Goal: Task Accomplishment & Management: Manage account settings

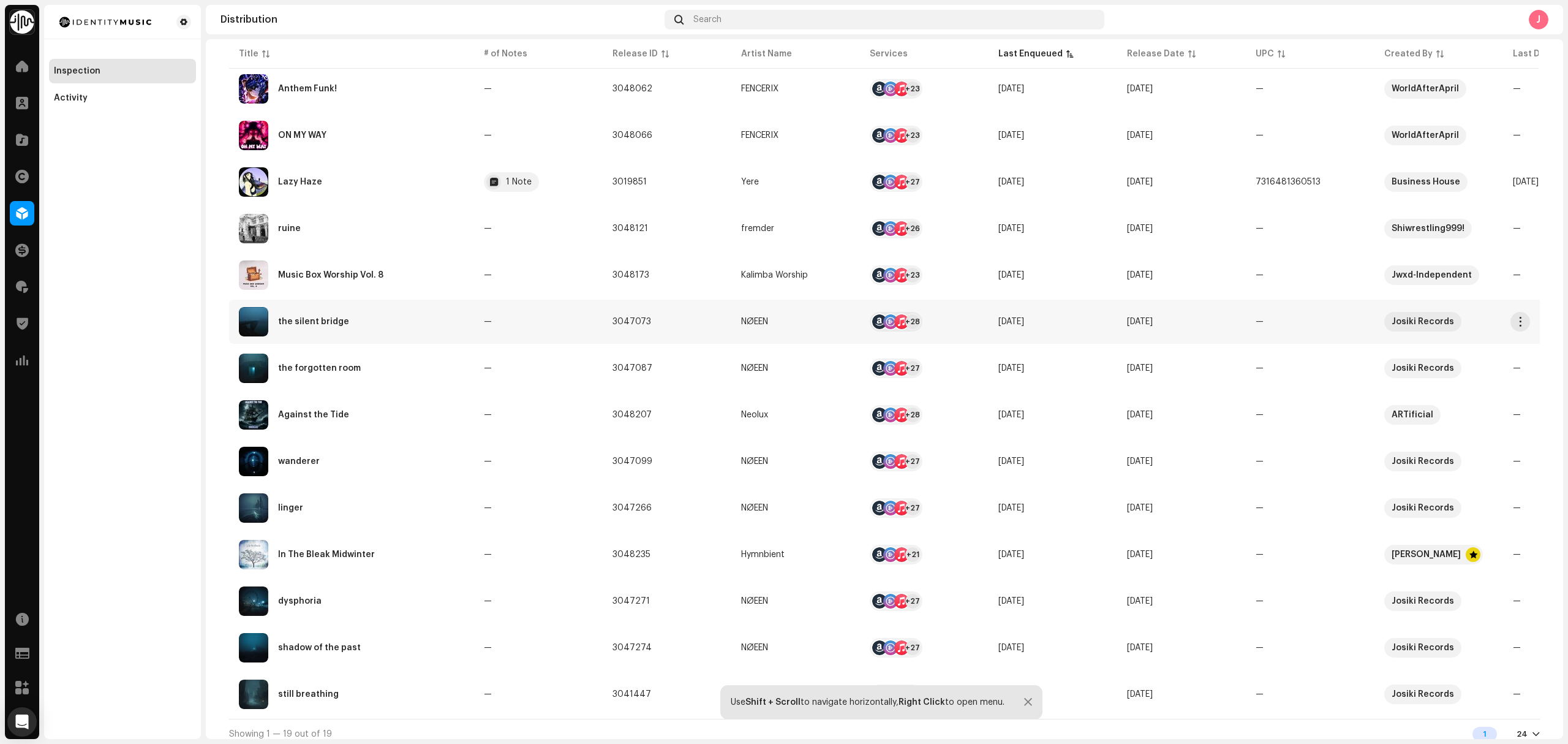
scroll to position [408, 0]
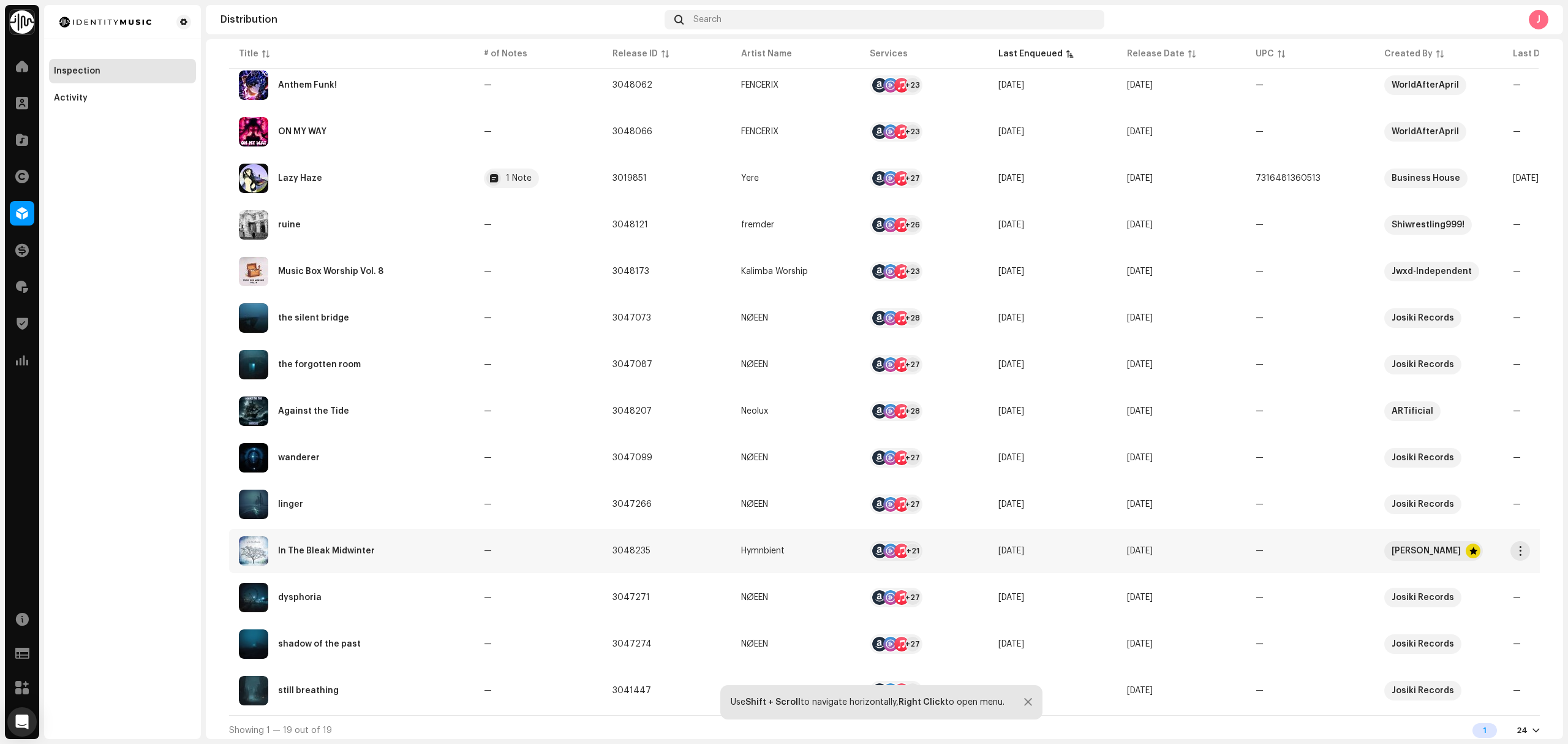
click at [393, 557] on div "In The Bleak Midwinter" at bounding box center [352, 551] width 226 height 30
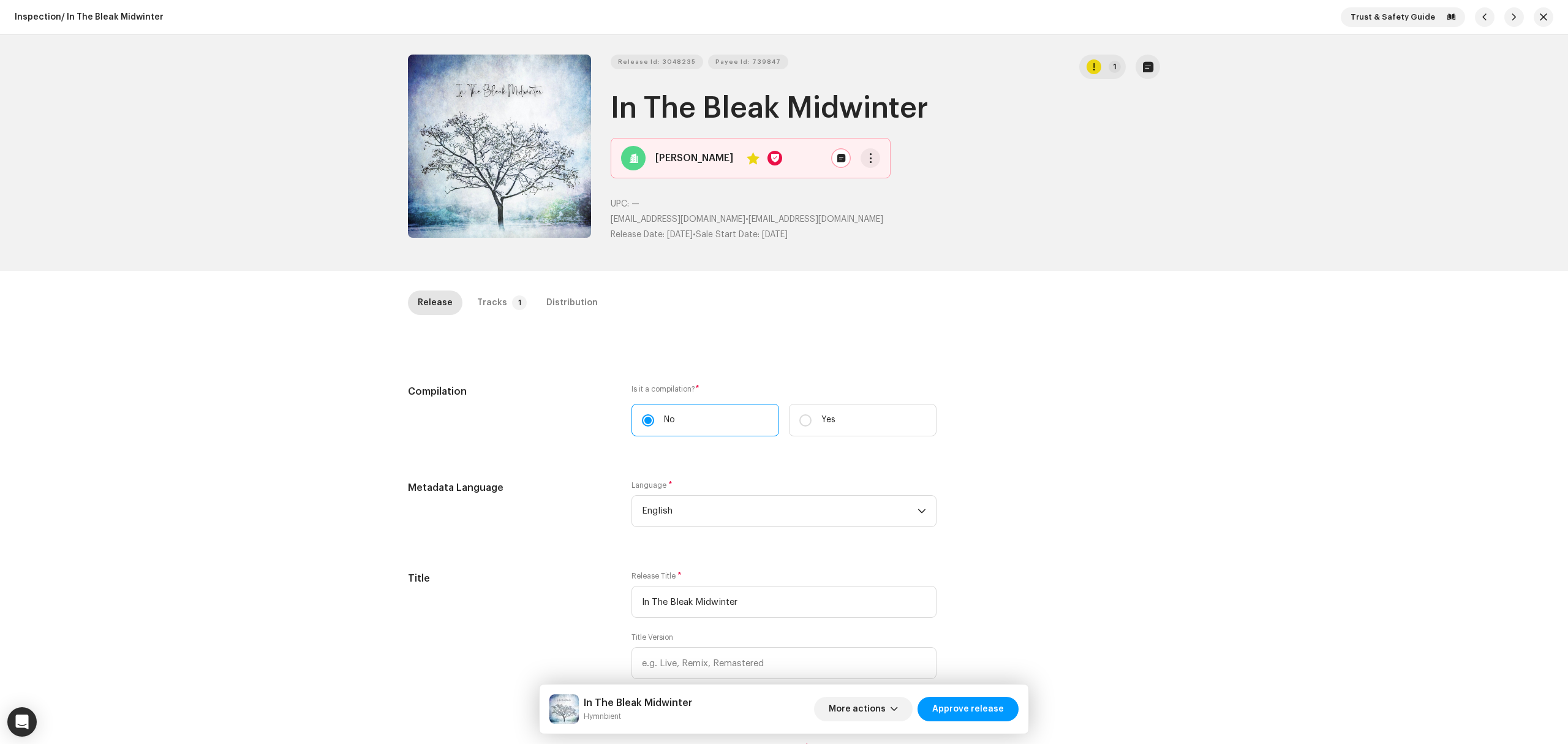
click at [290, 359] on div "Inspection / In The Bleak Midwinter Trust & Safety Guide Release Id: 3048235 Pa…" at bounding box center [784, 372] width 1568 height 744
drag, startPoint x: 493, startPoint y: 172, endPoint x: 500, endPoint y: 178, distance: 9.2
click at [500, 178] on button "Zoom Image" at bounding box center [500, 147] width 183 height 184
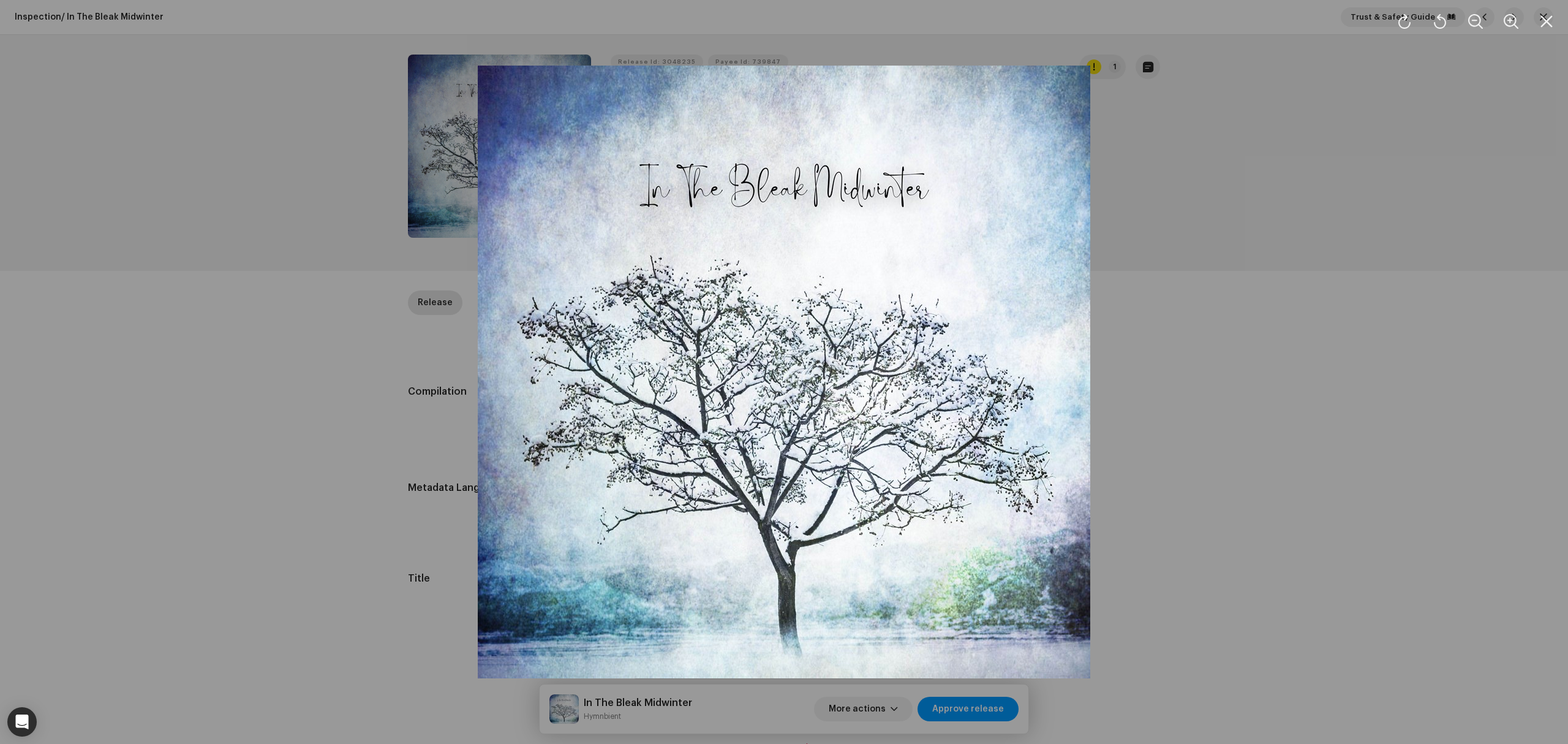
click at [343, 462] on div at bounding box center [784, 372] width 1568 height 744
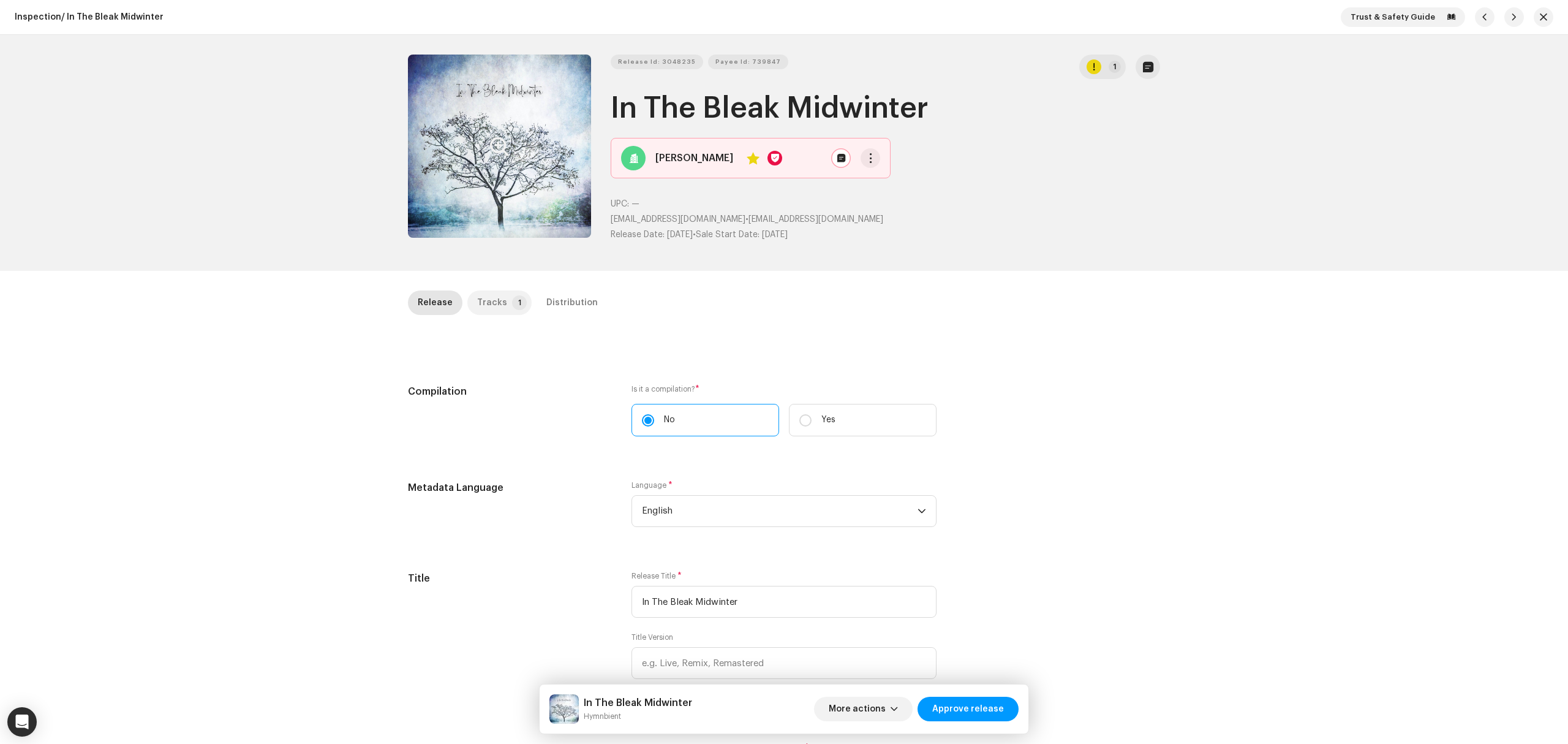
click at [512, 300] on p-badge "1" at bounding box center [520, 302] width 14 height 14
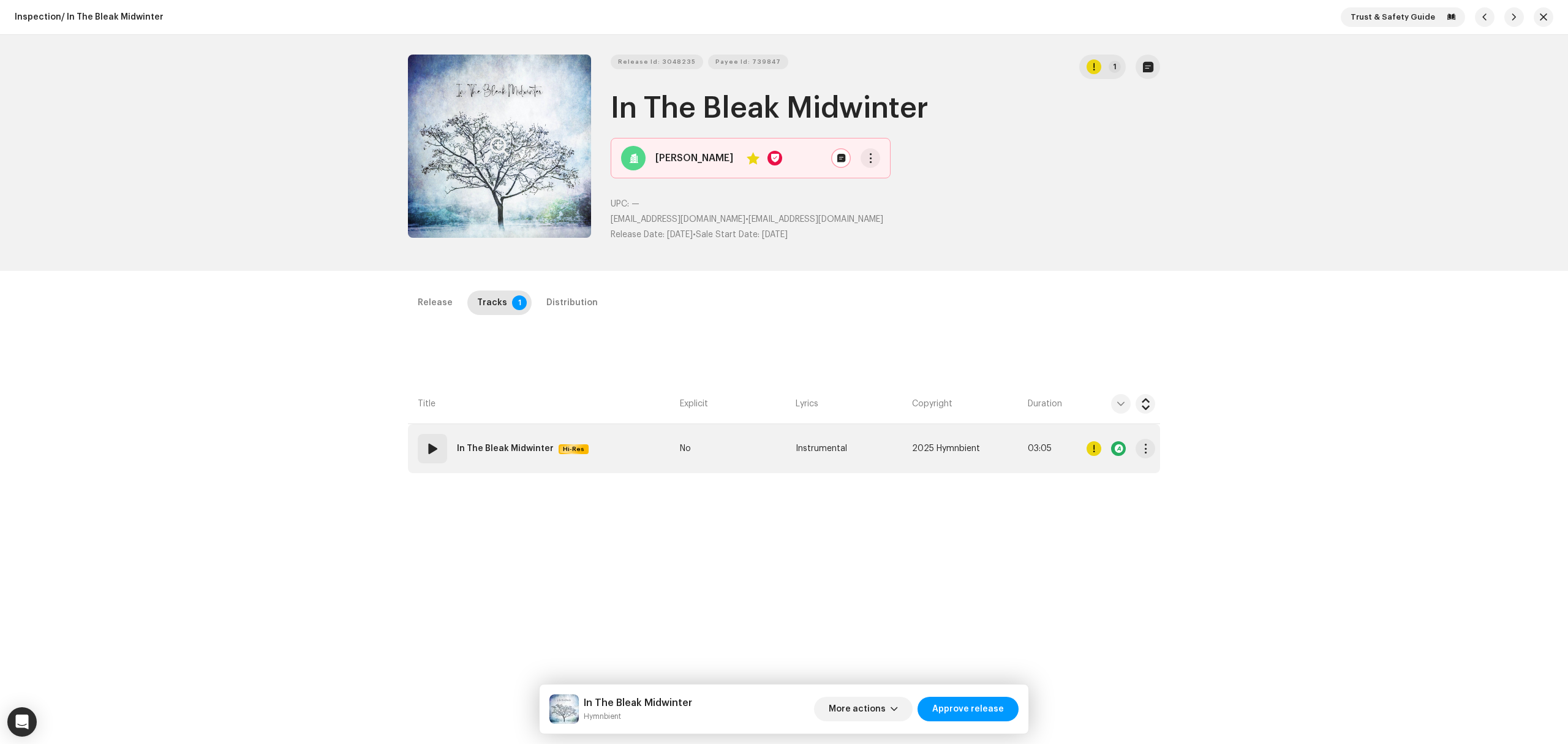
click at [582, 454] on div "In The Bleak Midwinter Hi-Res" at bounding box center [525, 448] width 137 height 24
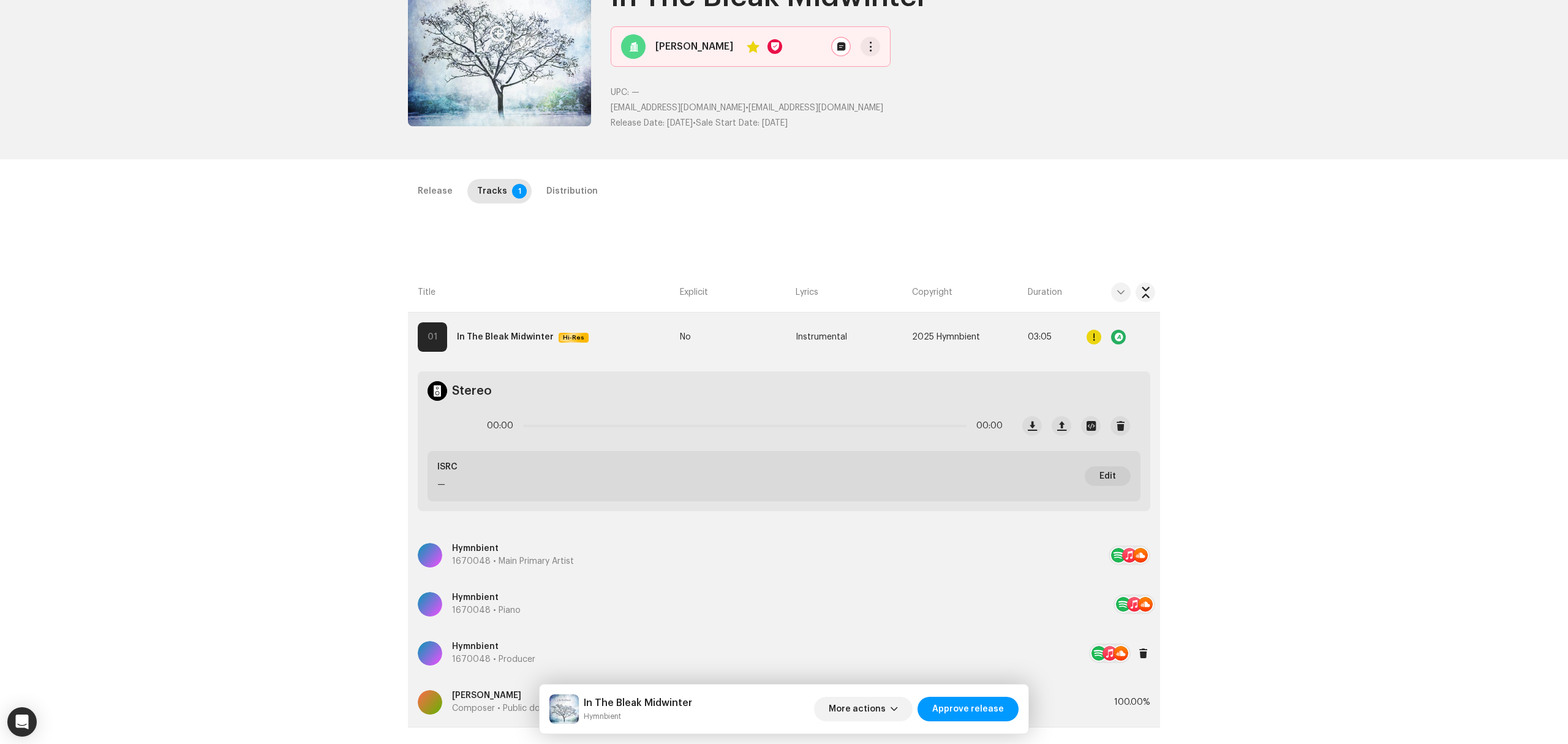
scroll to position [291, 0]
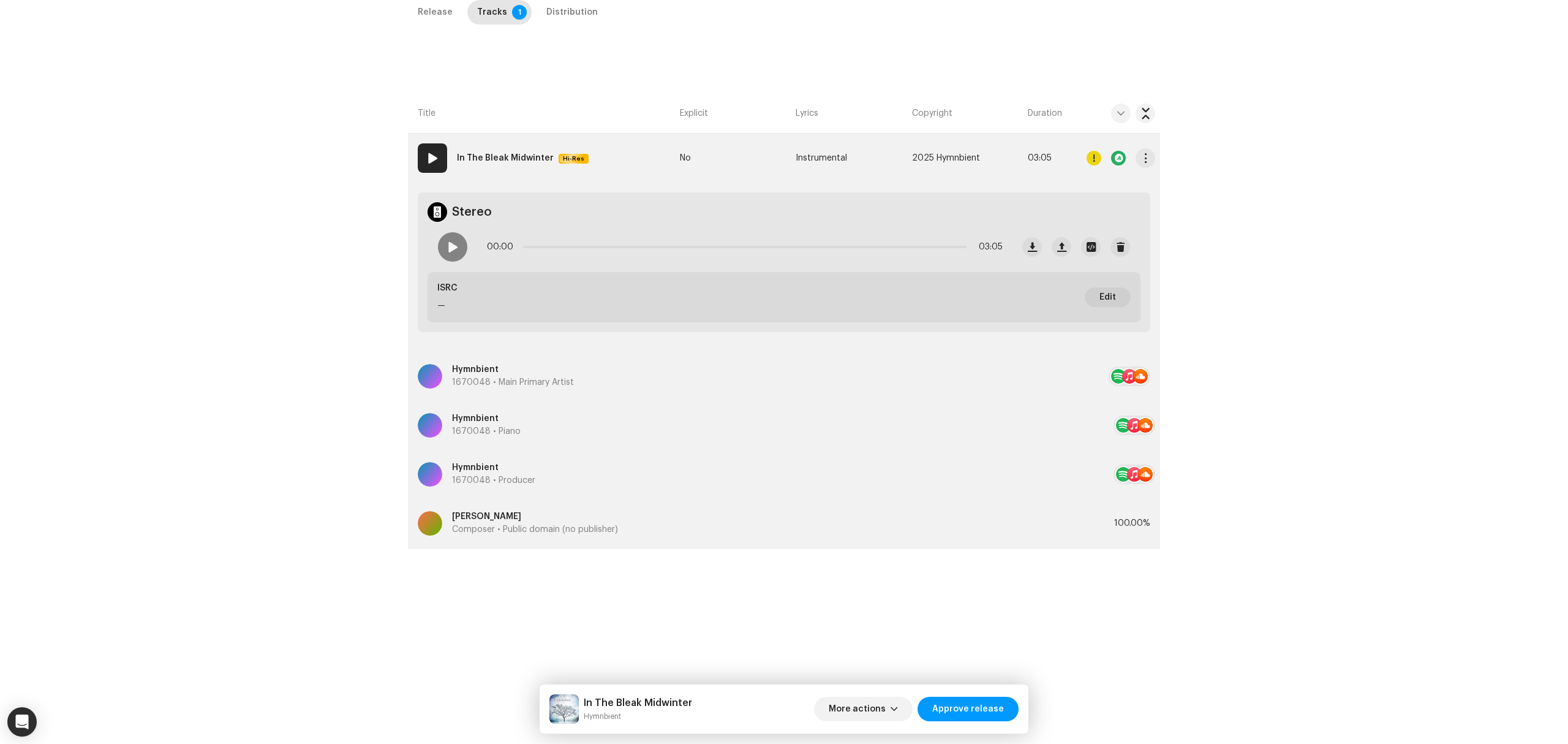
click at [1089, 163] on div at bounding box center [1094, 158] width 14 height 14
drag, startPoint x: 263, startPoint y: 435, endPoint x: 257, endPoint y: 454, distance: 19.9
click at [263, 435] on div "Errors & Warnings Error Warnings 1 Please review these warnings to see if you n…" at bounding box center [784, 372] width 1568 height 744
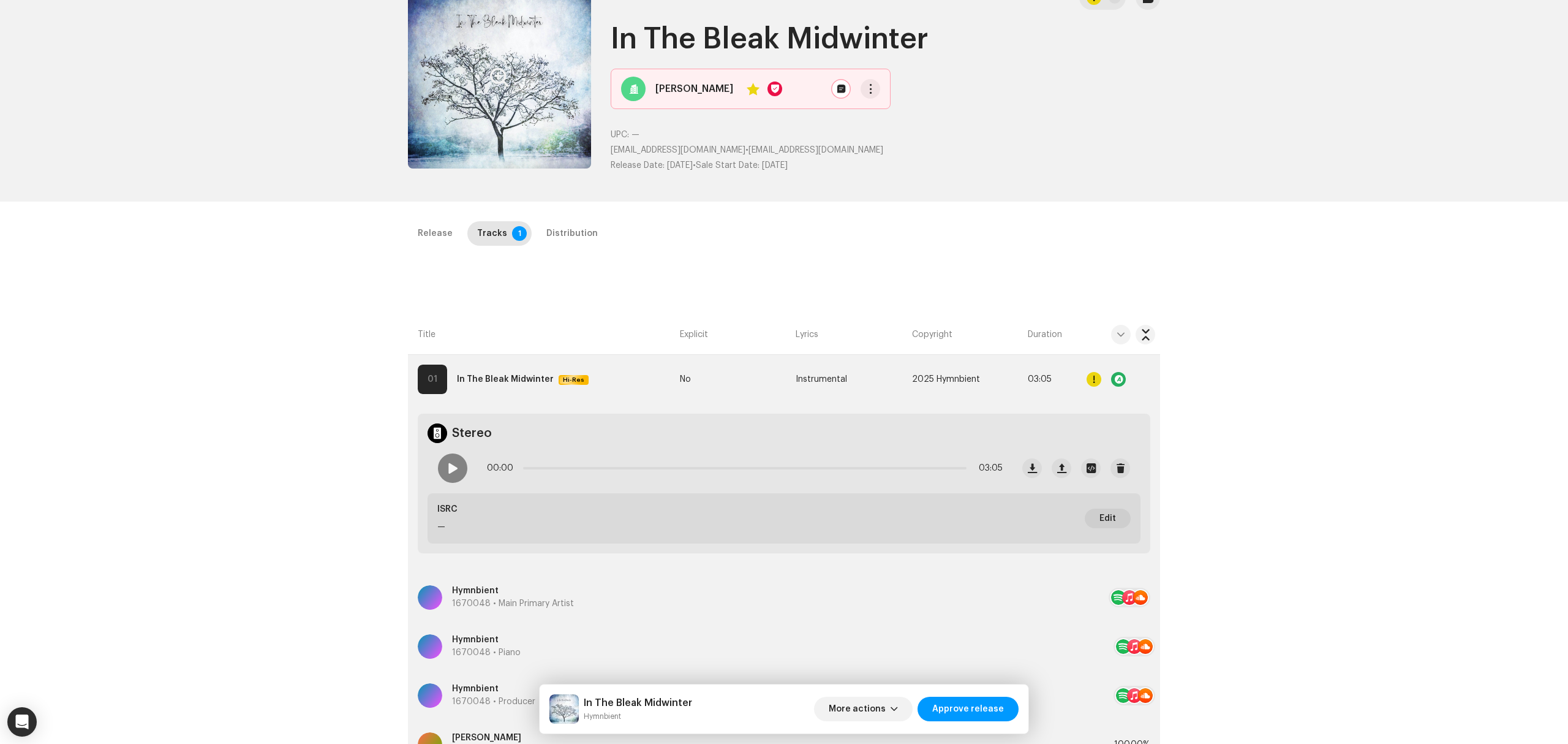
scroll to position [45, 0]
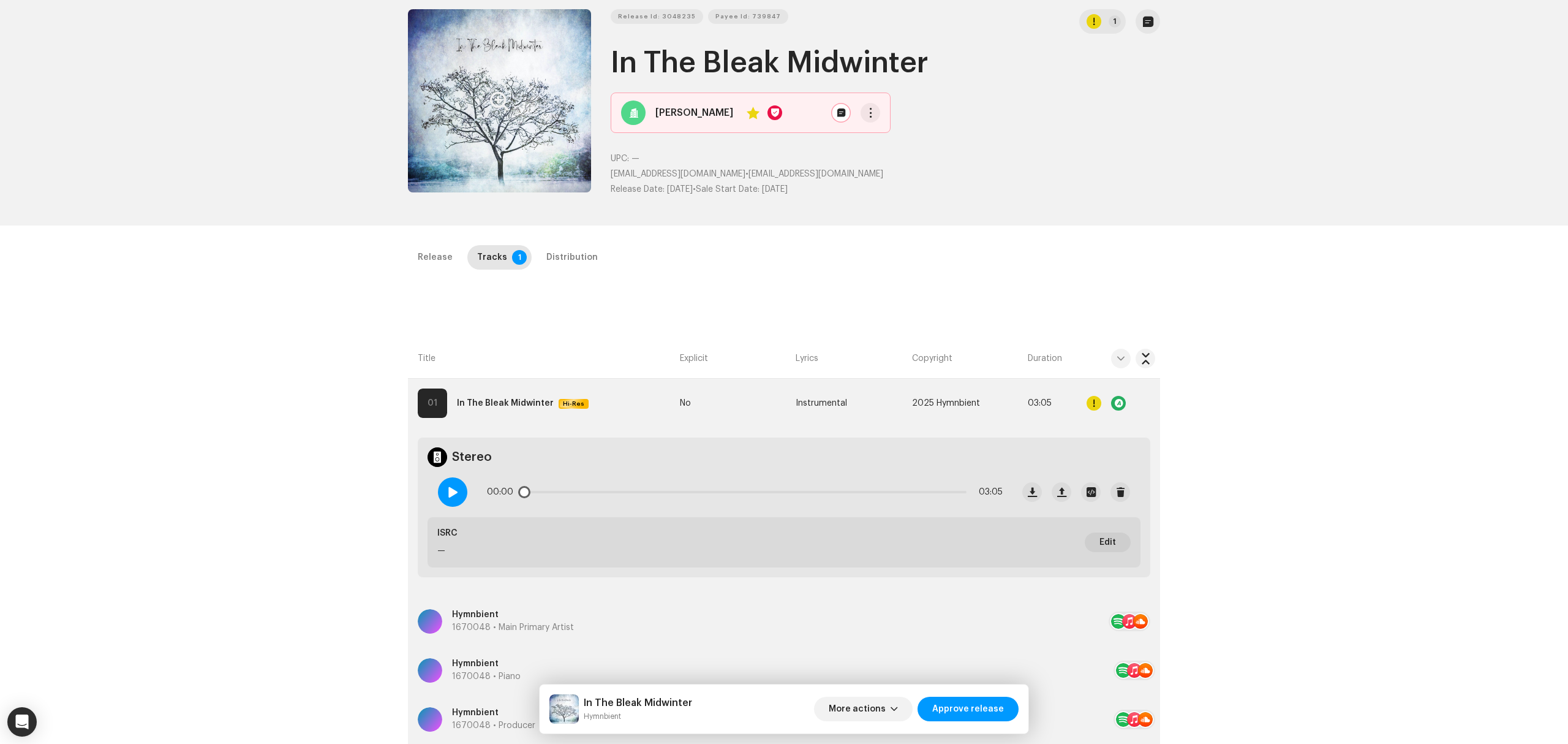
click at [449, 494] on span at bounding box center [452, 492] width 11 height 10
drag, startPoint x: 528, startPoint y: 496, endPoint x: 628, endPoint y: 497, distance: 100.0
click at [628, 497] on span at bounding box center [630, 492] width 13 height 13
drag, startPoint x: 961, startPoint y: 41, endPoint x: 945, endPoint y: 47, distance: 17.1
click at [945, 47] on div "Release Id: 3048235 Payee Id: 739847 1 In The Bleak Midwinter Raphah Yes UPC: —…" at bounding box center [885, 107] width 549 height 197
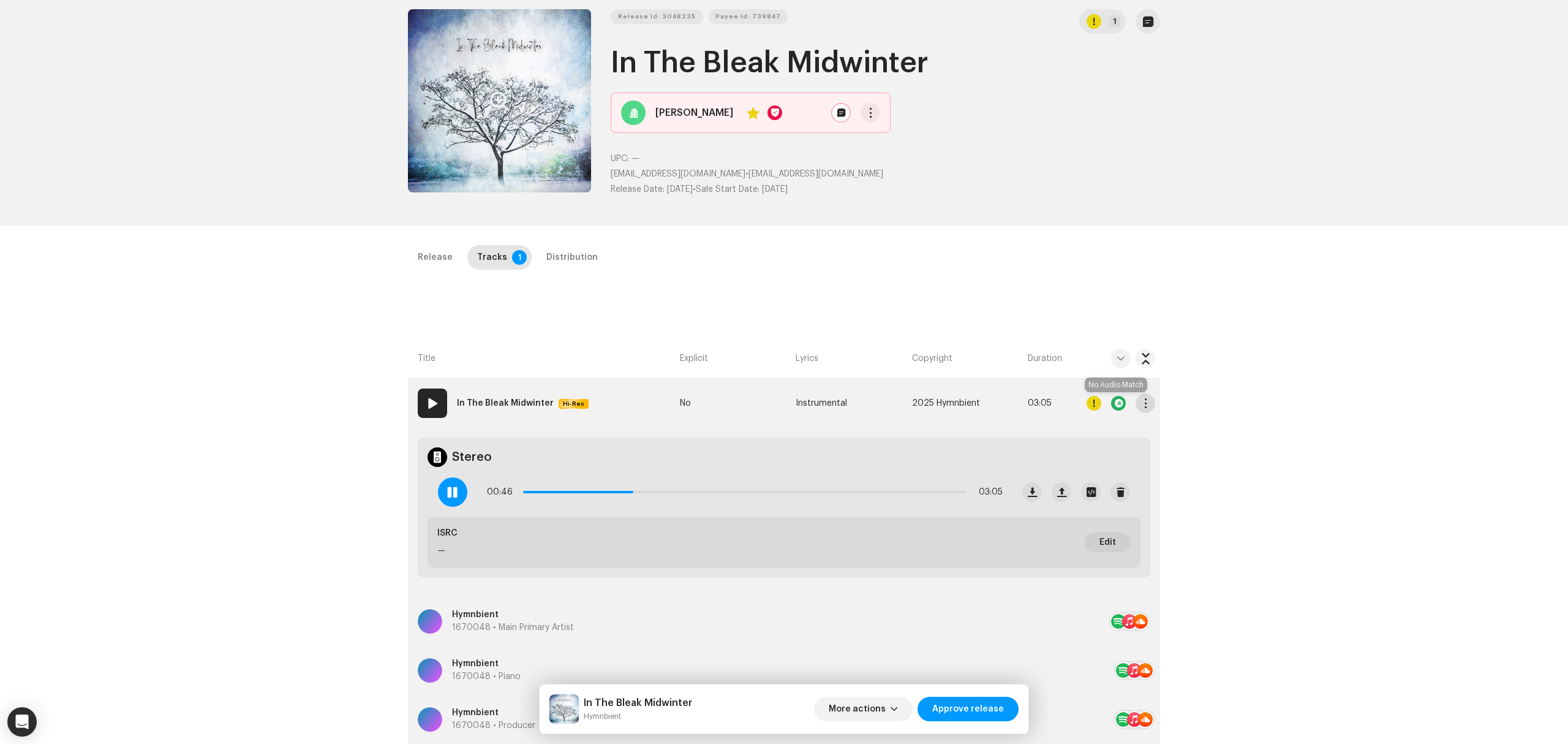
click at [1139, 405] on button "button" at bounding box center [1145, 403] width 20 height 20
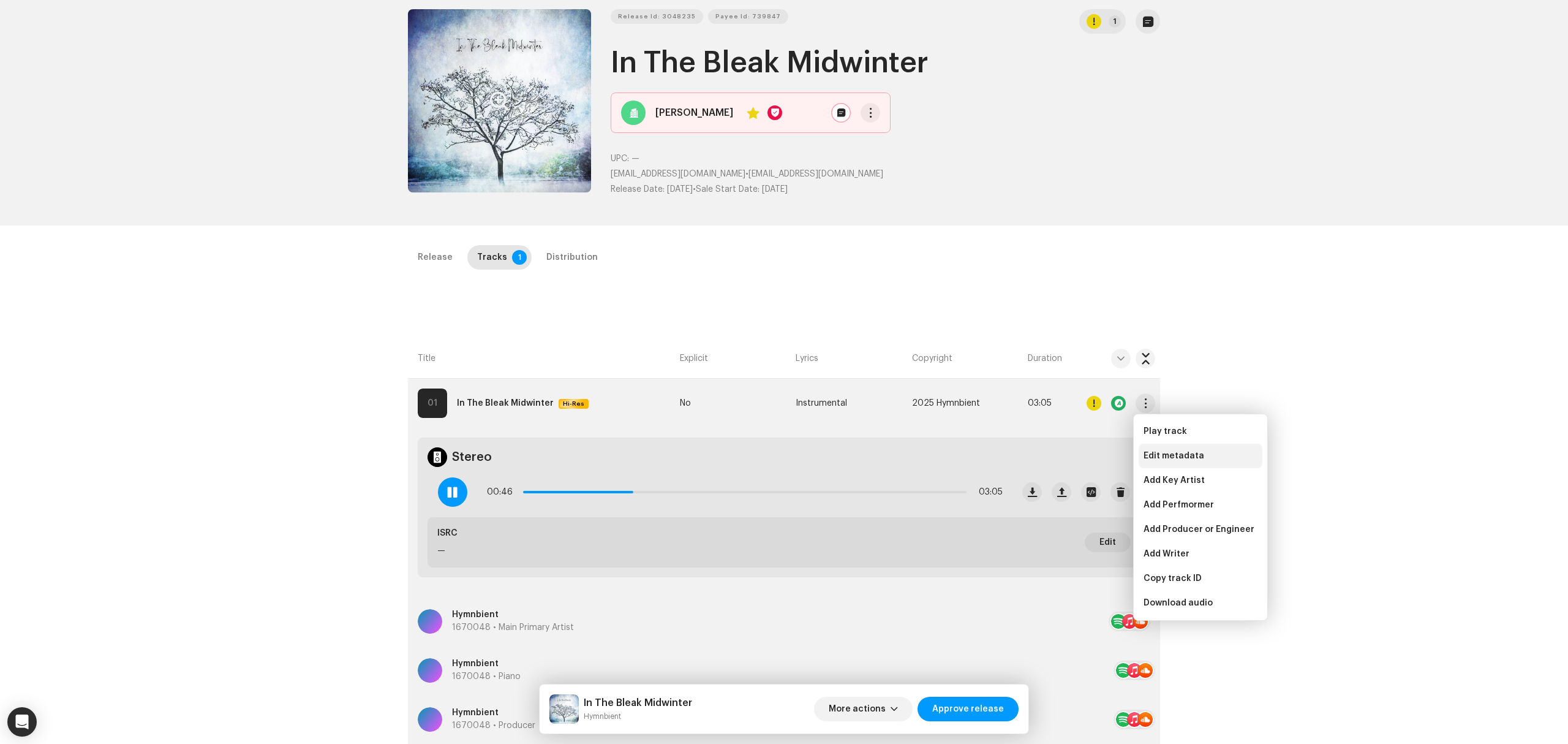
click at [1163, 447] on div "Edit metadata" at bounding box center [1201, 455] width 124 height 24
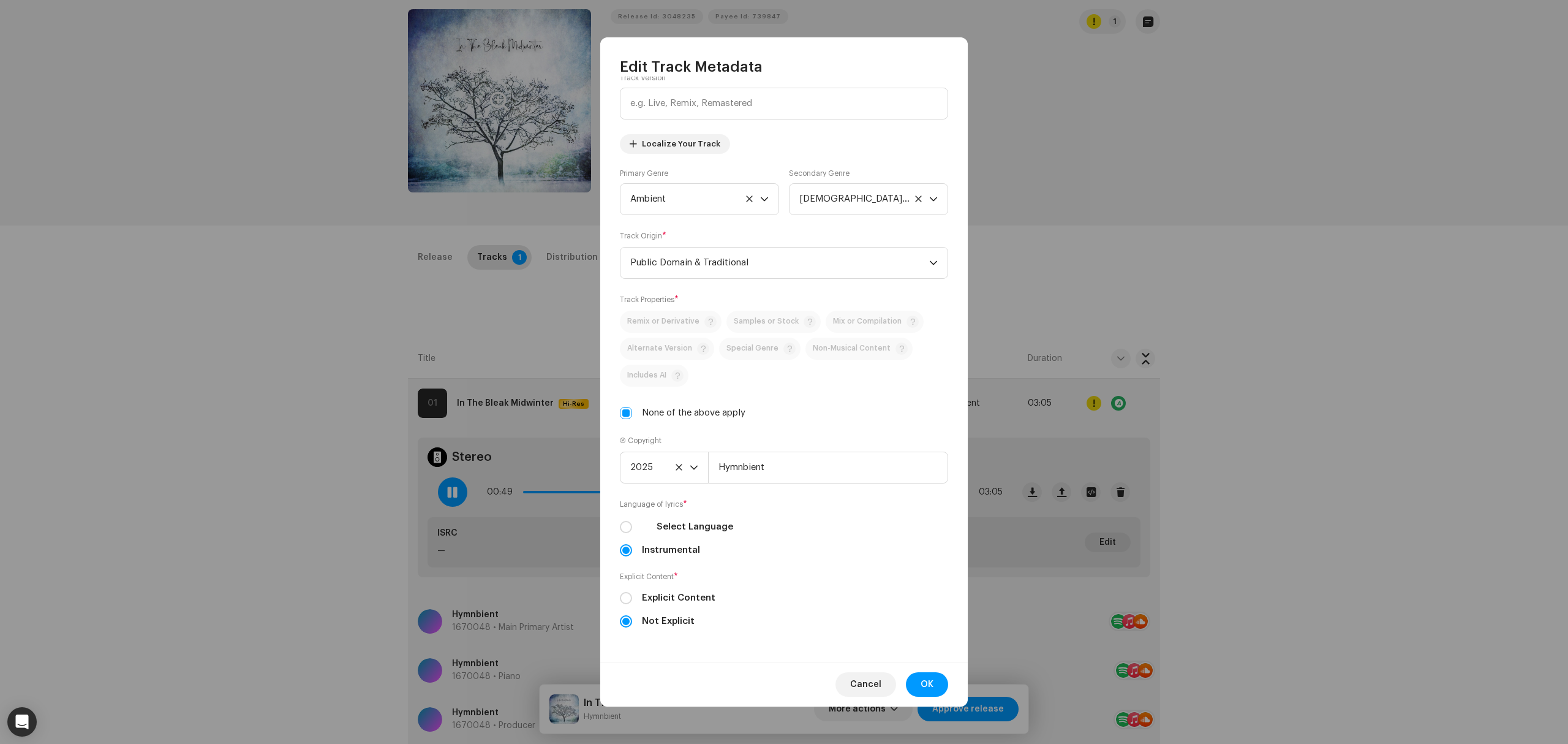
scroll to position [88, 0]
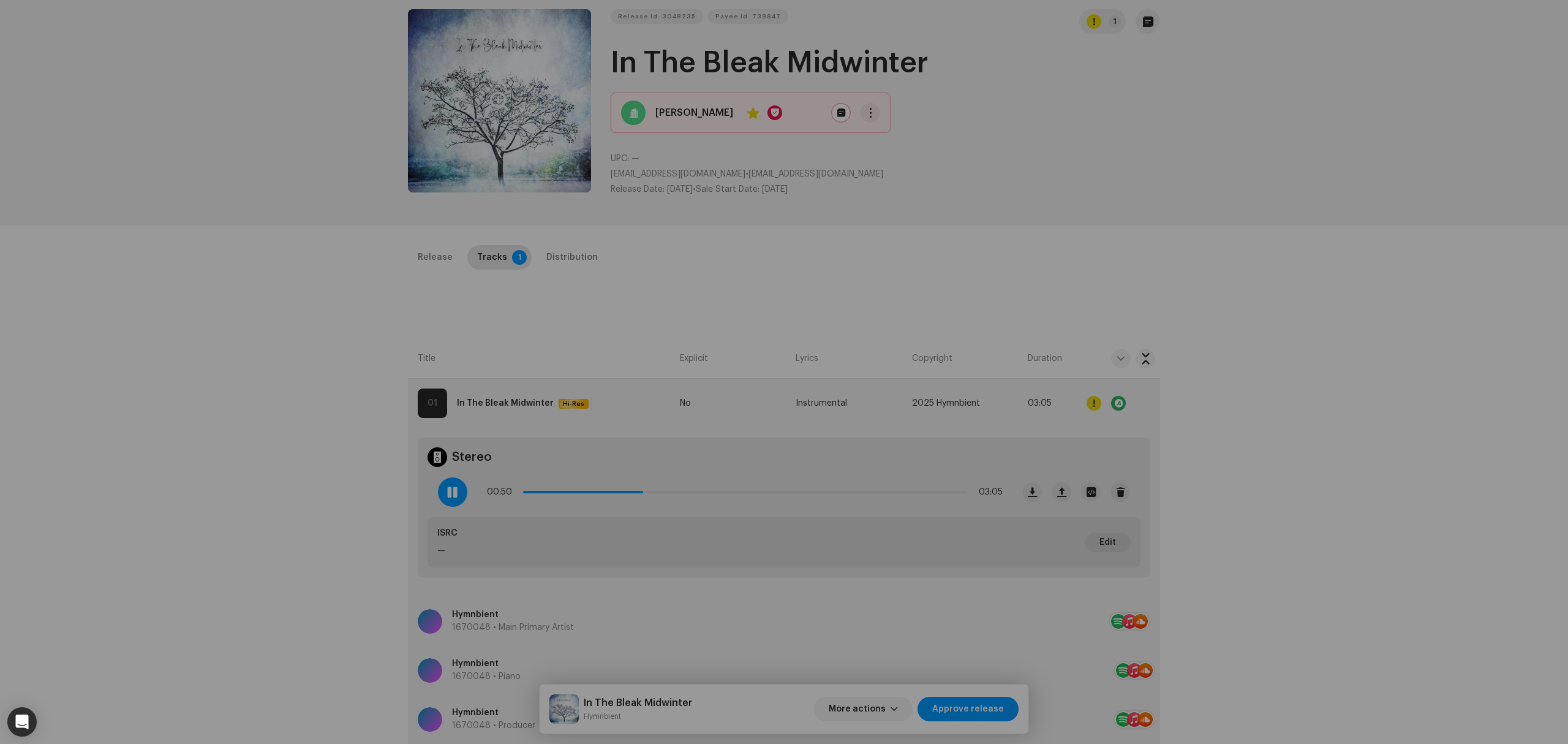
click at [256, 327] on div "Edit Track Metadata Track Title * In The Bleak Midwinter Track Version Localize…" at bounding box center [784, 372] width 1568 height 744
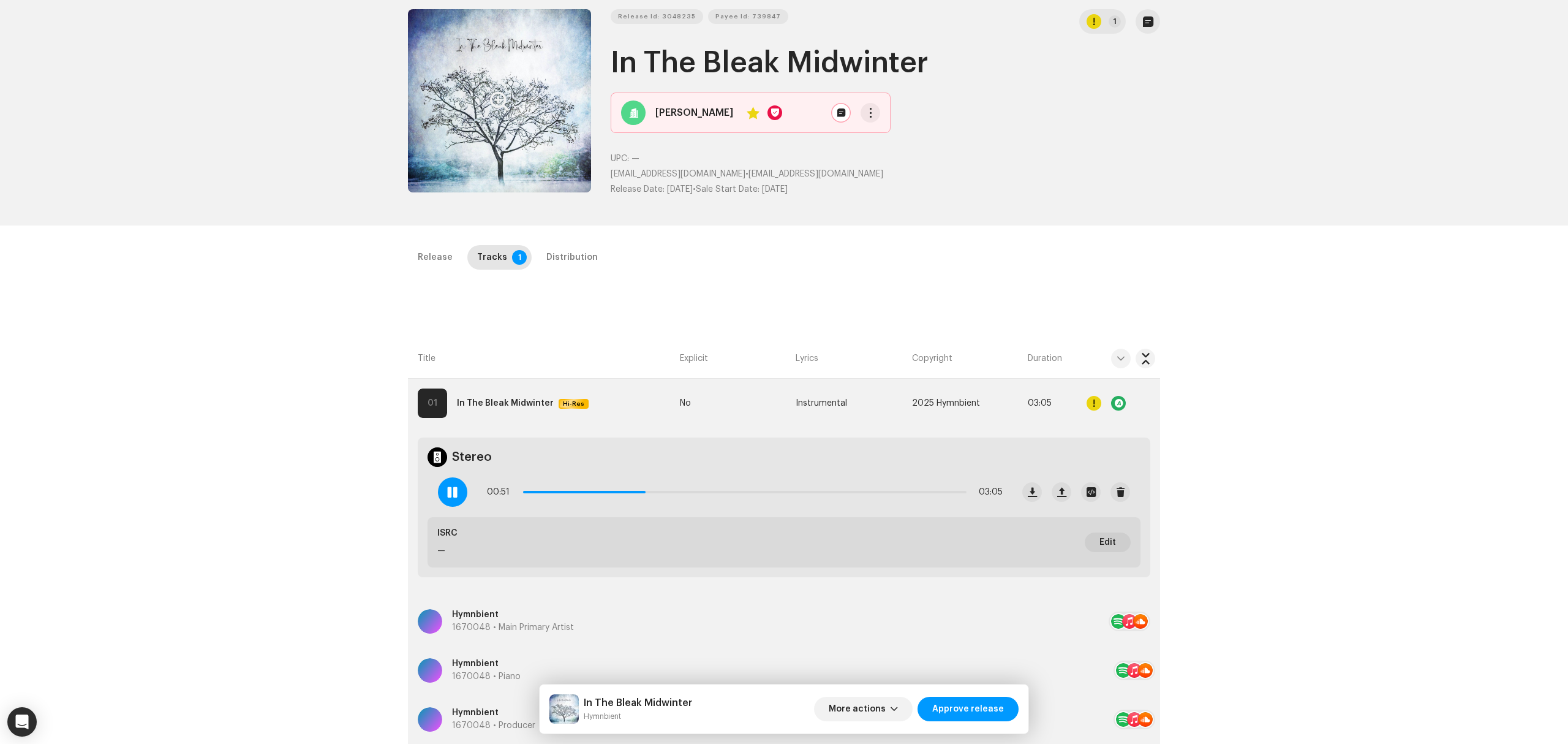
drag, startPoint x: 941, startPoint y: 67, endPoint x: 586, endPoint y: 44, distance: 355.7
click at [586, 44] on div "Release Id: 3048235 Payee Id: 739847 1 In The Bleak Midwinter Raphah Yes UPC: —…" at bounding box center [784, 107] width 753 height 197
copy div "Release Id: 3048235 Payee Id: 739847 1 In The Bleak Midwinter"
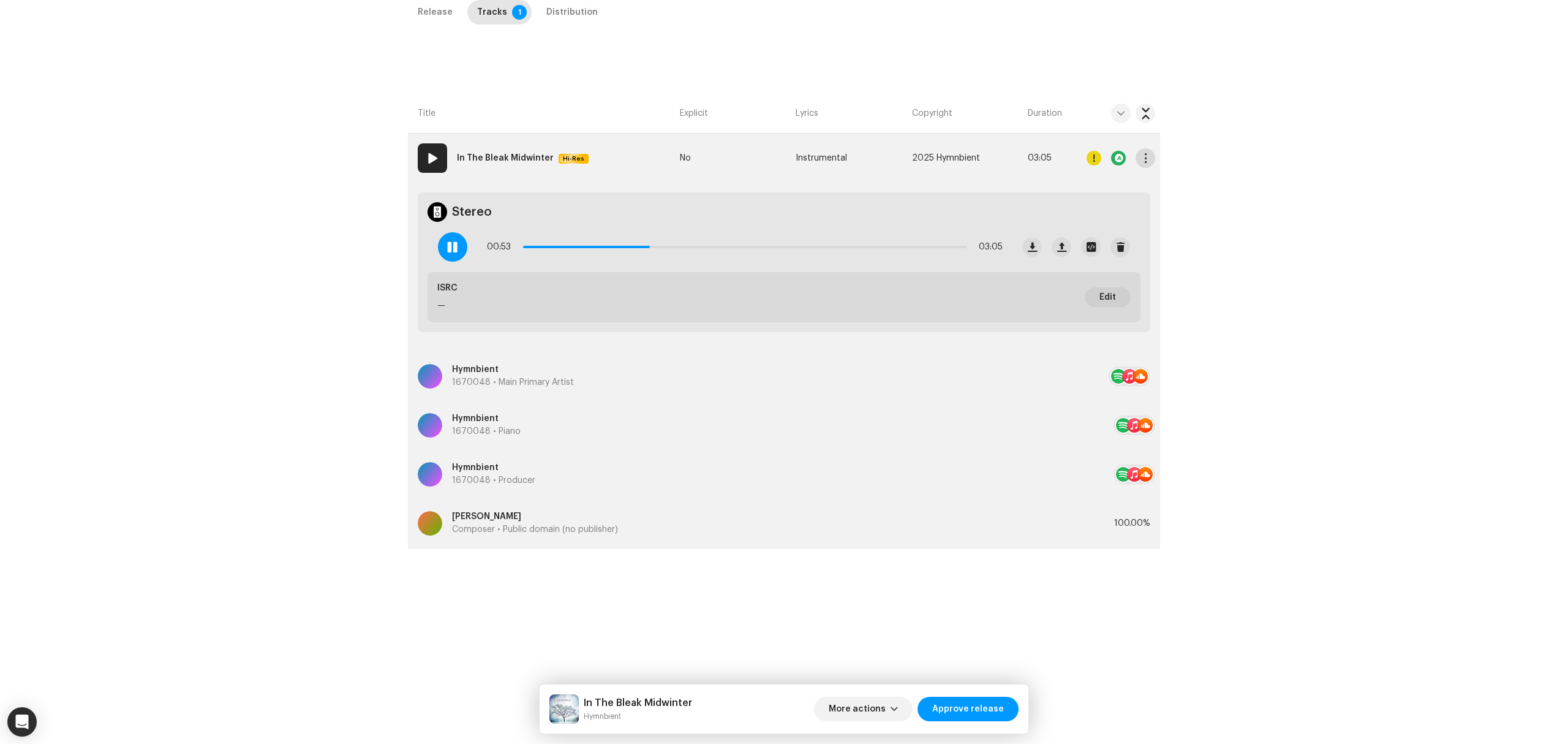
click at [1141, 160] on span "button" at bounding box center [1145, 157] width 9 height 10
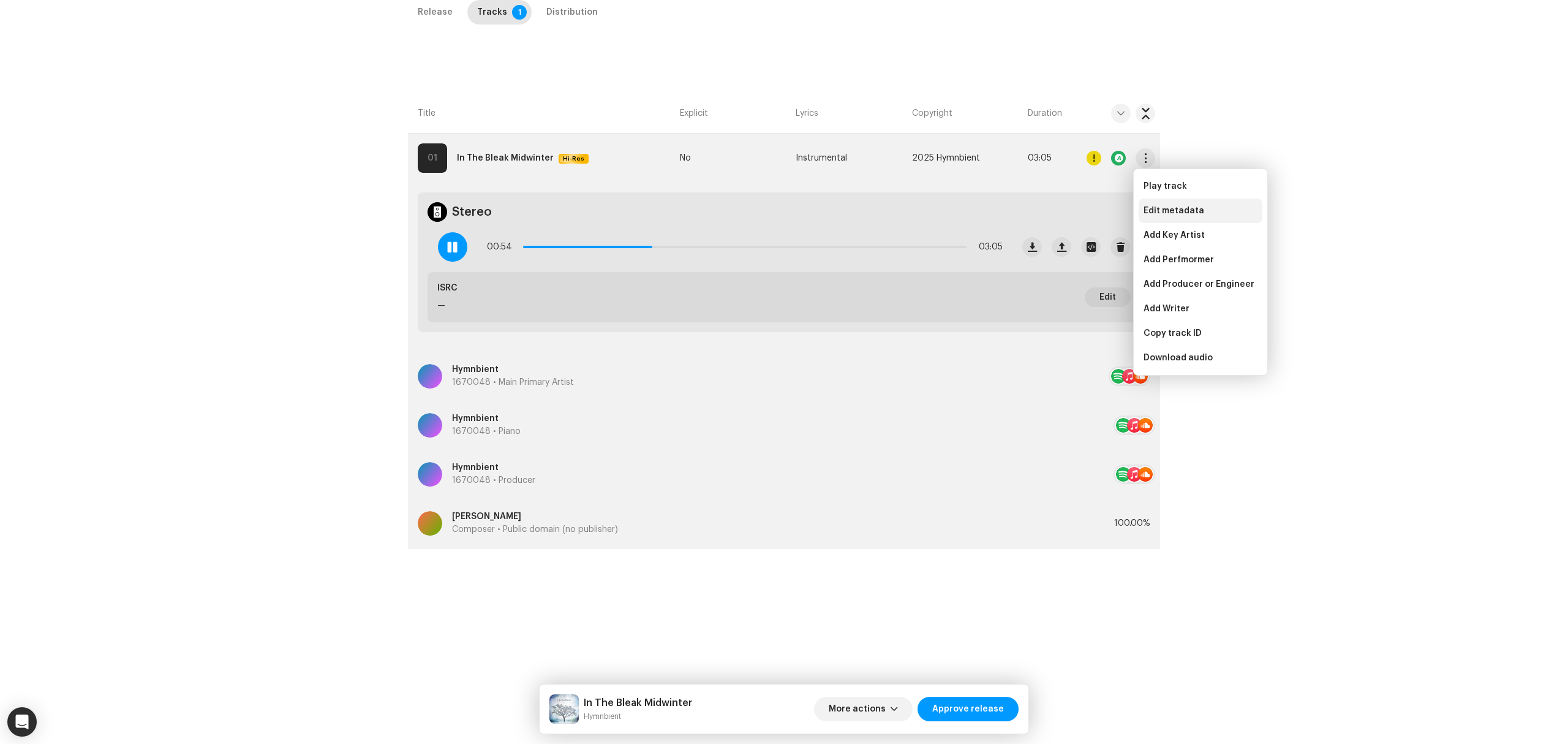
click at [1174, 209] on span "Edit metadata" at bounding box center [1173, 211] width 60 height 10
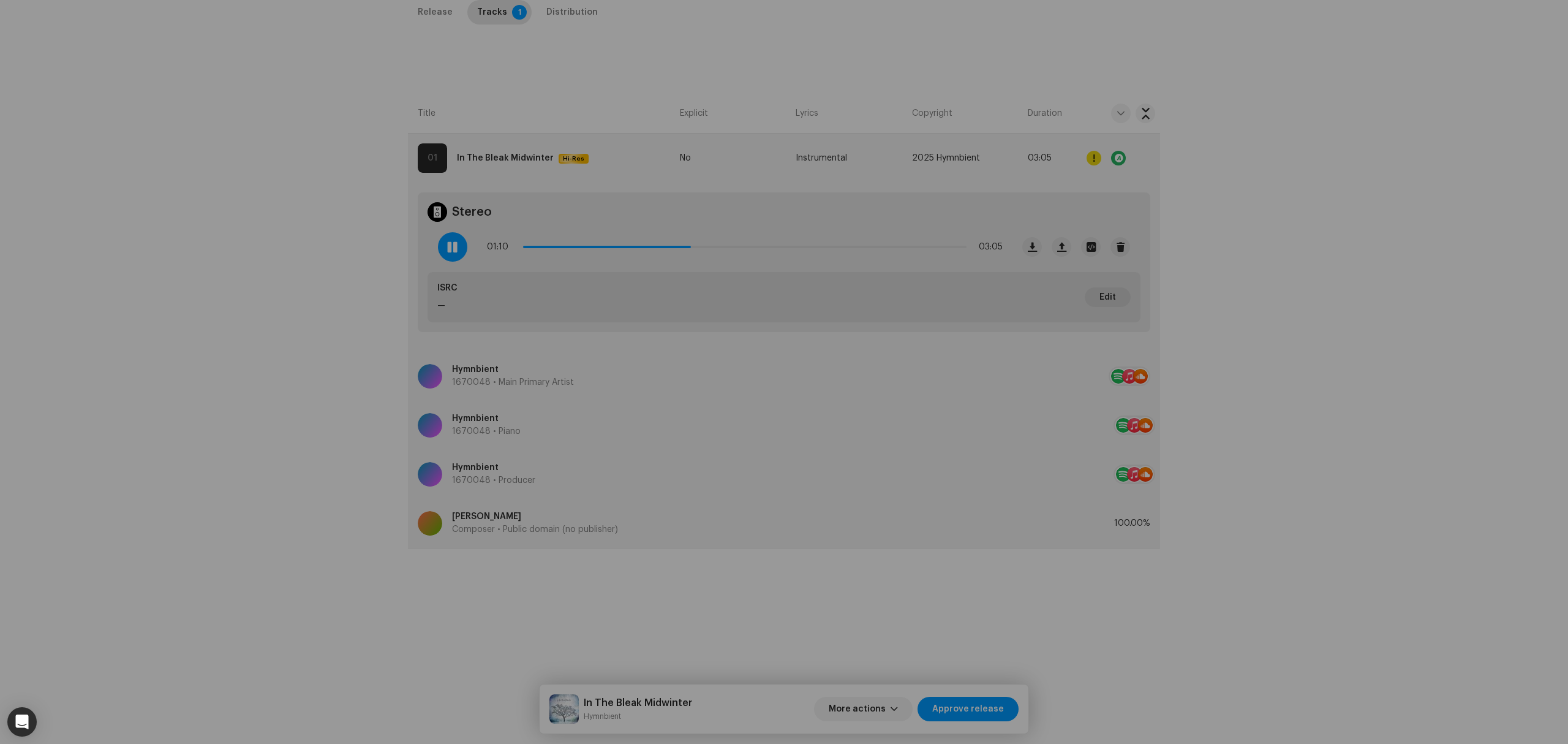
click at [260, 538] on div "Edit Track Metadata Track Title * In The Bleak Midwinter Track Version Localize…" at bounding box center [784, 372] width 1568 height 744
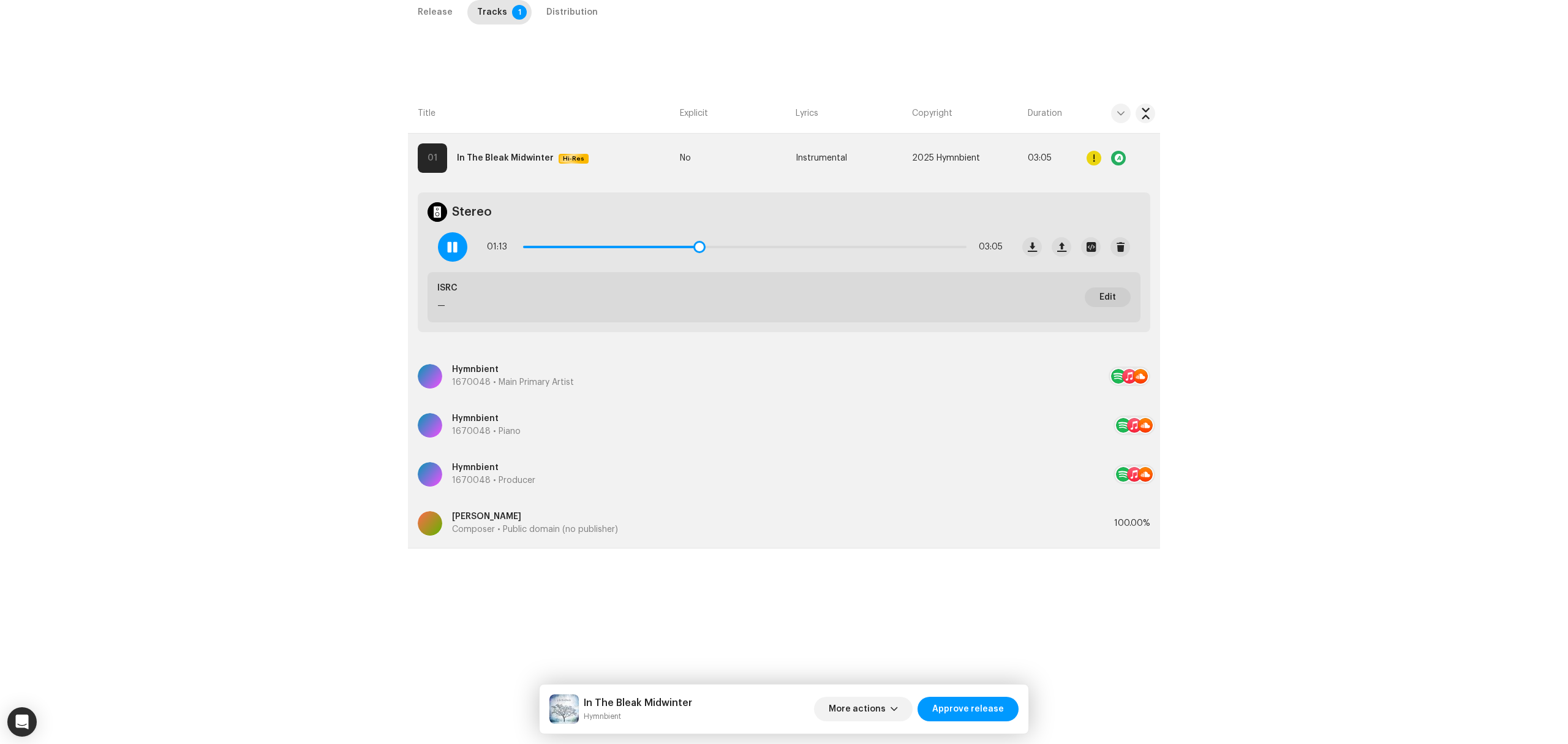
click at [439, 241] on div at bounding box center [452, 247] width 30 height 30
click at [268, 464] on div "Inspection / In The Bleak Midwinter Trust & Safety Guide Release Id: 3048235 Pa…" at bounding box center [784, 372] width 1568 height 744
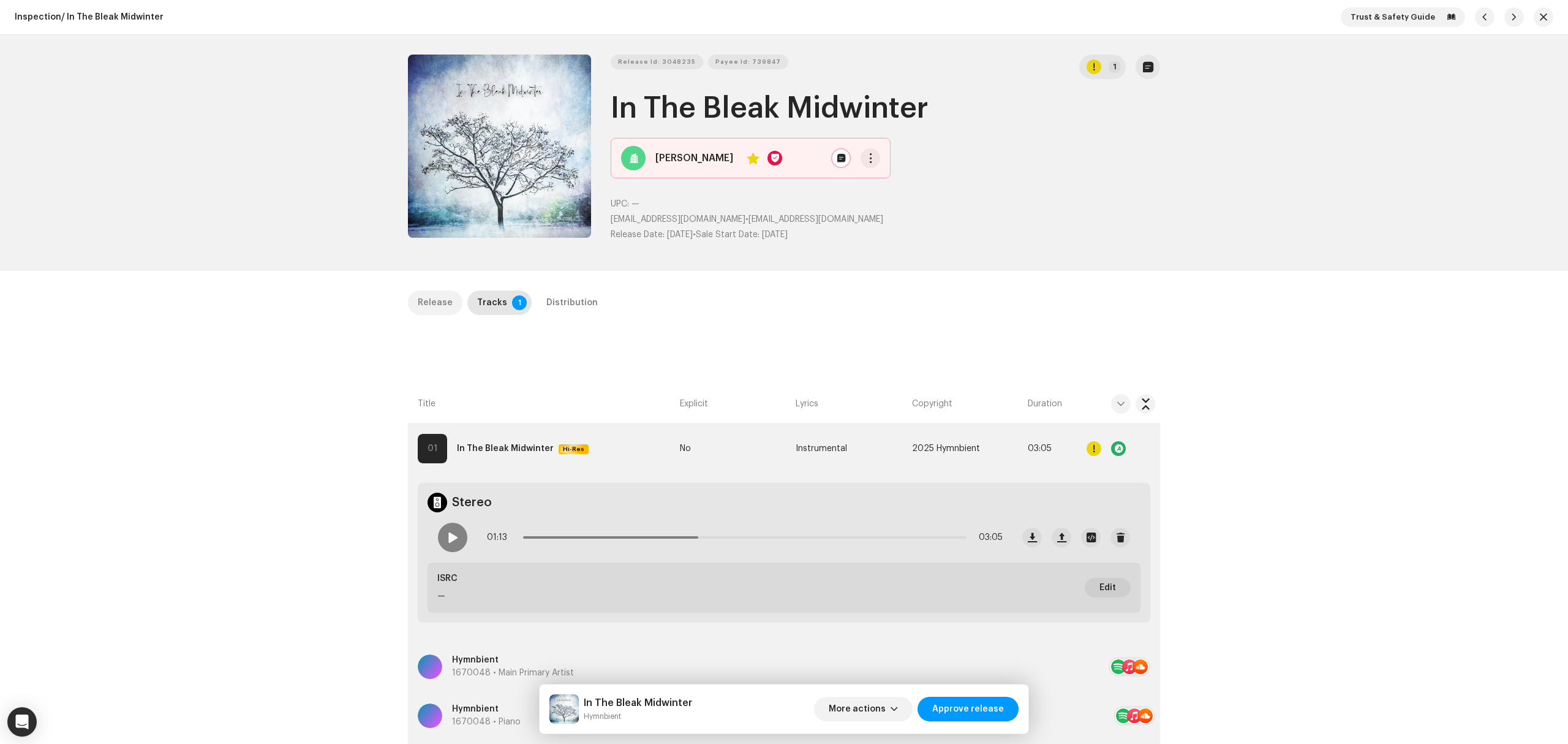
click at [413, 304] on p-tab "Release" at bounding box center [435, 302] width 55 height 24
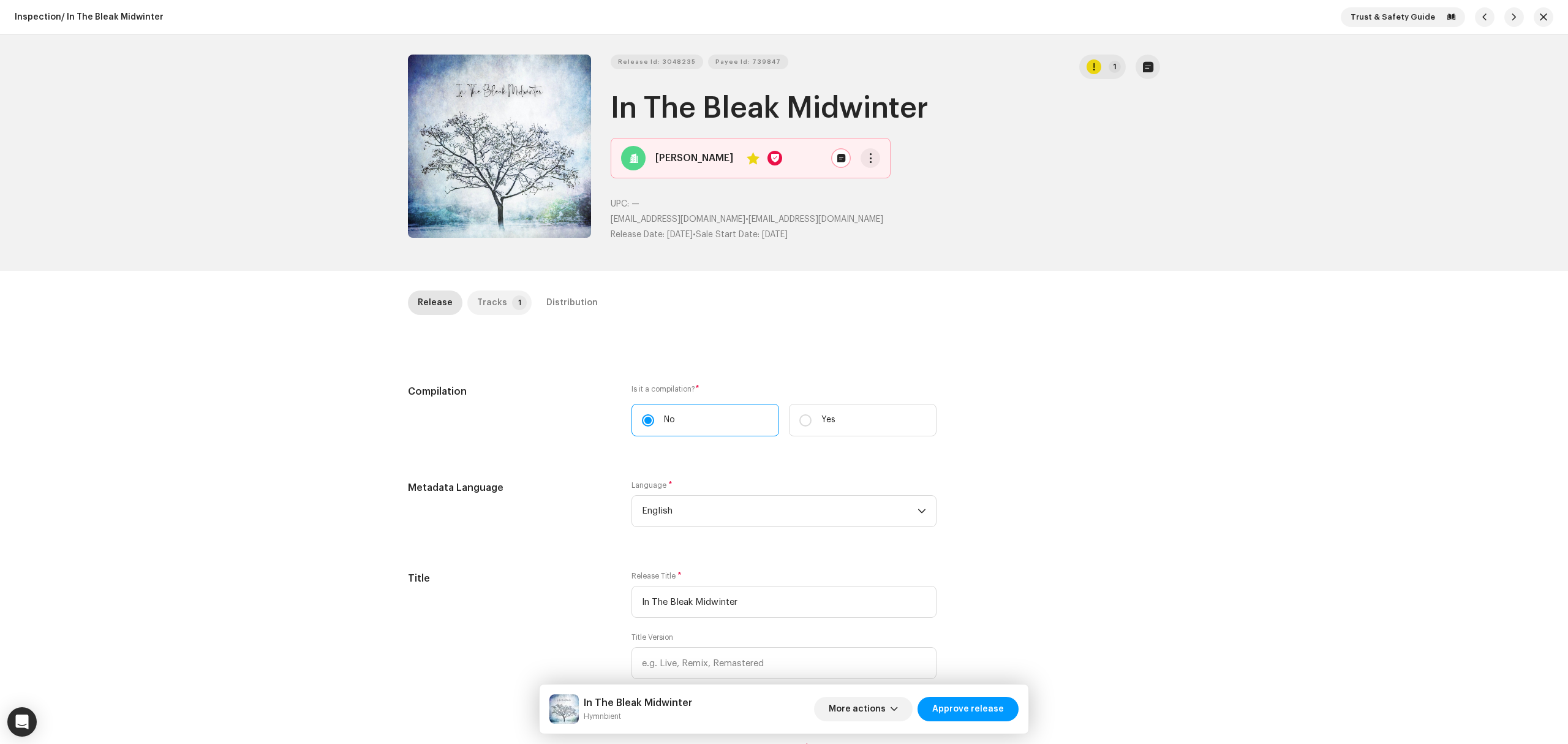
click at [493, 291] on div "Tracks" at bounding box center [492, 302] width 30 height 24
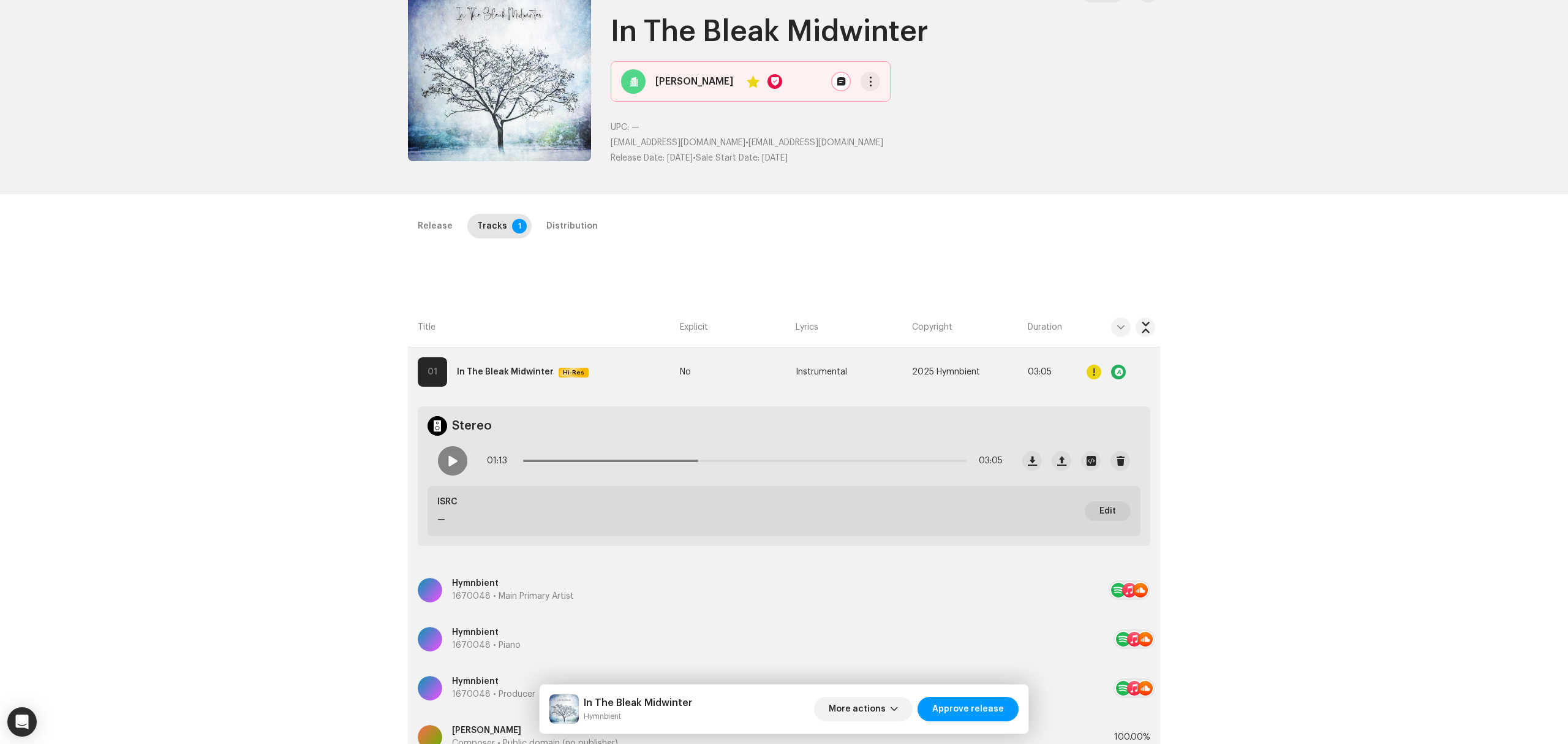
scroll to position [163, 0]
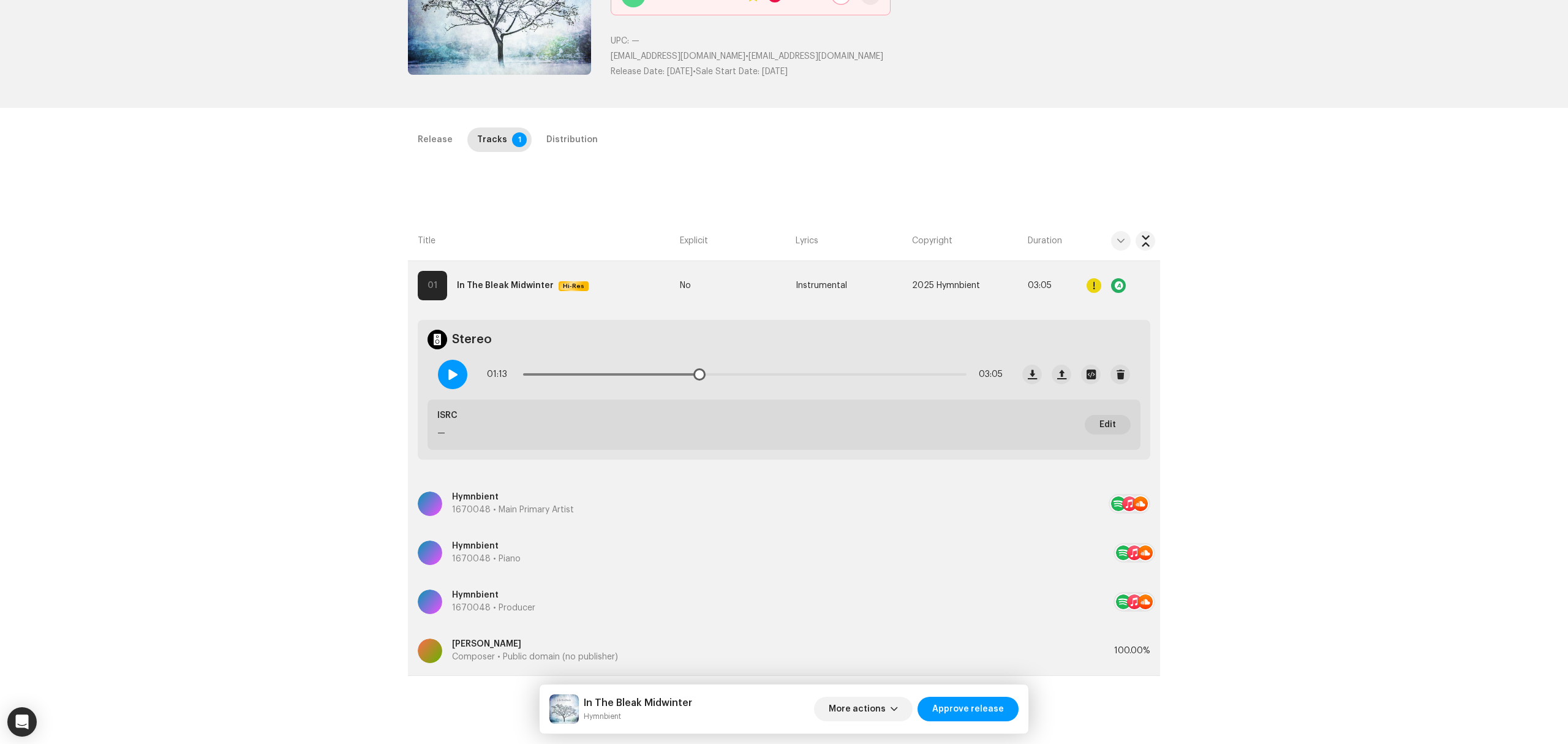
click at [447, 370] on span at bounding box center [452, 374] width 11 height 10
drag, startPoint x: 702, startPoint y: 372, endPoint x: 764, endPoint y: 380, distance: 62.5
click at [748, 376] on div "01:14 03:05" at bounding box center [745, 374] width 516 height 24
drag, startPoint x: 751, startPoint y: 374, endPoint x: 812, endPoint y: 371, distance: 61.1
click at [812, 371] on span at bounding box center [813, 374] width 13 height 13
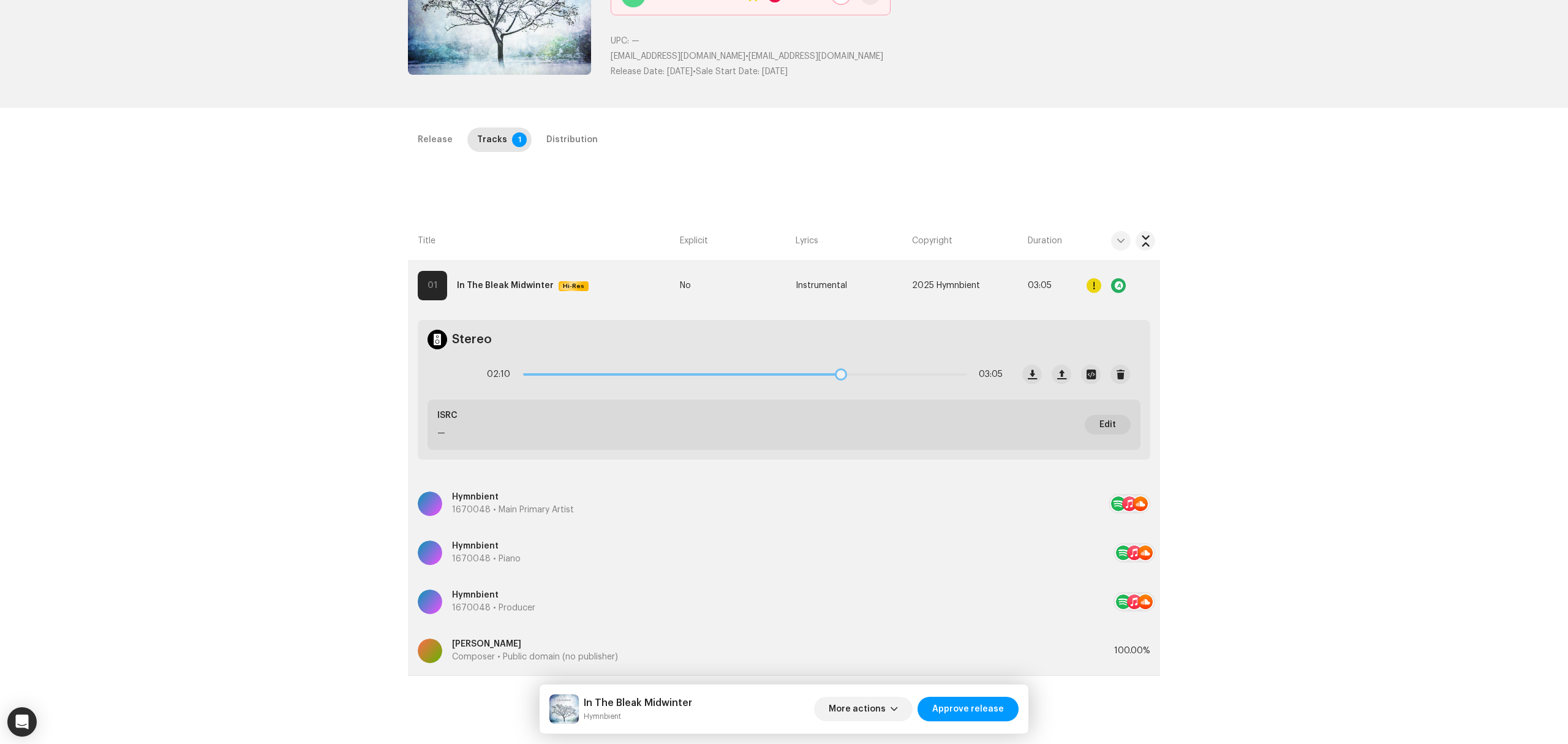
drag, startPoint x: 812, startPoint y: 371, endPoint x: 882, endPoint y: 375, distance: 70.1
click at [882, 375] on div "02:10 03:05" at bounding box center [745, 374] width 516 height 24
drag, startPoint x: 882, startPoint y: 371, endPoint x: 947, endPoint y: 373, distance: 65.0
click at [947, 373] on span at bounding box center [949, 374] width 13 height 13
drag, startPoint x: 947, startPoint y: 373, endPoint x: 955, endPoint y: 372, distance: 8.1
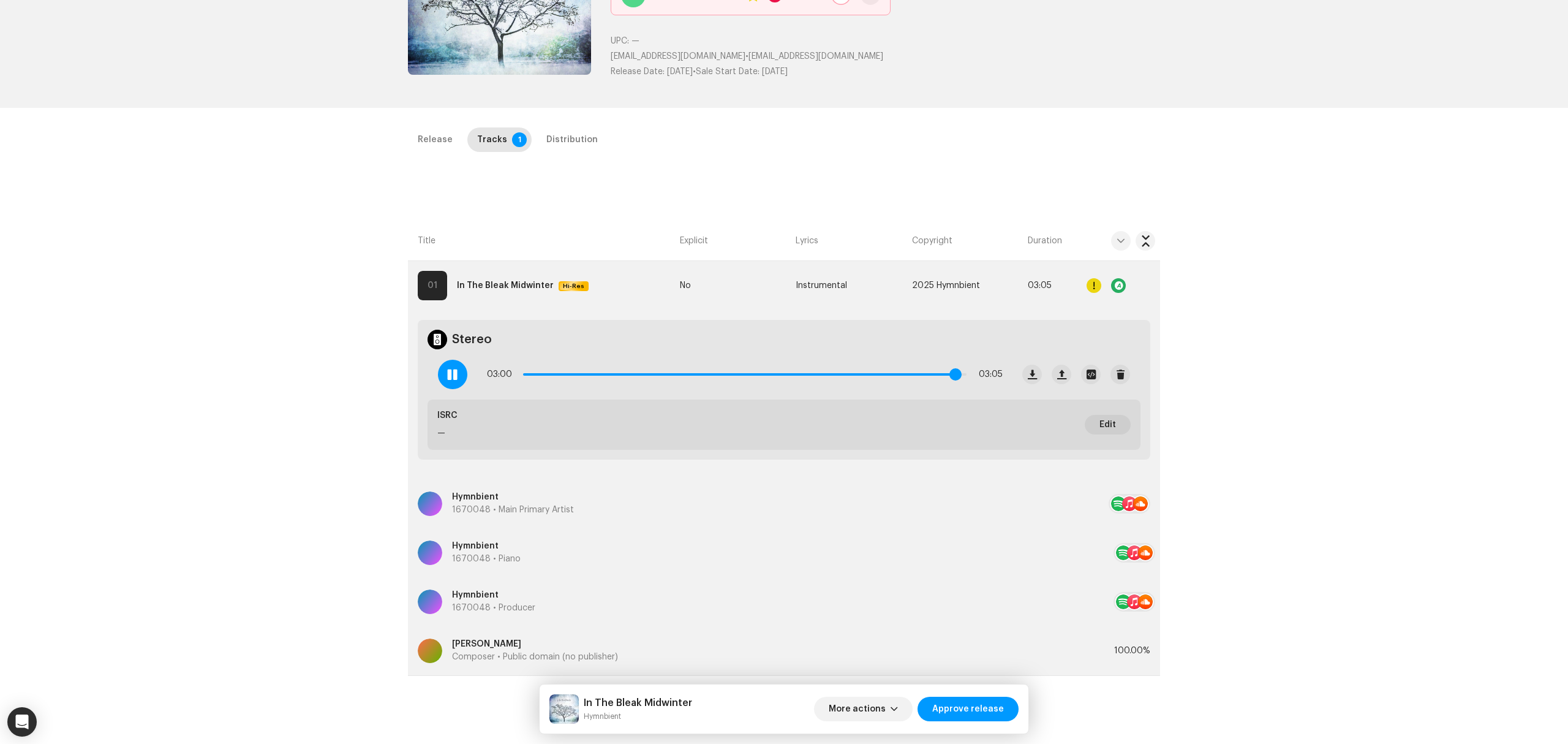
click at [955, 372] on span at bounding box center [956, 374] width 13 height 13
click at [450, 368] on div at bounding box center [452, 374] width 30 height 30
click at [456, 138] on p-tab "Release" at bounding box center [435, 139] width 55 height 24
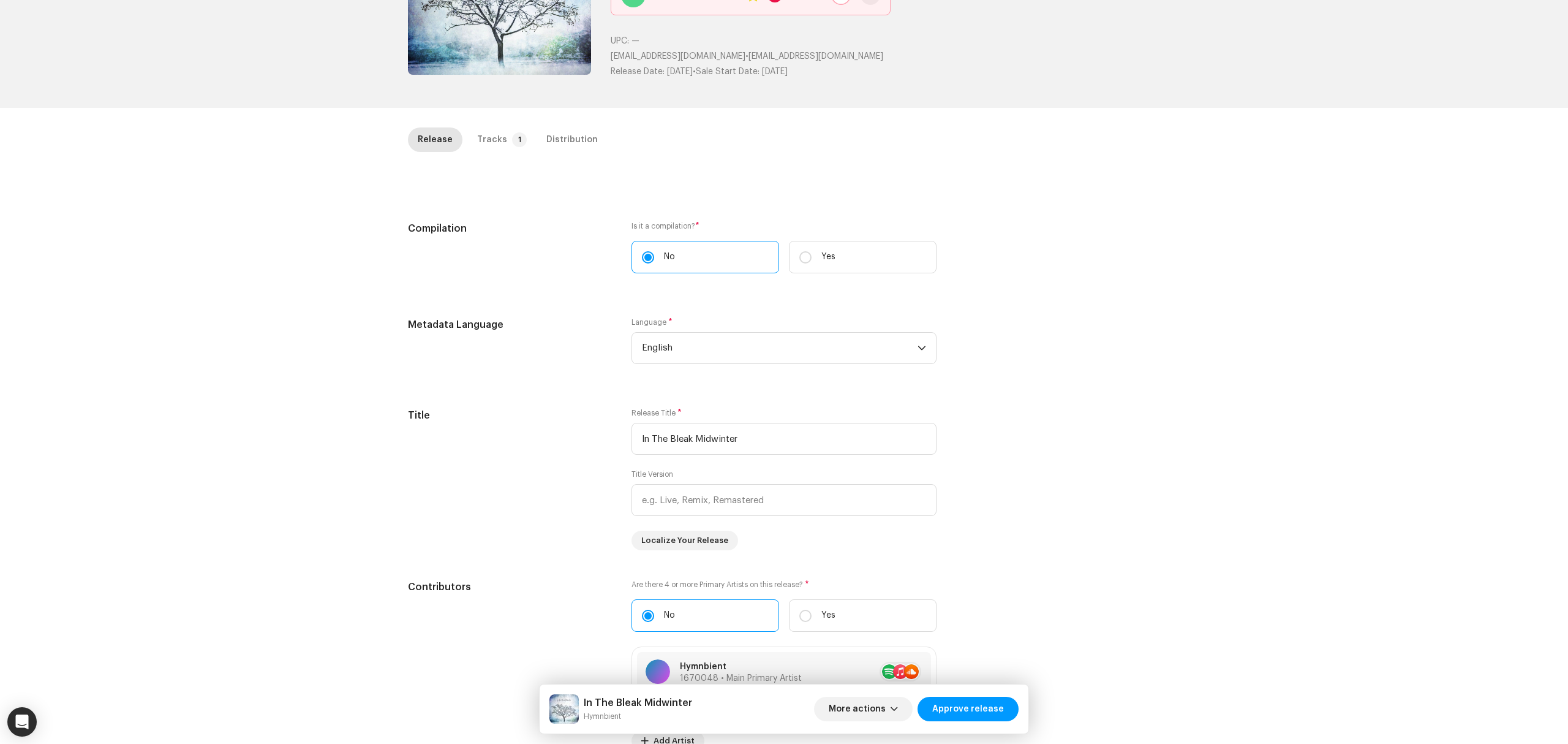
scroll to position [0, 0]
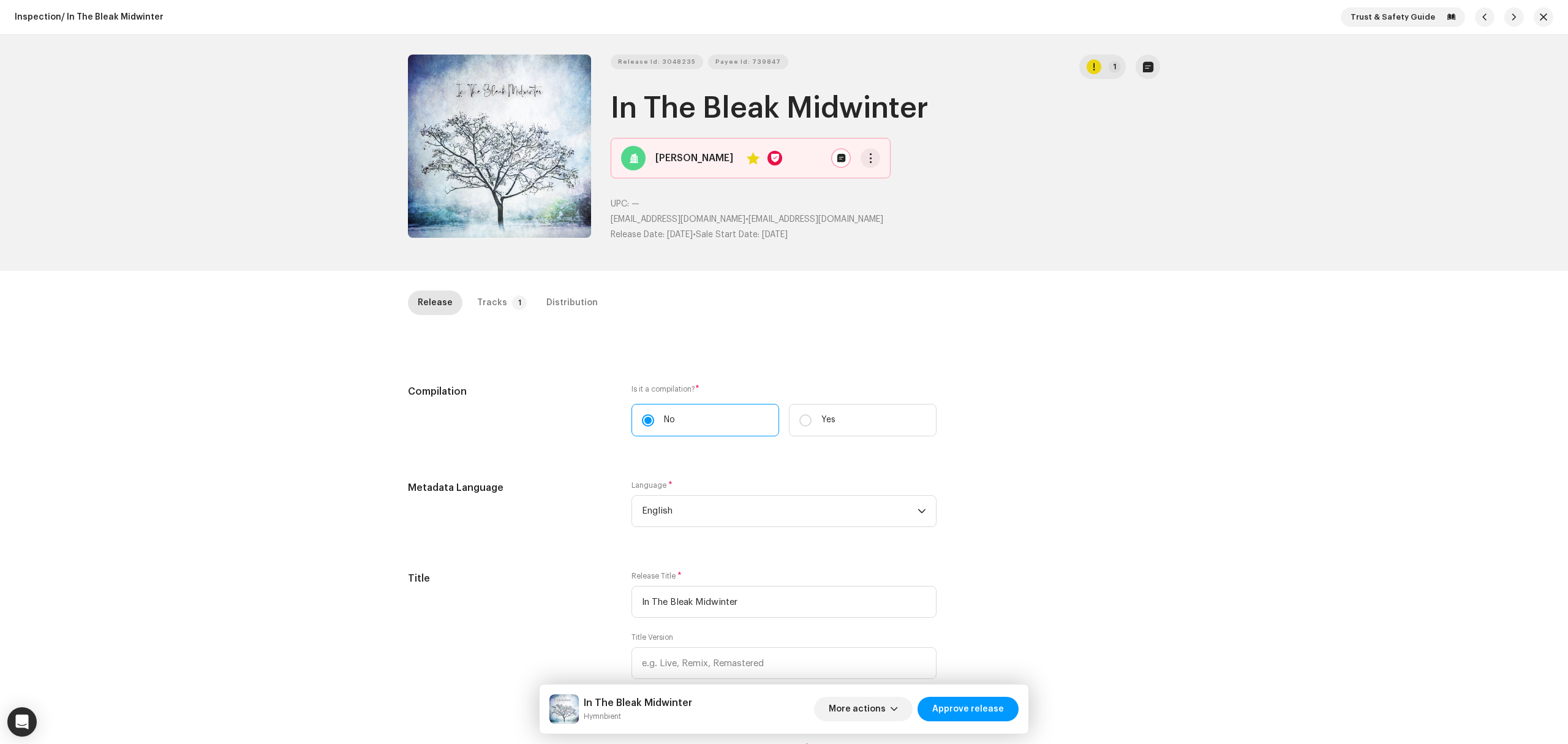
click at [245, 484] on div "Inspection / In The Bleak Midwinter Trust & Safety Guide Release Id: 3048235 Pa…" at bounding box center [784, 372] width 1568 height 744
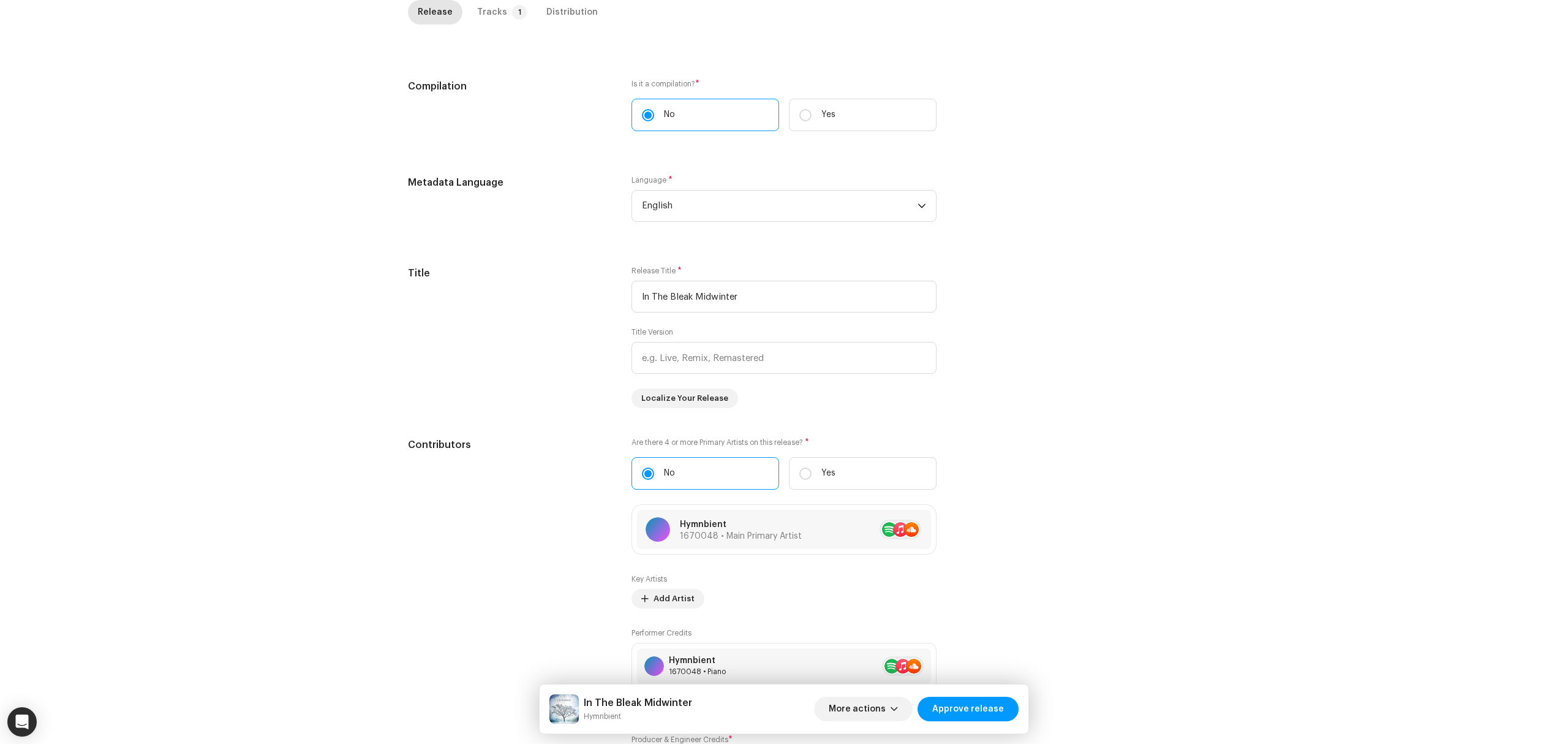
scroll to position [82, 0]
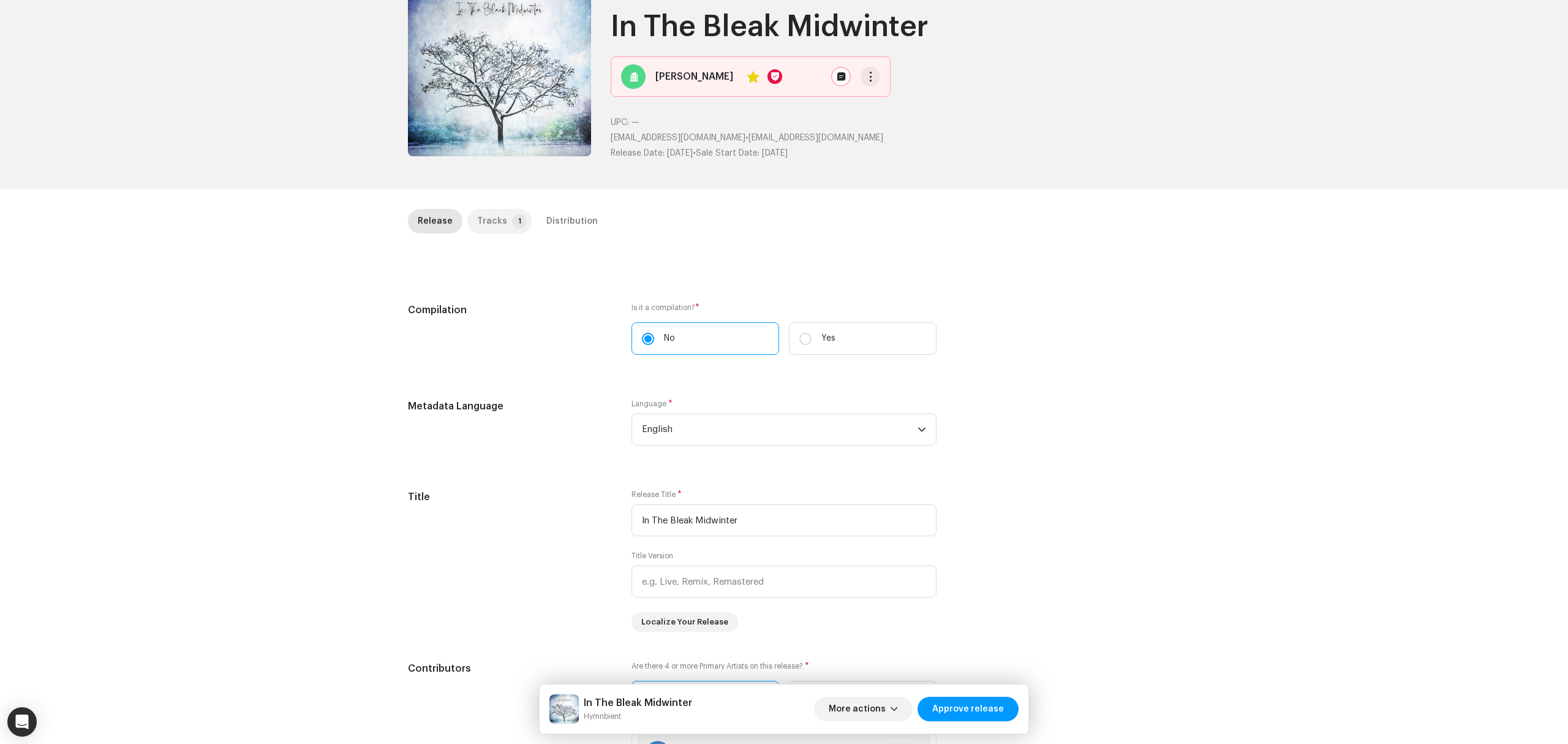
click at [493, 219] on div "Tracks" at bounding box center [492, 220] width 30 height 24
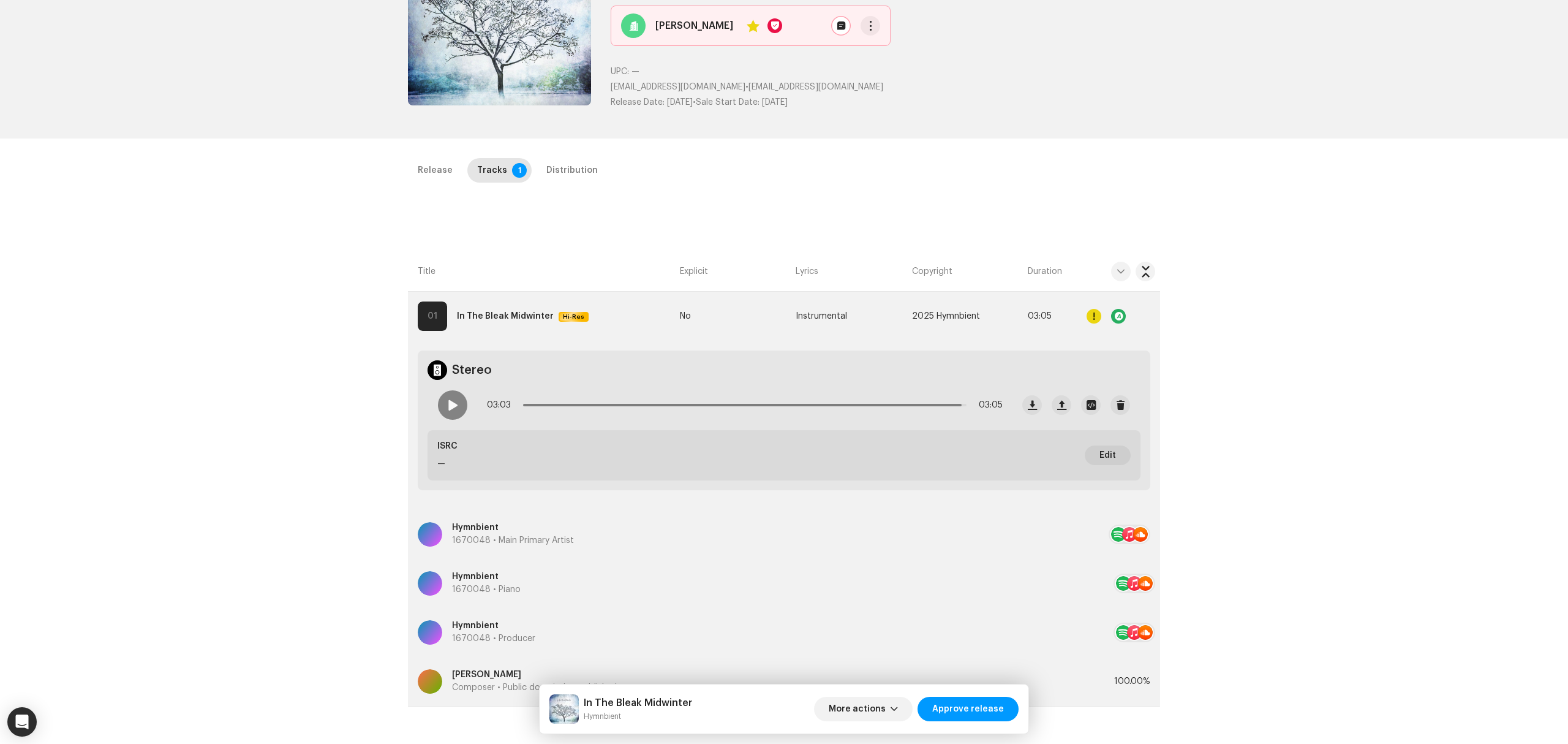
scroll to position [0, 0]
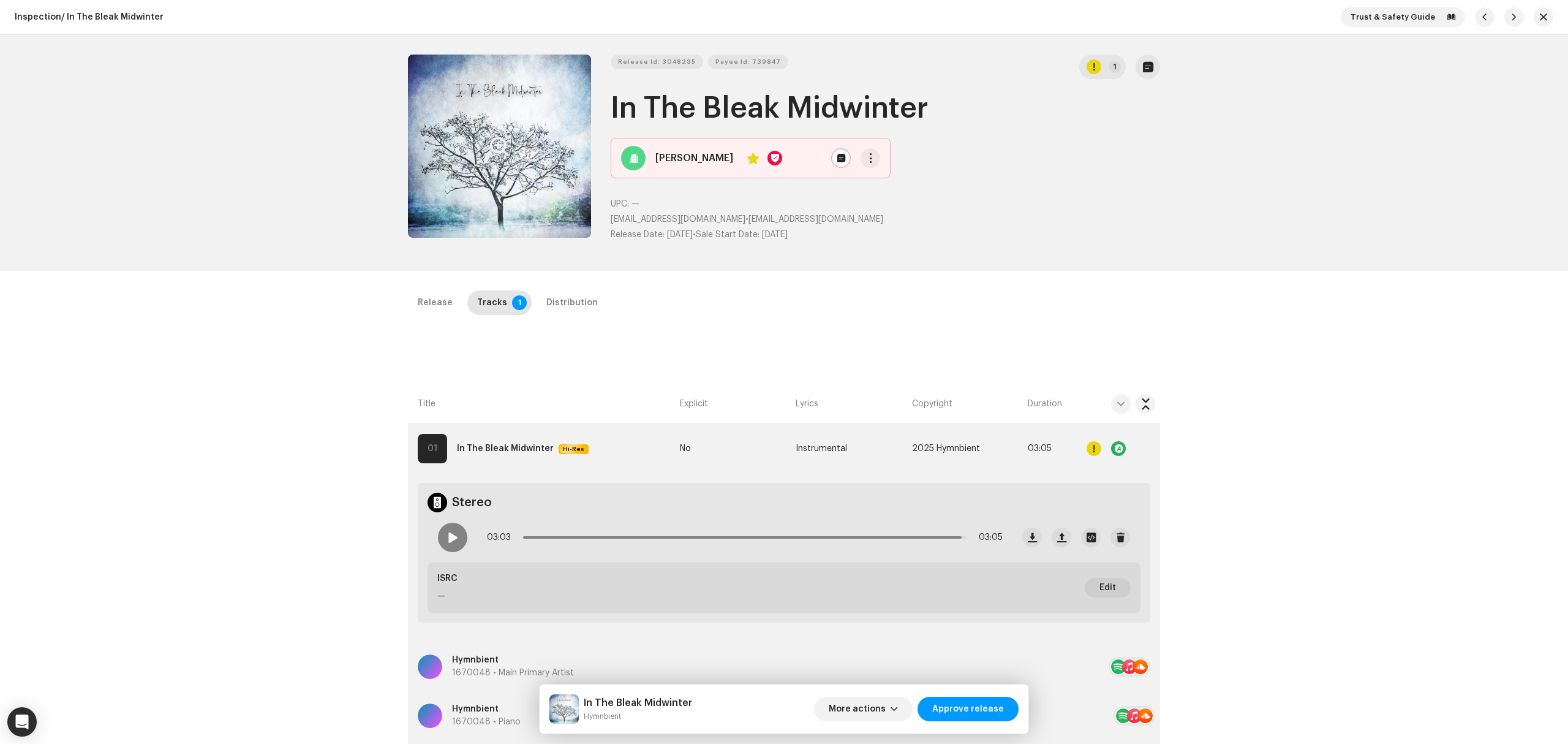
copy div "Release Id: 3048235 Payee Id: 739847 1 In The Bleak Midwinter"
drag, startPoint x: 943, startPoint y: 94, endPoint x: 555, endPoint y: 109, distance: 388.3
click at [559, 116] on div "Release Id: 3048235 Payee Id: 739847 1 In The Bleak Midwinter Raphah Yes UPC: —…" at bounding box center [784, 153] width 753 height 197
copy div "Release Id: 3048235 Payee Id: 739847 1 In The Bleak Midwinter"
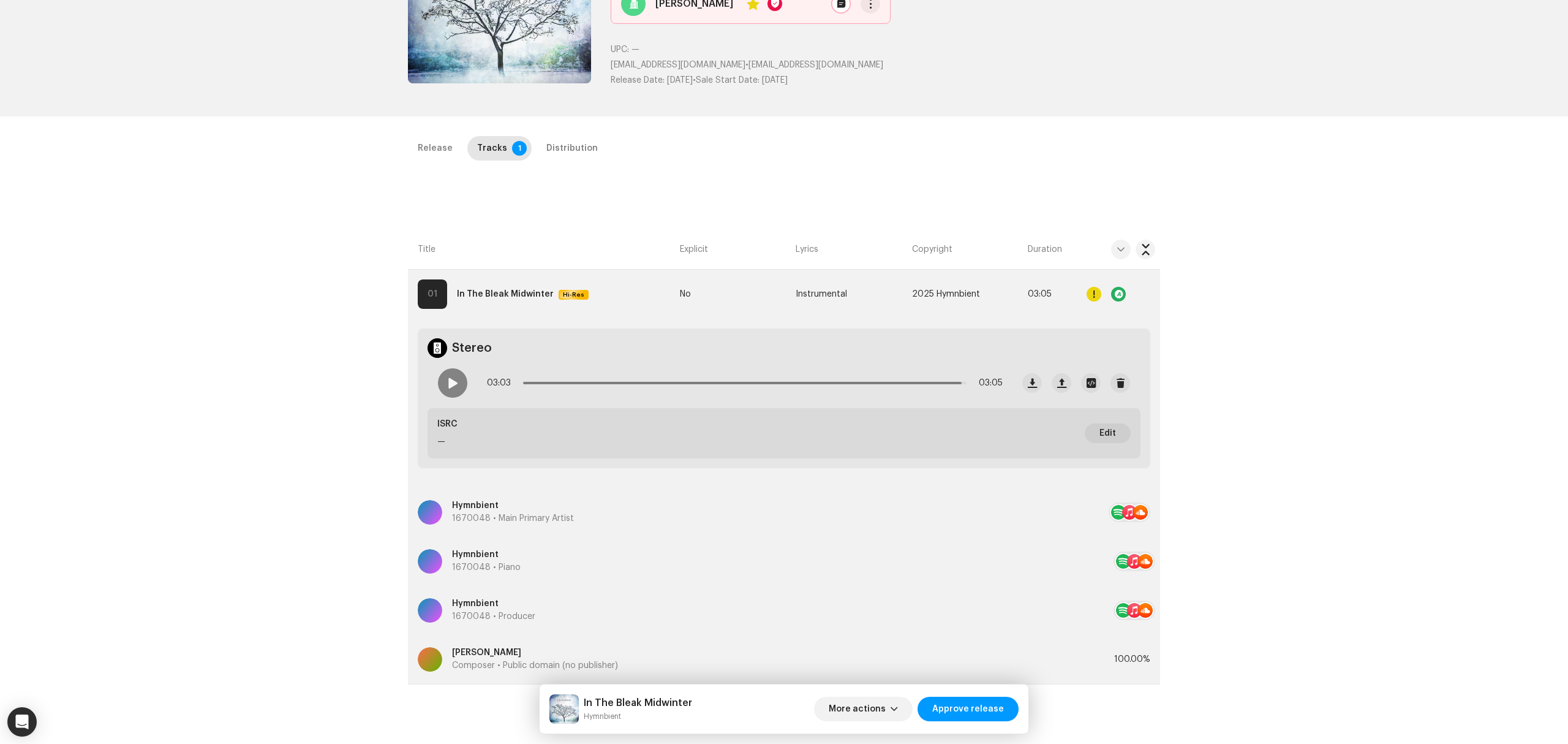
scroll to position [82, 0]
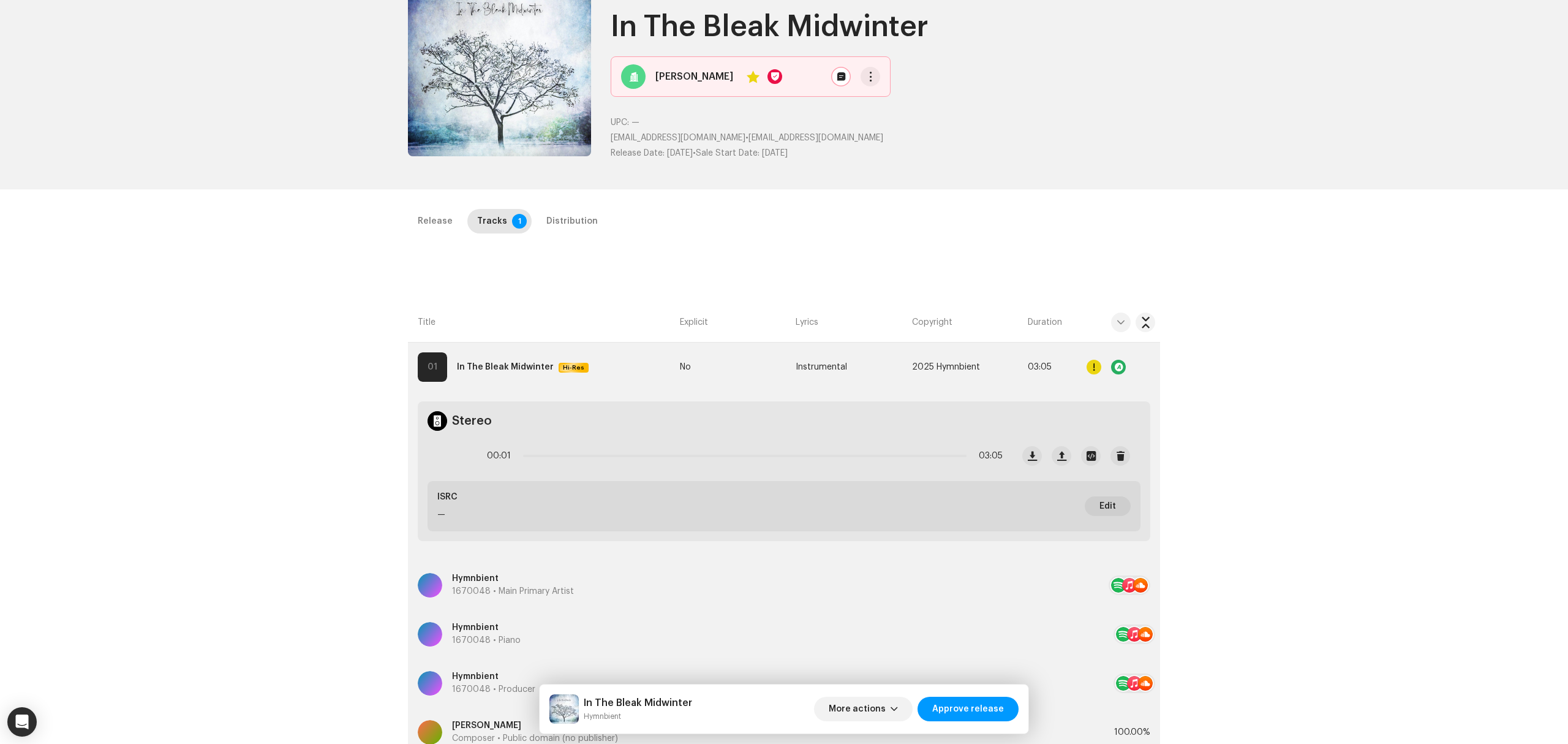
drag, startPoint x: 957, startPoint y: 456, endPoint x: 420, endPoint y: 462, distance: 537.0
click at [463, 447] on div "00:01 03:05" at bounding box center [720, 456] width 584 height 49
drag, startPoint x: 537, startPoint y: 455, endPoint x: 555, endPoint y: 451, distance: 18.4
click at [545, 451] on span at bounding box center [539, 456] width 13 height 13
drag, startPoint x: 567, startPoint y: 454, endPoint x: 603, endPoint y: 455, distance: 36.0
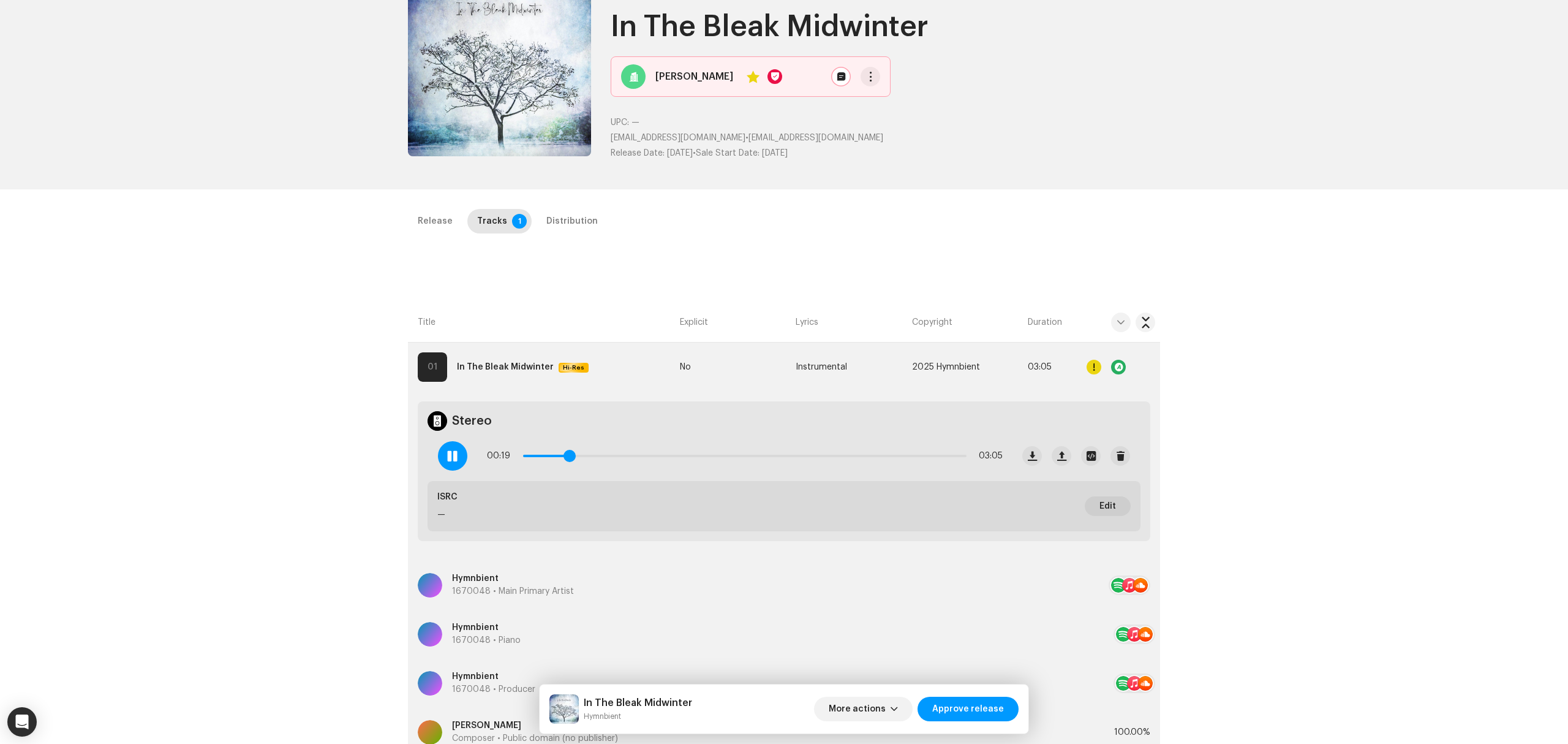
click at [575, 455] on span at bounding box center [570, 456] width 13 height 13
drag, startPoint x: 610, startPoint y: 455, endPoint x: 669, endPoint y: 463, distance: 59.5
click at [660, 462] on span at bounding box center [656, 456] width 13 height 13
drag, startPoint x: 680, startPoint y: 455, endPoint x: 710, endPoint y: 457, distance: 30.1
click at [696, 457] on span at bounding box center [690, 456] width 13 height 13
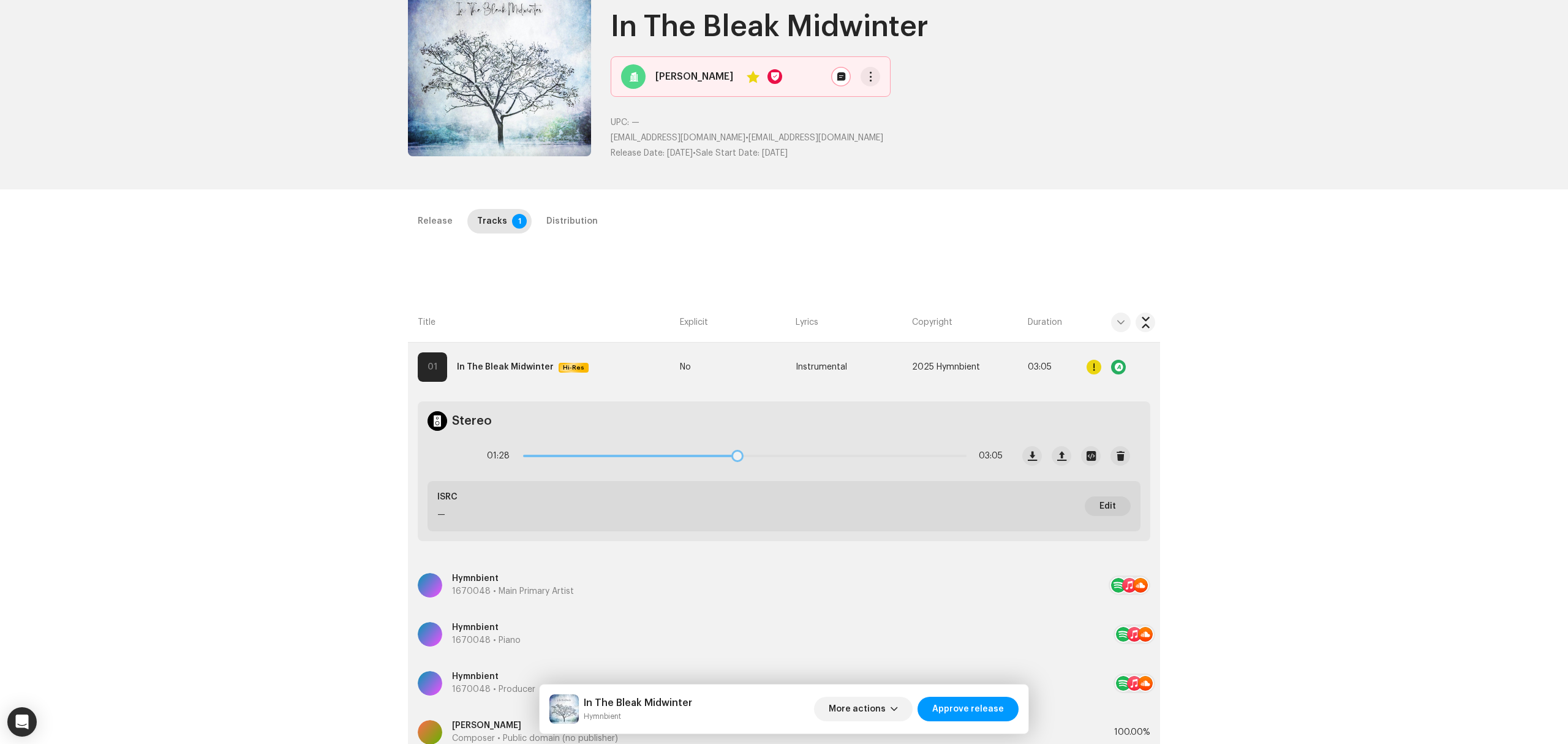
drag, startPoint x: 717, startPoint y: 459, endPoint x: 785, endPoint y: 467, distance: 68.5
click at [772, 462] on div "01:28 03:05" at bounding box center [745, 455] width 516 height 24
click at [447, 459] on span at bounding box center [452, 455] width 11 height 10
drag, startPoint x: 772, startPoint y: 459, endPoint x: 860, endPoint y: 467, distance: 88.4
click at [856, 464] on div "02:04 03:05" at bounding box center [745, 455] width 516 height 24
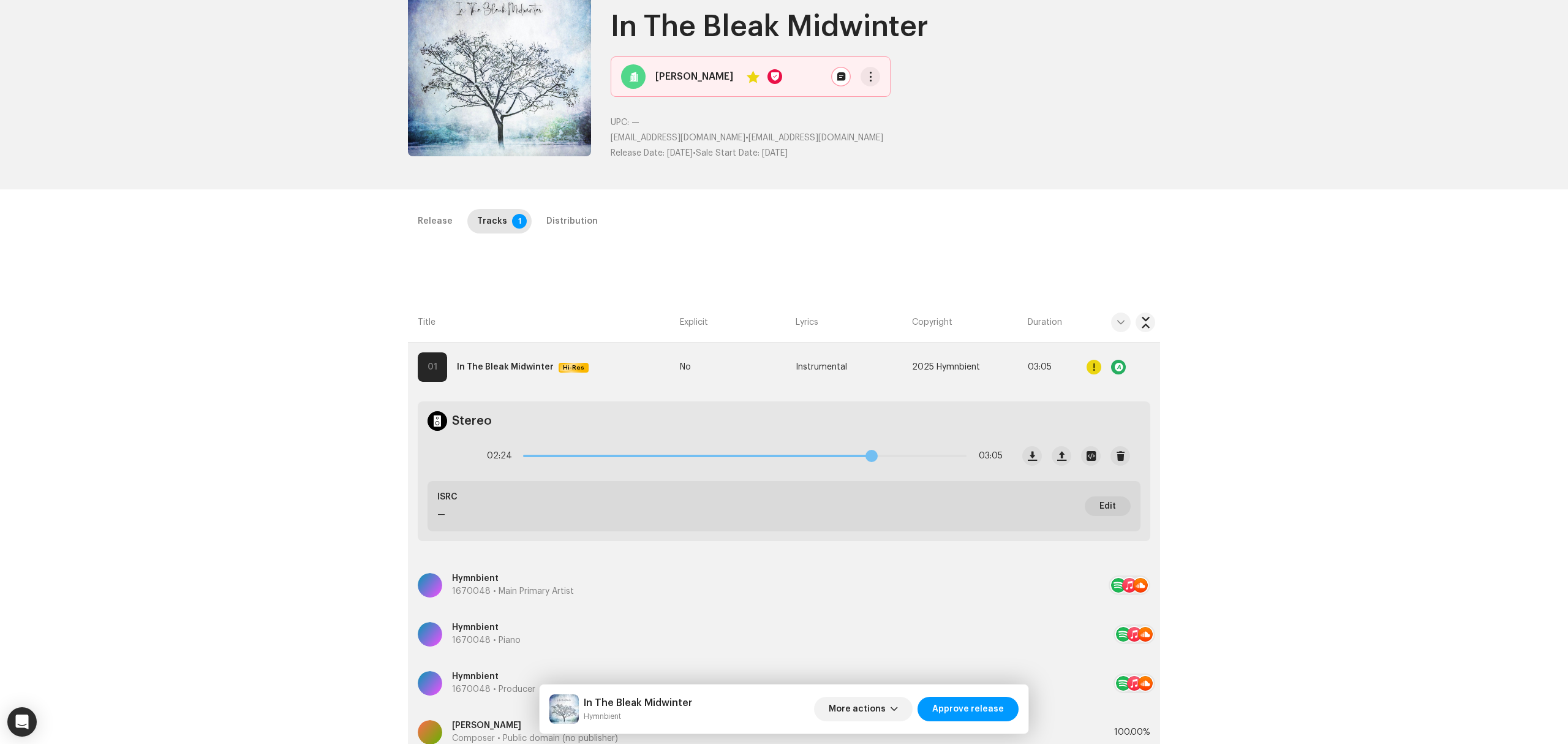
drag, startPoint x: 857, startPoint y: 462, endPoint x: 900, endPoint y: 462, distance: 43.0
click at [878, 462] on span at bounding box center [872, 456] width 13 height 13
click at [461, 456] on div at bounding box center [452, 456] width 30 height 30
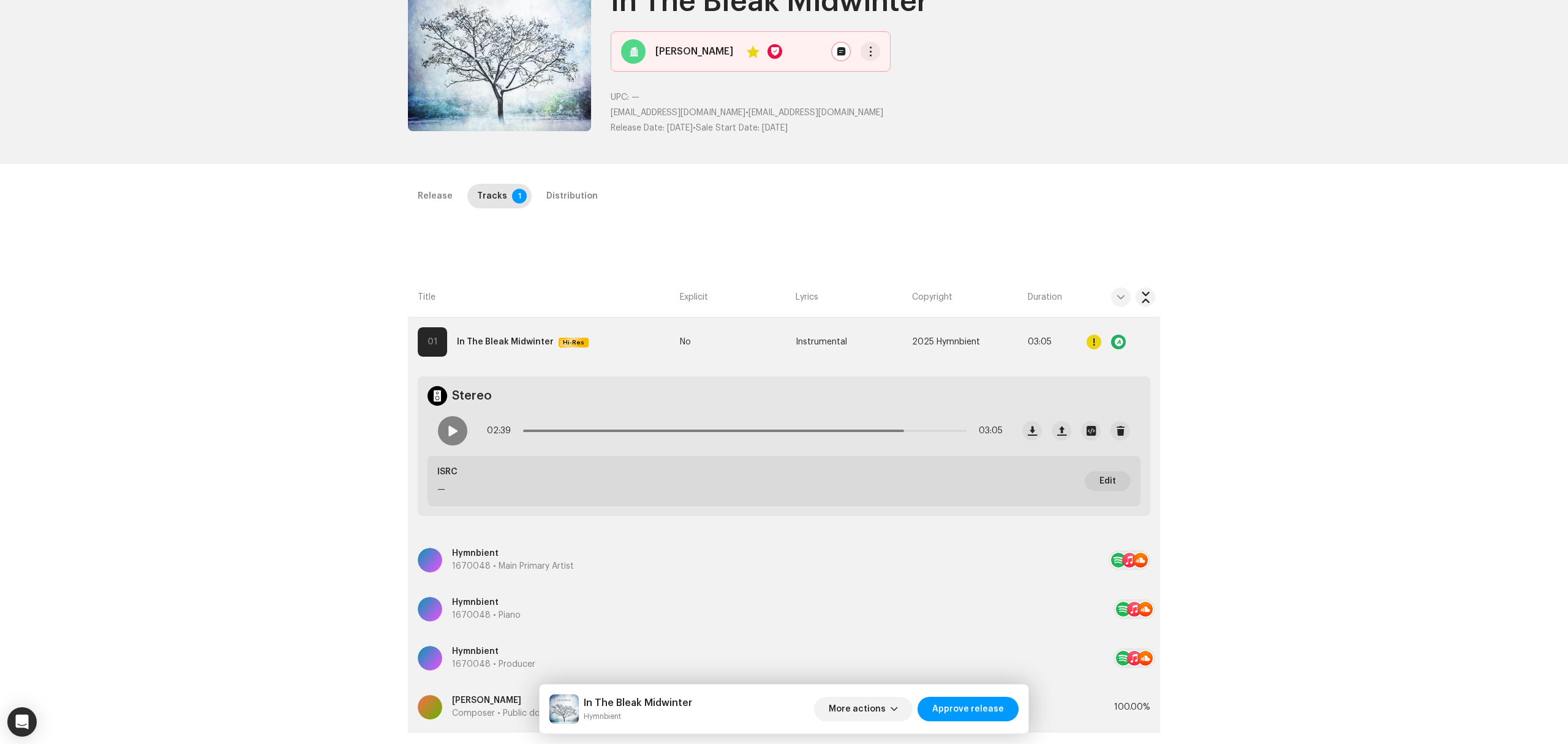
scroll to position [0, 0]
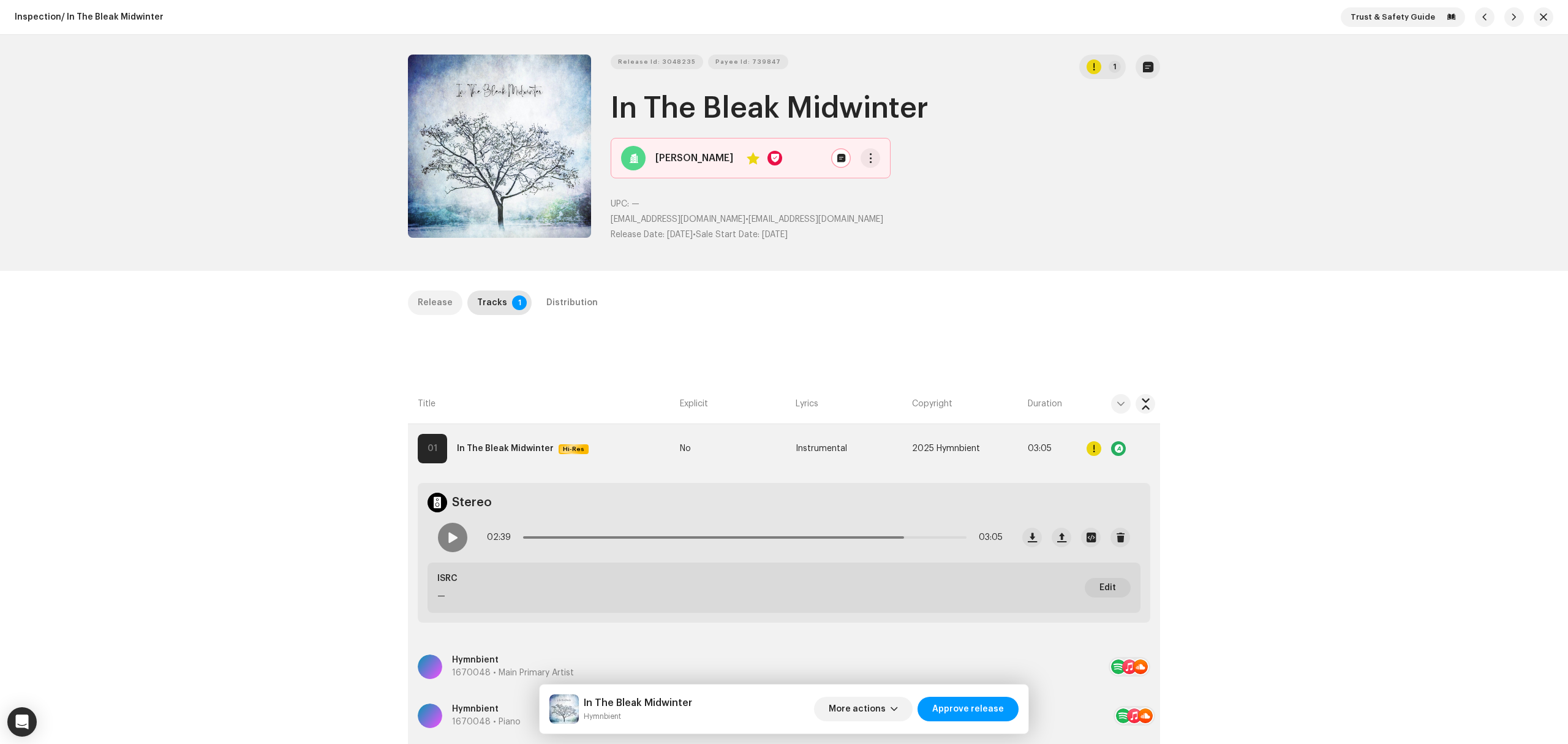
click at [418, 293] on div "Release" at bounding box center [435, 302] width 35 height 24
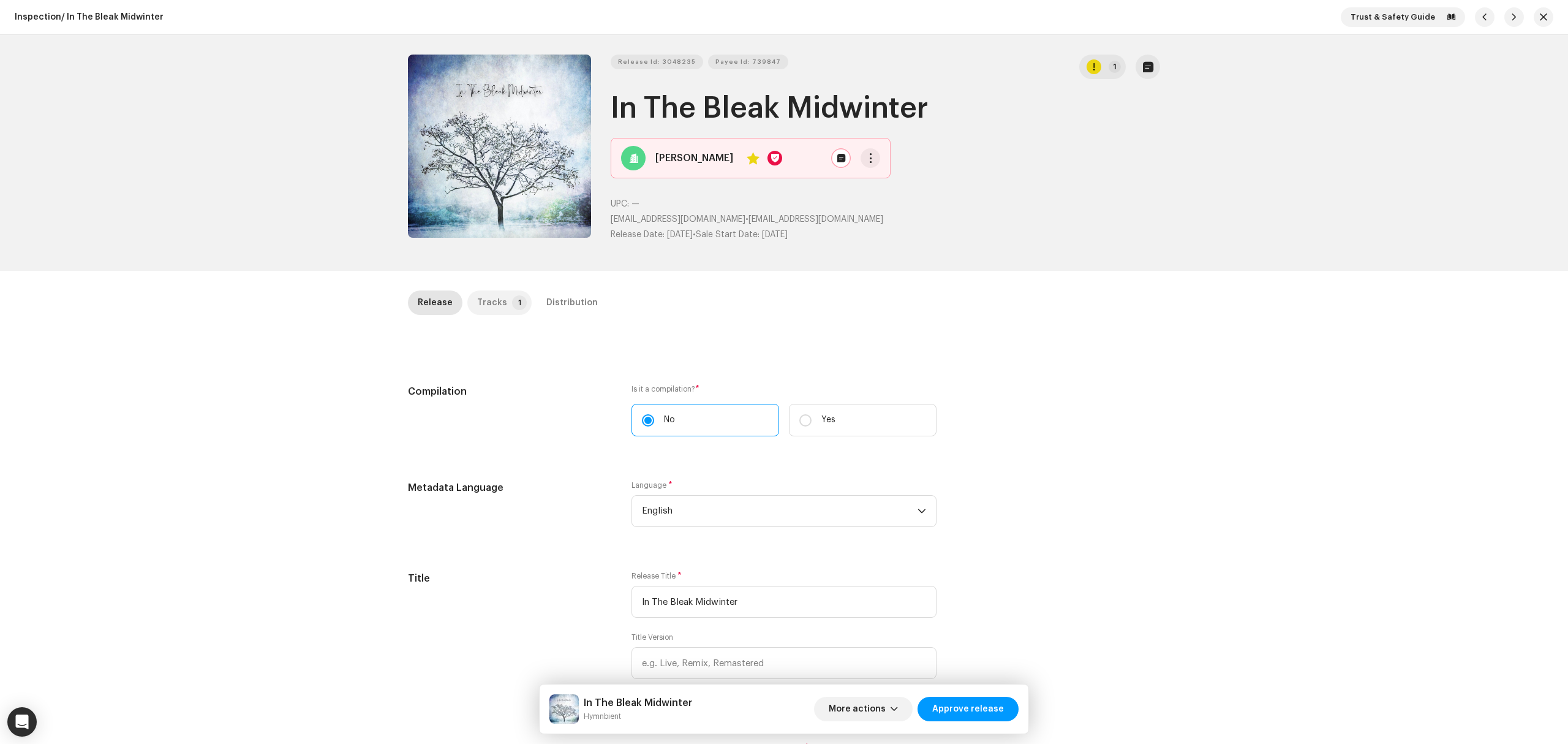
click at [469, 307] on p-tab "Tracks 1" at bounding box center [500, 302] width 65 height 24
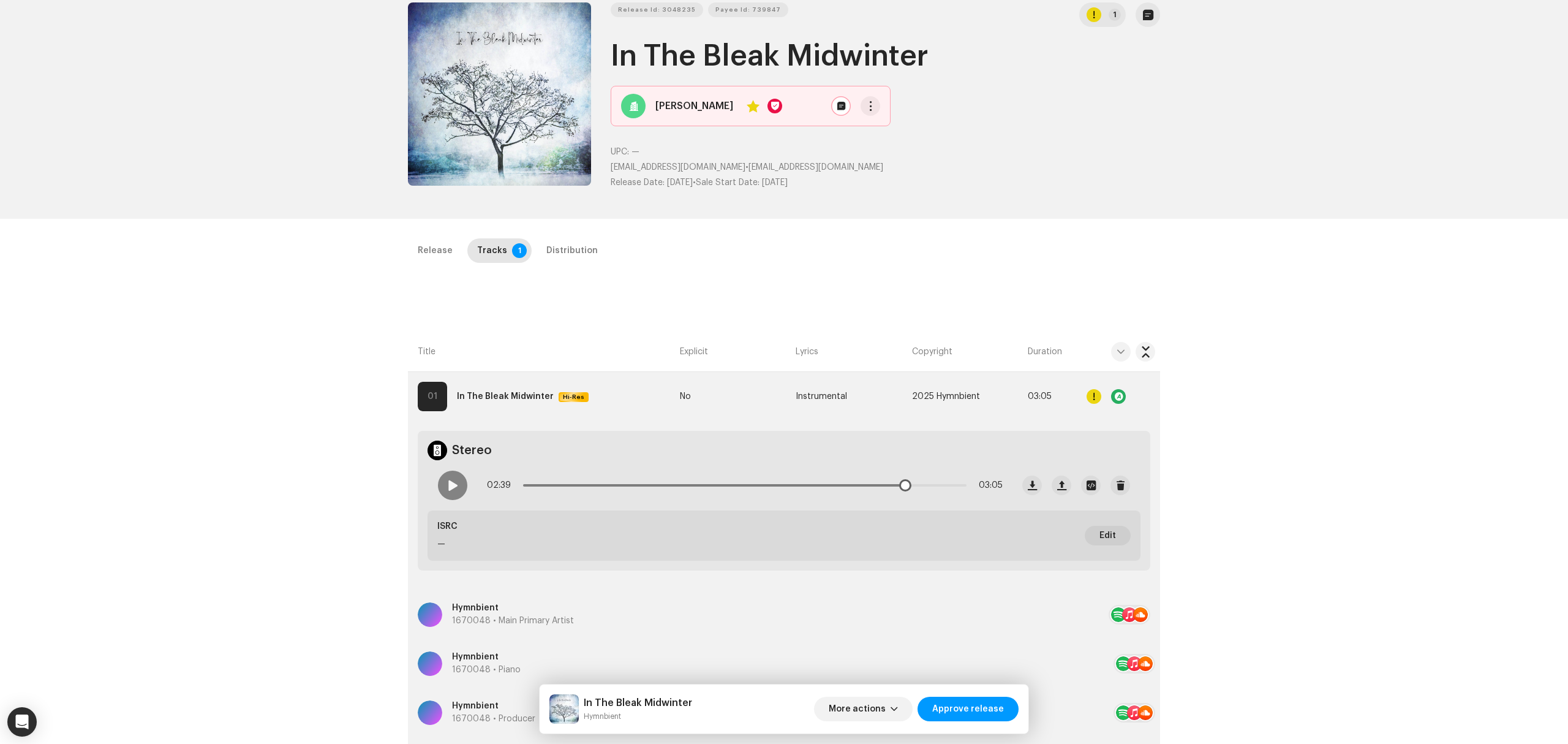
scroll to position [82, 0]
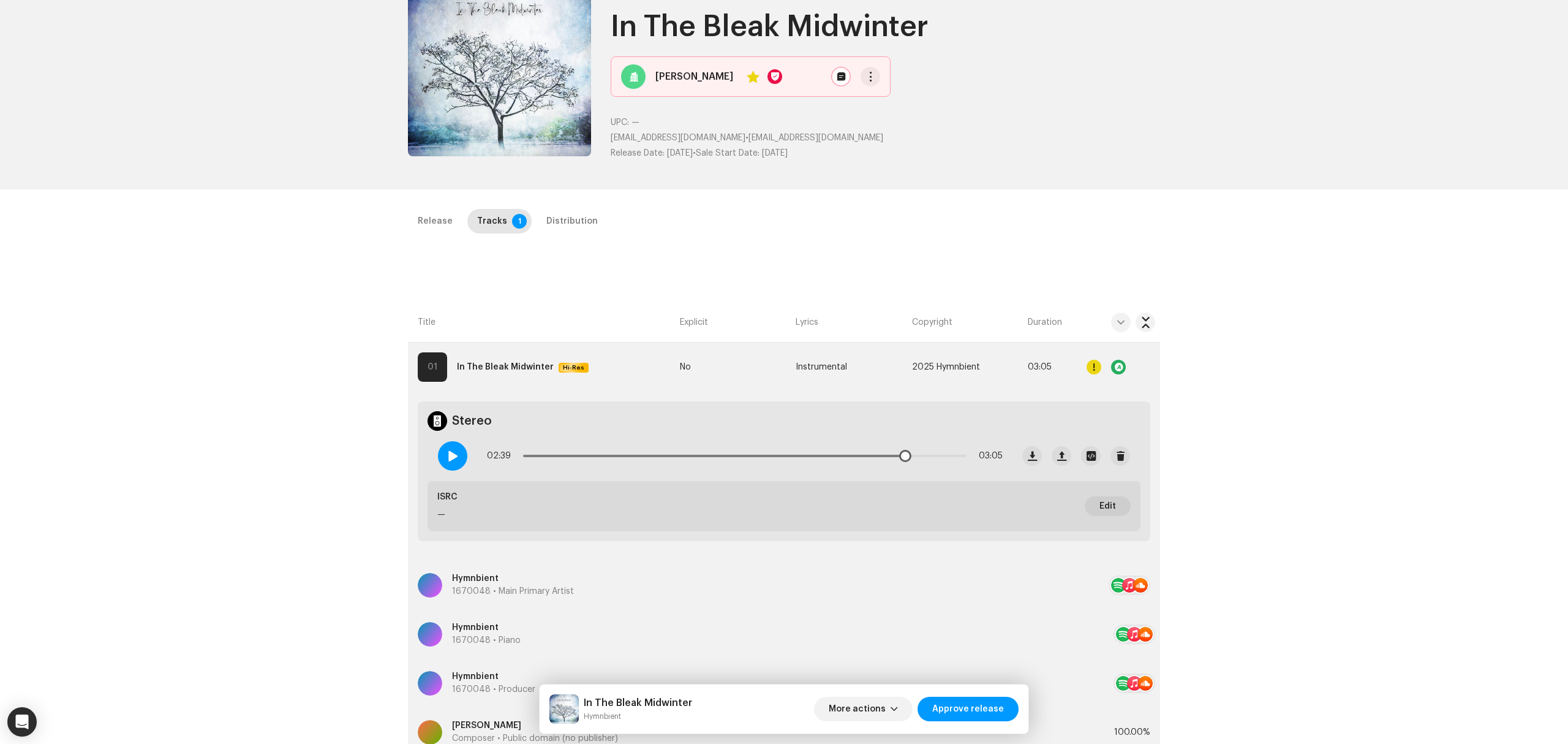
click at [457, 453] on div at bounding box center [452, 456] width 30 height 30
drag, startPoint x: 903, startPoint y: 452, endPoint x: 925, endPoint y: 455, distance: 22.2
click at [925, 455] on span at bounding box center [930, 456] width 13 height 13
click at [1028, 455] on span "button" at bounding box center [1032, 455] width 9 height 10
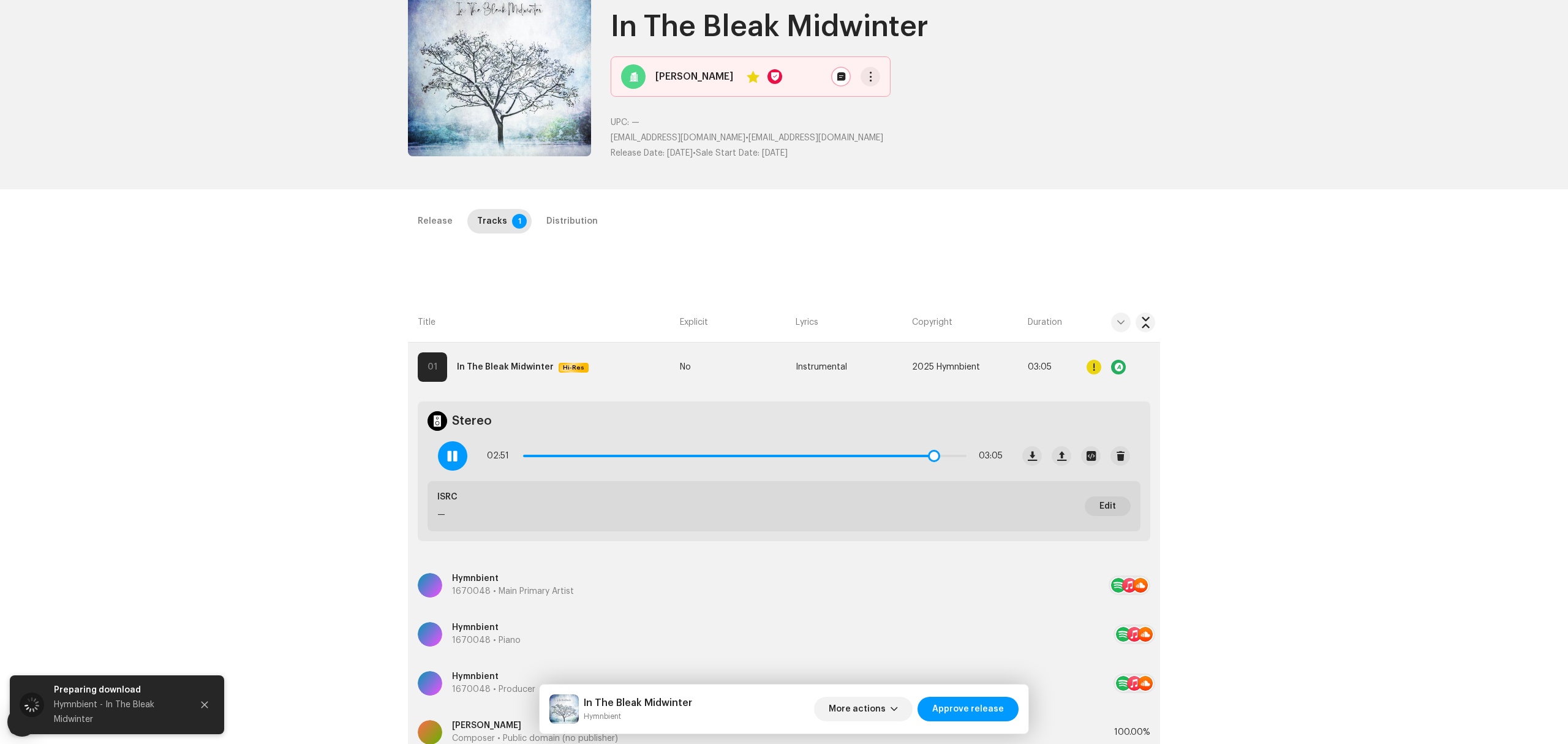
click at [440, 444] on div "02:51 03:05" at bounding box center [720, 456] width 584 height 49
click at [438, 451] on div at bounding box center [452, 456] width 30 height 30
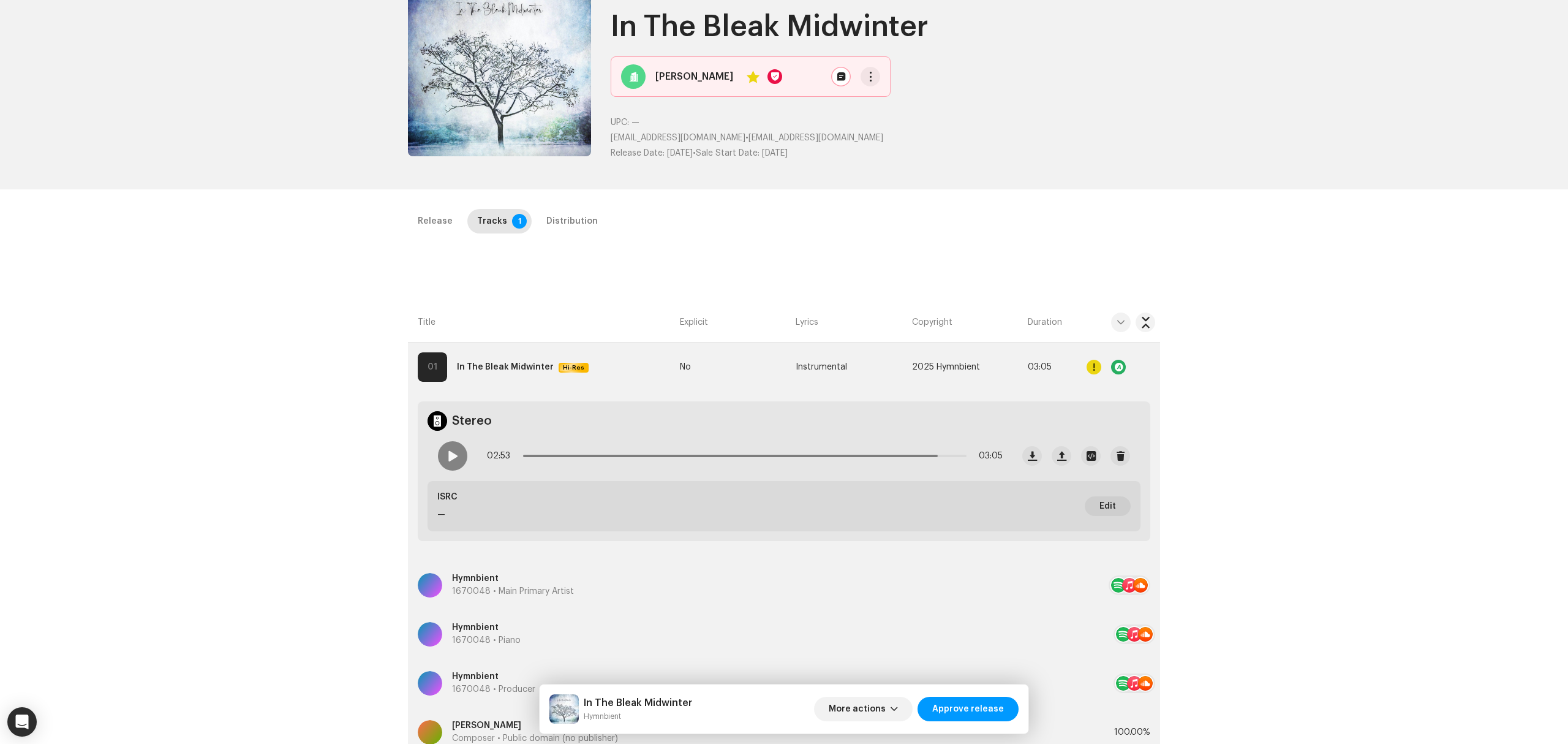
click at [290, 401] on div "Inspection / In The Bleak Midwinter Trust & Safety Guide Release Id: 3048235 Pa…" at bounding box center [784, 372] width 1568 height 744
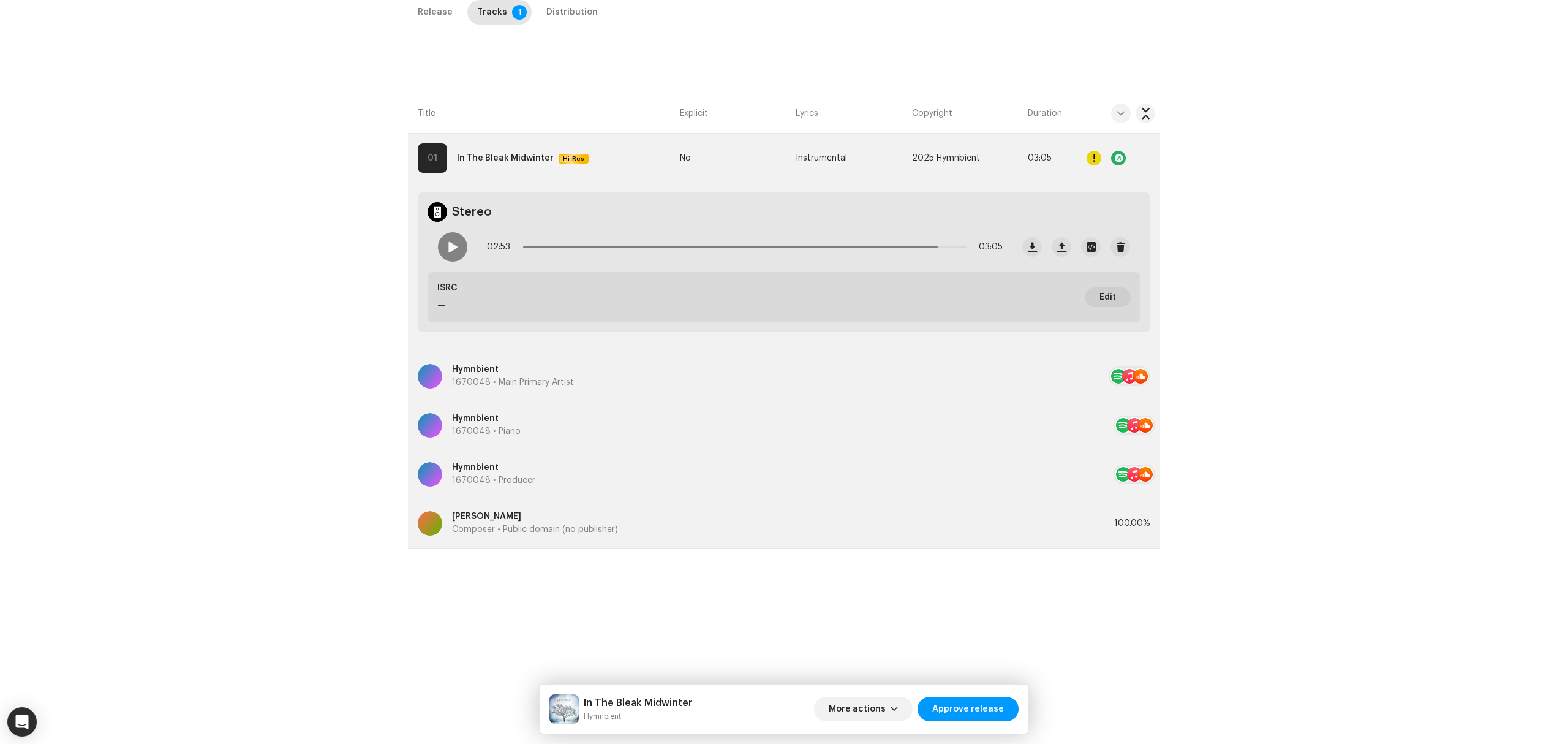
scroll to position [0, 0]
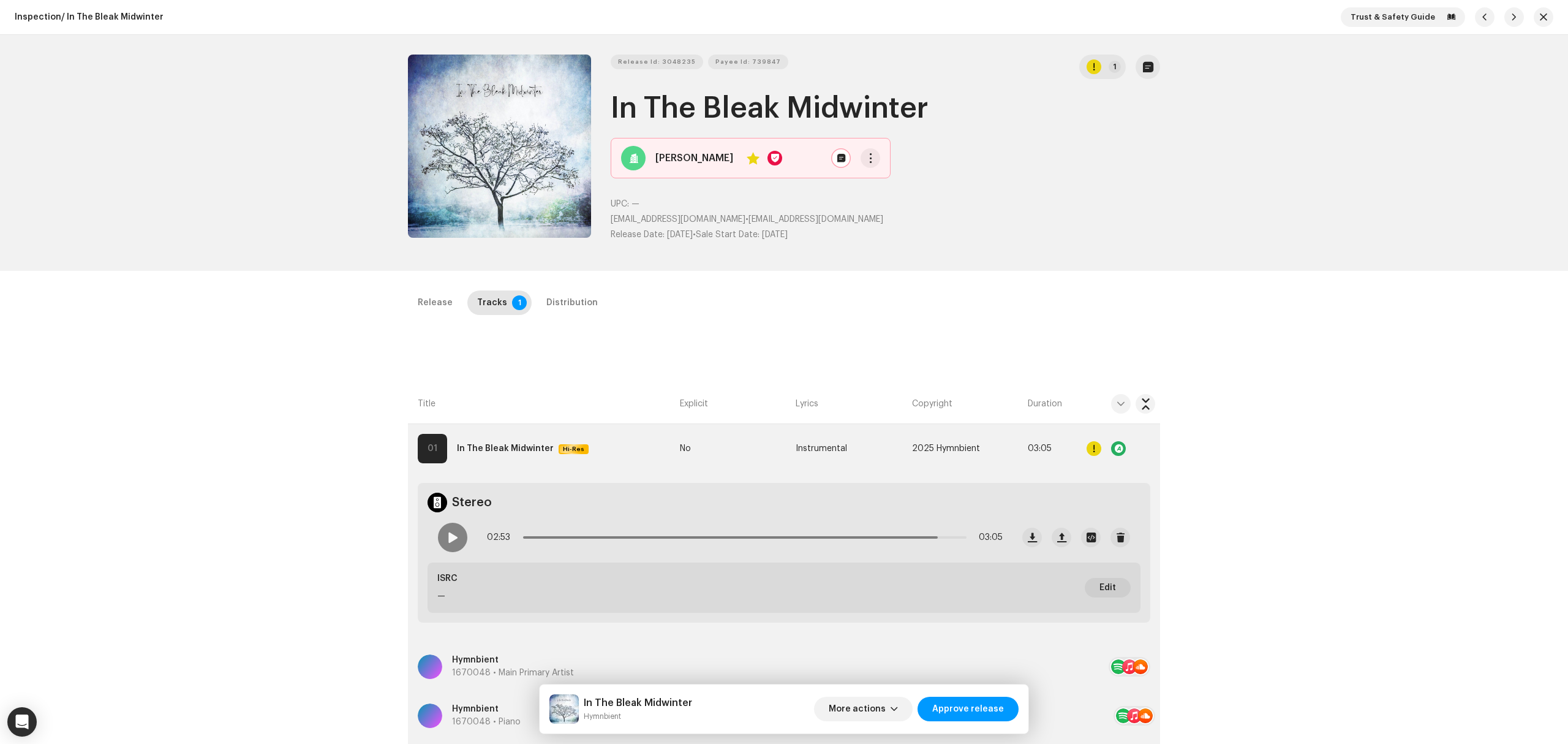
click at [418, 318] on div "Release Tracks 1 Distribution" at bounding box center [784, 308] width 753 height 35
click at [422, 300] on div "Release" at bounding box center [435, 302] width 35 height 24
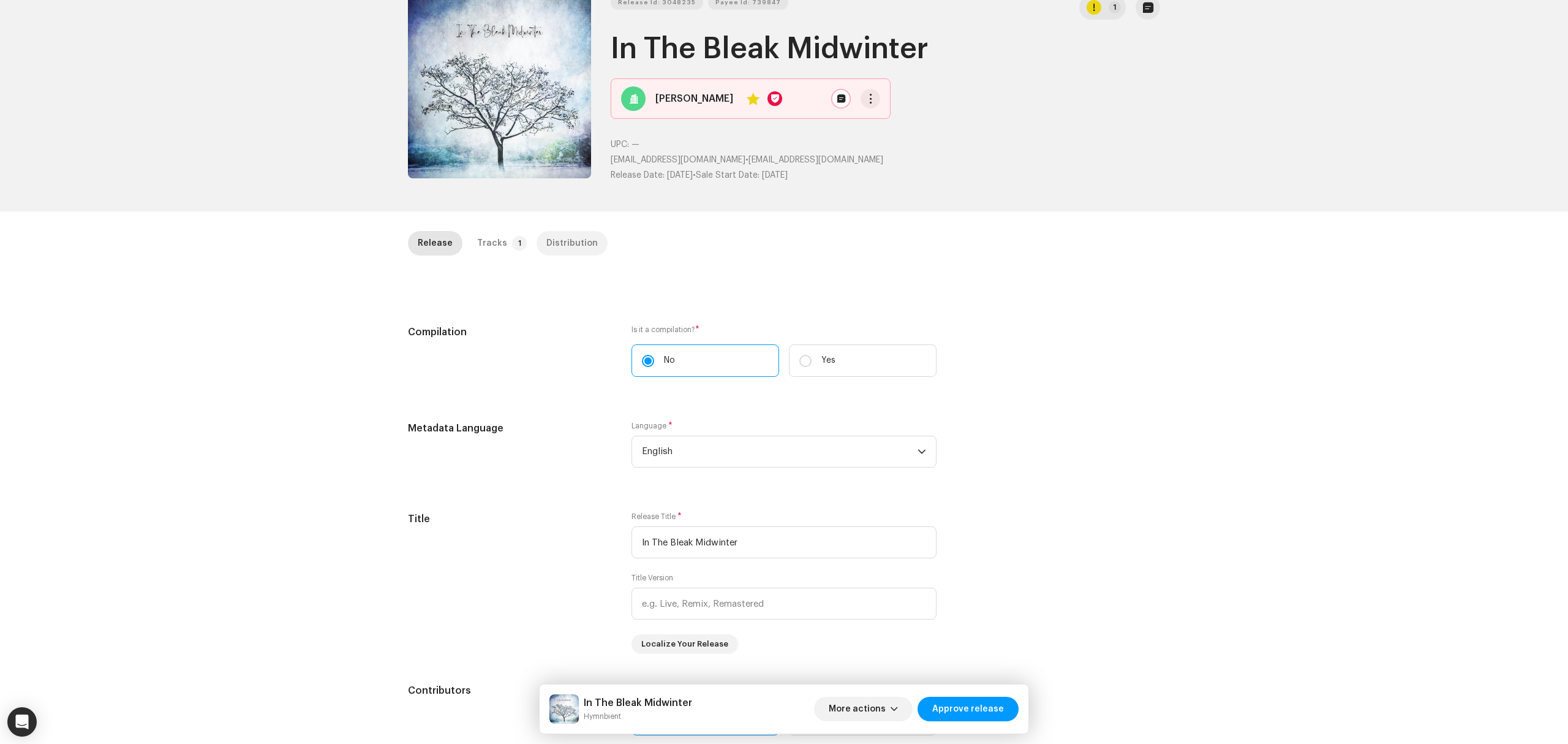
click at [558, 240] on div "Distribution" at bounding box center [572, 243] width 51 height 24
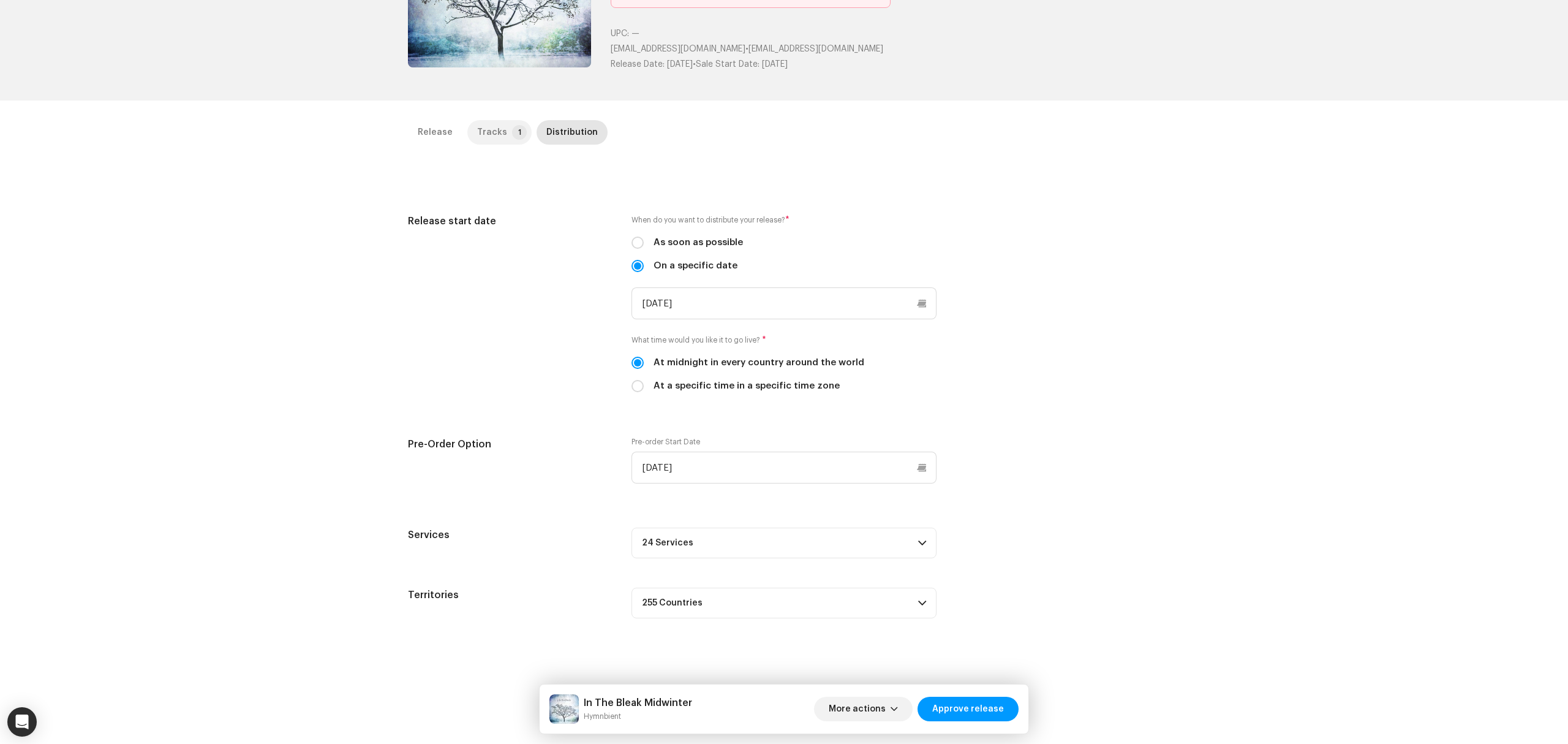
scroll to position [141, 0]
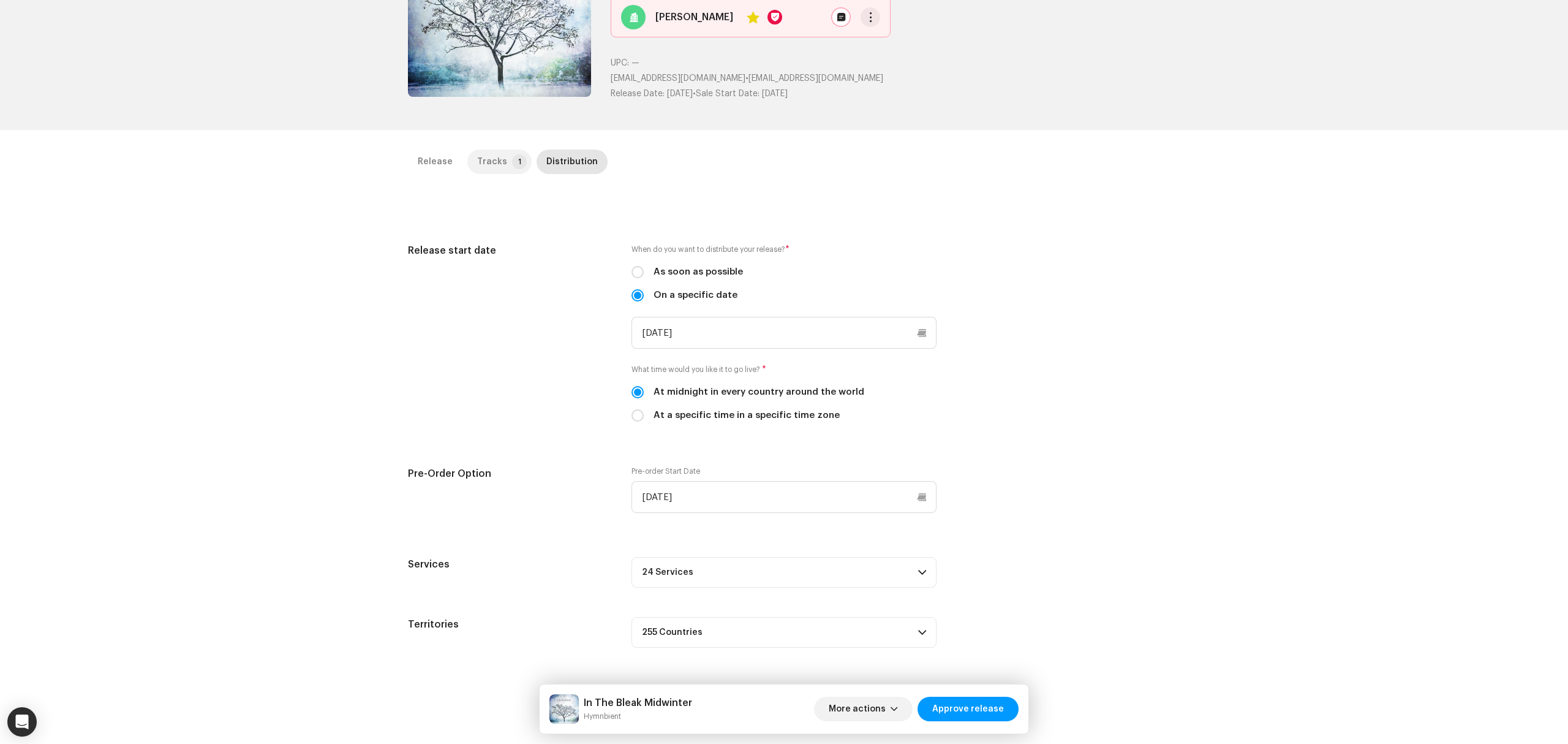
click at [498, 165] on p-tab "Tracks 1" at bounding box center [500, 161] width 65 height 24
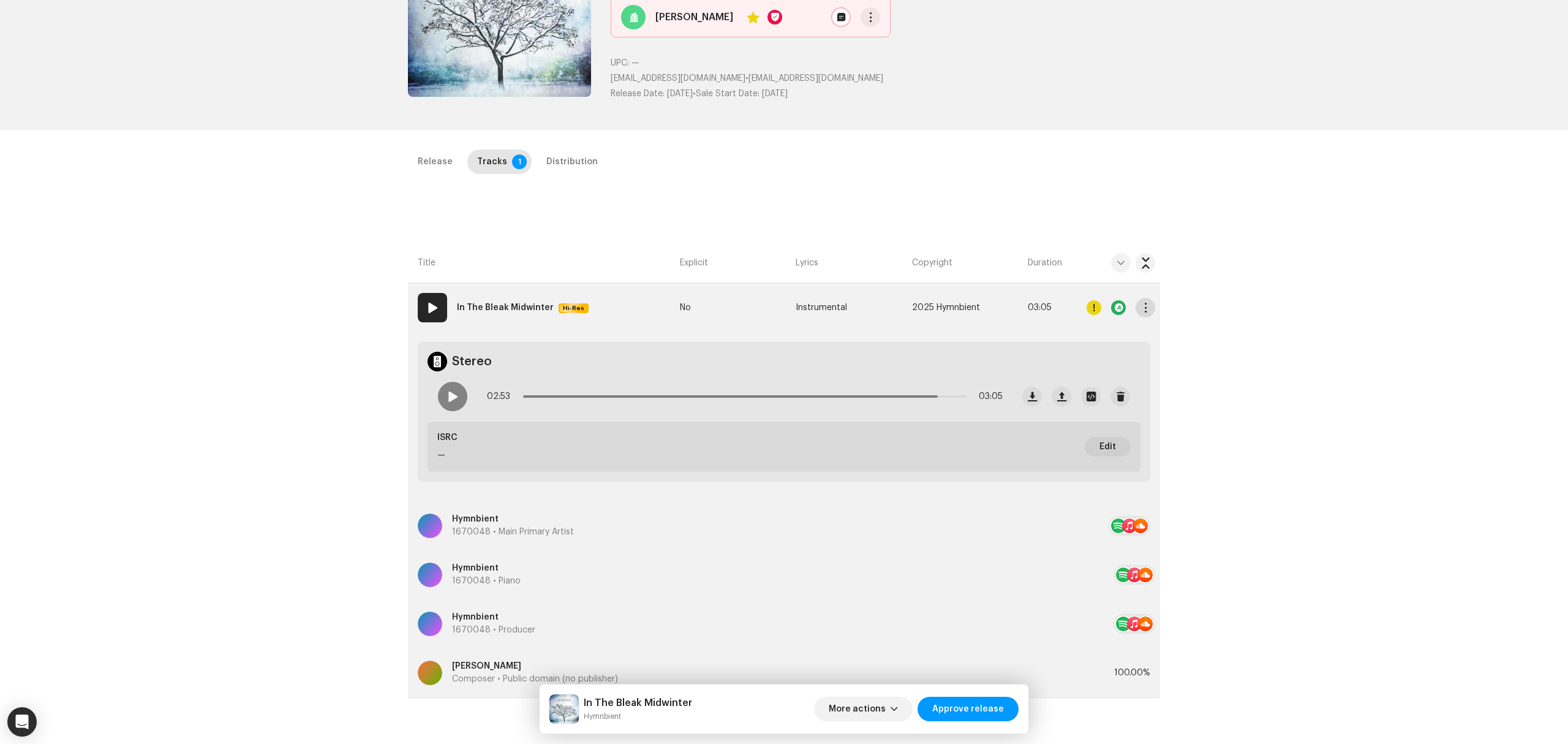
click at [1142, 305] on span "button" at bounding box center [1145, 308] width 9 height 10
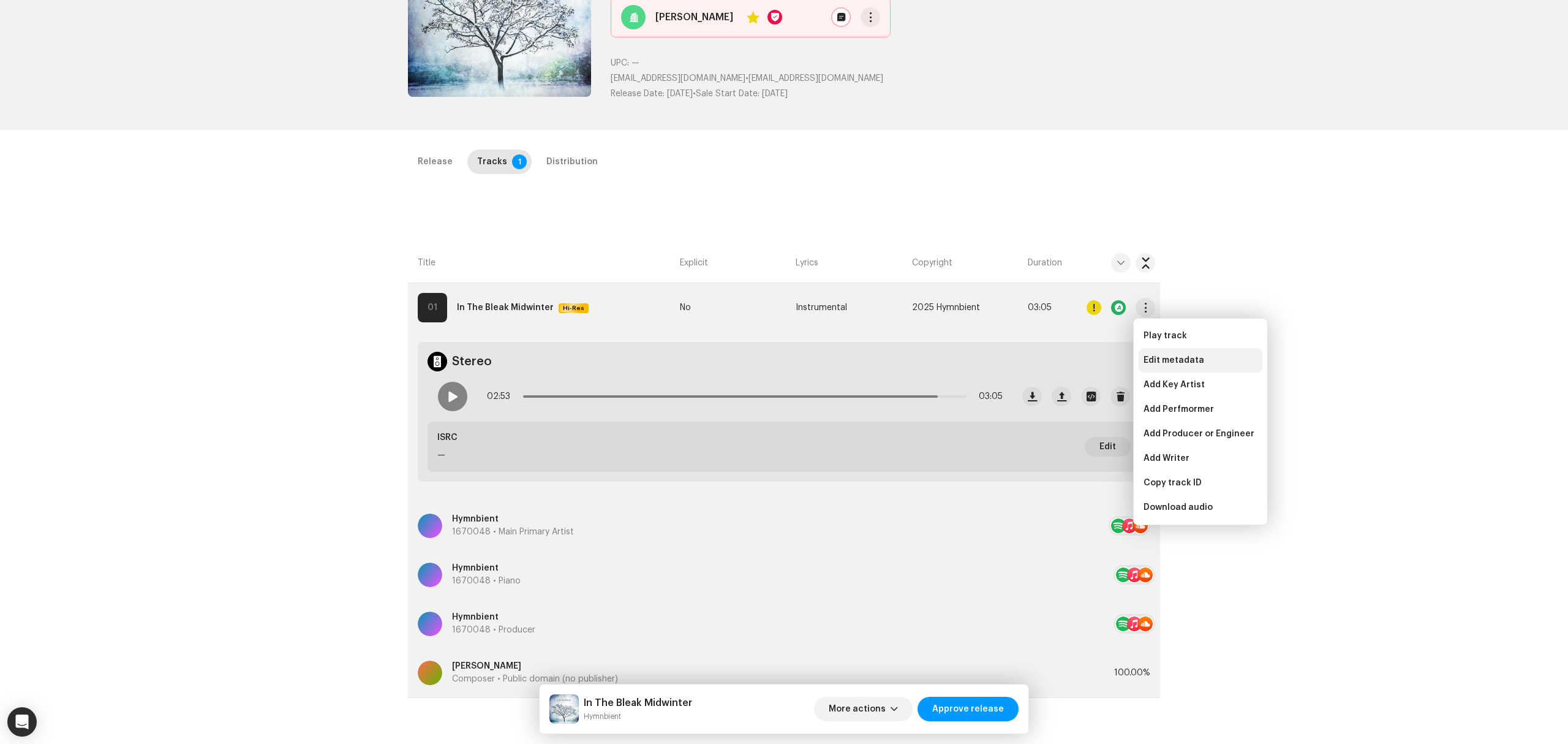
click at [1175, 364] on span "Edit metadata" at bounding box center [1173, 360] width 60 height 10
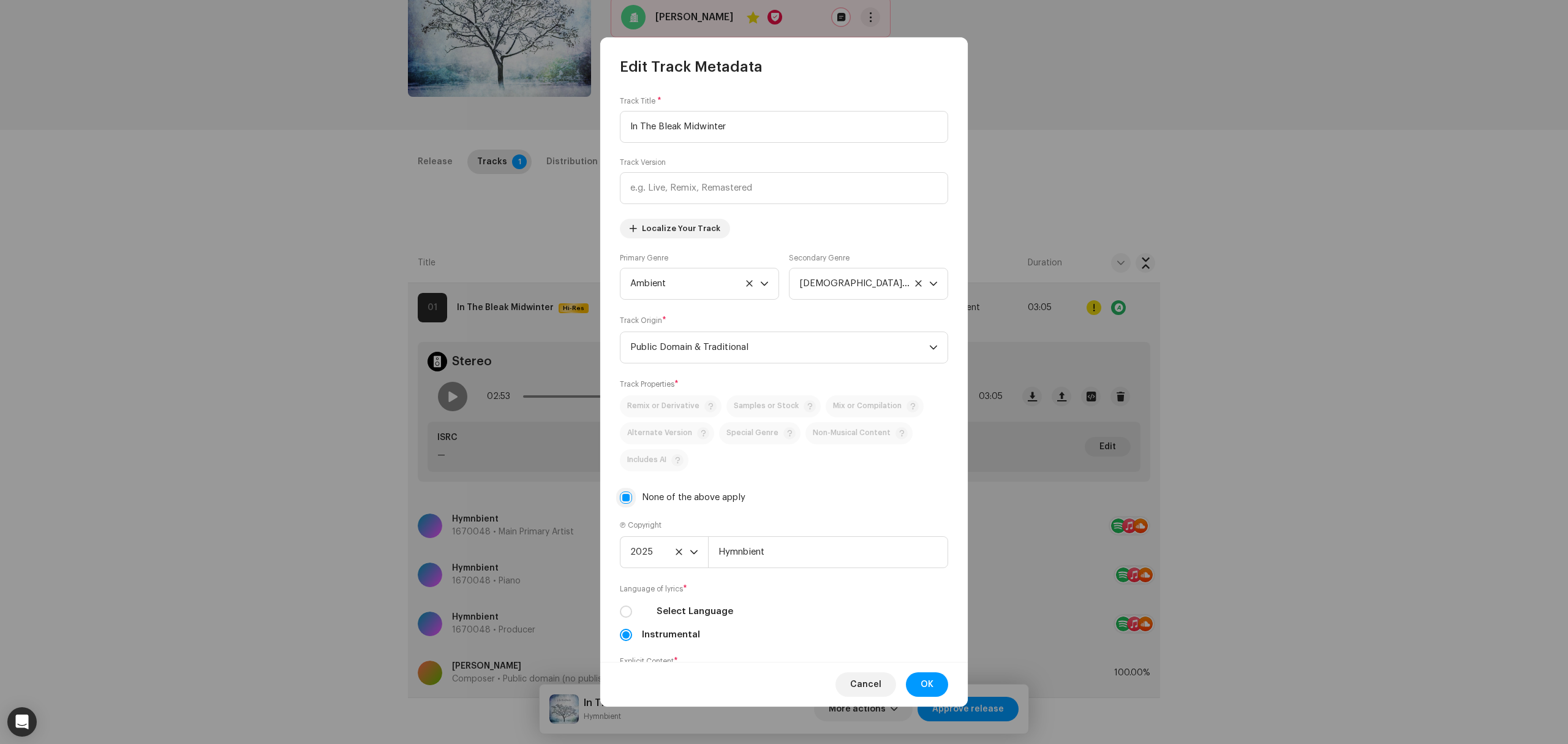
click at [625, 501] on input "None of the above apply" at bounding box center [627, 497] width 13 height 13
checkbox input "false"
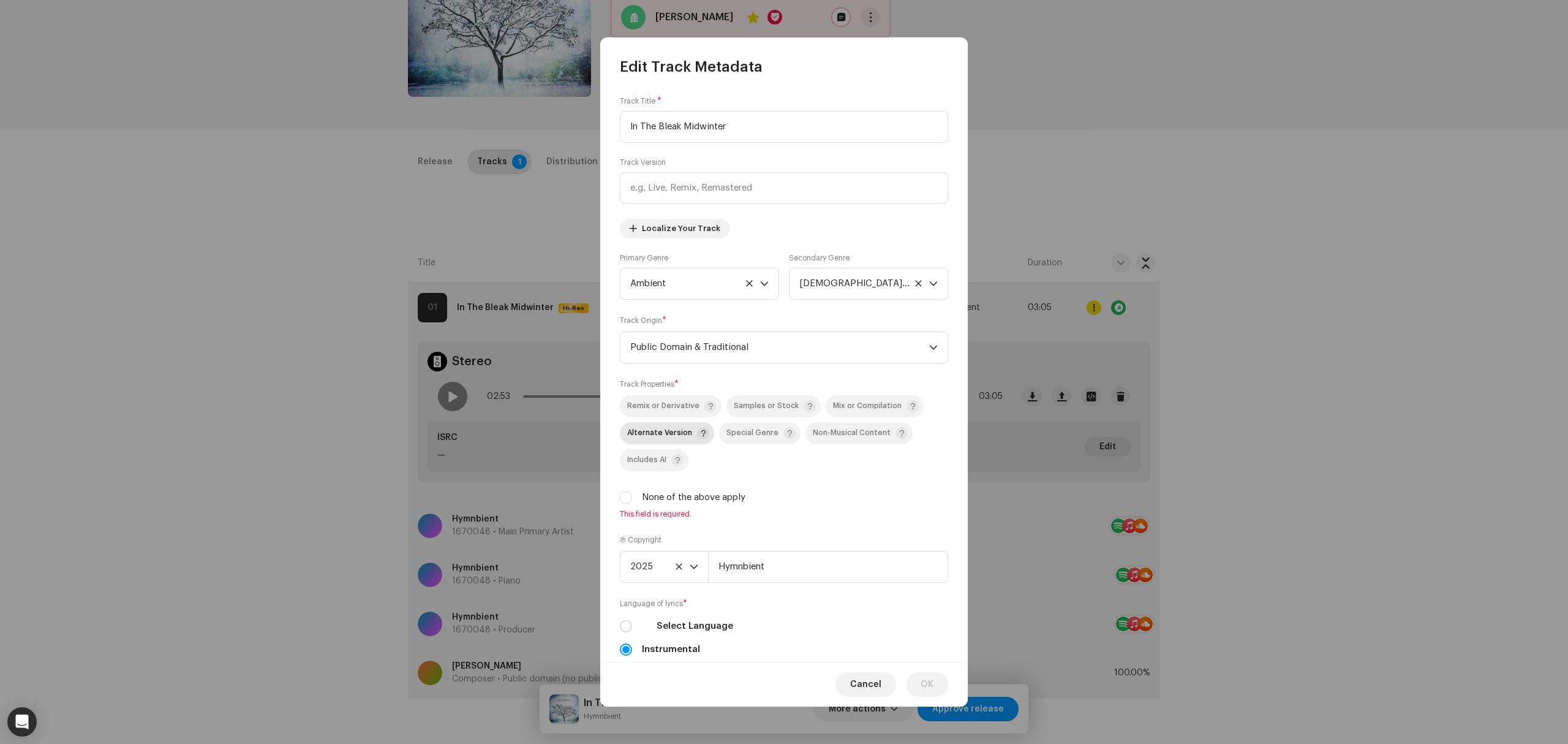
click at [677, 435] on span "Alternate Version" at bounding box center [660, 433] width 65 height 8
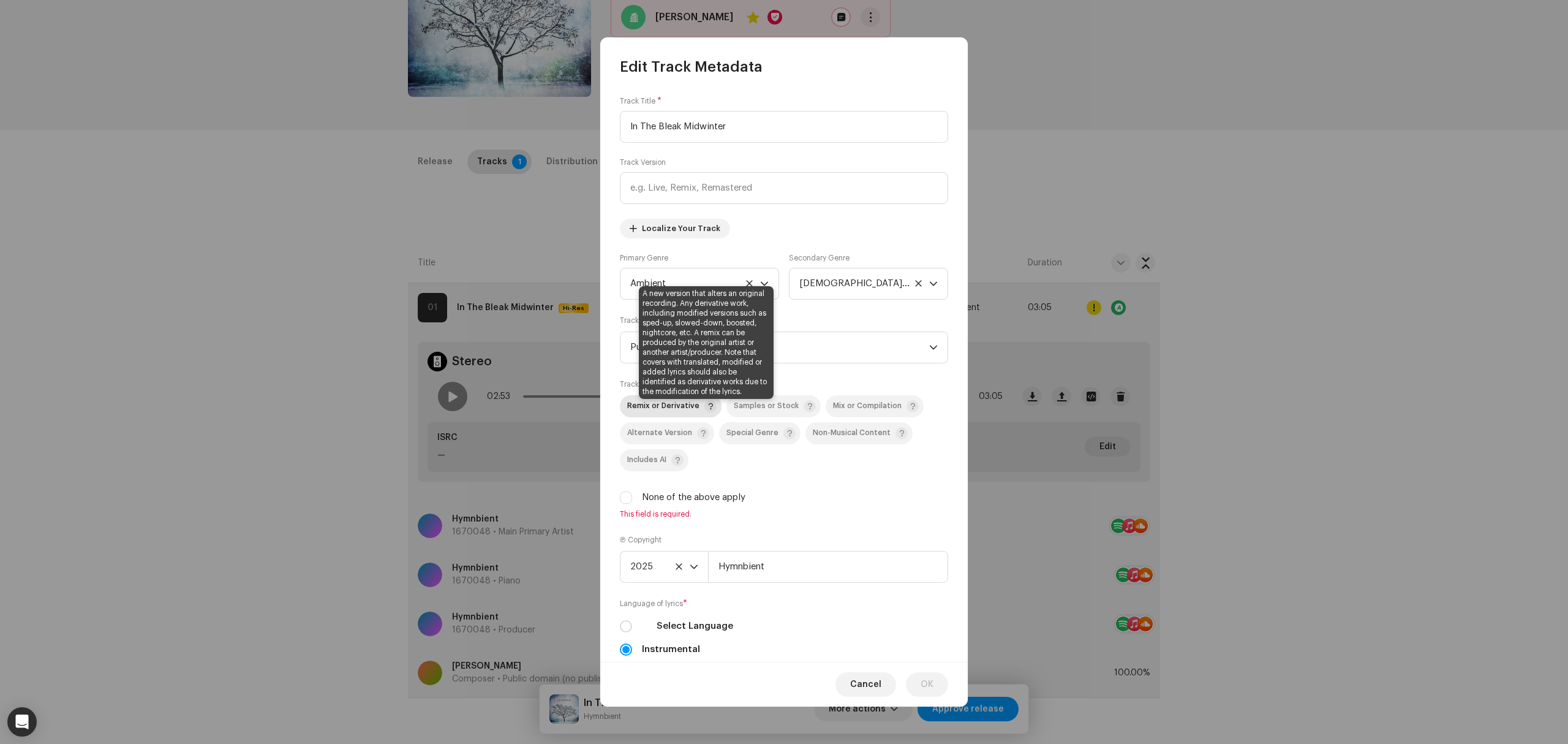
click at [706, 410] on span at bounding box center [711, 407] width 13 height 13
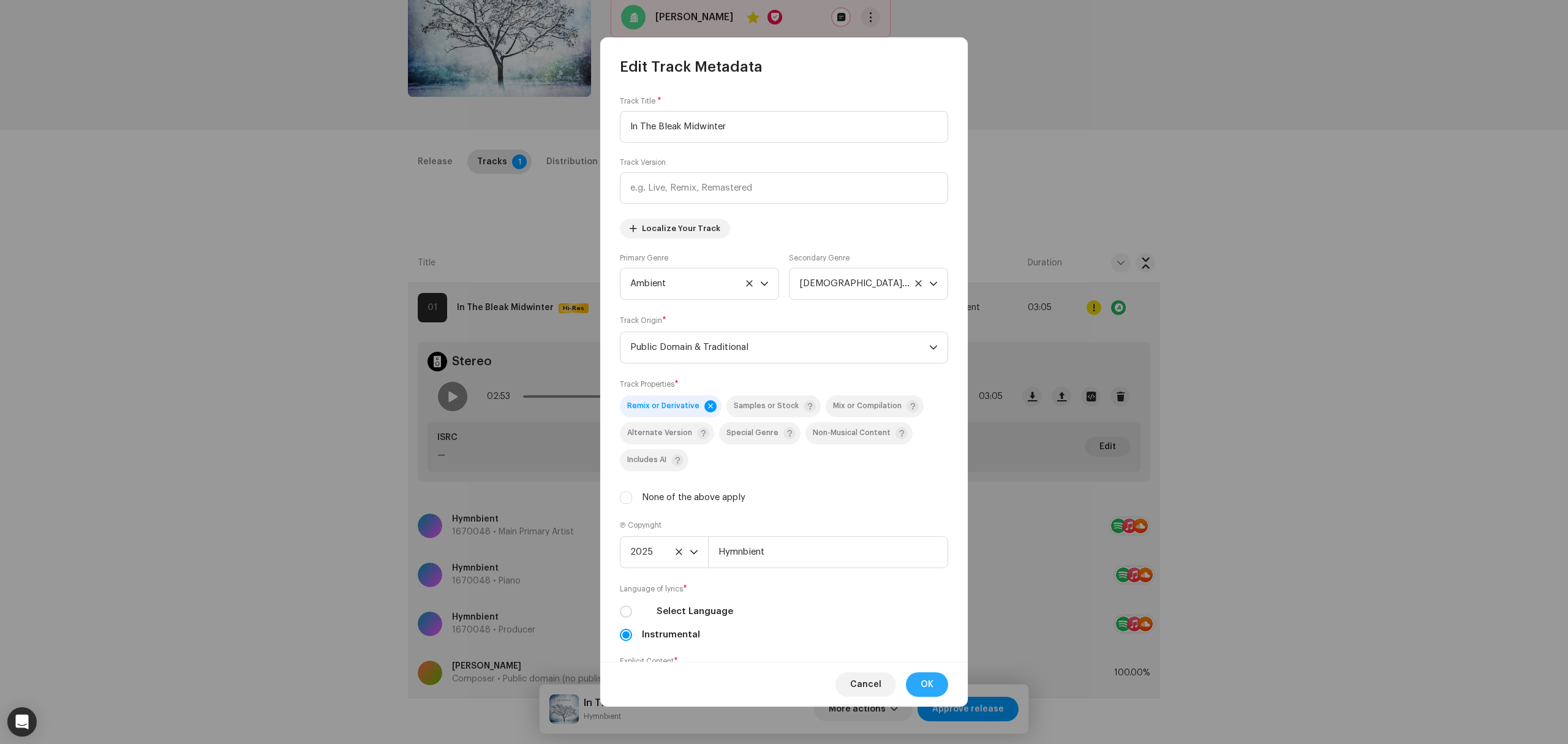
click at [935, 682] on button "OK" at bounding box center [927, 684] width 42 height 24
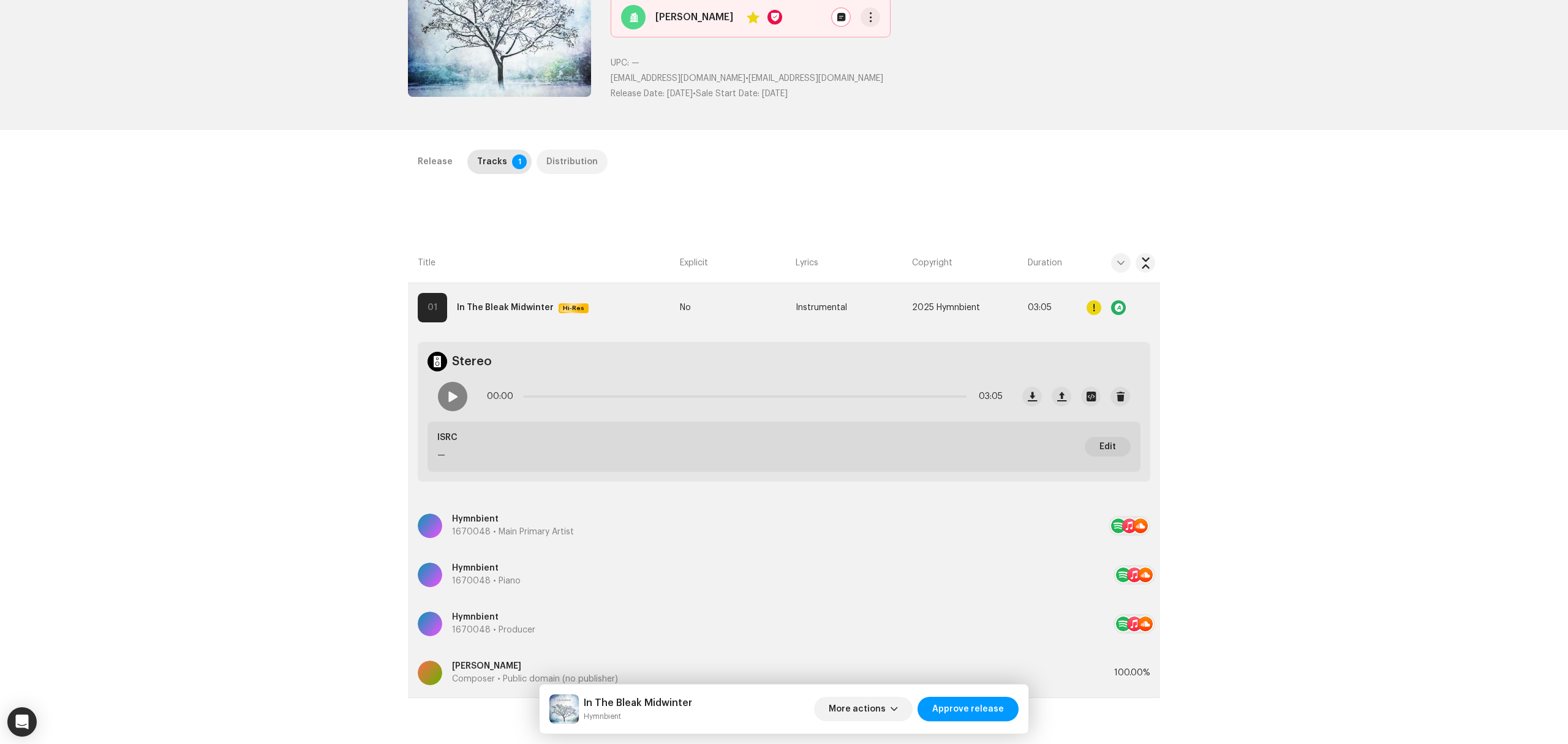
click at [574, 165] on div "Distribution" at bounding box center [572, 161] width 51 height 24
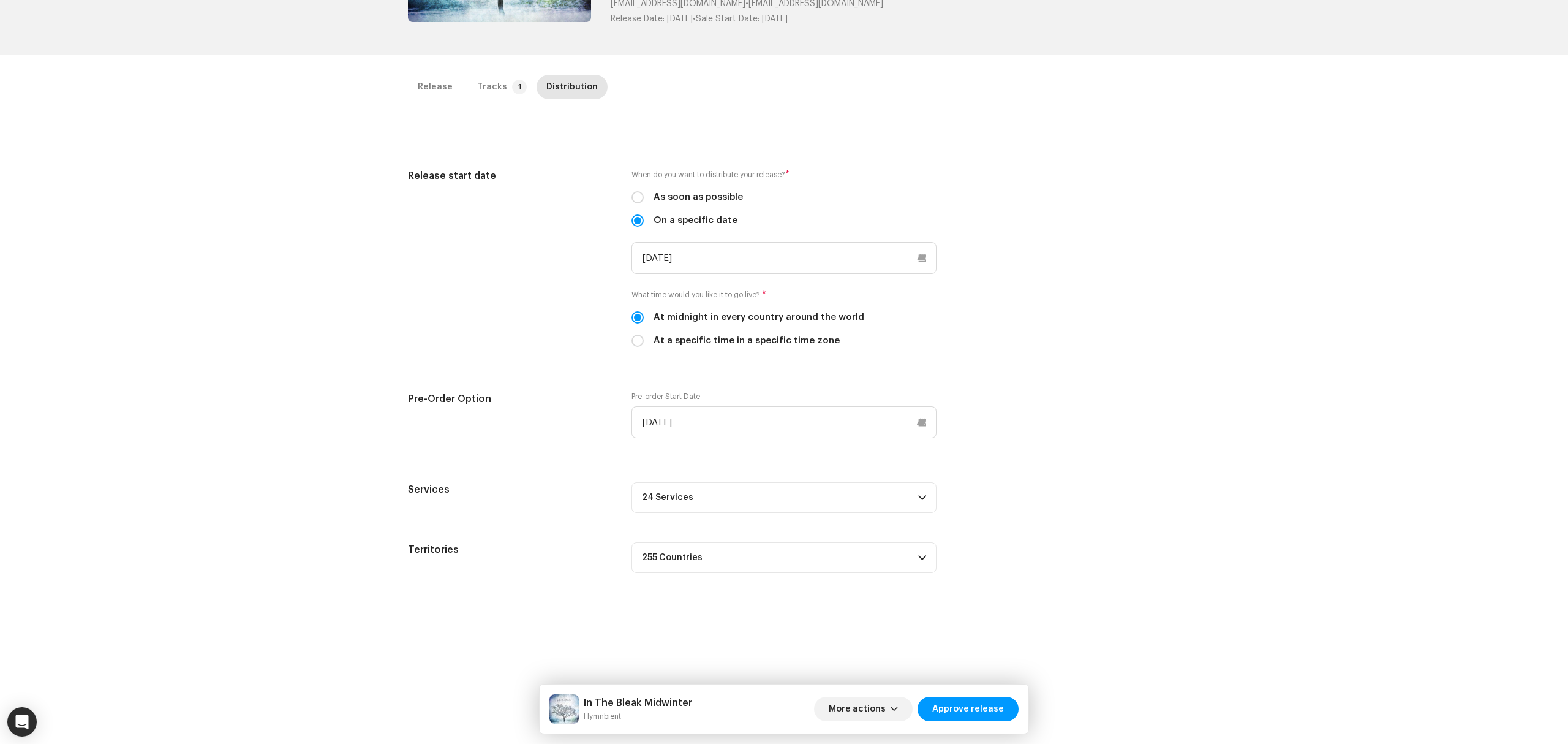
scroll to position [291, 0]
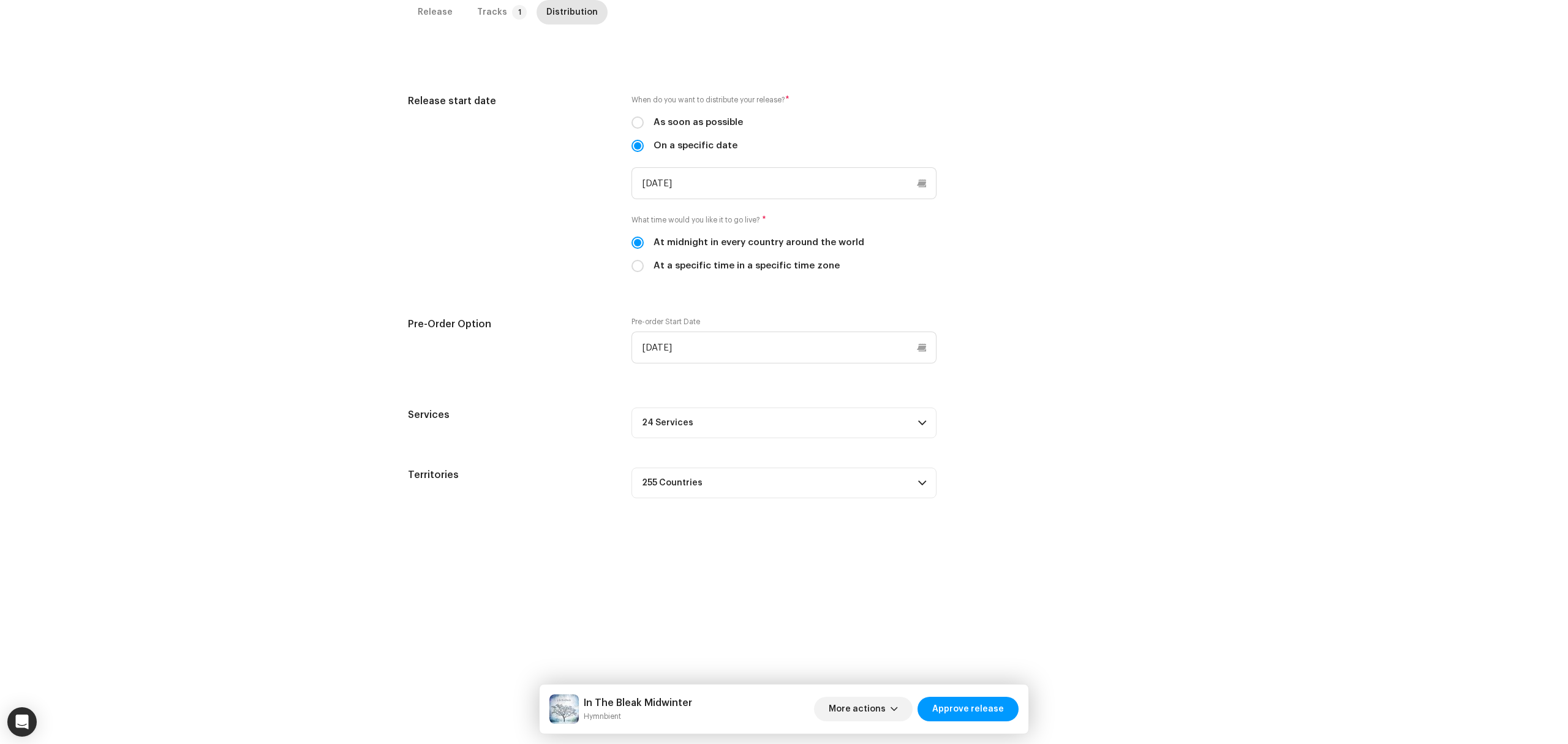
click at [866, 433] on p-accordion-header "24 Services" at bounding box center [783, 423] width 305 height 31
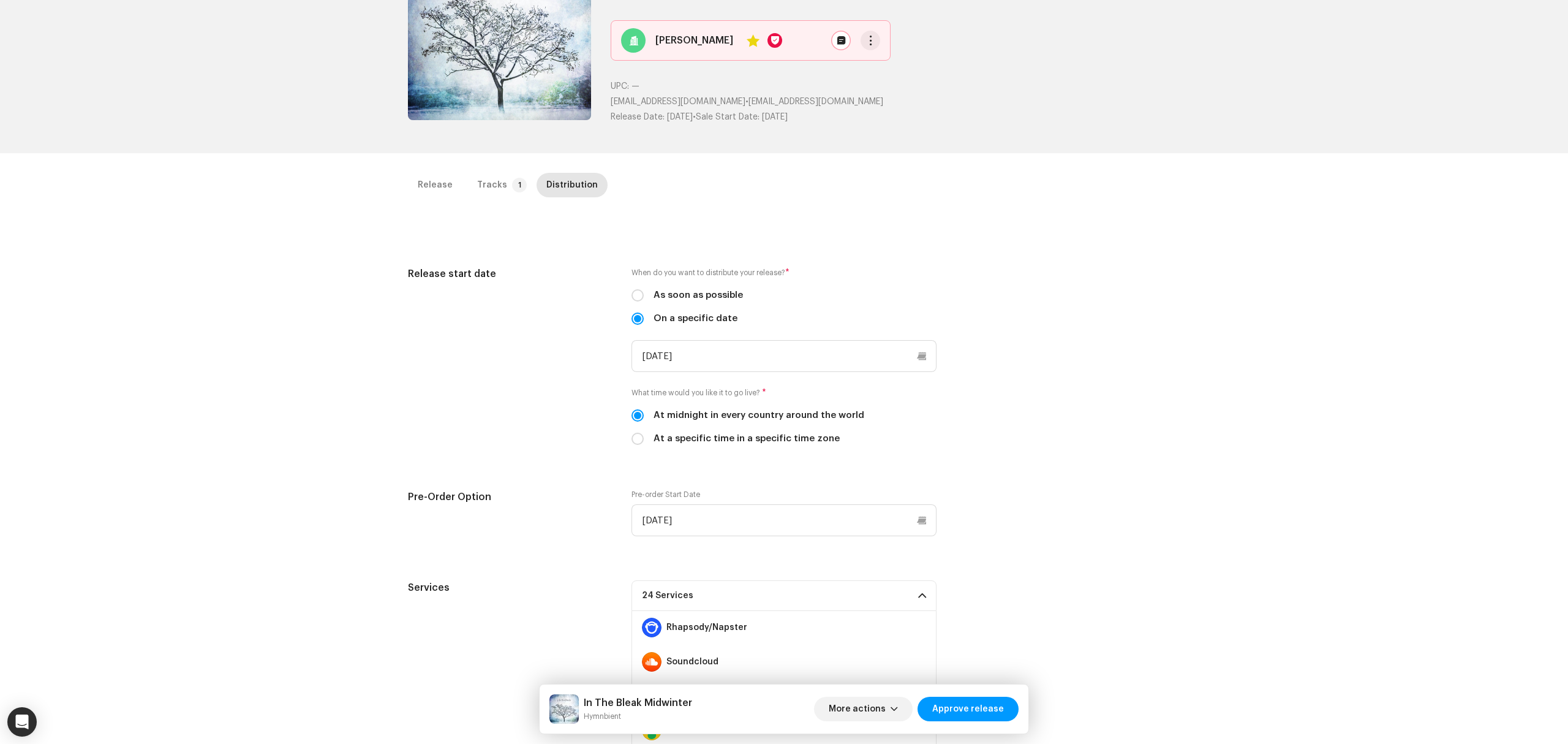
scroll to position [0, 0]
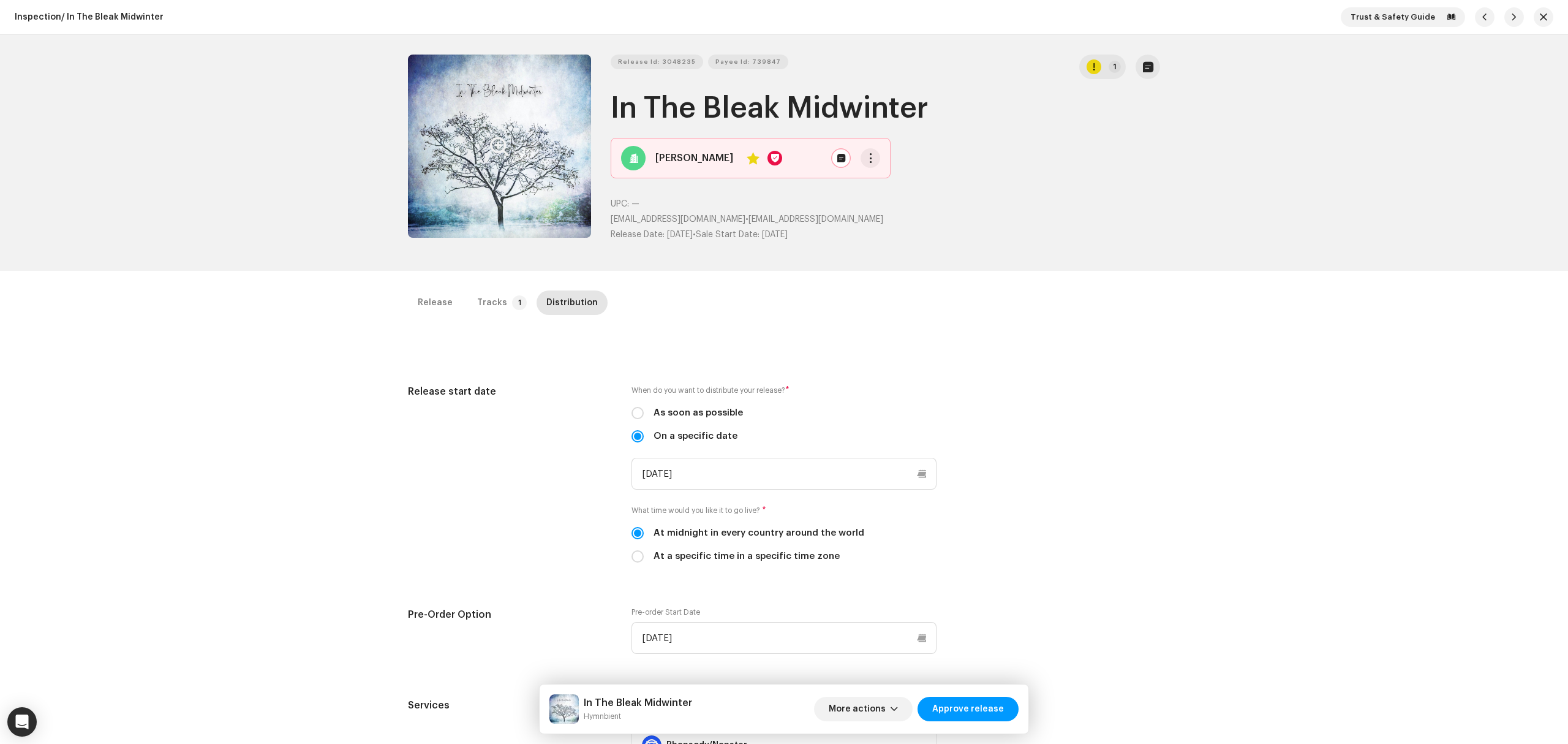
copy div "Release Id: 3048235 Payee Id: 739847 1 In The Bleak Midwinter"
drag, startPoint x: 937, startPoint y: 112, endPoint x: 569, endPoint y: 111, distance: 368.0
click at [569, 111] on div "Release Id: 3048235 Payee Id: 739847 1 In The Bleak Midwinter Raphah Yes UPC: —…" at bounding box center [784, 153] width 753 height 197
copy small "Hymnbient"
drag, startPoint x: 613, startPoint y: 723, endPoint x: 304, endPoint y: 739, distance: 309.4
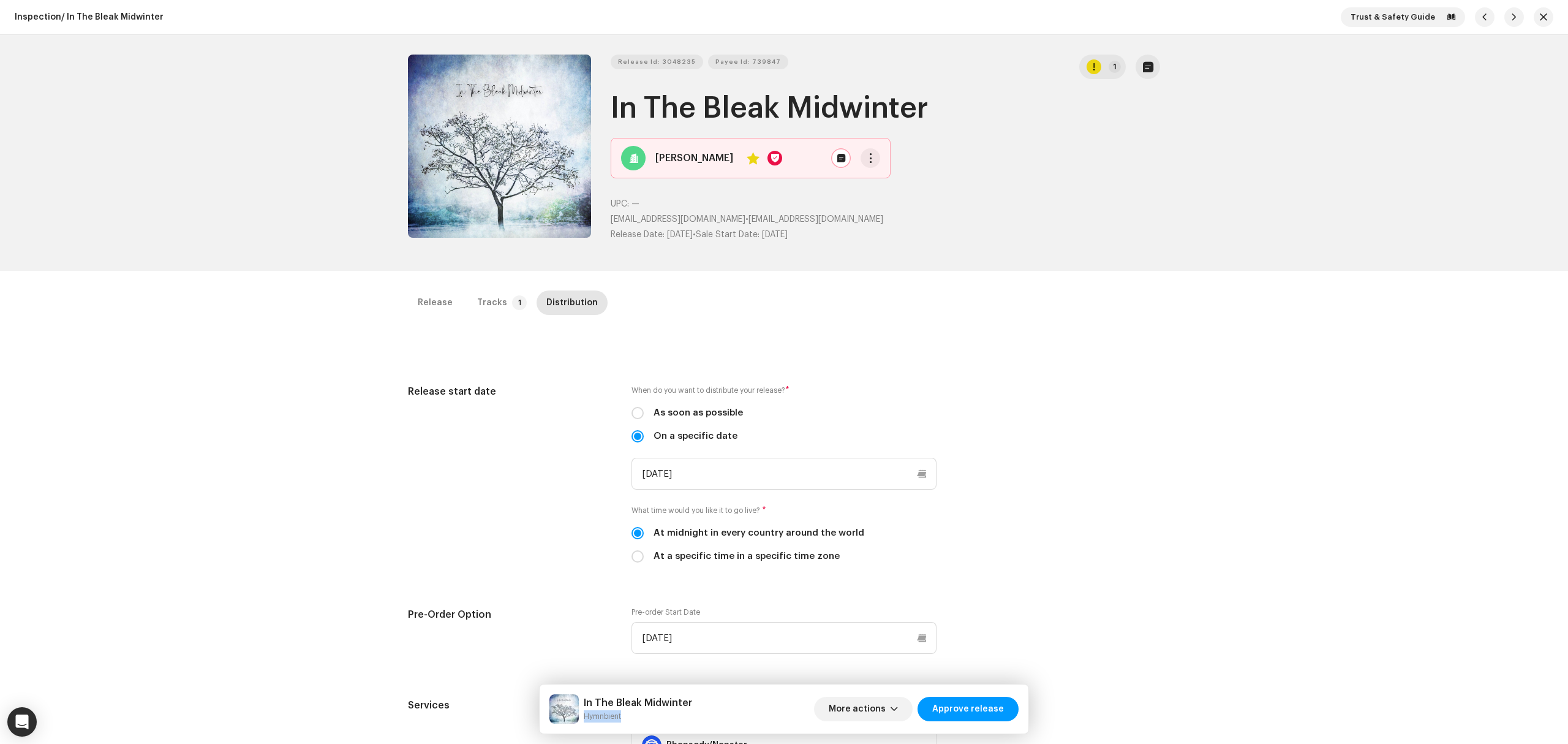
click at [584, 723] on div "In The Bleak Midwinter Hymnbient More actions Approve release" at bounding box center [784, 709] width 489 height 49
drag, startPoint x: 664, startPoint y: 62, endPoint x: 619, endPoint y: 80, distance: 48.5
click at [664, 62] on span "Release Id: 3048235" at bounding box center [656, 61] width 78 height 24
copy small "Hymnbient"
drag, startPoint x: 234, startPoint y: 406, endPoint x: 250, endPoint y: 402, distance: 16.5
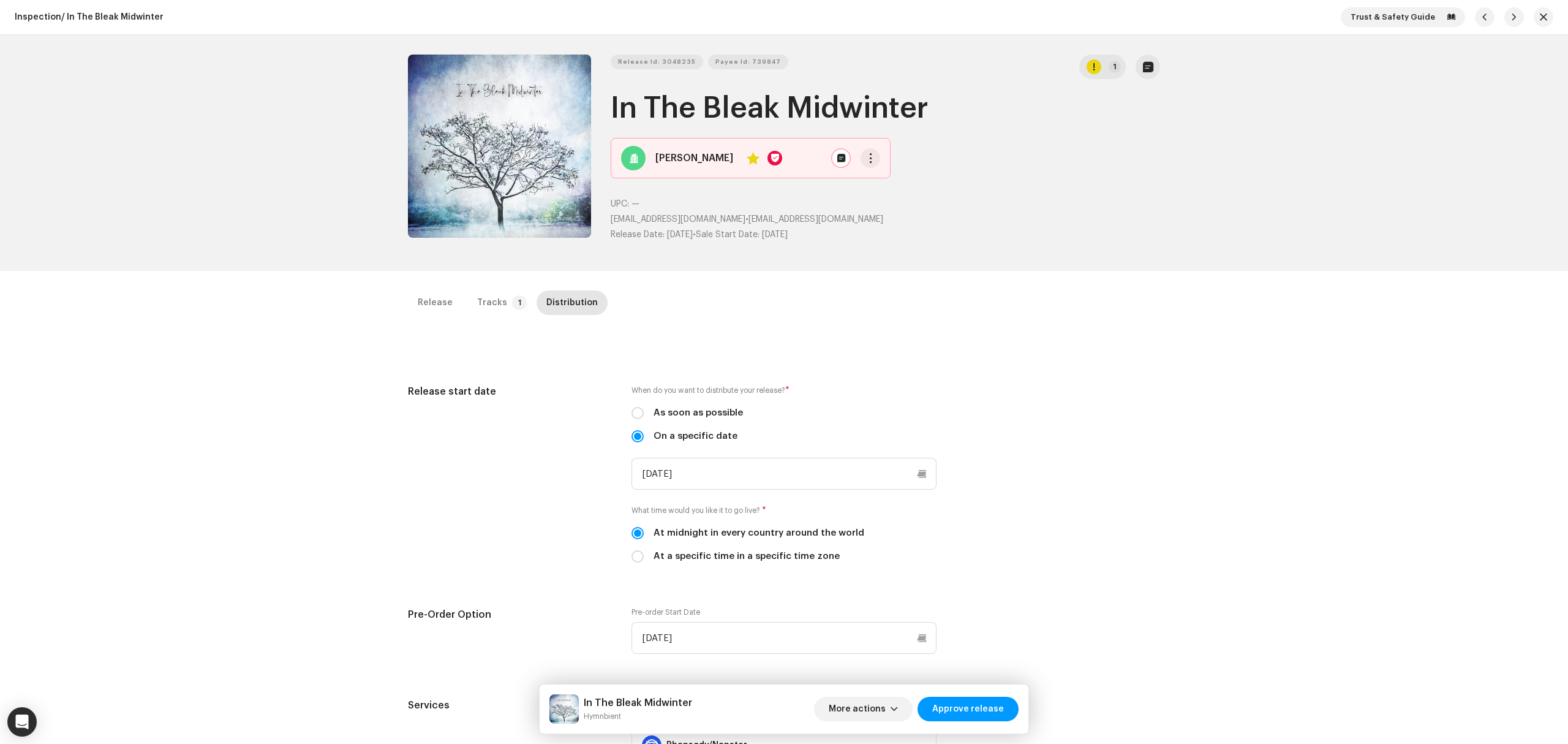
click at [236, 406] on div "Inspection / In The Bleak Midwinter Trust & Safety Guide Release Id: 3048235 Pa…" at bounding box center [784, 372] width 1568 height 744
click at [477, 297] on div "Tracks" at bounding box center [492, 302] width 30 height 24
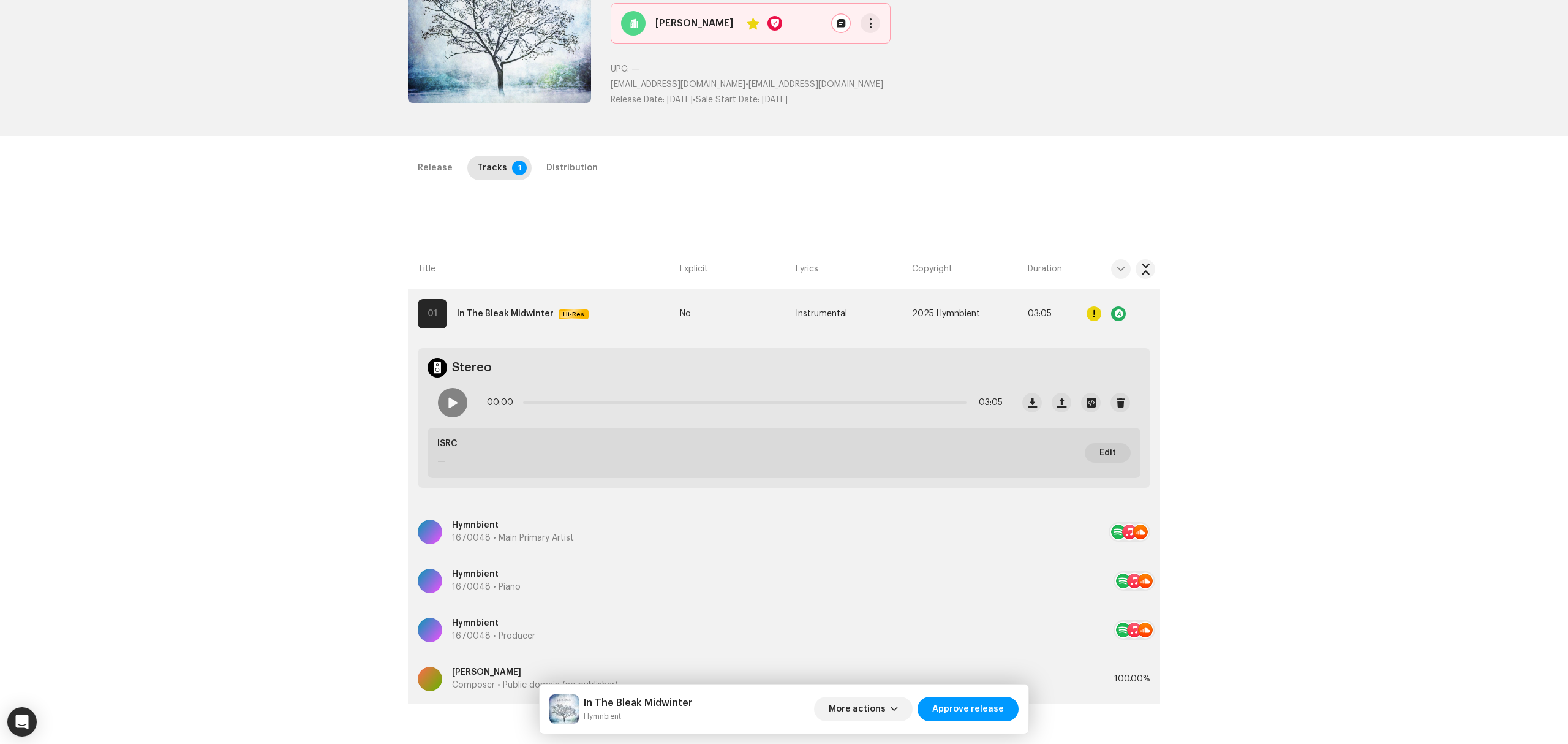
scroll to position [291, 0]
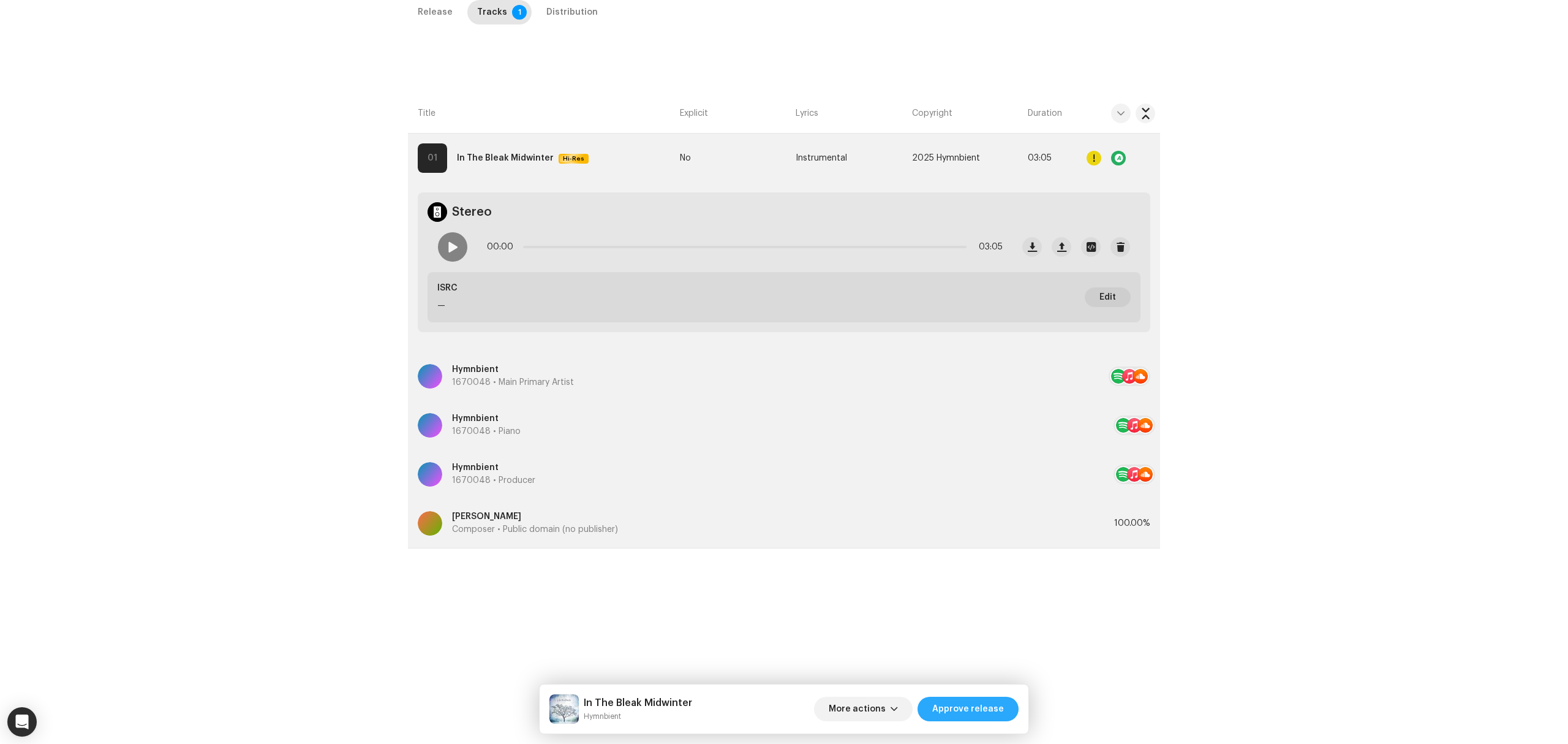
click at [963, 705] on span "Approve release" at bounding box center [968, 709] width 72 height 24
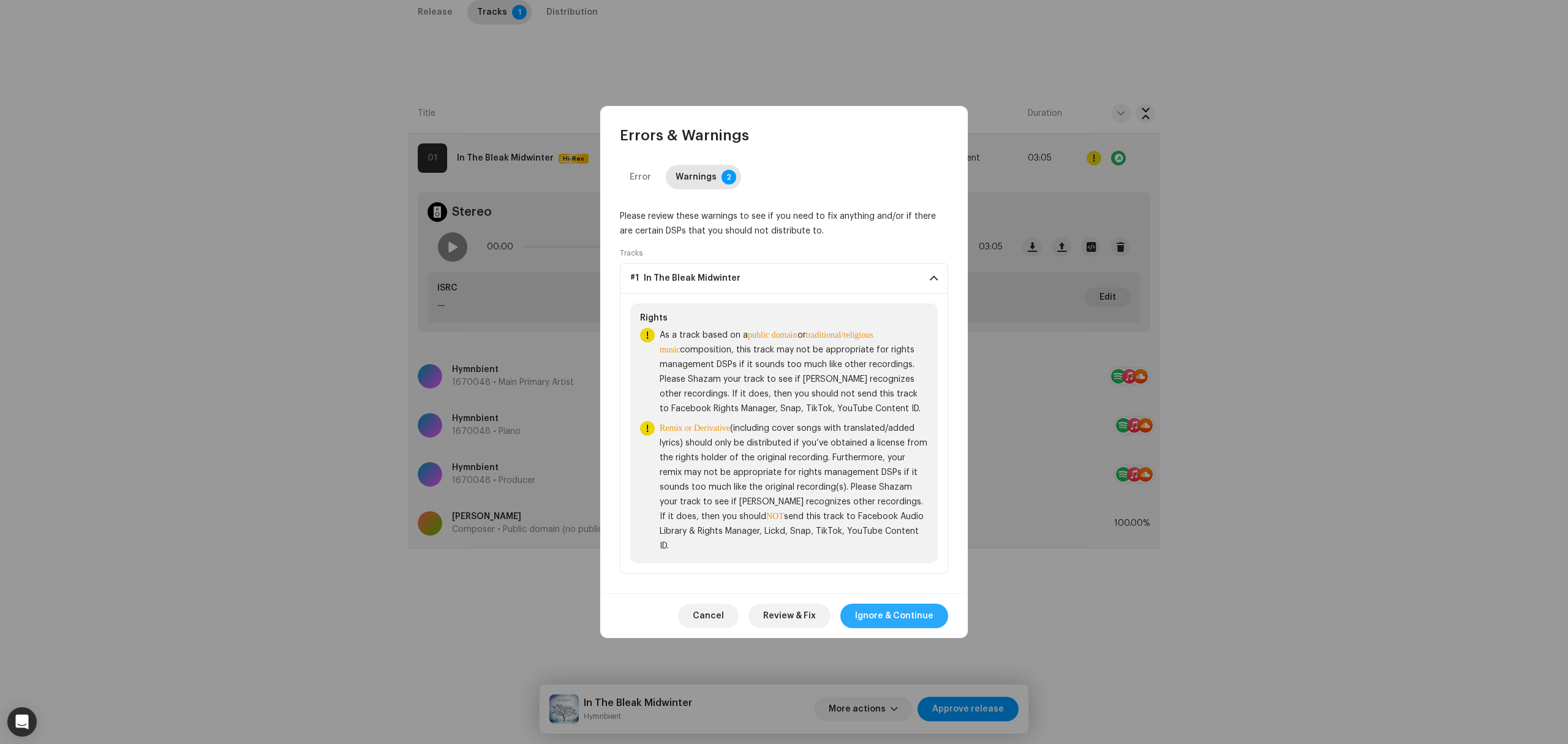
click at [860, 609] on span "Ignore & Continue" at bounding box center [894, 615] width 78 height 24
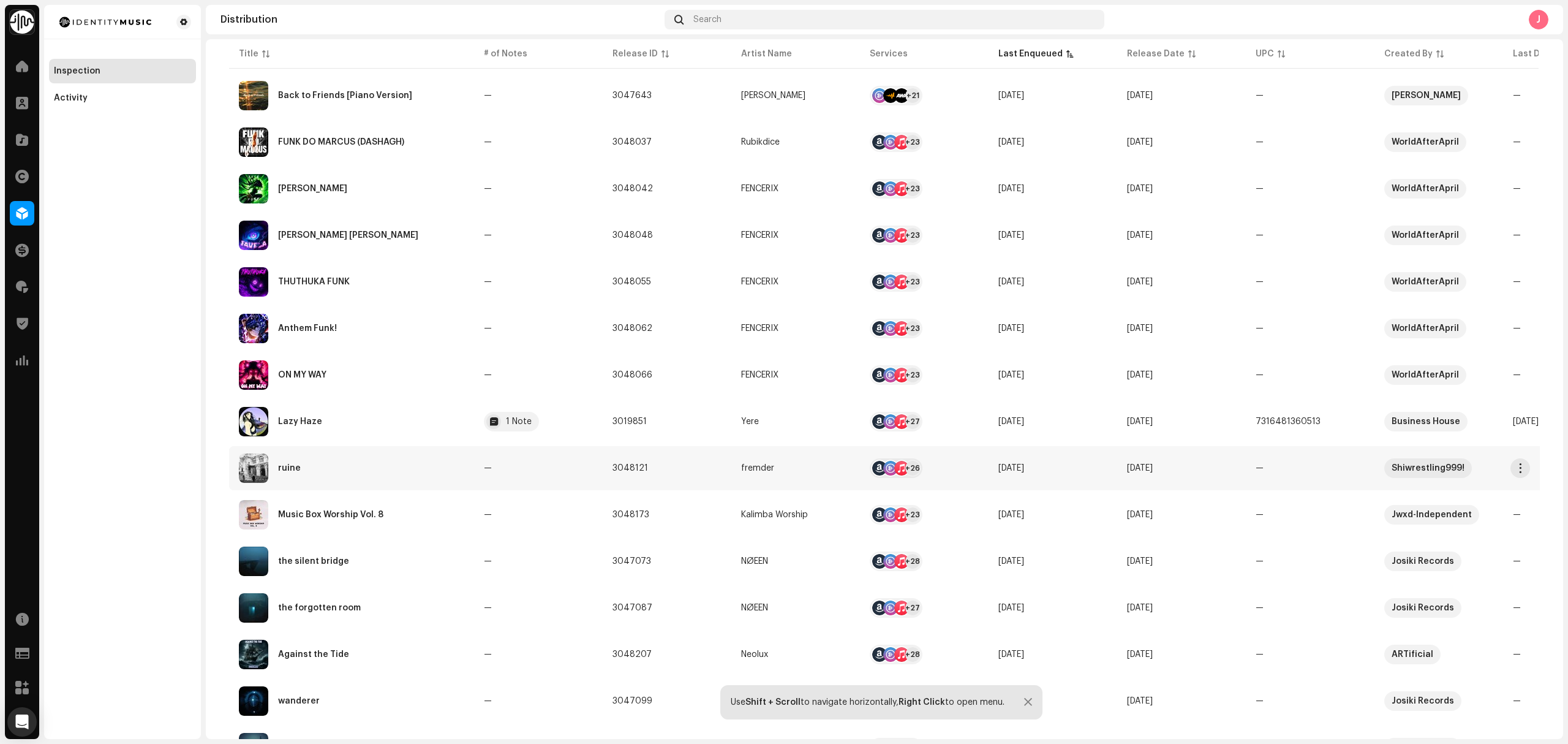
scroll to position [163, 0]
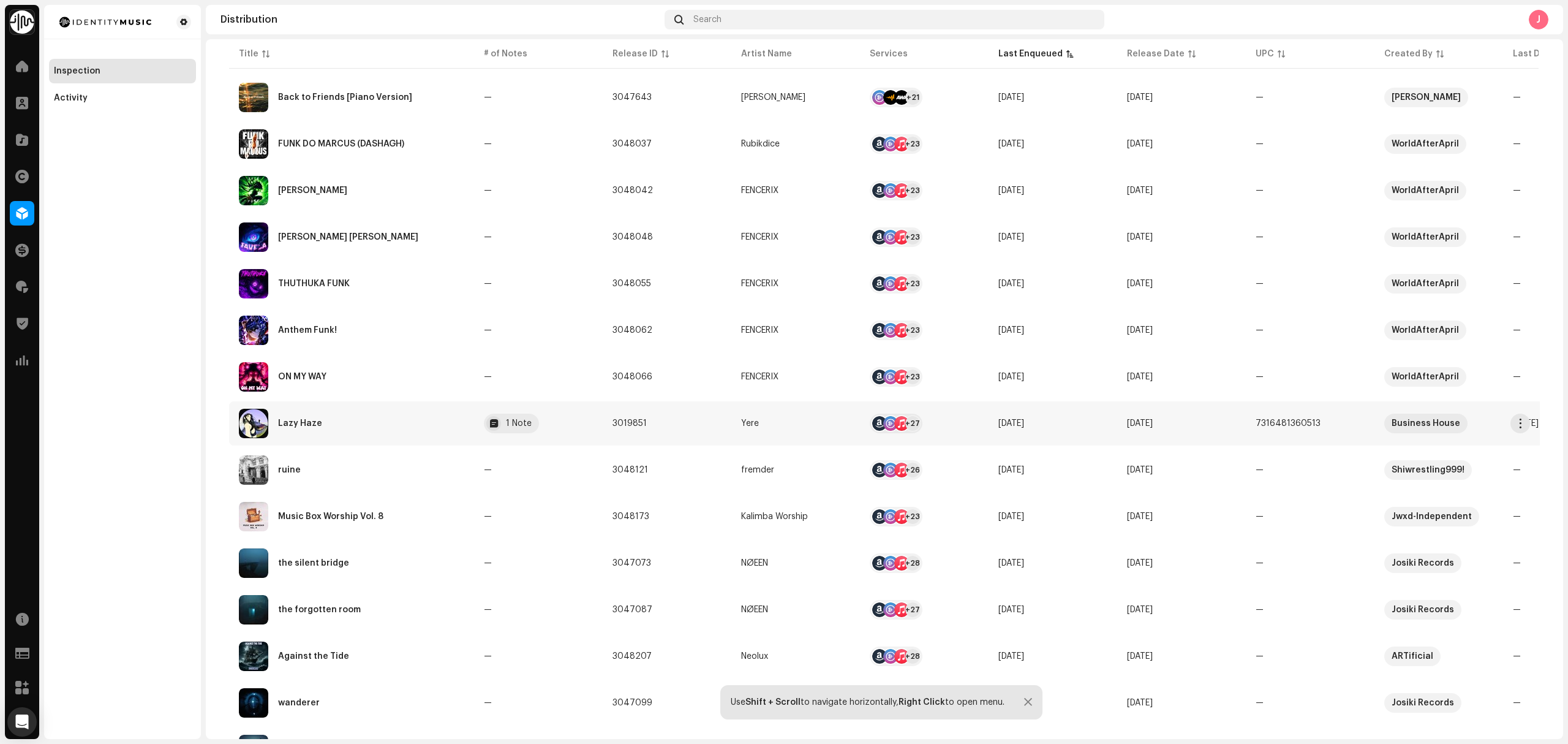
click at [412, 420] on div "Lazy Haze" at bounding box center [352, 423] width 226 height 30
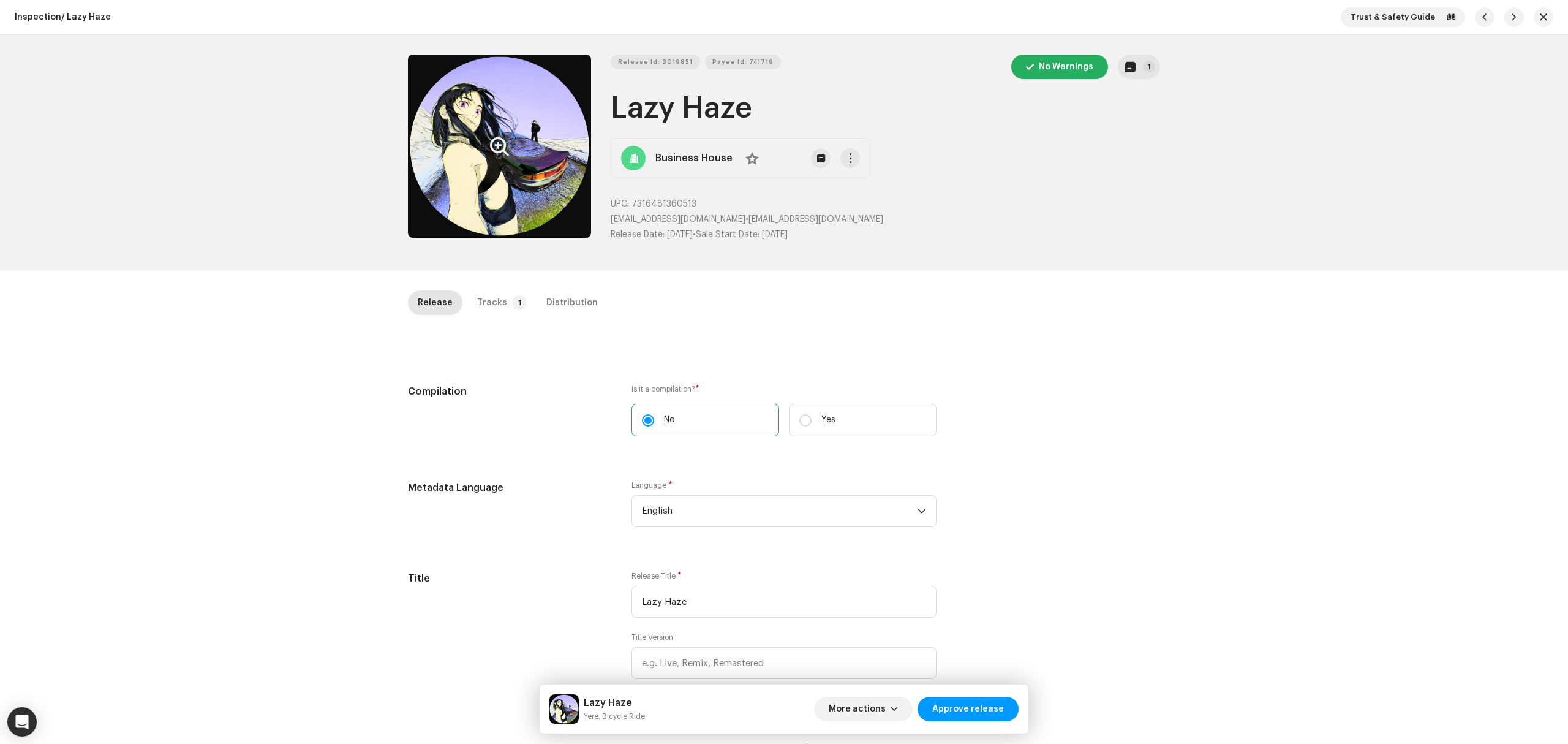
drag, startPoint x: 772, startPoint y: 108, endPoint x: 578, endPoint y: 103, distance: 194.1
click at [578, 103] on div "Release Id: 3019851 Payee Id: 741719 No Warnings 1 Lazy Haze Business House No …" at bounding box center [784, 153] width 753 height 197
copy div "Release Id: 3019851 Payee Id: 741719 No Warnings 1 Lazy Haze"
copy span "7316481360513"
drag, startPoint x: 724, startPoint y: 209, endPoint x: 631, endPoint y: 206, distance: 93.0
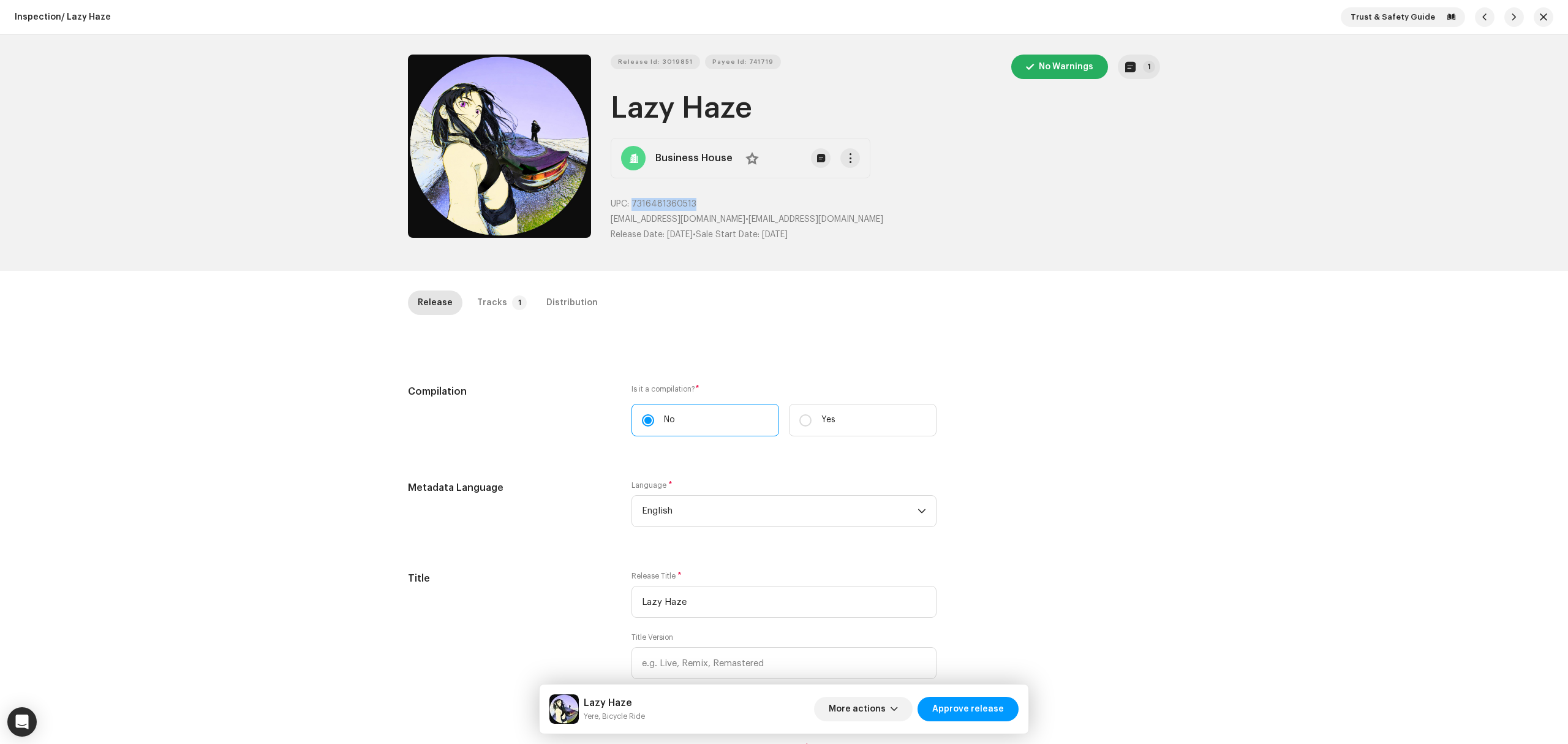
click at [631, 206] on p "UPC: 7316481360513" at bounding box center [885, 204] width 549 height 13
click at [1134, 295] on div "Release Tracks 1 Distribution" at bounding box center [784, 302] width 753 height 24
drag, startPoint x: 859, startPoint y: 217, endPoint x: 724, endPoint y: 219, distance: 135.0
click at [724, 219] on p "bicycle.ride31@gmail.com • bicycle.ride31@gmail.com" at bounding box center [885, 220] width 549 height 13
copy p "bicycle.ride31@gmail.com"
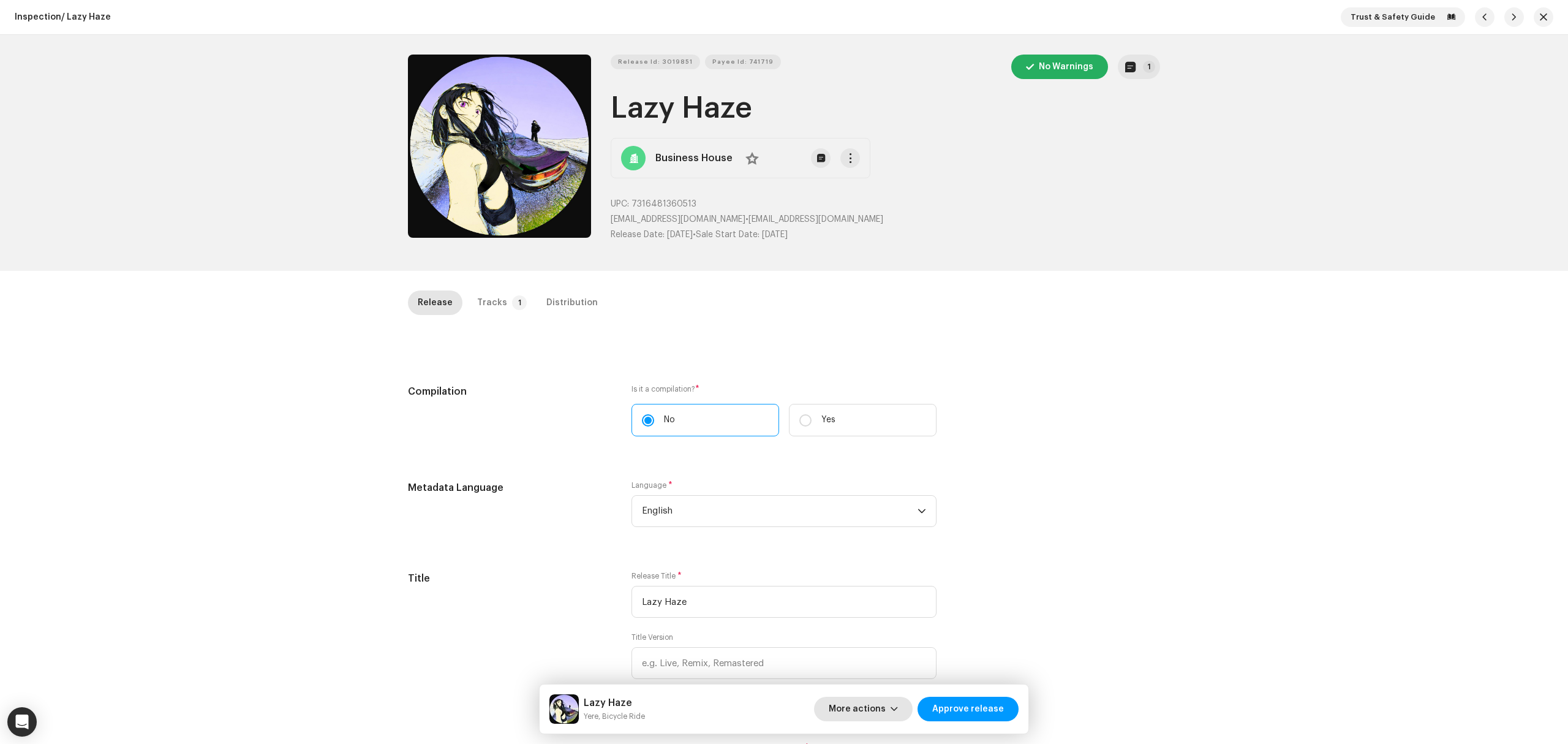
click at [868, 706] on span "More actions" at bounding box center [857, 709] width 57 height 24
click at [887, 632] on div "Fail & Return" at bounding box center [890, 629] width 114 height 10
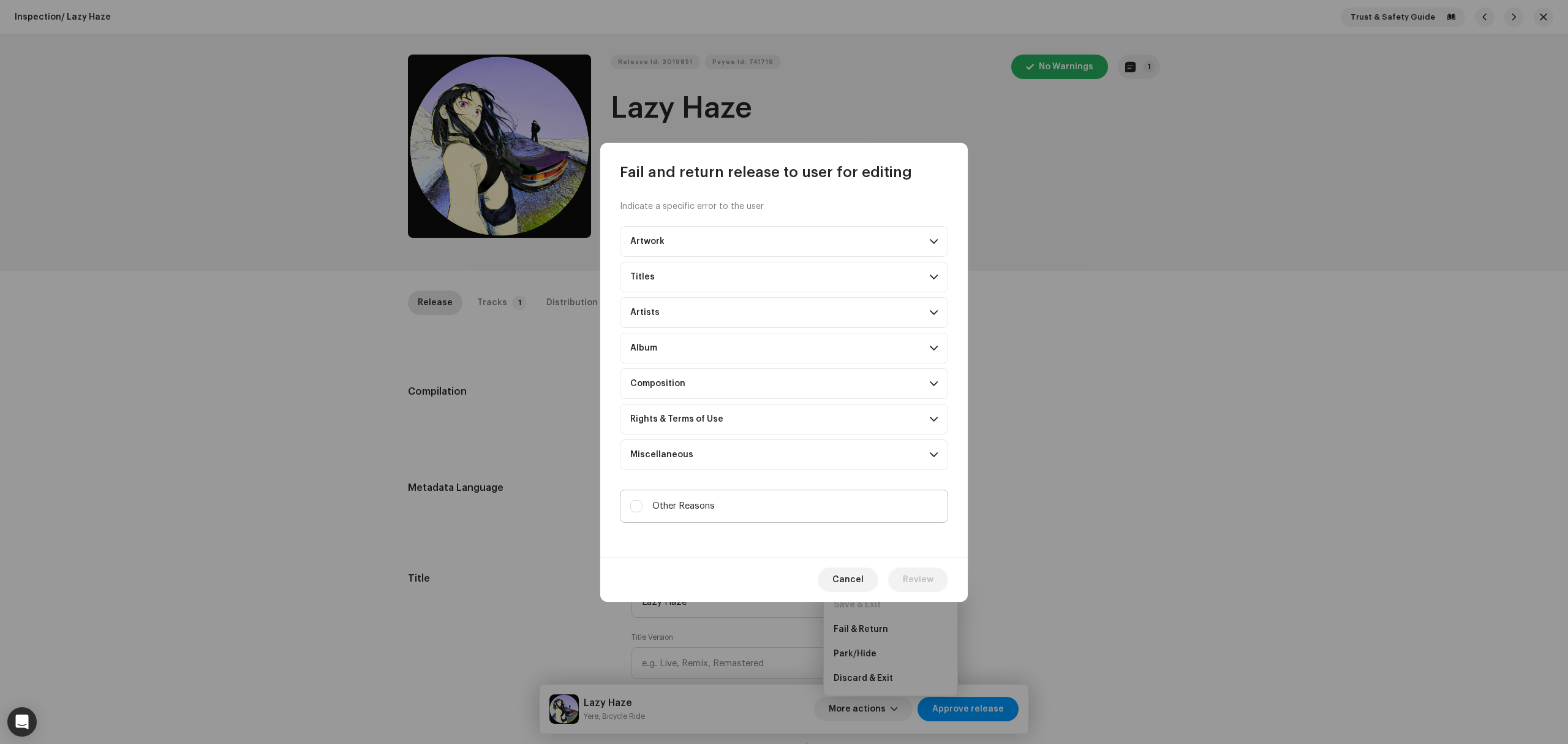
click at [771, 514] on label "Other Reasons" at bounding box center [784, 506] width 328 height 33
click at [643, 513] on input "Other Reasons" at bounding box center [637, 506] width 13 height 13
checkbox input "true"
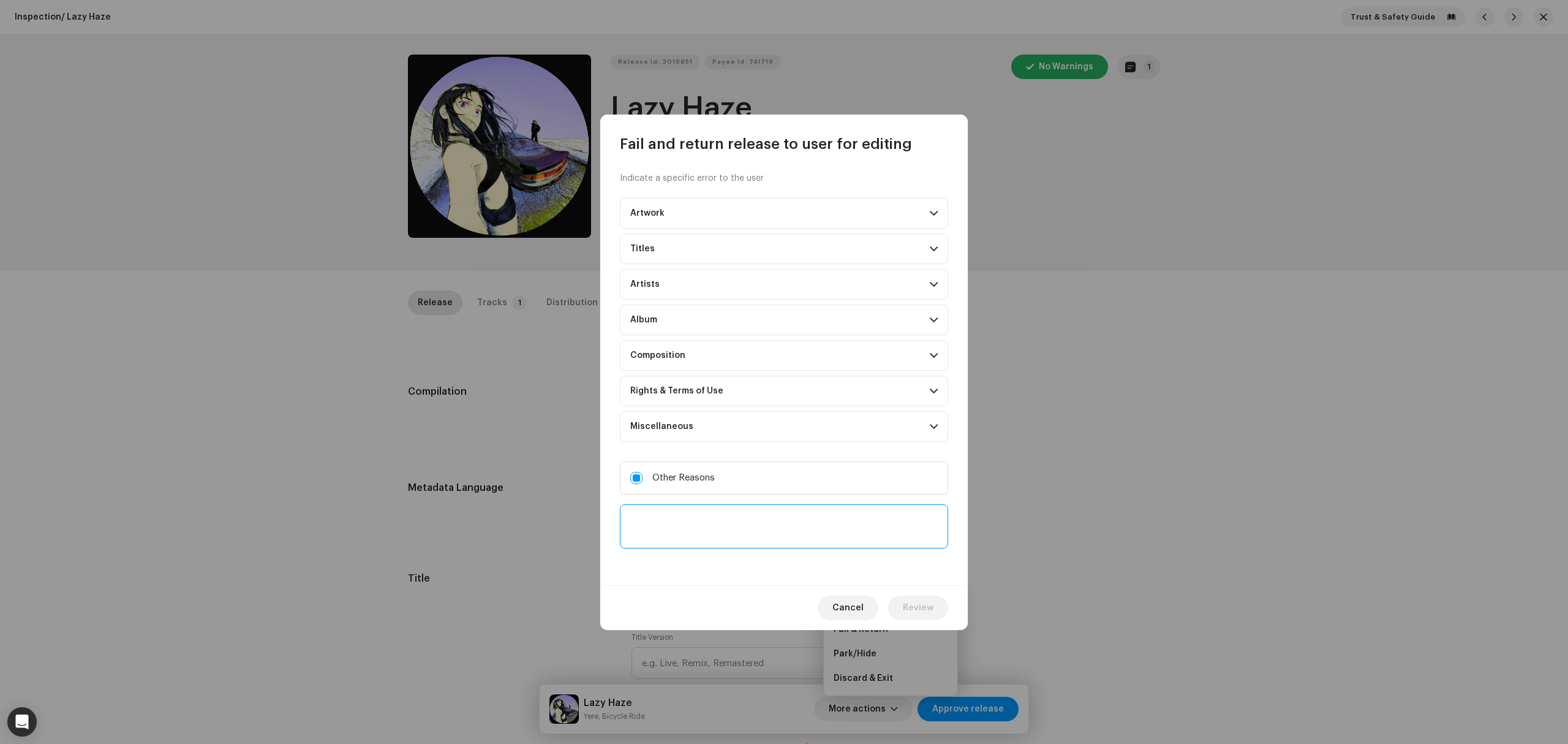
click at [763, 543] on textarea at bounding box center [784, 526] width 328 height 44
type textarea "Please confirm reason for redelivery"
click at [929, 609] on span "Review" at bounding box center [918, 607] width 31 height 24
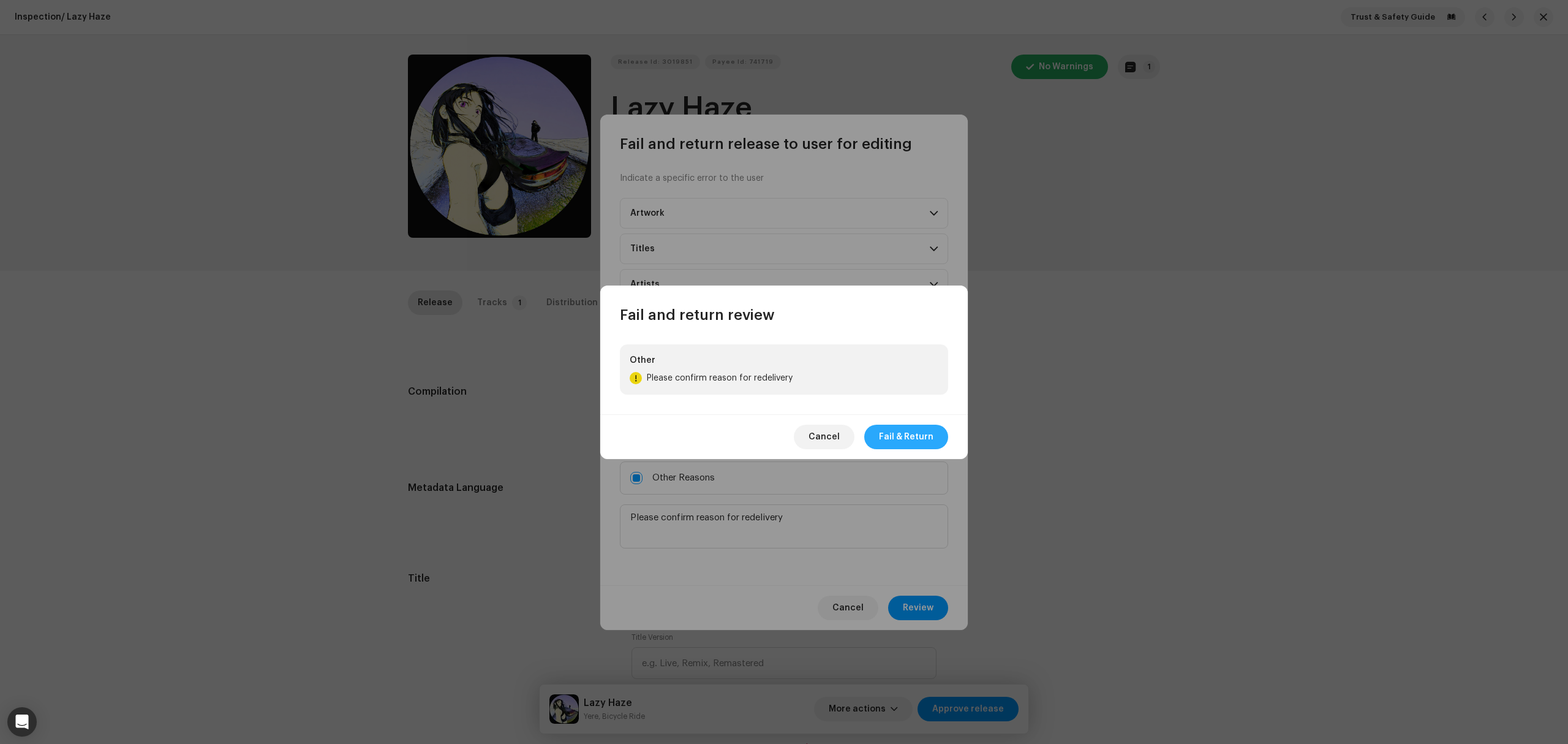
click at [922, 432] on span "Fail & Return" at bounding box center [906, 436] width 55 height 24
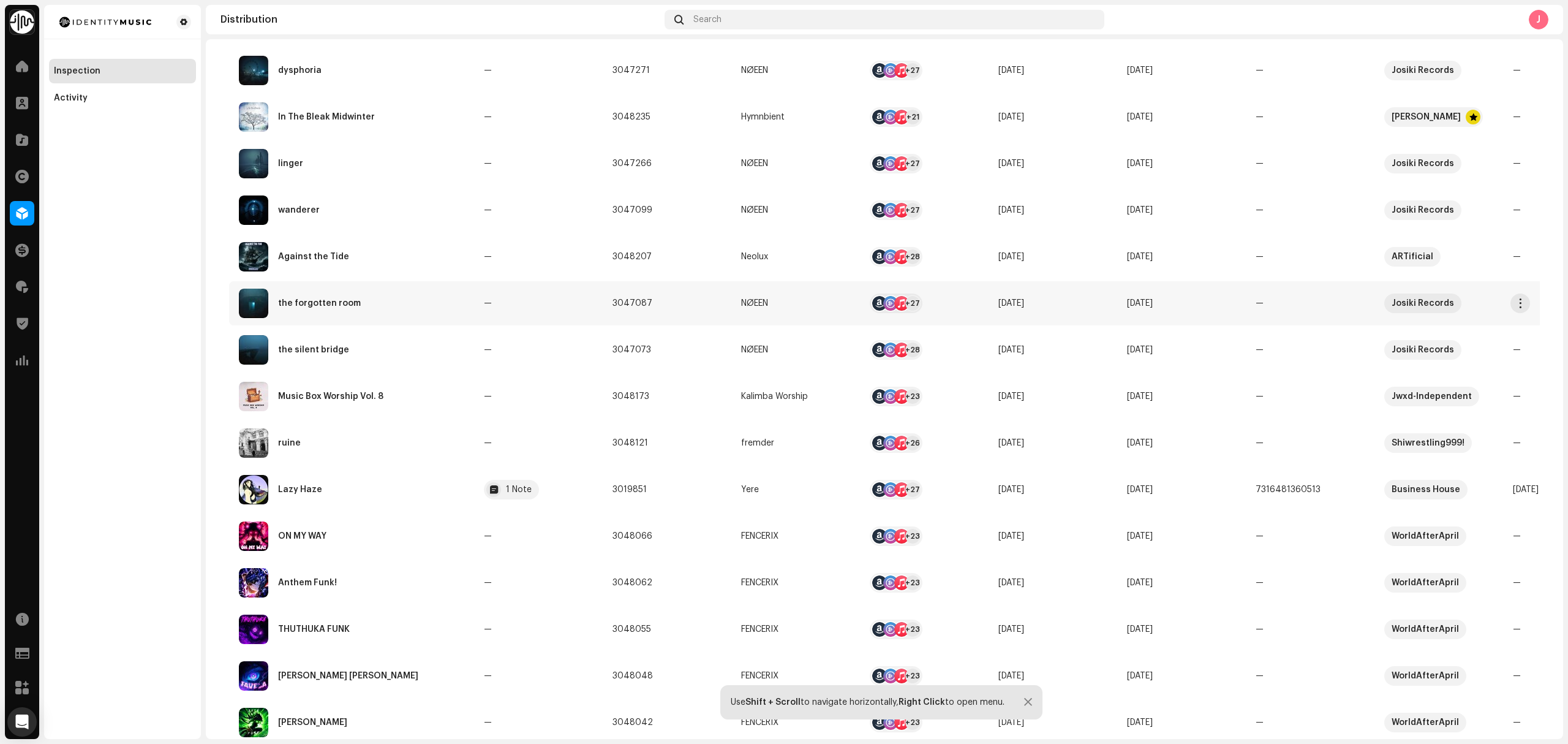
scroll to position [408, 0]
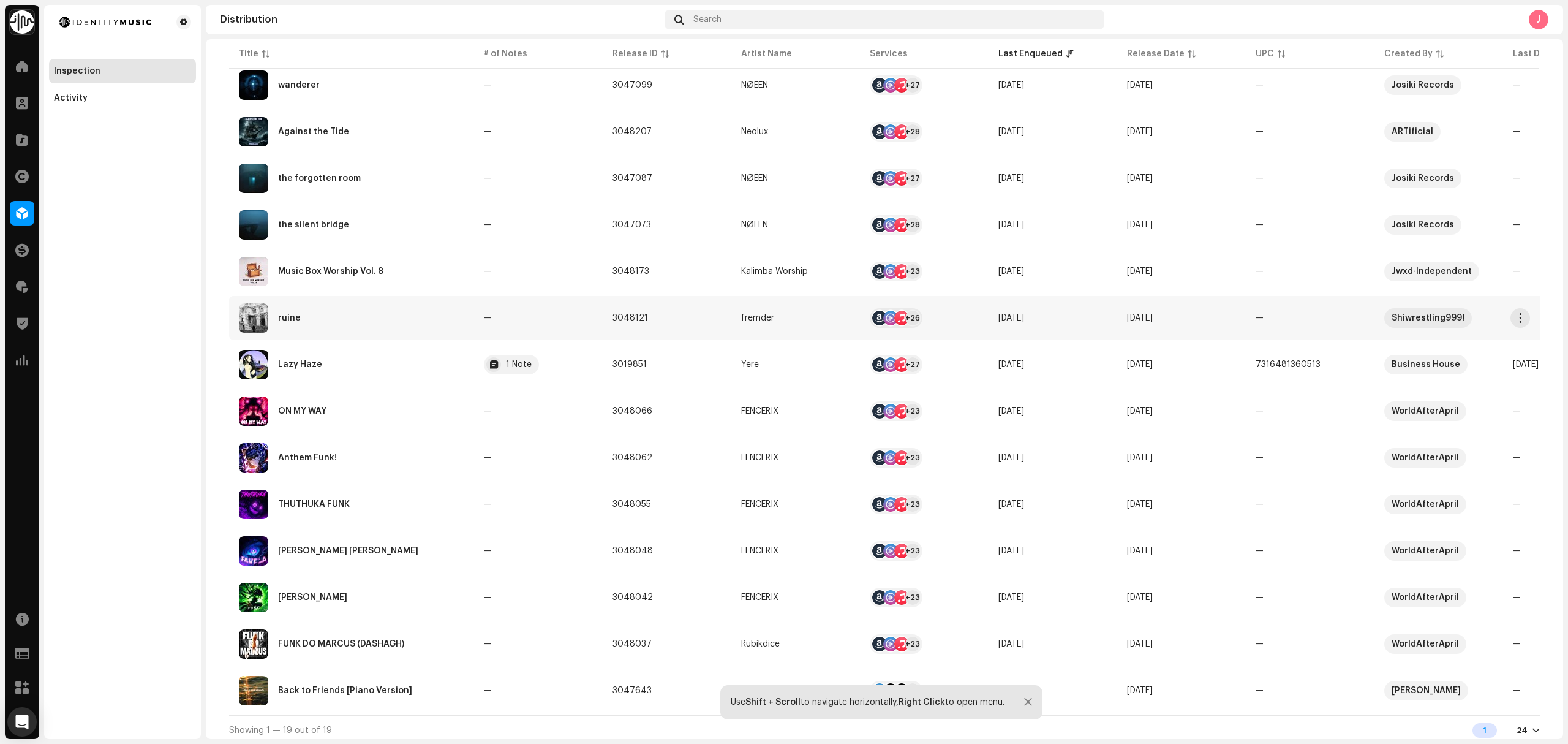
click at [396, 326] on div "ruine" at bounding box center [352, 318] width 226 height 30
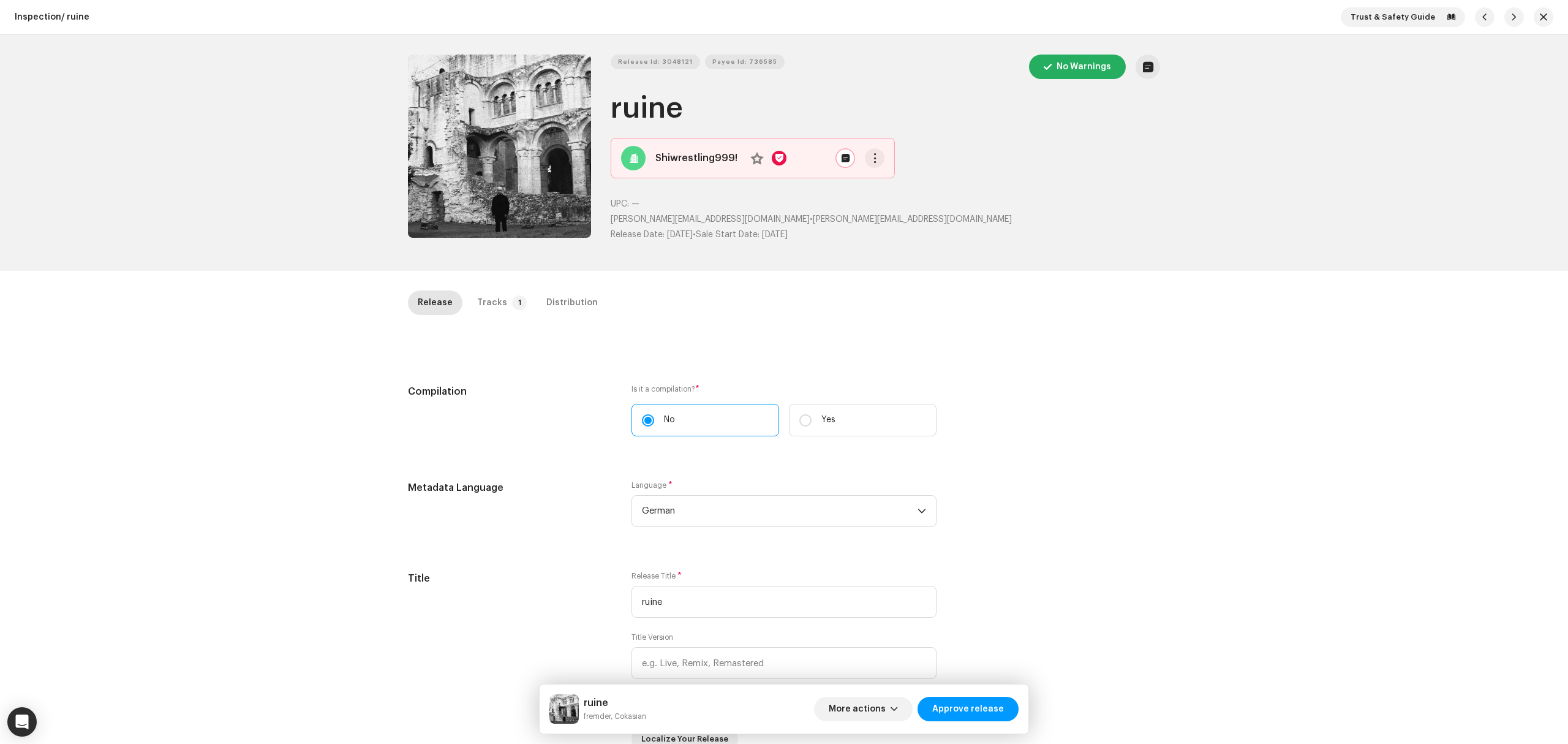
click at [136, 354] on div "Inspection / ruine Trust & Safety Guide Release Id: 3048121 Payee Id: 736585 No…" at bounding box center [784, 372] width 1568 height 744
click at [467, 173] on button "Zoom Image" at bounding box center [500, 147] width 183 height 184
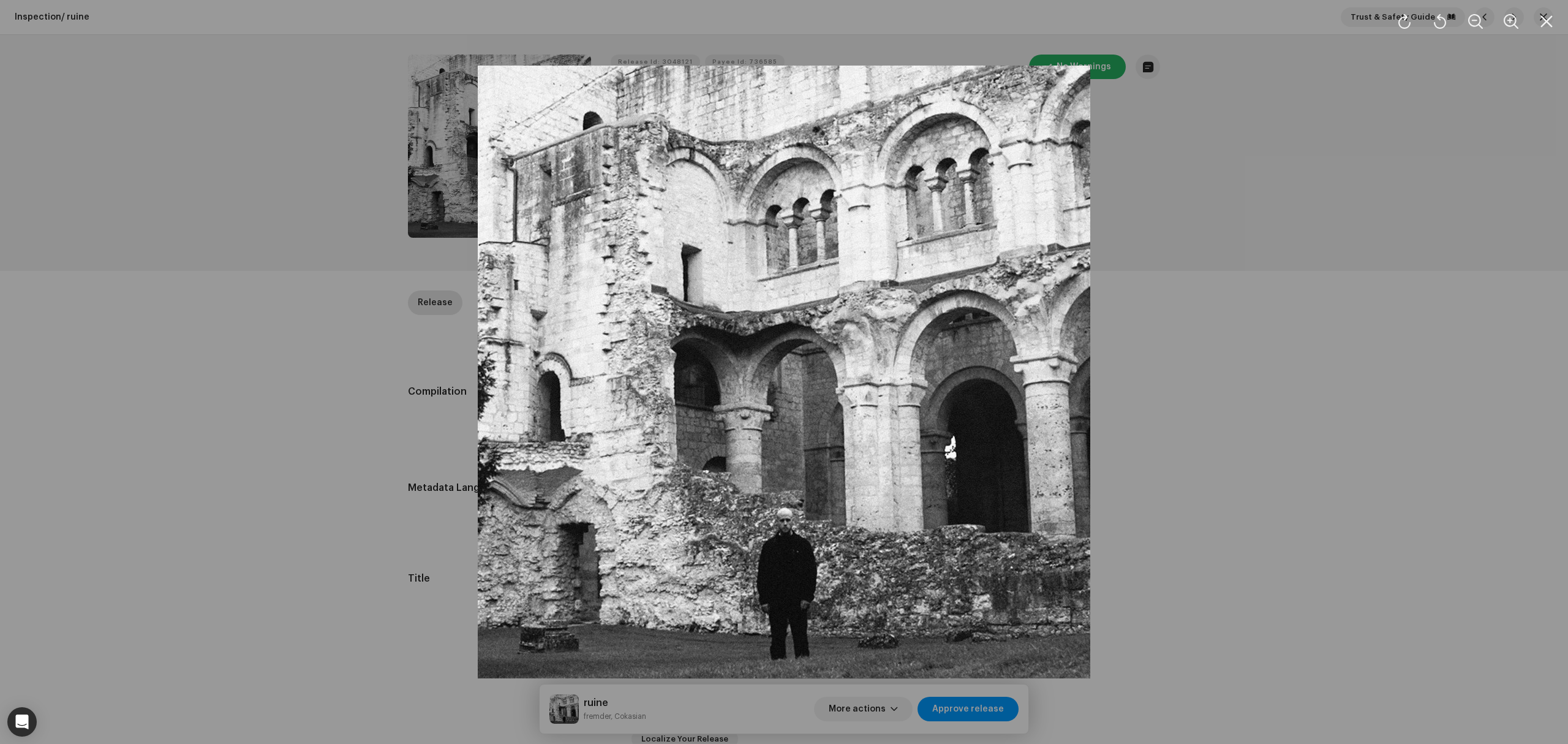
drag, startPoint x: 787, startPoint y: 352, endPoint x: 331, endPoint y: 376, distance: 456.6
click at [331, 376] on div at bounding box center [784, 372] width 1568 height 744
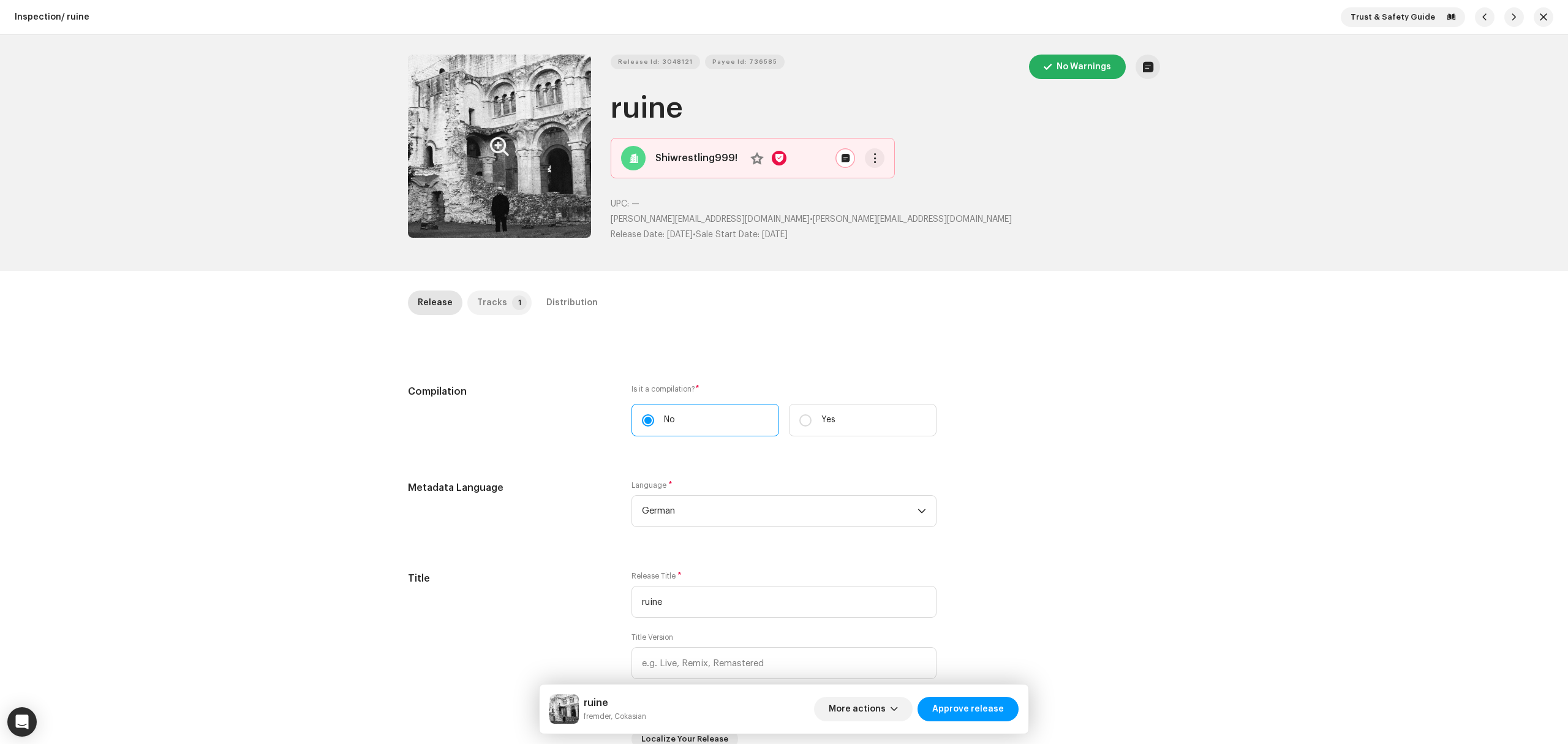
click at [503, 309] on p-tab "Tracks 1" at bounding box center [500, 302] width 65 height 24
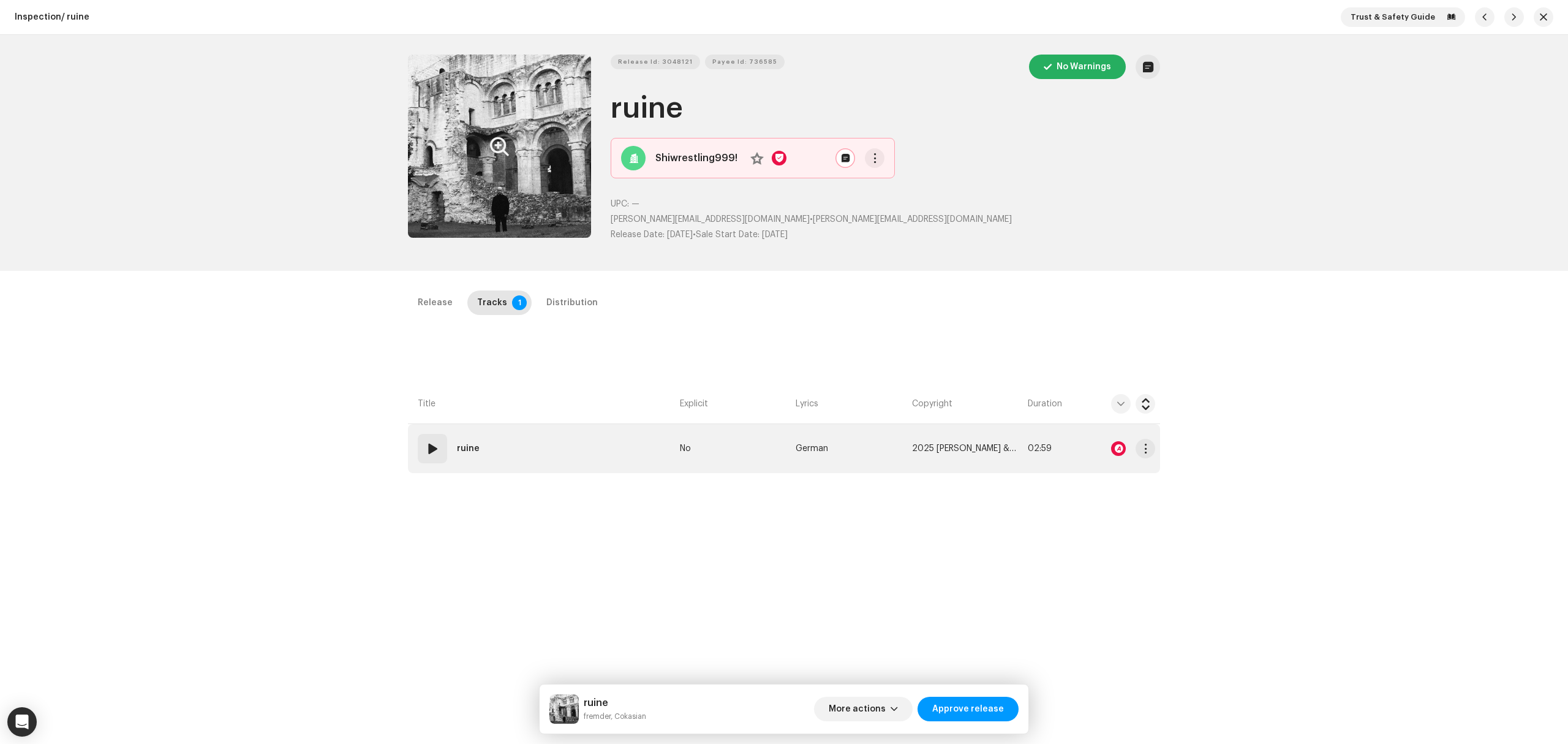
click at [589, 433] on td "01 ruine" at bounding box center [541, 449] width 267 height 49
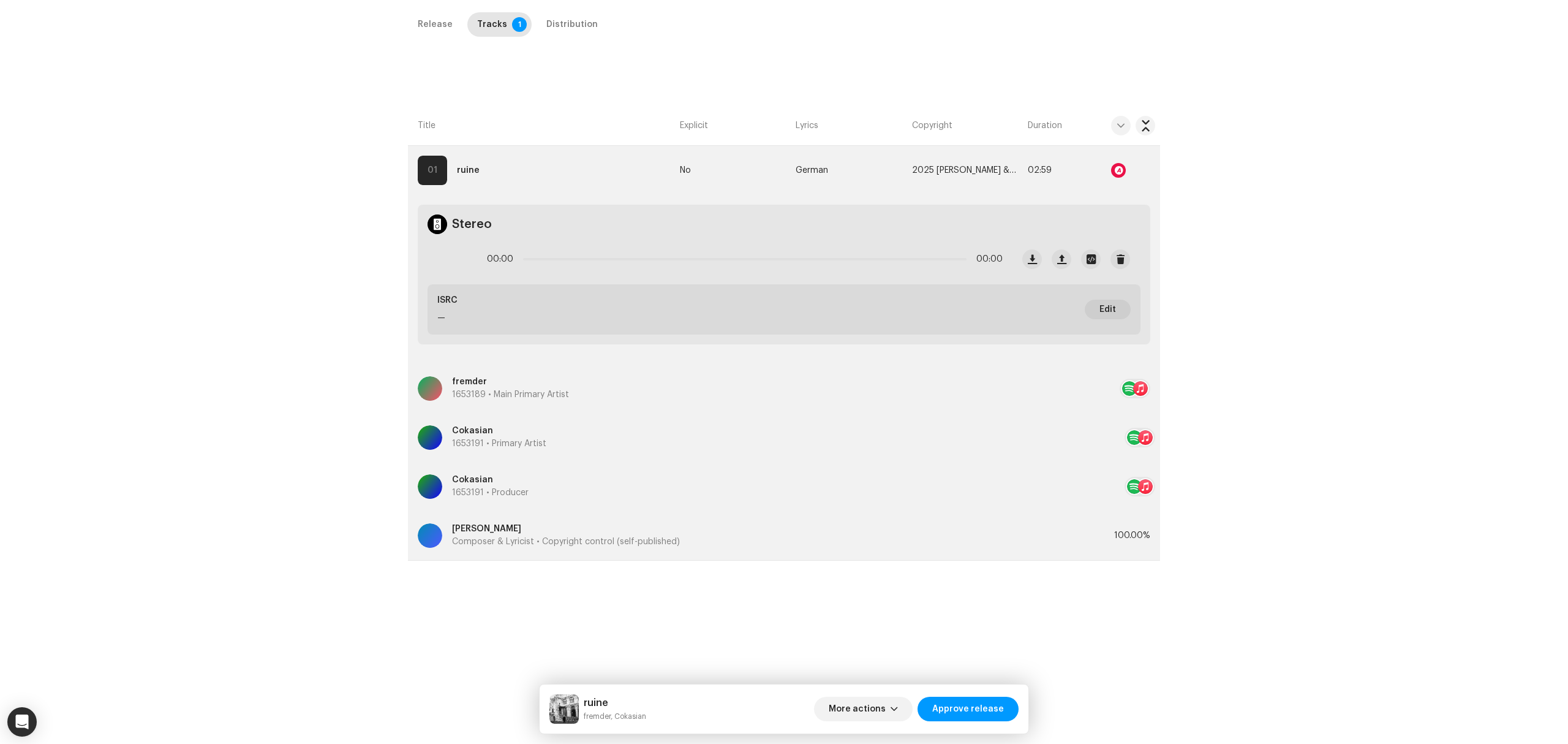
scroll to position [291, 0]
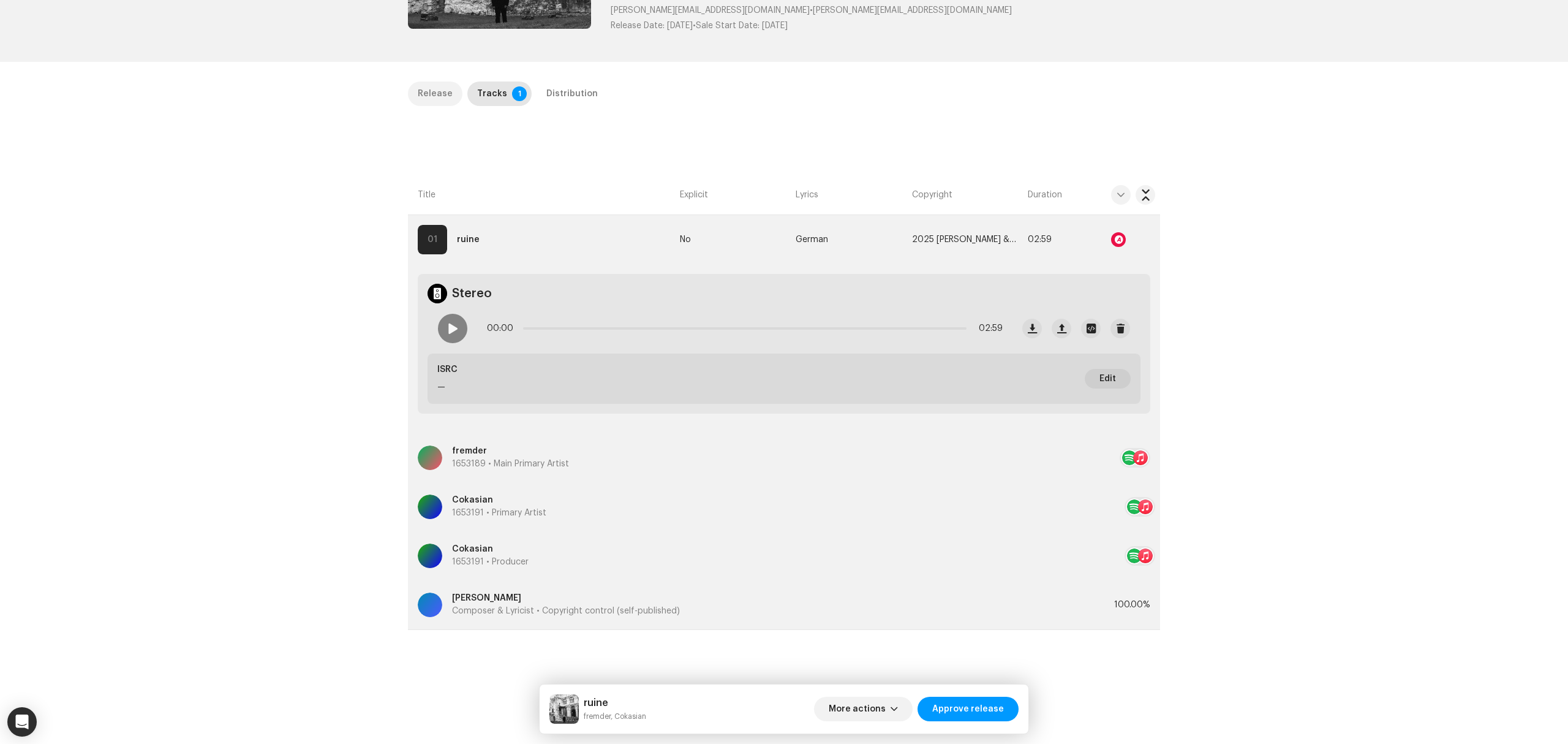
click at [440, 91] on div "Release" at bounding box center [435, 94] width 35 height 24
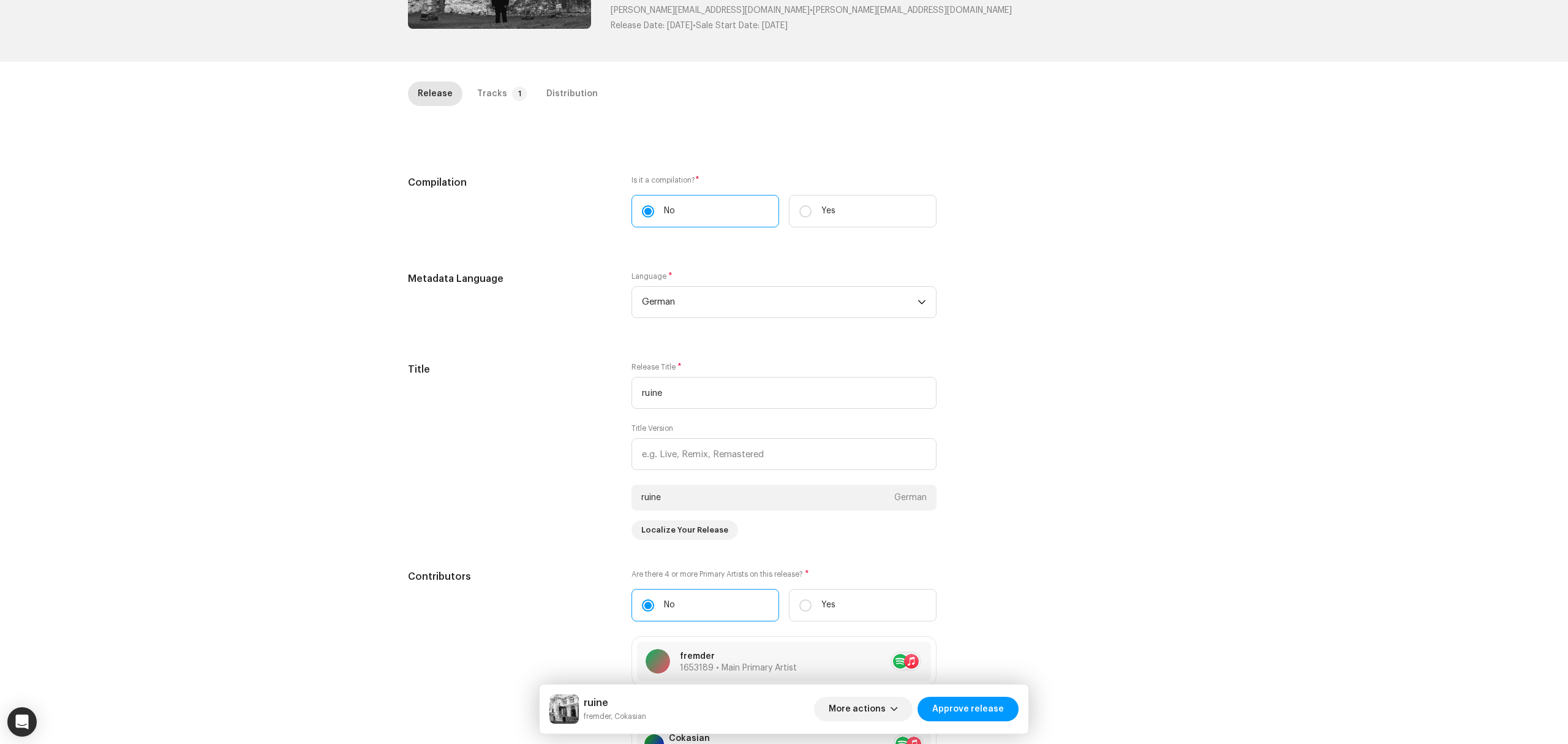
scroll to position [699, 0]
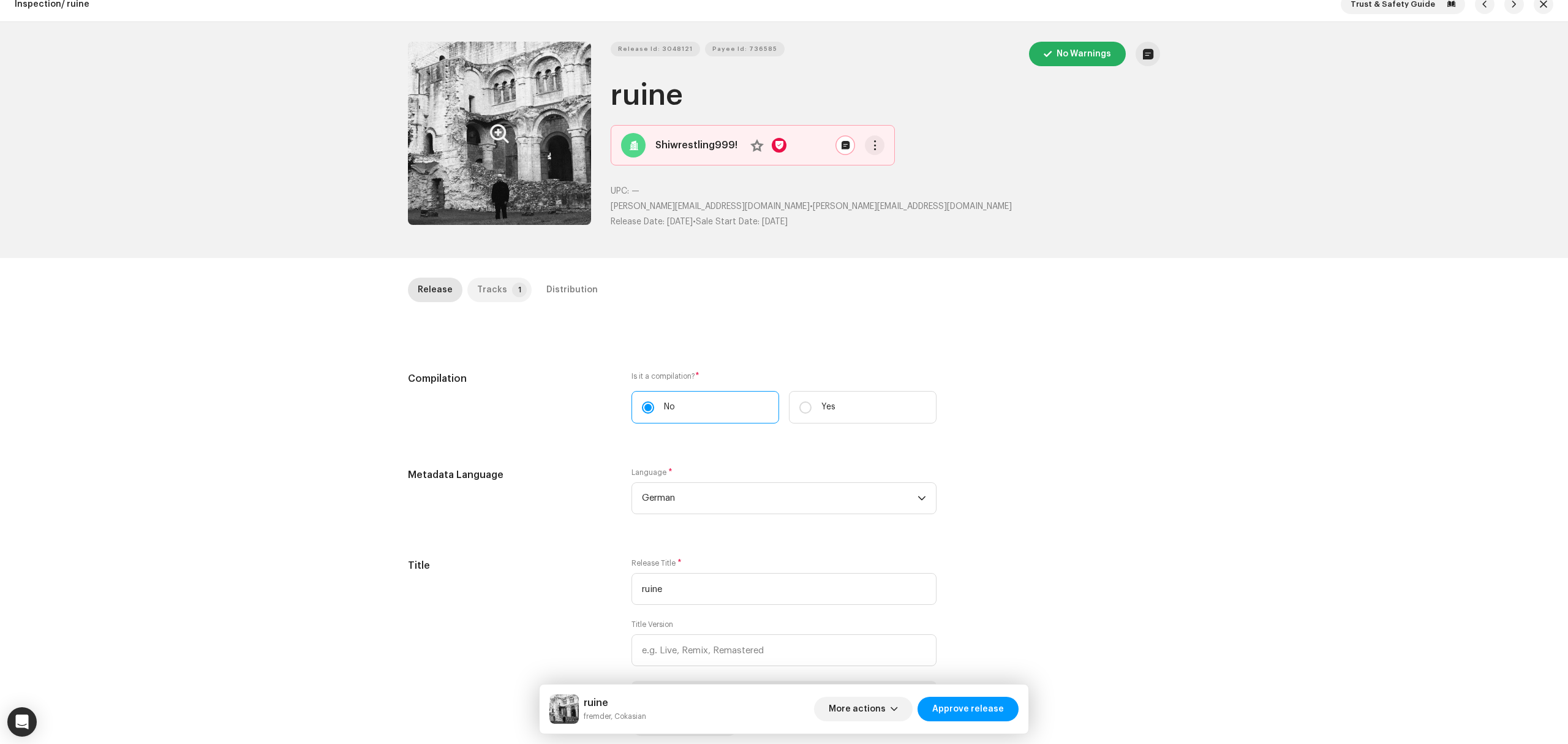
click at [486, 283] on div "Tracks" at bounding box center [492, 290] width 30 height 24
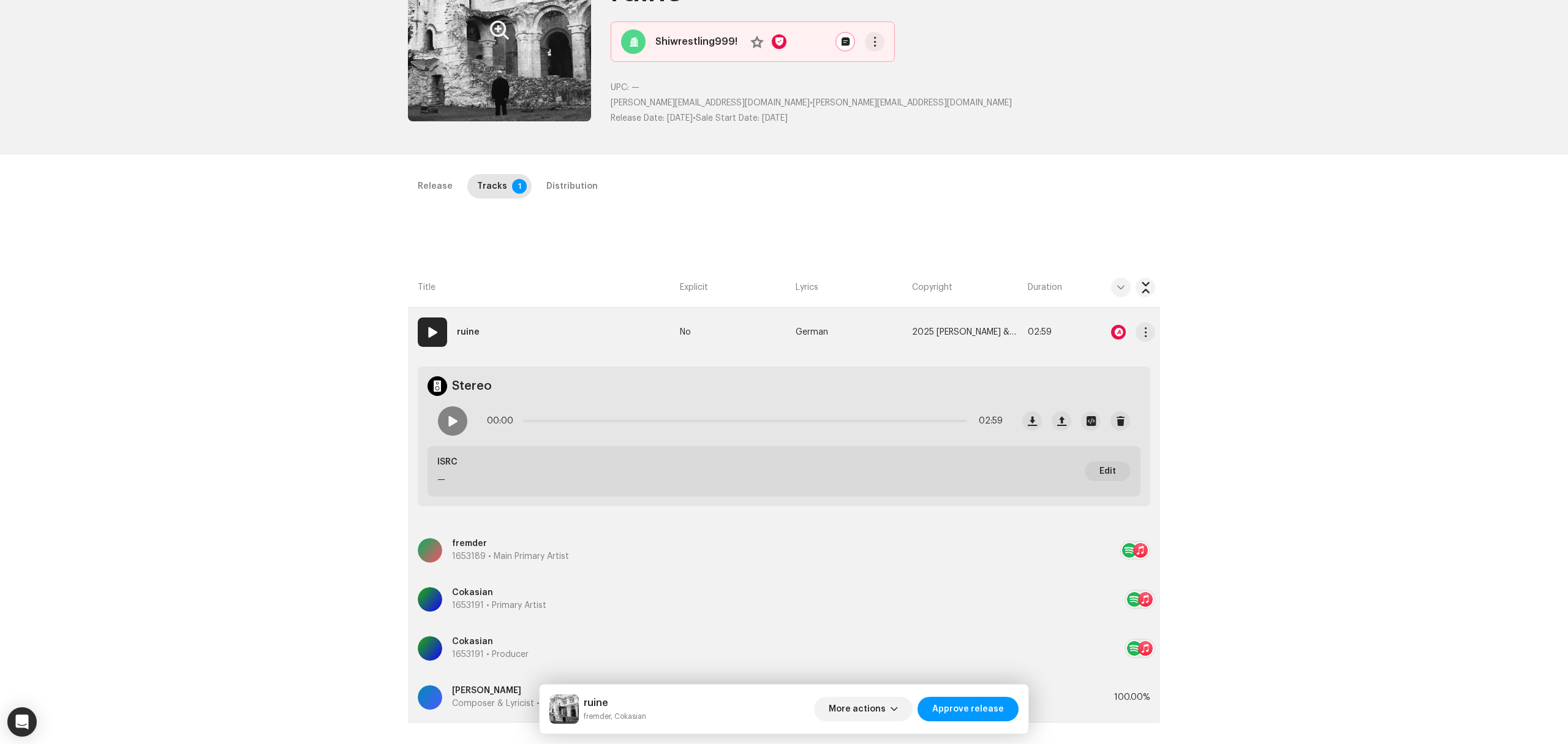
scroll to position [0, 0]
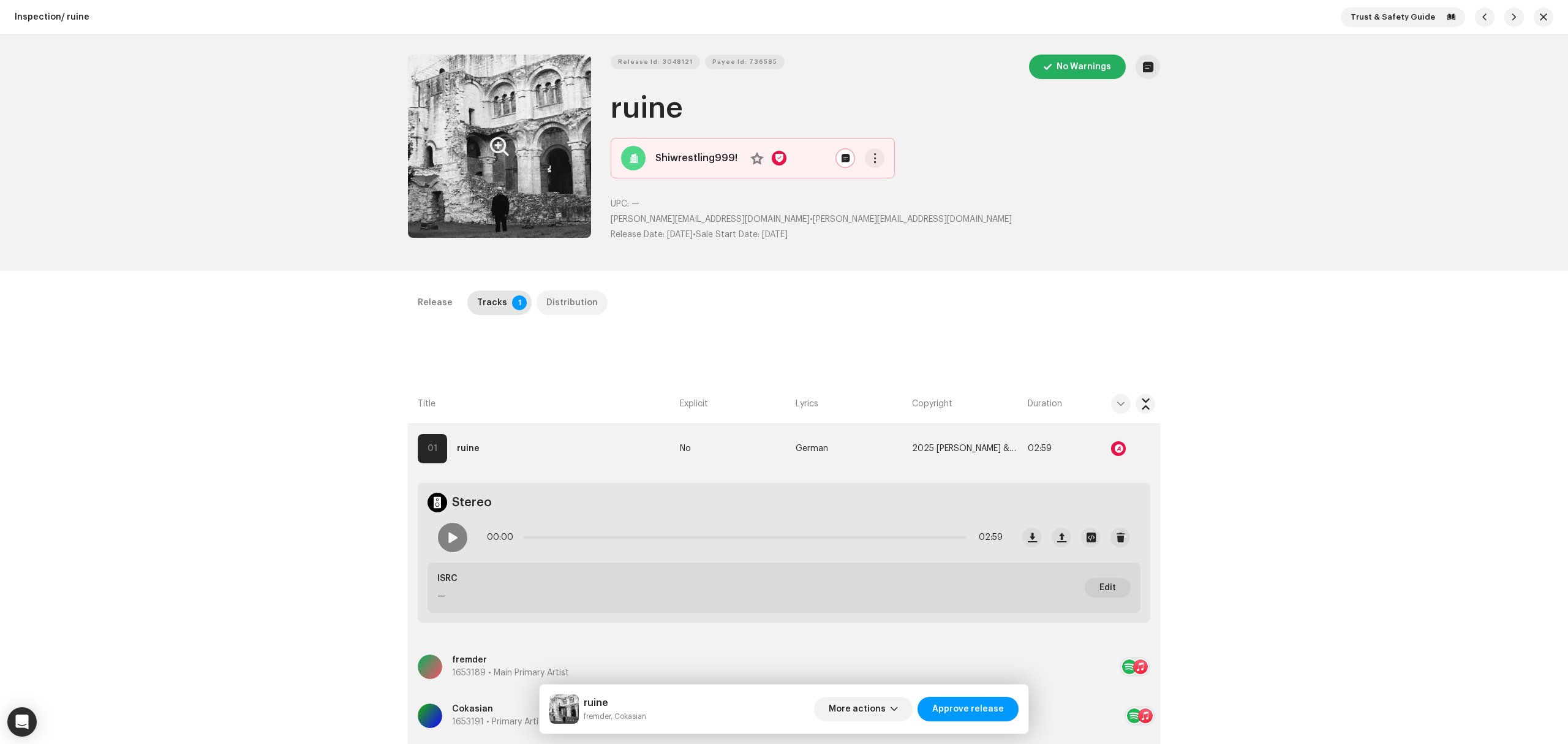
click at [581, 307] on div "Distribution" at bounding box center [572, 302] width 51 height 24
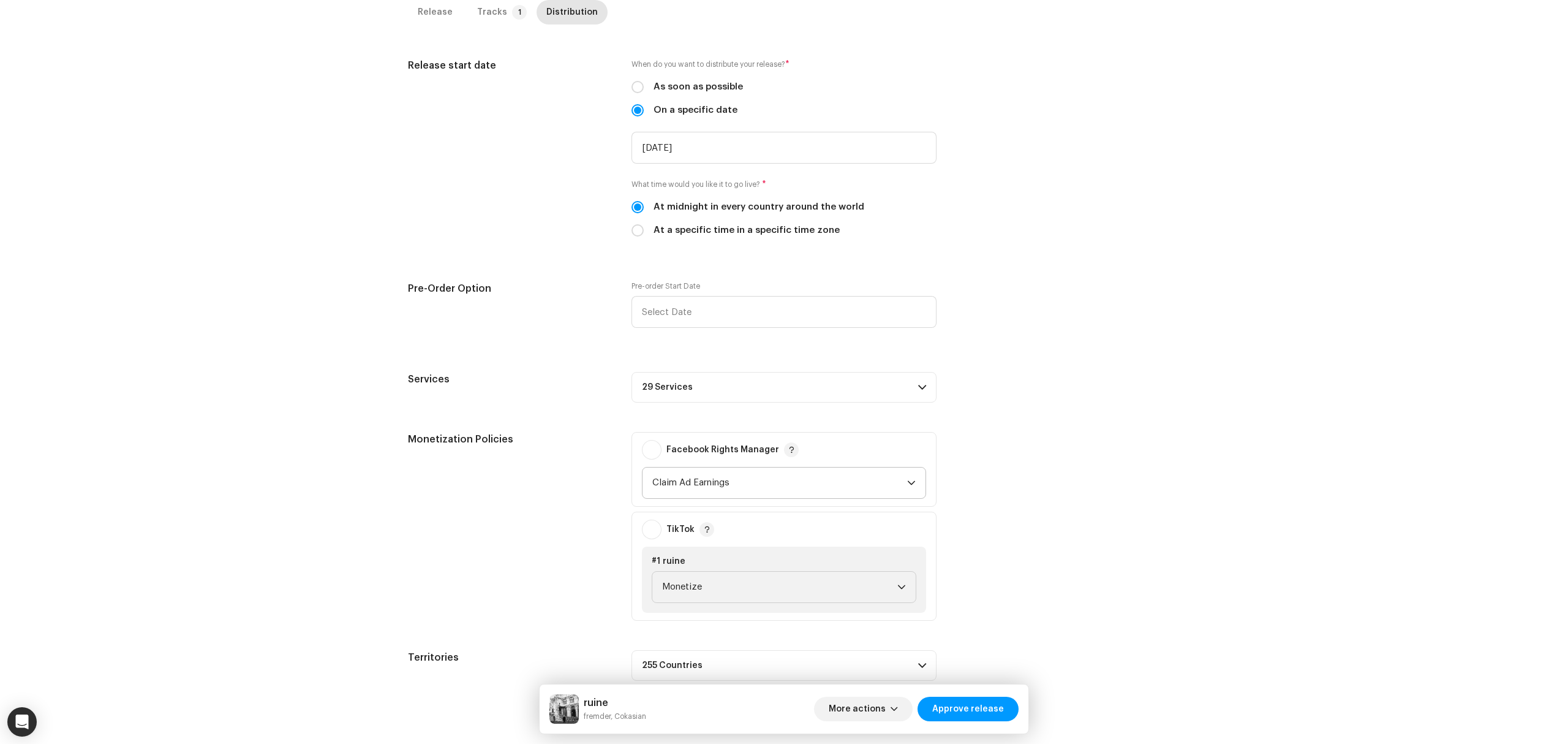
scroll to position [327, 0]
click at [859, 398] on p-accordion-header "29 Services" at bounding box center [783, 387] width 305 height 31
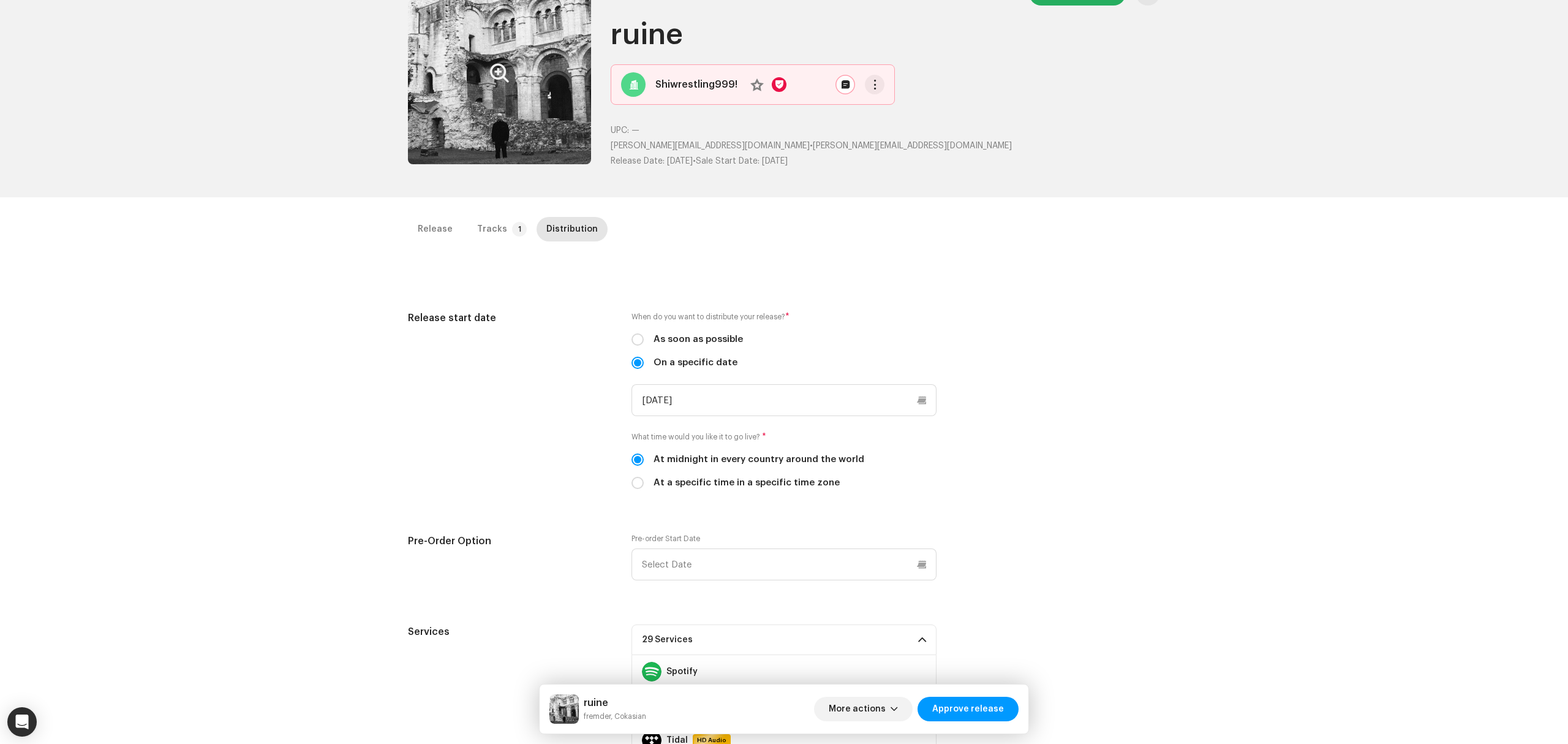
scroll to position [0, 0]
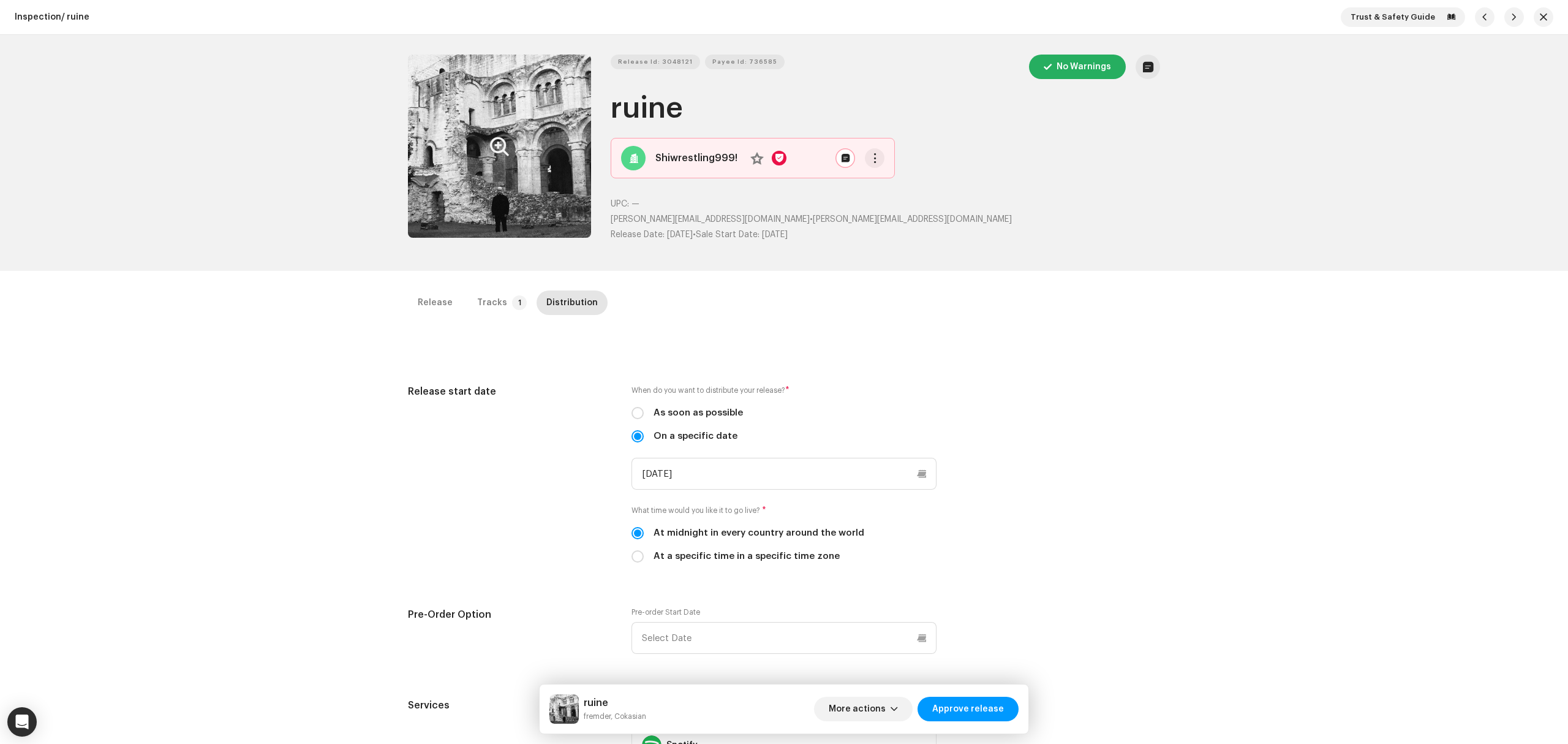
click at [479, 288] on div "Inspection / ruine Trust & Safety Guide Release Id: 3048121 Payee Id: 736585 No…" at bounding box center [784, 372] width 1568 height 744
click at [512, 303] on p-badge "1" at bounding box center [520, 302] width 14 height 14
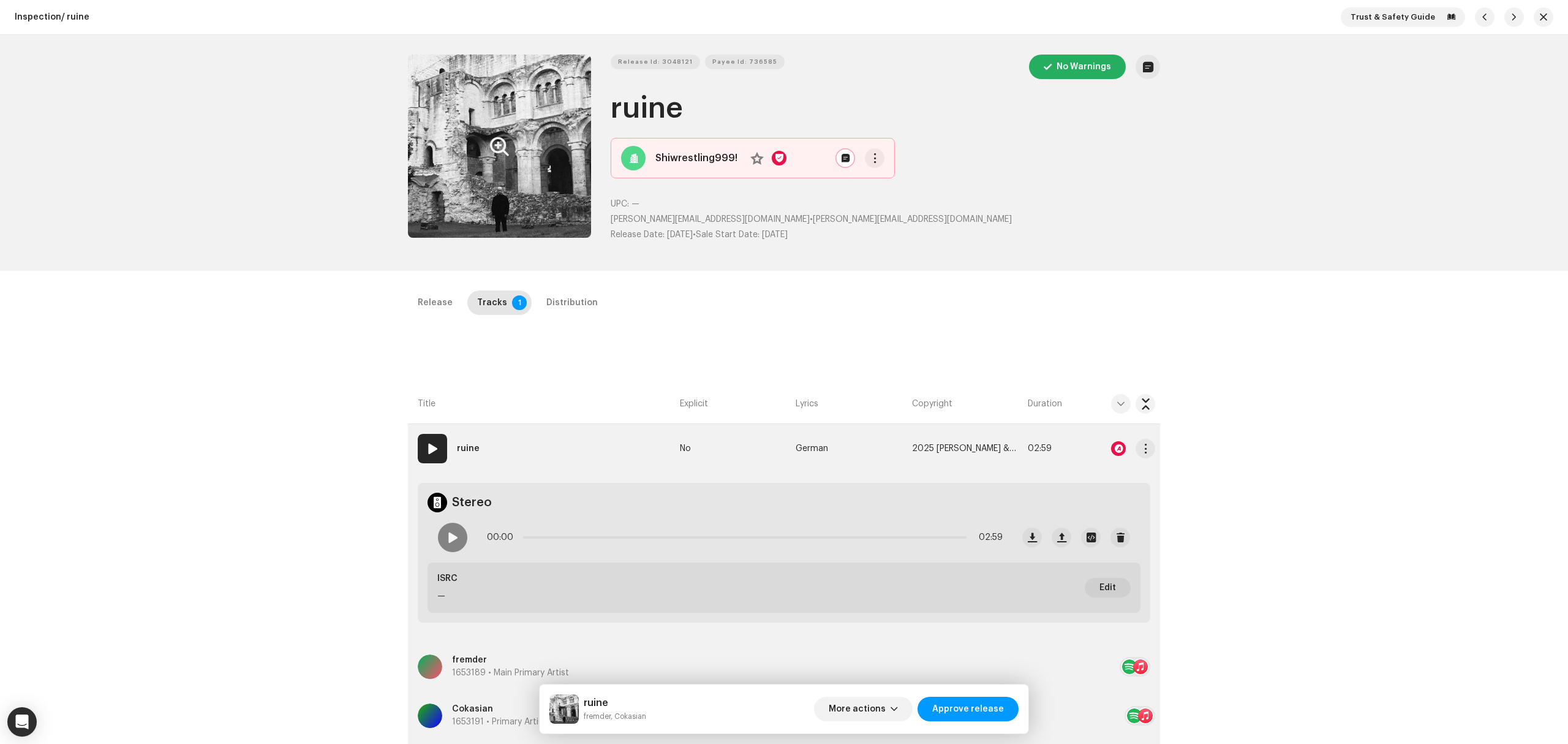
click at [1120, 451] on div at bounding box center [1118, 449] width 14 height 14
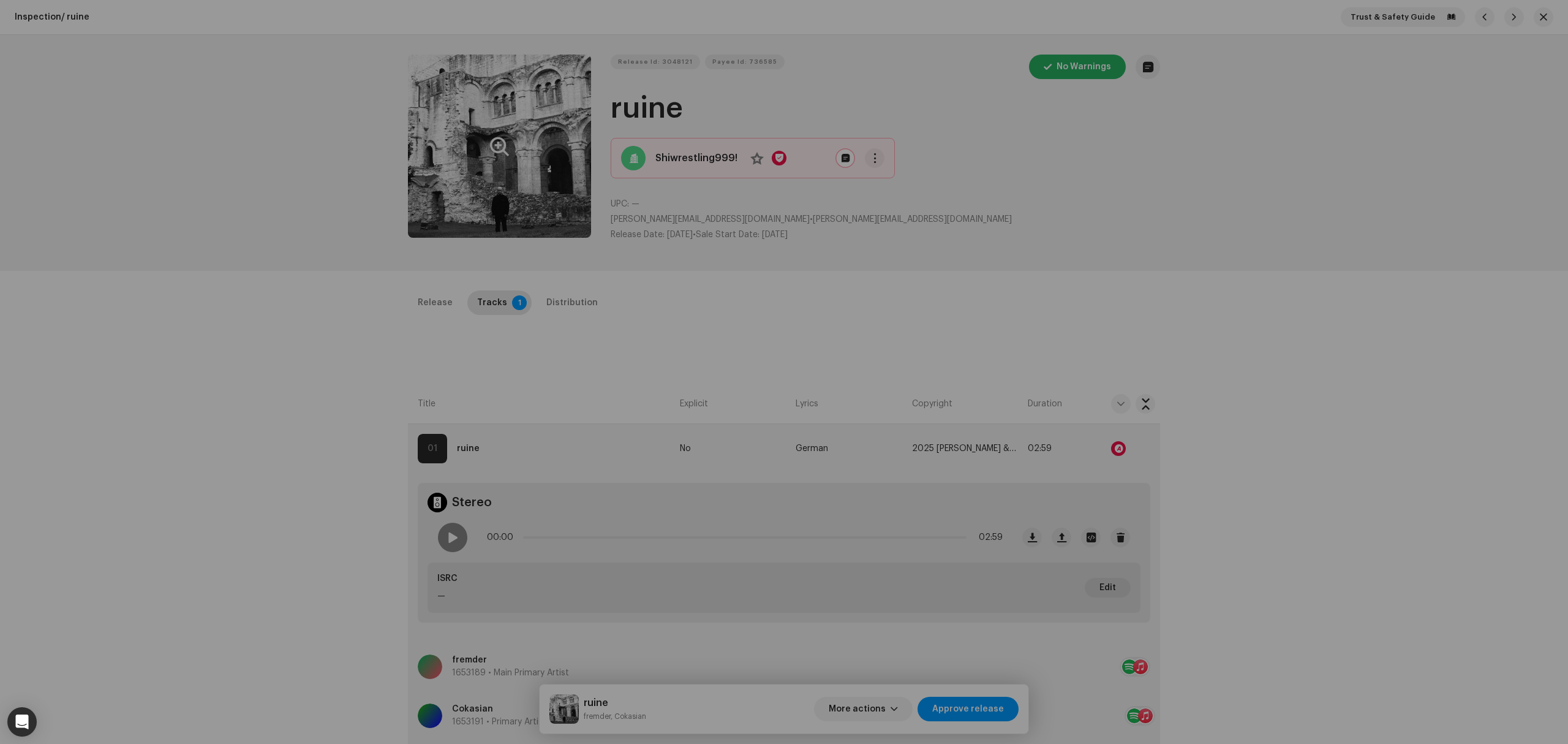
click at [455, 534] on div "Audio Recognition by Remix/Sample 6 All results require review/listening to avo…" at bounding box center [784, 372] width 1568 height 744
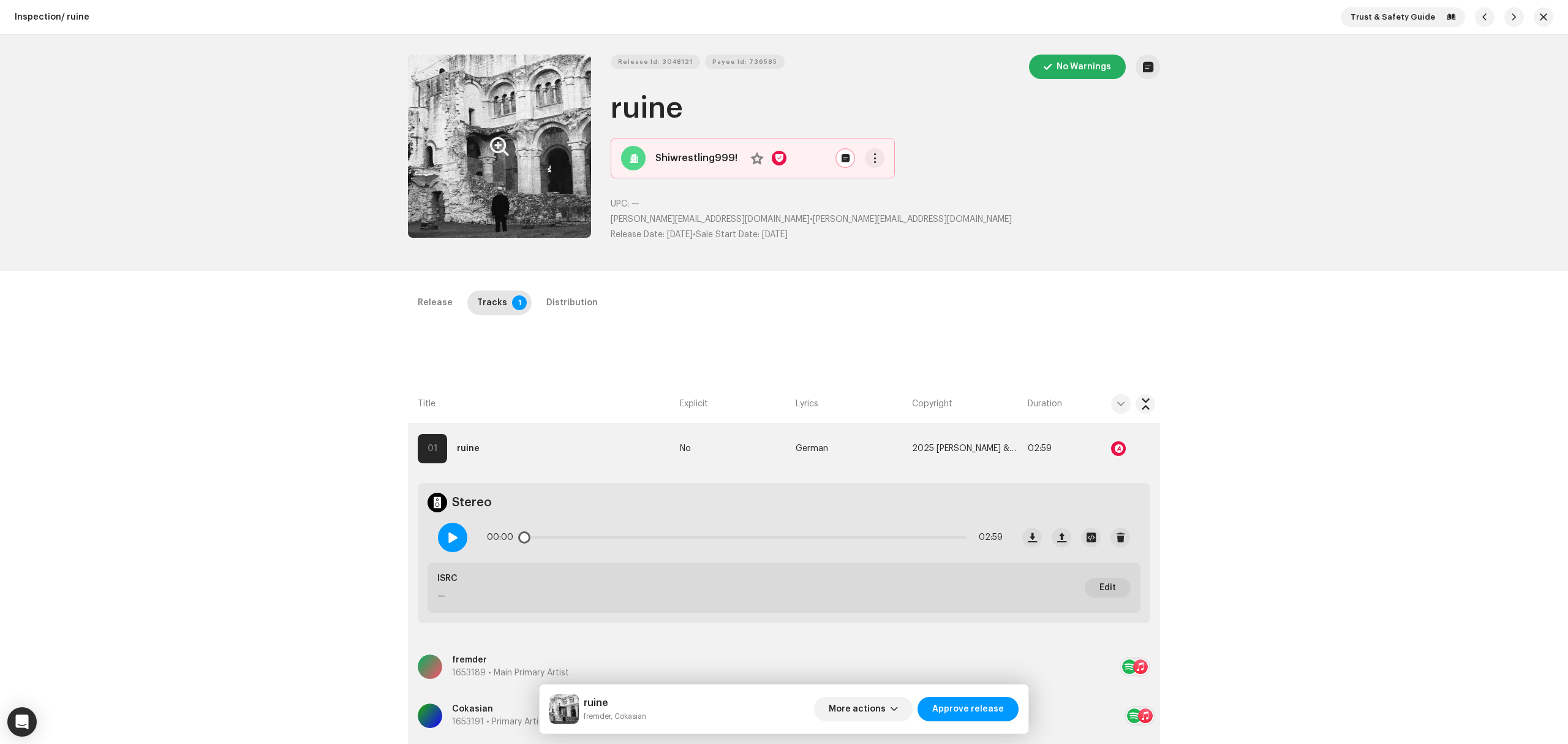
click at [446, 545] on div at bounding box center [452, 537] width 30 height 30
drag, startPoint x: 940, startPoint y: 331, endPoint x: 966, endPoint y: 395, distance: 69.1
click at [940, 331] on div "Release Tracks 1 Distribution Compilation Is it a compilation? * No Yes Metadat…" at bounding box center [784, 633] width 791 height 686
click at [1114, 447] on div at bounding box center [1118, 449] width 14 height 14
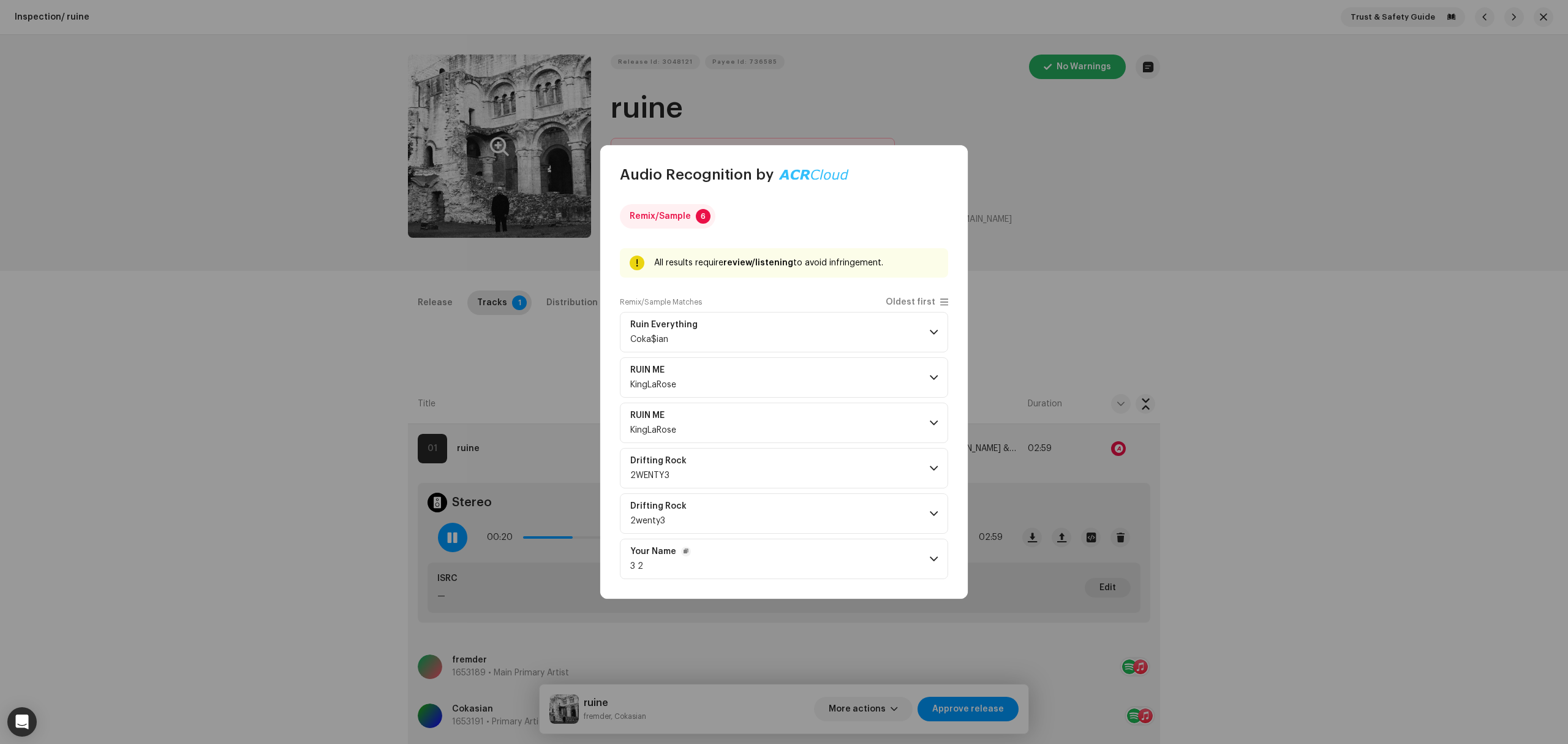
click at [770, 551] on p-accordion-header "Your Name 3 2" at bounding box center [784, 559] width 328 height 40
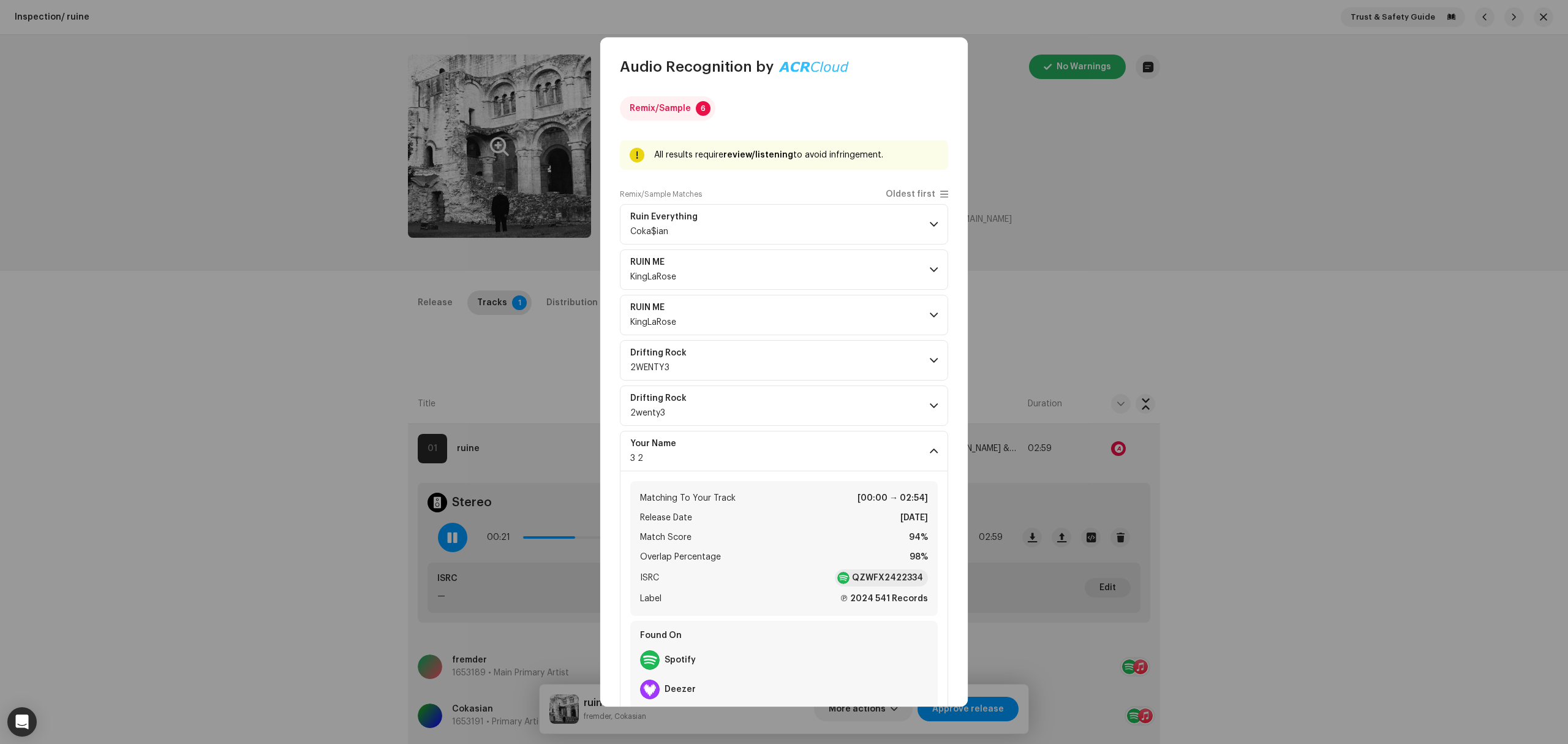
scroll to position [34, 0]
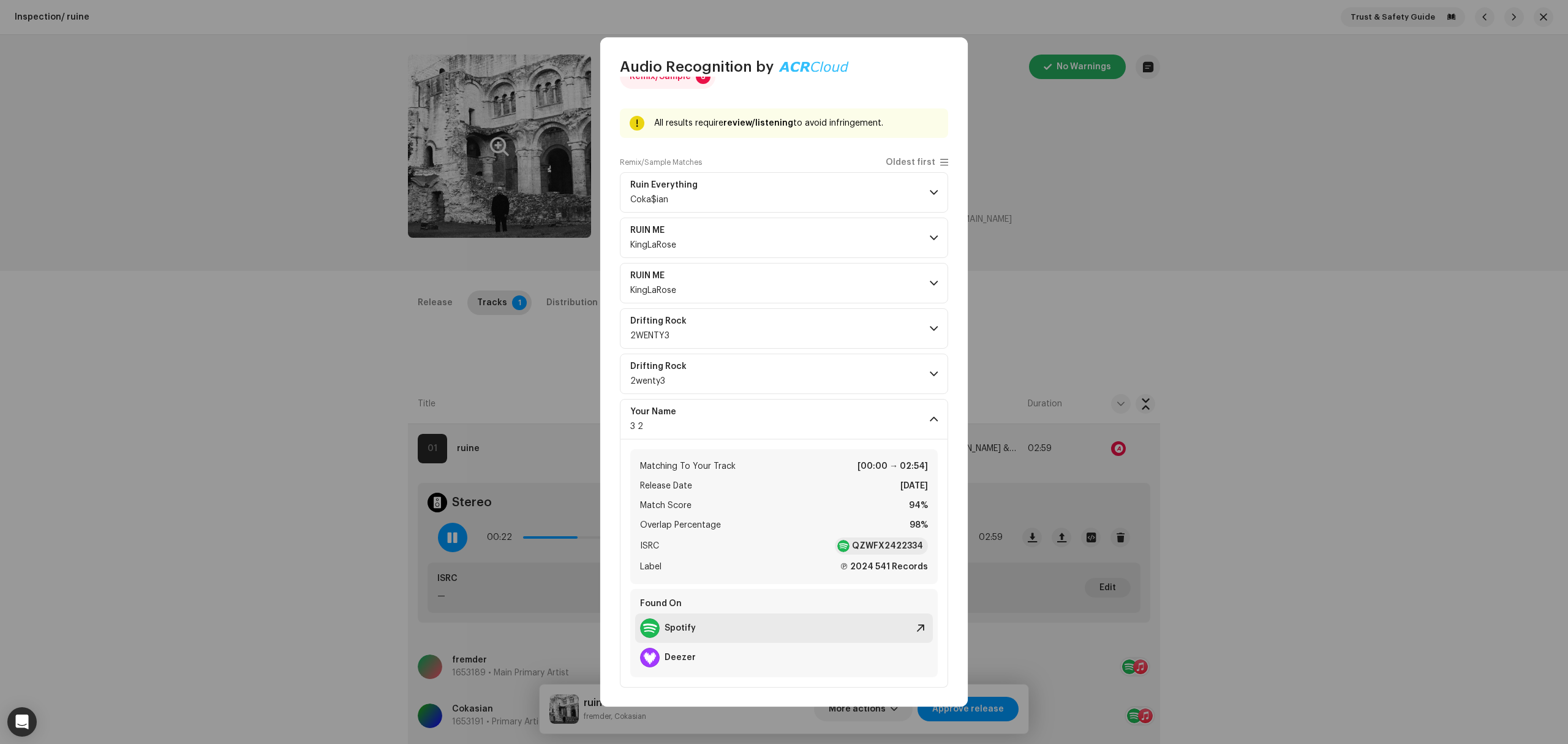
click at [699, 628] on div "Spotify" at bounding box center [784, 628] width 298 height 30
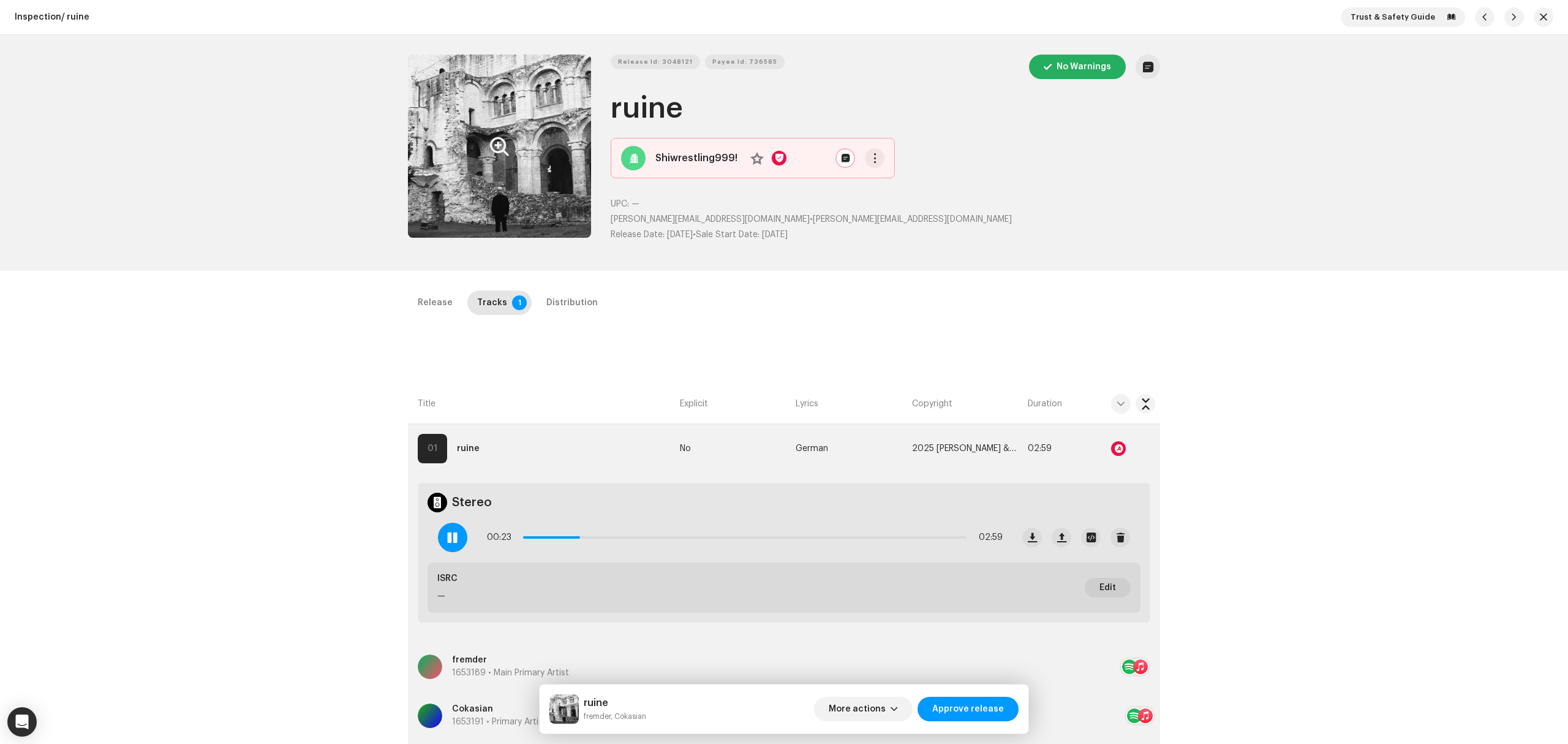
drag, startPoint x: 339, startPoint y: 511, endPoint x: 434, endPoint y: 545, distance: 100.9
click at [339, 513] on div "Audio Recognition by Remix/Sample 6 All results require review/listening to avo…" at bounding box center [784, 372] width 1568 height 744
click at [449, 536] on span at bounding box center [452, 537] width 11 height 10
click at [1143, 453] on span "button" at bounding box center [1145, 448] width 9 height 10
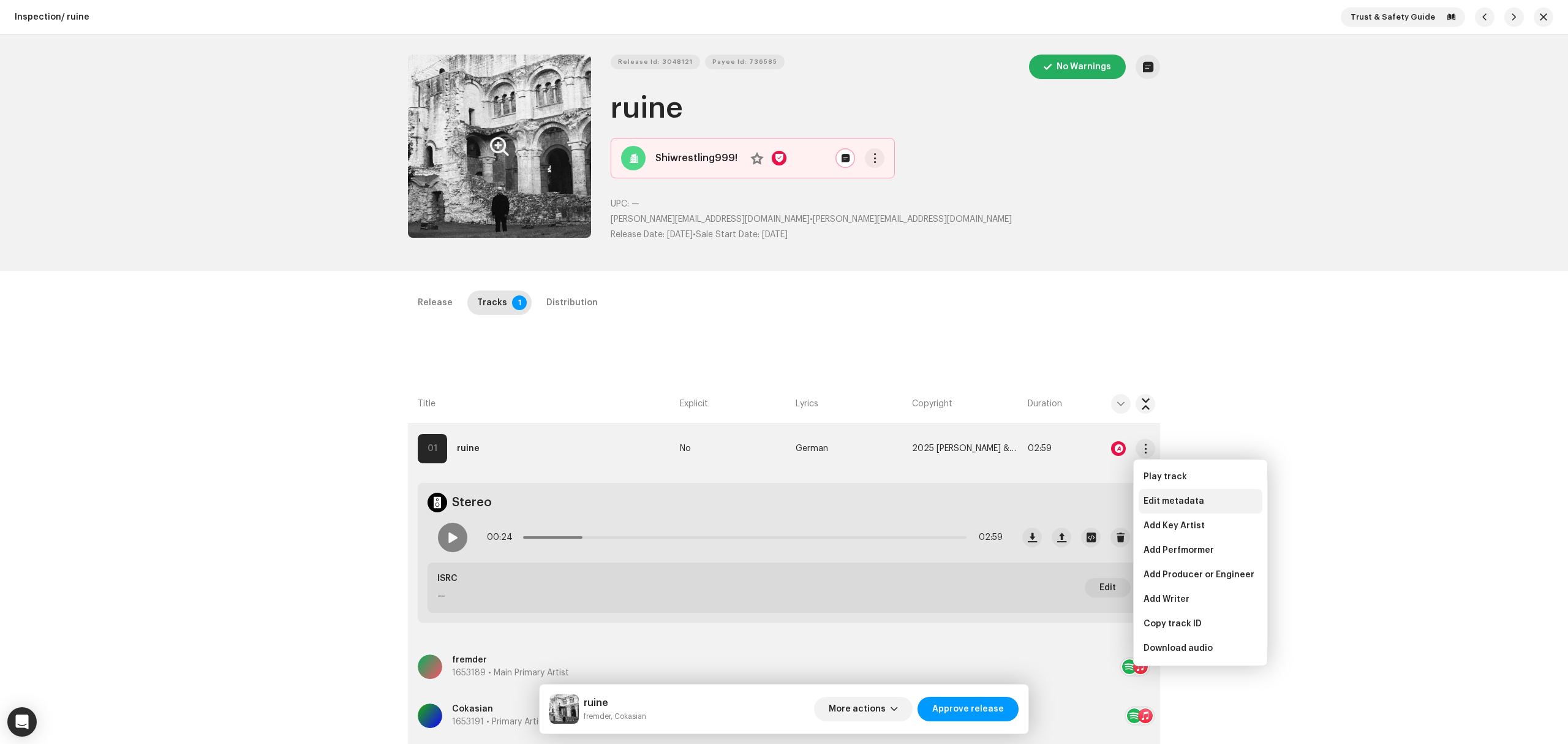
click at [1167, 497] on span "Edit metadata" at bounding box center [1173, 501] width 60 height 10
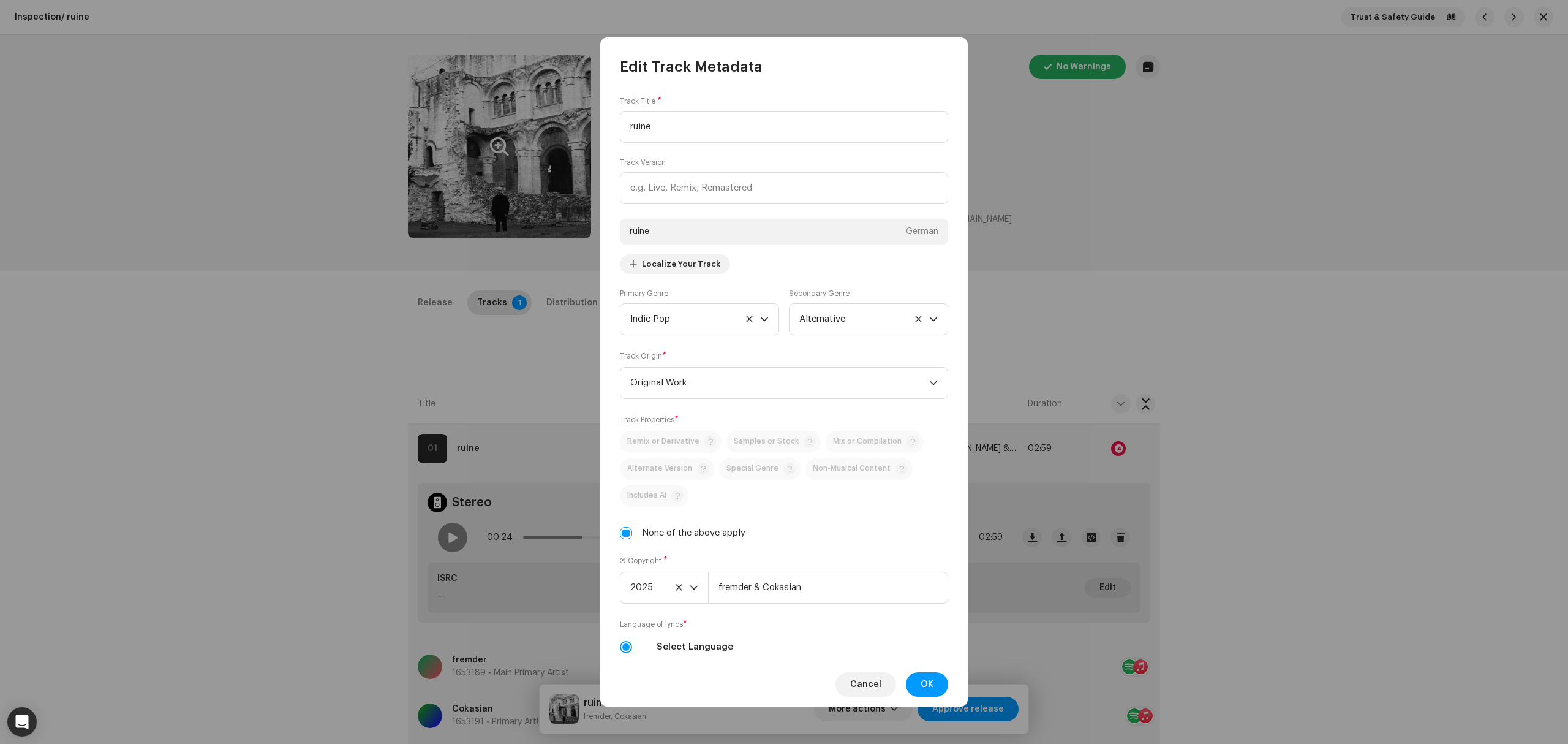
click at [619, 540] on div "Track Title * ruine Track Version ruine German Localize Your Track Primary Genr…" at bounding box center [784, 369] width 368 height 586
click at [626, 538] on input "None of the above apply" at bounding box center [627, 533] width 13 height 13
checkbox input "false"
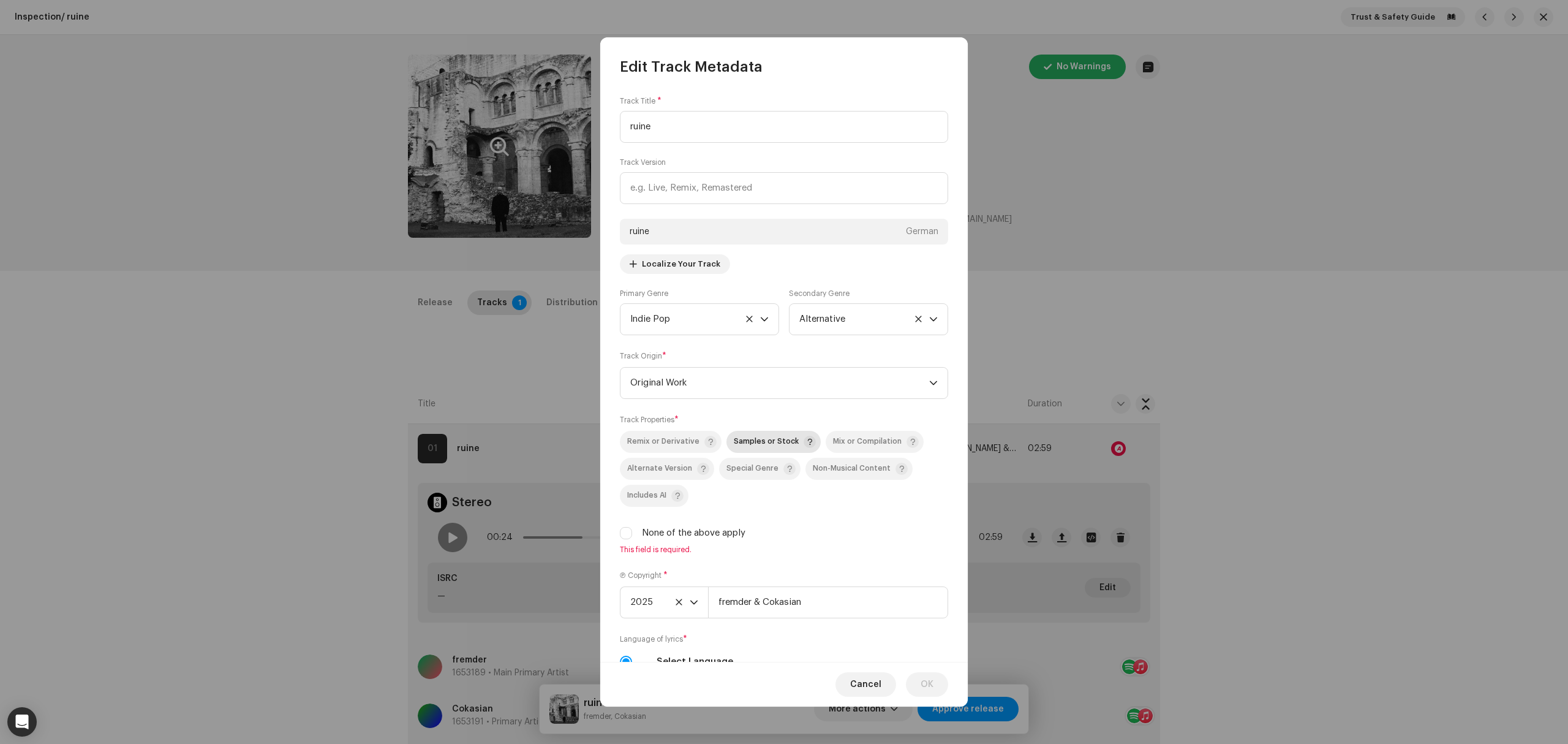
click at [763, 453] on p-togglebutton "Samples or Stock" at bounding box center [773, 442] width 94 height 22
click at [924, 678] on span "OK" at bounding box center [927, 684] width 13 height 24
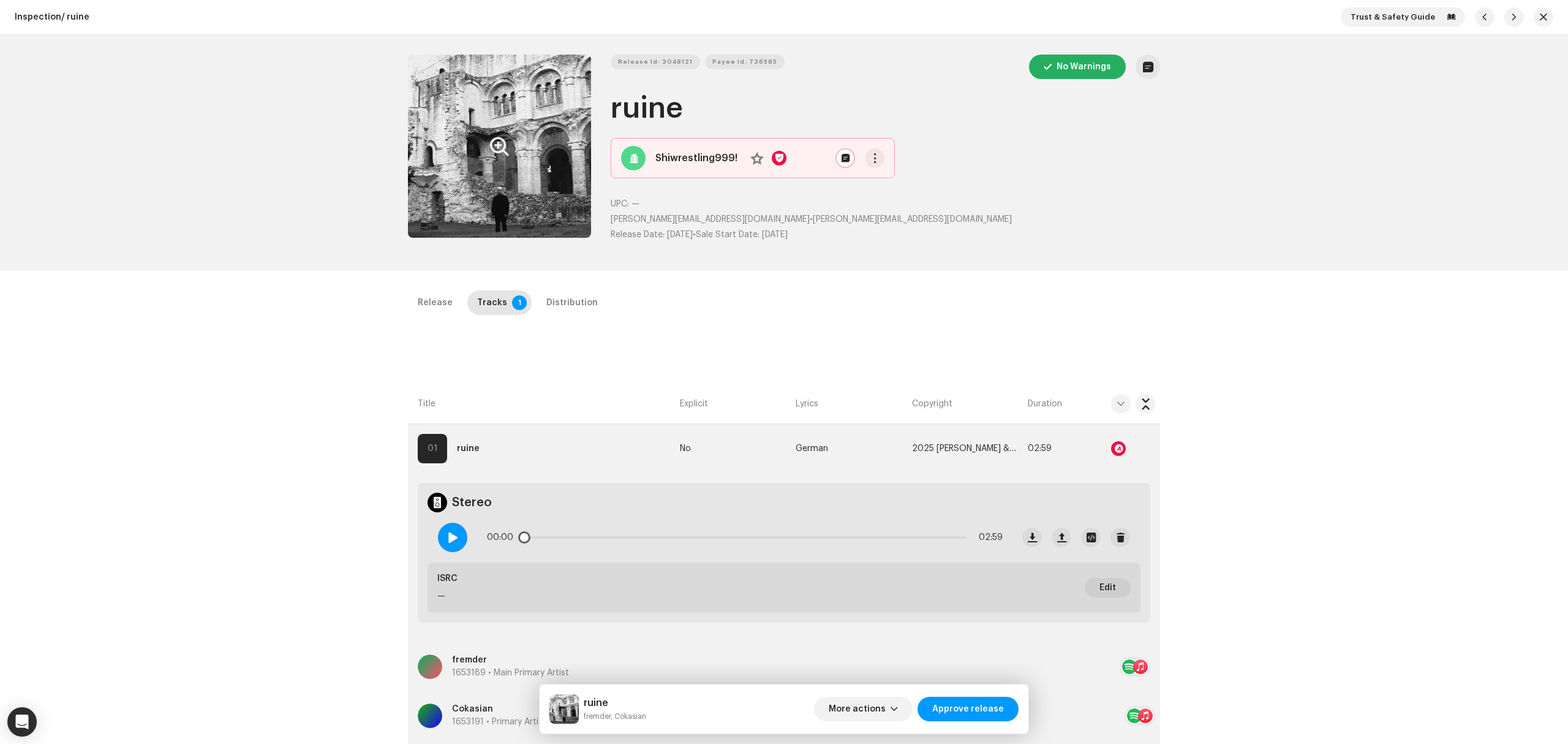
click at [450, 535] on span at bounding box center [452, 537] width 11 height 10
drag, startPoint x: 530, startPoint y: 540, endPoint x: 592, endPoint y: 527, distance: 63.3
click at [592, 527] on div "00:01 02:59" at bounding box center [745, 537] width 516 height 24
drag, startPoint x: 527, startPoint y: 538, endPoint x: 957, endPoint y: 547, distance: 430.1
click at [954, 548] on div "02:55 02:59" at bounding box center [745, 537] width 516 height 24
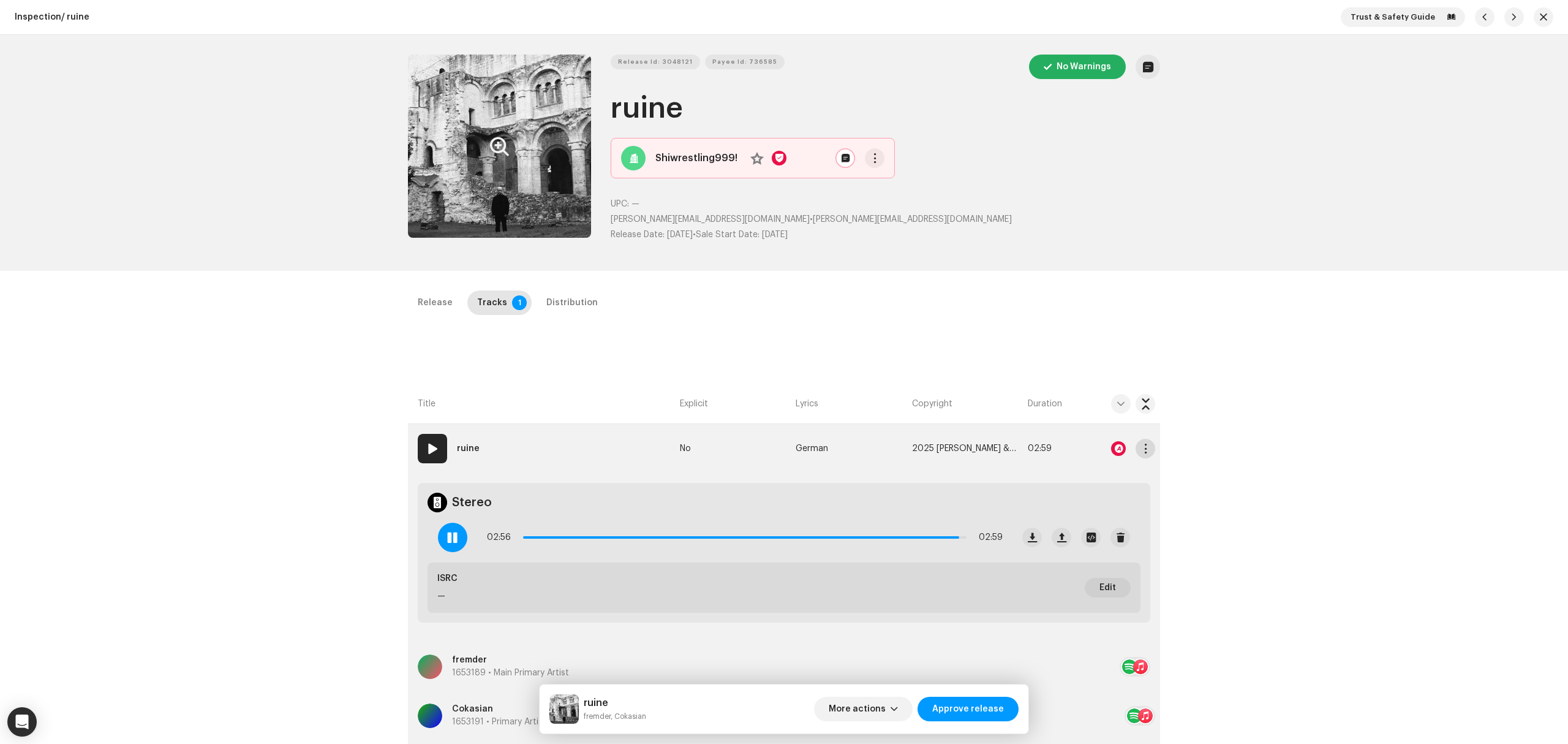
click at [1141, 449] on span "button" at bounding box center [1145, 448] width 9 height 10
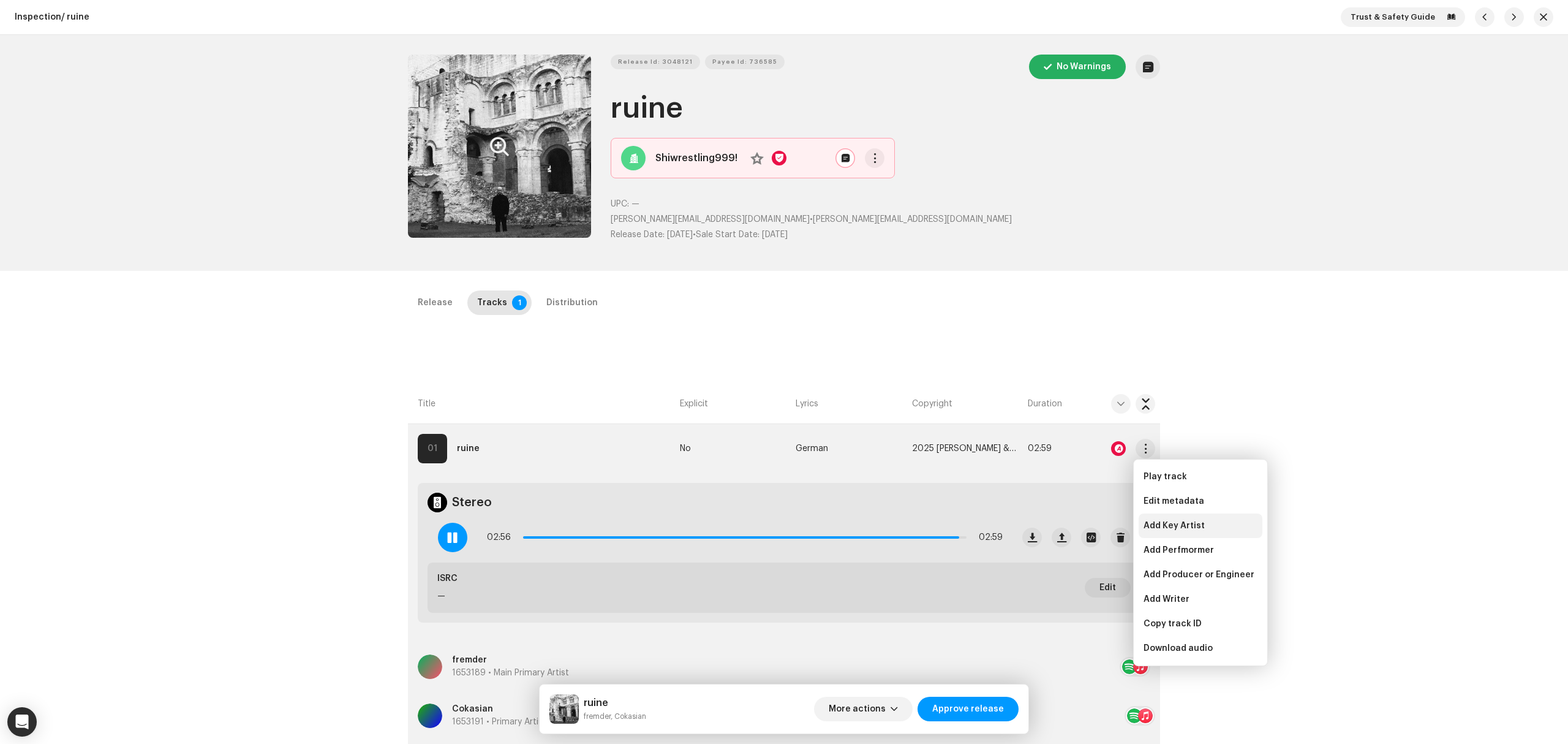
click at [1156, 515] on div "Add Key Artist" at bounding box center [1201, 525] width 124 height 24
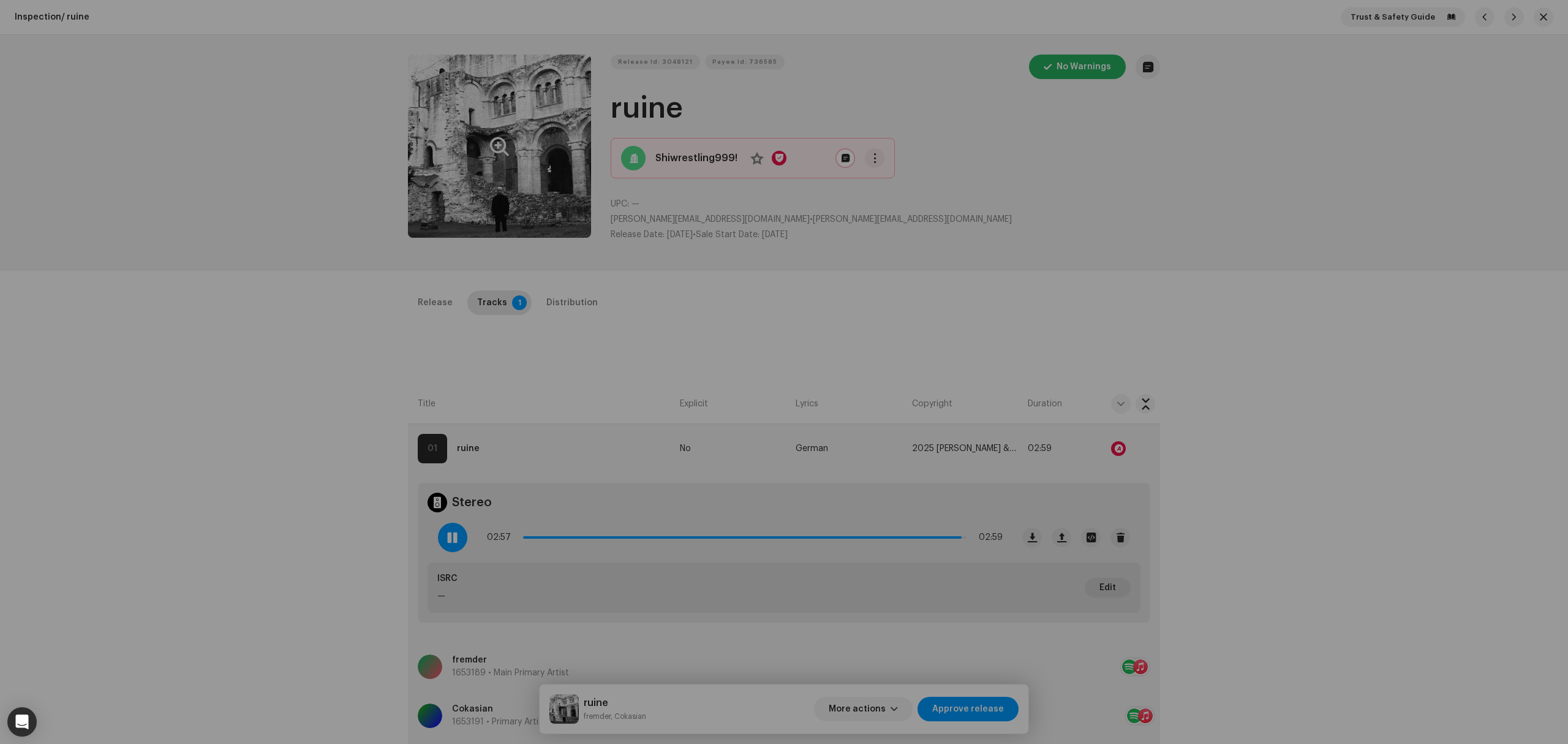
click at [1156, 504] on div "Add Key Artist Role * Select role Cancel Add Artist" at bounding box center [784, 372] width 1568 height 744
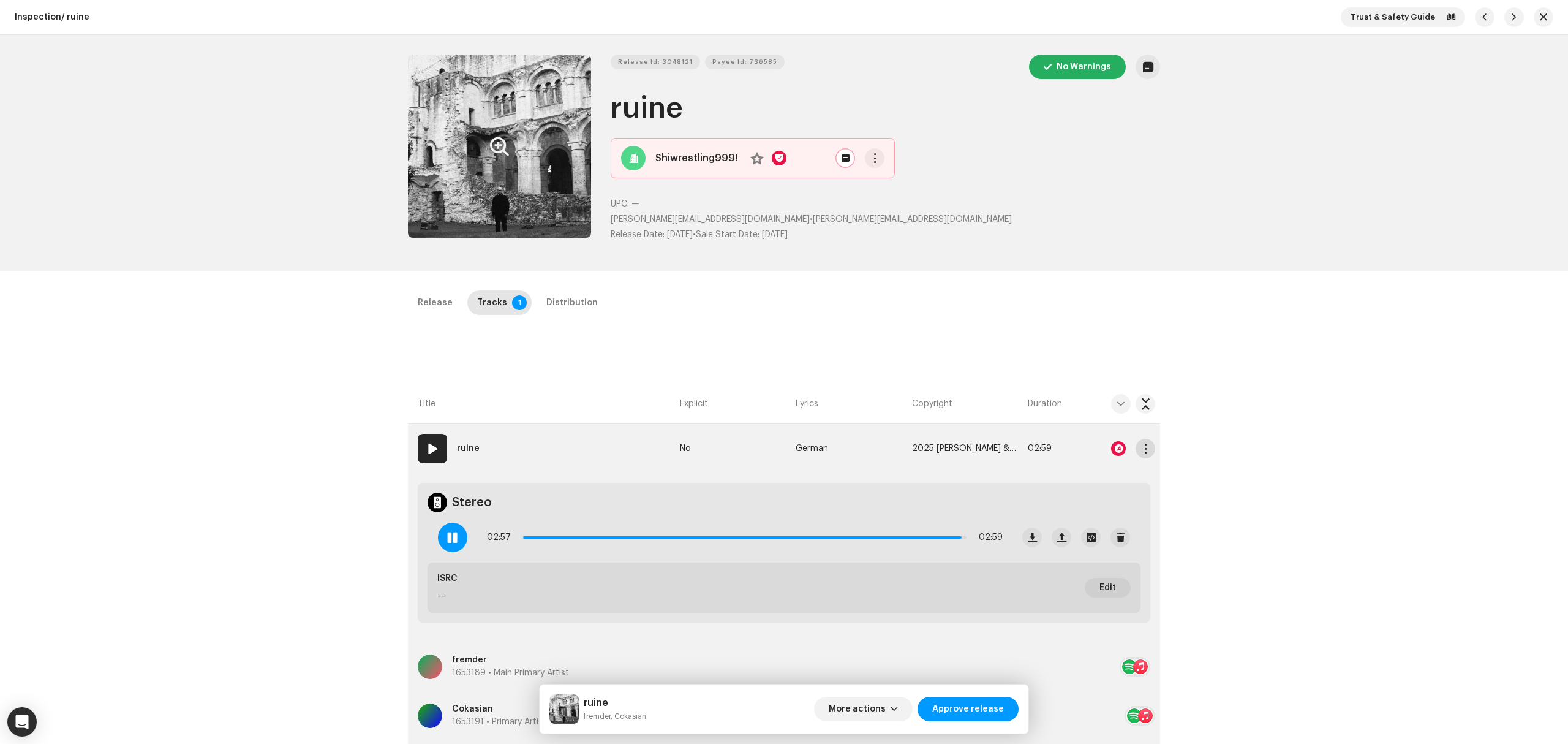
click at [1143, 449] on span "button" at bounding box center [1145, 448] width 9 height 10
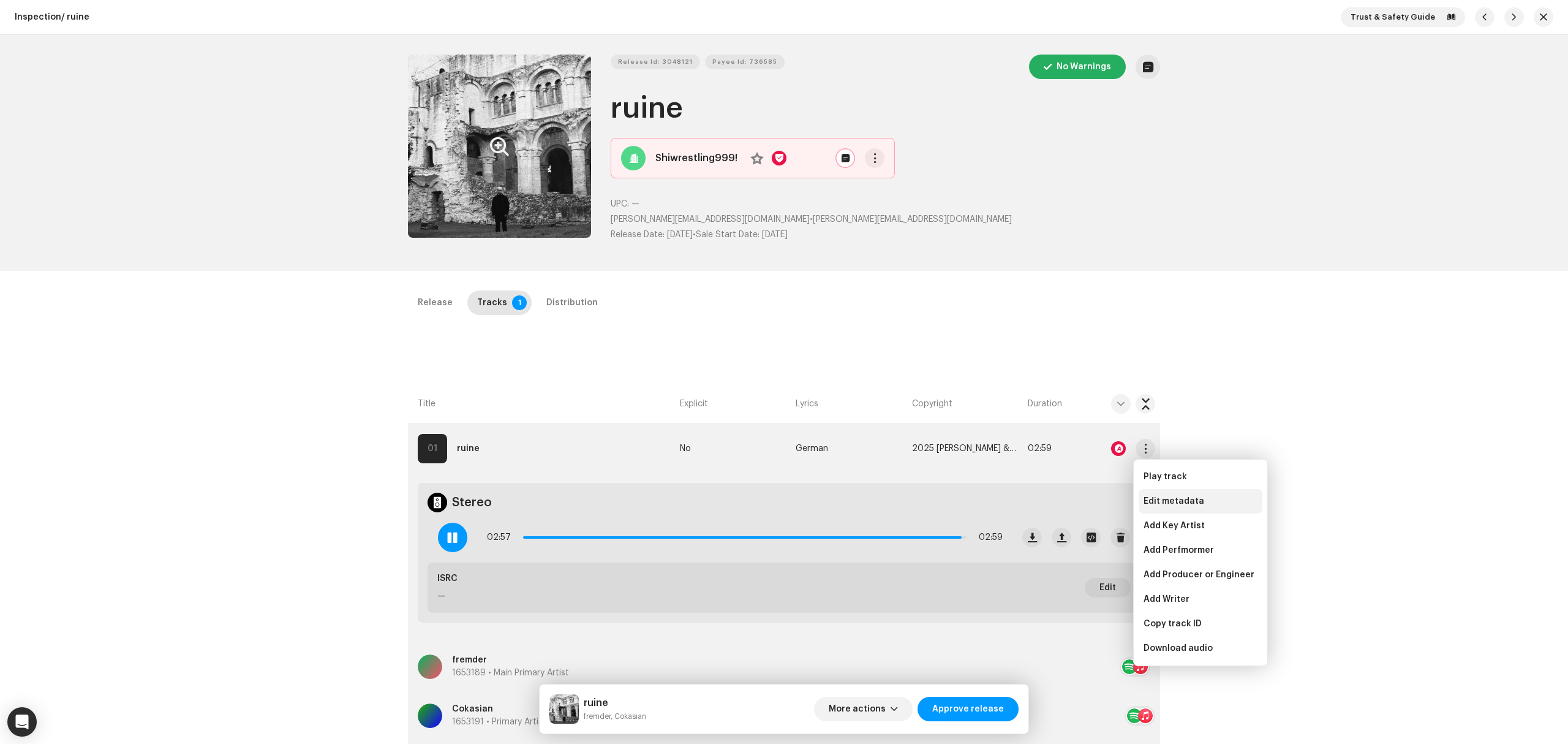
click at [1164, 496] on div "Edit metadata" at bounding box center [1201, 501] width 124 height 24
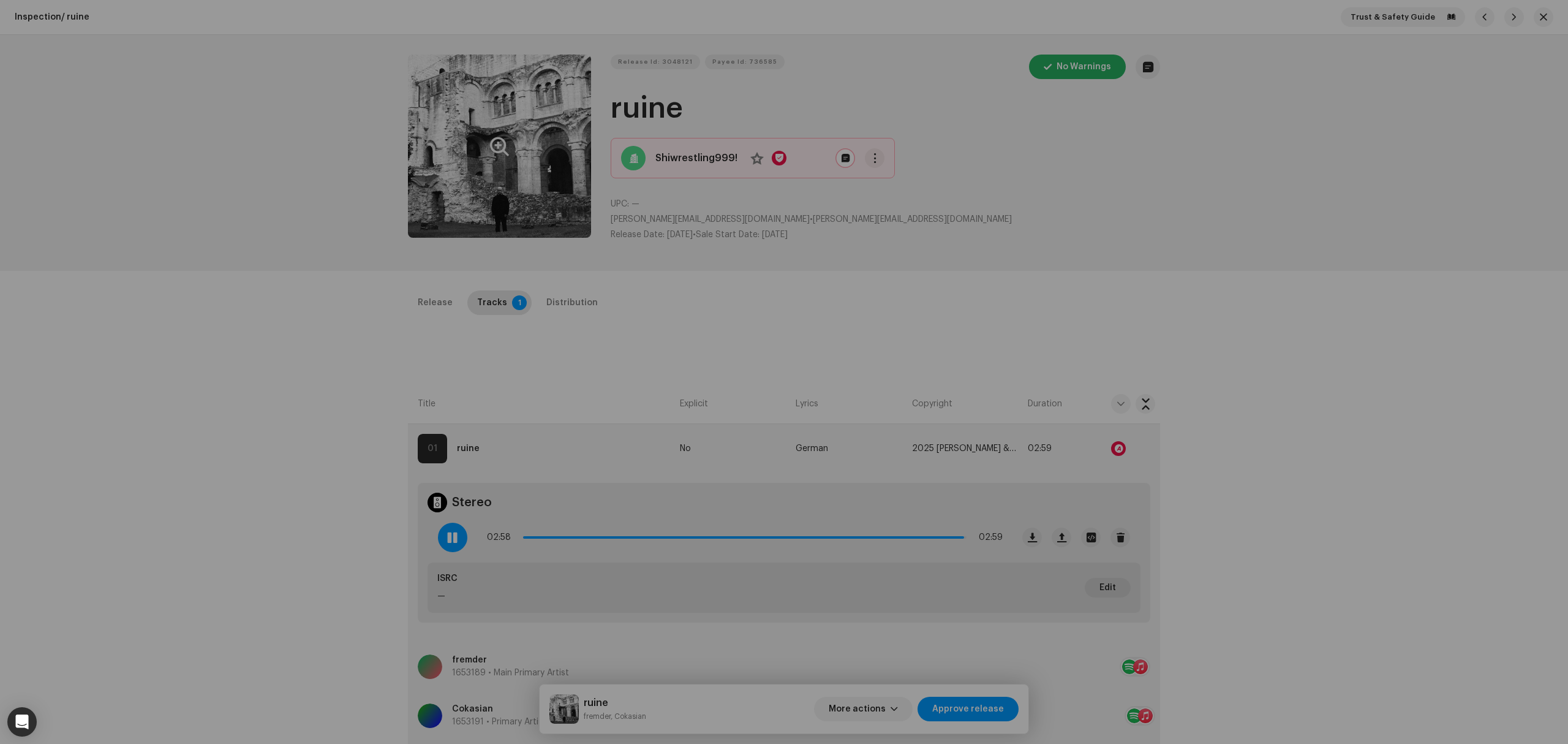
click at [267, 454] on div "Edit Track Metadata Track Title * ruine Track Version ruine German Localize You…" at bounding box center [784, 372] width 1568 height 744
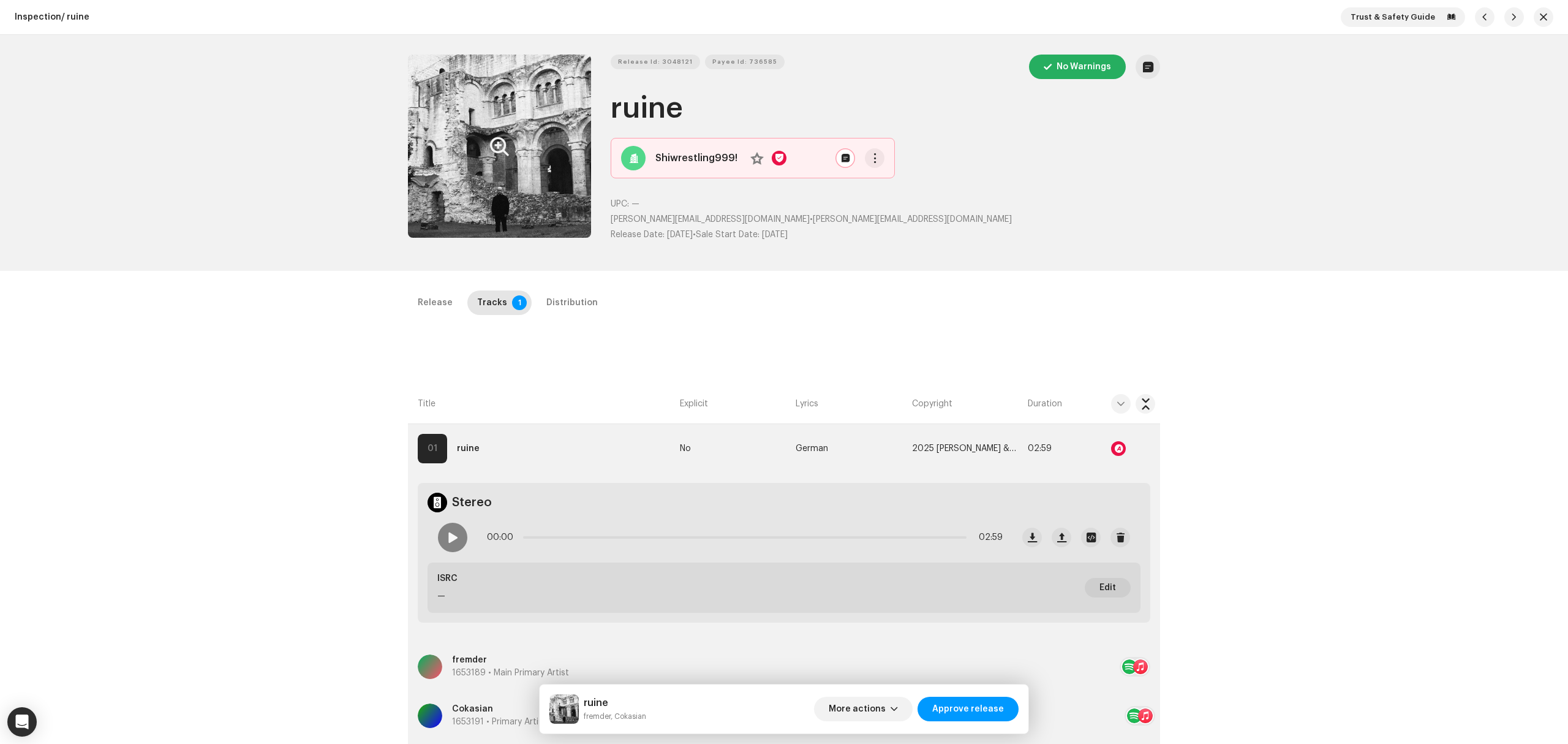
click at [552, 290] on div "Inspection / ruine Trust & Safety Guide Release Id: 3048121 Payee Id: 736585 No…" at bounding box center [784, 372] width 1568 height 744
click at [559, 304] on div "Distribution" at bounding box center [572, 302] width 51 height 24
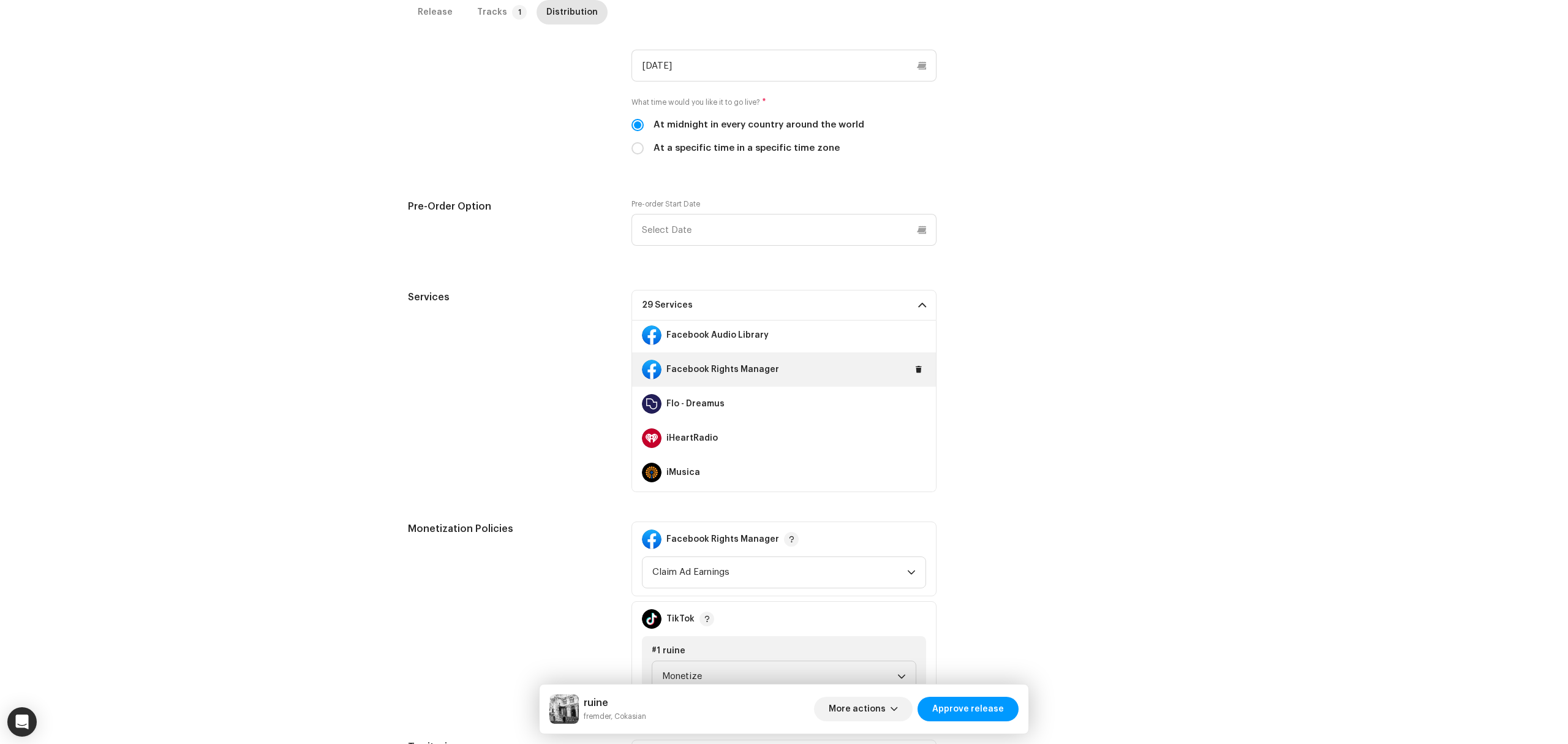
scroll to position [246, 0]
drag, startPoint x: 912, startPoint y: 339, endPoint x: 913, endPoint y: 363, distance: 24.0
click at [0, 0] on button at bounding box center [0, 0] width 0 height 0
click at [915, 371] on span at bounding box center [919, 367] width 7 height 10
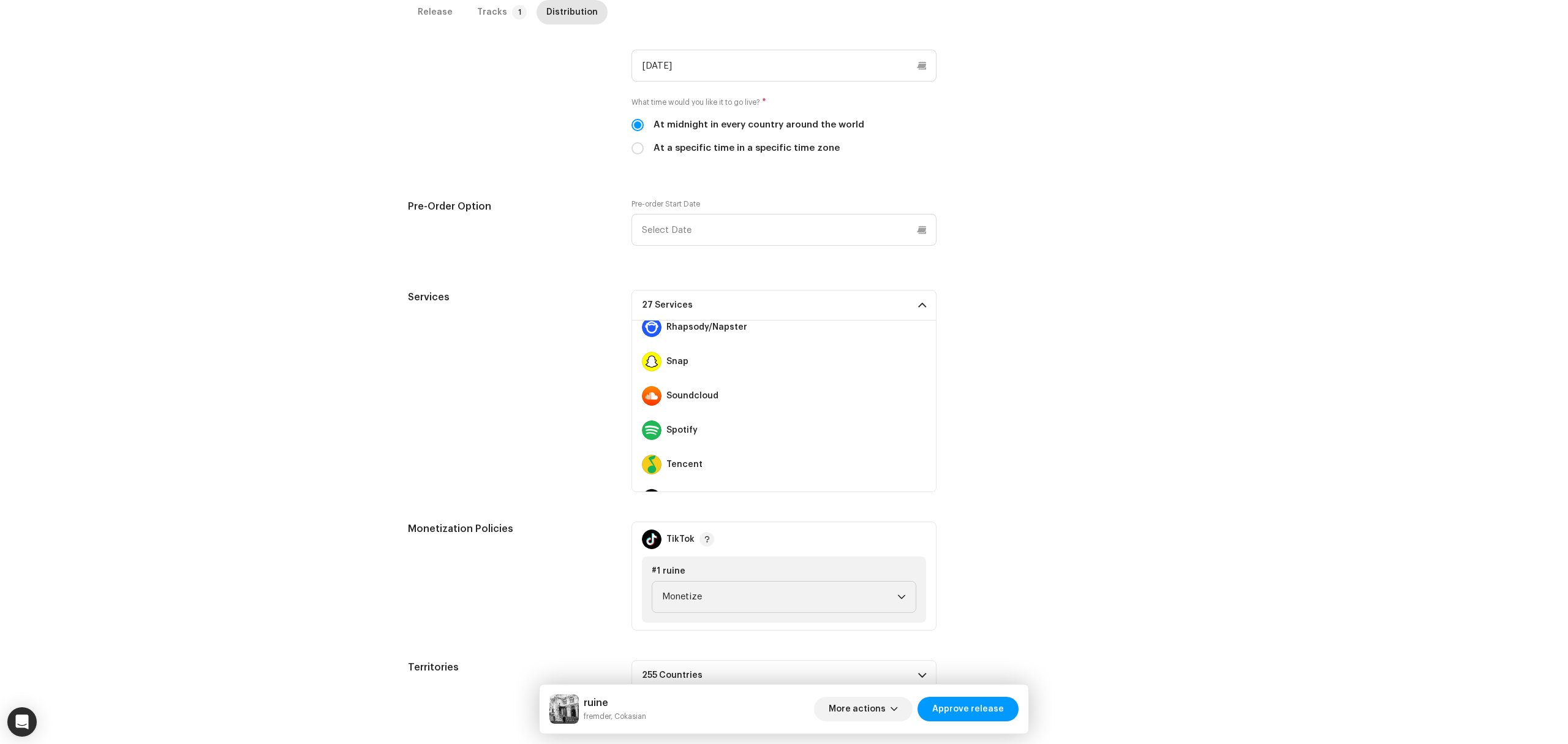
scroll to position [736, 0]
click at [915, 359] on span at bounding box center [919, 357] width 7 height 10
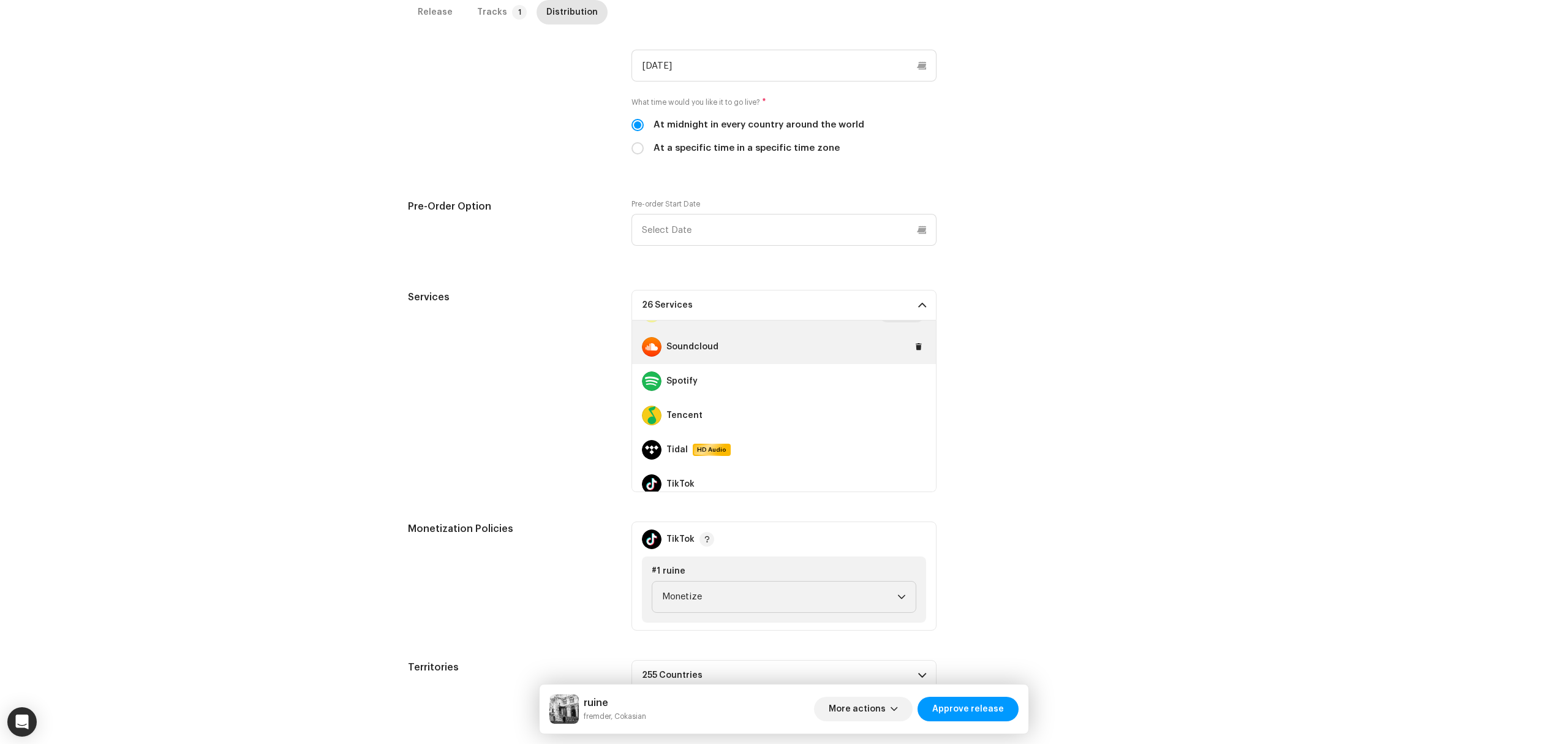
scroll to position [824, 0]
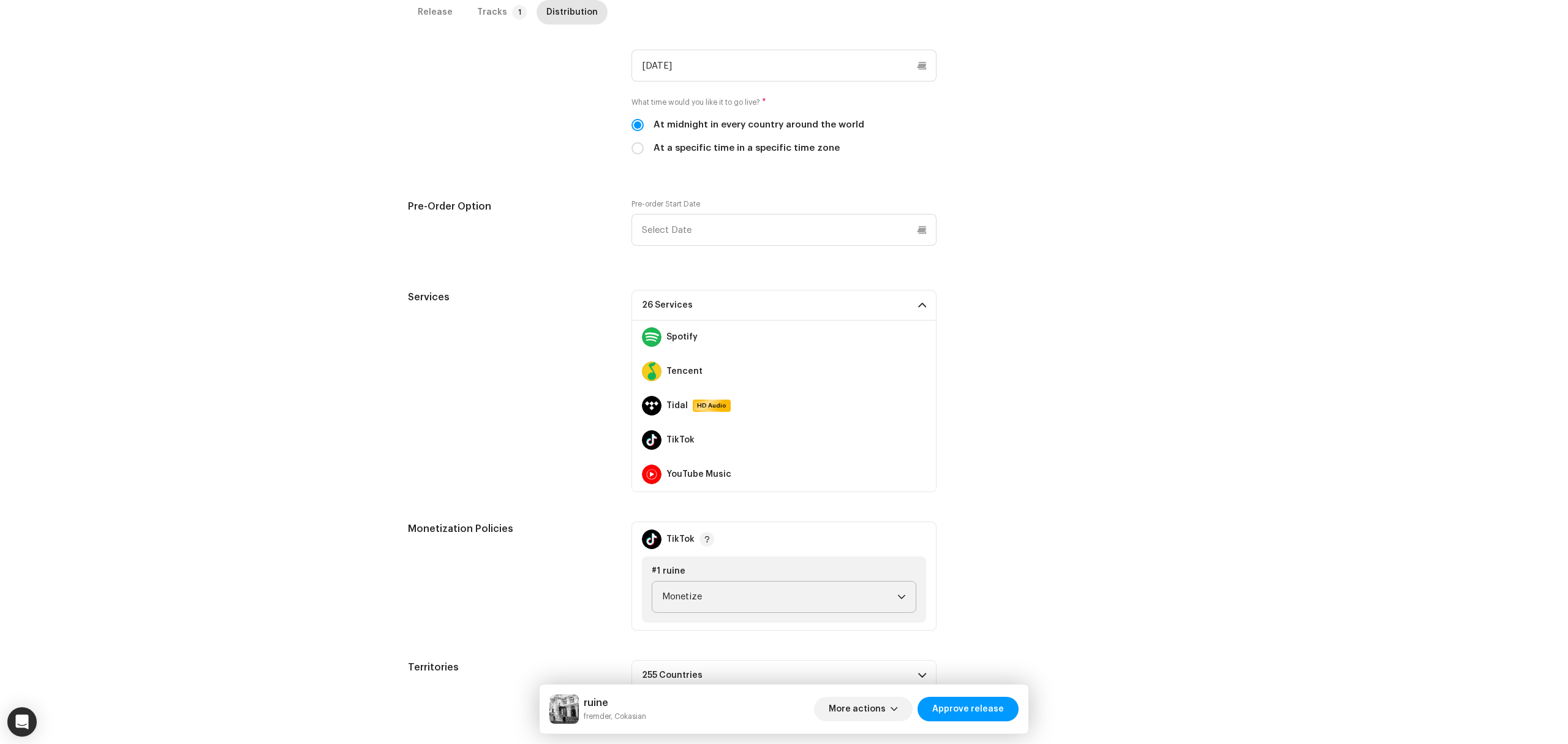
click at [832, 601] on span "Monetize" at bounding box center [780, 597] width 236 height 31
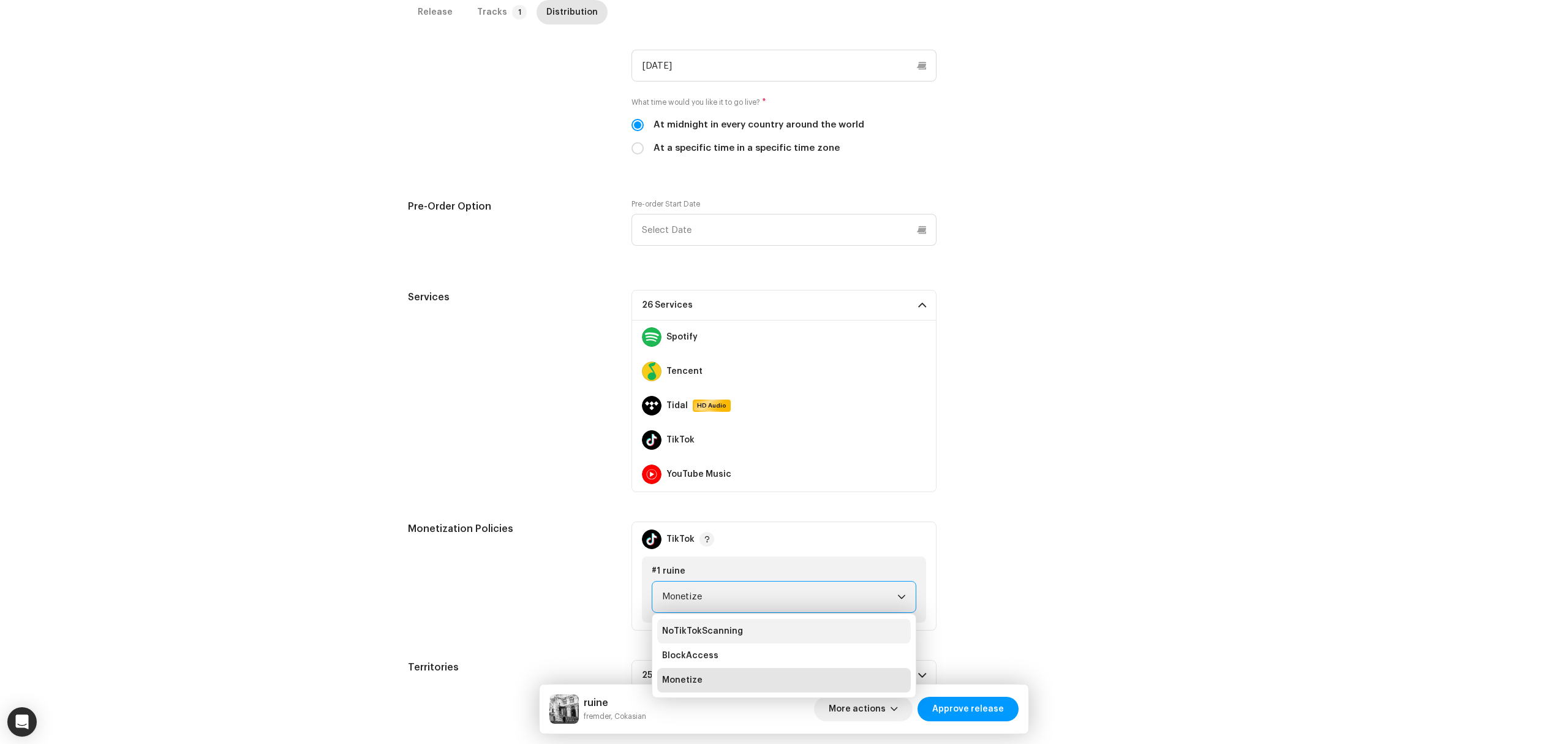
click at [826, 624] on li "NoTikTokScanning" at bounding box center [784, 631] width 254 height 24
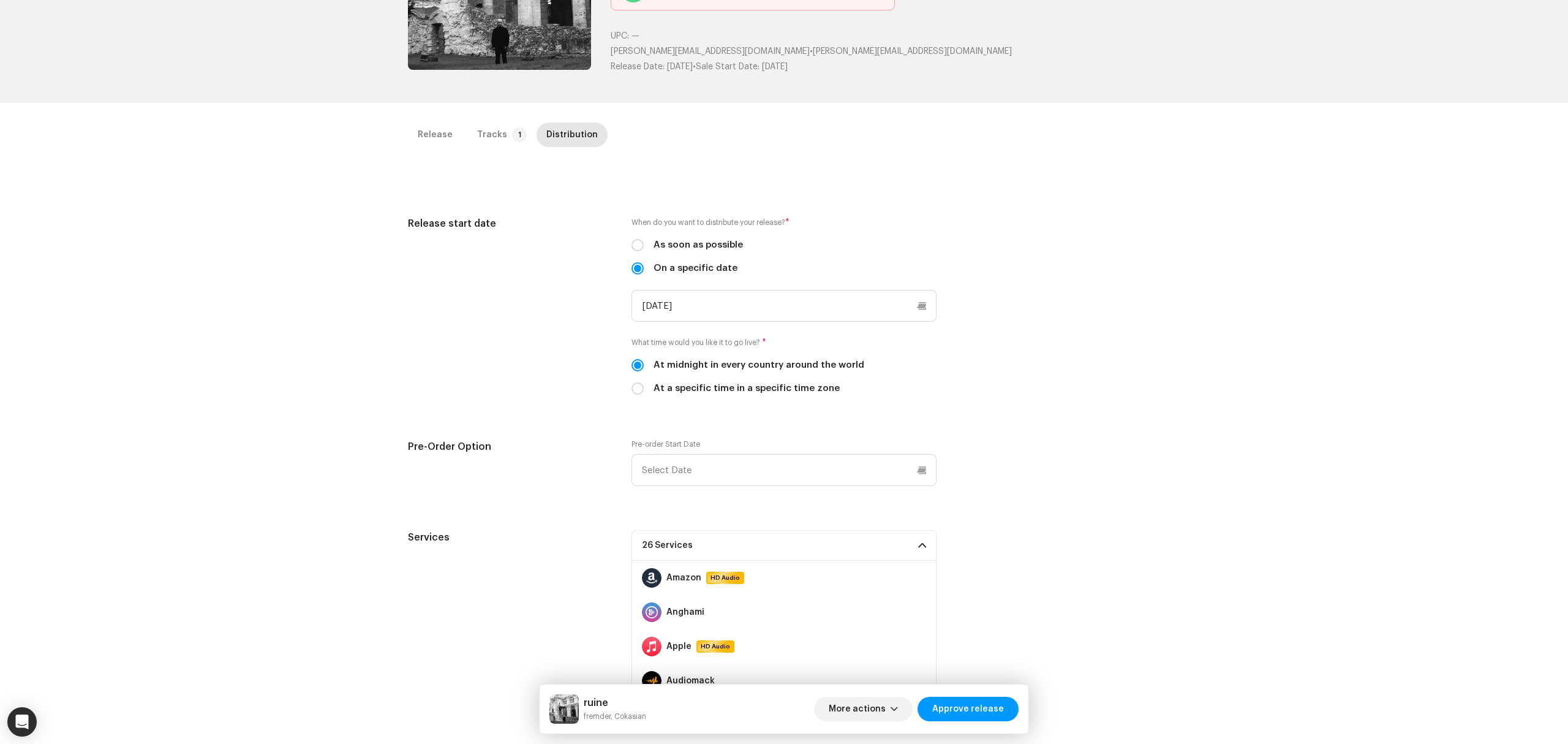
scroll to position [0, 0]
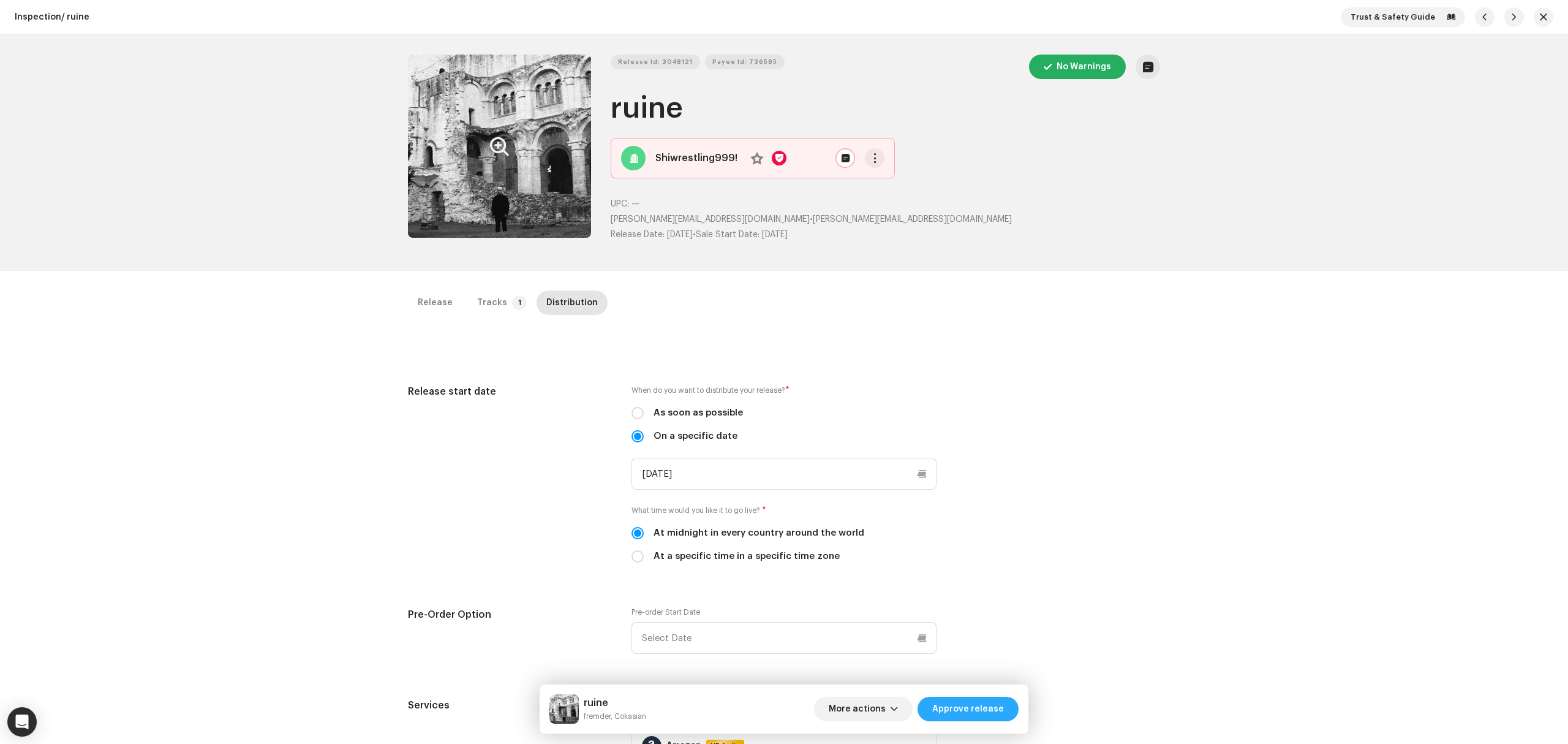
click at [962, 713] on span "Approve release" at bounding box center [968, 709] width 72 height 24
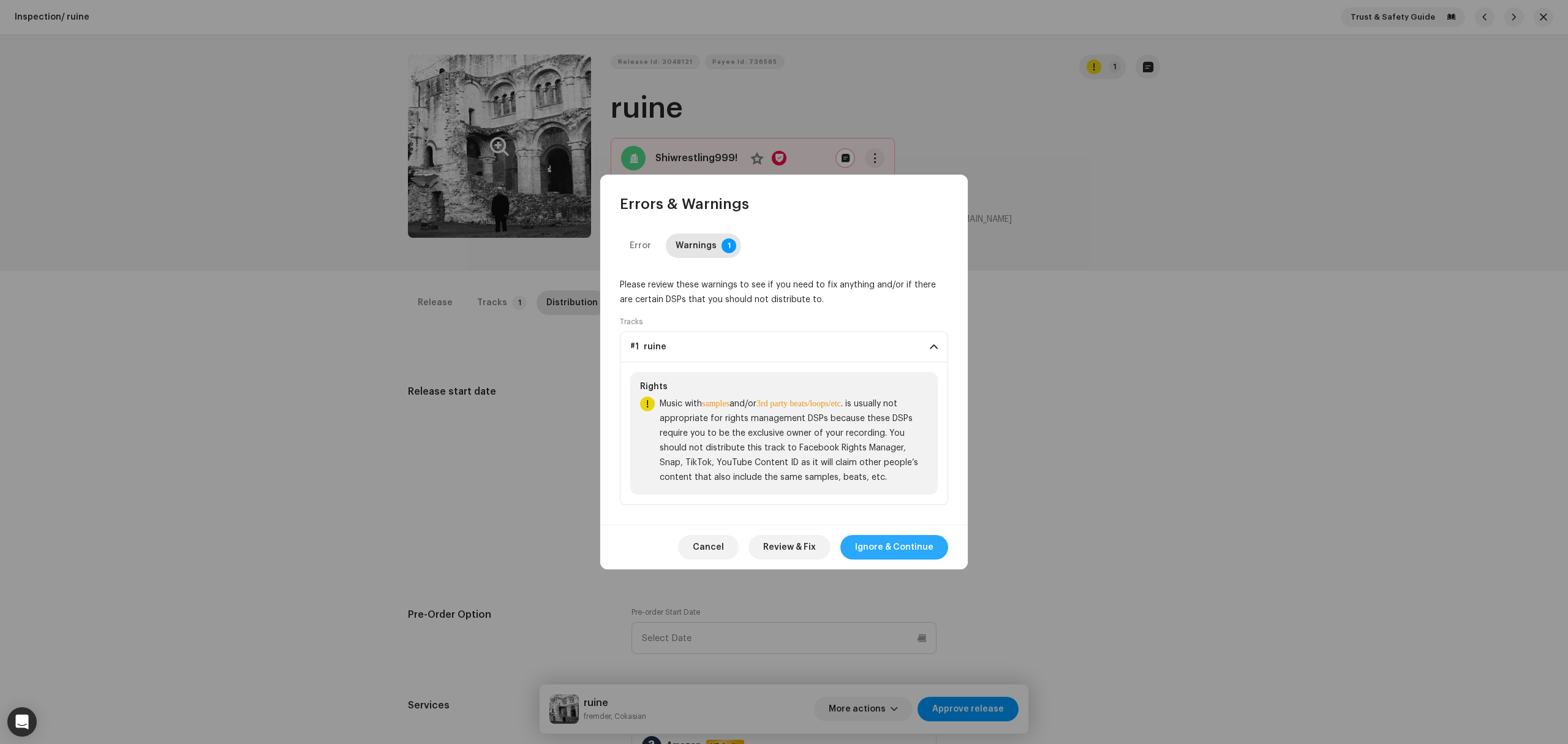
click at [871, 547] on span "Ignore & Continue" at bounding box center [894, 547] width 78 height 24
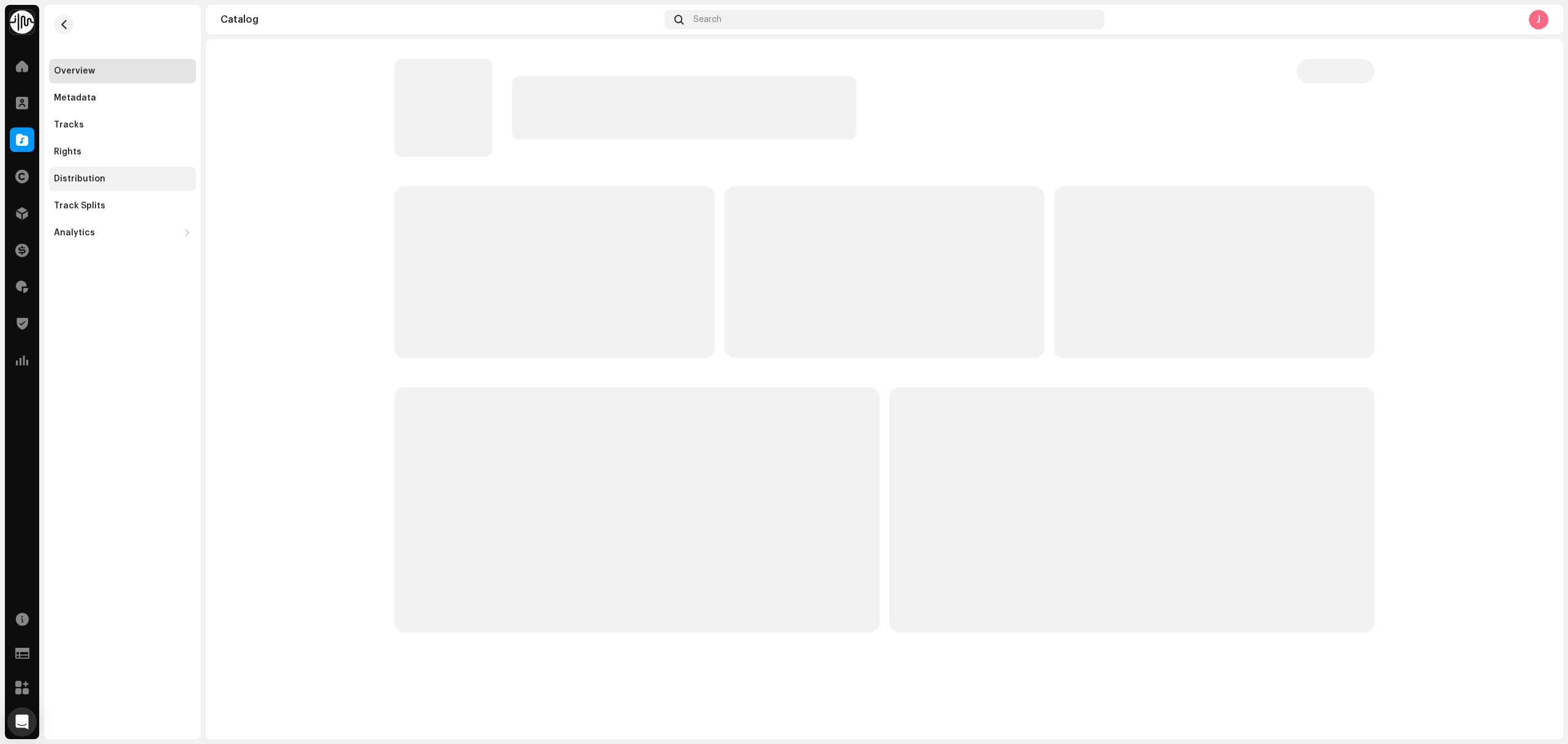
click at [123, 175] on div "Distribution" at bounding box center [122, 179] width 138 height 10
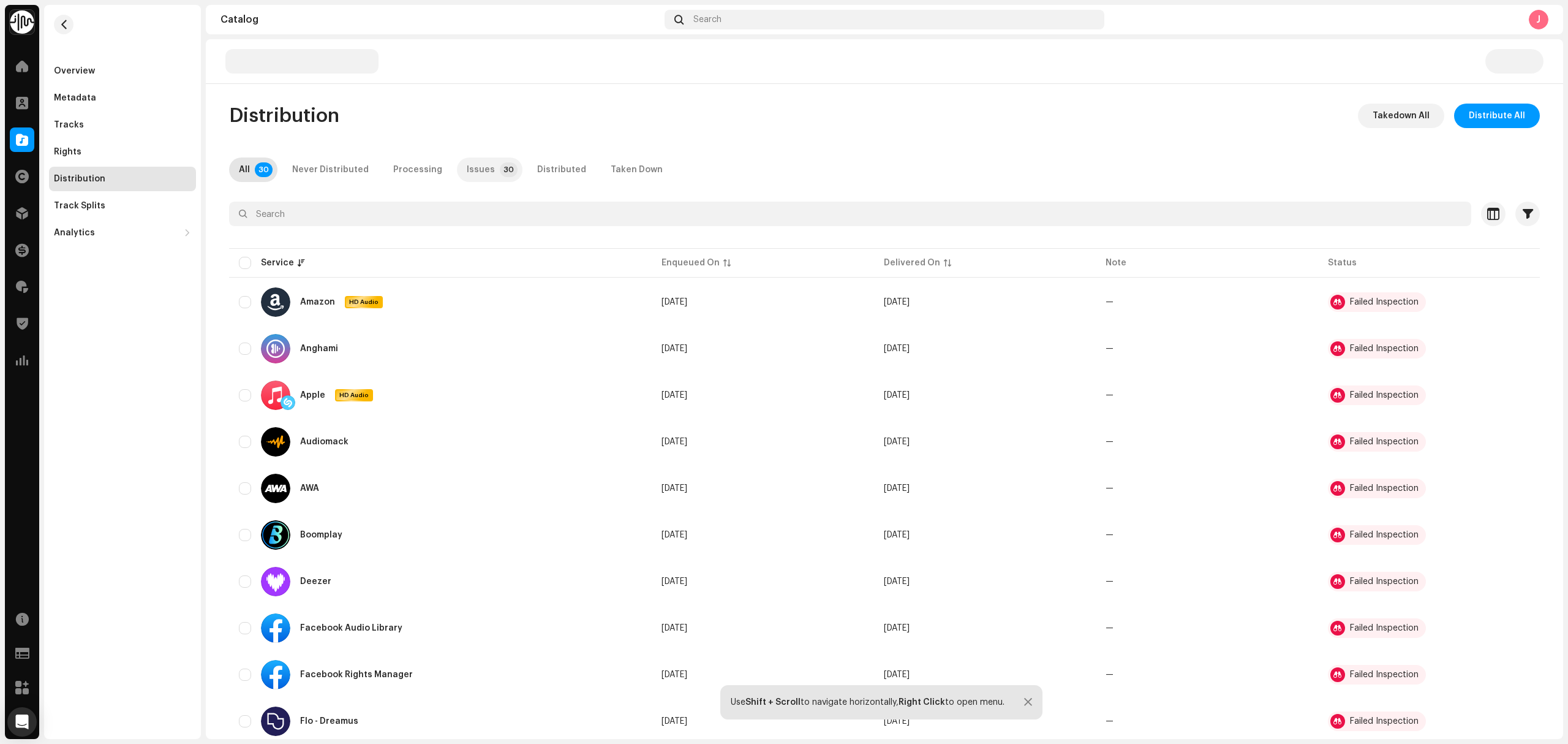
click at [500, 166] on p-badge "30" at bounding box center [509, 170] width 18 height 14
click at [244, 266] on input "checkbox" at bounding box center [245, 263] width 13 height 13
checkbox input "true"
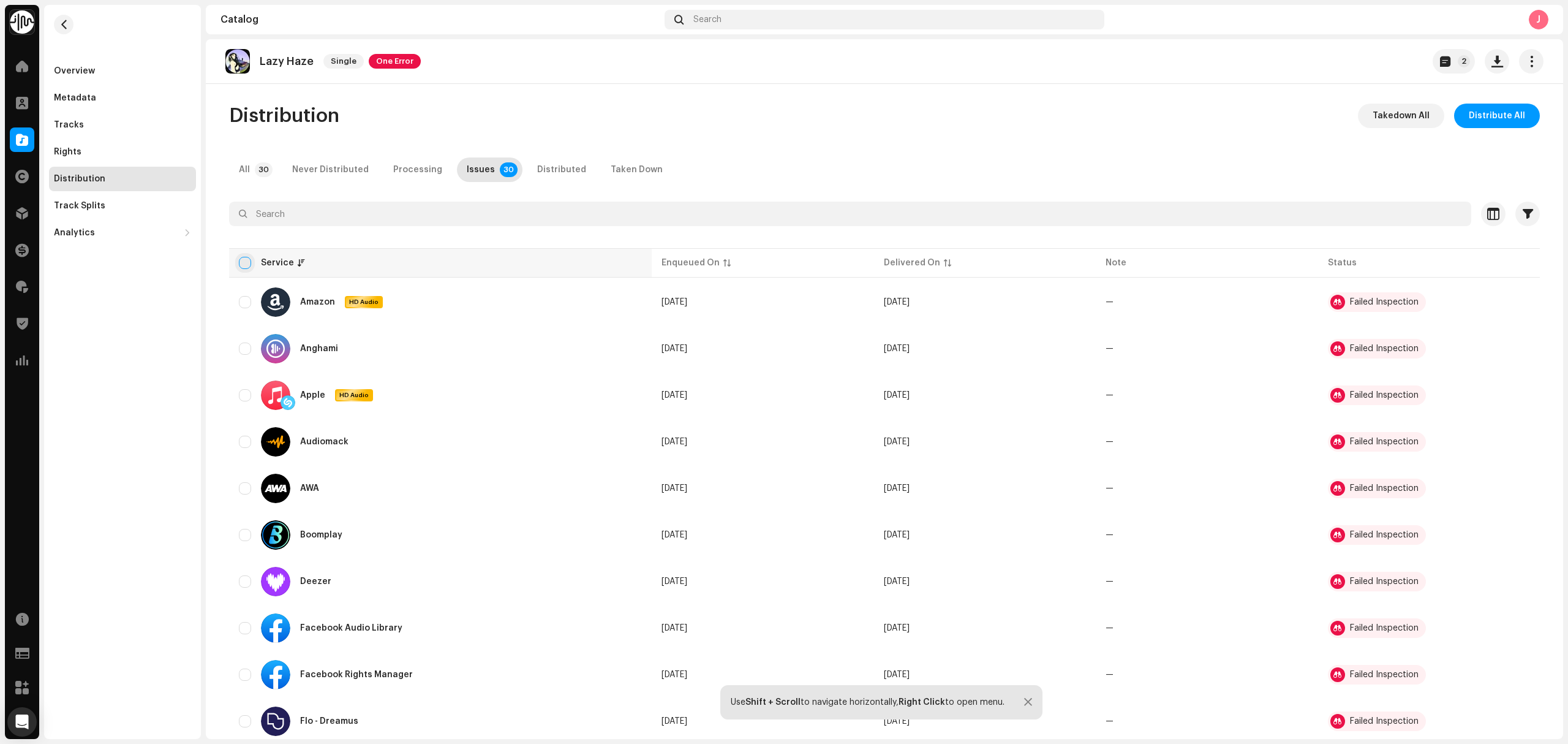
checkbox input "true"
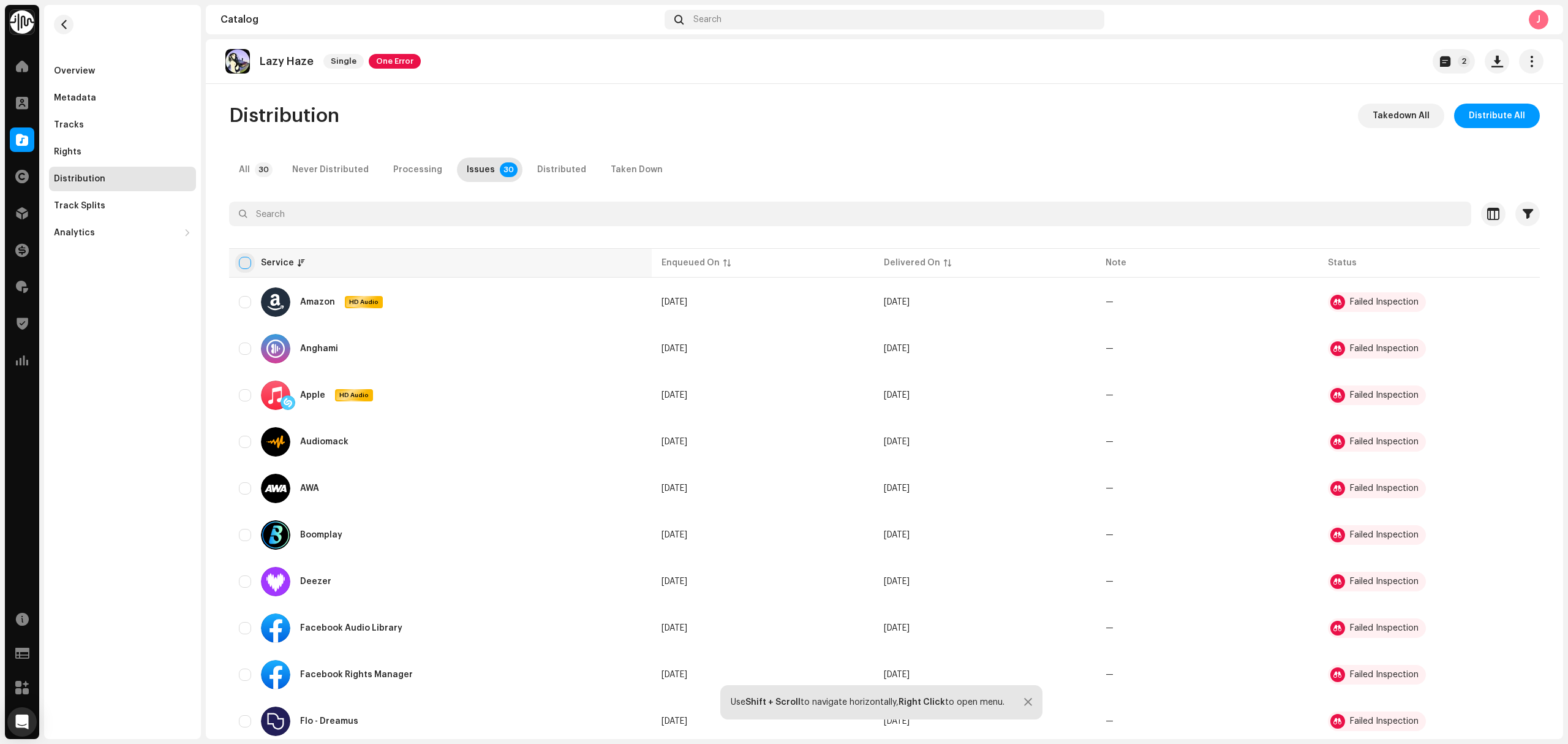
checkbox input "true"
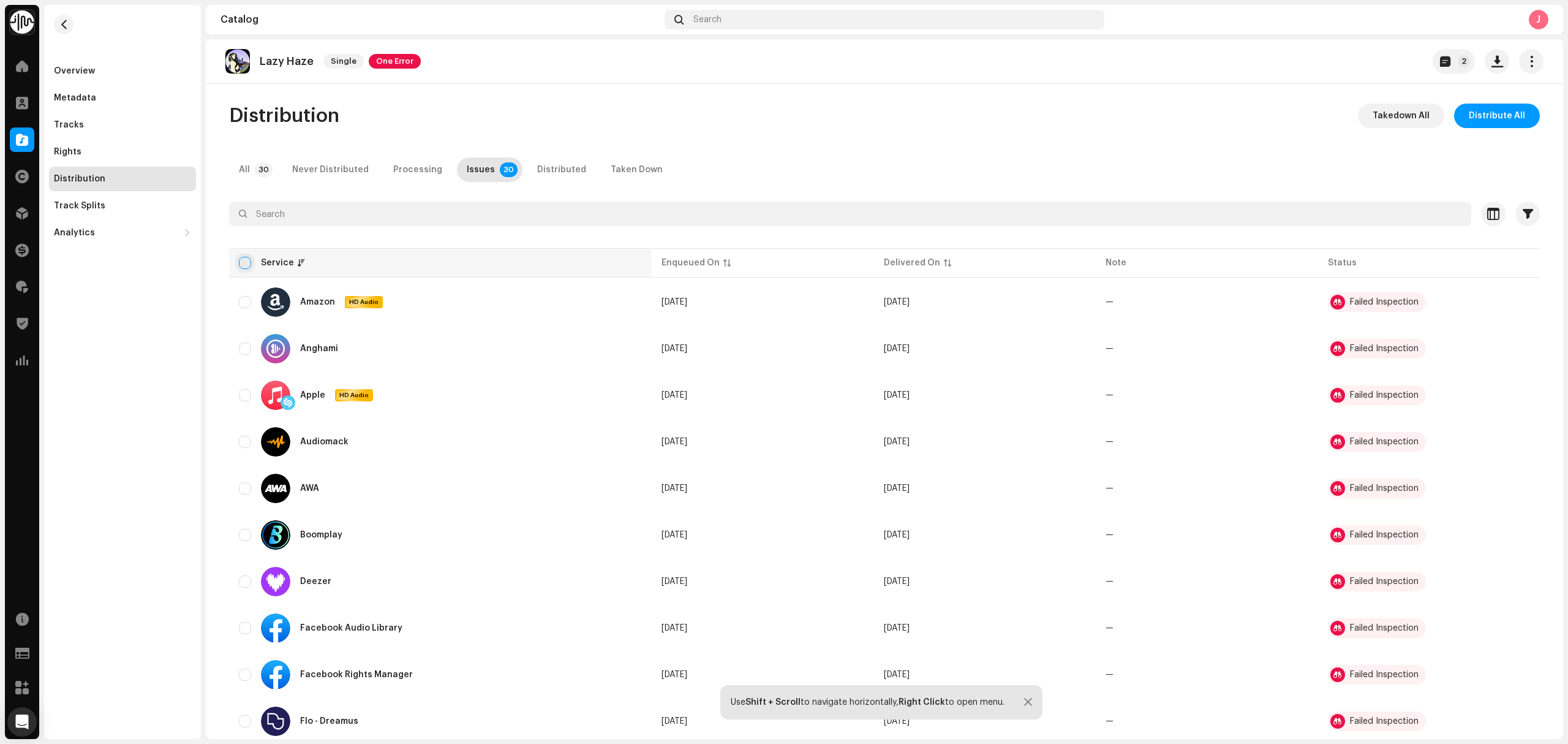
checkbox input "true"
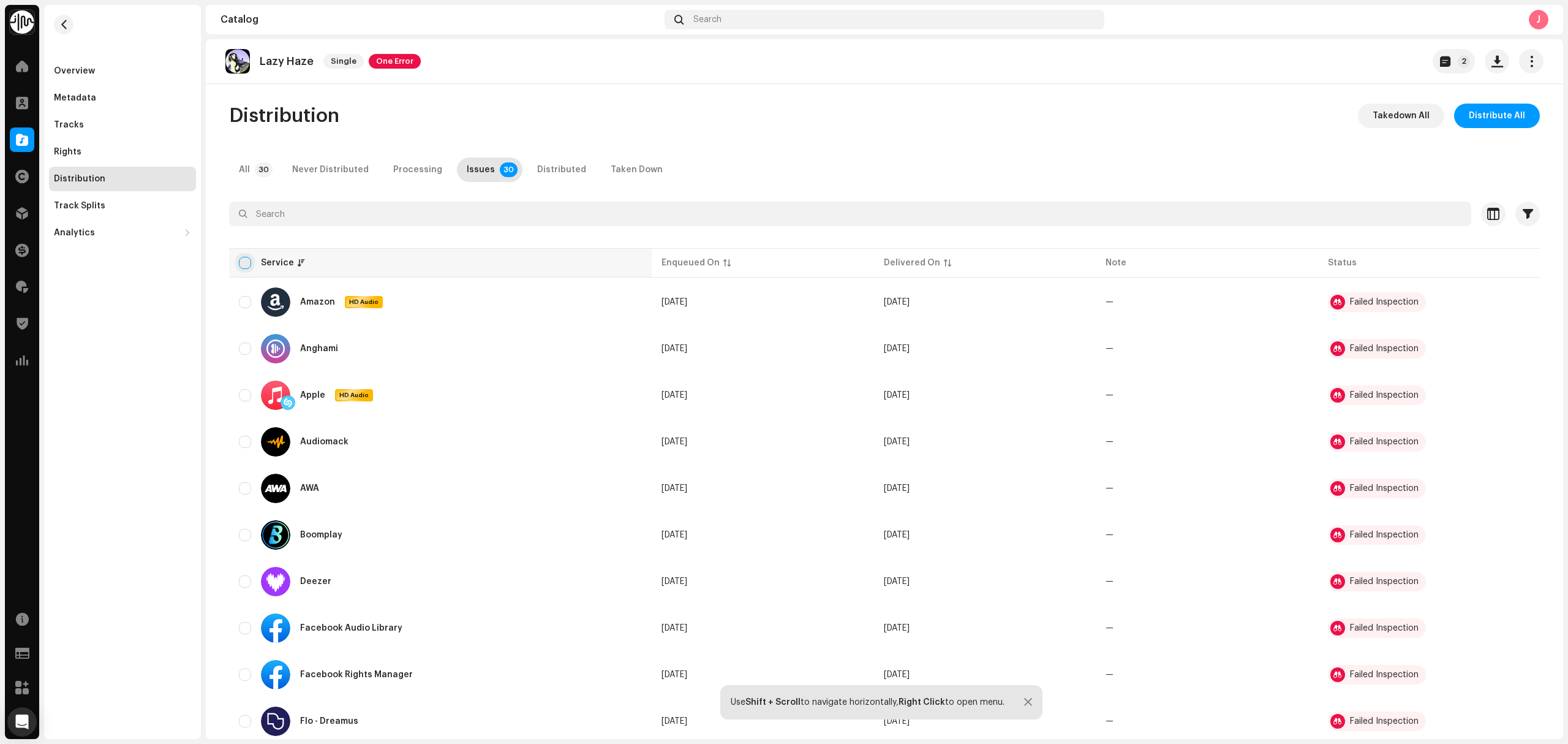
checkbox input "true"
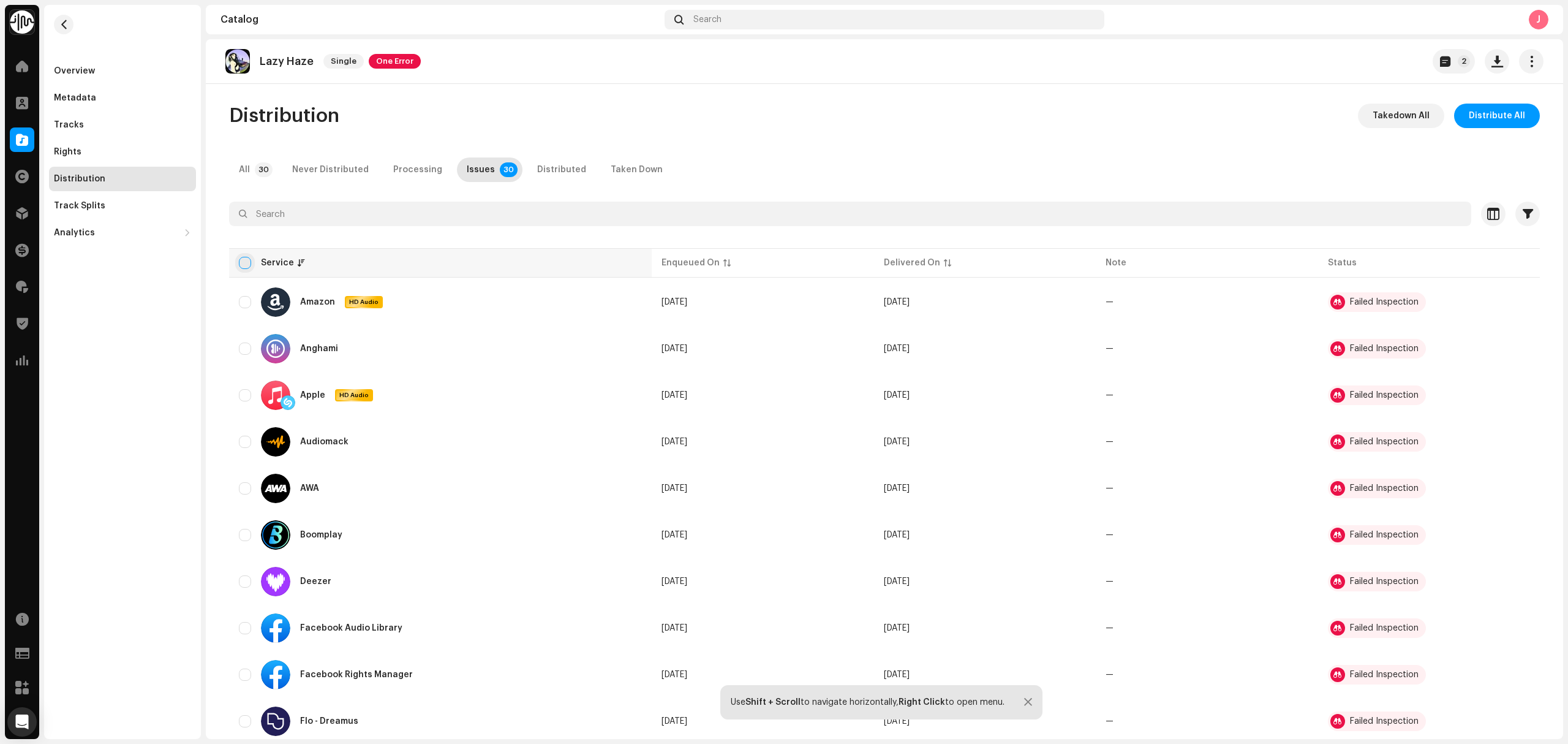
checkbox input "true"
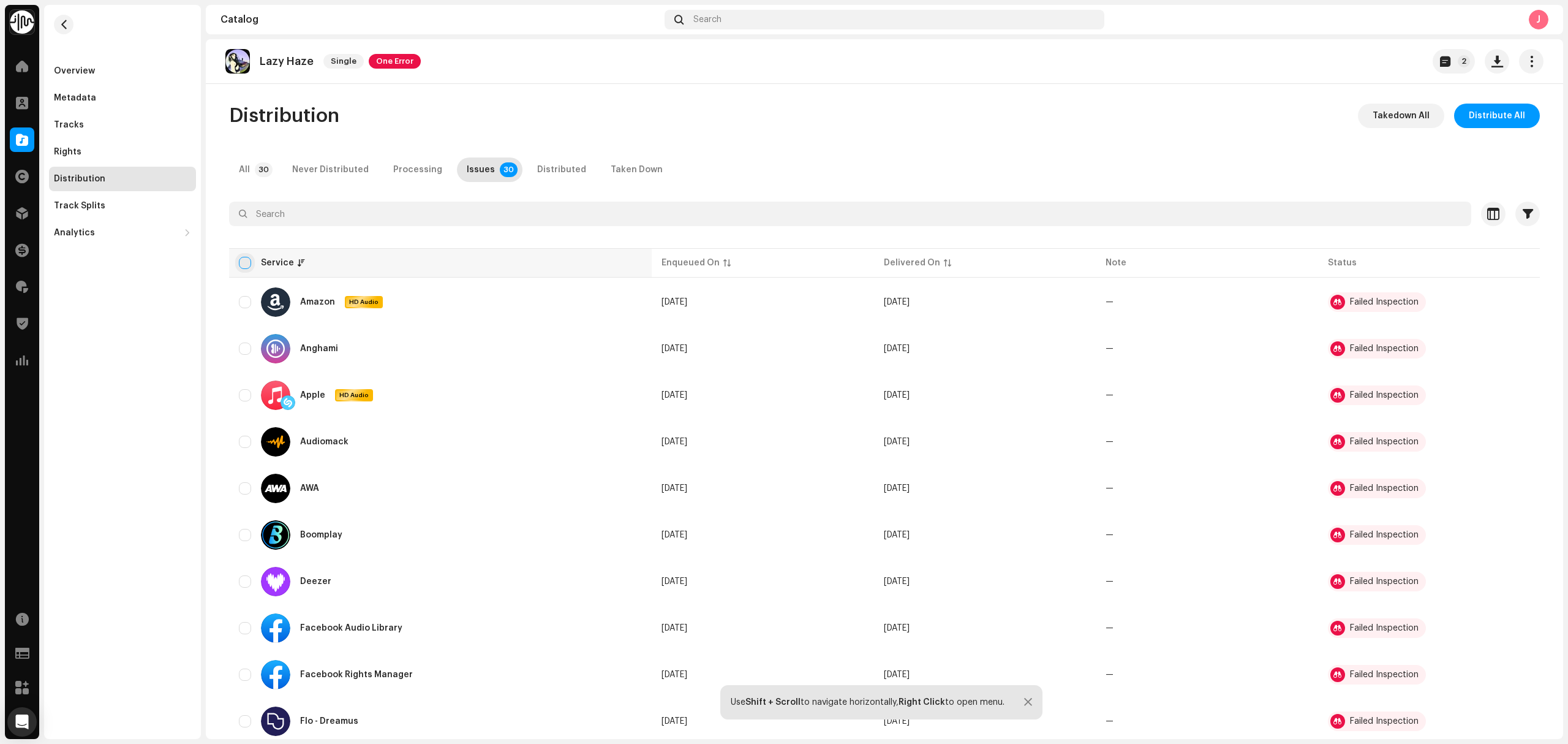
checkbox input "true"
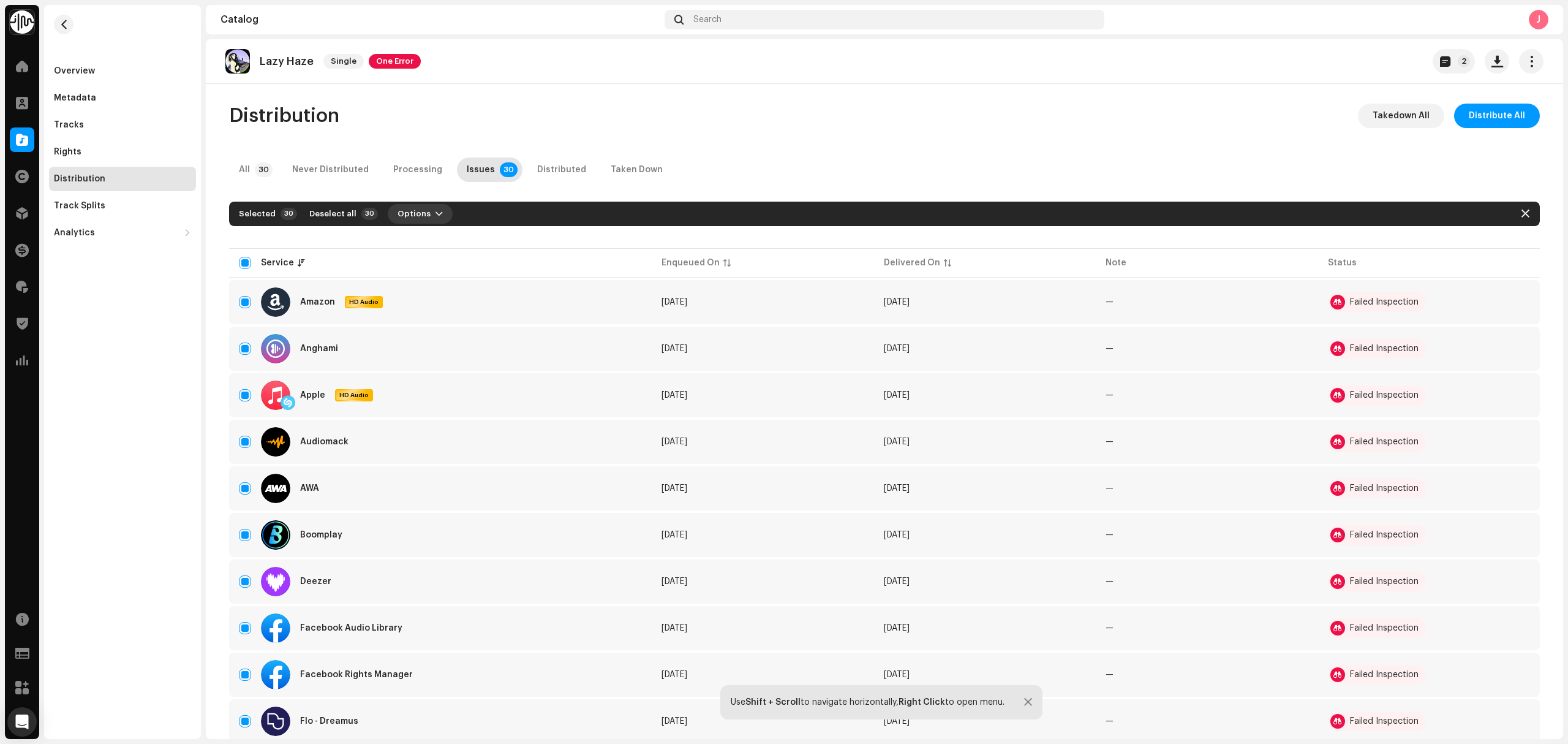
click at [418, 220] on button "Options" at bounding box center [420, 214] width 65 height 20
click at [423, 238] on div "Distribute" at bounding box center [445, 241] width 124 height 24
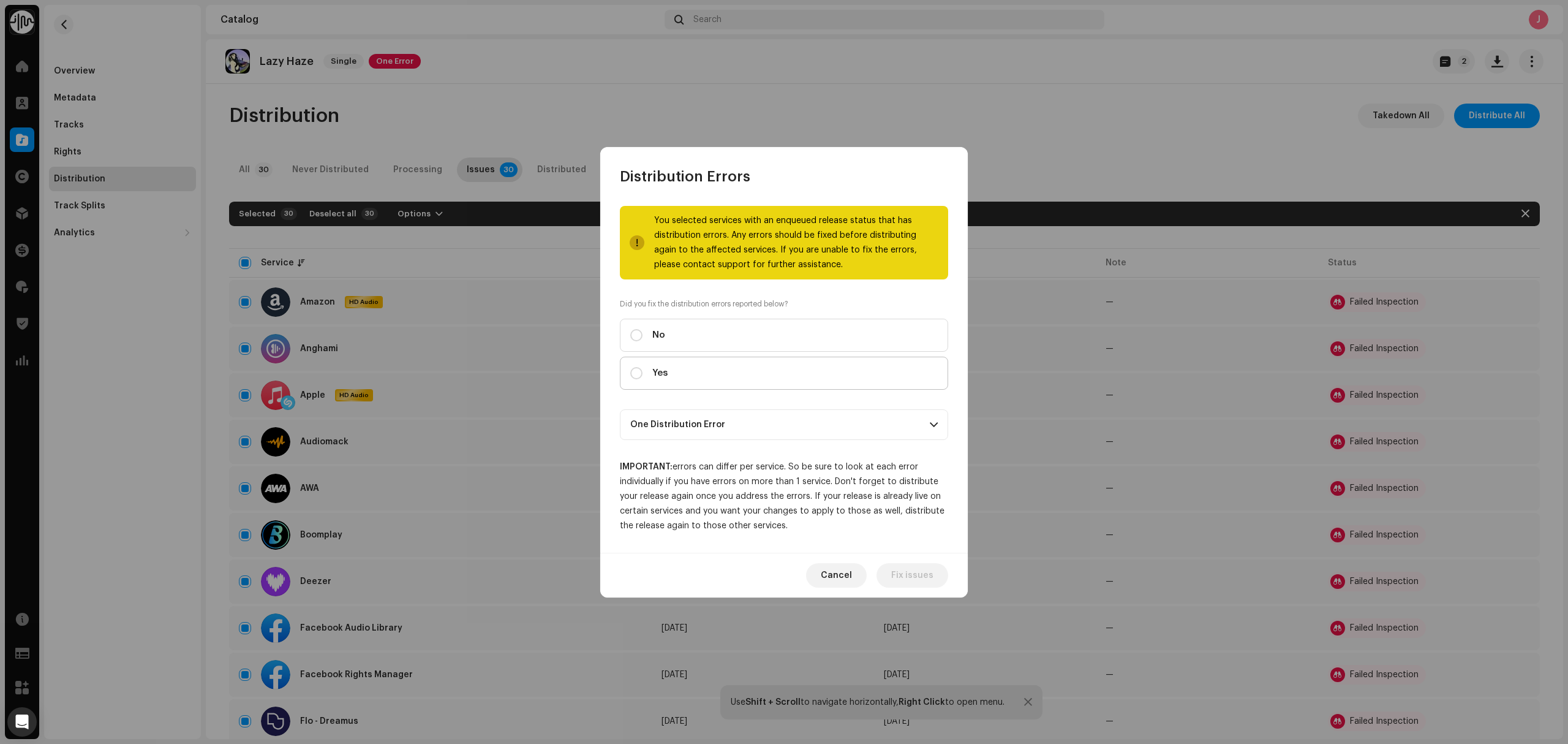
click at [704, 381] on label "Yes" at bounding box center [784, 373] width 328 height 33
click at [643, 380] on input "Yes" at bounding box center [637, 373] width 13 height 13
radio input "true"
click at [934, 582] on button "Distribute" at bounding box center [912, 575] width 73 height 24
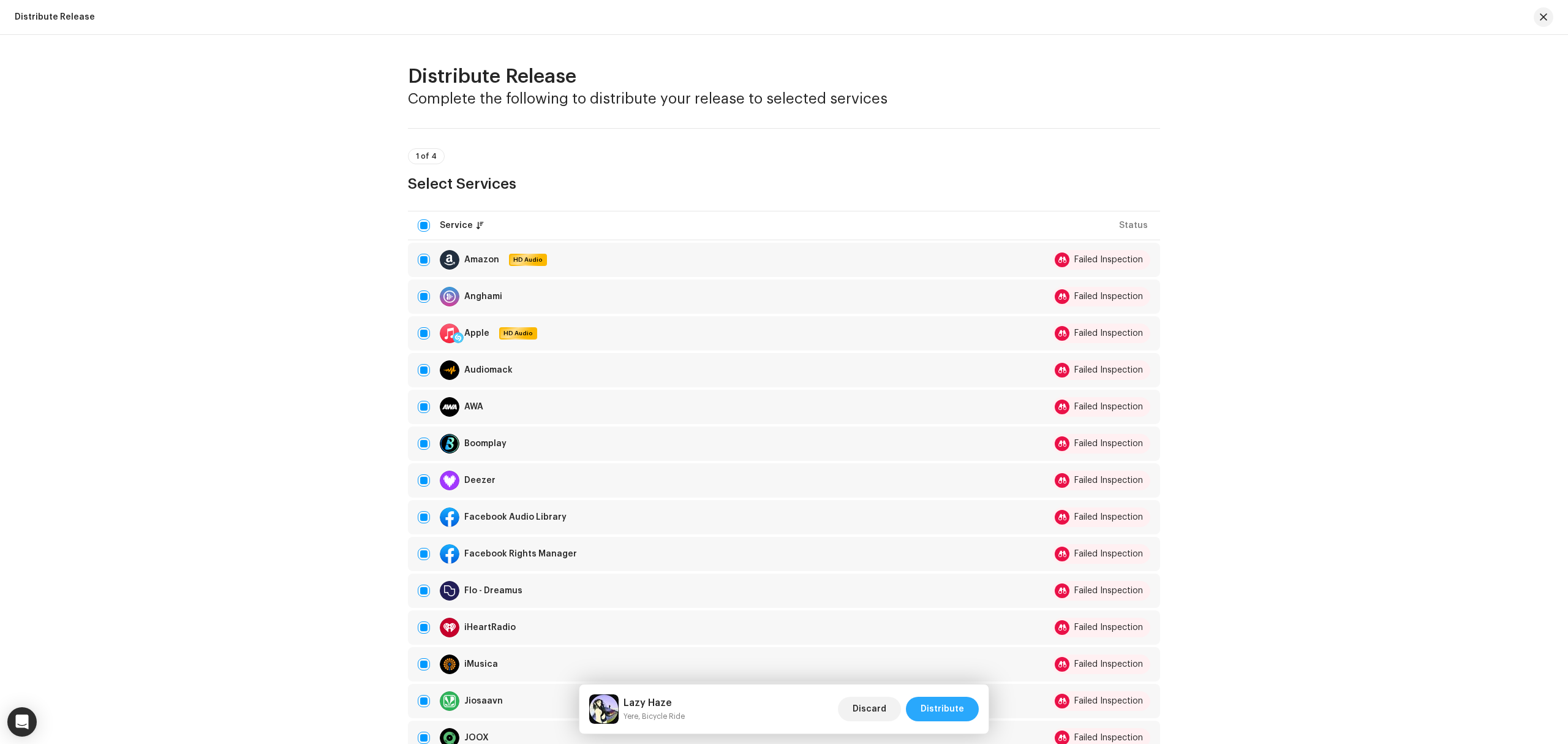
click at [937, 713] on span "Distribute" at bounding box center [942, 709] width 43 height 24
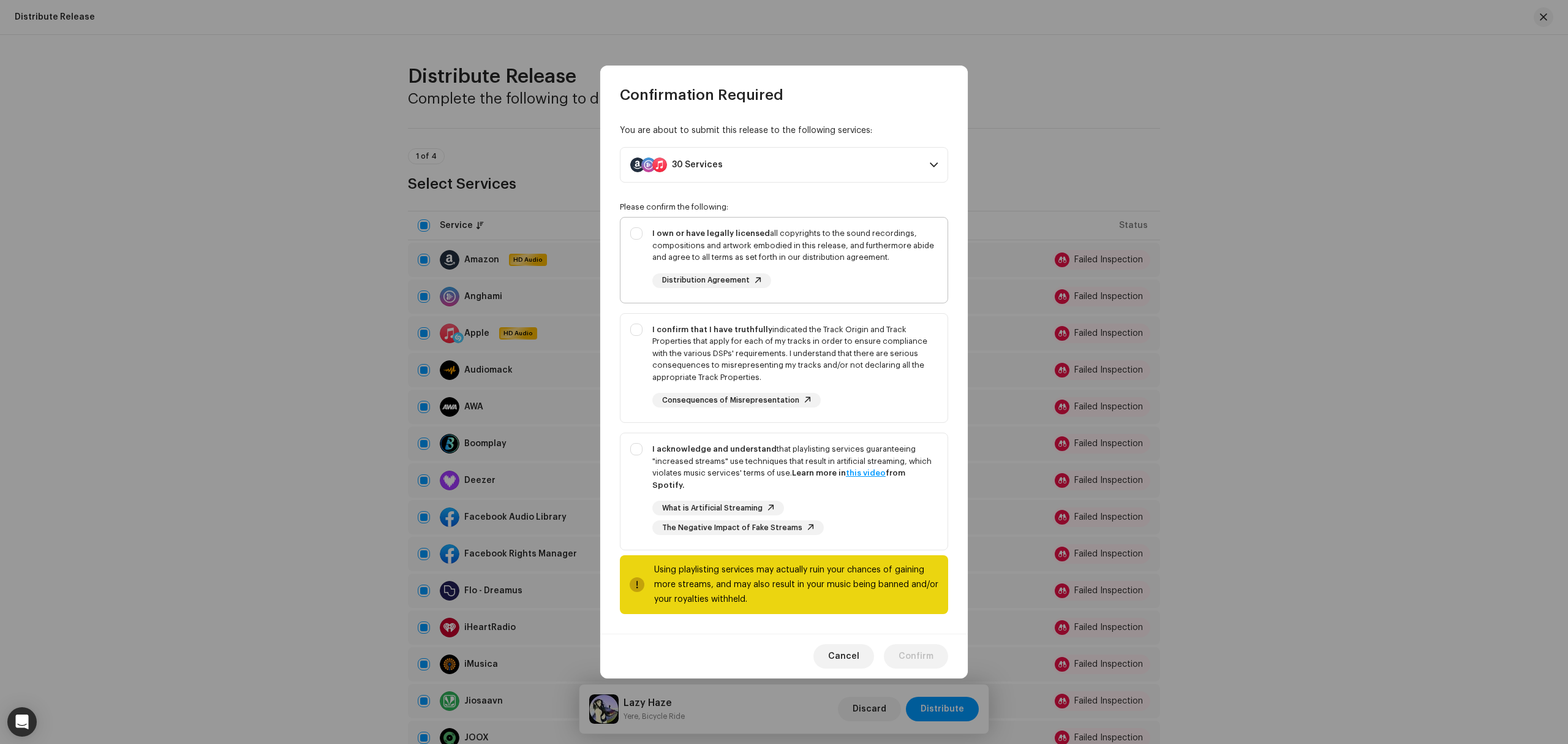
click at [655, 238] on strong "I own or have legally licensed" at bounding box center [711, 233] width 118 height 8
checkbox input "true"
click at [640, 399] on div "I confirm that I have truthfully indicated the Track Origin and Track Propertie…" at bounding box center [784, 366] width 327 height 104
checkbox input "true"
click at [636, 503] on div "I acknowledge and understand that playlisting services guaranteeing "increased …" at bounding box center [784, 489] width 327 height 112
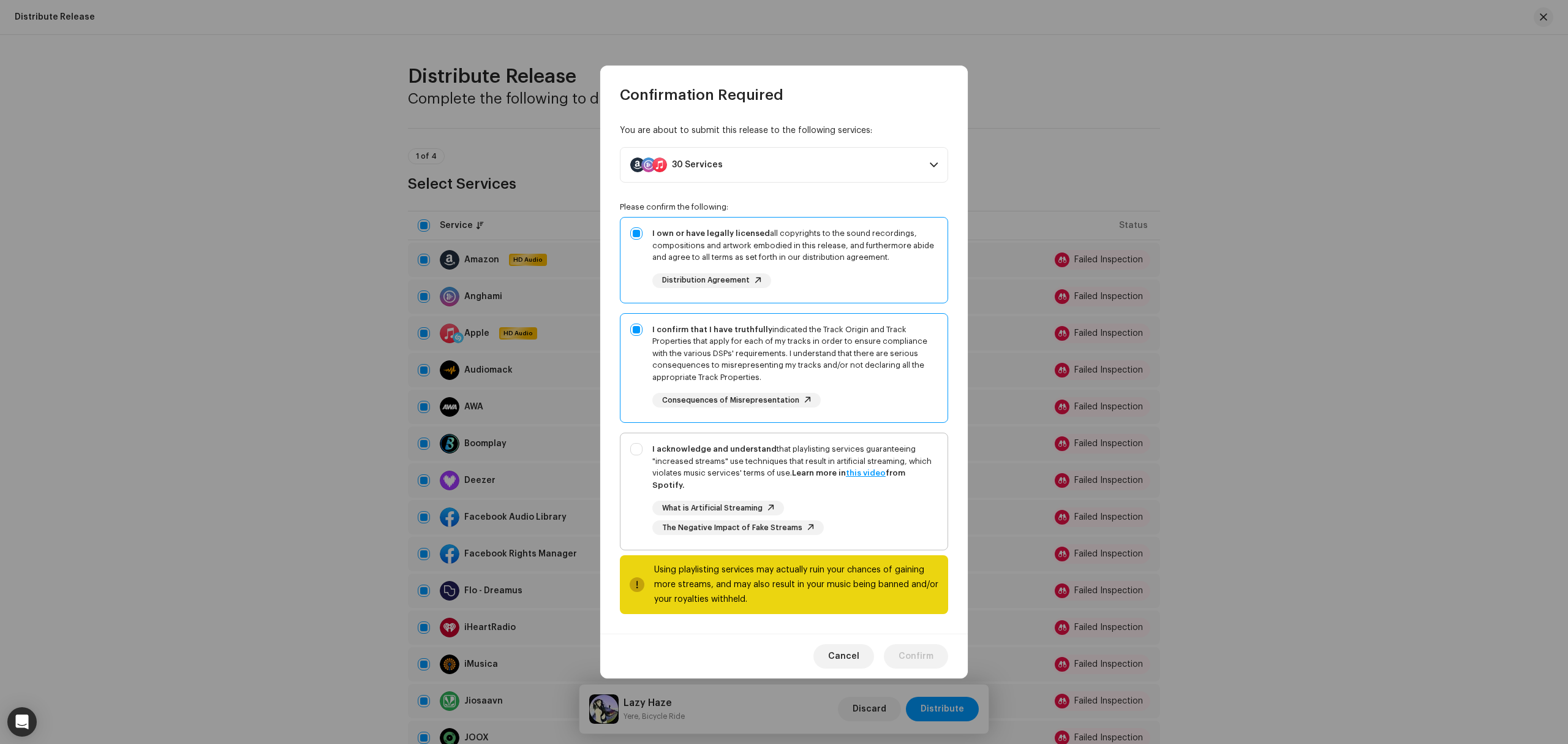
checkbox input "true"
click at [899, 644] on button "Confirm" at bounding box center [916, 656] width 65 height 24
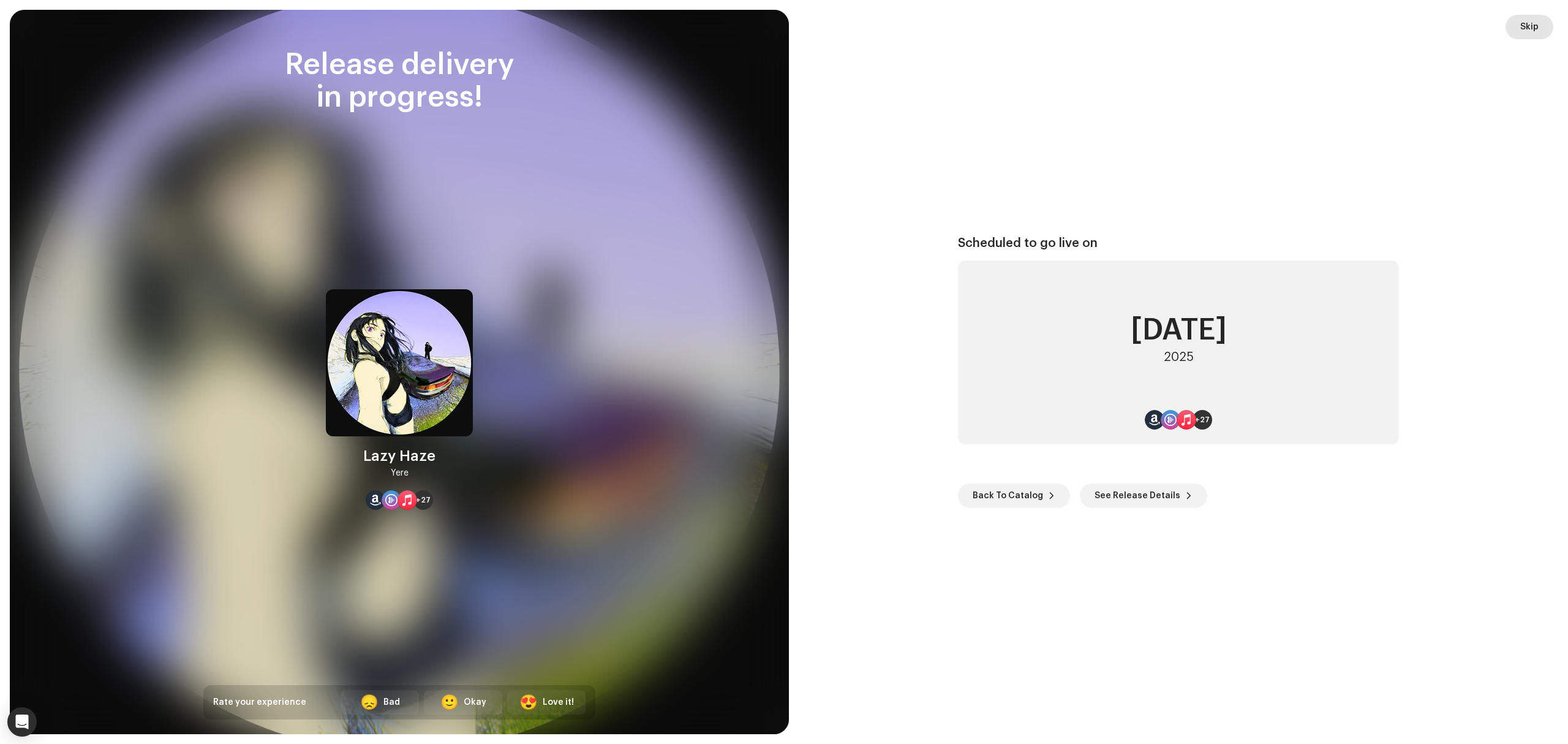
click at [1517, 28] on button "Skip" at bounding box center [1529, 26] width 48 height 24
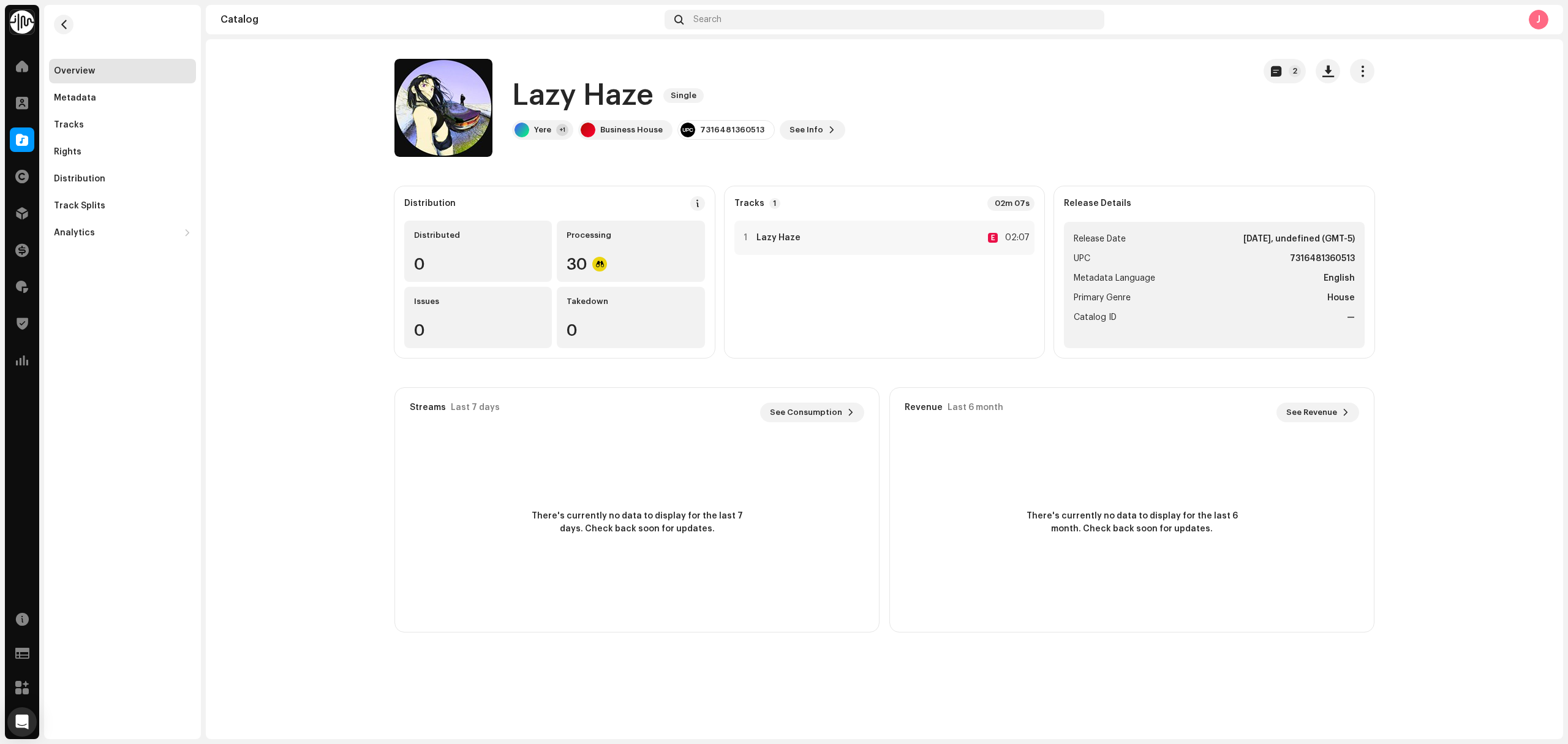
click at [320, 456] on catalog-releases-details-overview "Lazy Haze Single 2 Lazy Haze Single Yere +1 Business House 7316481360513 See In…" at bounding box center [885, 345] width 1358 height 613
click at [20, 143] on span at bounding box center [22, 139] width 13 height 10
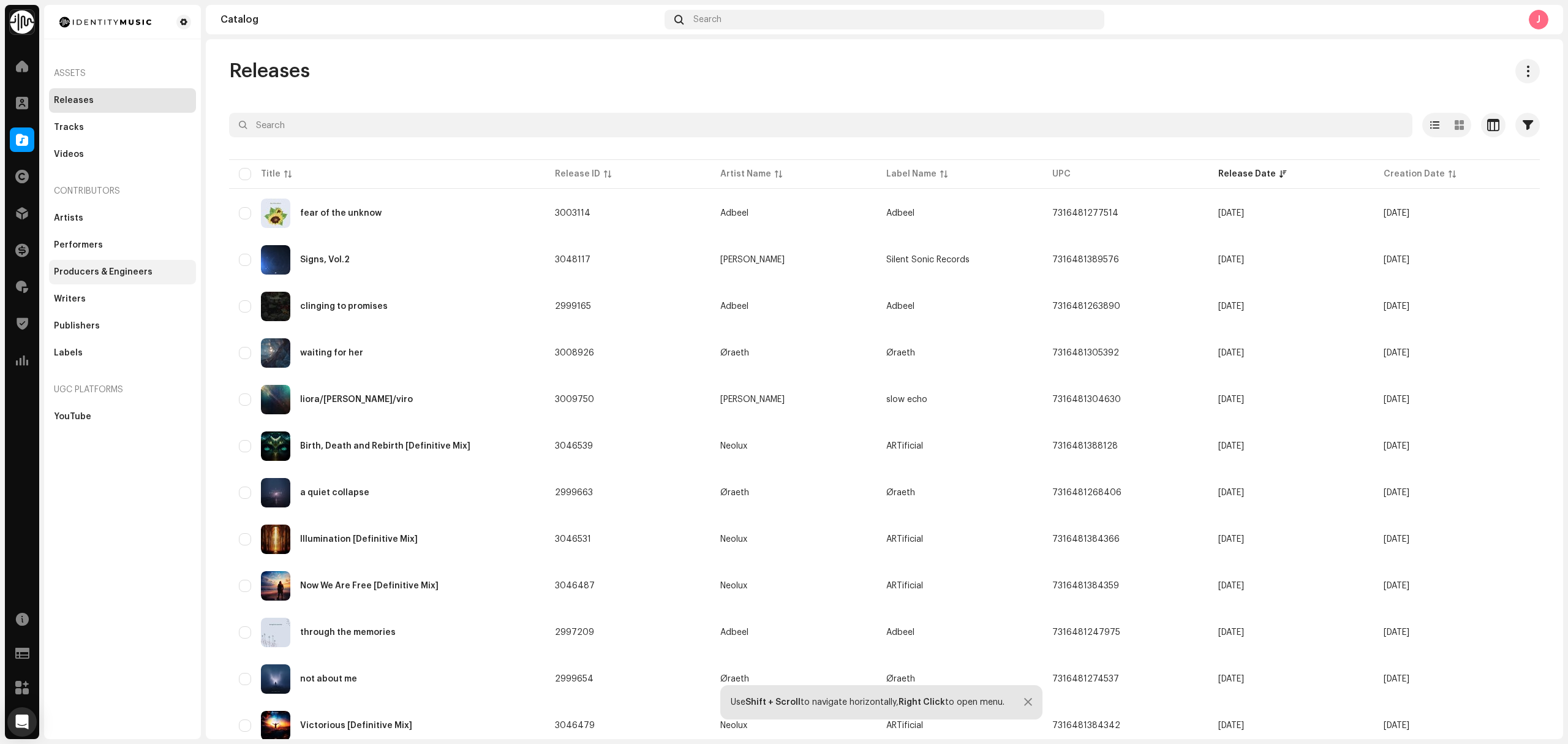
drag, startPoint x: 111, startPoint y: 554, endPoint x: 183, endPoint y: 267, distance: 295.9
click at [111, 561] on div "Assets Releases Tracks Videos Contributors Artists Performers Producers & Engin…" at bounding box center [122, 372] width 156 height 734
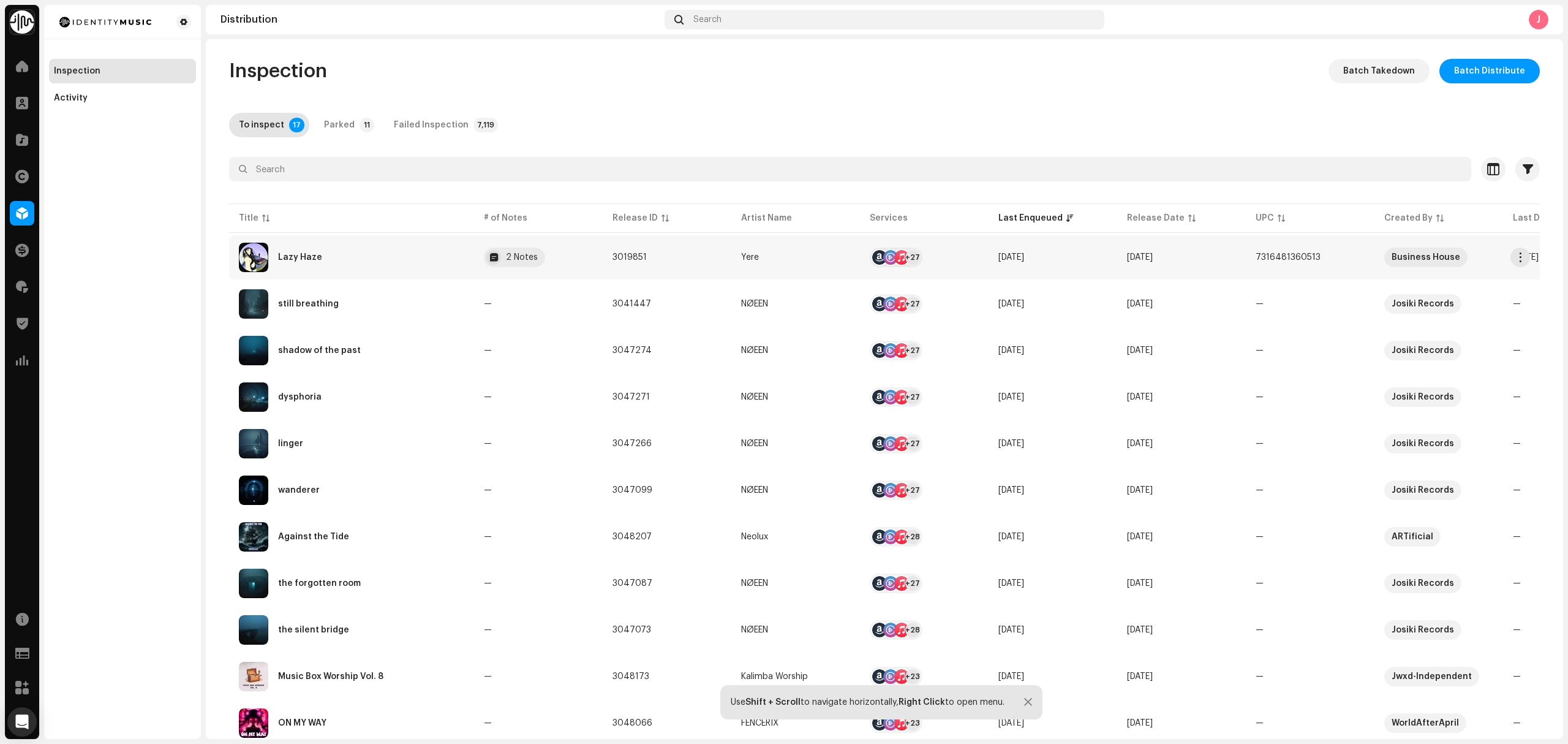
click at [378, 255] on div "Lazy Haze" at bounding box center [352, 257] width 226 height 30
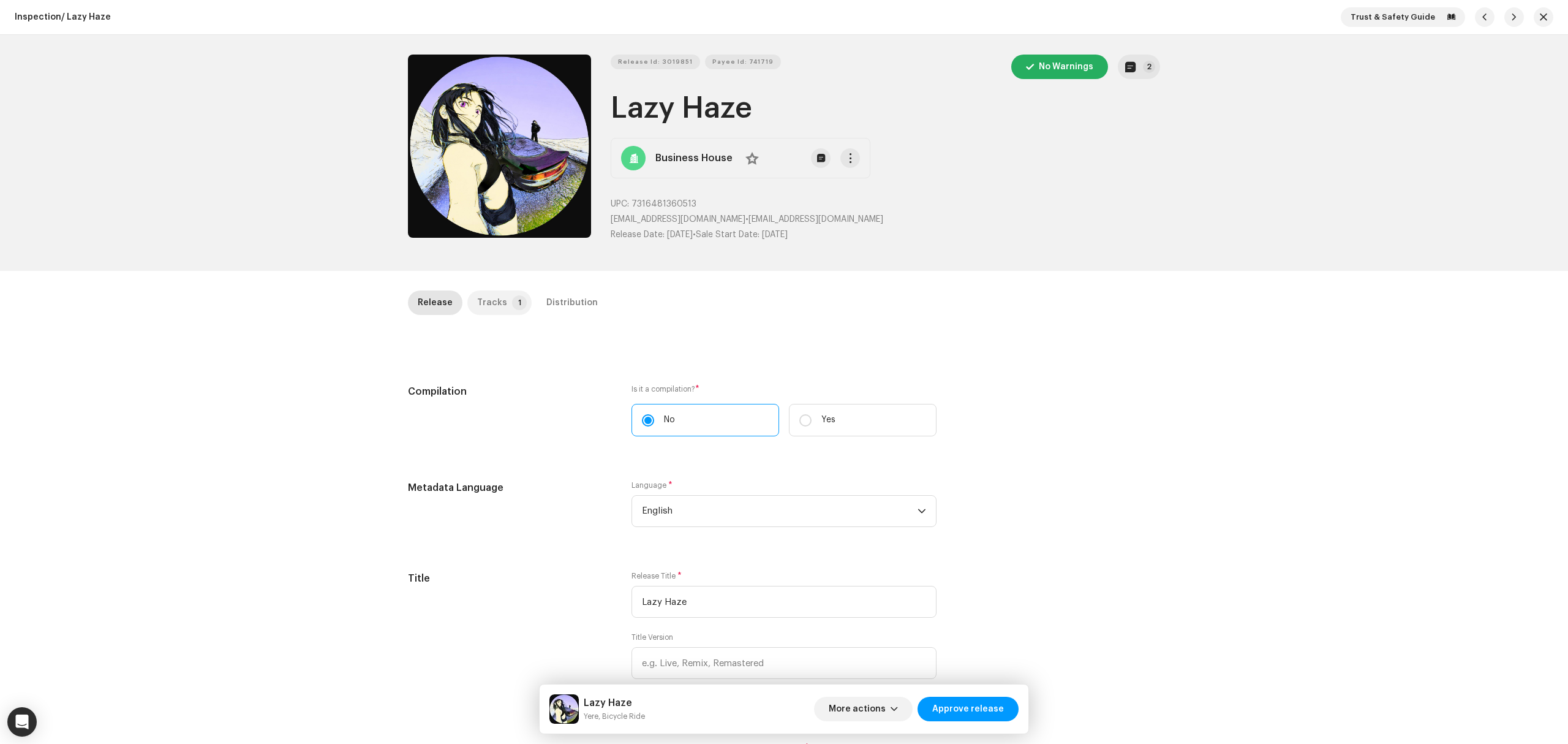
click at [512, 302] on p-badge "1" at bounding box center [520, 302] width 14 height 14
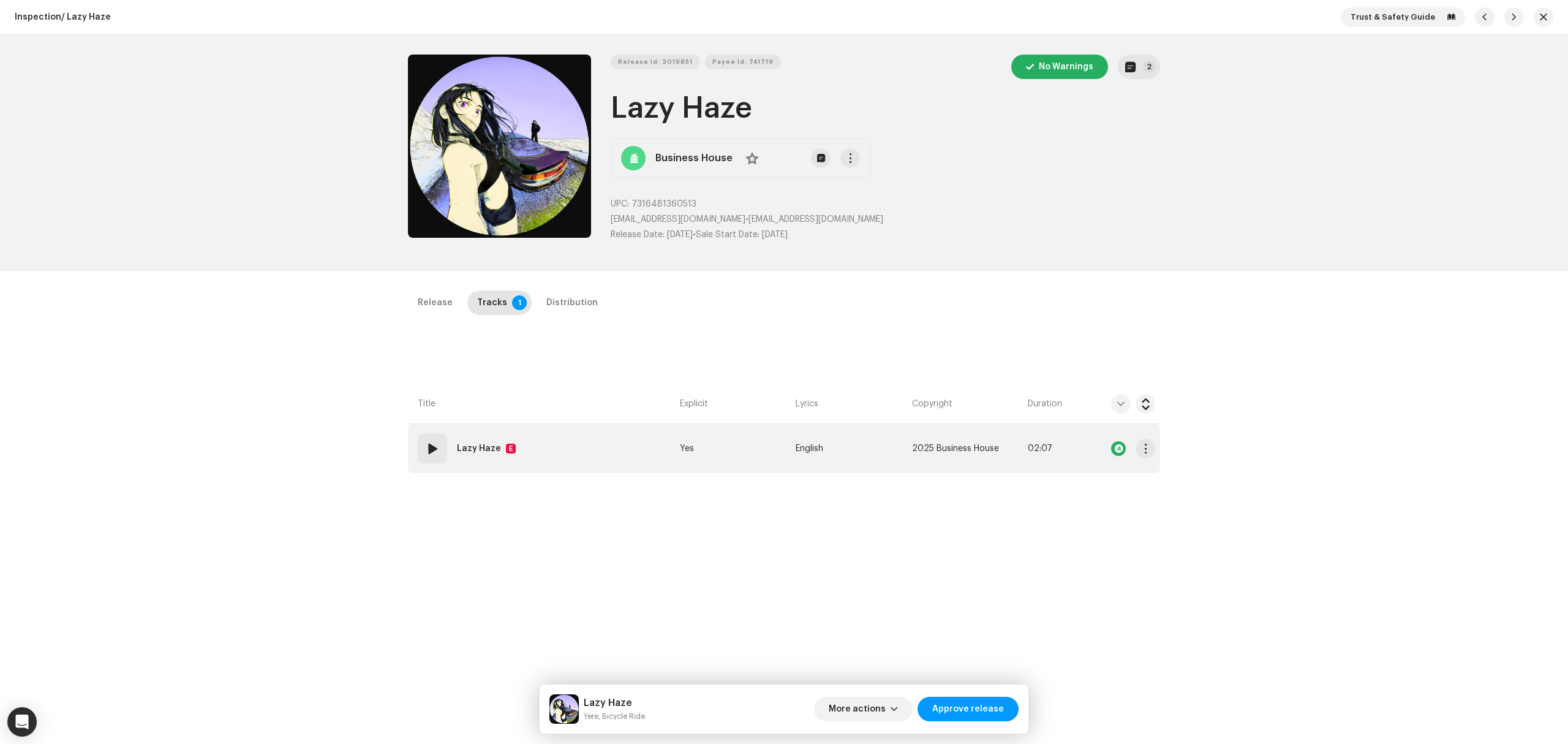
click at [622, 457] on td "01 Lazy Haze E" at bounding box center [541, 449] width 267 height 49
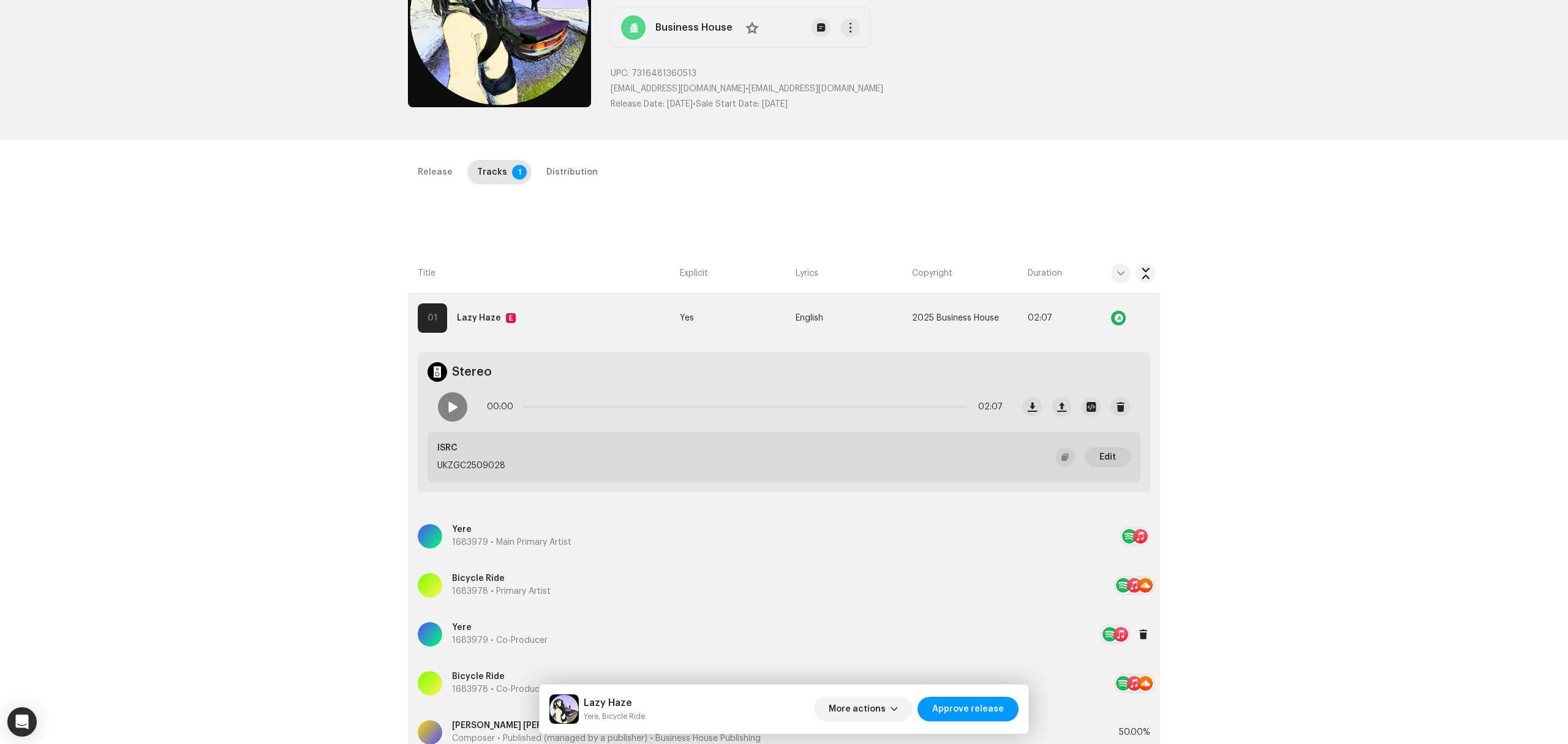
scroll to position [291, 0]
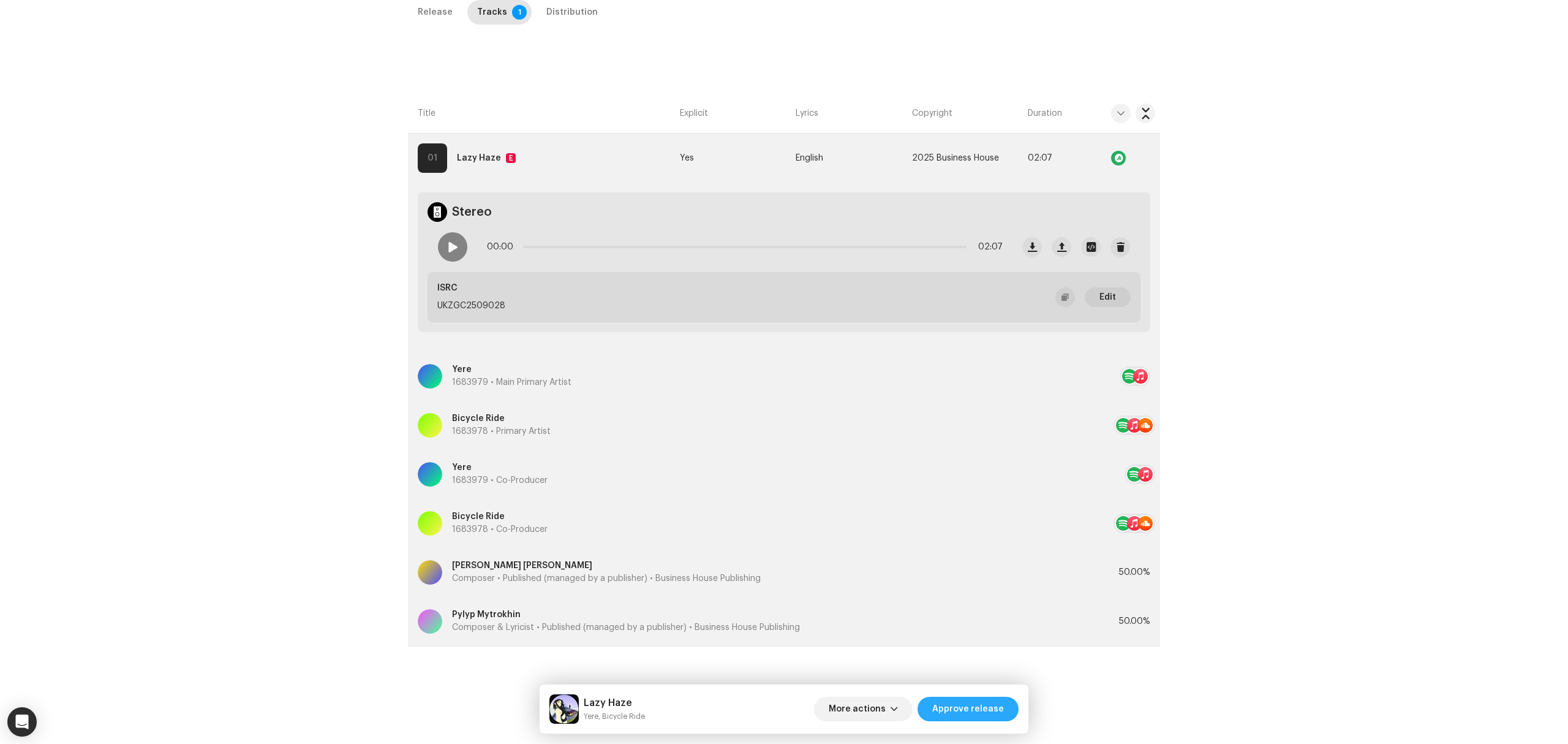
click at [949, 712] on span "Approve release" at bounding box center [968, 709] width 72 height 24
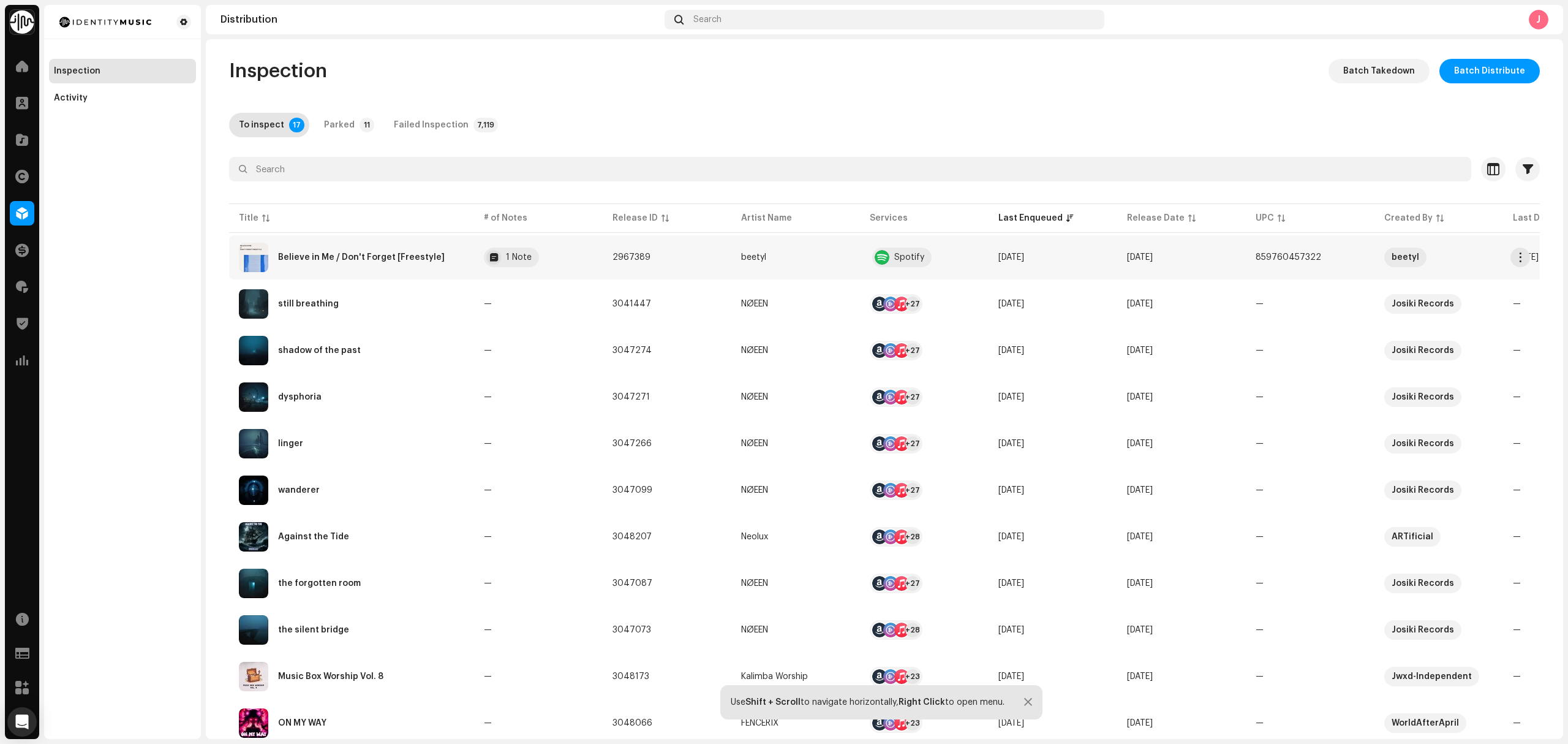
click at [565, 263] on re-a-table-badge "1 Note" at bounding box center [538, 257] width 109 height 20
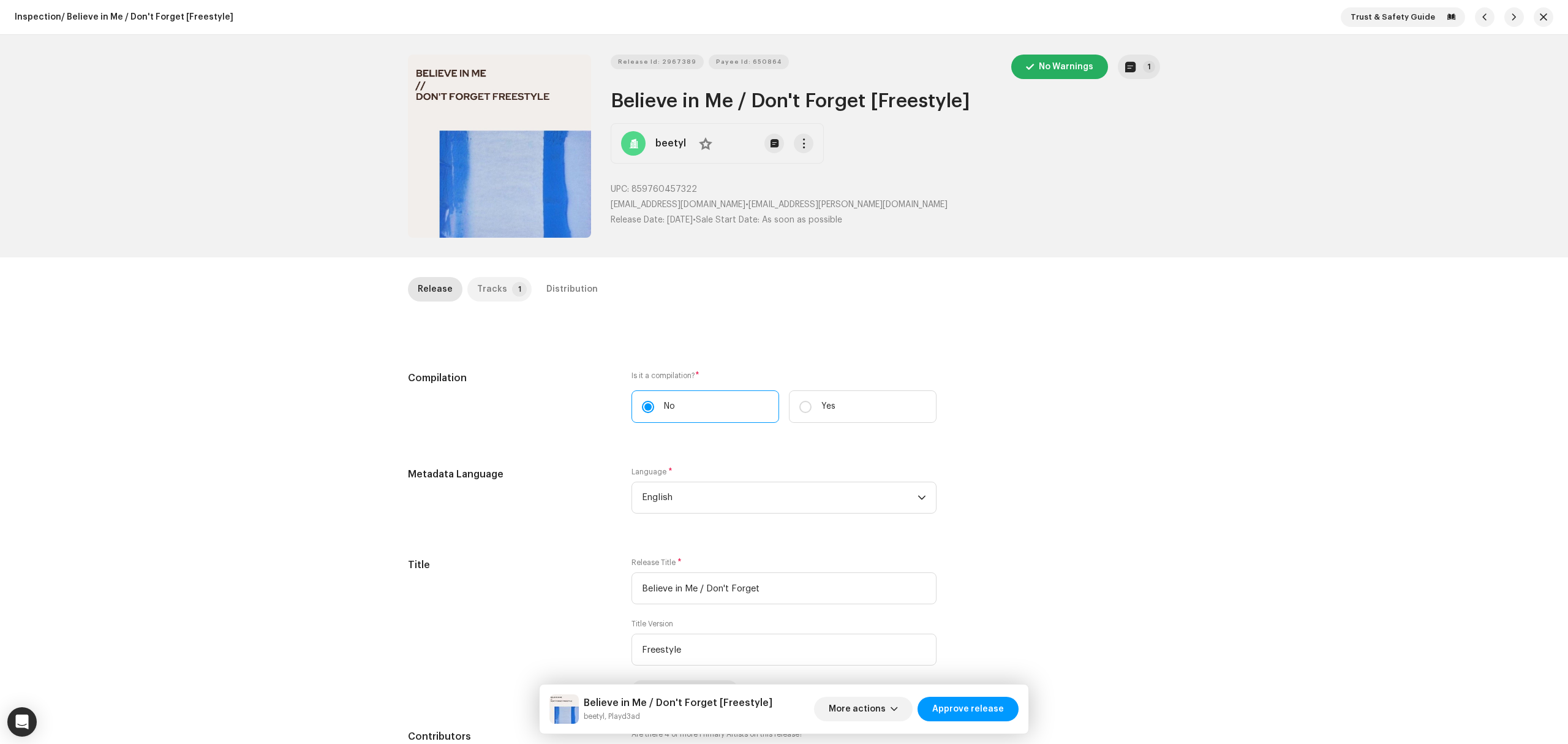
click at [490, 292] on div "Tracks" at bounding box center [492, 289] width 30 height 24
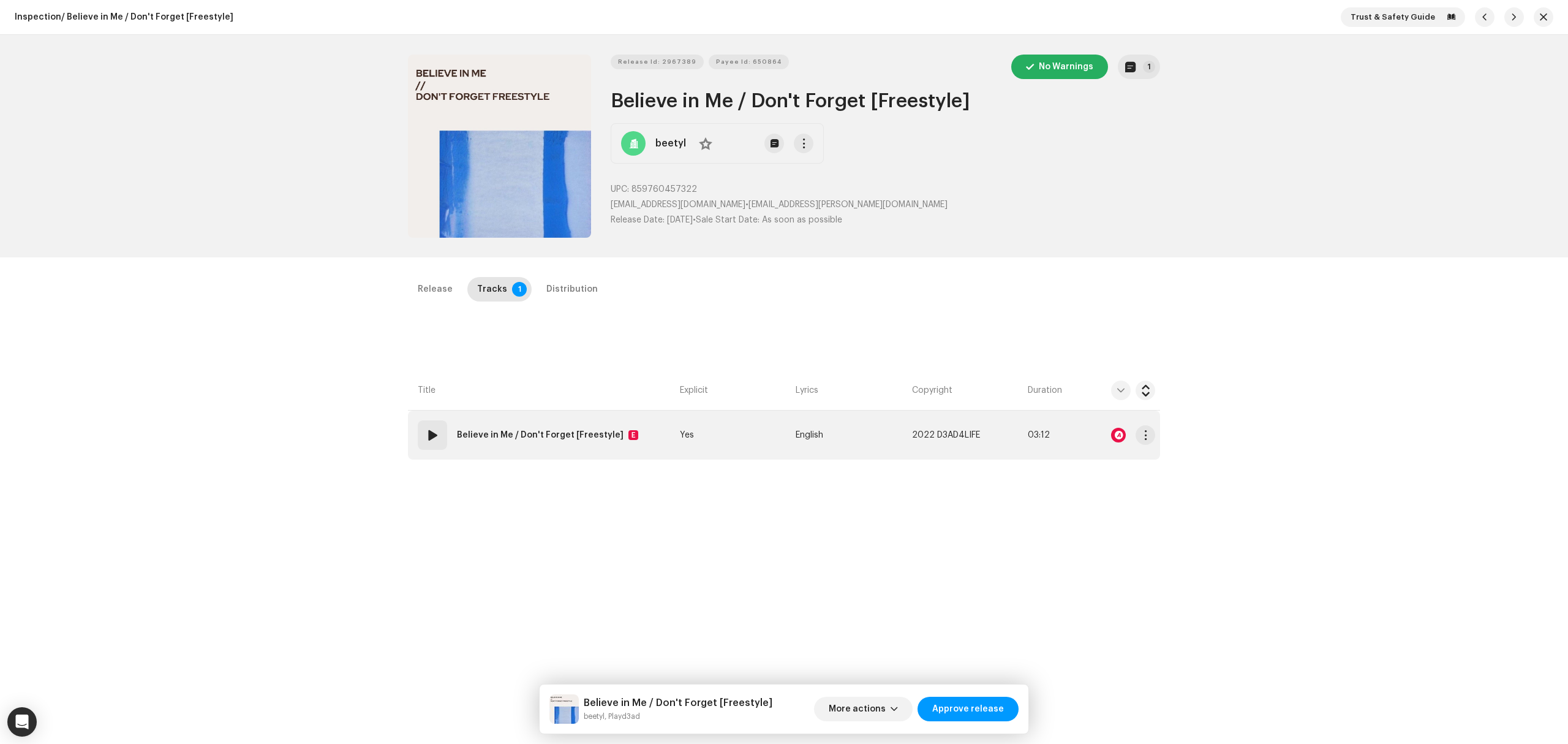
click at [589, 444] on strong "Believe in Me / Don't Forget [Freestyle]" at bounding box center [539, 435] width 166 height 24
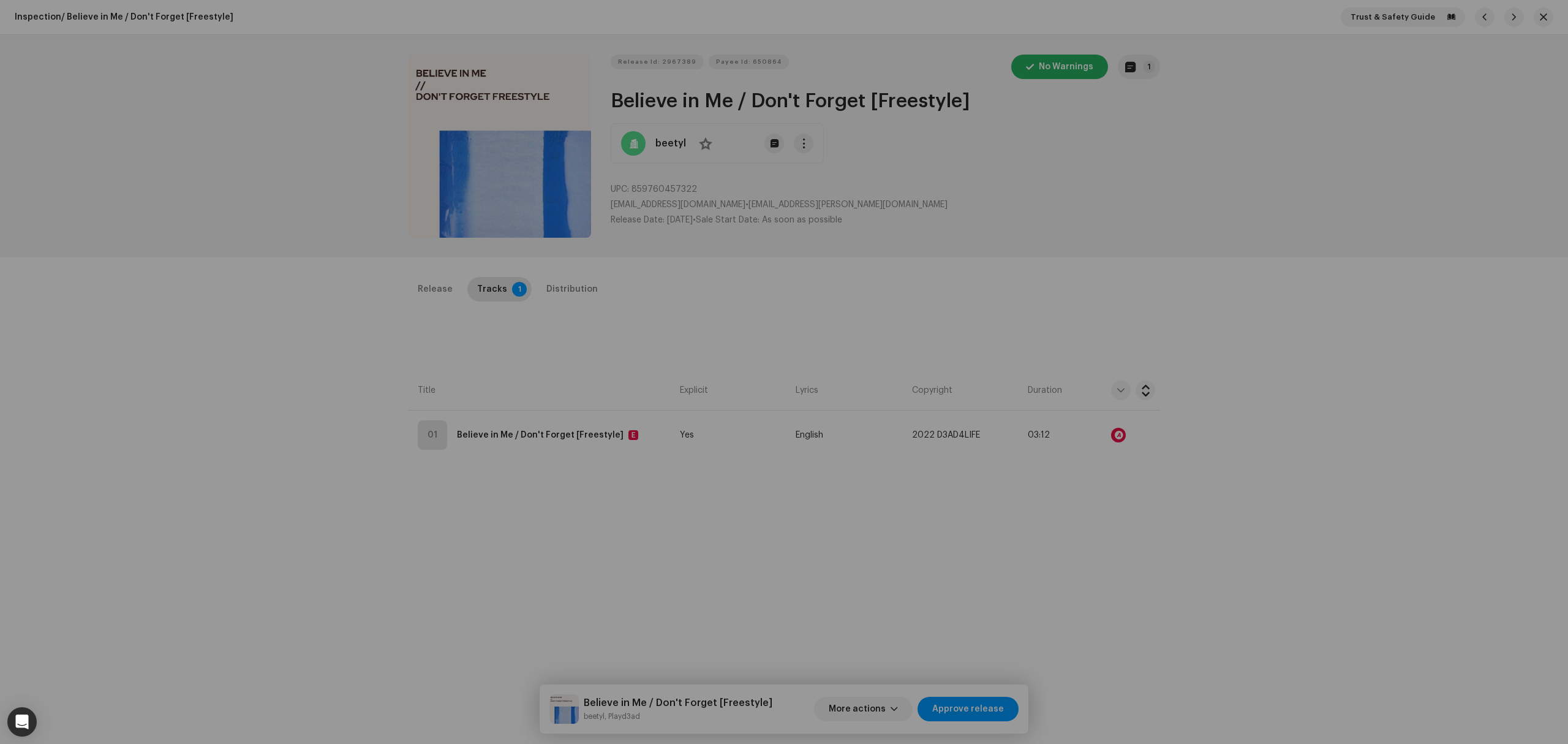
drag, startPoint x: 297, startPoint y: 487, endPoint x: 320, endPoint y: 489, distance: 23.1
click at [298, 488] on div "Edit Track Metadata Track Title * Believe in Me / Don't Forget Track Version Fr…" at bounding box center [784, 372] width 1568 height 744
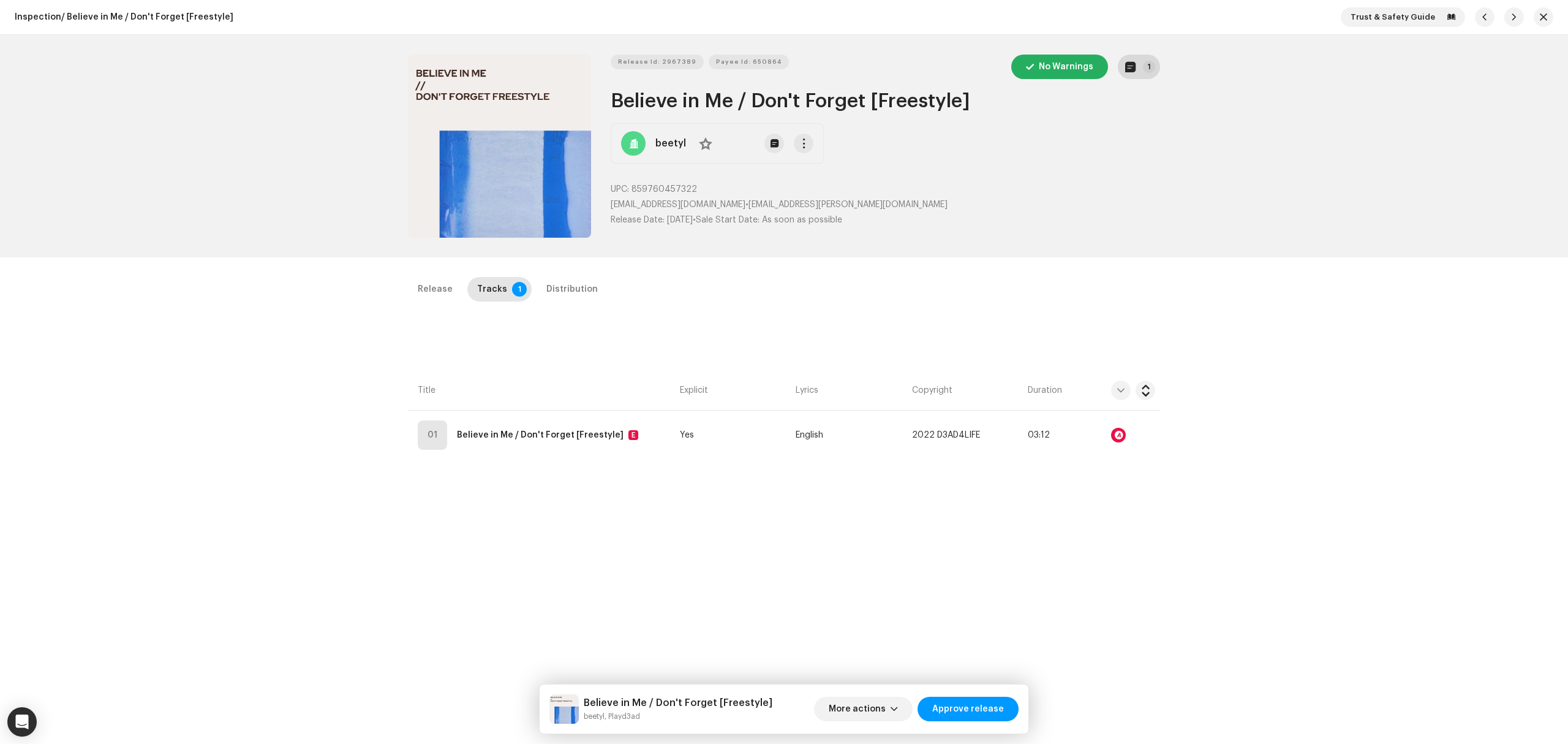
click at [1149, 58] on button "1" at bounding box center [1138, 67] width 42 height 24
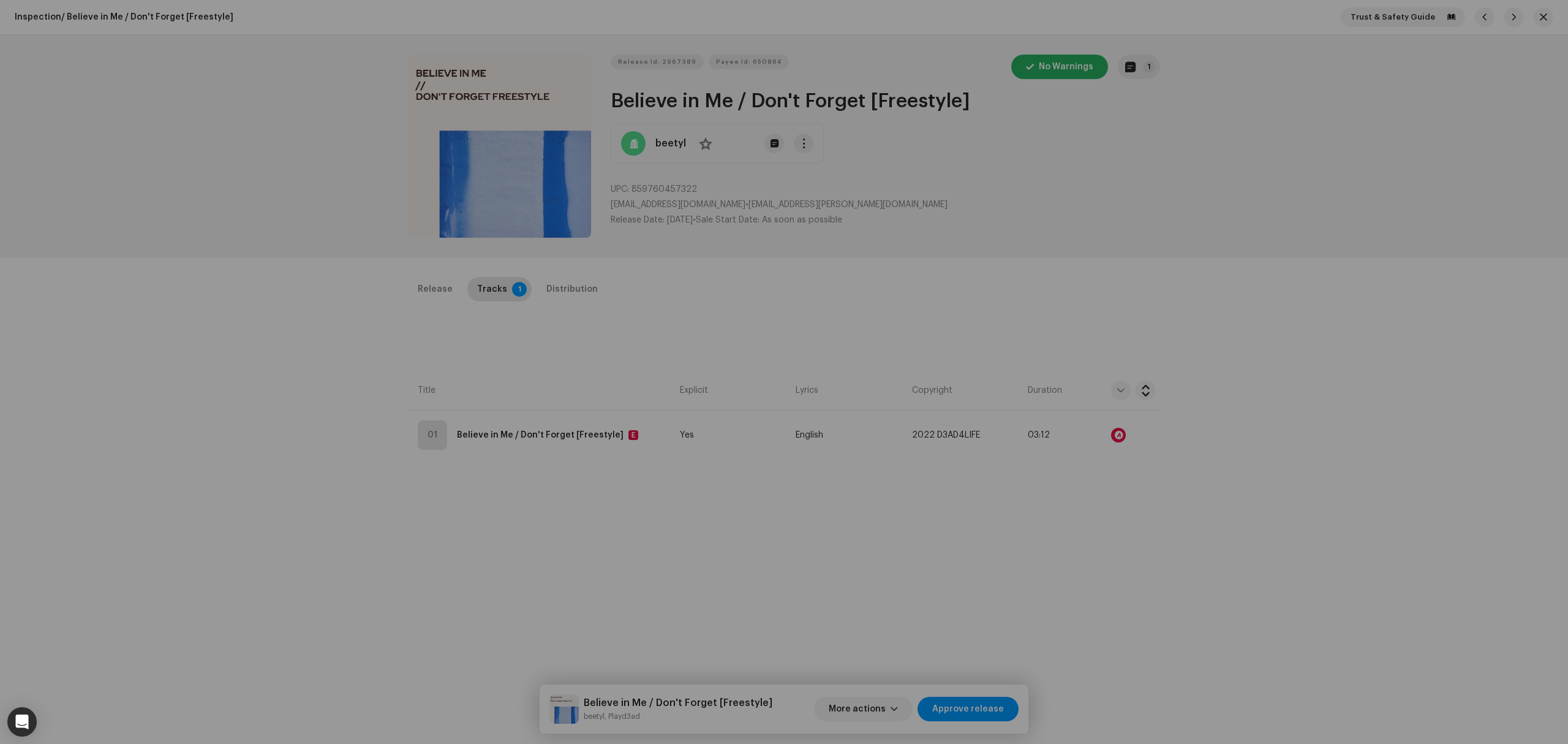
drag, startPoint x: 199, startPoint y: 383, endPoint x: 384, endPoint y: 413, distance: 187.4
click at [199, 384] on div "Release notes [PERSON_NAME] [DATE] AUTO NOTE - RELEASE PASSED INSPECTION Approv…" at bounding box center [784, 372] width 1568 height 744
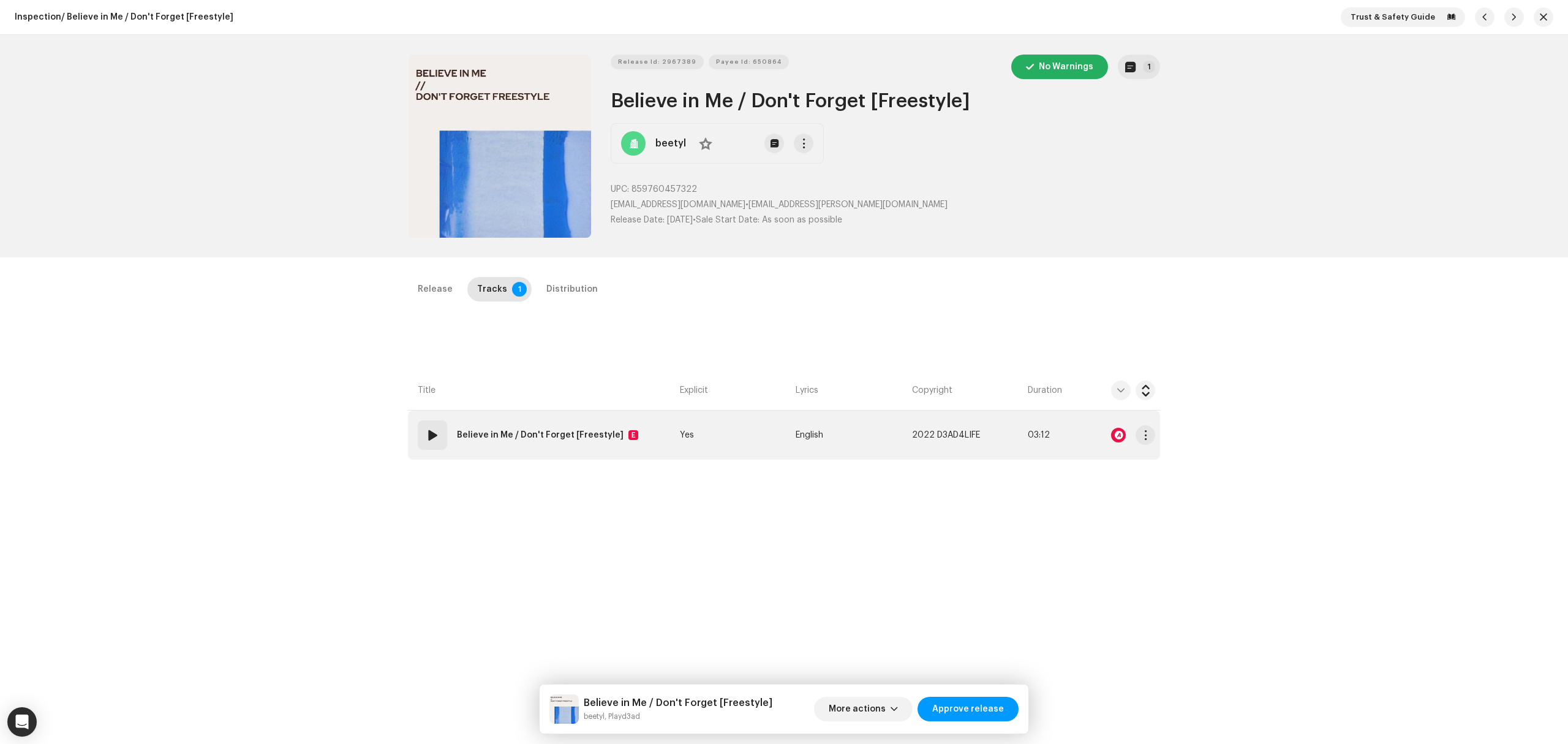
click at [723, 446] on td "Yes" at bounding box center [733, 435] width 116 height 49
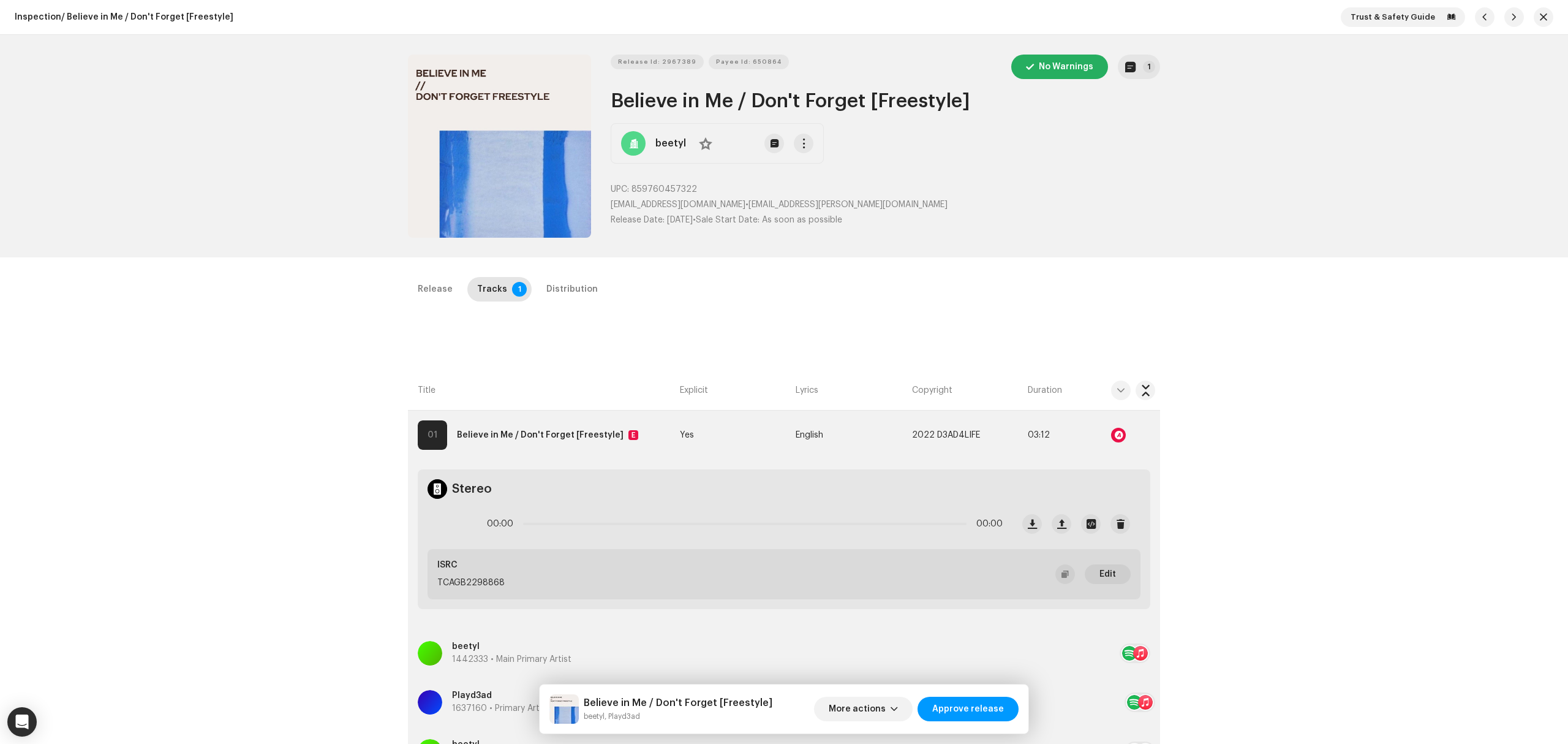
scroll to position [277, 0]
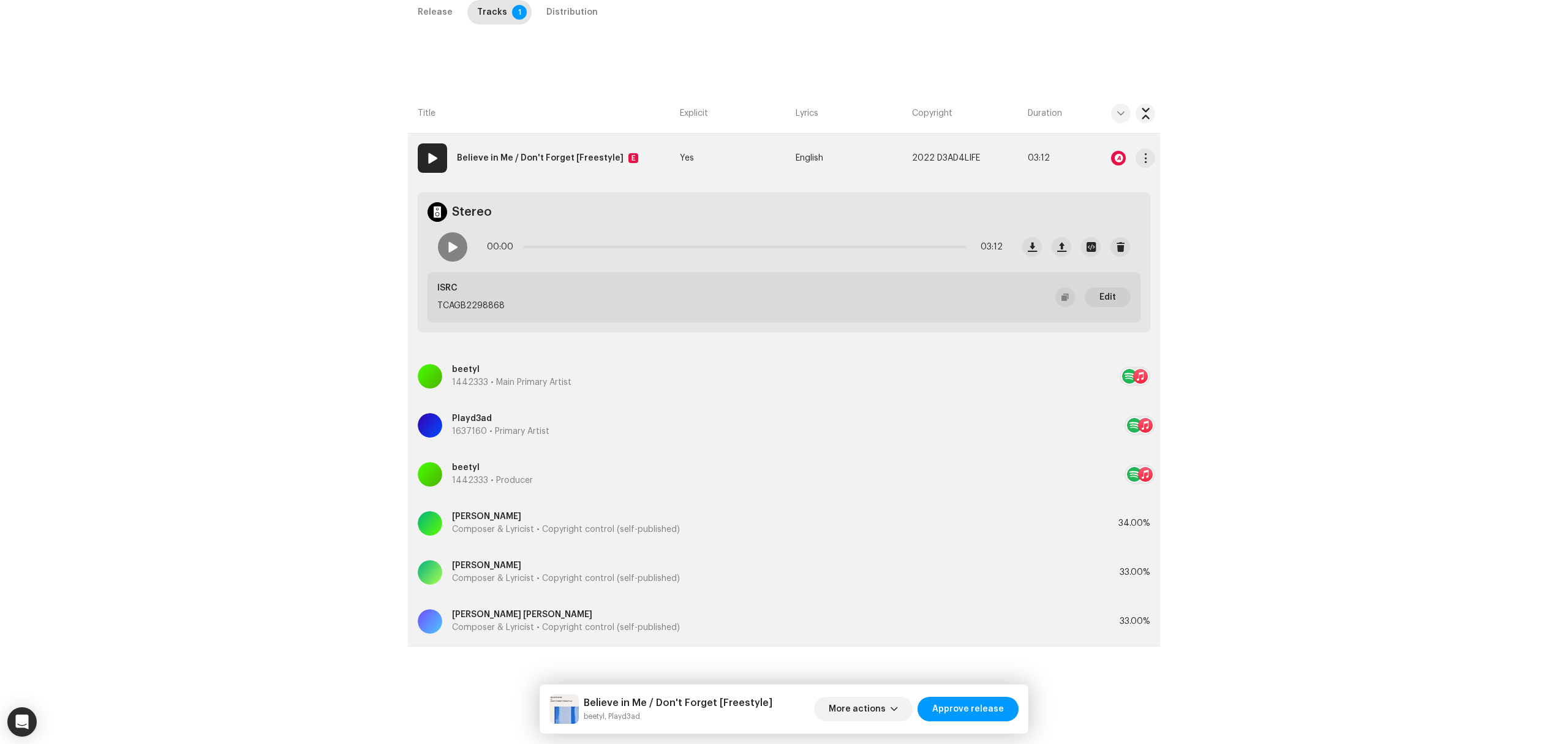
click at [1115, 158] on div at bounding box center [1118, 158] width 14 height 14
click at [1115, 158] on div "Audio Recognition by Remix/Sample 25 Cover Song 2 All results require review/li…" at bounding box center [784, 372] width 1568 height 744
click at [1147, 161] on span "button" at bounding box center [1145, 157] width 9 height 10
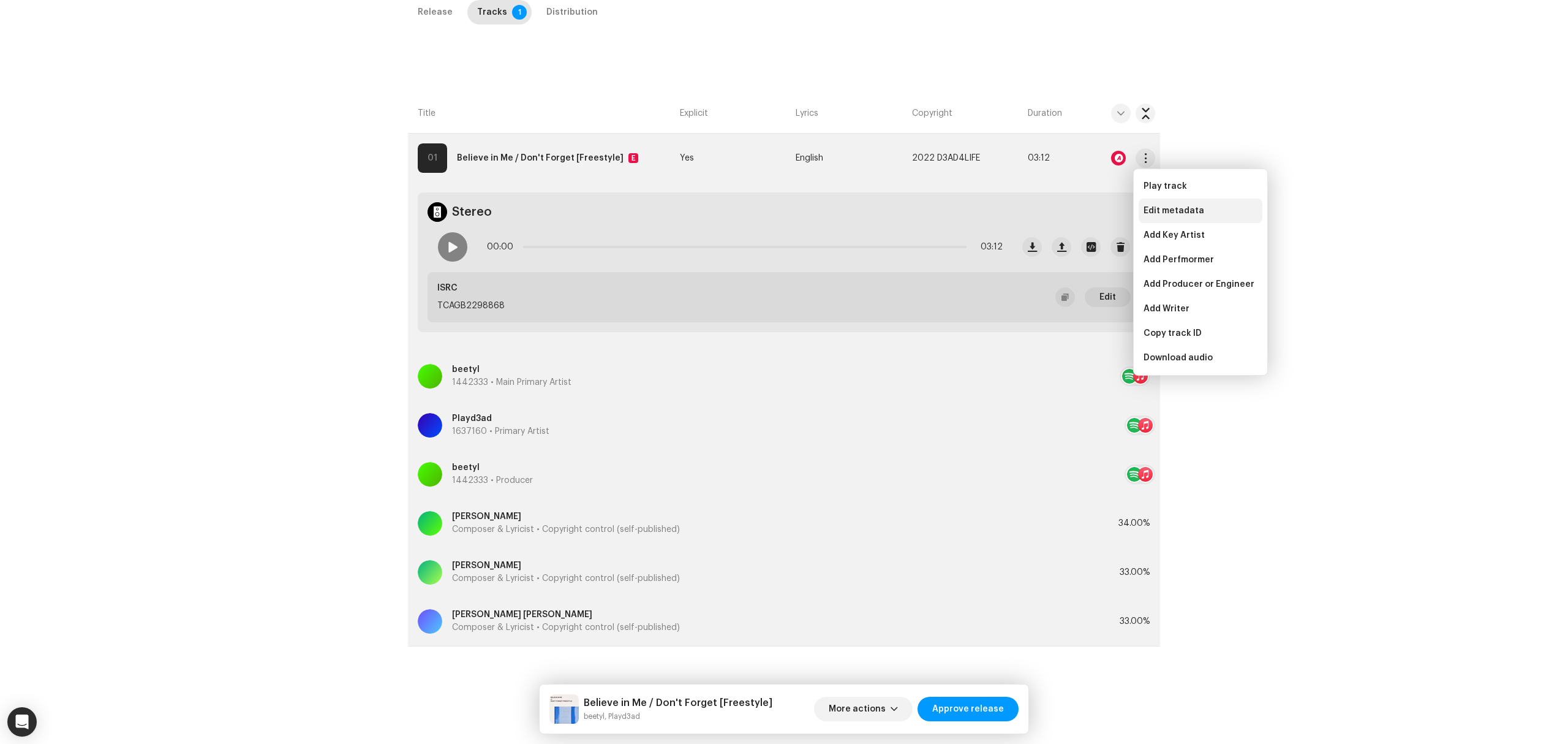
click at [1151, 211] on span "Edit metadata" at bounding box center [1173, 211] width 60 height 10
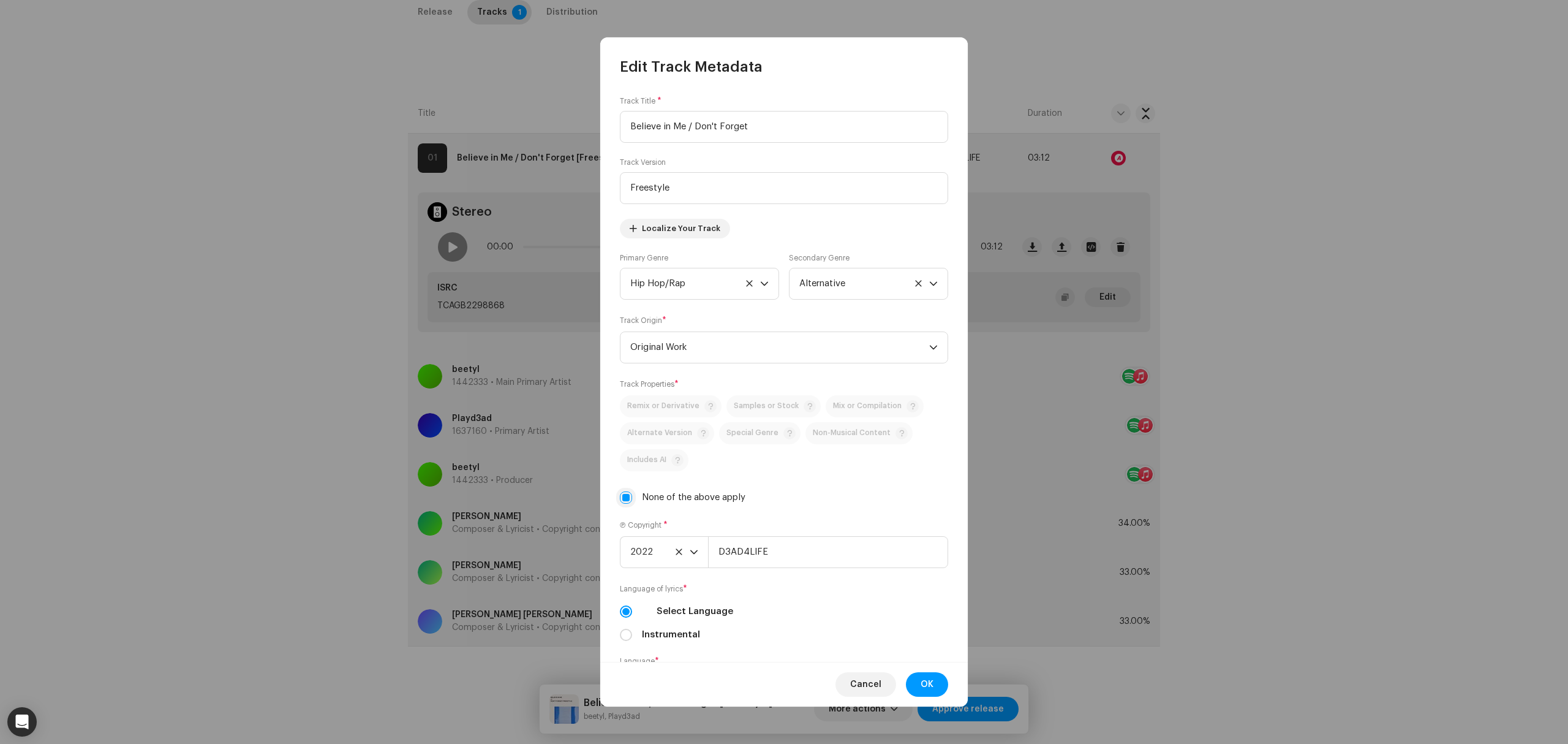
click at [623, 501] on input "None of the above apply" at bounding box center [627, 497] width 13 height 13
checkbox input "false"
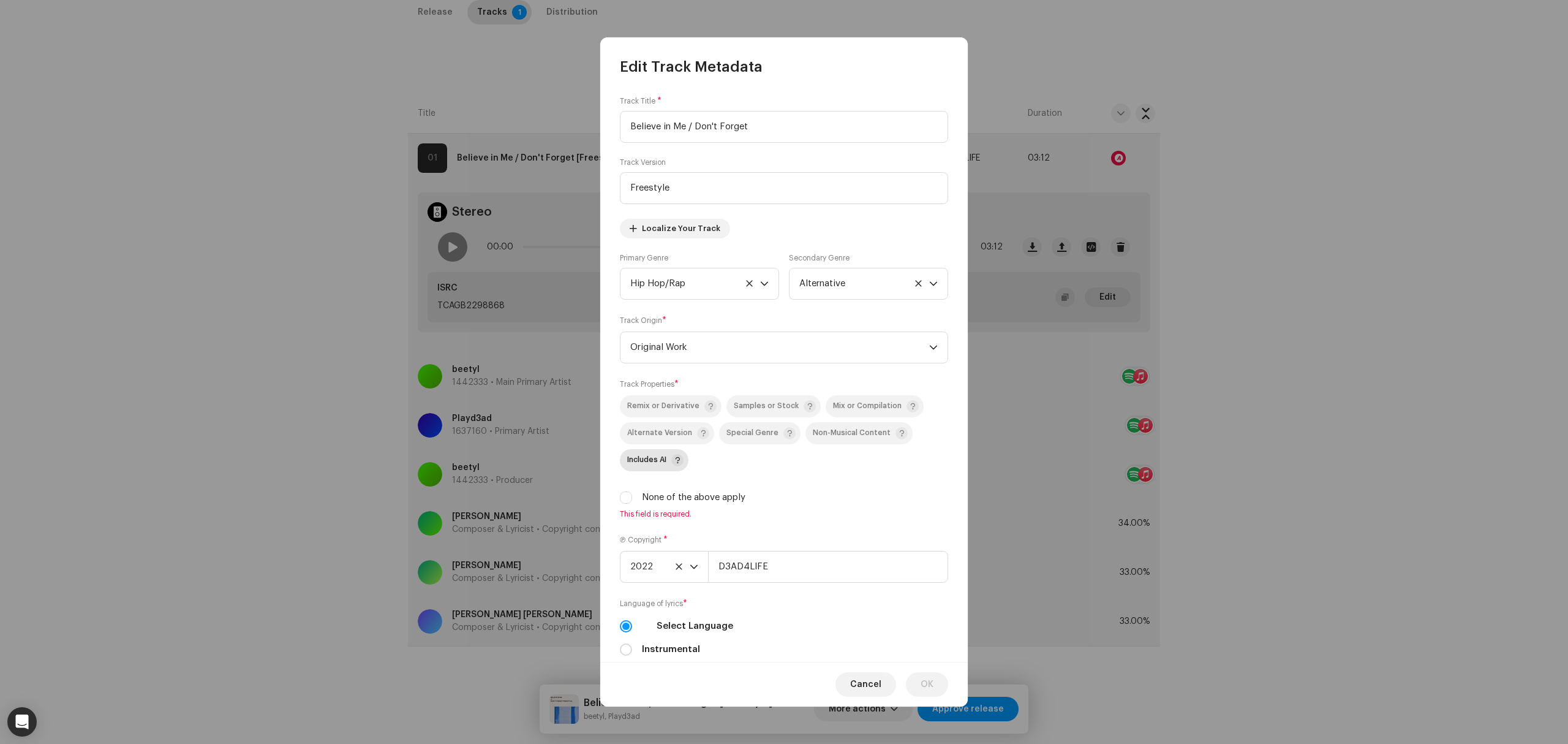
click at [641, 452] on p-togglebutton "Includes AI" at bounding box center [655, 460] width 68 height 22
click at [648, 463] on span "Includes AI" at bounding box center [647, 460] width 40 height 8
drag, startPoint x: 655, startPoint y: 439, endPoint x: 771, endPoint y: 518, distance: 140.3
click at [655, 437] on span "Alternate Version" at bounding box center [660, 433] width 65 height 8
click at [929, 684] on span "OK" at bounding box center [927, 684] width 13 height 24
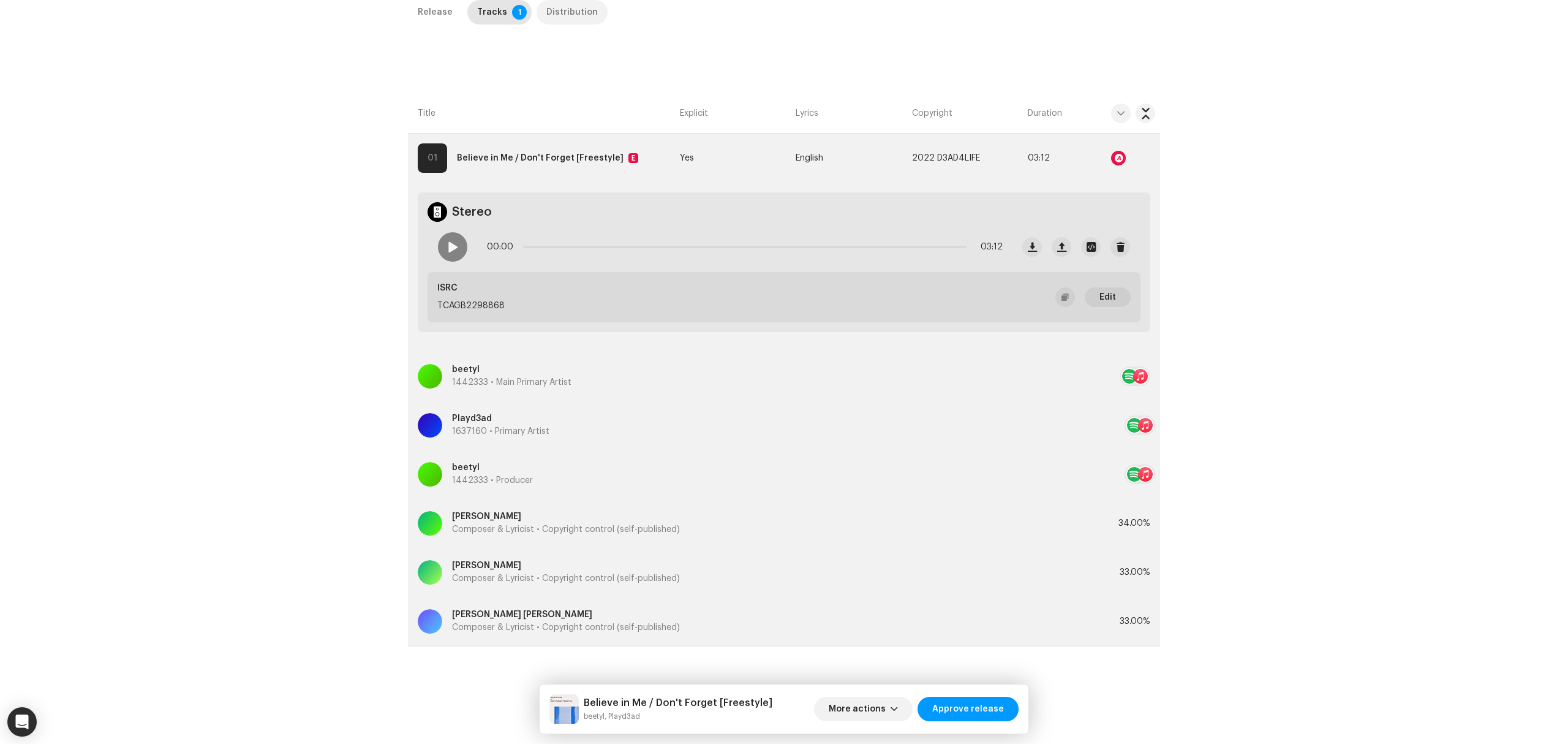
click at [565, 13] on div "Distribution" at bounding box center [572, 12] width 51 height 24
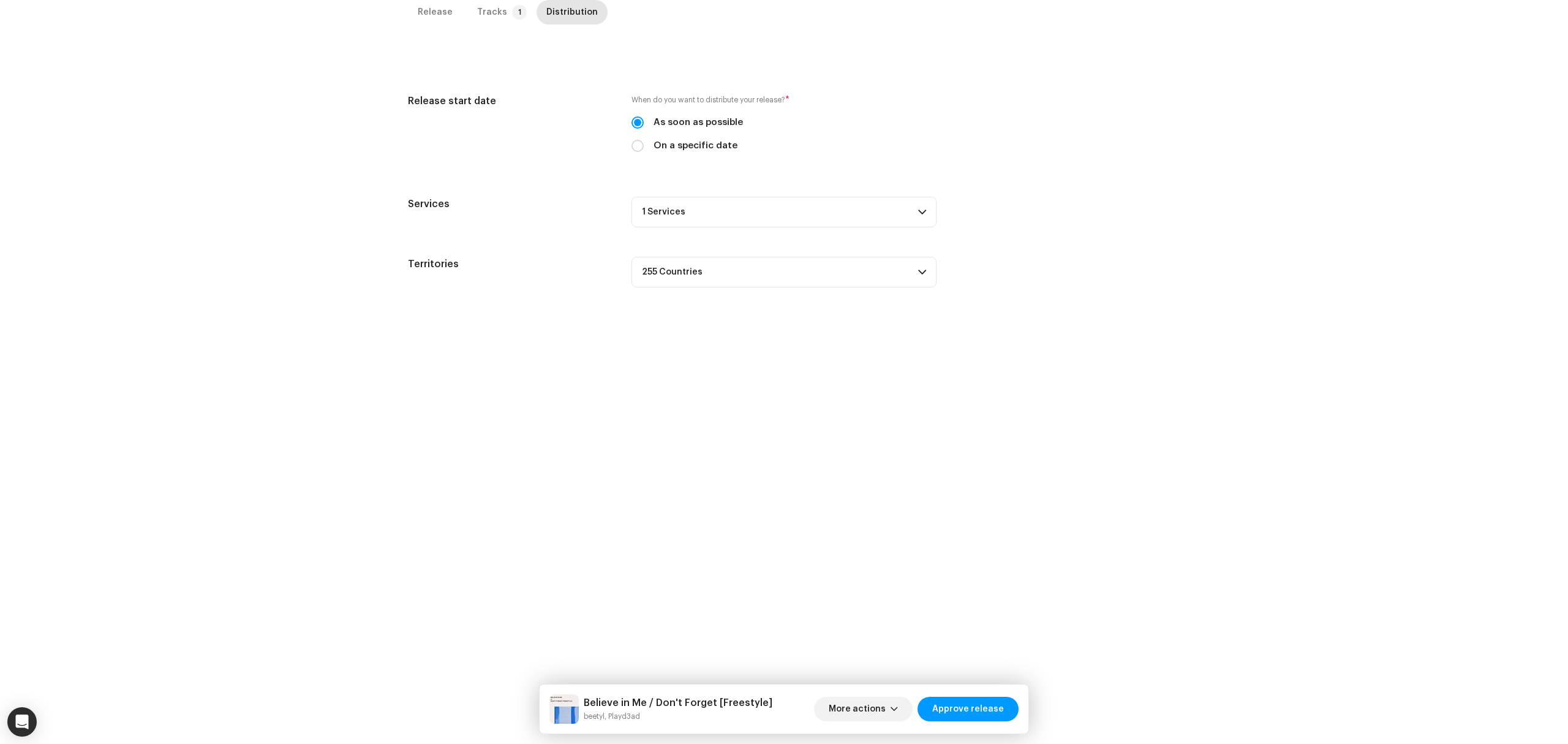
drag, startPoint x: 746, startPoint y: 205, endPoint x: 750, endPoint y: 211, distance: 7.2
click at [747, 205] on p-accordion-header "1 Services" at bounding box center [783, 212] width 305 height 31
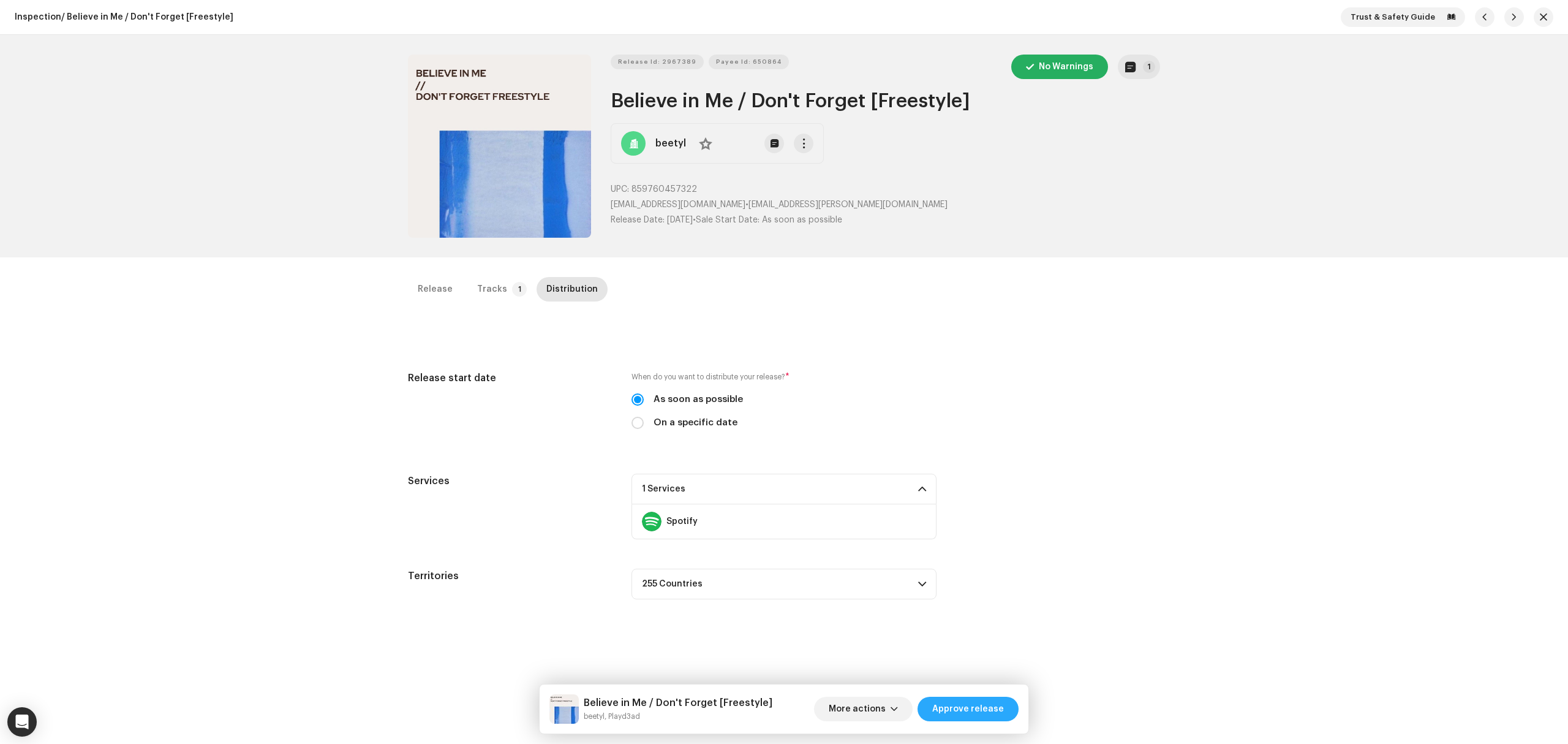
click at [997, 719] on span "Approve release" at bounding box center [968, 709] width 72 height 24
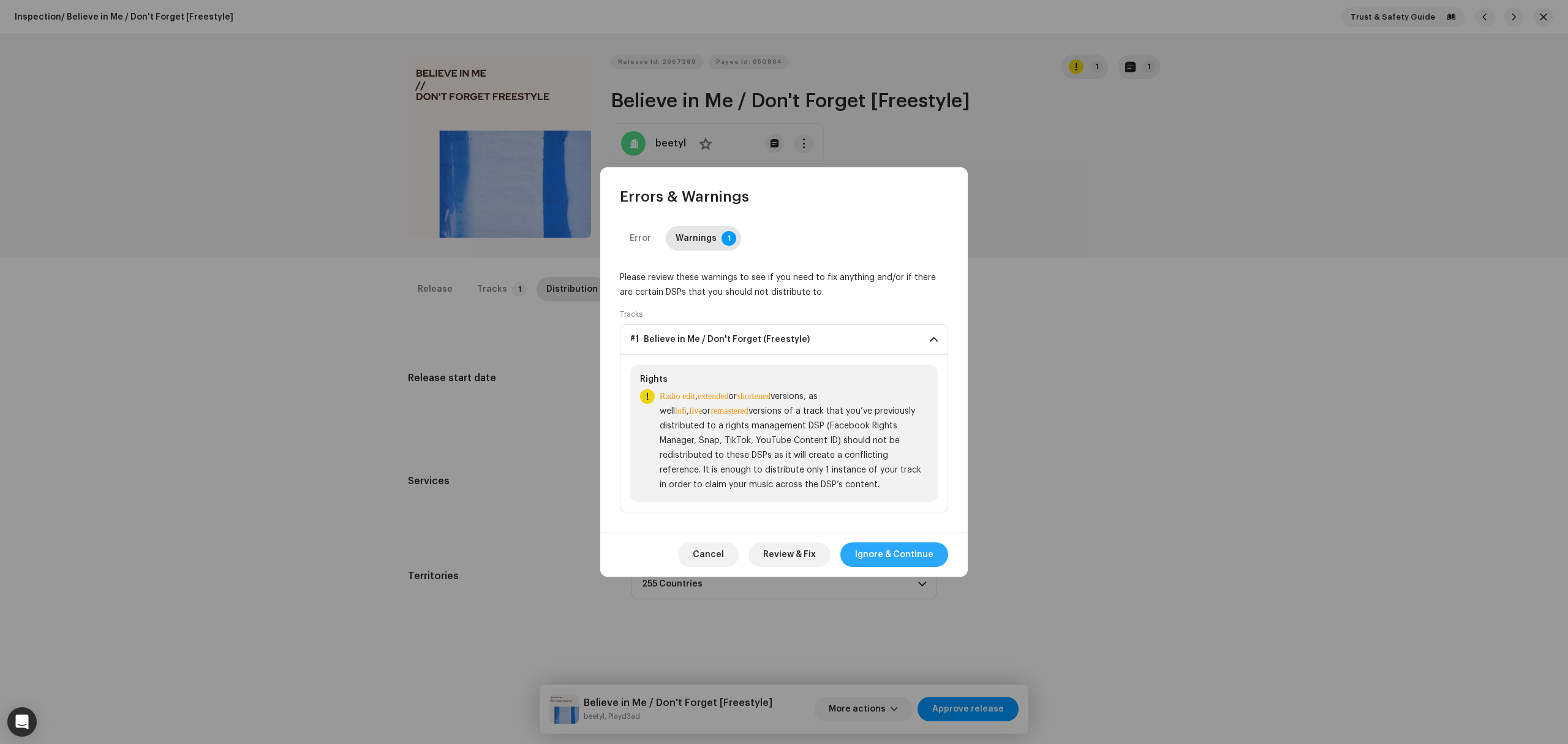
click at [878, 544] on span "Ignore & Continue" at bounding box center [894, 554] width 78 height 24
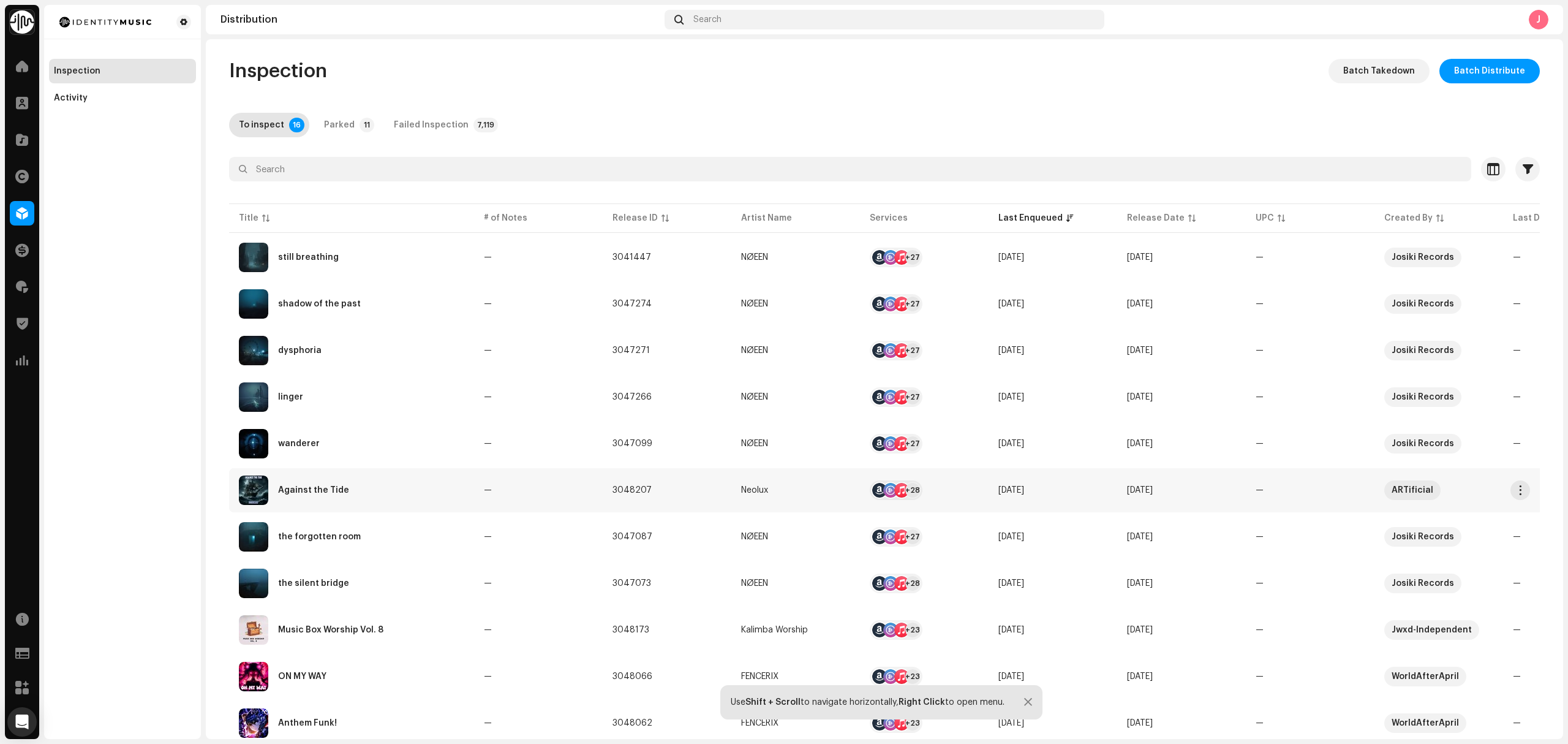
click at [420, 486] on div "Against the Tide" at bounding box center [352, 490] width 226 height 30
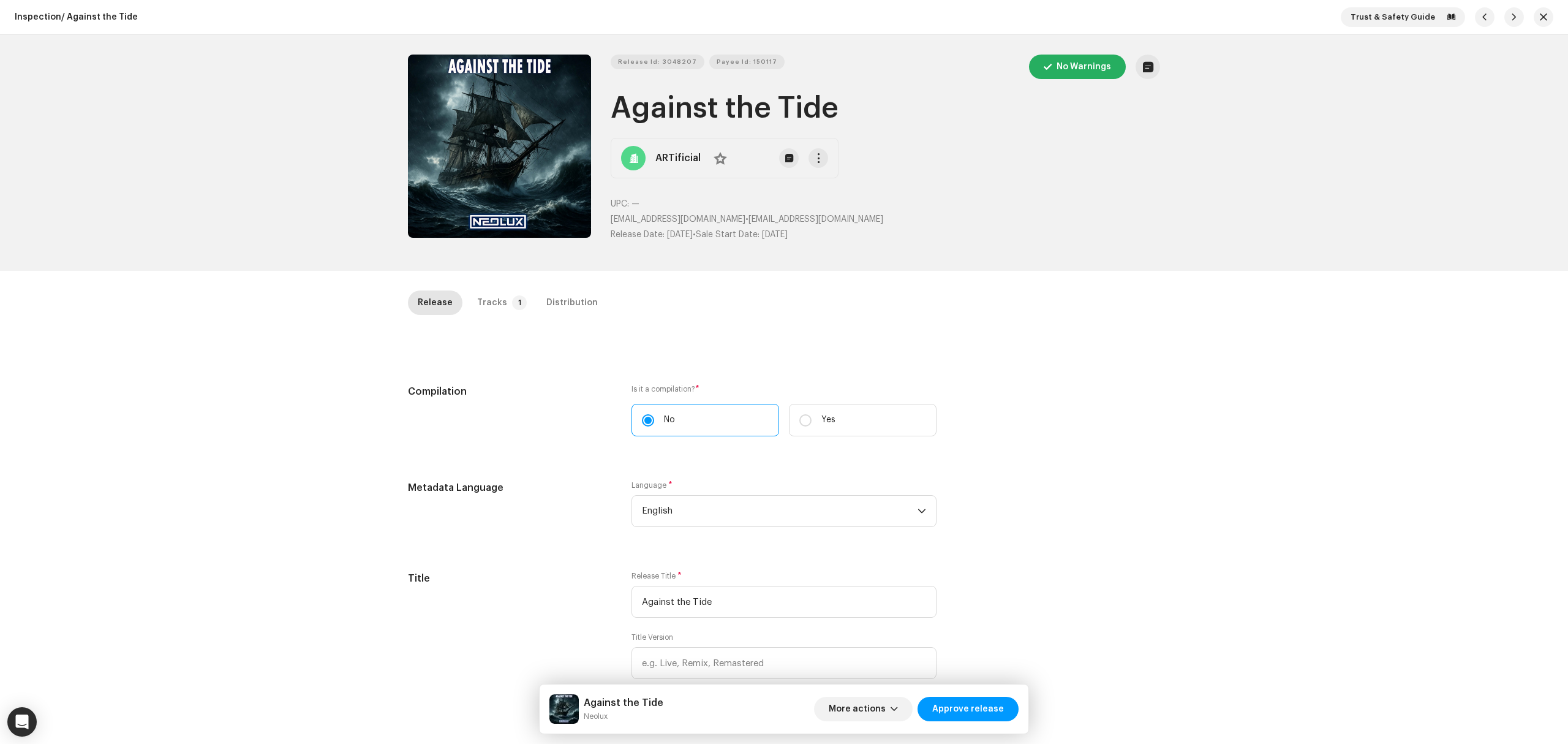
click at [1111, 291] on div "Release Tracks 1 Distribution" at bounding box center [784, 302] width 753 height 24
click at [334, 407] on div "Inspection / Against the Tide Trust & Safety Guide Release Id: 3048207 Payee Id…" at bounding box center [784, 372] width 1568 height 744
click at [466, 199] on button "Zoom Image" at bounding box center [500, 147] width 183 height 184
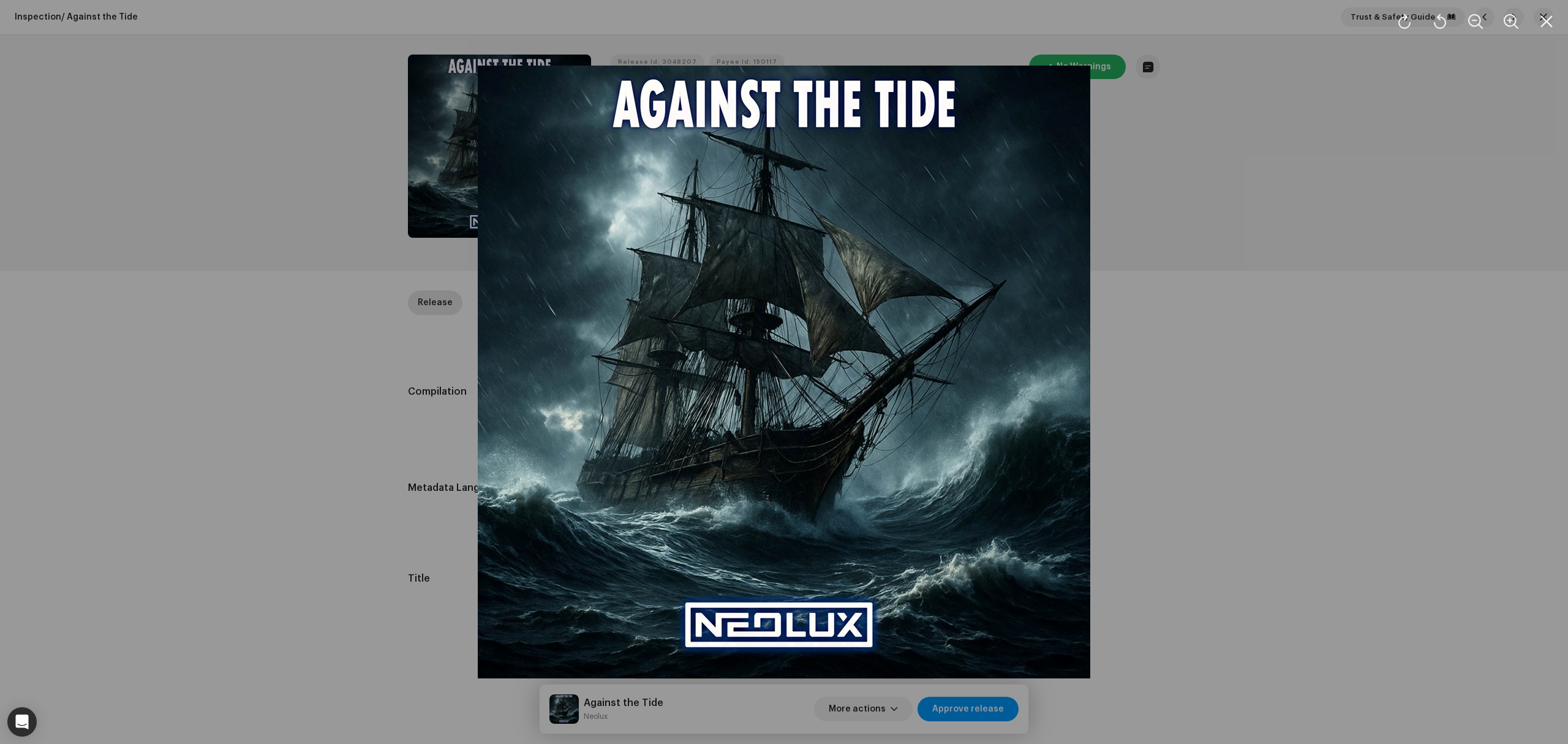
click at [190, 361] on div at bounding box center [784, 372] width 1568 height 744
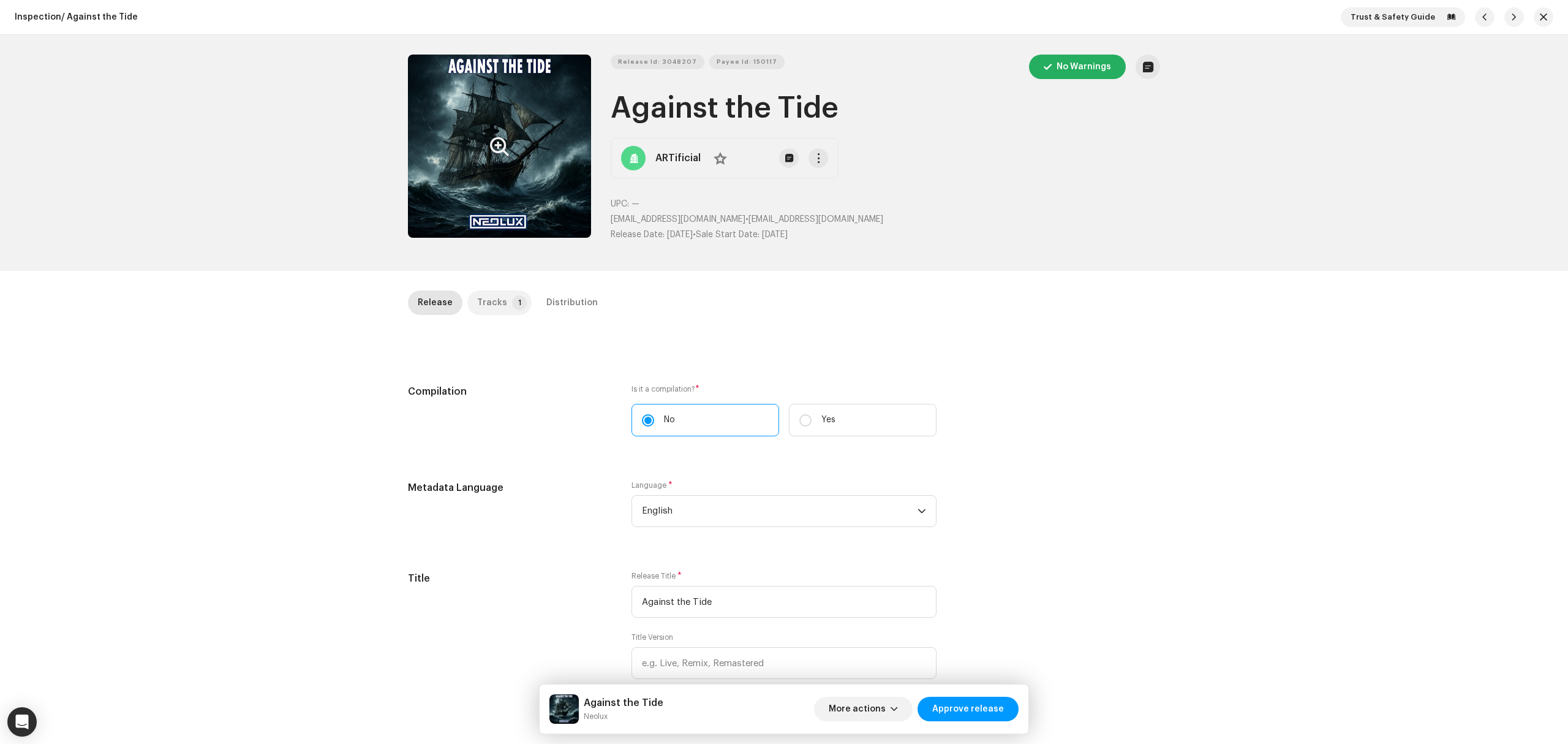
click at [497, 297] on div "Tracks" at bounding box center [492, 302] width 30 height 24
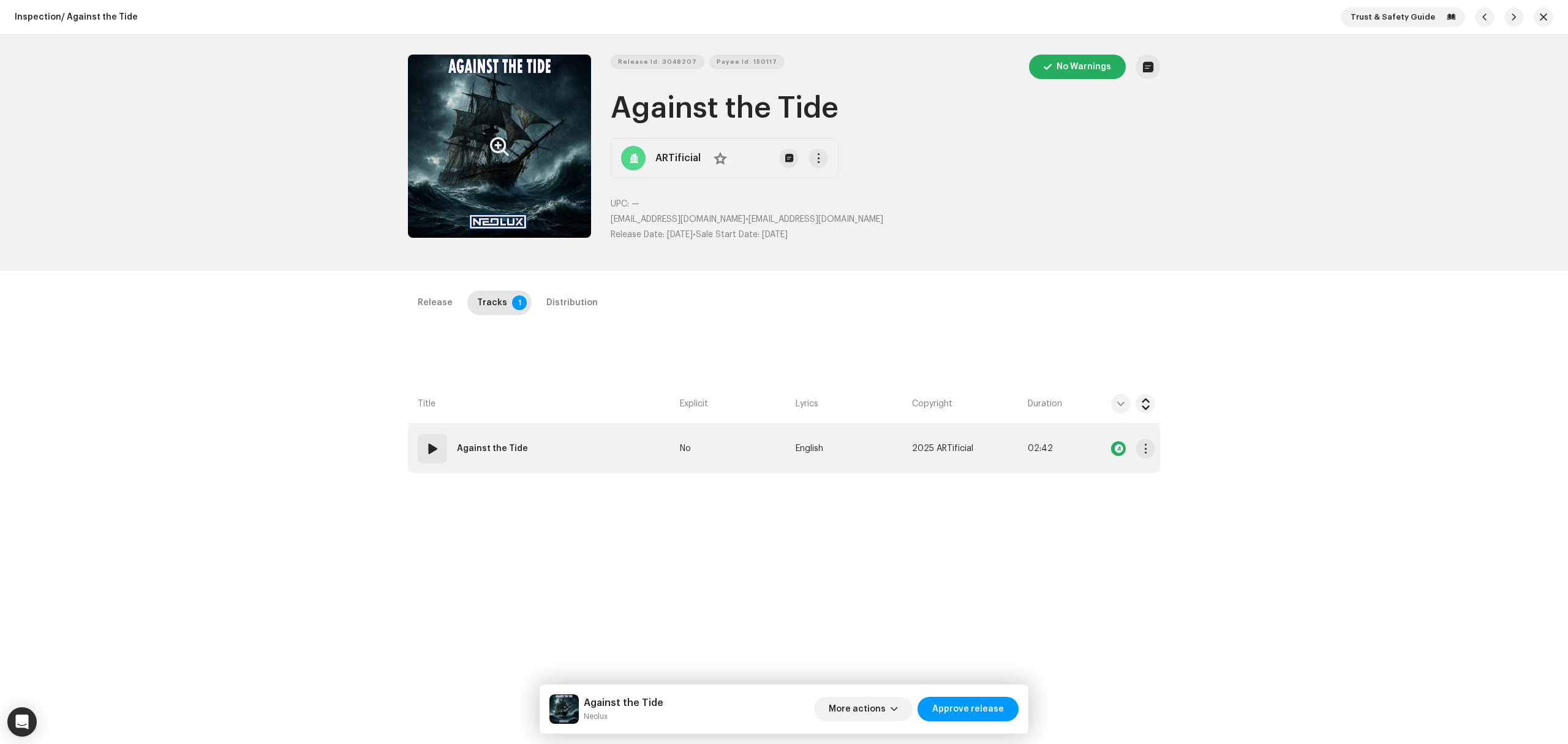
click at [601, 437] on td "01 Against the Tide" at bounding box center [541, 449] width 267 height 49
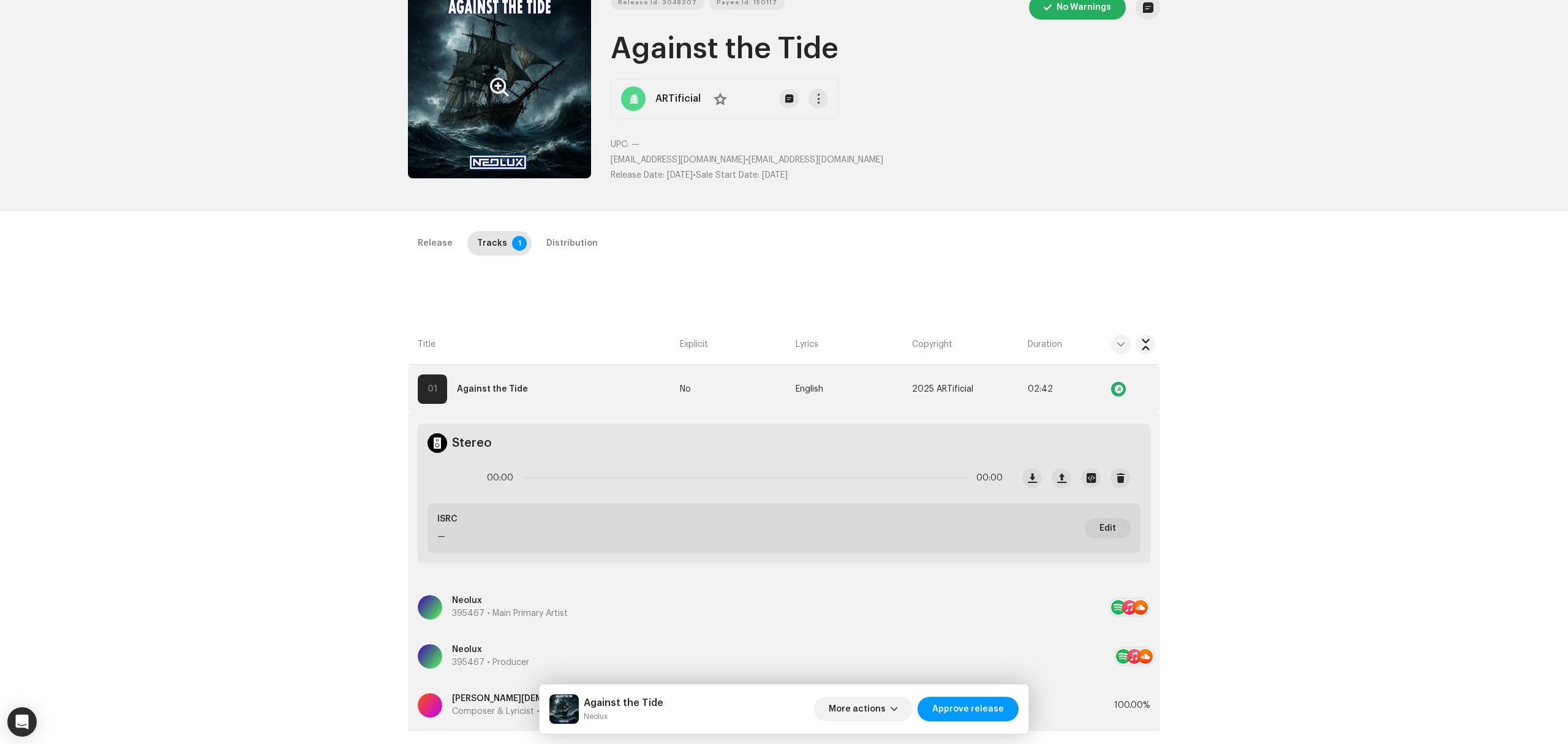
scroll to position [163, 0]
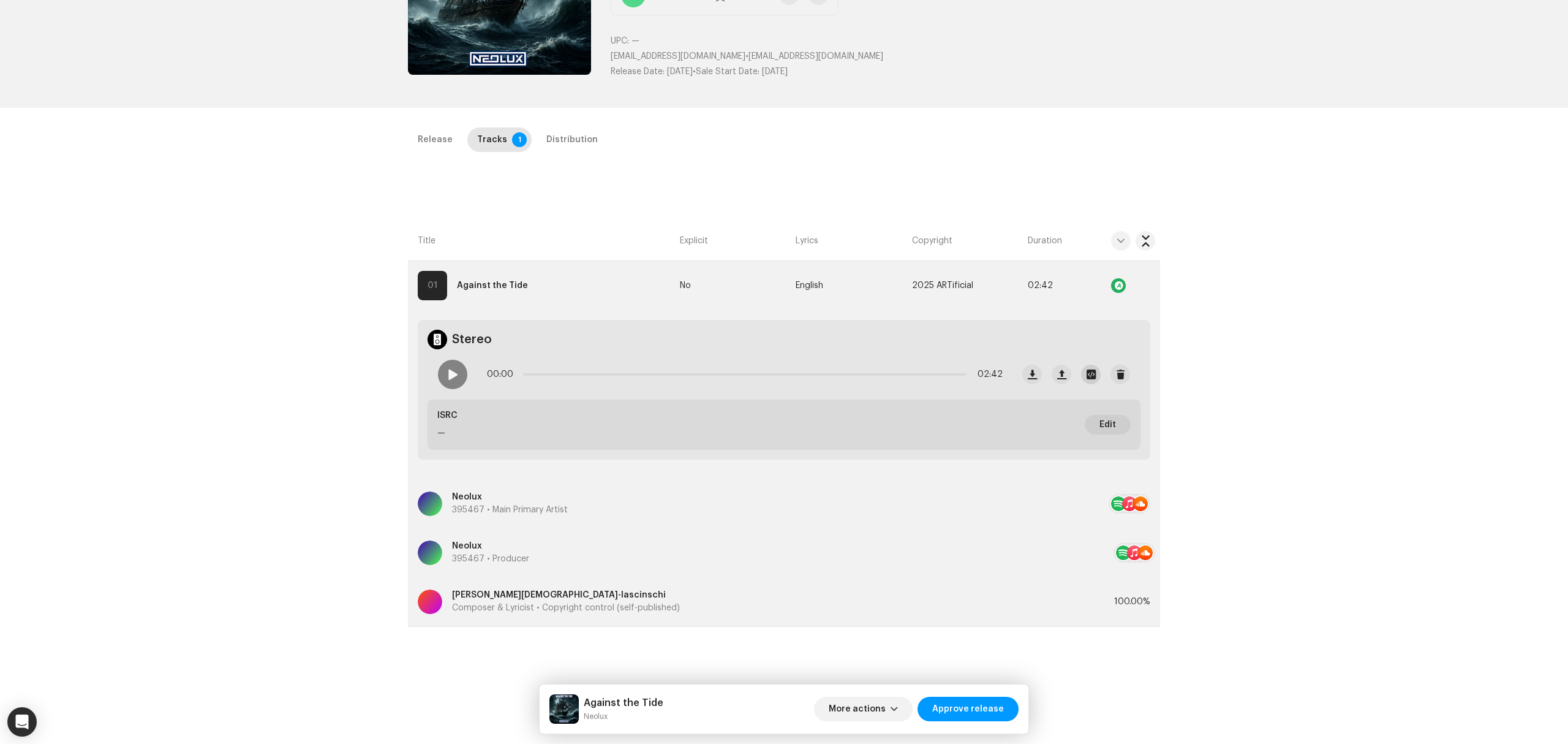
click at [1094, 369] on button "button" at bounding box center [1091, 374] width 20 height 20
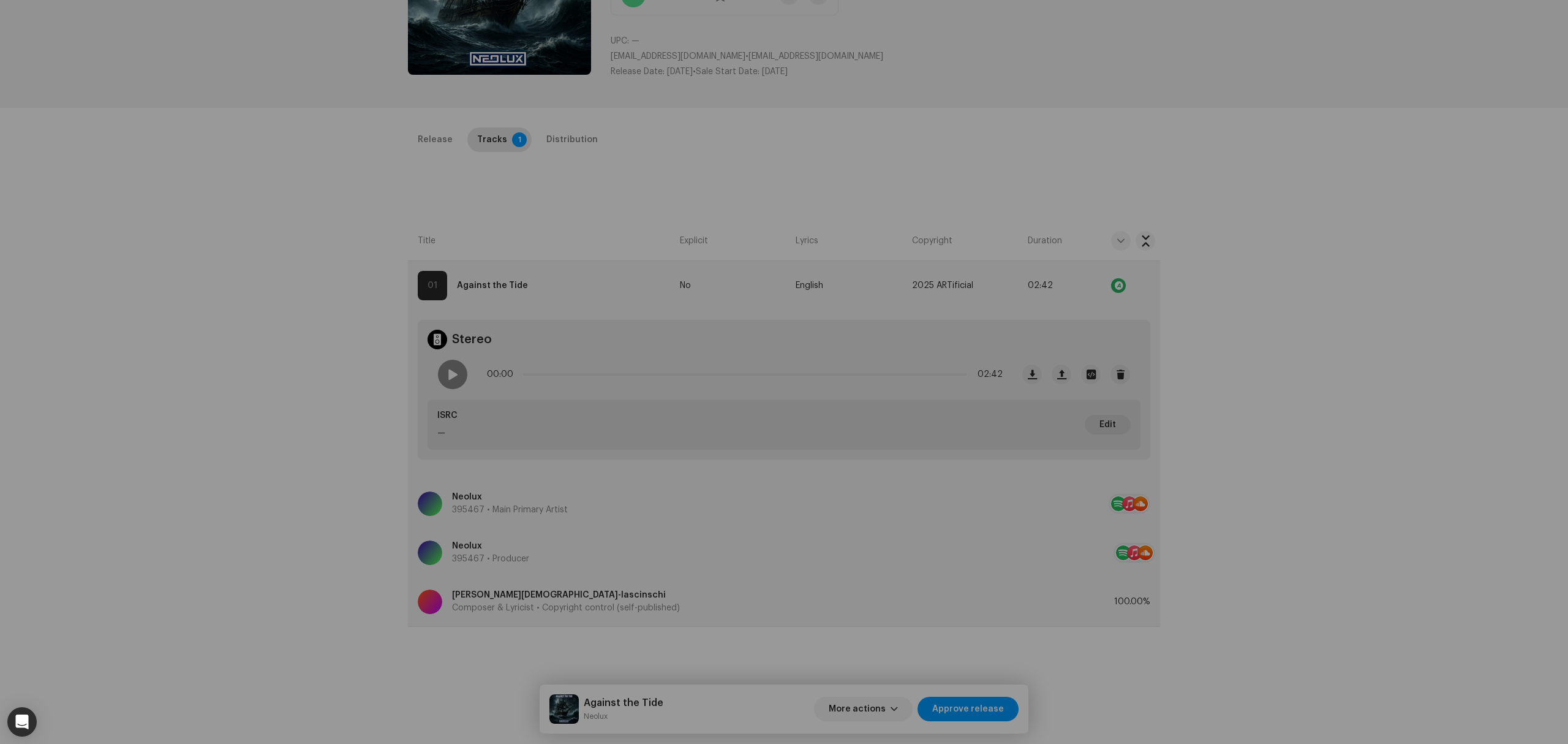
click at [308, 520] on div "Neolux - Against the Tide.wav File Name Neolux - Against the Tide.wav 40.73MB D…" at bounding box center [784, 372] width 1568 height 744
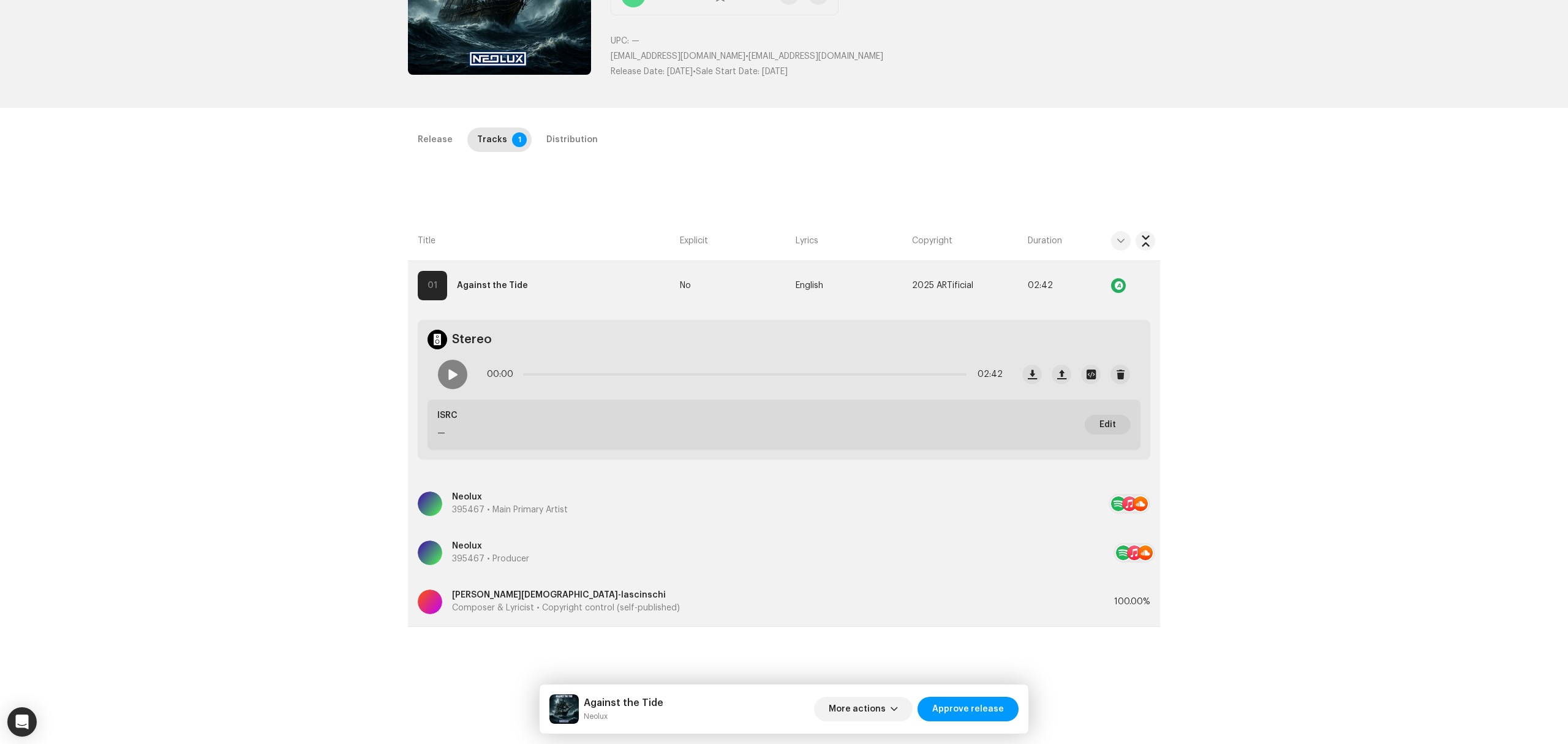
click at [290, 384] on div "Inspection / Against the Tide Trust & Safety Guide Release Id: 3048207 Payee Id…" at bounding box center [784, 372] width 1568 height 744
click at [442, 368] on div at bounding box center [452, 374] width 30 height 30
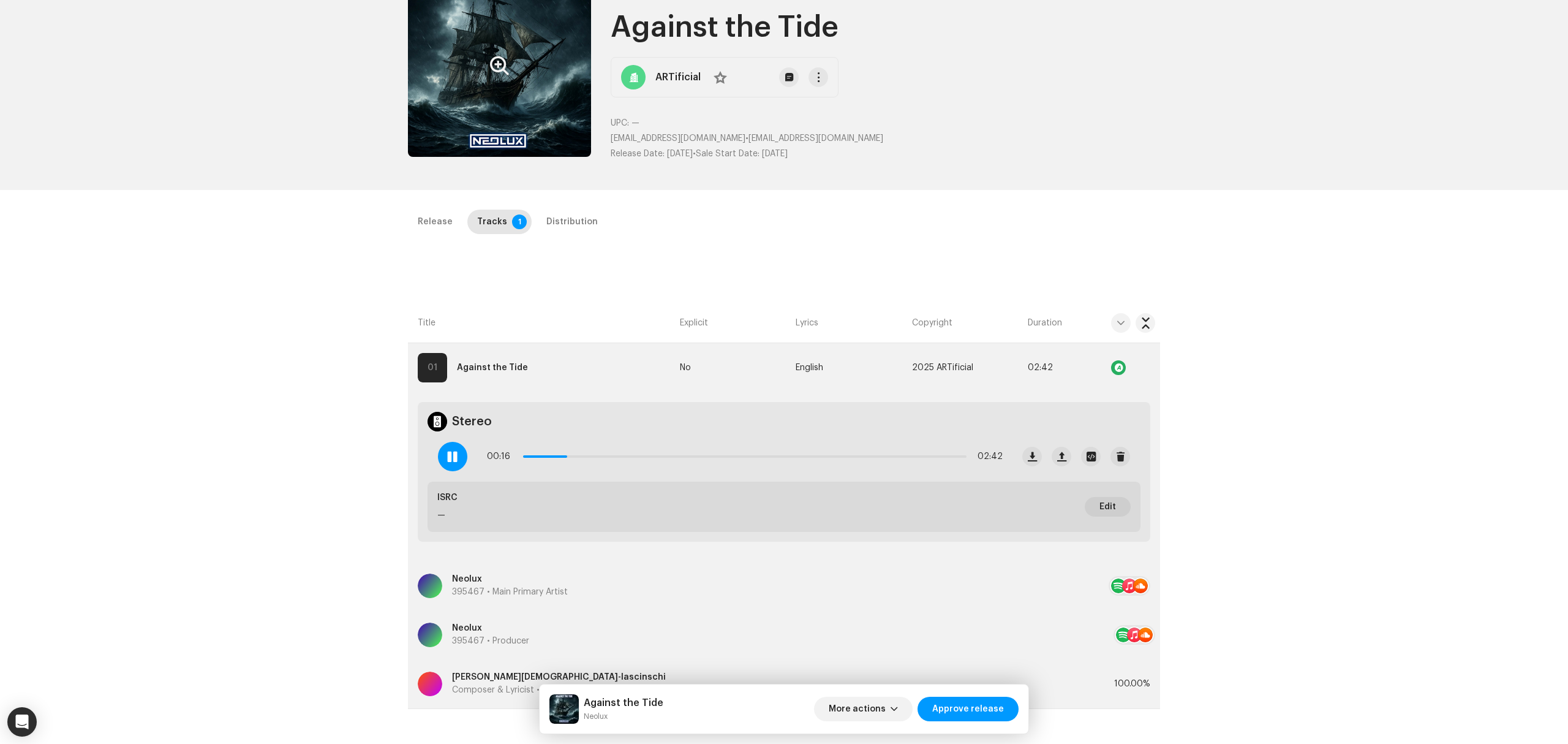
scroll to position [82, 0]
click at [1023, 462] on button "button" at bounding box center [1032, 456] width 20 height 20
drag, startPoint x: 680, startPoint y: 457, endPoint x: 795, endPoint y: 462, distance: 115.1
click at [795, 462] on span at bounding box center [798, 456] width 13 height 13
drag, startPoint x: 795, startPoint y: 461, endPoint x: 949, endPoint y: 474, distance: 154.5
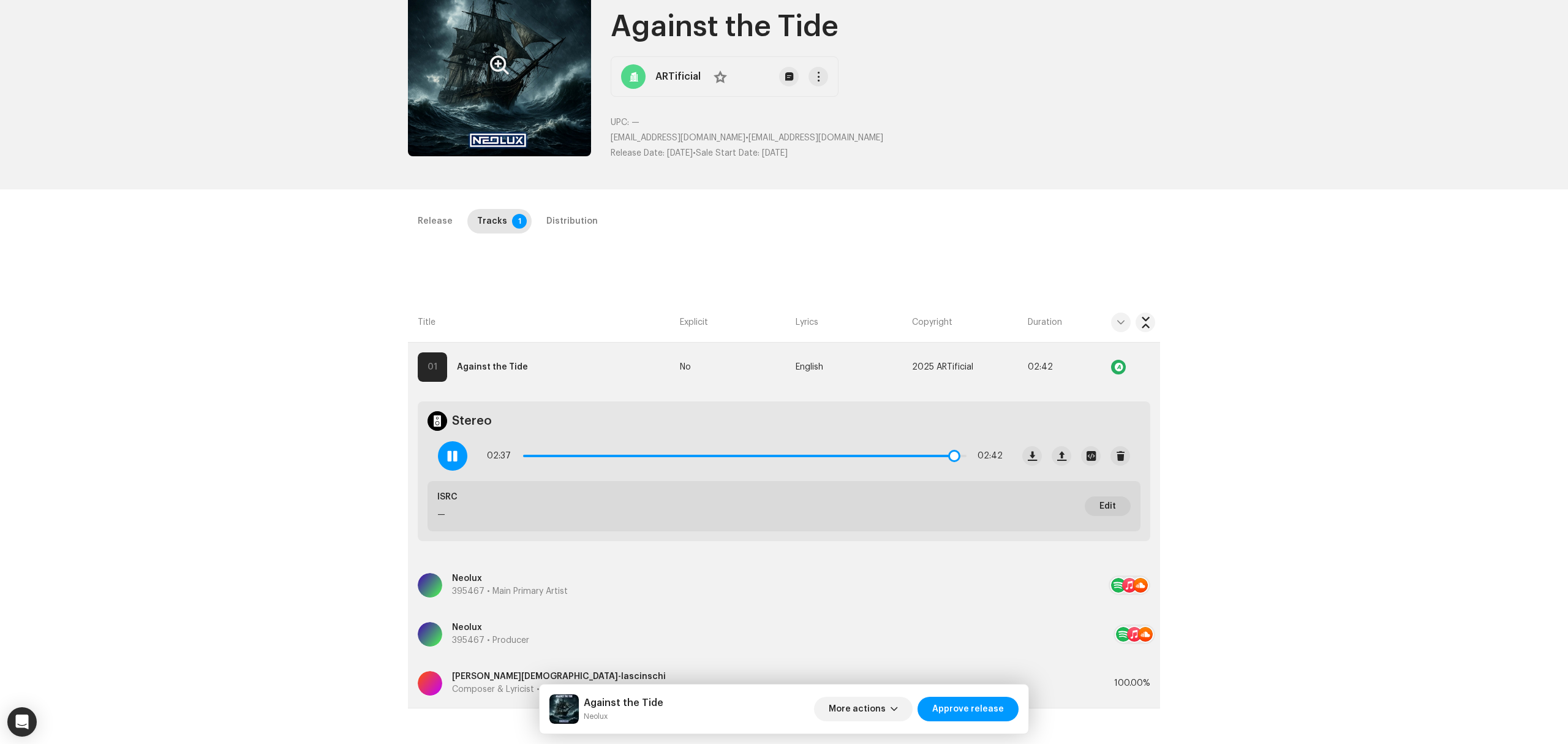
click at [949, 474] on div "02:37 02:42" at bounding box center [720, 456] width 584 height 49
click at [561, 227] on div "Distribution" at bounding box center [572, 220] width 51 height 24
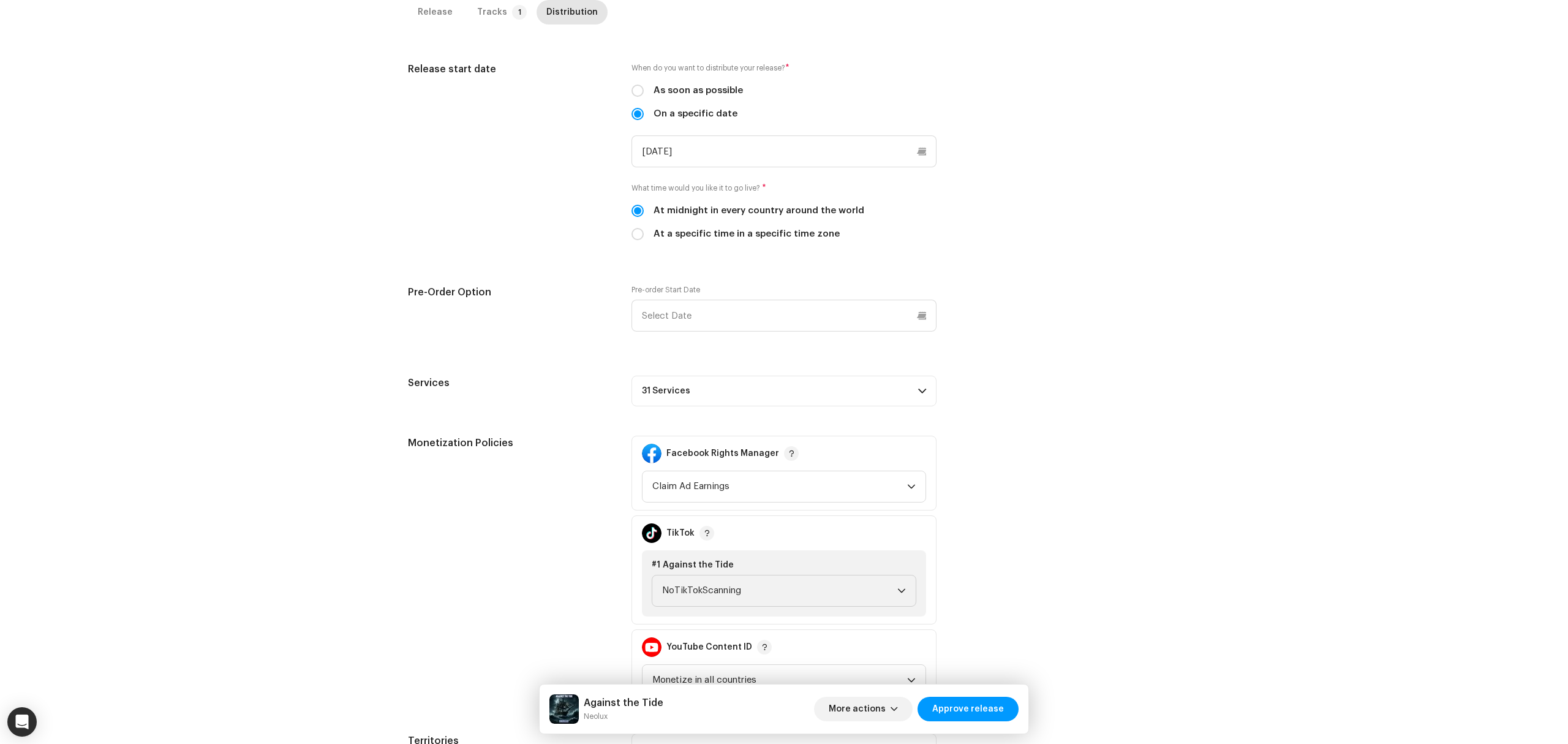
scroll to position [327, 0]
click at [949, 704] on span "Approve release" at bounding box center [968, 709] width 72 height 24
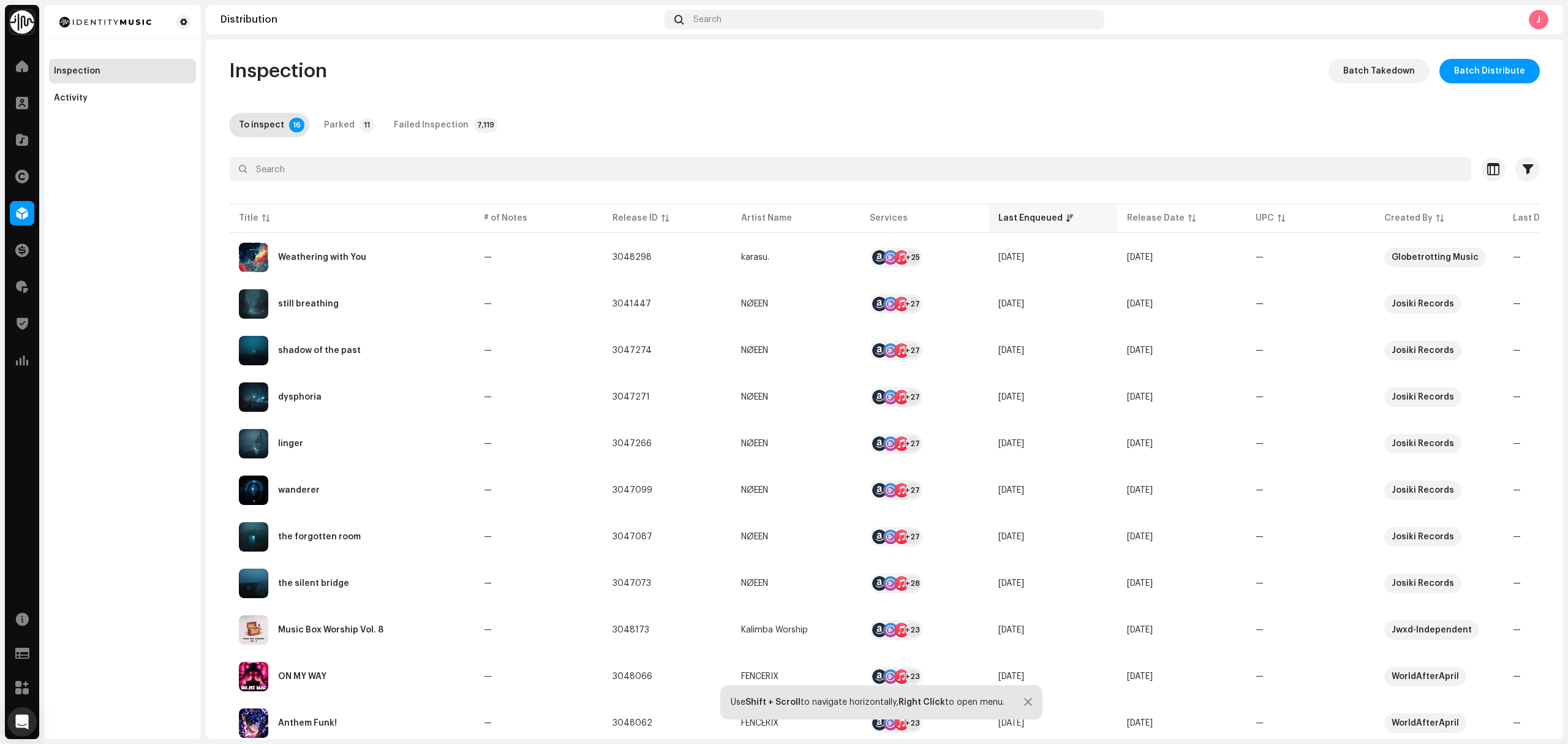
click at [1014, 207] on th "Last Enqueued" at bounding box center [1053, 218] width 129 height 30
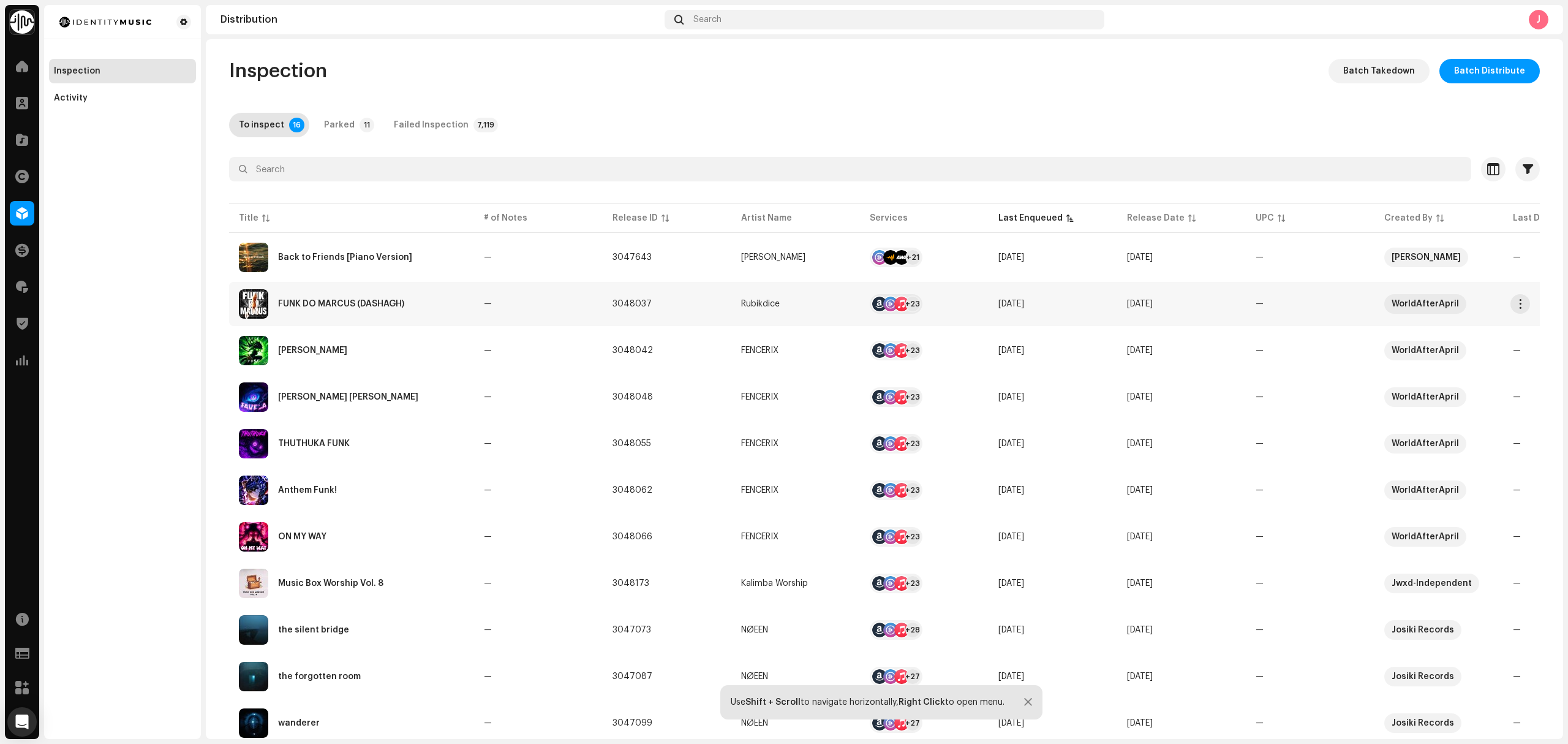
click at [456, 315] on div "FUNK DO MARCUS (DASHAGH)" at bounding box center [352, 304] width 226 height 30
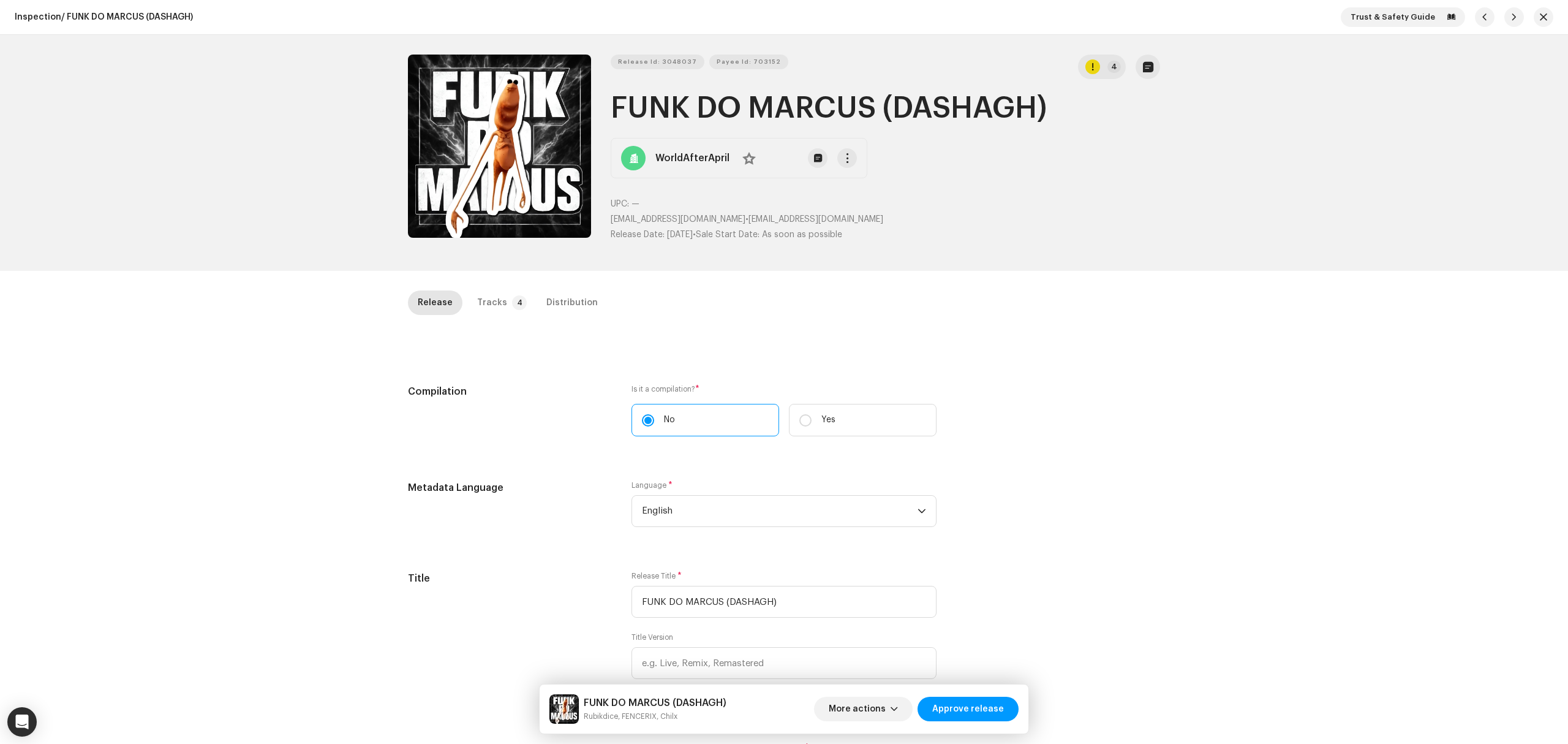
drag, startPoint x: 307, startPoint y: 486, endPoint x: 339, endPoint y: 440, distance: 56.0
click at [314, 490] on div "Inspection / FUNK DO MARCUS (DASHAGH) Trust & Safety Guide Release Id: 3048037 …" at bounding box center [784, 372] width 1568 height 744
click at [491, 186] on button "Zoom Image" at bounding box center [500, 147] width 183 height 184
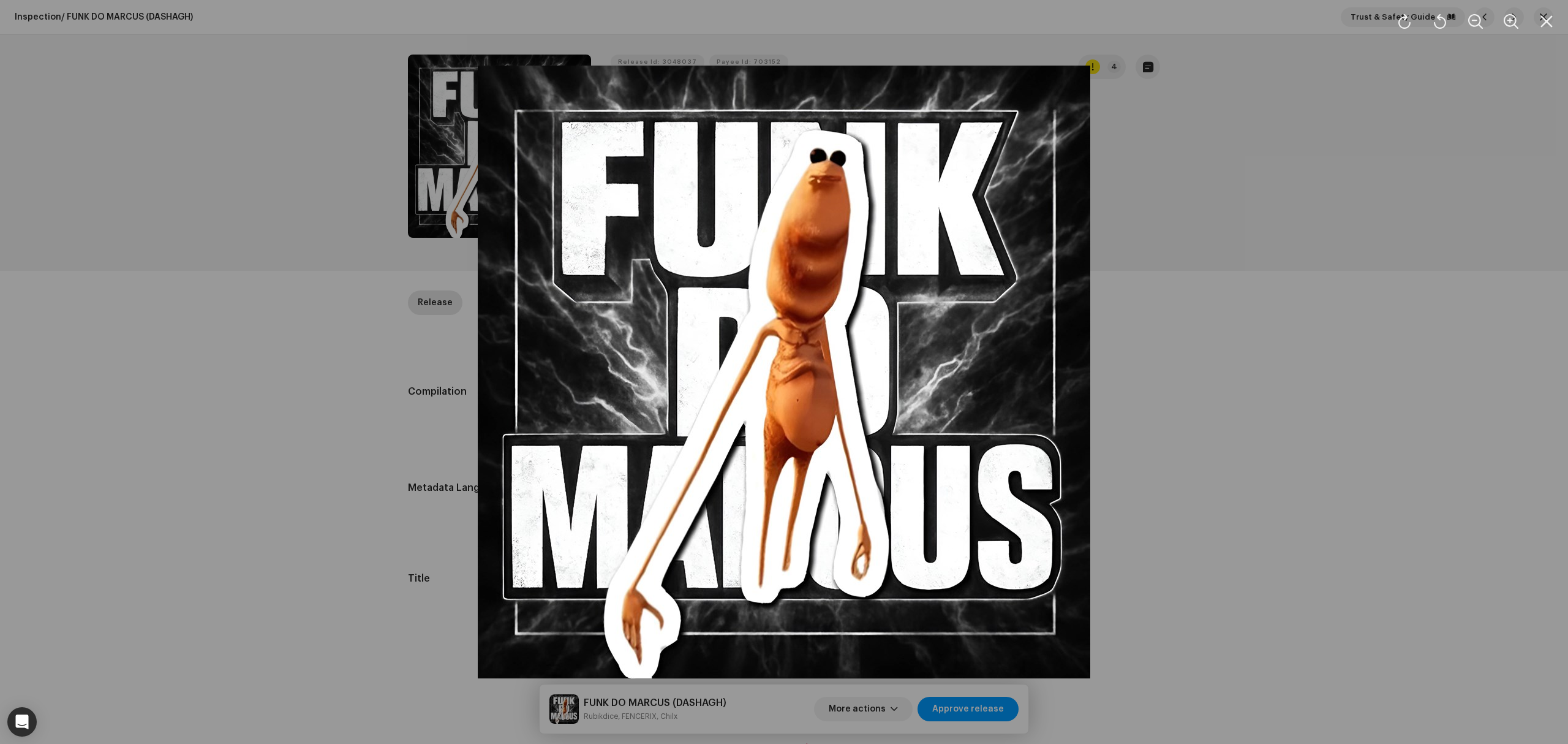
click at [348, 413] on div at bounding box center [784, 372] width 1568 height 744
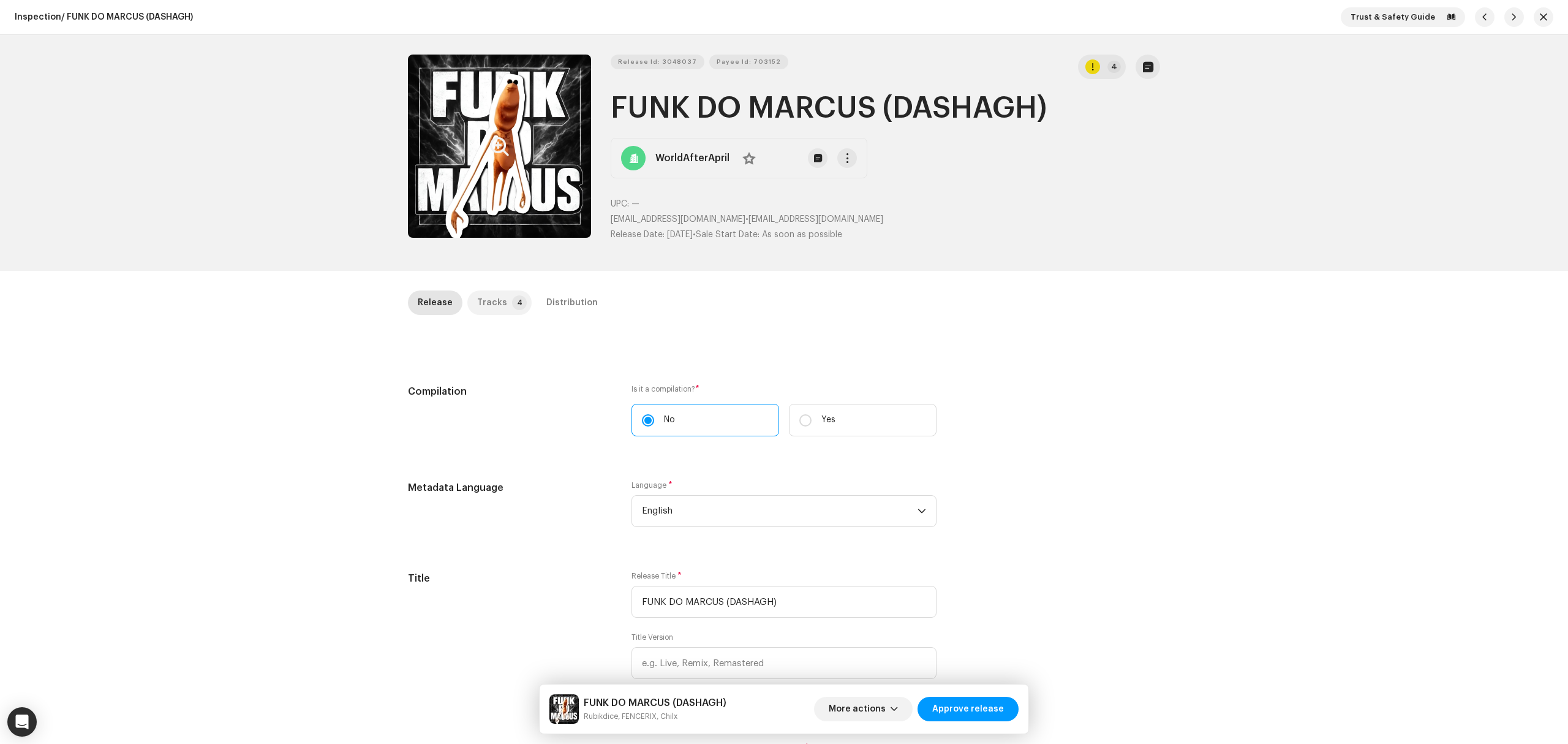
click at [512, 304] on p-badge "4" at bounding box center [520, 302] width 14 height 14
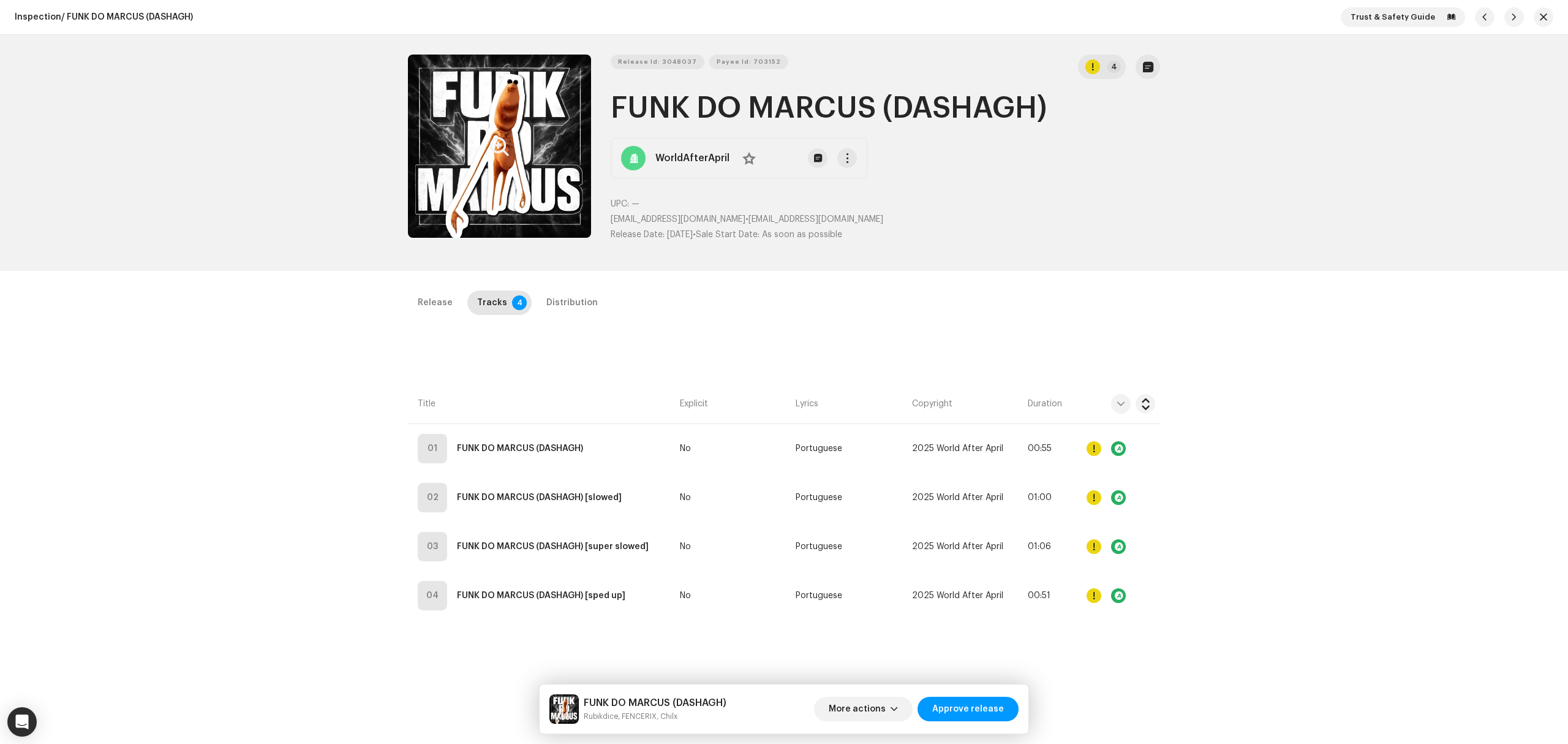
click at [463, 166] on button "Zoom Image" at bounding box center [500, 147] width 183 height 184
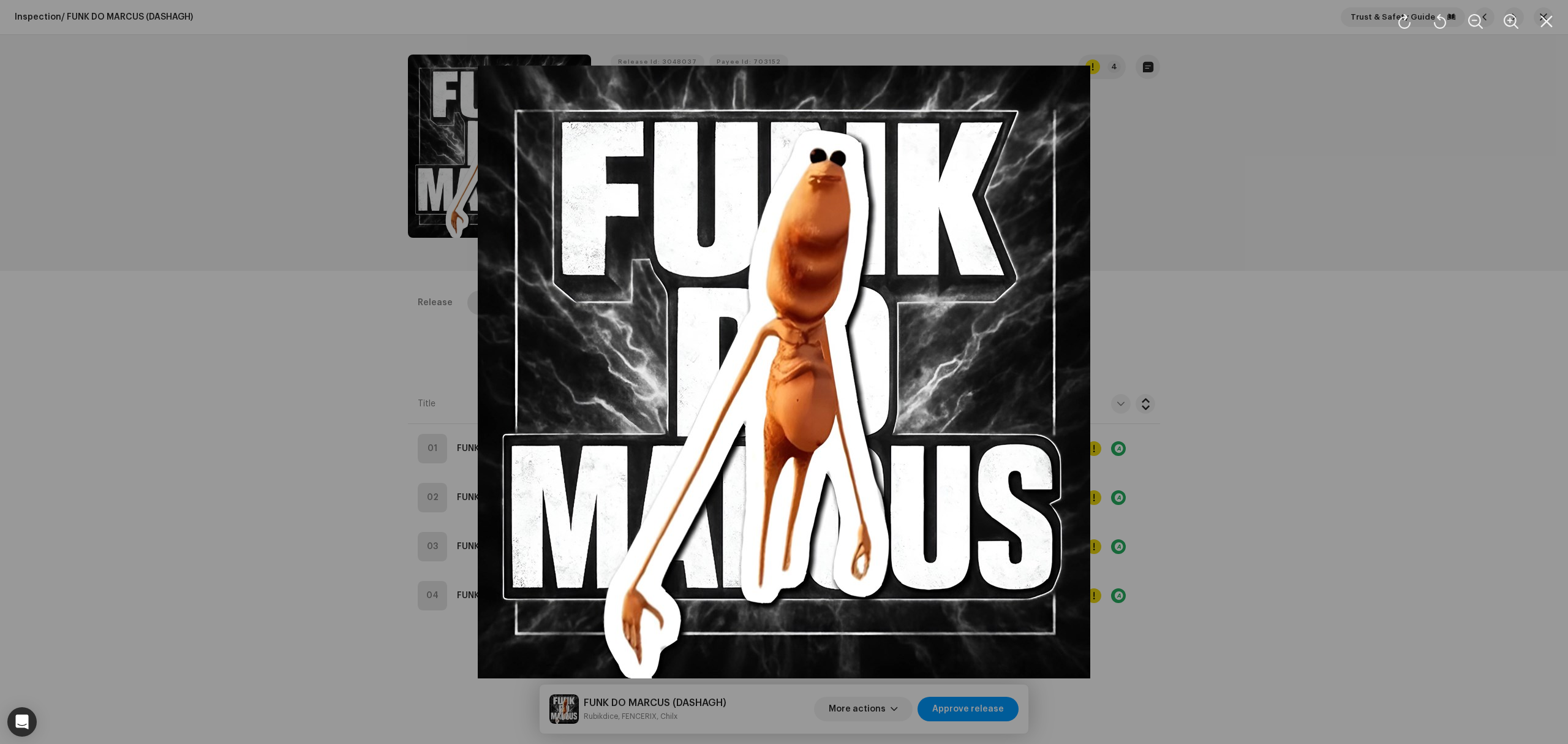
click at [268, 371] on div at bounding box center [784, 372] width 1568 height 744
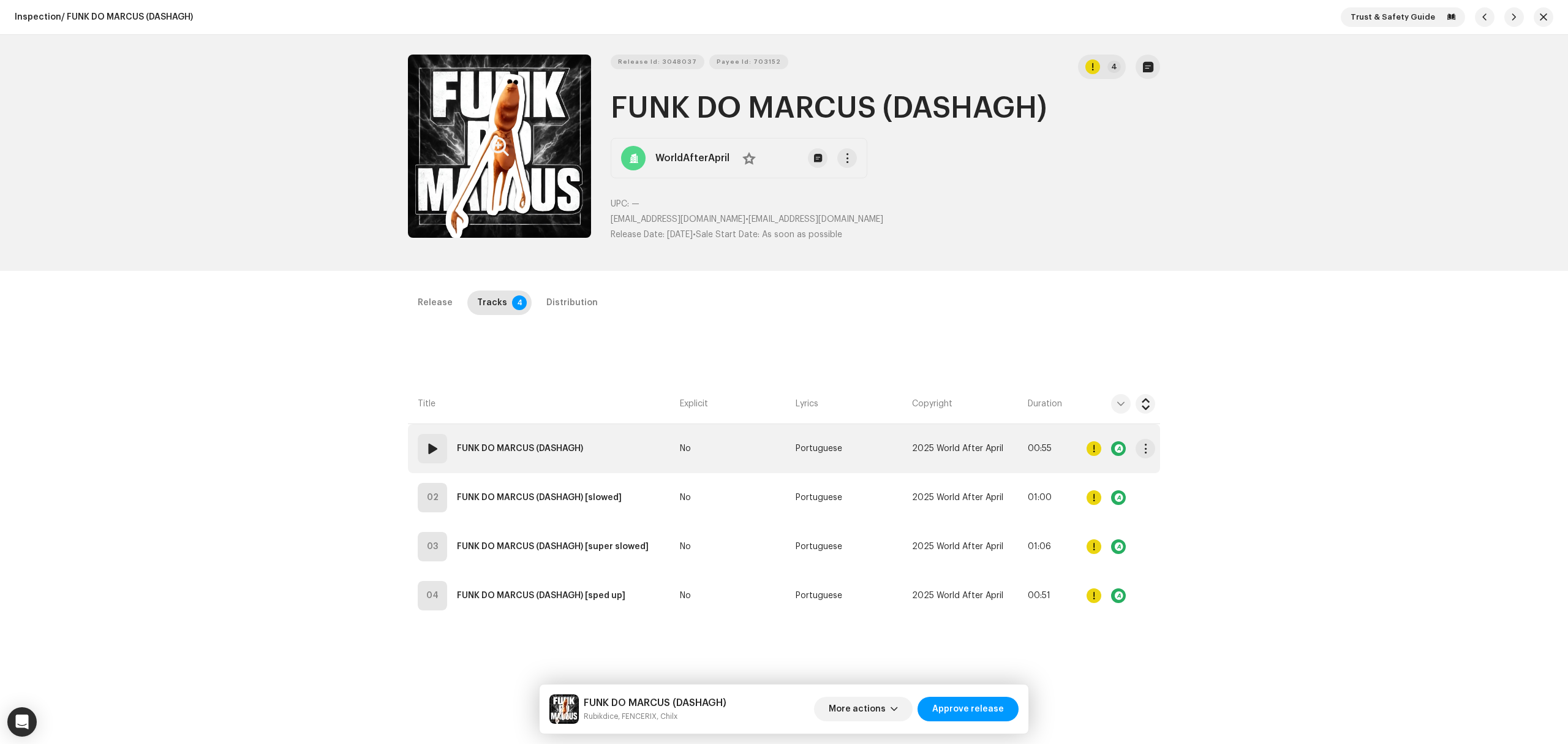
click at [615, 453] on td "01 FUNK DO MARCUS (DASHAGH)" at bounding box center [541, 449] width 267 height 49
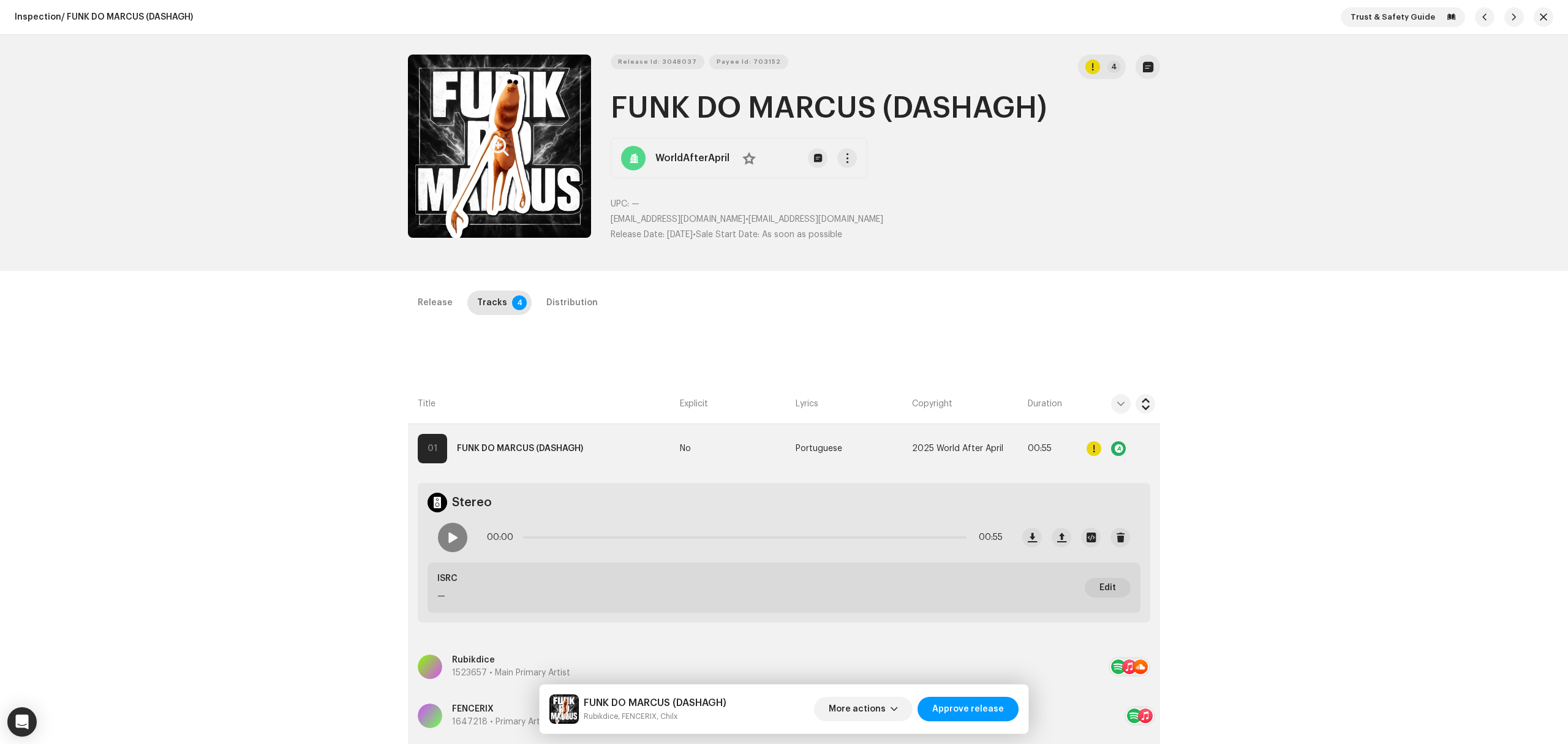
drag, startPoint x: 1076, startPoint y: 123, endPoint x: 593, endPoint y: 95, distance: 483.8
click at [584, 97] on div "Release Id: 3048037 Payee Id: 703152 4 FUNK DO MARCUS (DASHAGH) WorldAfterApril…" at bounding box center [784, 153] width 753 height 197
copy div "Release Id: 3048037 Payee Id: 703152 4 FUNK DO MARCUS (DASHAGH)"
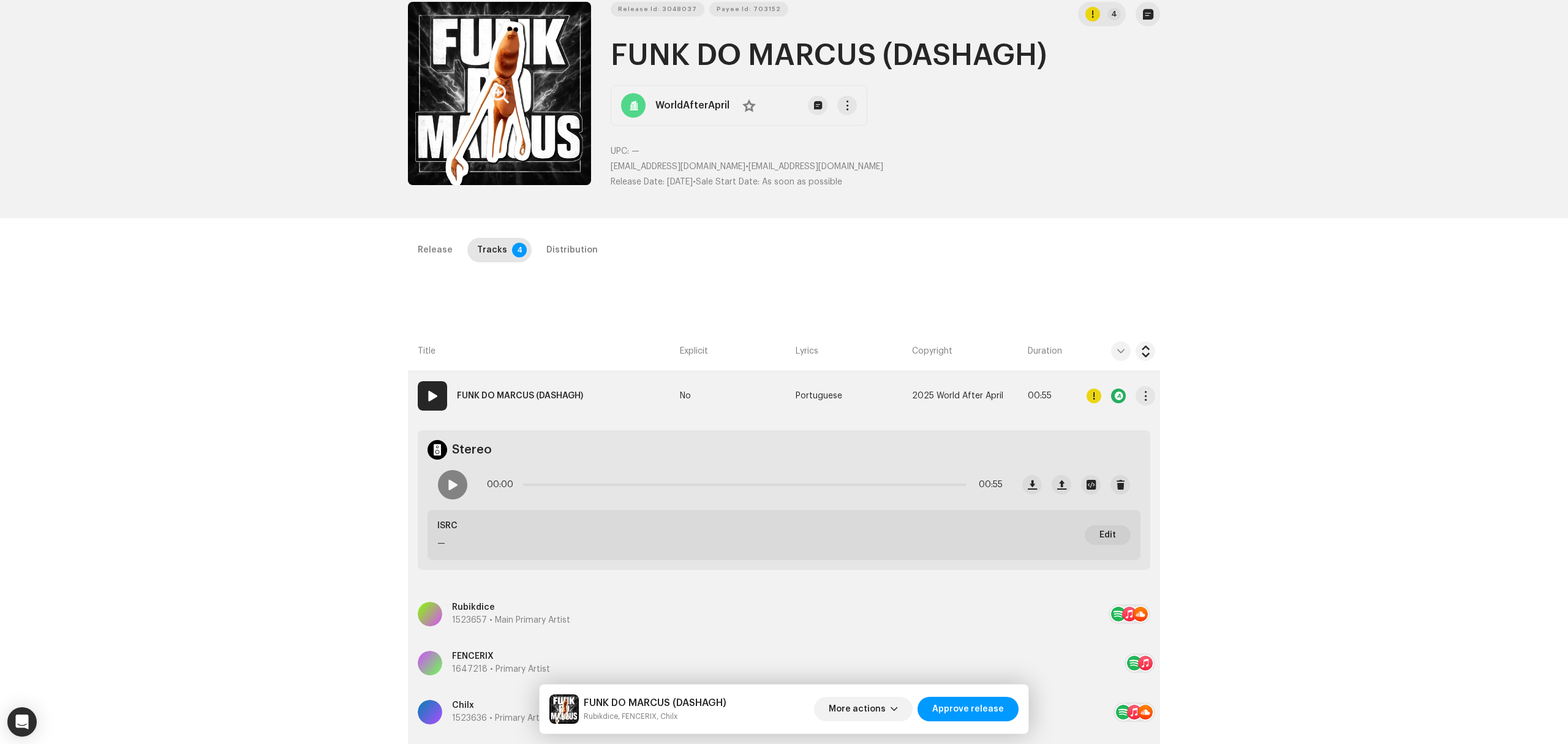
scroll to position [82, 0]
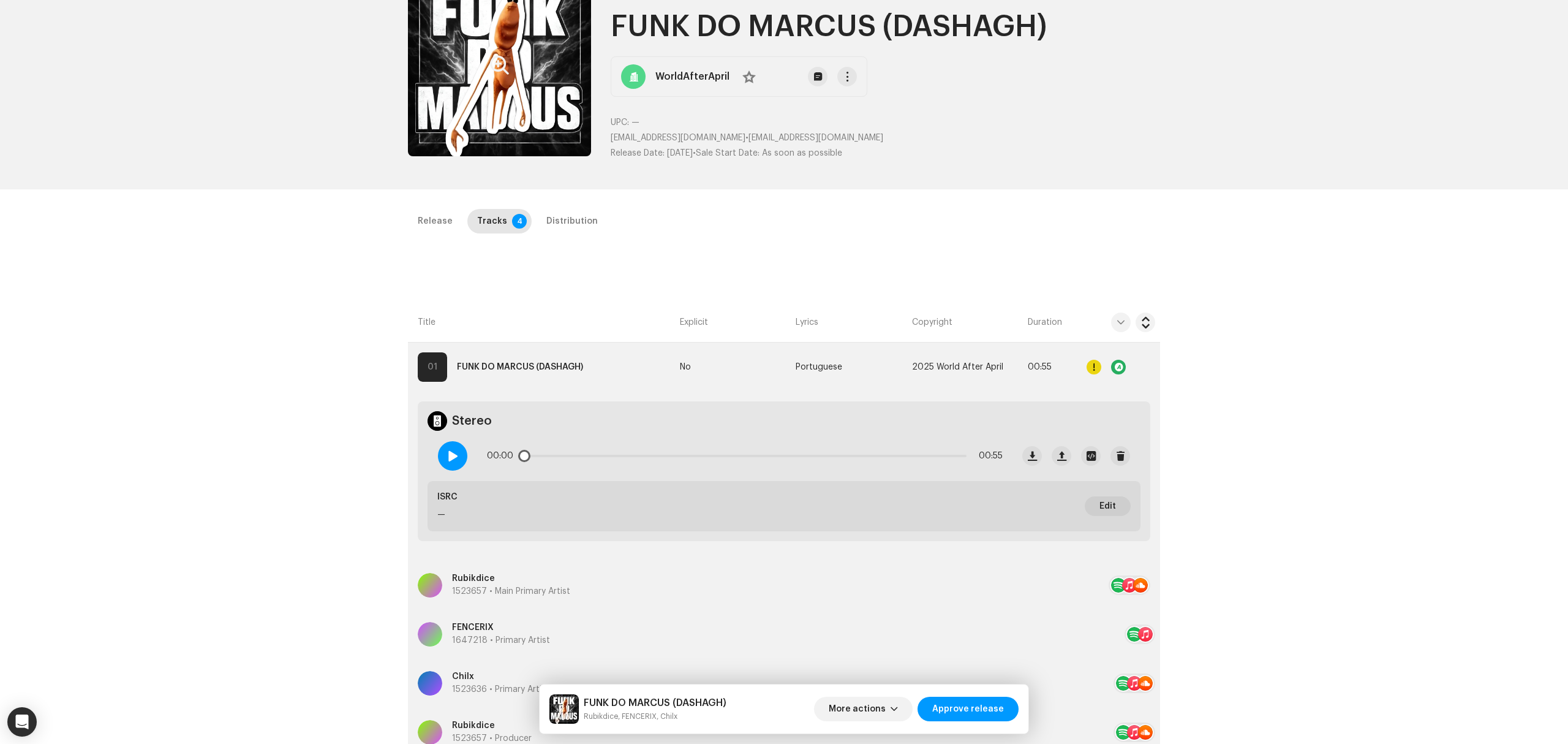
click at [462, 453] on div at bounding box center [452, 456] width 30 height 30
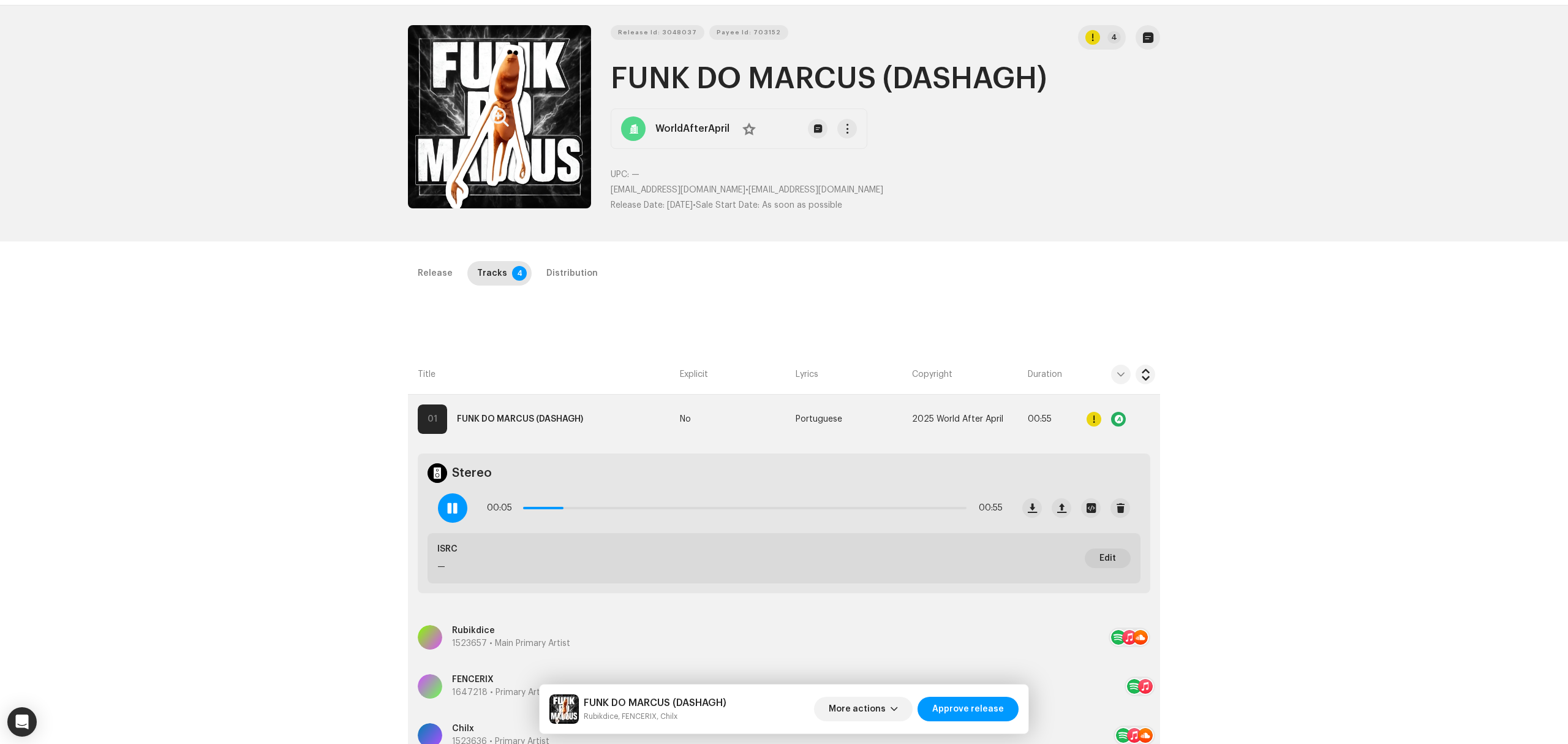
scroll to position [0, 0]
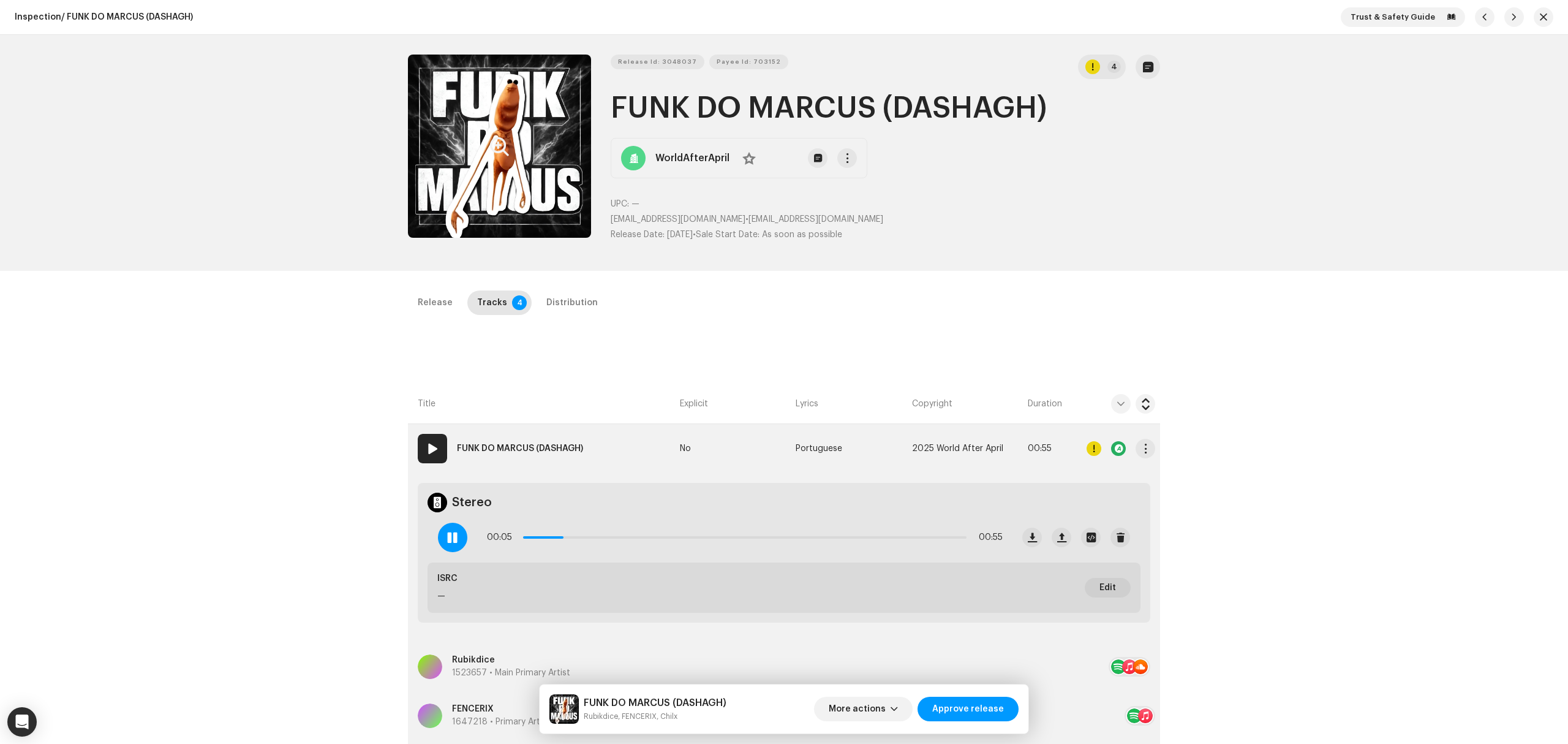
click at [1089, 449] on div at bounding box center [1094, 449] width 14 height 14
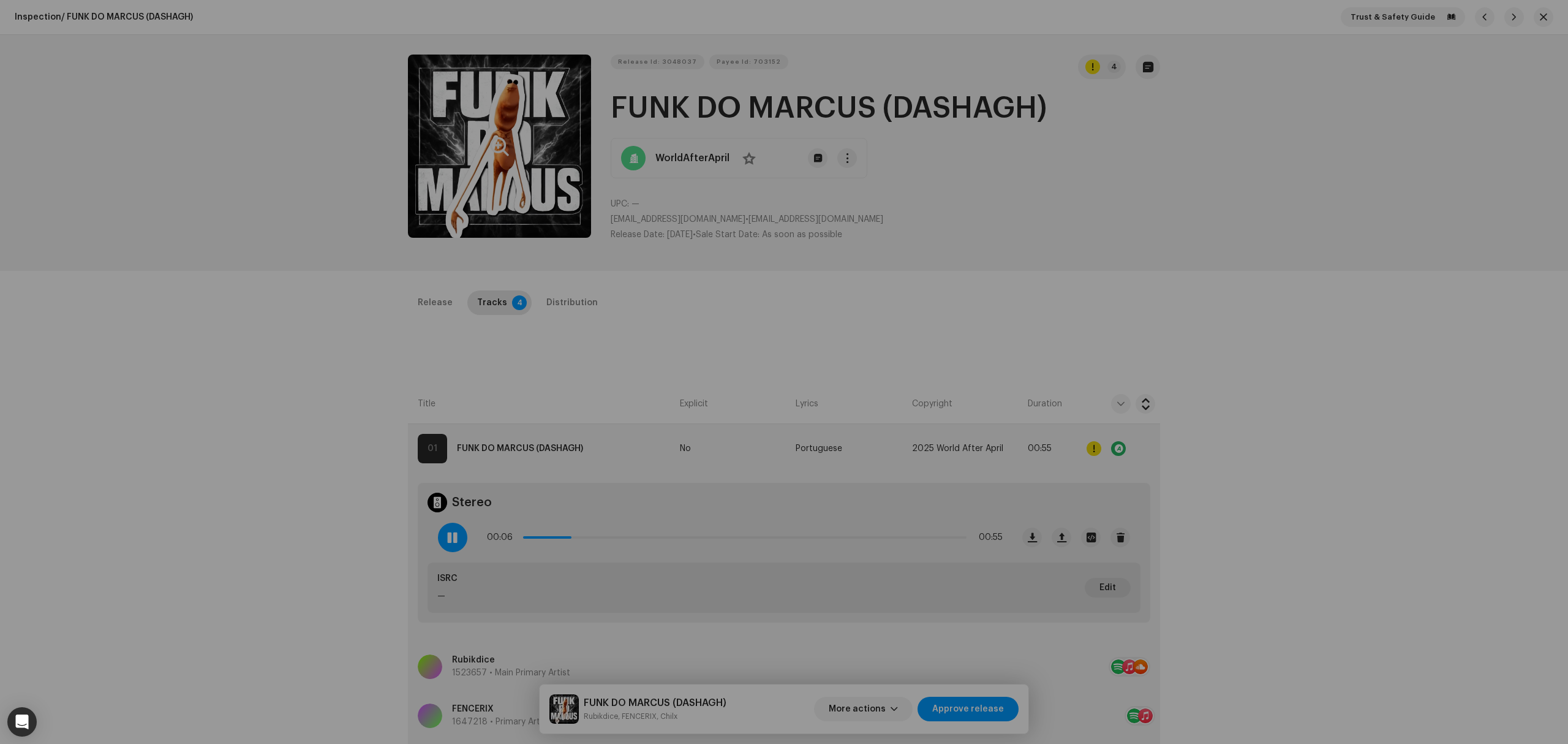
drag, startPoint x: 270, startPoint y: 452, endPoint x: 369, endPoint y: 481, distance: 103.2
click at [270, 453] on div "Errors & Warnings Error Warnings 1 Please review these warnings to see if you n…" at bounding box center [784, 372] width 1568 height 744
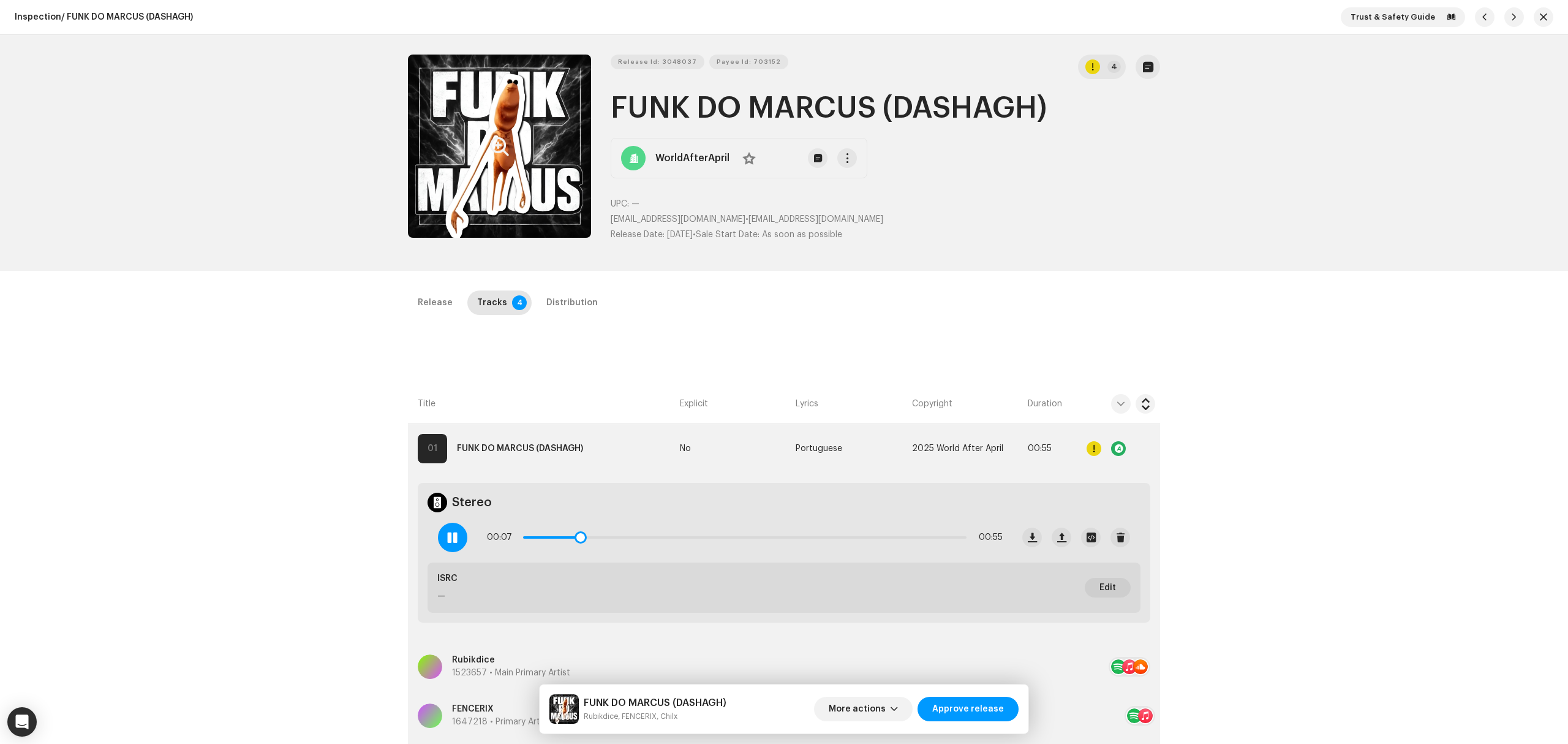
click at [570, 539] on span at bounding box center [551, 537] width 57 height 3
drag, startPoint x: 582, startPoint y: 536, endPoint x: 468, endPoint y: 527, distance: 114.4
click at [457, 527] on div "00:00 00:55" at bounding box center [720, 537] width 584 height 49
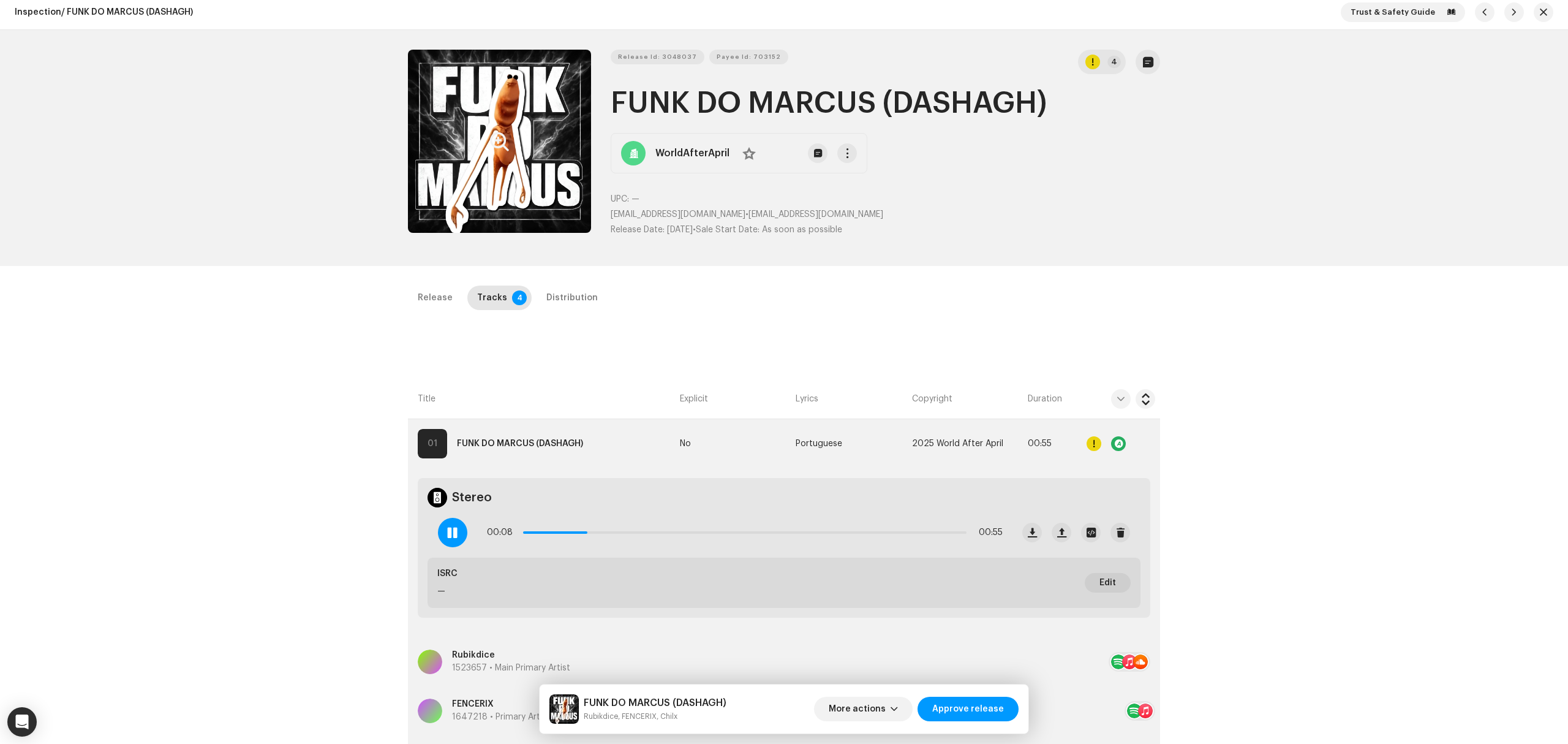
scroll to position [4, 0]
copy div "Rubikdice"
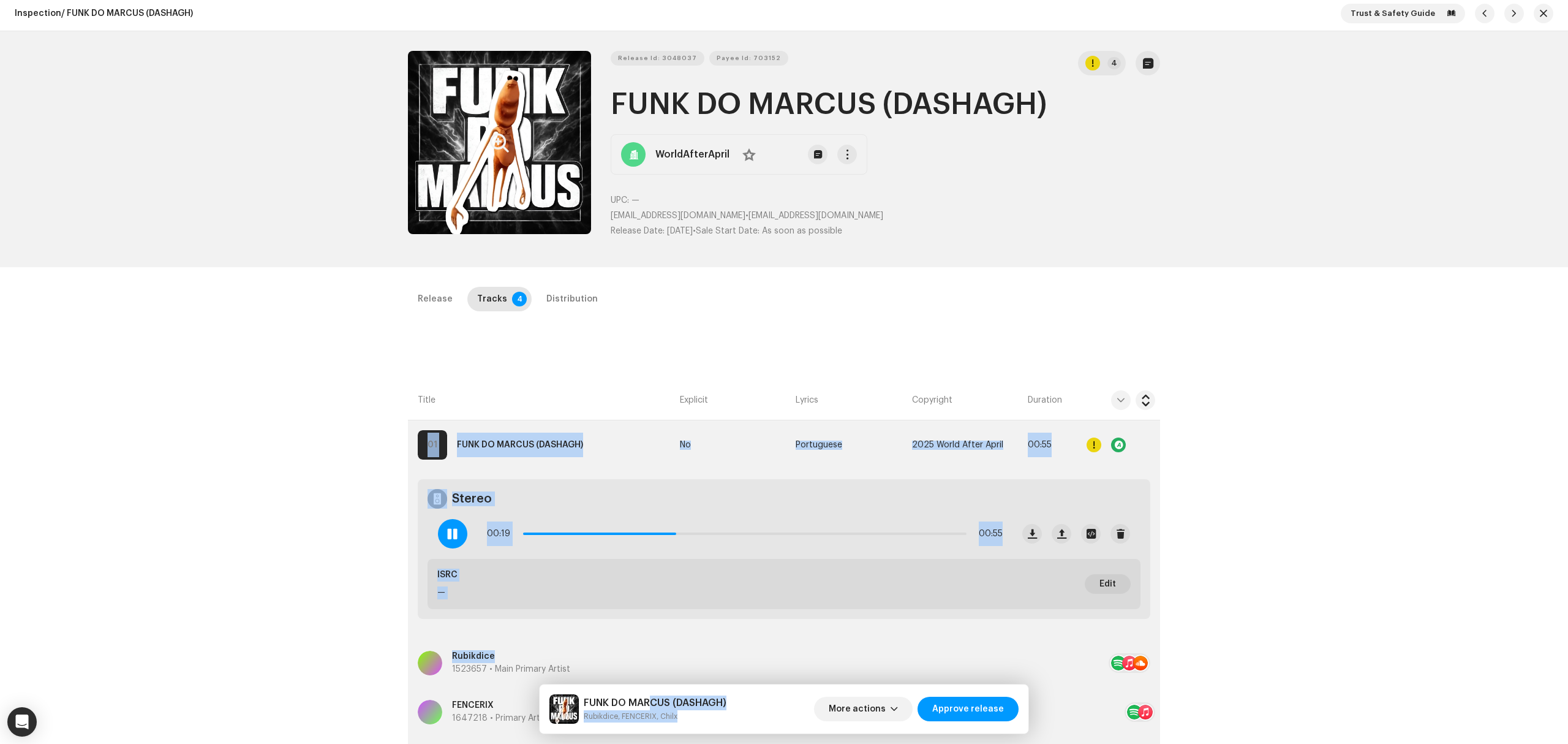
drag, startPoint x: 501, startPoint y: 653, endPoint x: 798, endPoint y: 716, distance: 303.6
click at [757, 704] on div "Inspection / FUNK DO MARCUS (DASHAGH) Trust & Safety Guide Release Id: 3048037 …" at bounding box center [784, 372] width 1568 height 744
click at [817, 298] on div "Release Tracks 4 Distribution" at bounding box center [784, 299] width 753 height 24
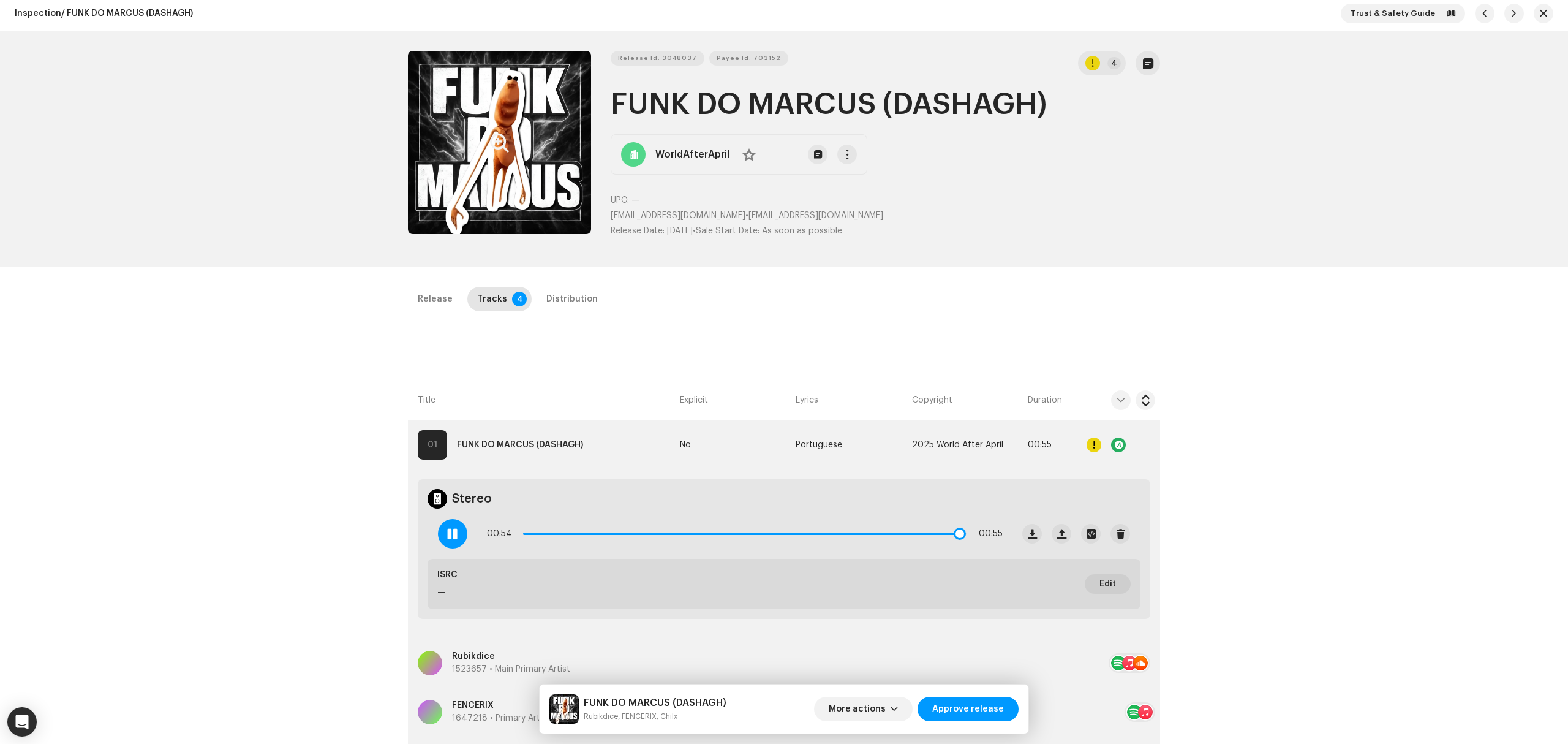
drag, startPoint x: 870, startPoint y: 533, endPoint x: 955, endPoint y: 544, distance: 85.7
click at [955, 544] on div "00:54 00:55" at bounding box center [745, 533] width 516 height 24
click at [1091, 447] on div at bounding box center [1094, 444] width 14 height 14
click at [361, 413] on div "Errors & Warnings Error Warnings 1 Please review these warnings to see if you n…" at bounding box center [784, 372] width 1568 height 744
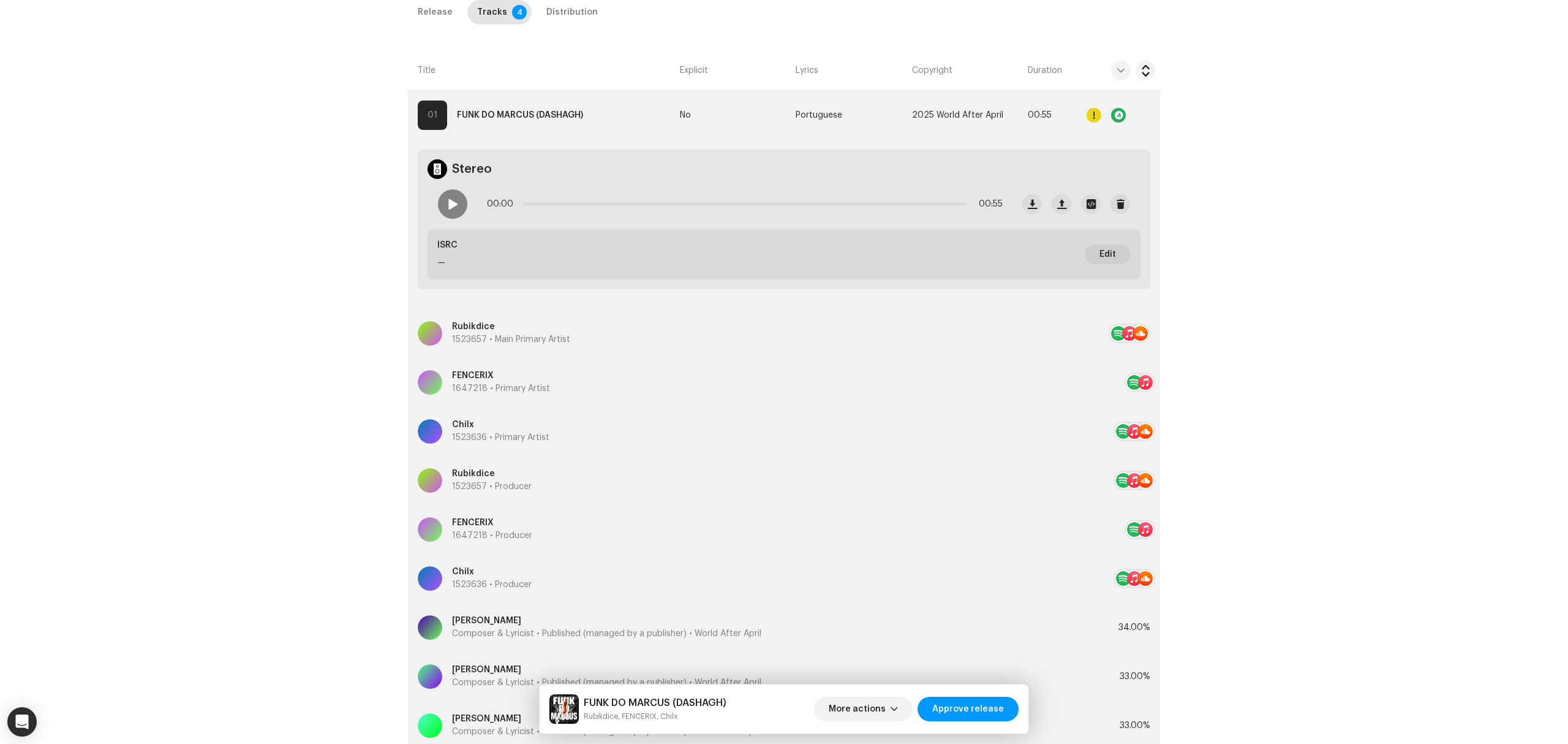
scroll to position [167, 0]
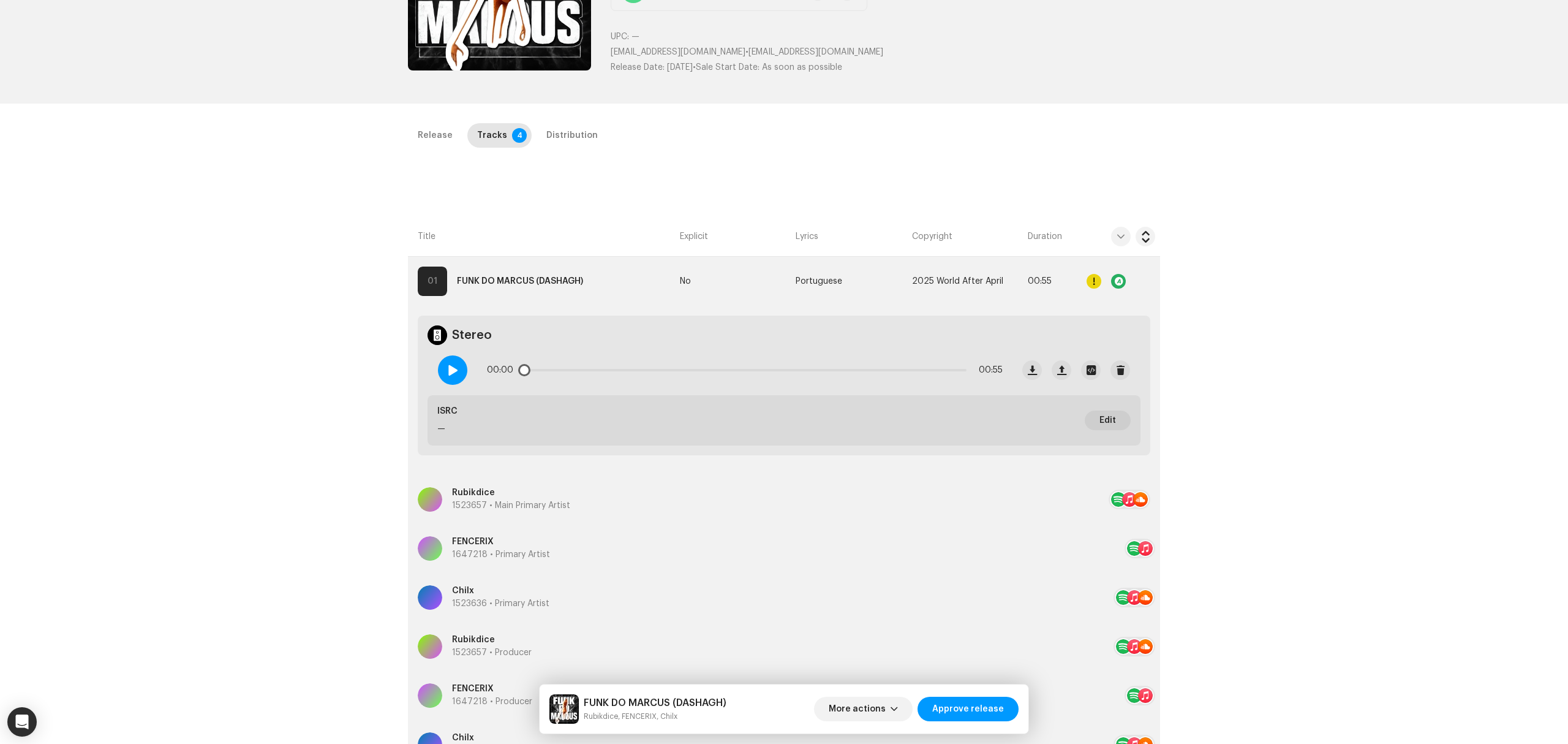
drag, startPoint x: 437, startPoint y: 378, endPoint x: 453, endPoint y: 379, distance: 16.0
click at [437, 378] on div "00:00 00:55" at bounding box center [720, 370] width 584 height 49
drag, startPoint x: 522, startPoint y: 371, endPoint x: 767, endPoint y: 376, distance: 245.1
click at [760, 376] on div "00:00 00:55" at bounding box center [745, 370] width 516 height 24
drag, startPoint x: 770, startPoint y: 371, endPoint x: 847, endPoint y: 374, distance: 77.1
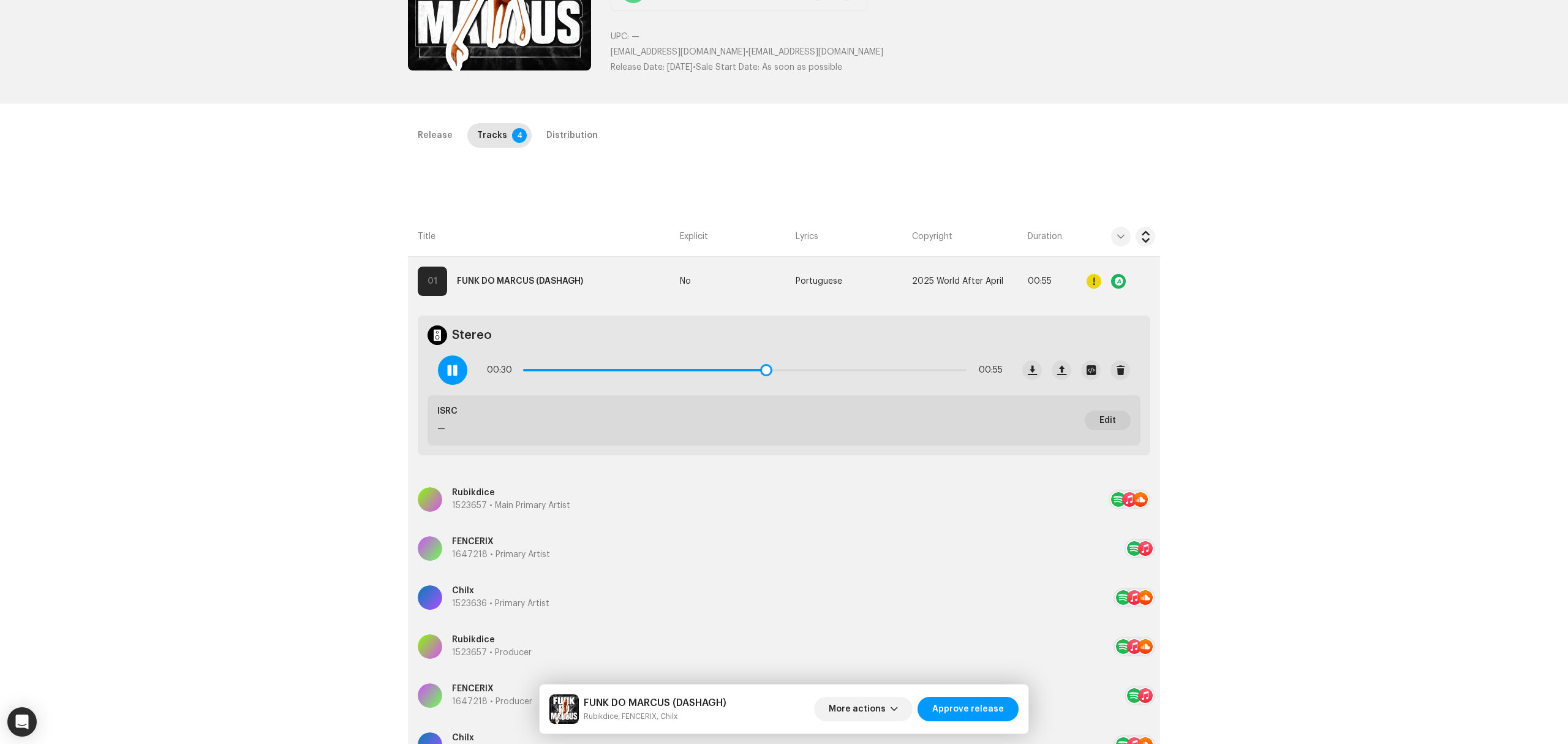
click at [847, 374] on div "00:30 00:55" at bounding box center [745, 370] width 516 height 24
drag, startPoint x: 783, startPoint y: 369, endPoint x: 949, endPoint y: 379, distance: 166.3
click at [949, 379] on div "00:53 00:55" at bounding box center [745, 370] width 516 height 24
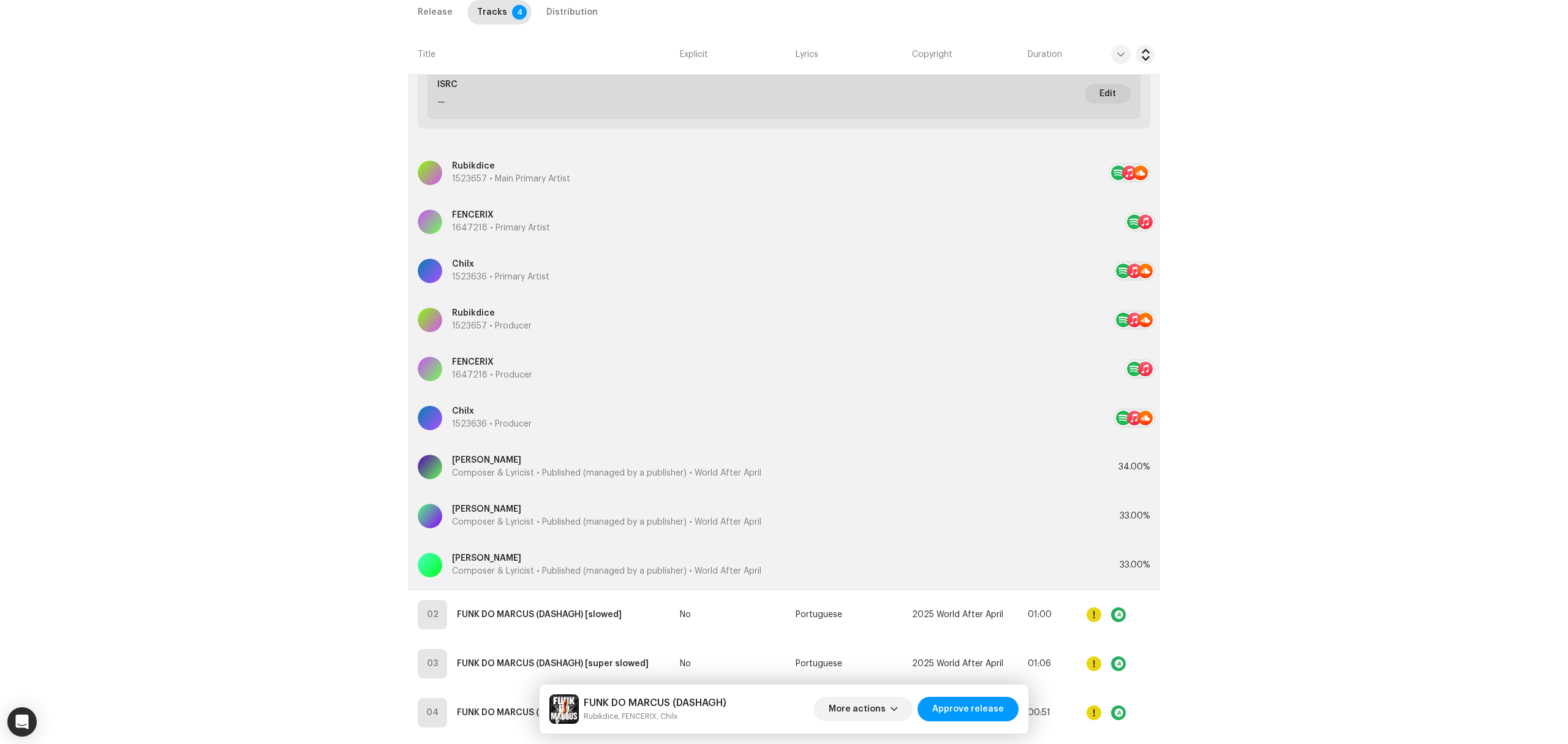
scroll to position [576, 0]
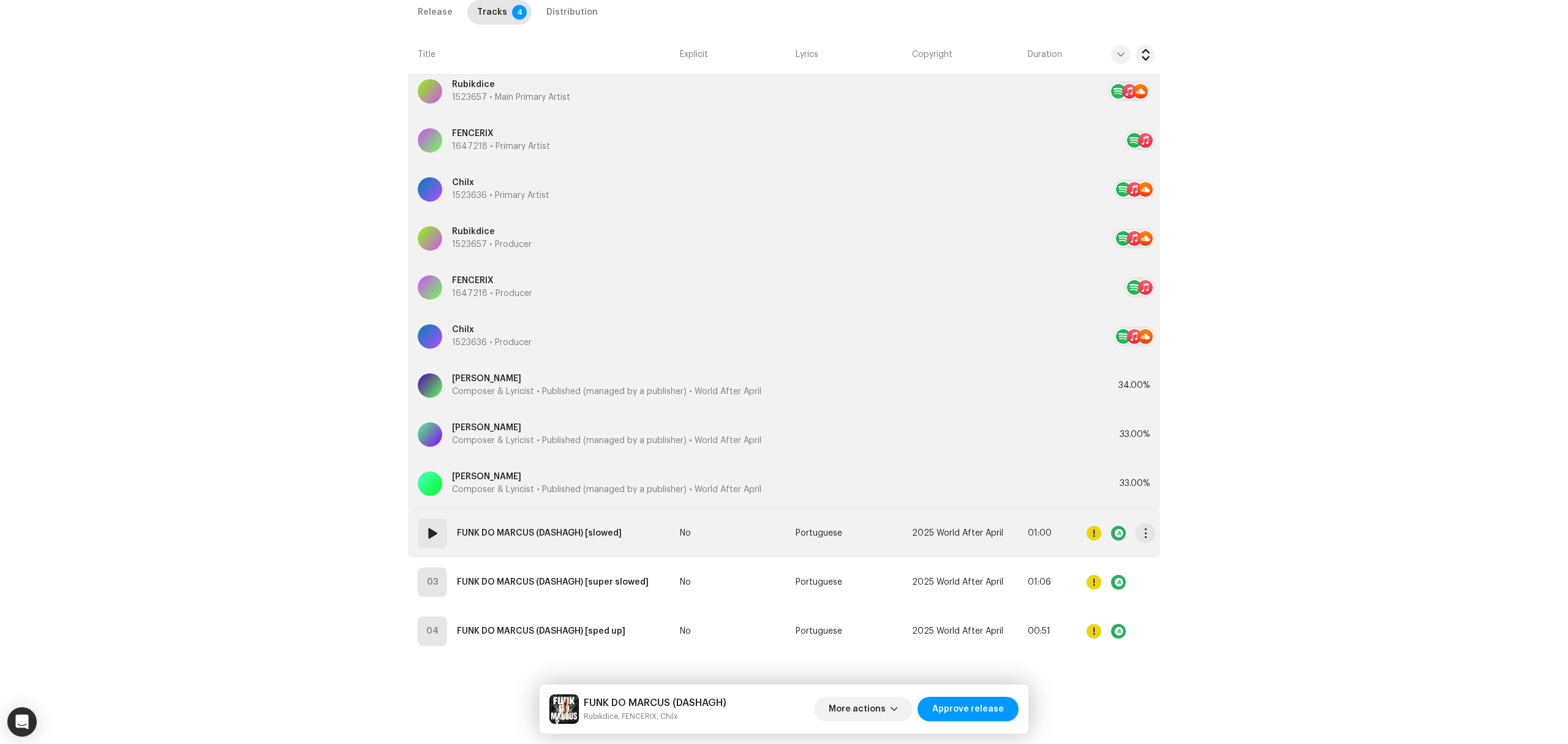
click at [712, 550] on td "No" at bounding box center [733, 533] width 116 height 49
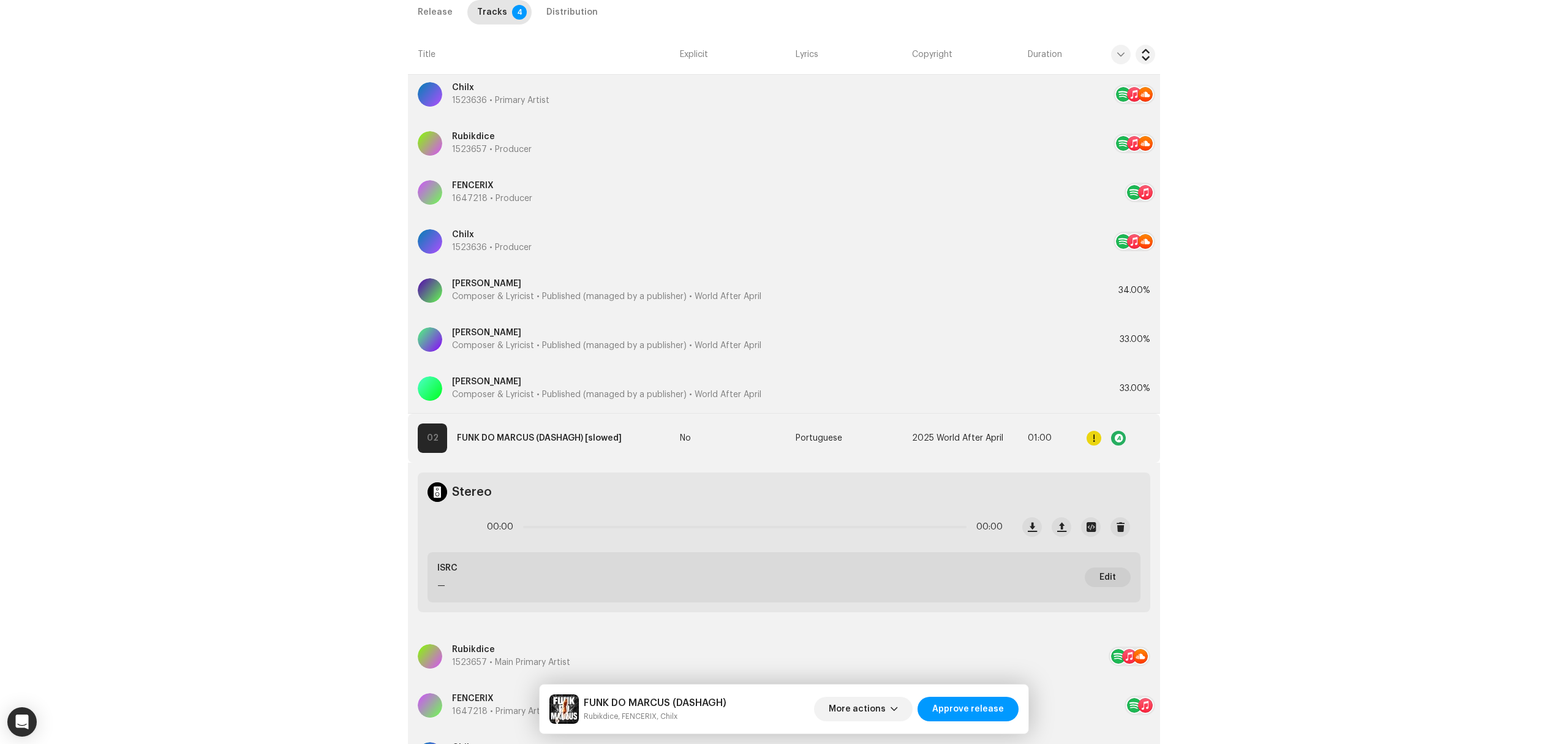
scroll to position [821, 0]
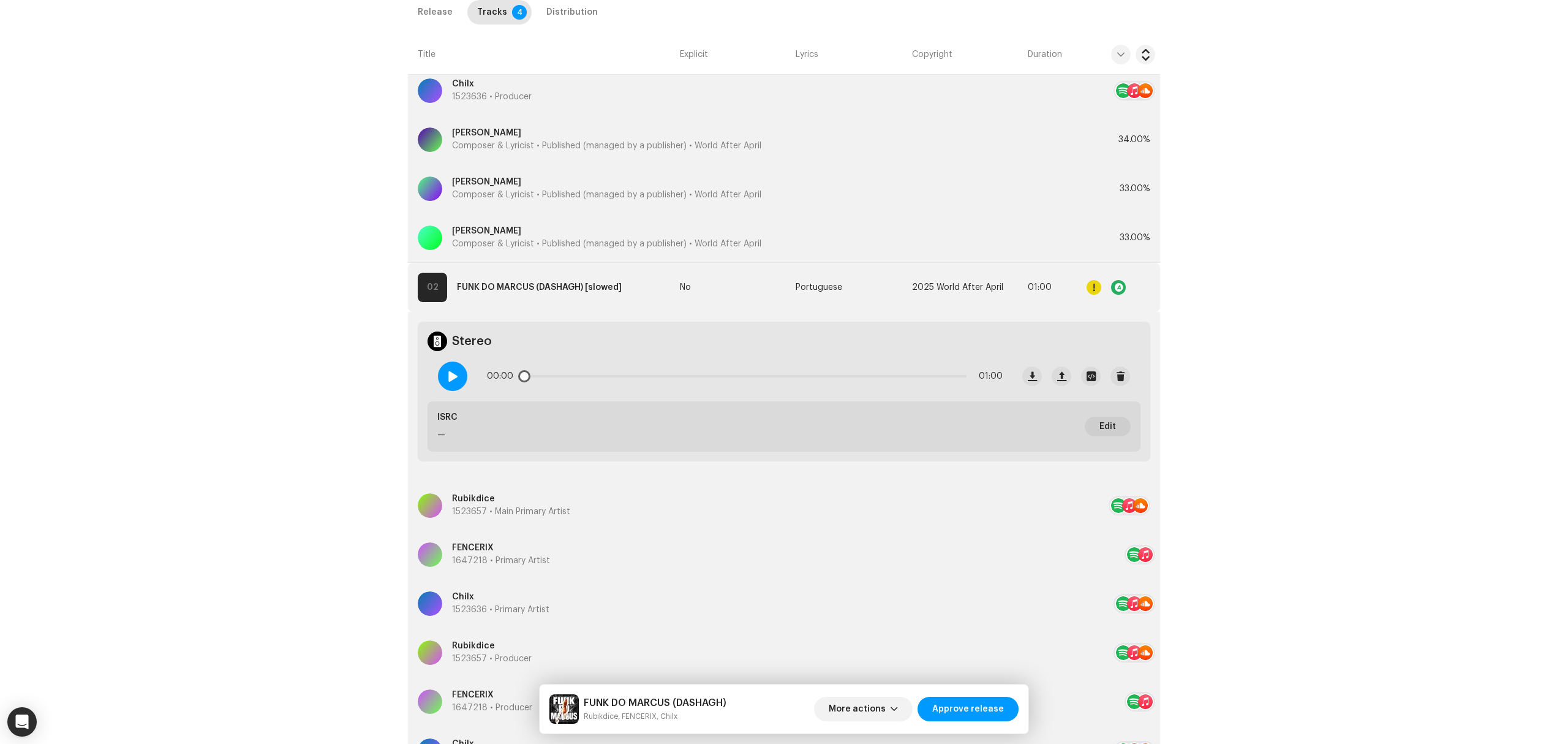
click at [438, 381] on div at bounding box center [452, 376] width 30 height 30
click at [1141, 287] on span "button" at bounding box center [1145, 287] width 9 height 10
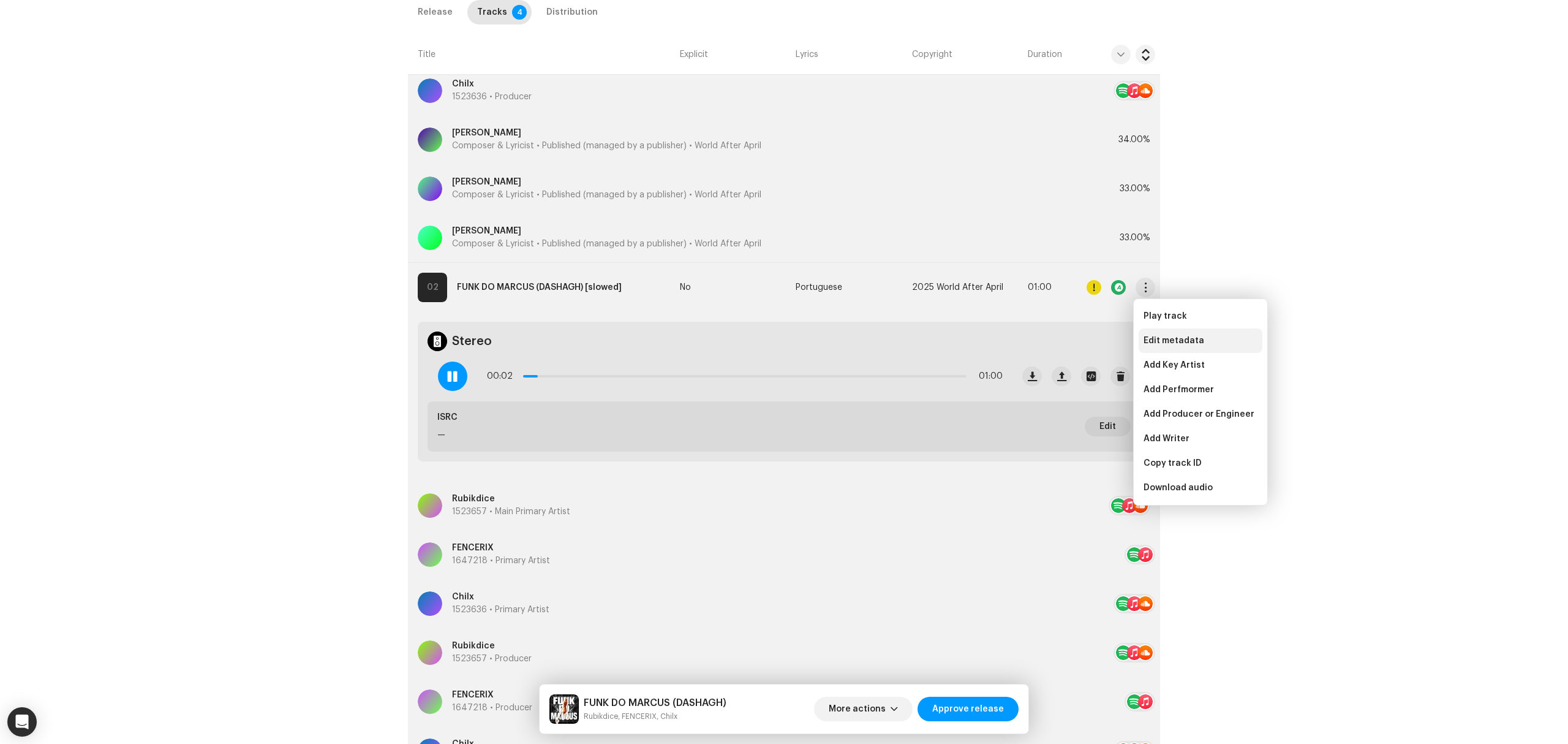
click at [1162, 331] on div "Edit metadata" at bounding box center [1201, 340] width 124 height 24
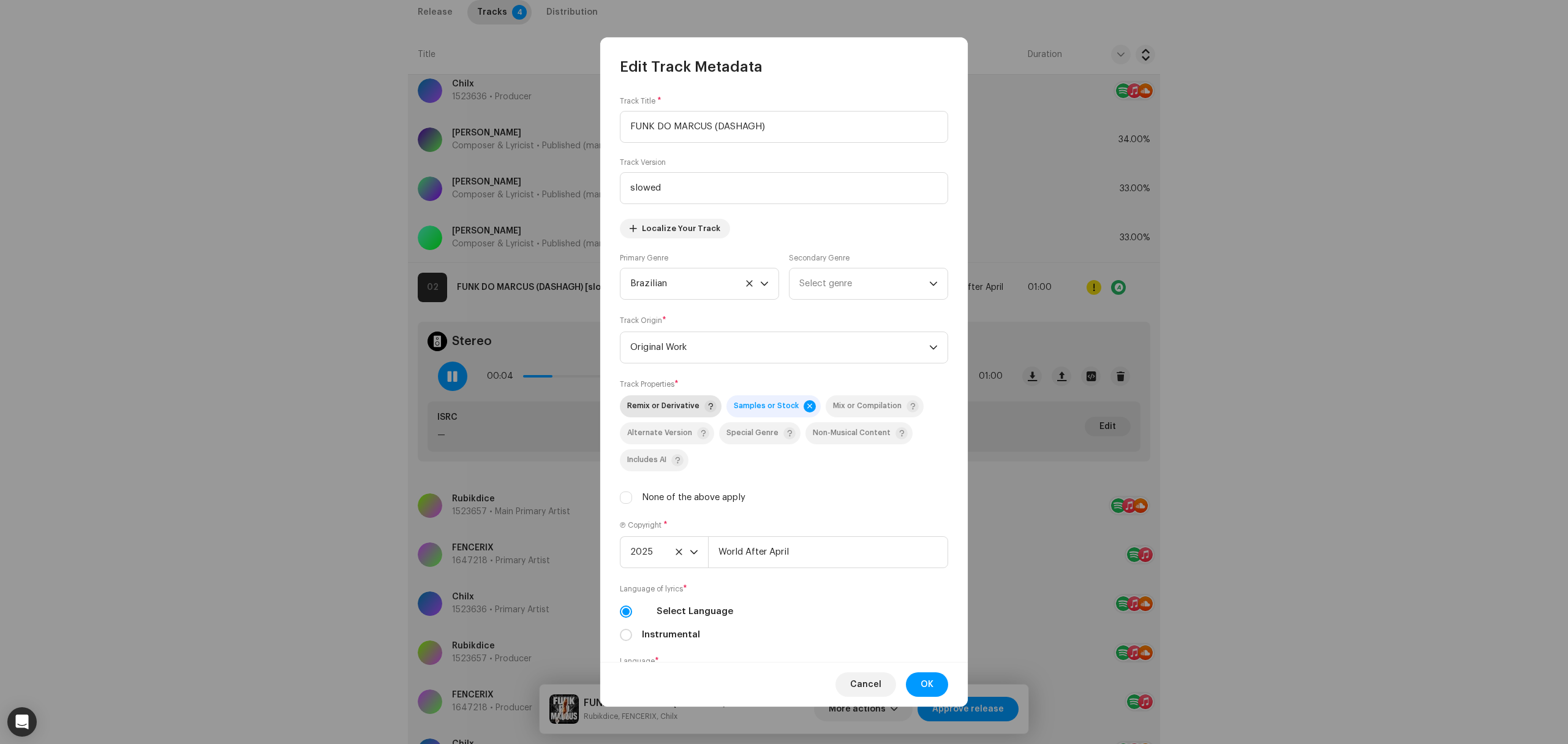
click at [677, 410] on span "Remix or Derivative" at bounding box center [664, 406] width 72 height 8
click at [924, 683] on span "OK" at bounding box center [927, 684] width 13 height 24
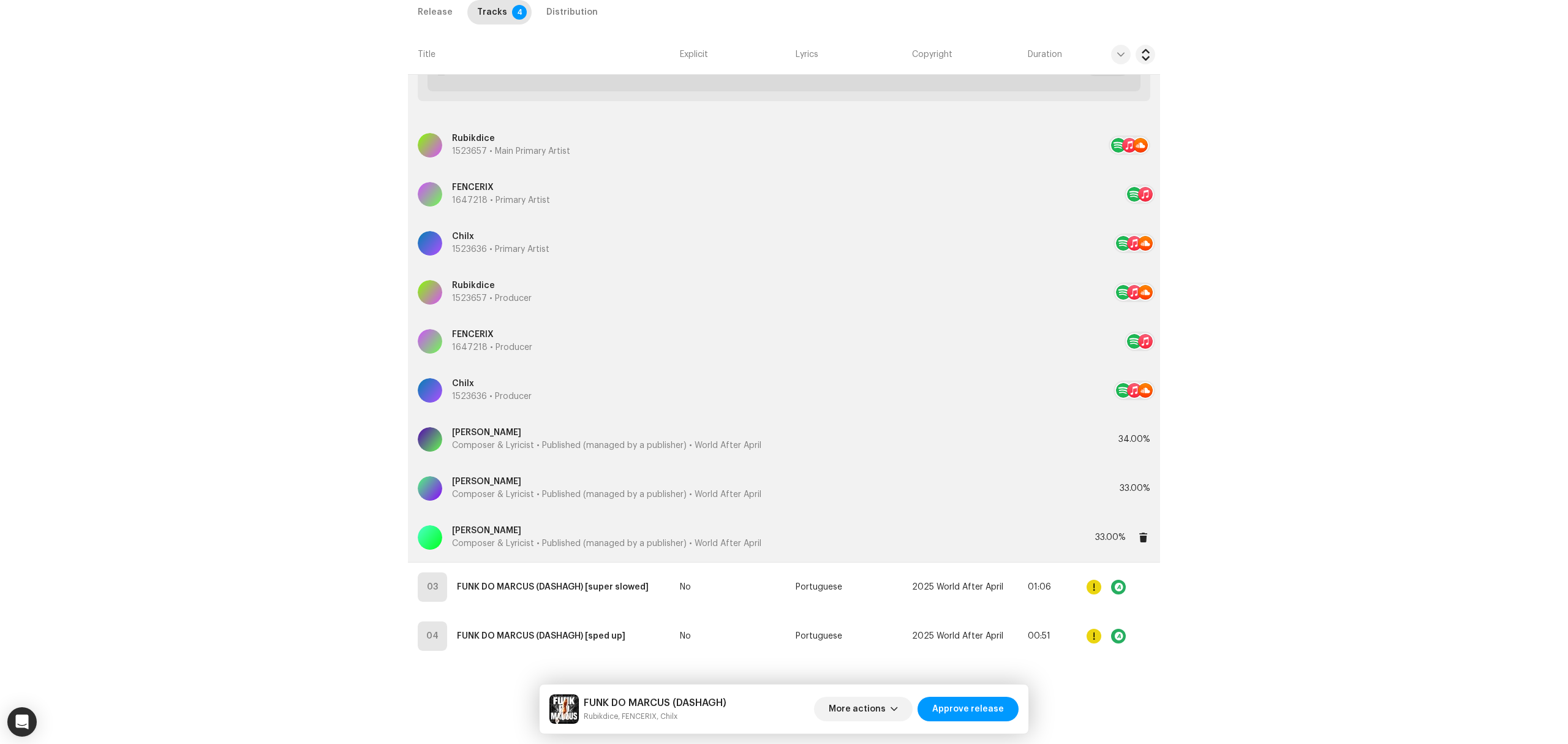
scroll to position [1188, 0]
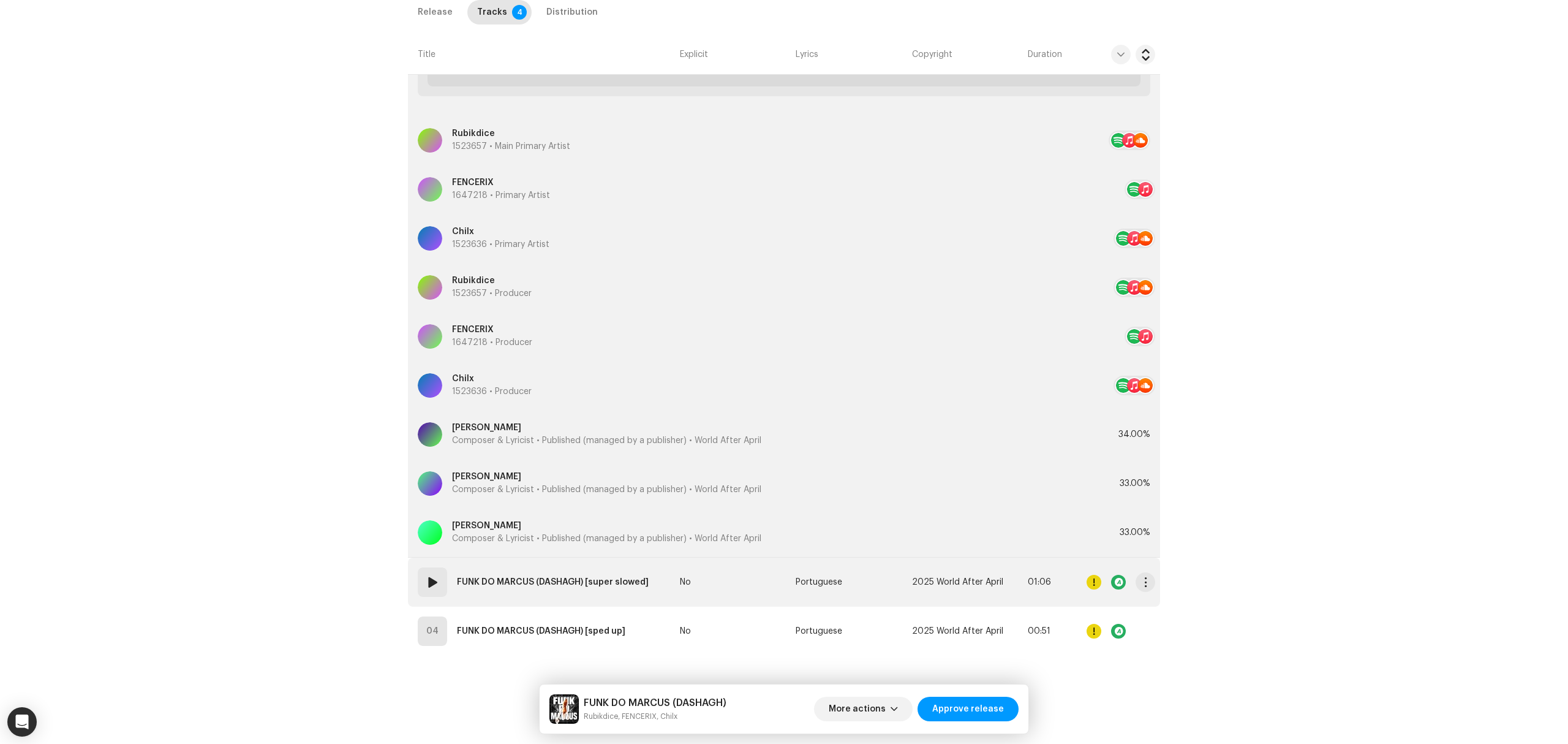
click at [693, 601] on td "No" at bounding box center [733, 582] width 116 height 49
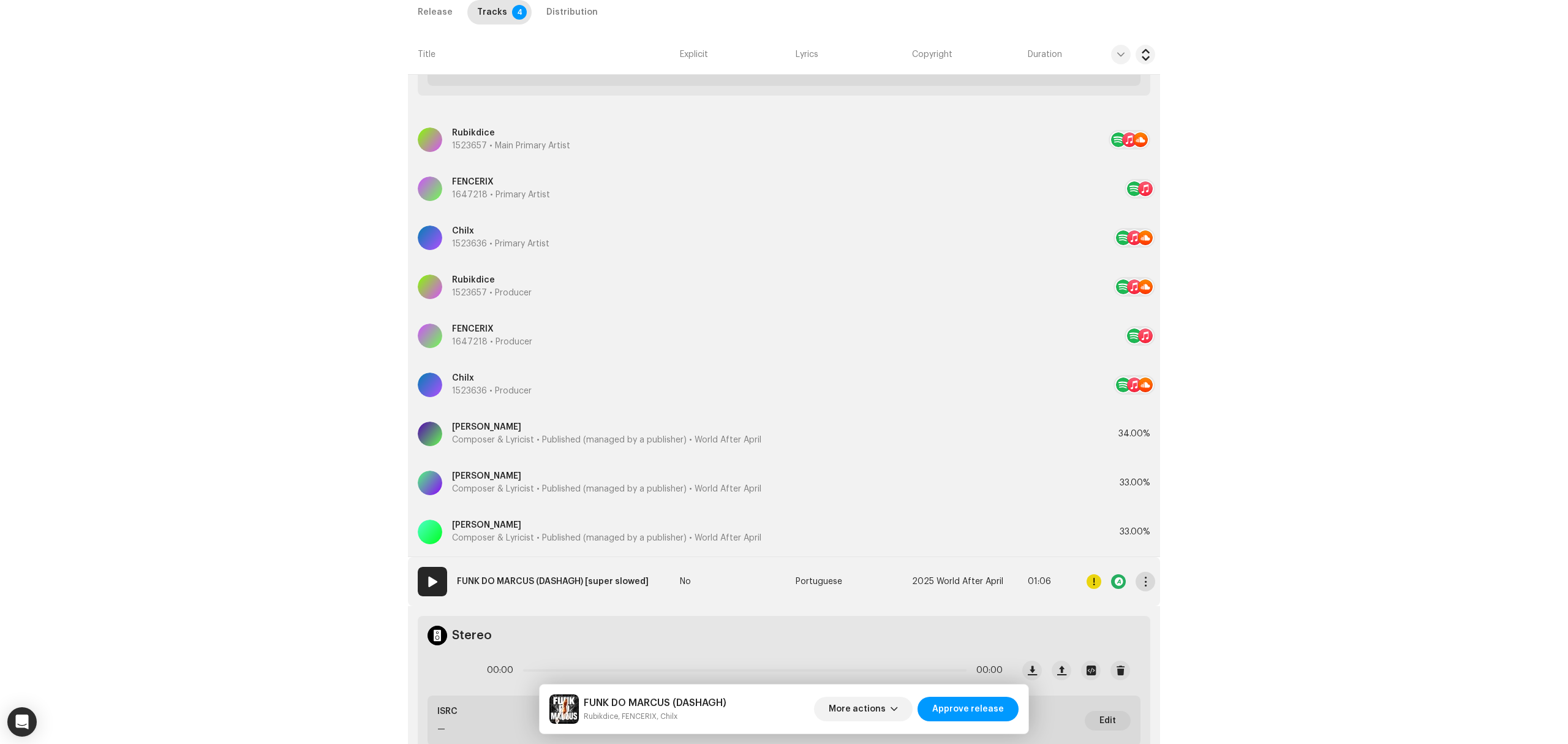
click at [1153, 579] on button "button" at bounding box center [1145, 582] width 20 height 20
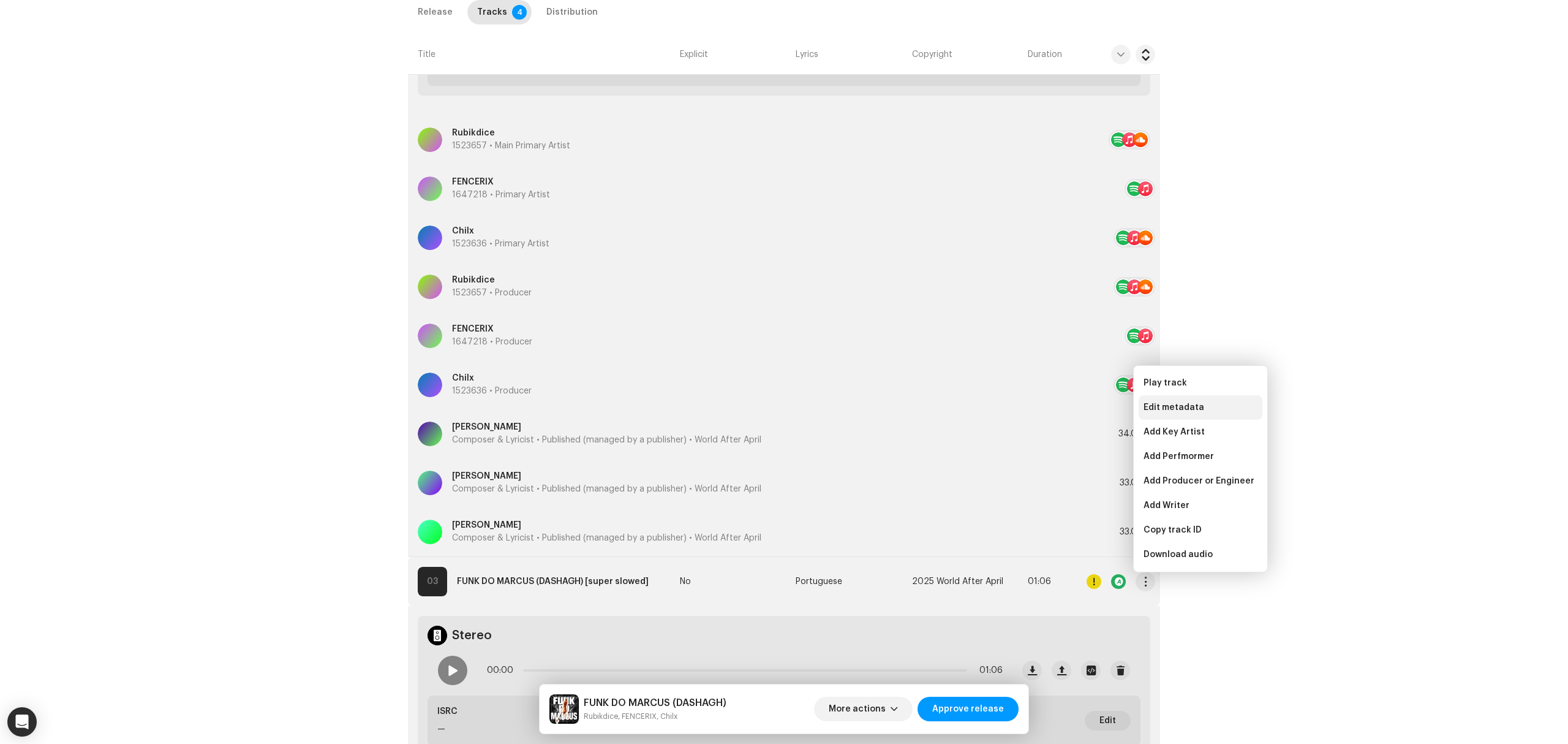
click at [1166, 403] on span "Edit metadata" at bounding box center [1173, 408] width 60 height 10
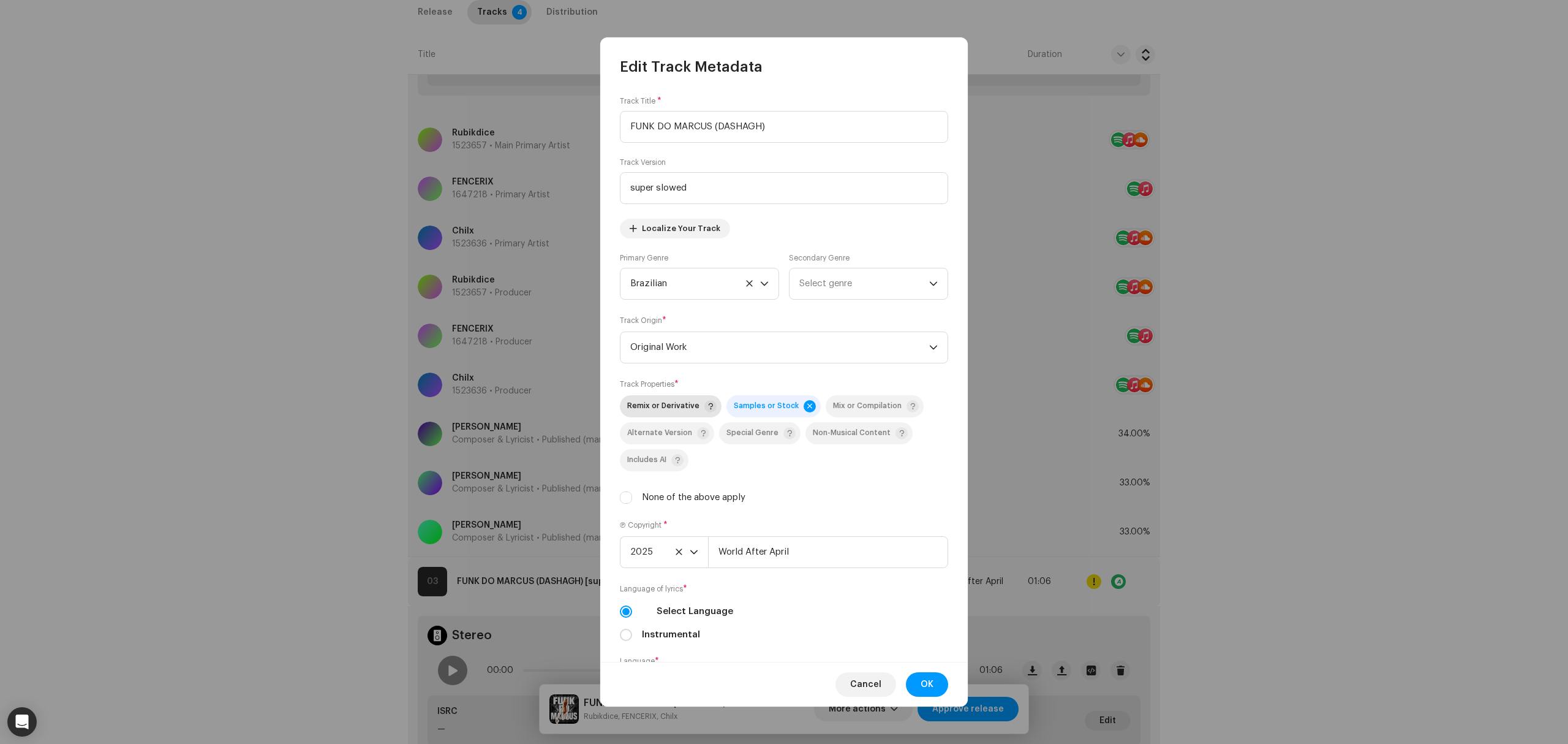
click at [628, 405] on span "Remix or Derivative" at bounding box center [664, 406] width 72 height 8
click at [943, 690] on button "OK" at bounding box center [927, 684] width 42 height 24
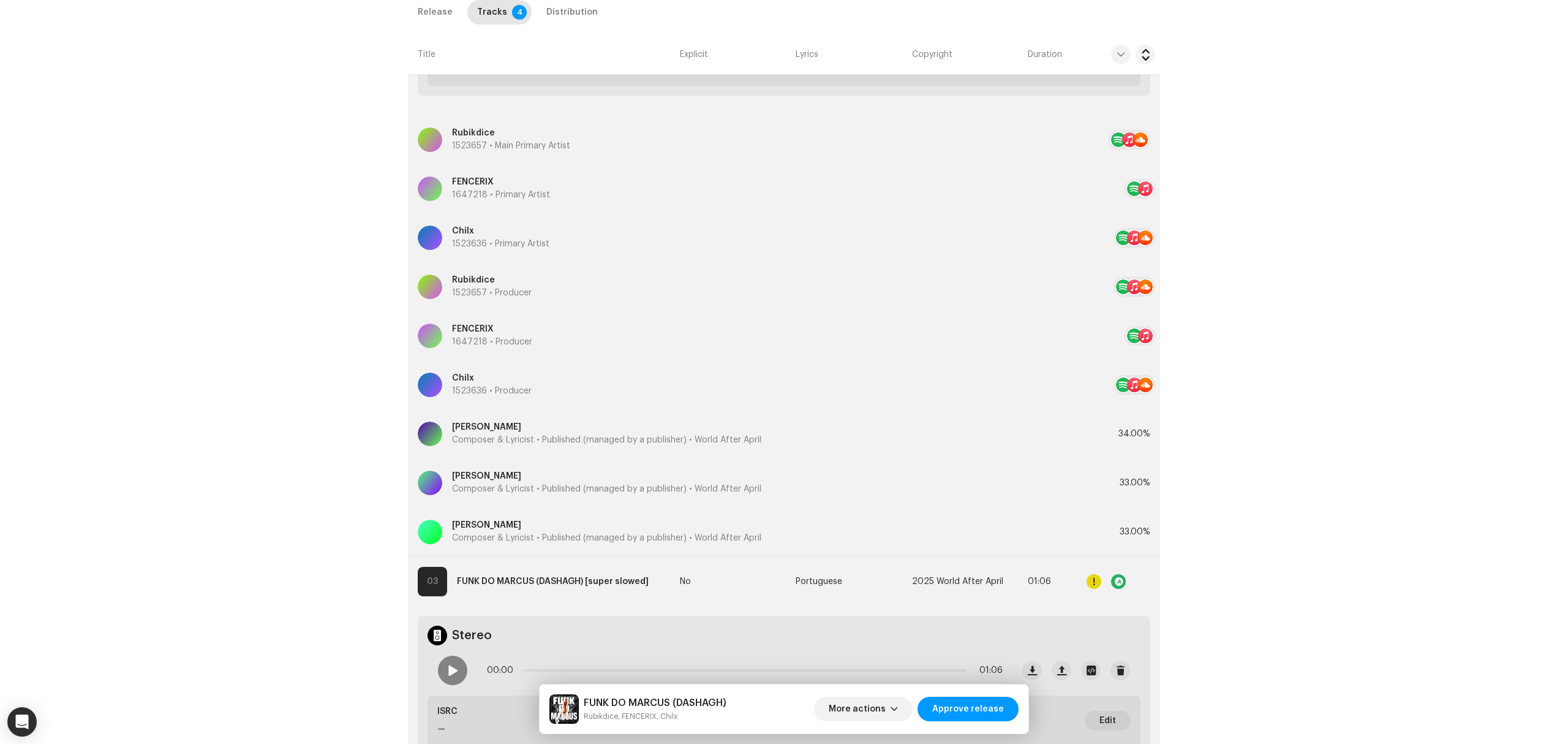
scroll to position [1432, 0]
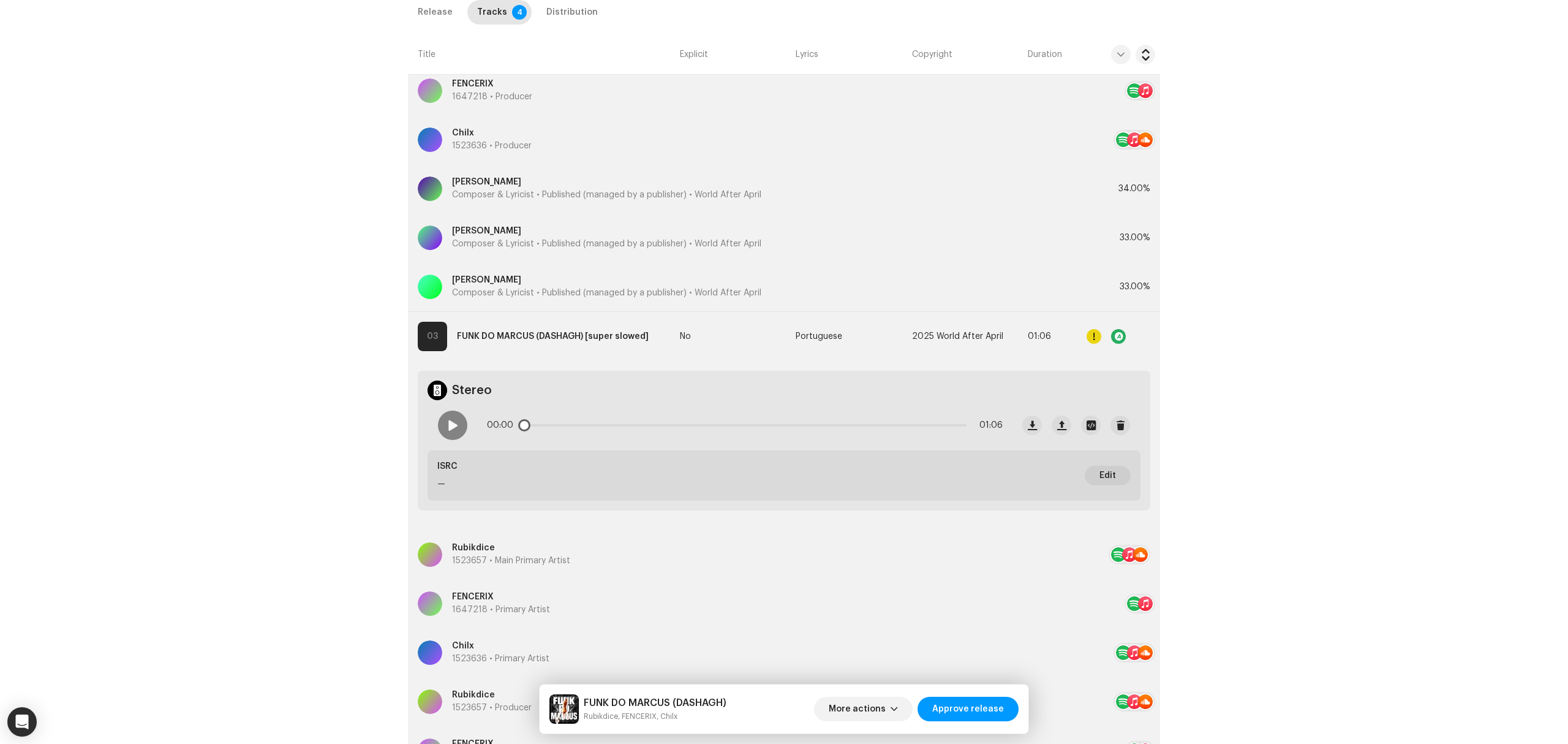
click at [432, 415] on div "00:00 01:06" at bounding box center [720, 426] width 584 height 49
drag, startPoint x: 455, startPoint y: 425, endPoint x: 459, endPoint y: 430, distance: 6.4
click at [459, 430] on div at bounding box center [452, 426] width 30 height 30
drag, startPoint x: 524, startPoint y: 428, endPoint x: 952, endPoint y: 453, distance: 428.7
click at [952, 453] on div "Stereo 01:04 01:06 ISRC — Edit" at bounding box center [784, 440] width 733 height 139
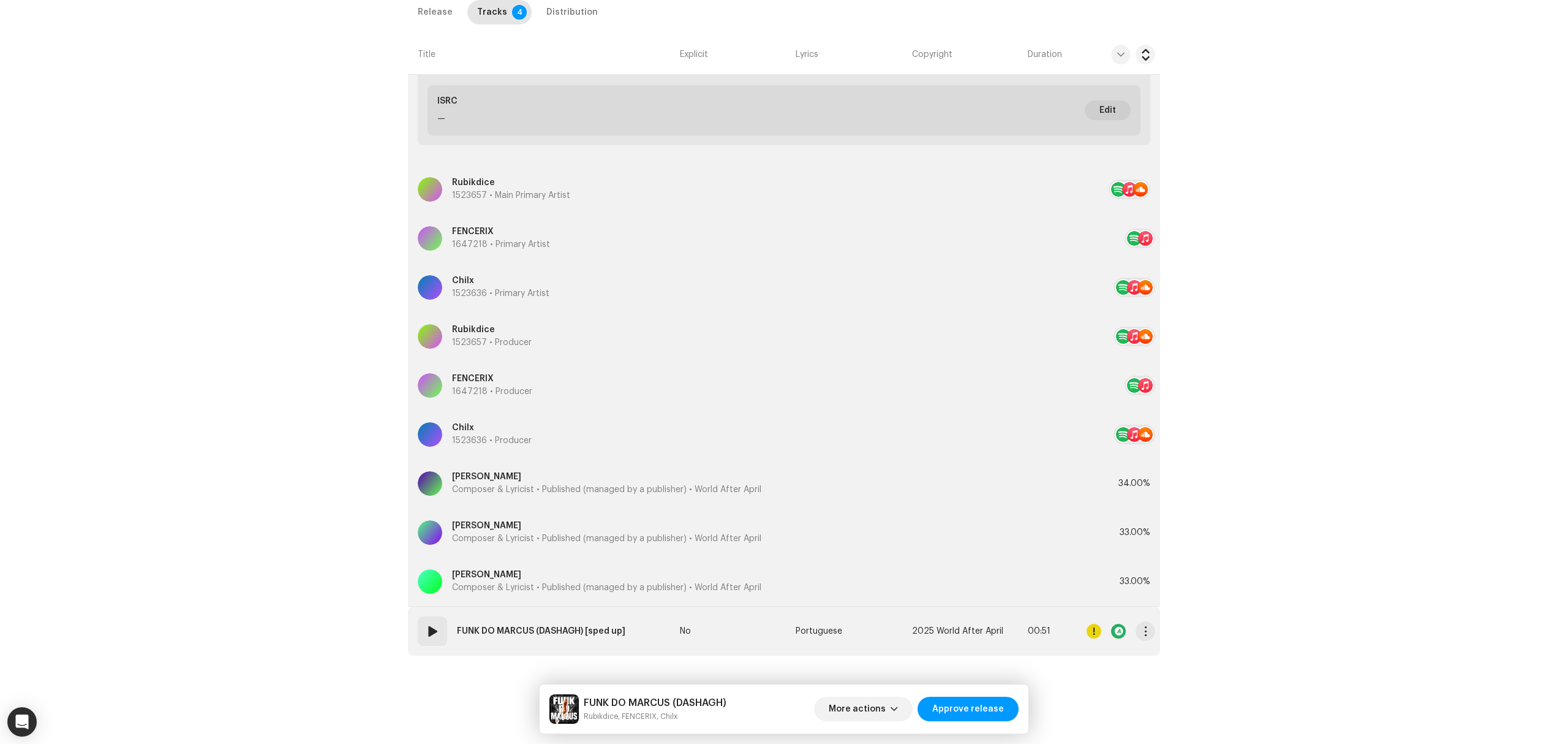
click at [661, 624] on td "04 FUNK DO MARCUS (DASHAGH) [sped up]" at bounding box center [541, 632] width 267 height 49
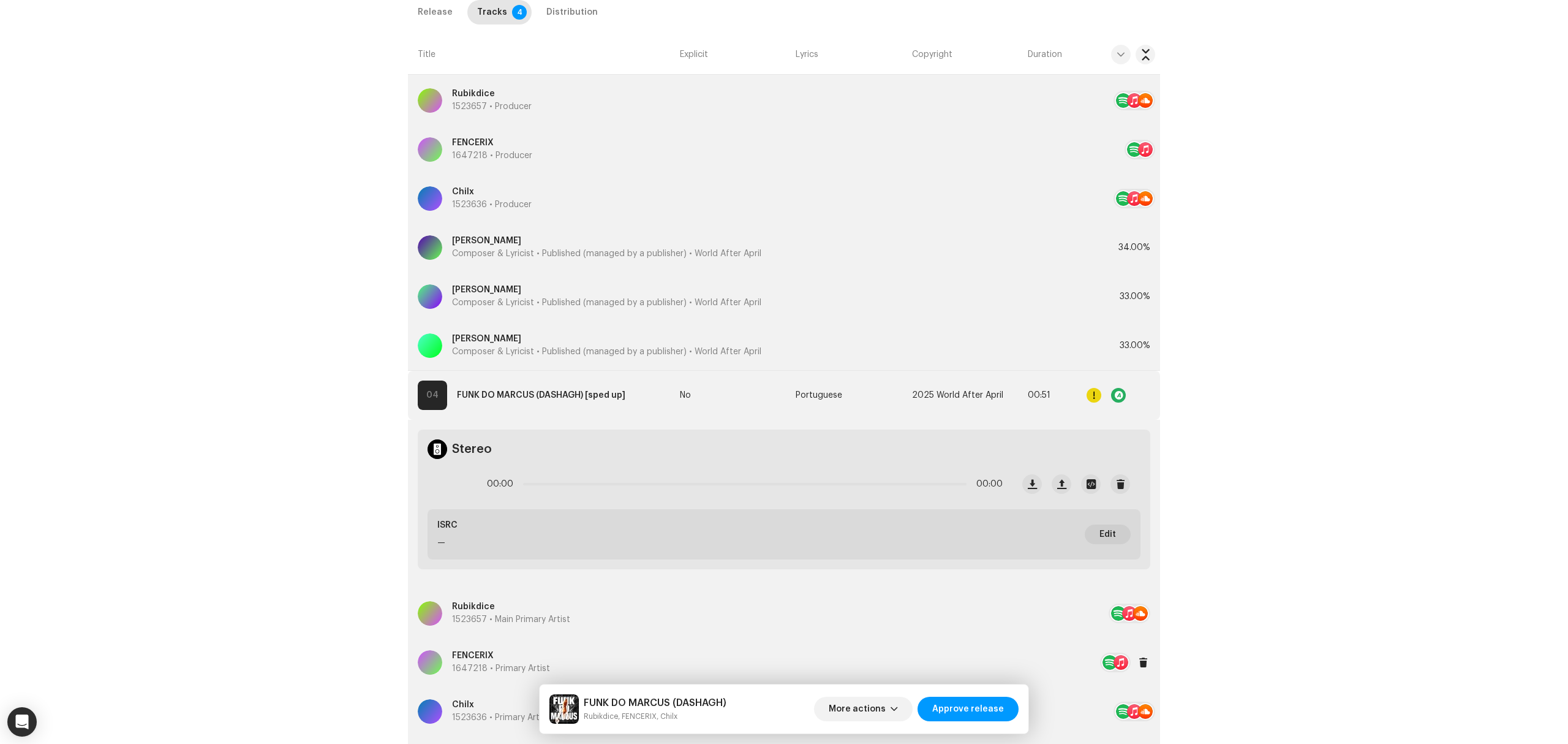
scroll to position [2208, 0]
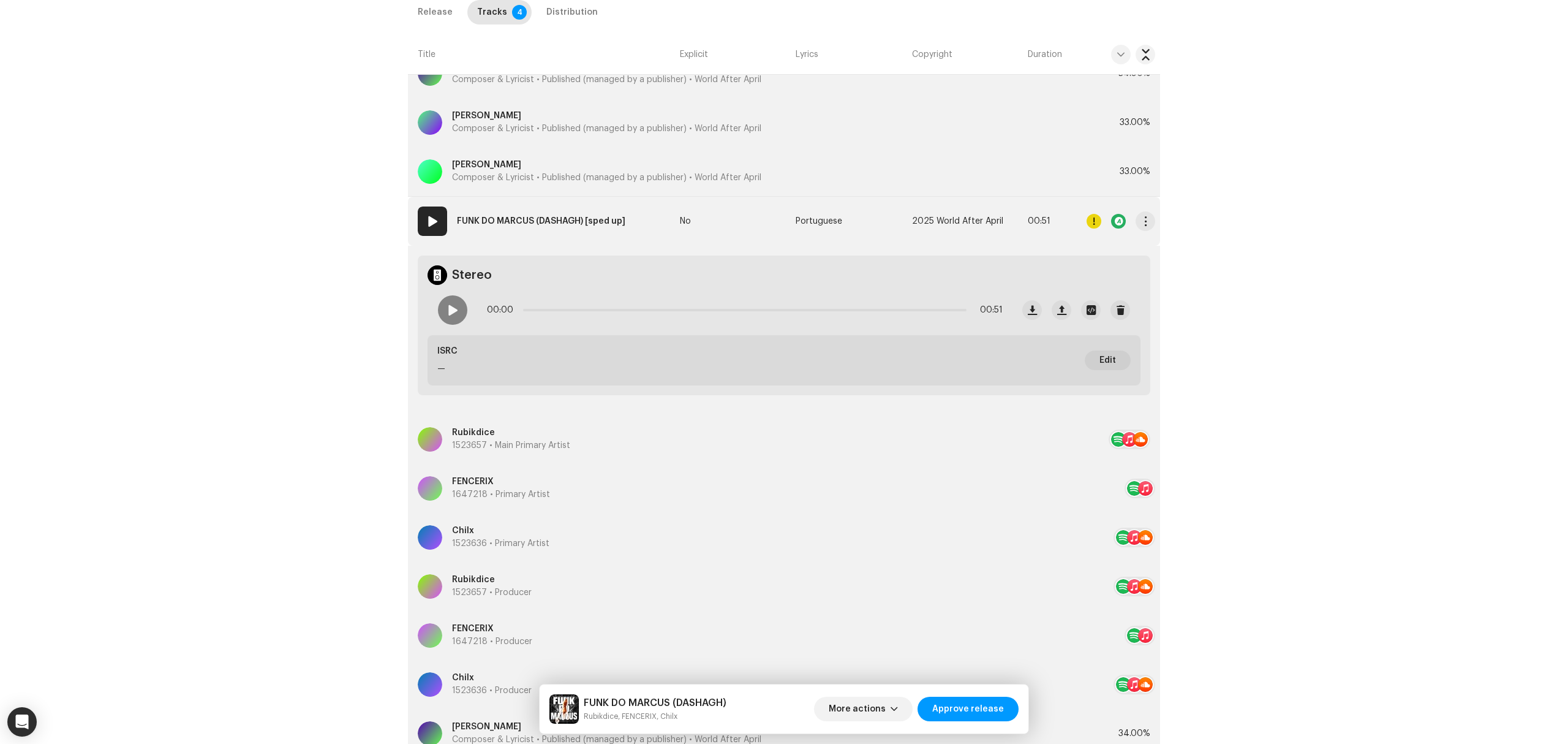
click at [1136, 234] on re-m-actions-button at bounding box center [1145, 220] width 20 height 24
click at [1141, 224] on span "button" at bounding box center [1145, 221] width 9 height 10
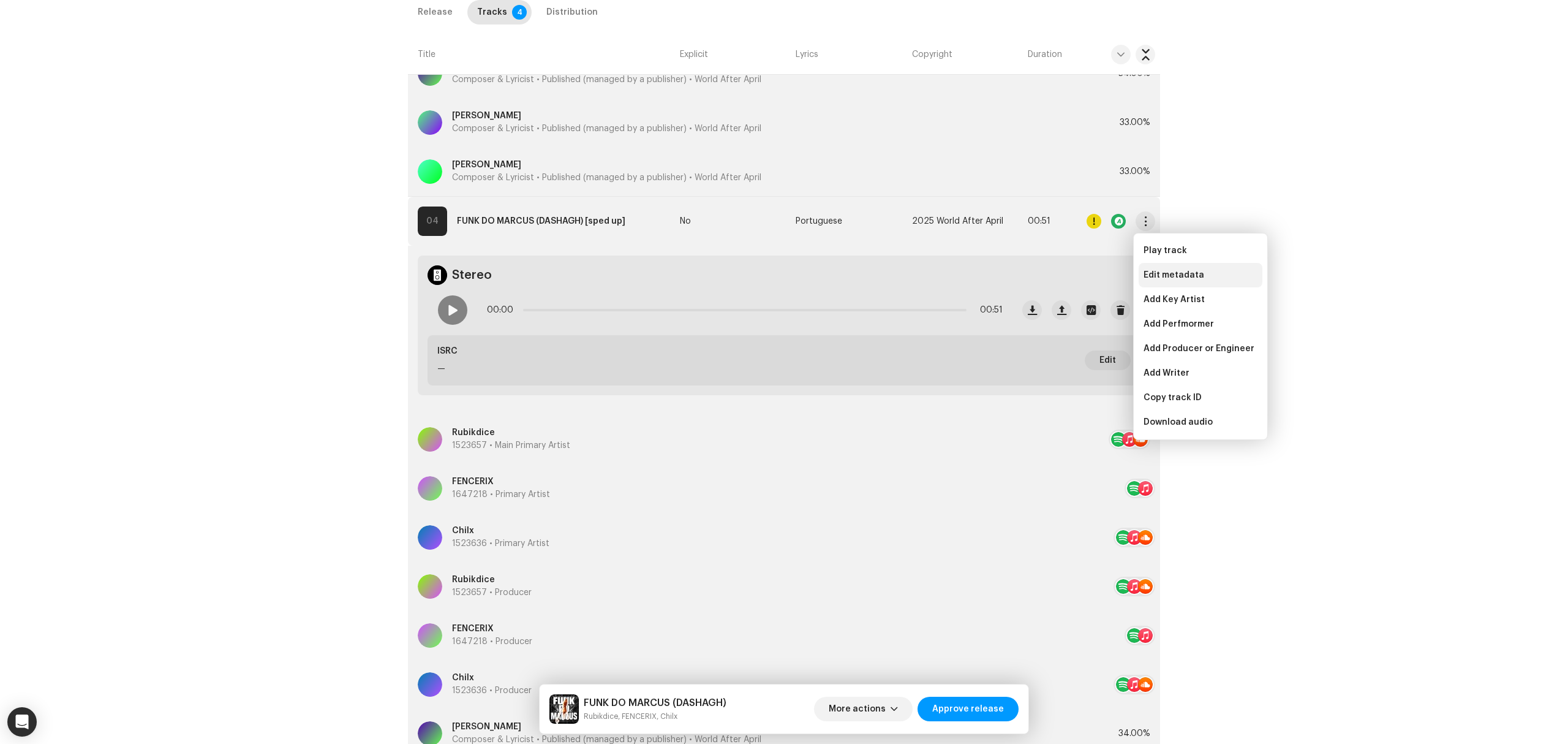
click at [1141, 271] on div "Edit metadata" at bounding box center [1201, 274] width 124 height 24
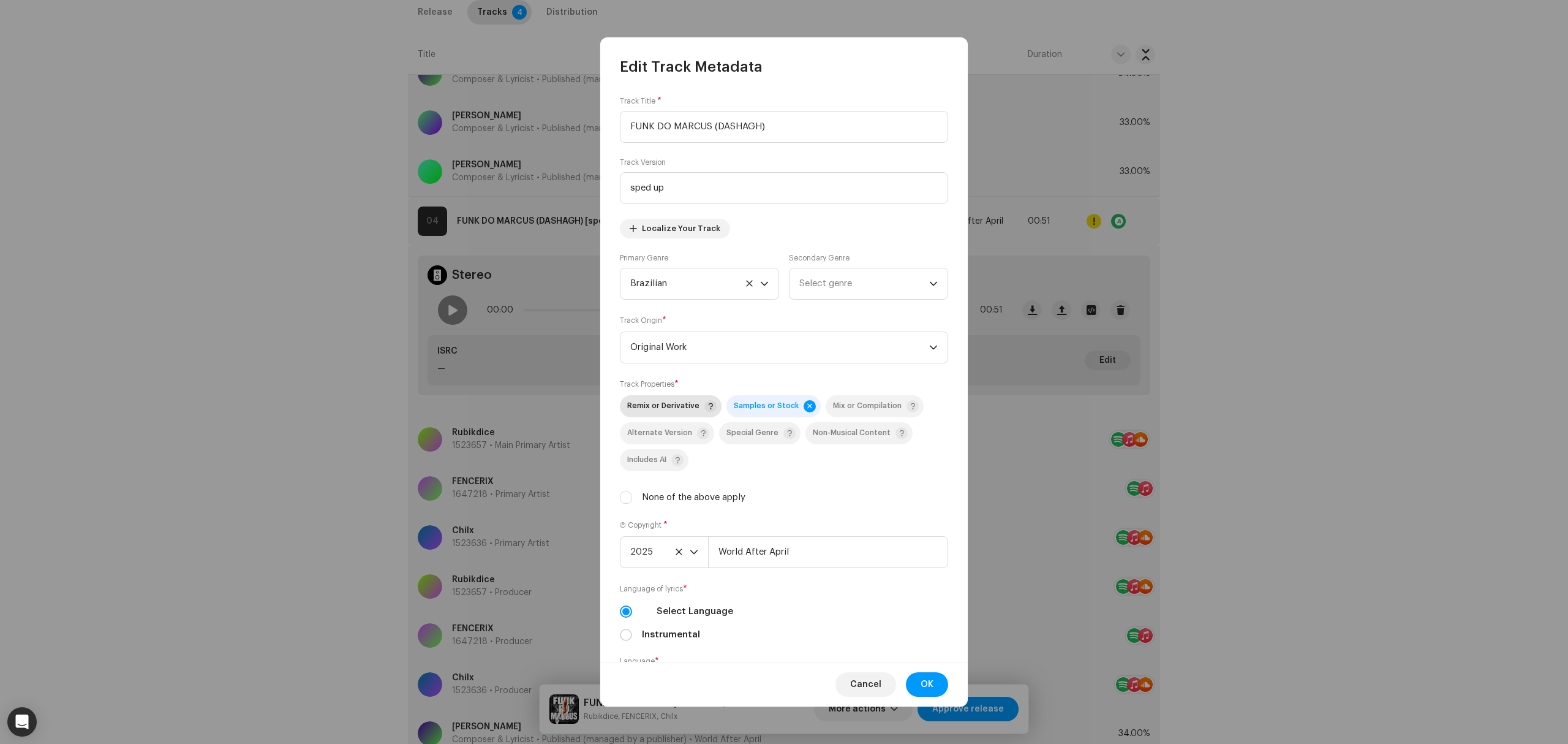
click at [659, 407] on span "Remix or Derivative" at bounding box center [664, 406] width 72 height 8
click at [933, 680] on button "OK" at bounding box center [927, 684] width 42 height 24
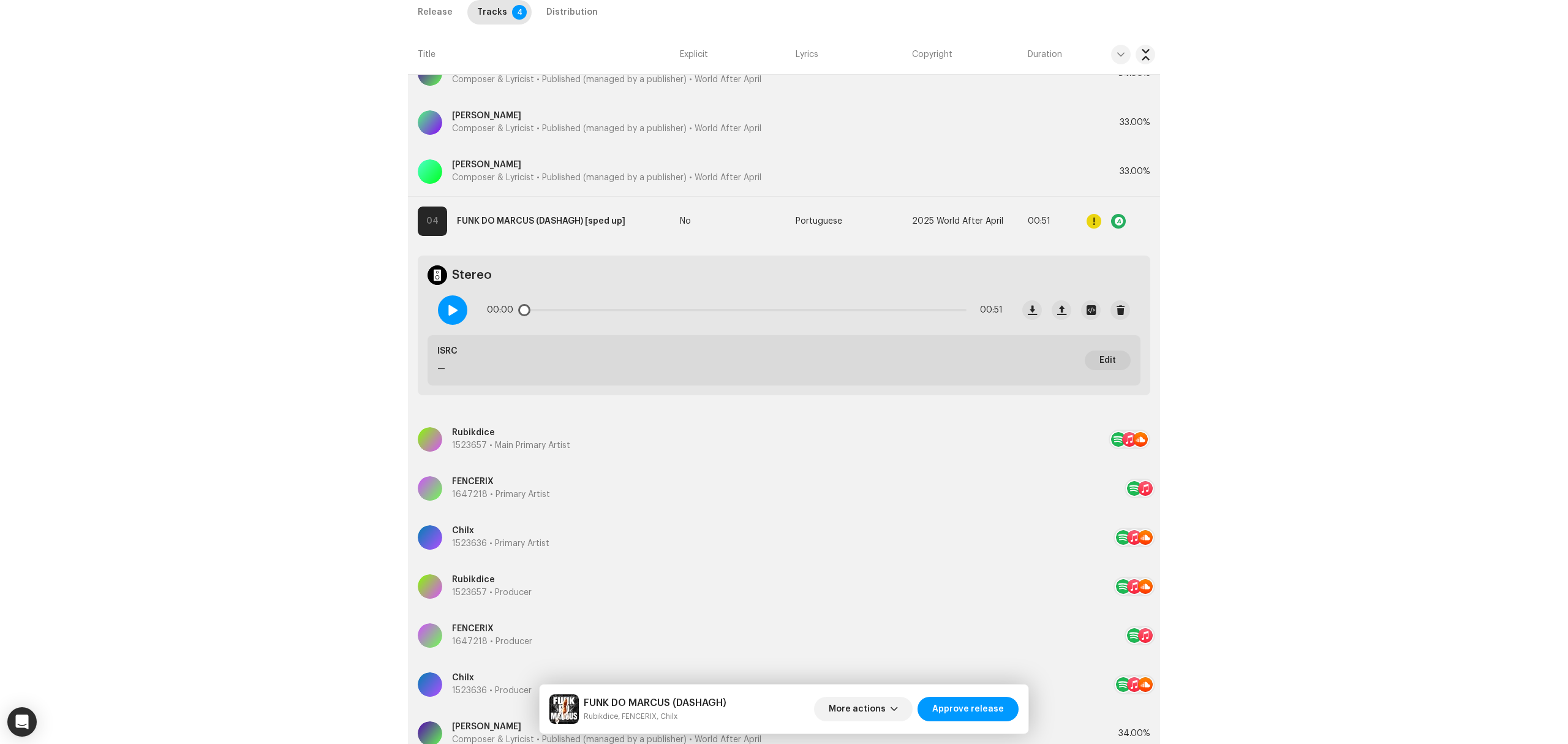
click at [460, 309] on div at bounding box center [452, 309] width 30 height 30
drag, startPoint x: 557, startPoint y: 310, endPoint x: 956, endPoint y: 332, distance: 399.6
click at [956, 332] on div "00:51 00:51" at bounding box center [720, 310] width 584 height 49
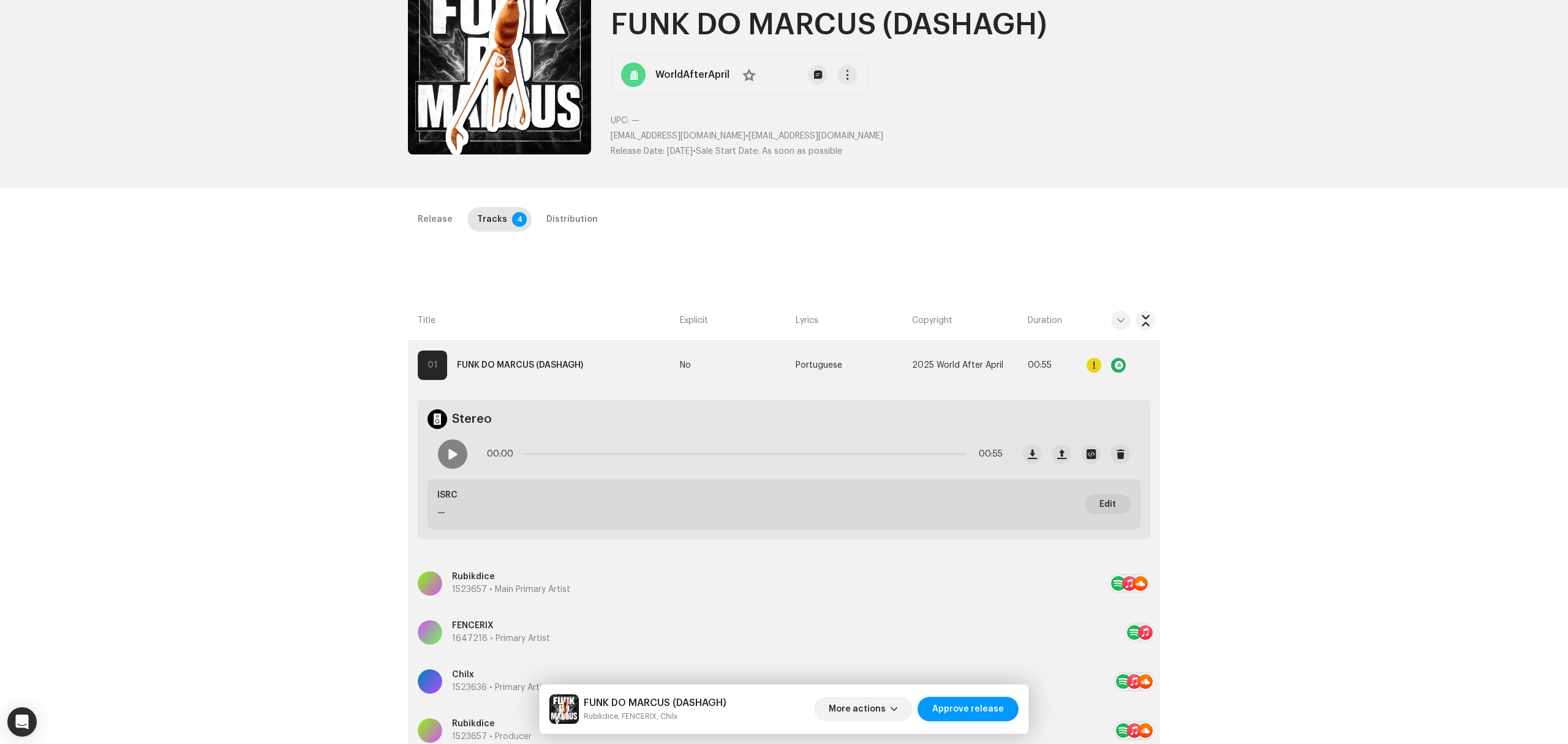
scroll to position [0, 0]
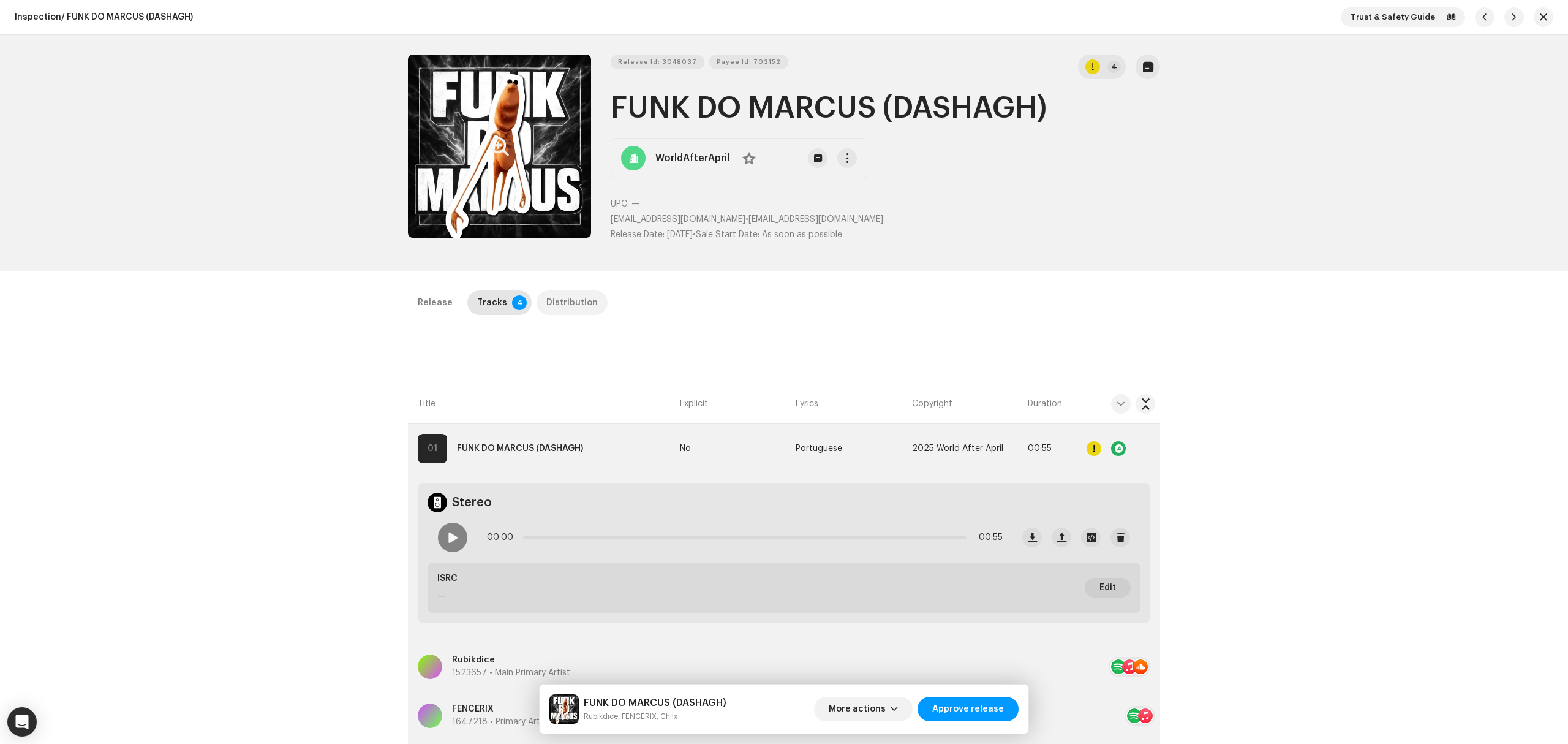
click at [551, 305] on div "Distribution" at bounding box center [572, 302] width 51 height 24
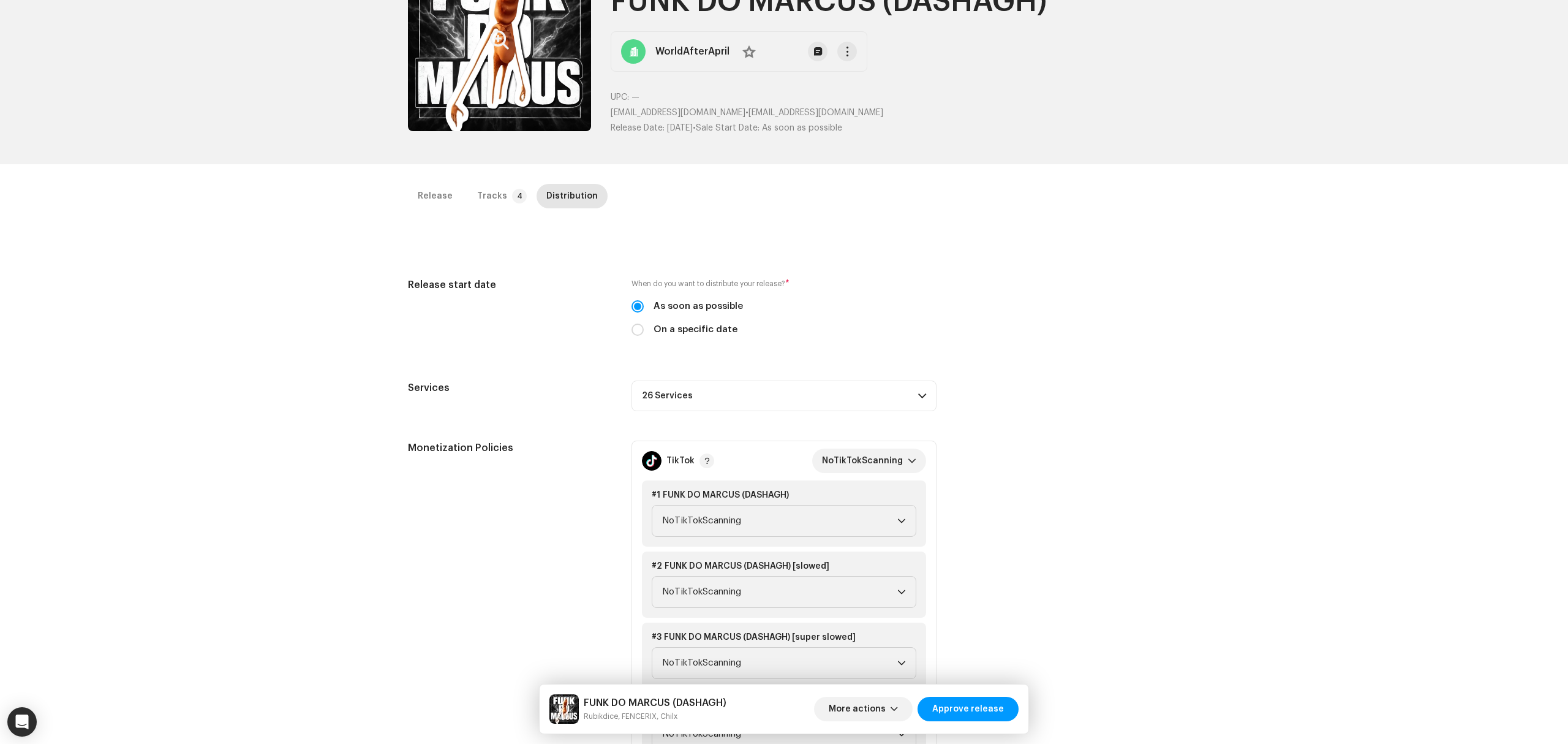
scroll to position [291, 0]
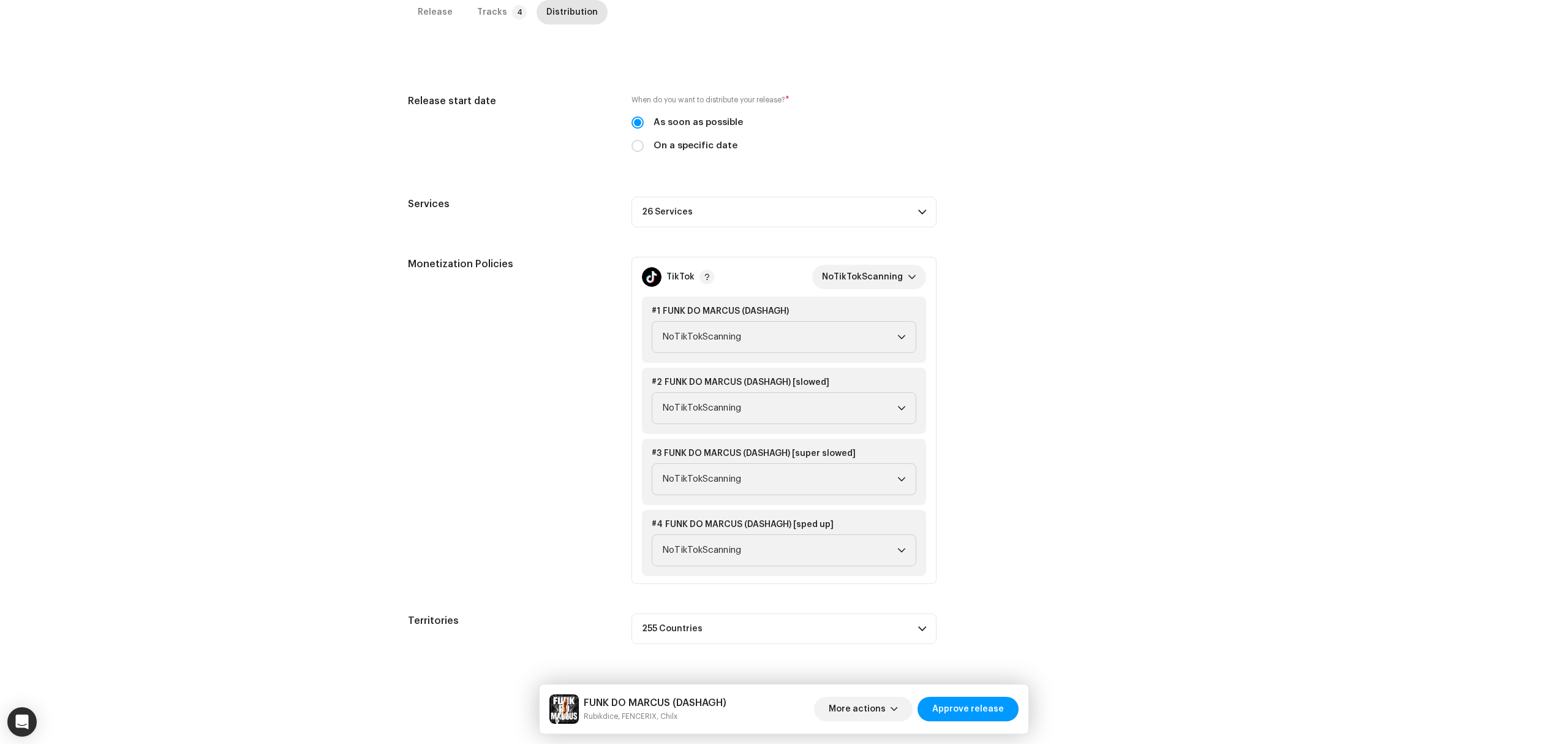
click at [789, 223] on p-accordion-header "26 Services" at bounding box center [783, 212] width 305 height 31
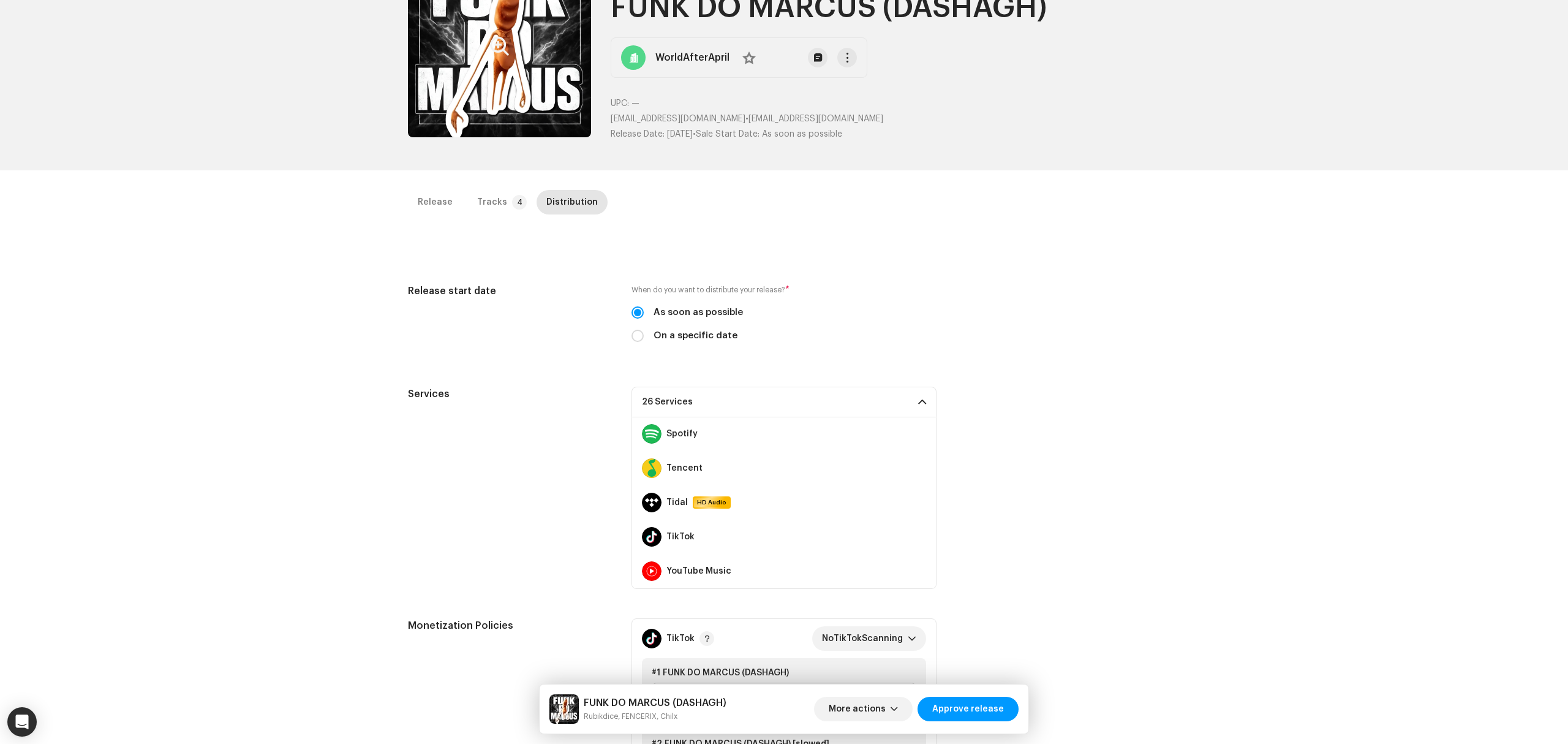
scroll to position [0, 0]
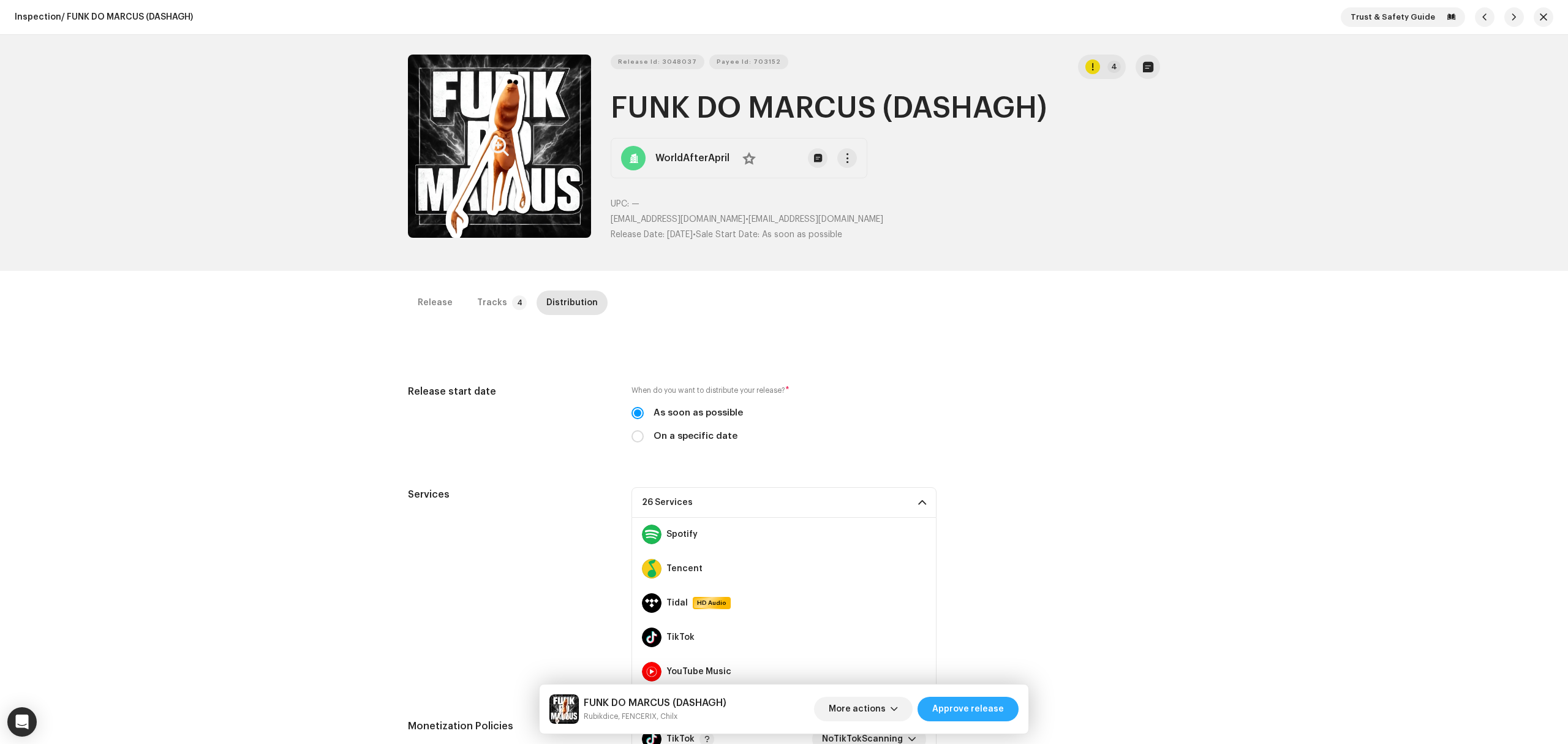
click at [993, 709] on span "Approve release" at bounding box center [968, 709] width 72 height 24
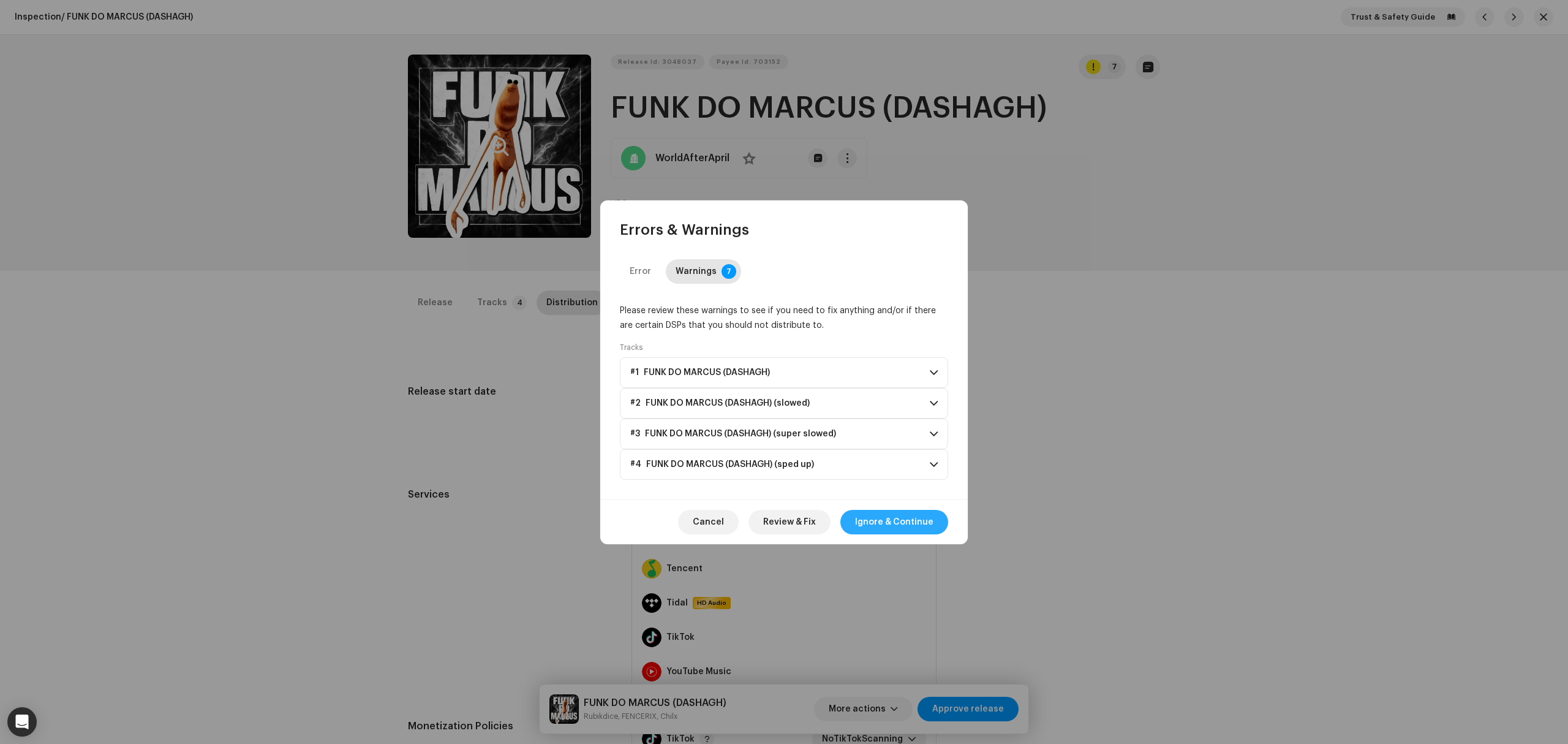
click at [924, 530] on span "Ignore & Continue" at bounding box center [894, 522] width 78 height 24
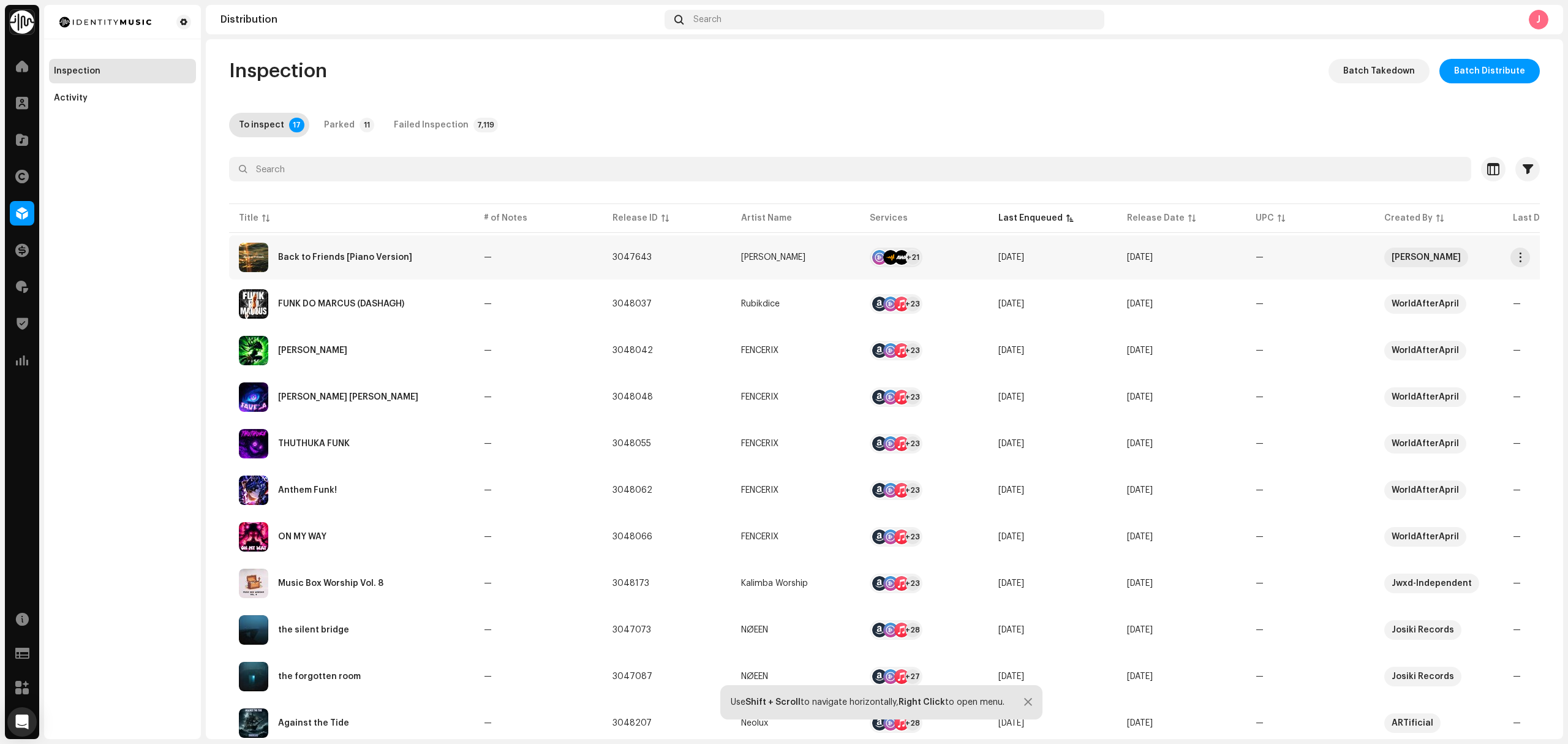
click at [443, 273] on td "Back to Friends [Piano Version]" at bounding box center [352, 257] width 245 height 44
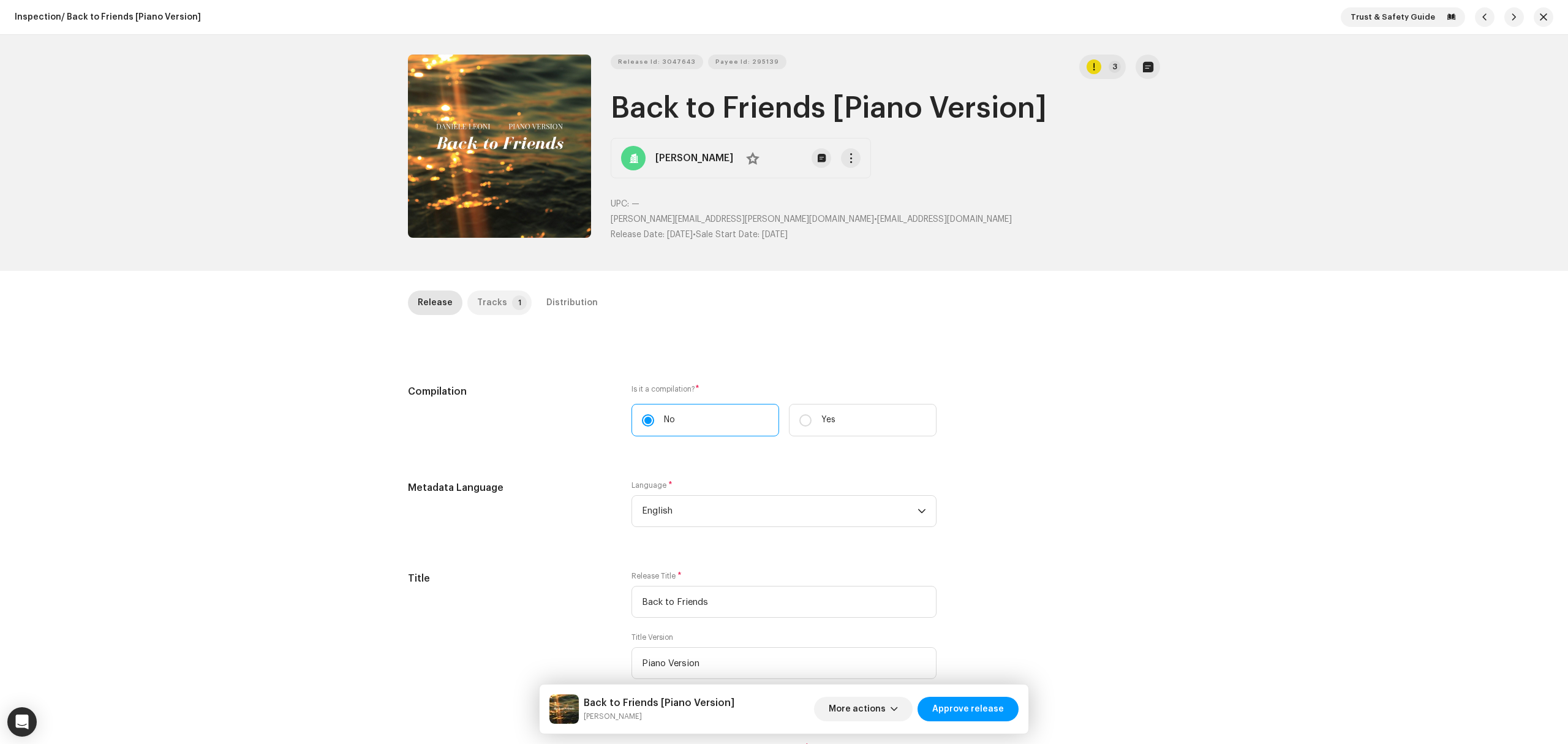
click at [512, 300] on p-badge "1" at bounding box center [520, 302] width 14 height 14
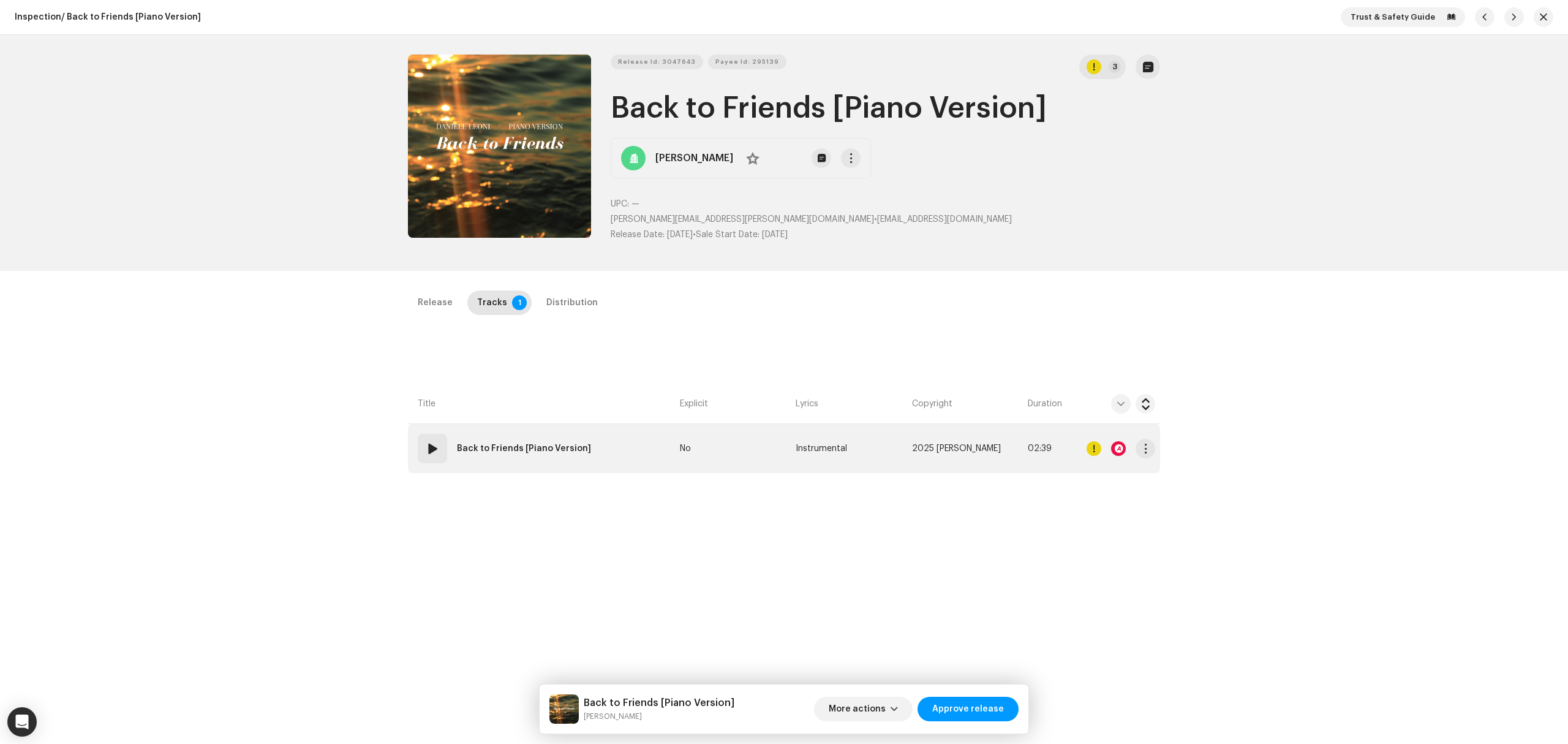
click at [612, 452] on td "01 Back to Friends [Piano Version]" at bounding box center [541, 449] width 267 height 49
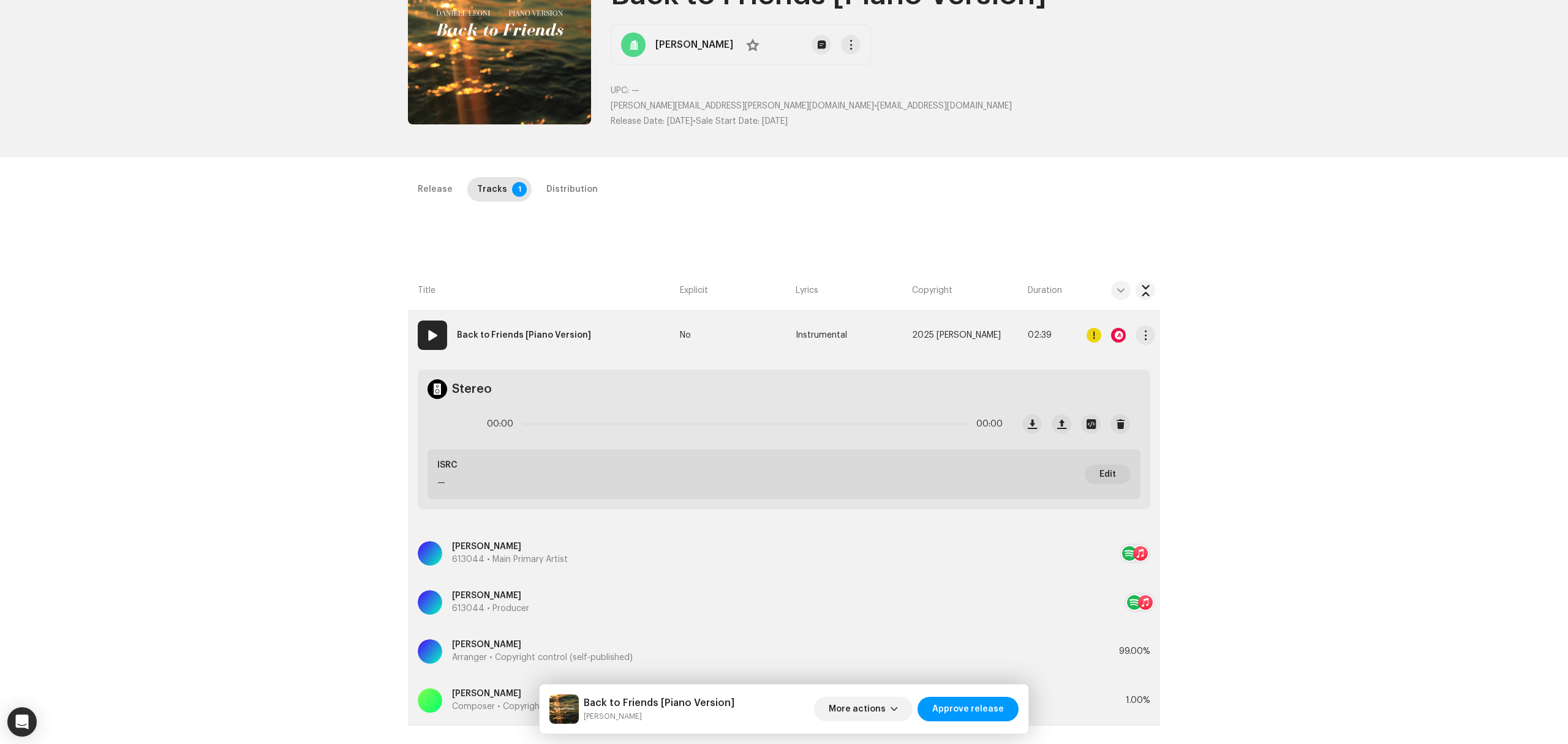
scroll to position [291, 0]
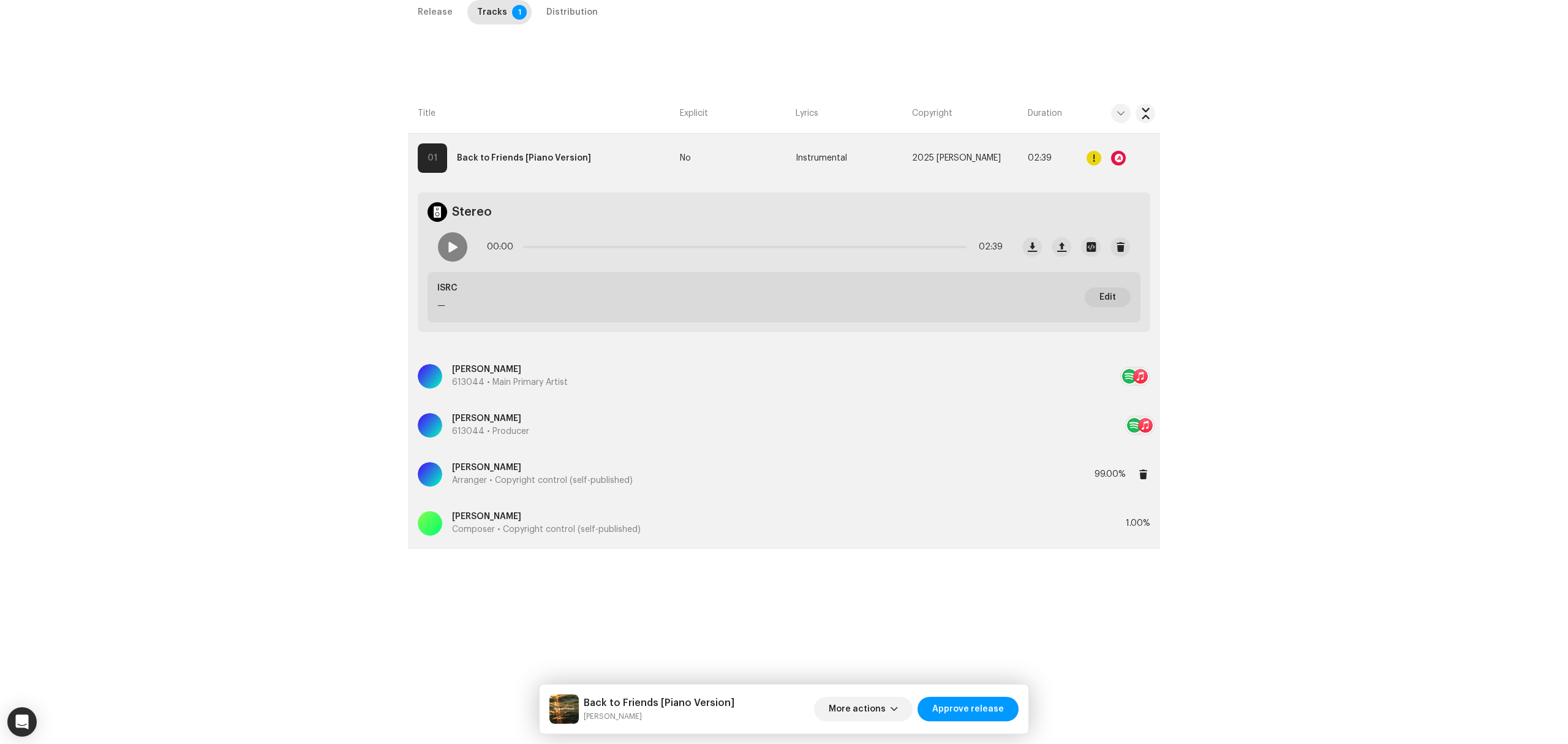
click at [506, 484] on p "Arranger • Copyright control (self-published)" at bounding box center [542, 480] width 181 height 13
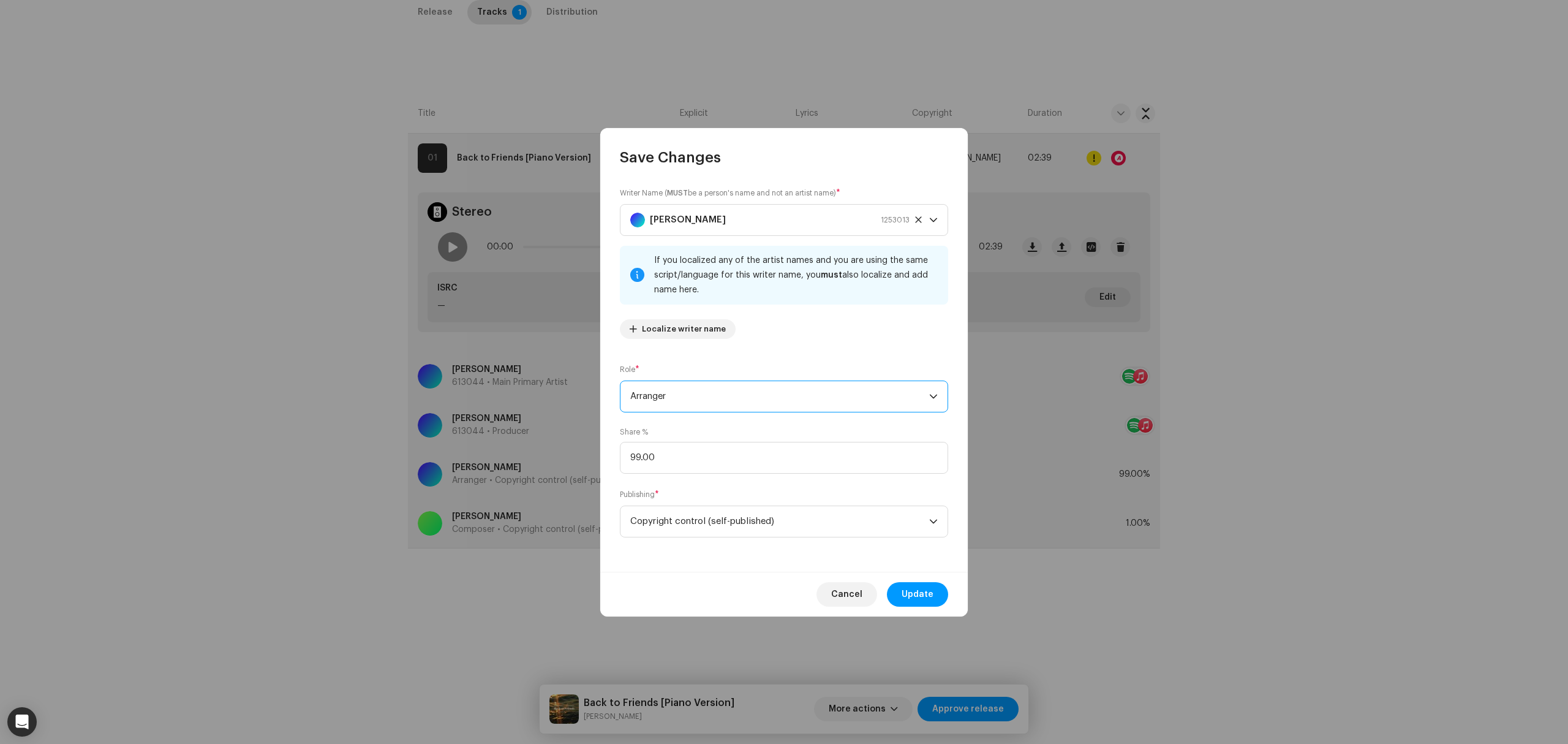
click at [713, 388] on span "Arranger" at bounding box center [780, 397] width 299 height 31
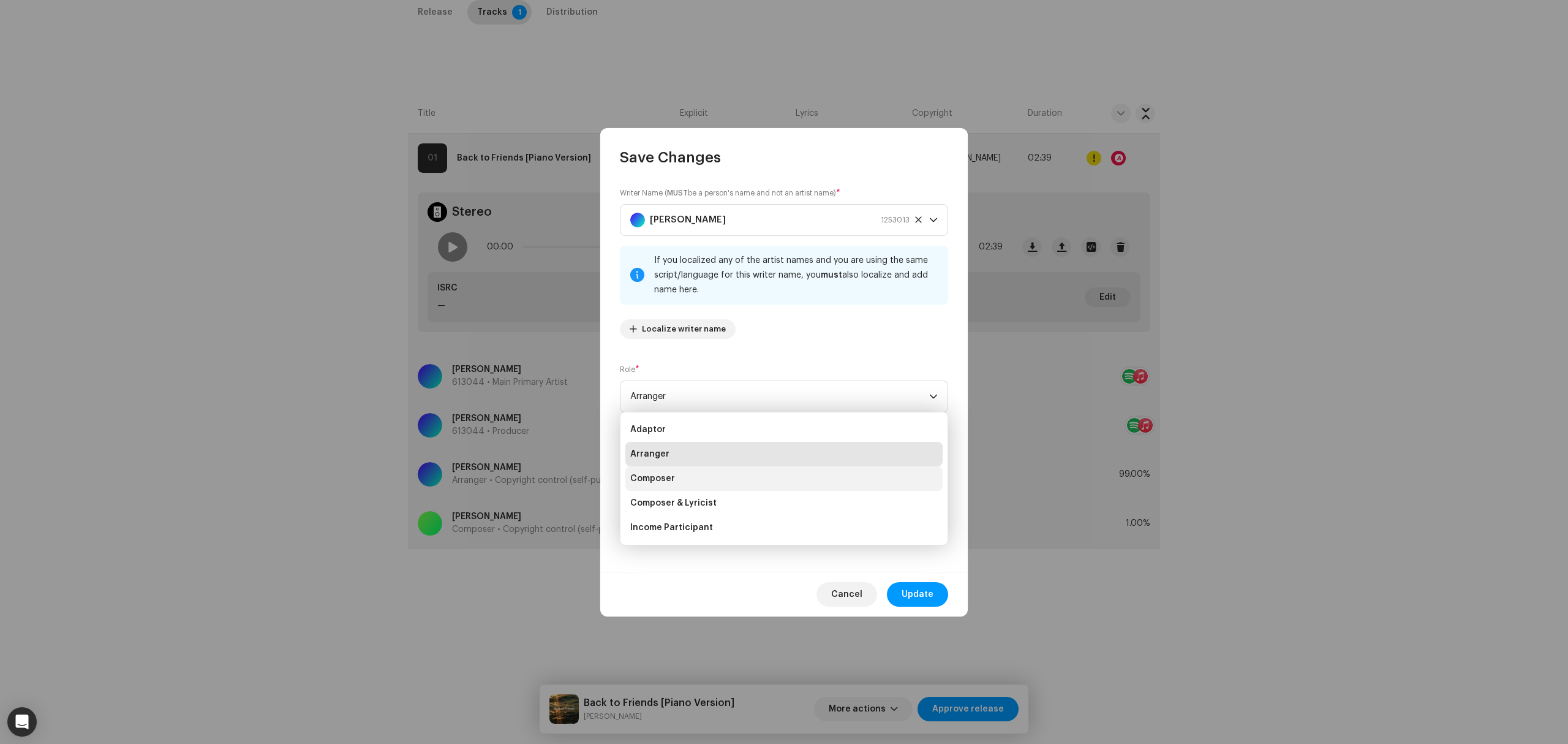
click at [700, 484] on li "Composer" at bounding box center [784, 479] width 317 height 24
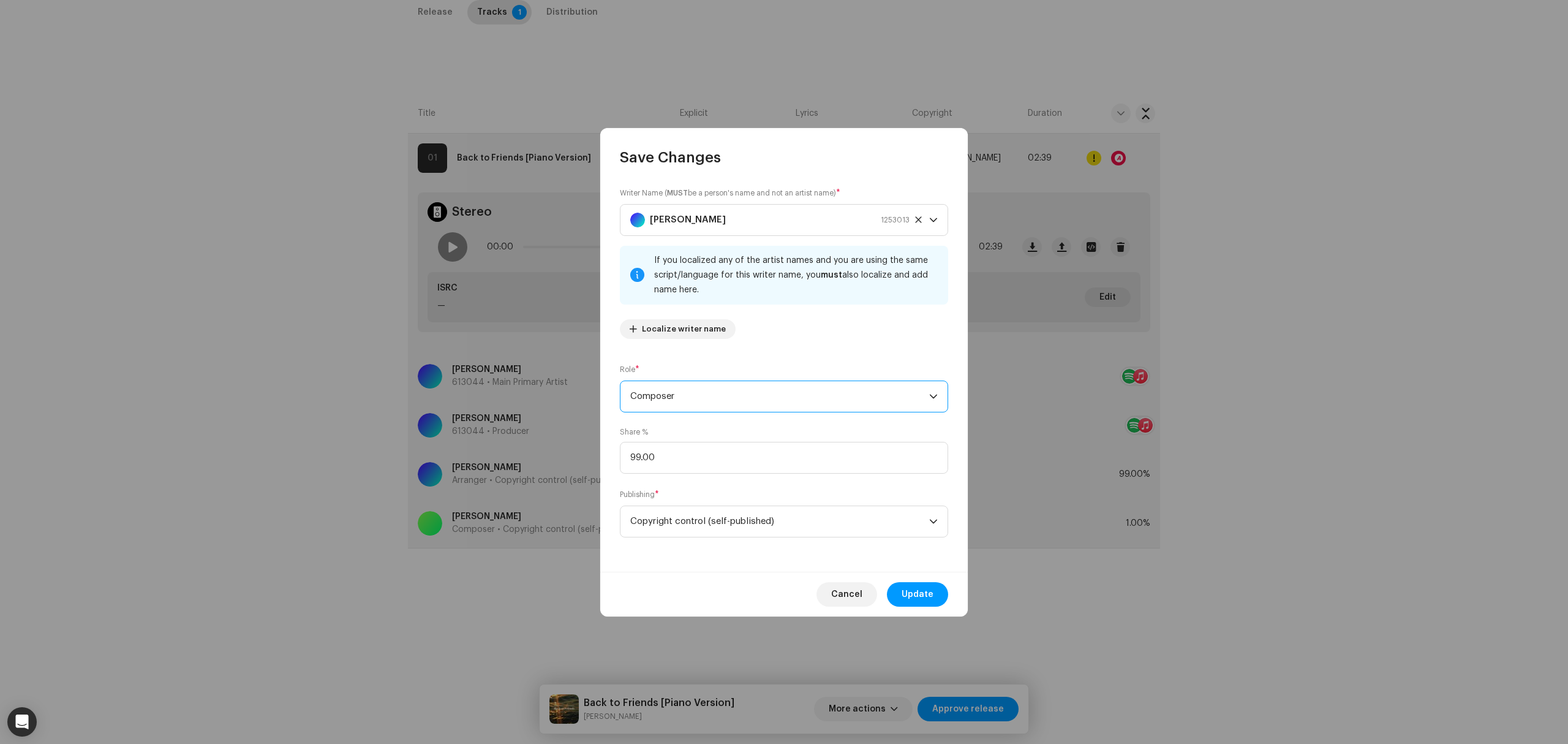
click at [913, 595] on span "Update" at bounding box center [917, 594] width 31 height 24
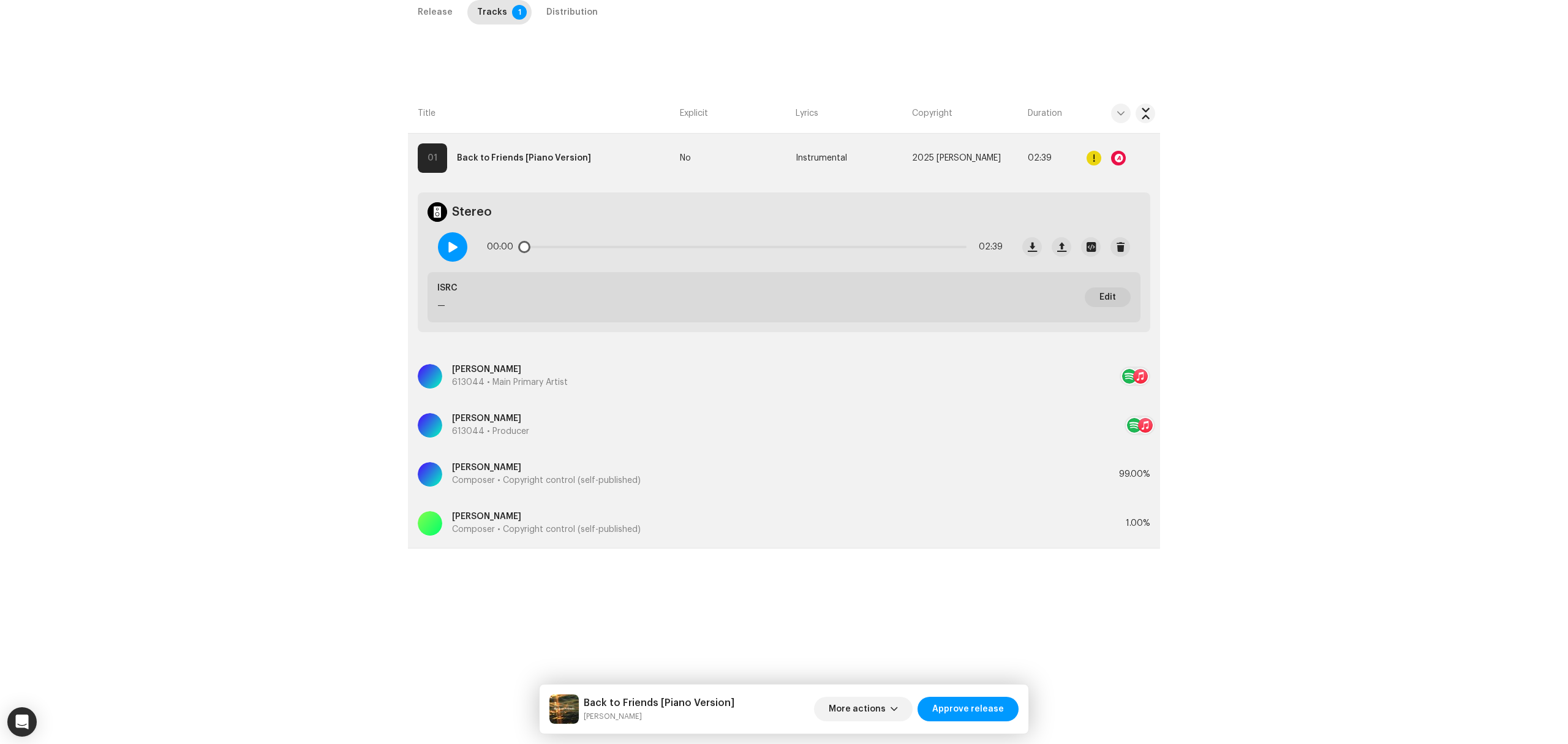
click at [449, 256] on div at bounding box center [452, 247] width 30 height 30
drag, startPoint x: 530, startPoint y: 244, endPoint x: 605, endPoint y: 240, distance: 75.1
click at [605, 241] on div "00:02 02:39" at bounding box center [745, 247] width 516 height 24
drag, startPoint x: 1025, startPoint y: 246, endPoint x: 1018, endPoint y: 246, distance: 7.0
click at [1028, 246] on span "button" at bounding box center [1032, 247] width 9 height 10
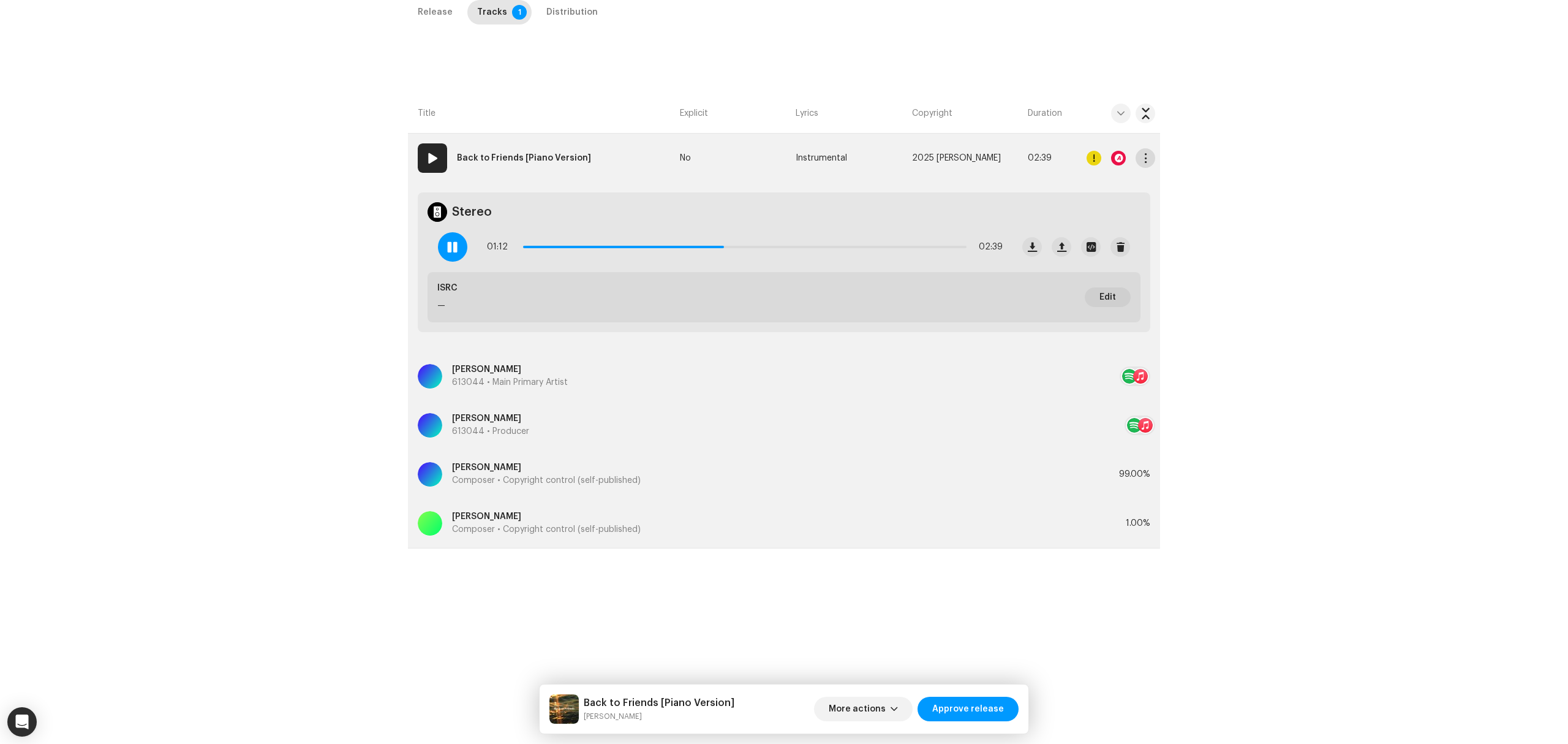
click at [1141, 155] on span "button" at bounding box center [1145, 157] width 9 height 10
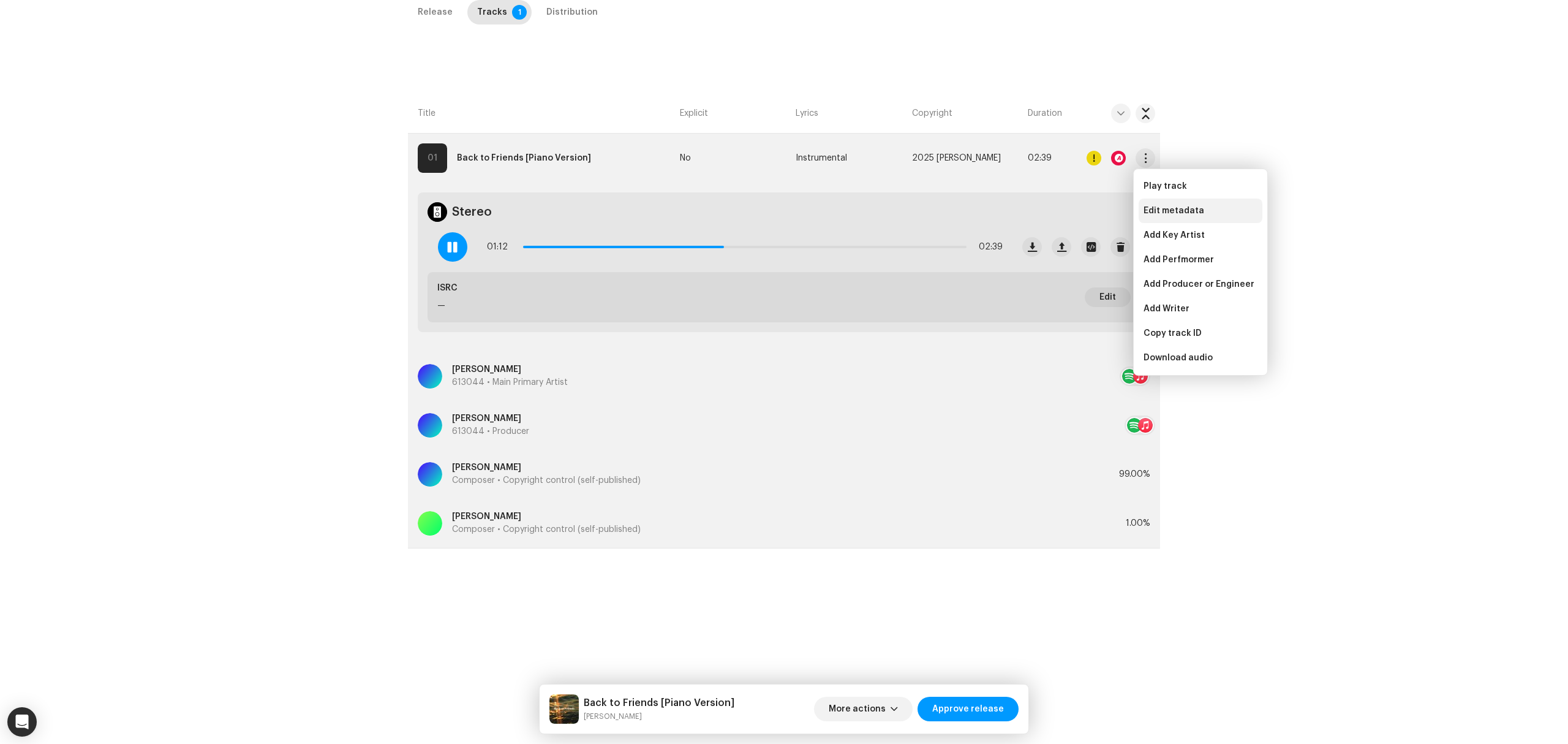
click at [1169, 211] on span "Edit metadata" at bounding box center [1173, 211] width 60 height 10
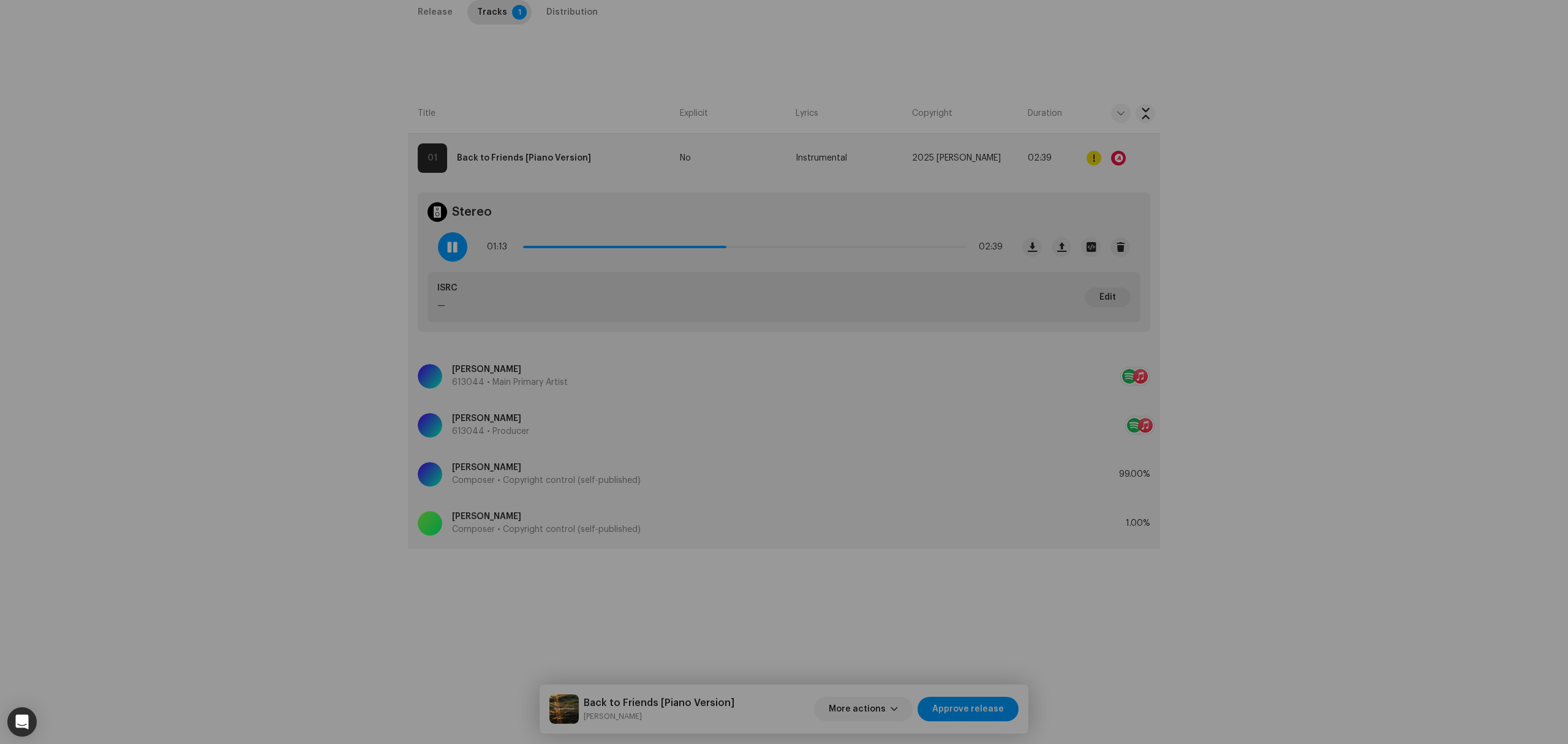
click at [329, 342] on div "Edit Track Metadata Track Title * Back to Friends Track Version Piano Version L…" at bounding box center [784, 372] width 1568 height 744
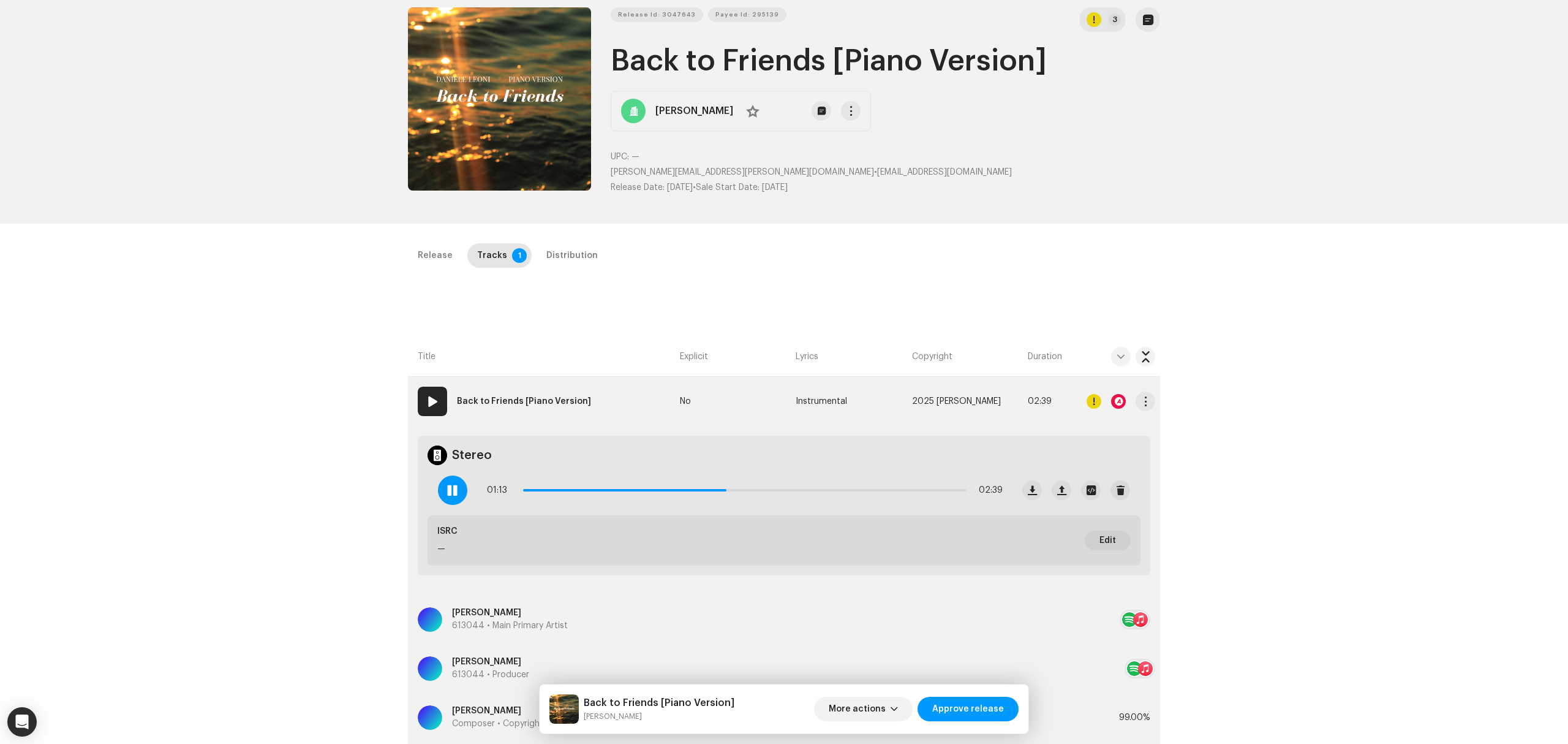
scroll to position [45, 0]
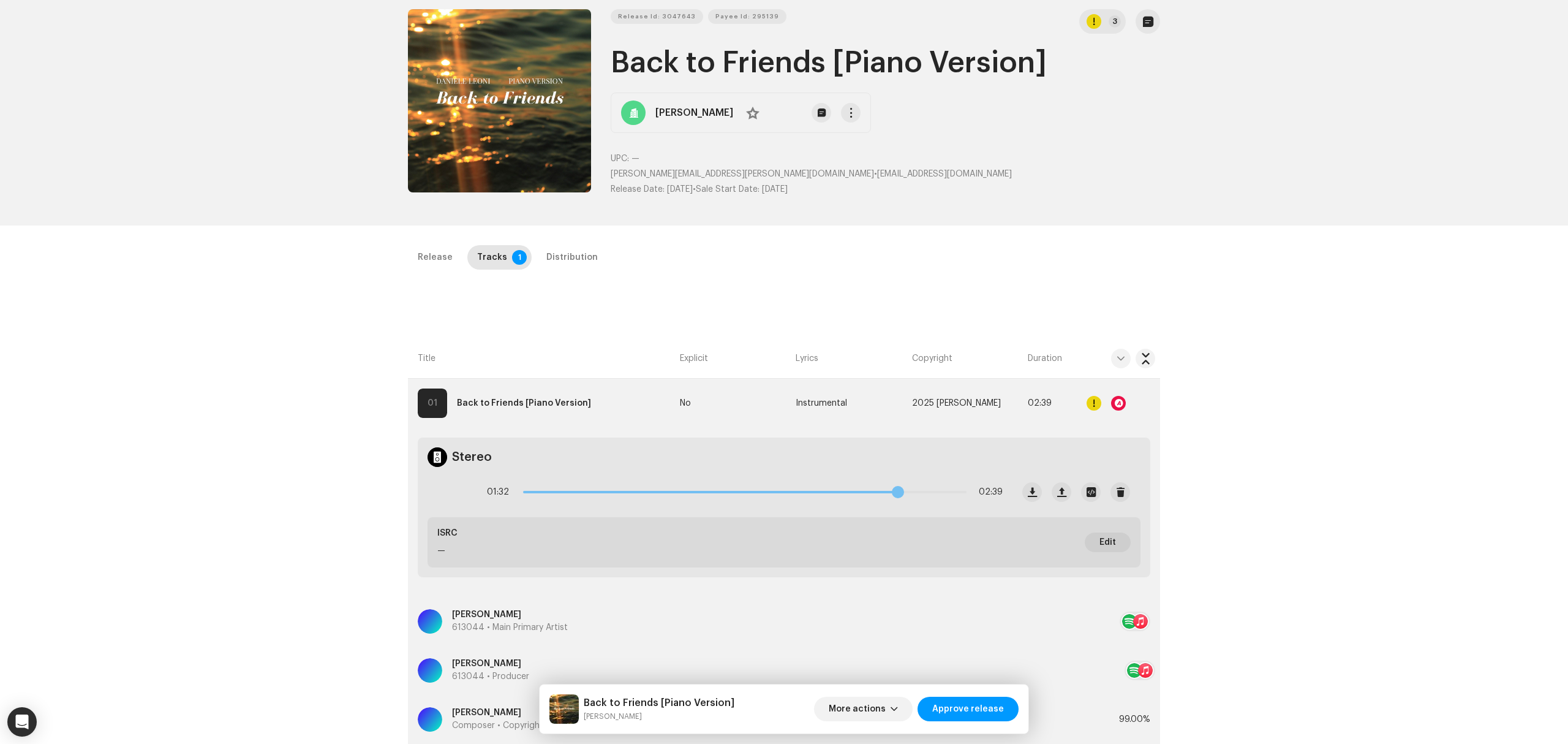
drag, startPoint x: 727, startPoint y: 487, endPoint x: 911, endPoint y: 489, distance: 184.0
click at [904, 489] on span at bounding box center [898, 492] width 13 height 13
drag, startPoint x: 914, startPoint y: 496, endPoint x: 958, endPoint y: 499, distance: 44.1
click at [958, 499] on div "02:37 02:39" at bounding box center [745, 492] width 516 height 24
drag, startPoint x: 958, startPoint y: 493, endPoint x: 949, endPoint y: 496, distance: 9.5
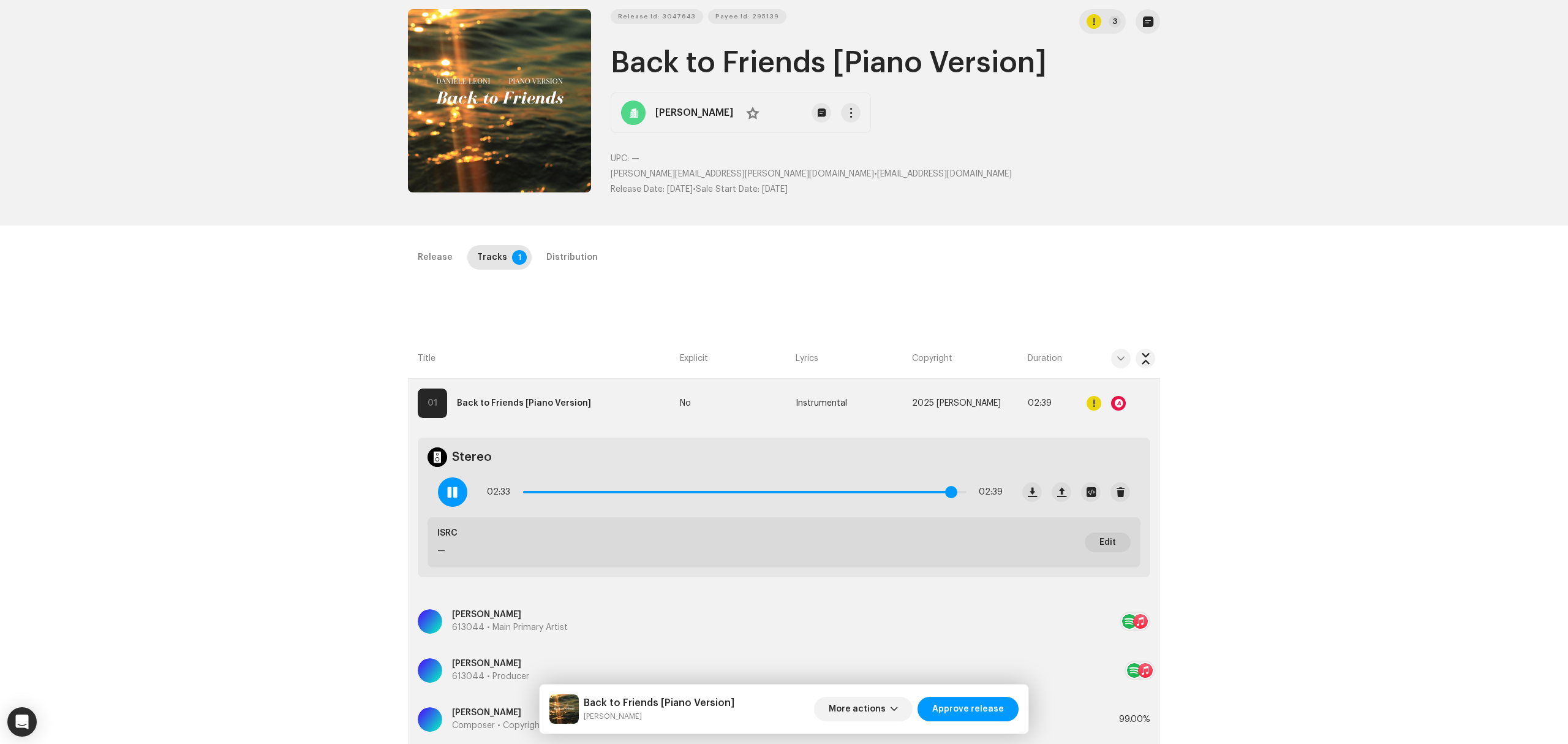
click at [949, 496] on span at bounding box center [951, 492] width 13 height 13
click at [572, 248] on div "Distribution" at bounding box center [572, 257] width 51 height 24
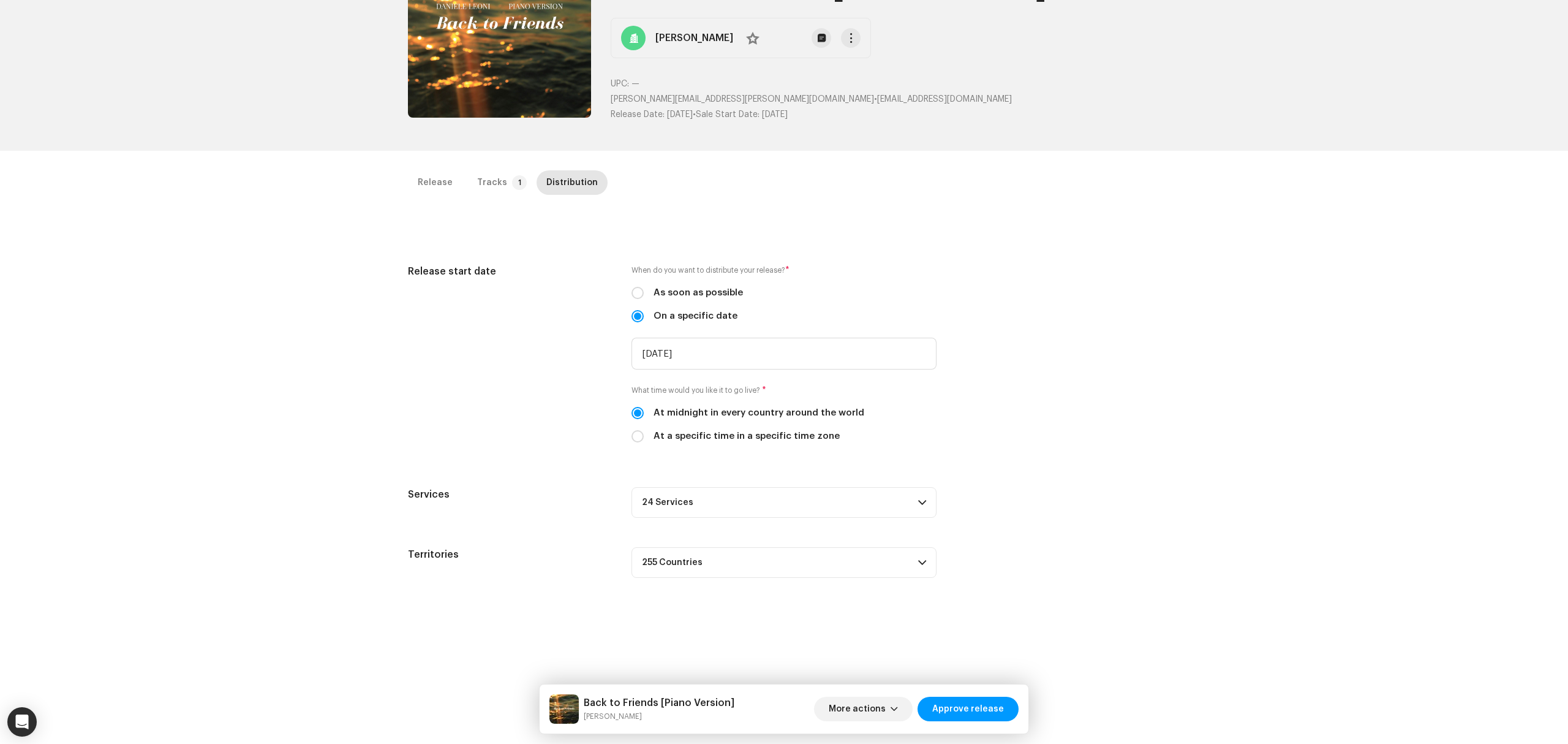
scroll to position [291, 0]
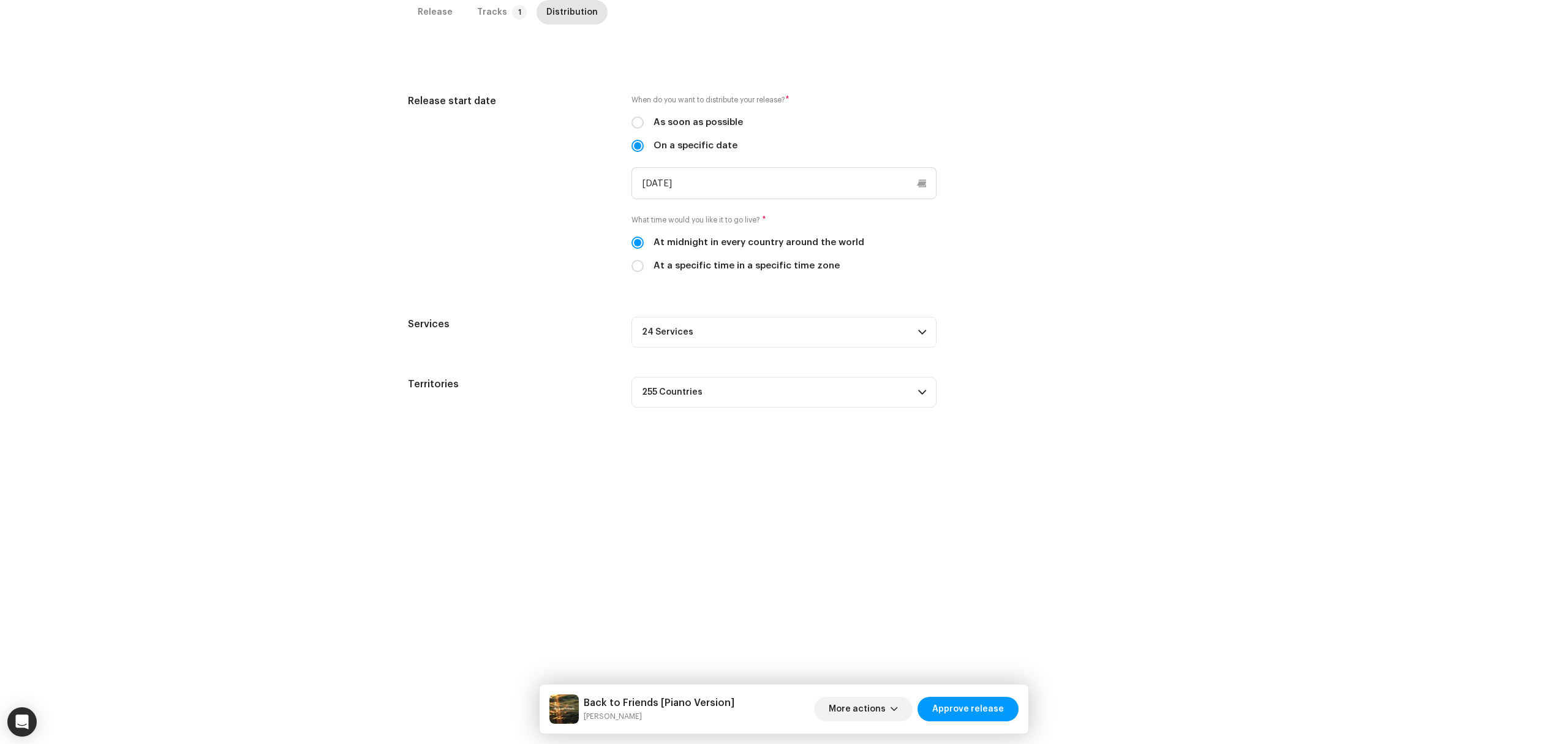
click at [868, 347] on p-accordion-header "24 Services" at bounding box center [783, 332] width 305 height 31
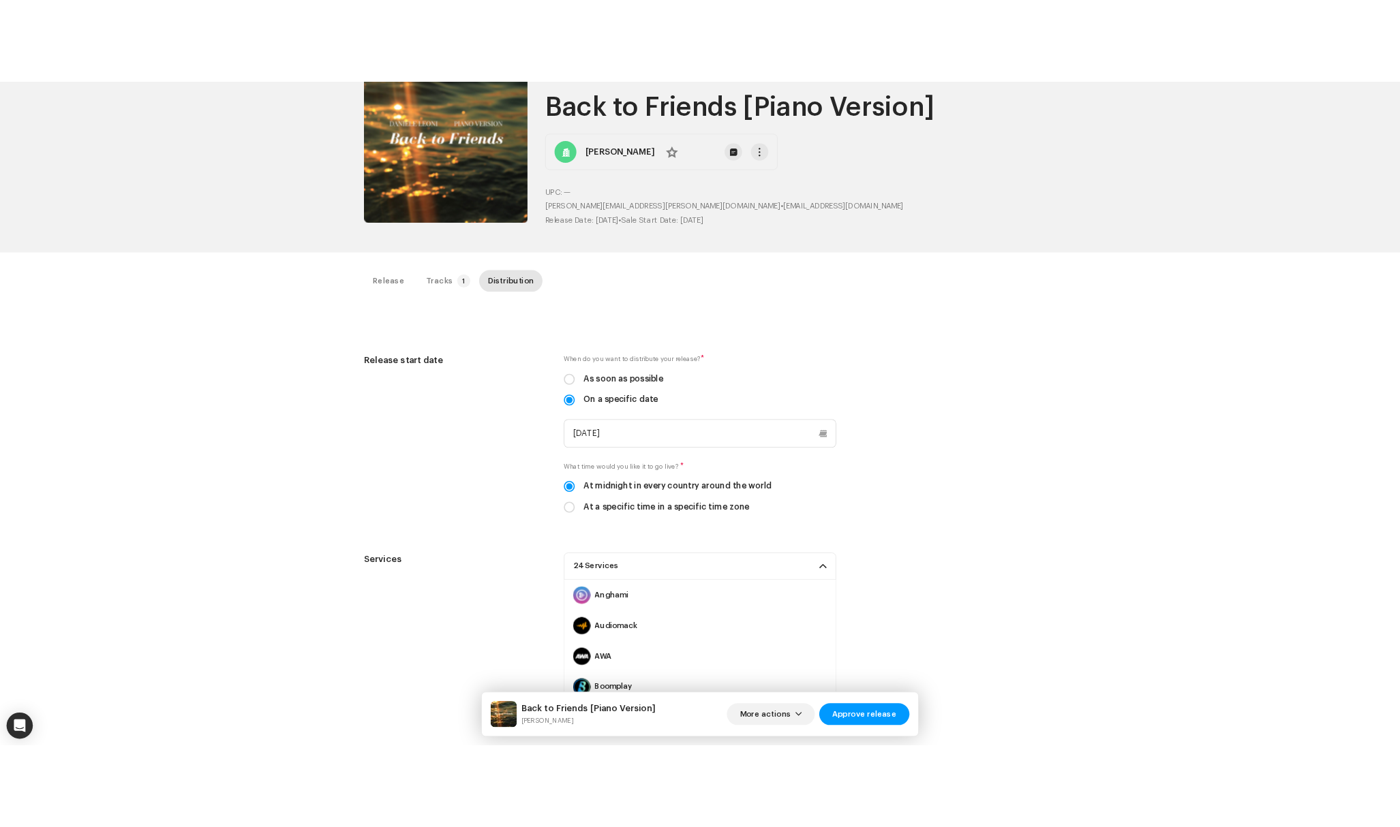
scroll to position [0, 0]
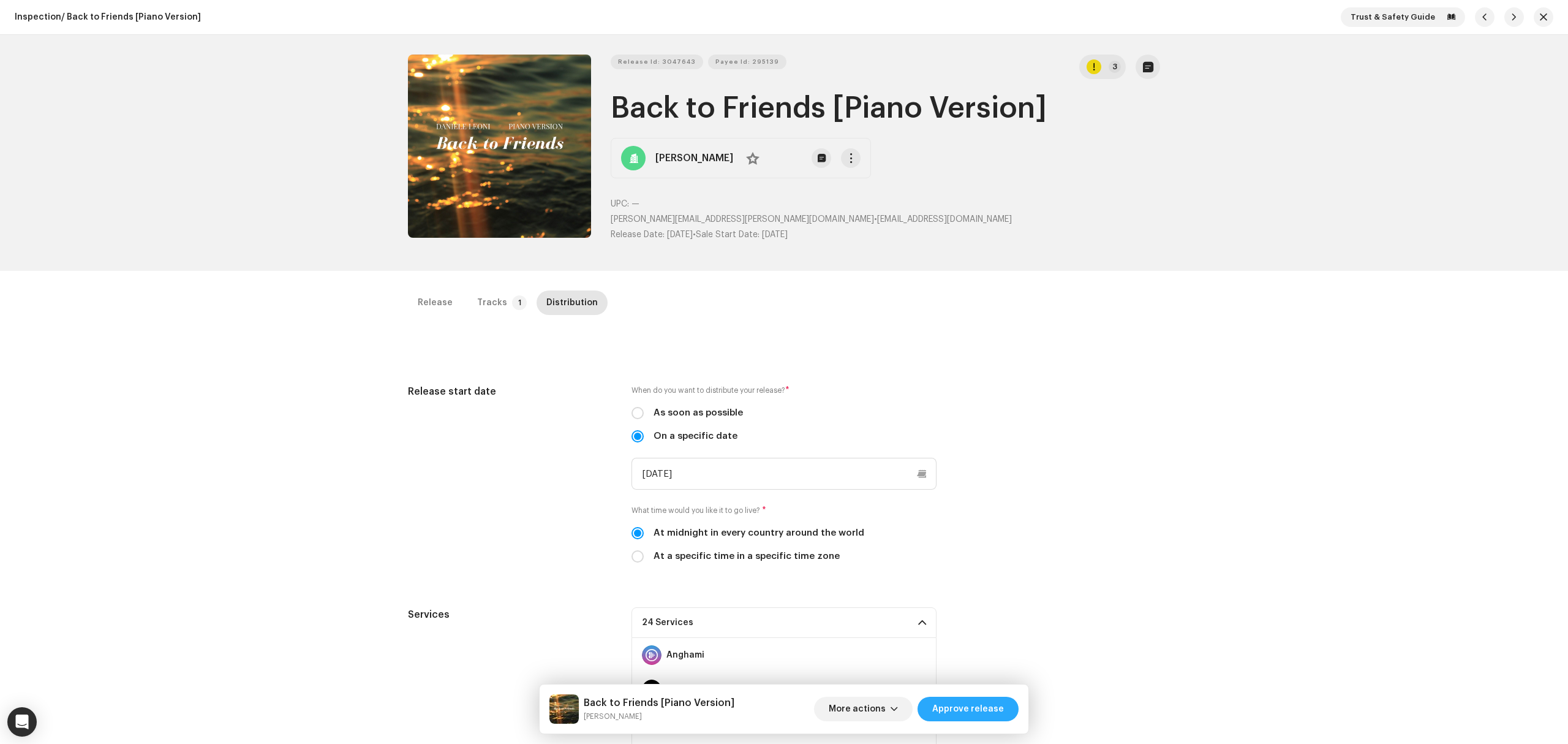
click at [984, 713] on span "Approve release" at bounding box center [968, 709] width 72 height 24
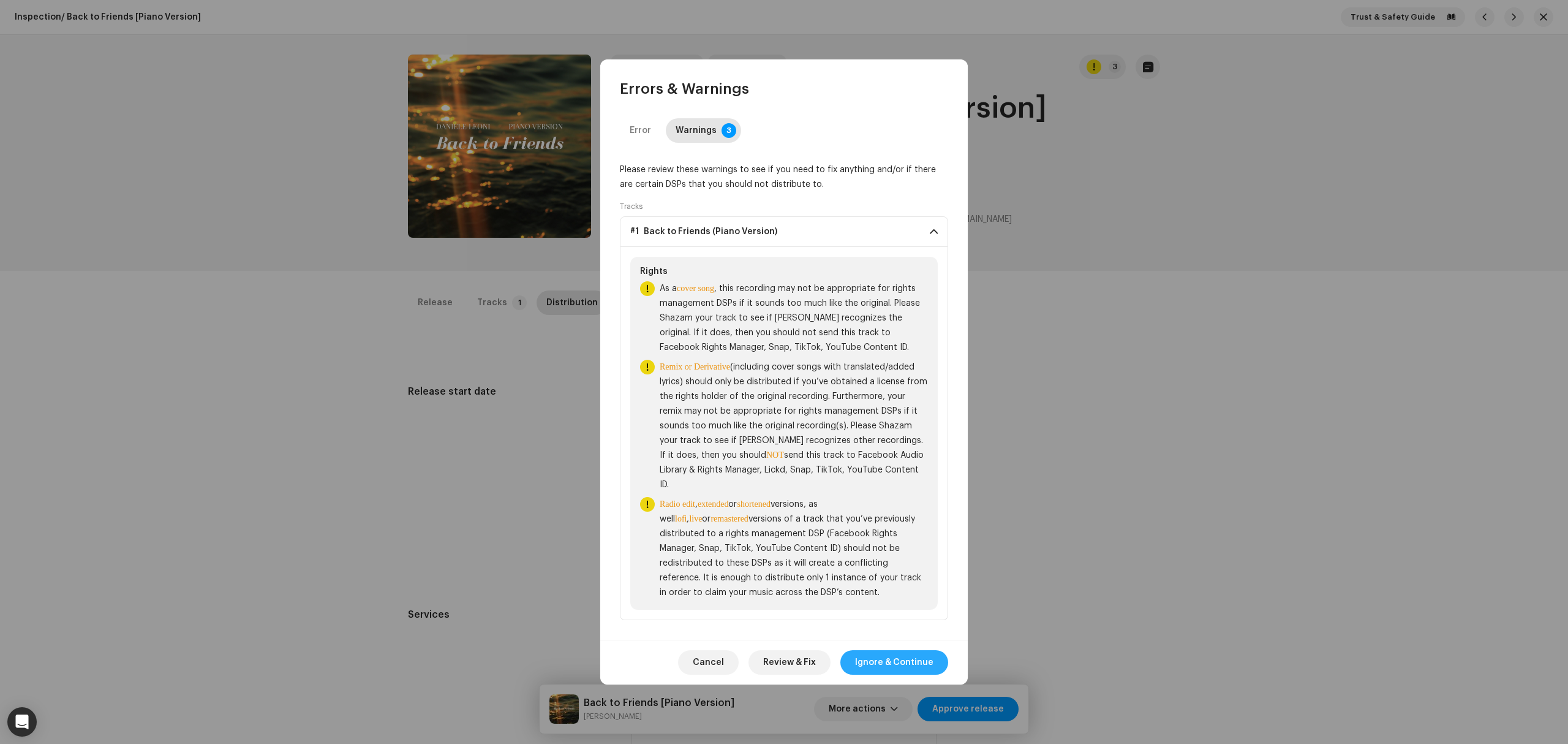
click at [886, 665] on span "Ignore & Continue" at bounding box center [894, 662] width 78 height 24
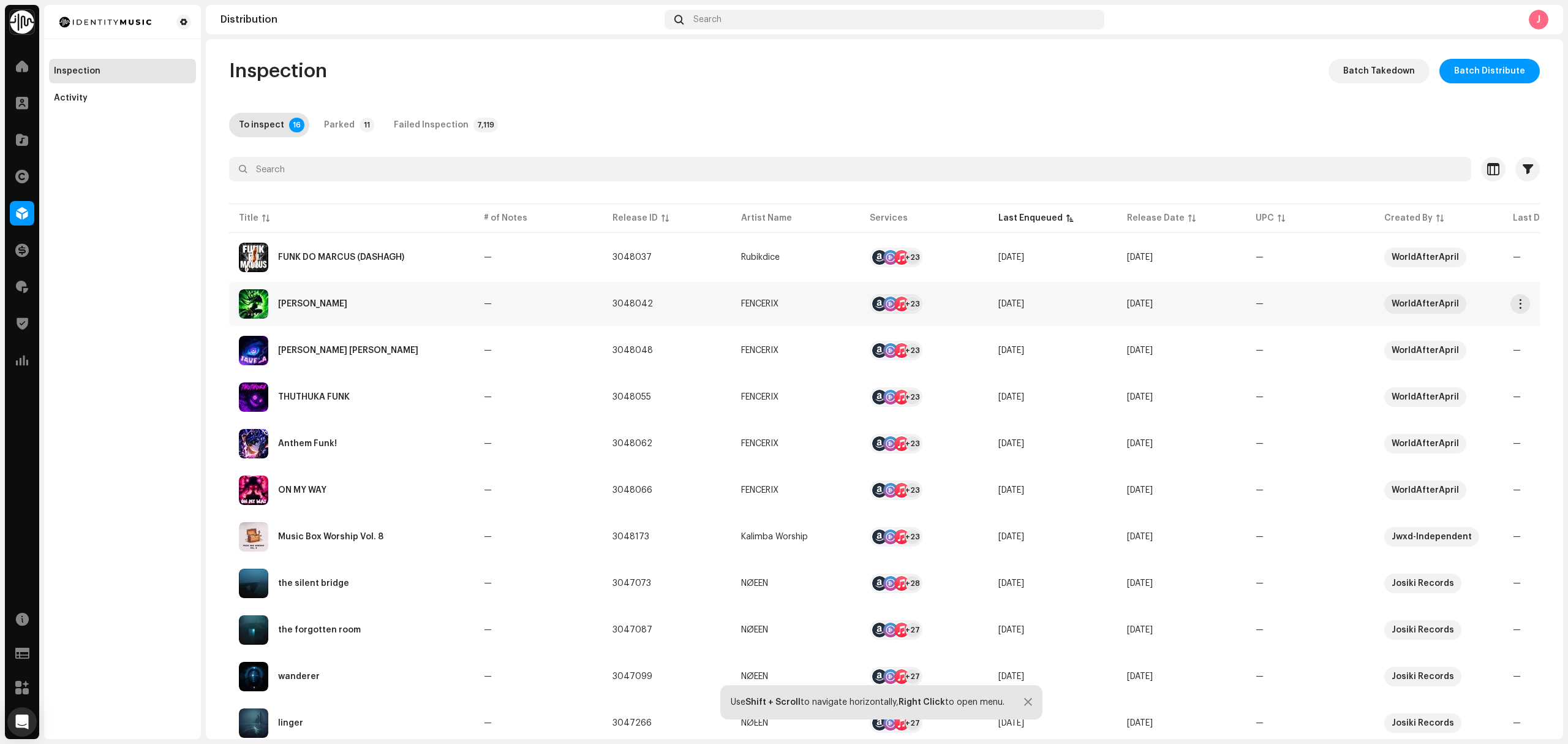
click at [344, 305] on div "[PERSON_NAME]" at bounding box center [352, 304] width 226 height 30
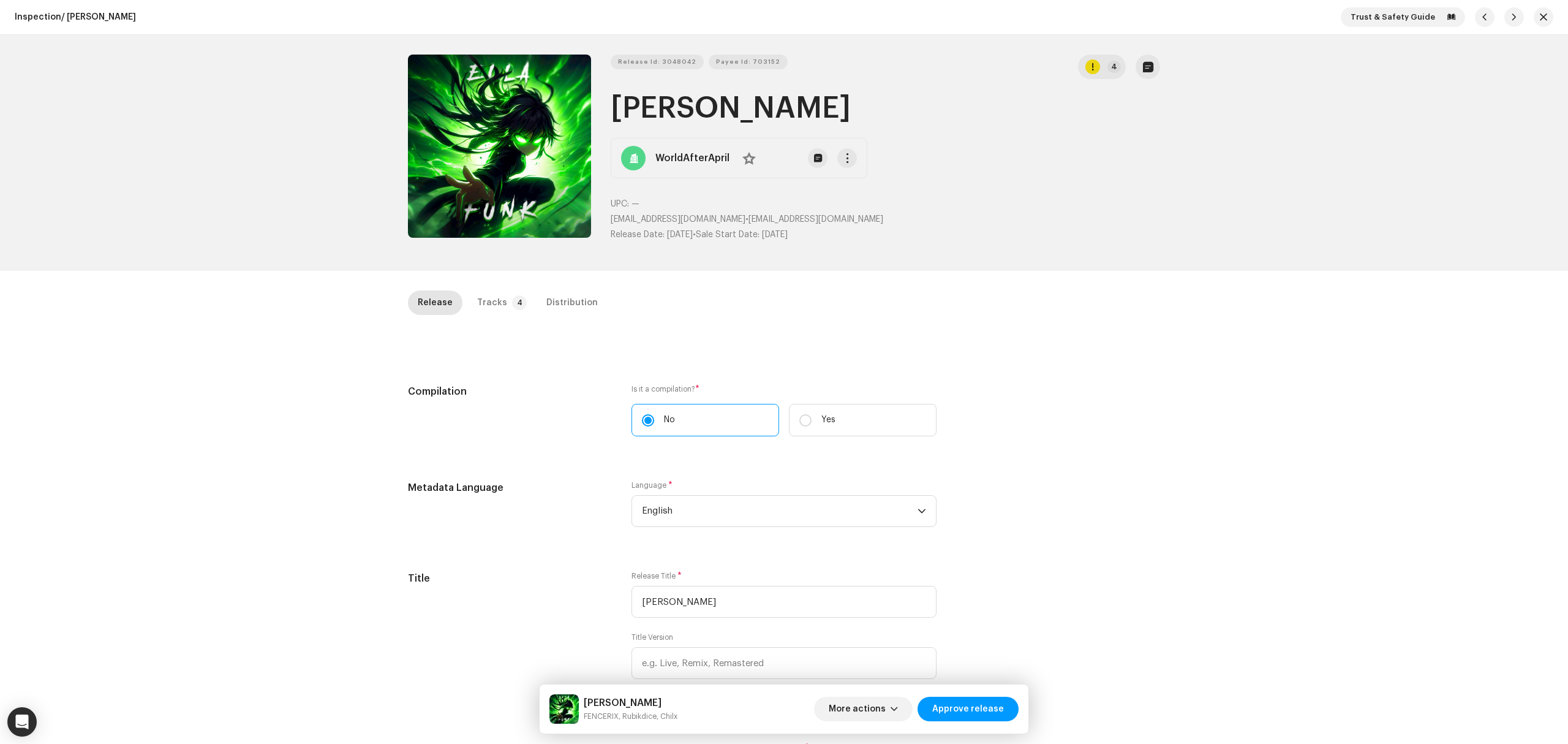
click at [199, 273] on div "Inspection / [PERSON_NAME] Trust & Safety Guide Release Id: 3048042 Payee Id: 7…" at bounding box center [784, 372] width 1568 height 744
click at [463, 145] on button "Zoom Image" at bounding box center [500, 147] width 183 height 184
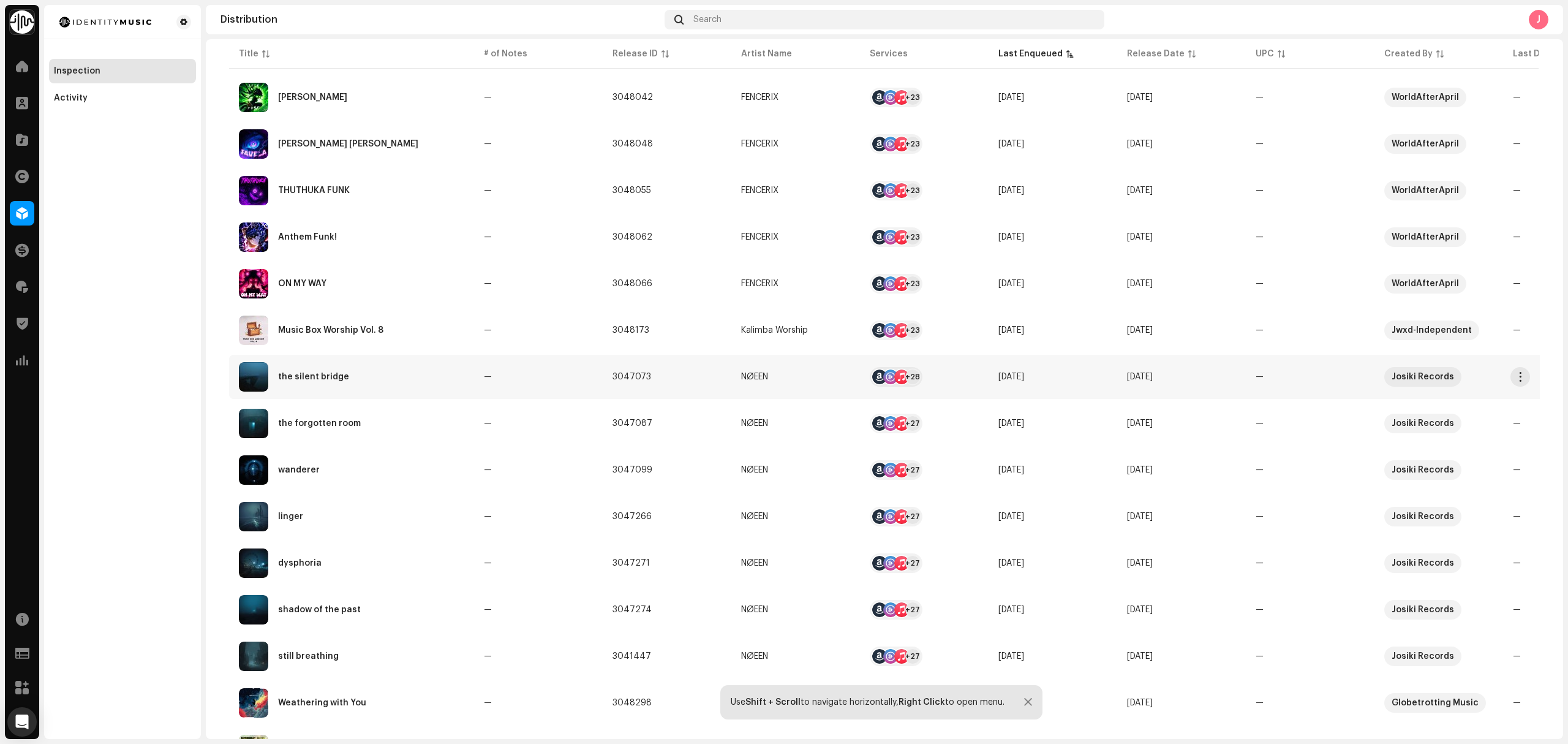
scroll to position [232, 0]
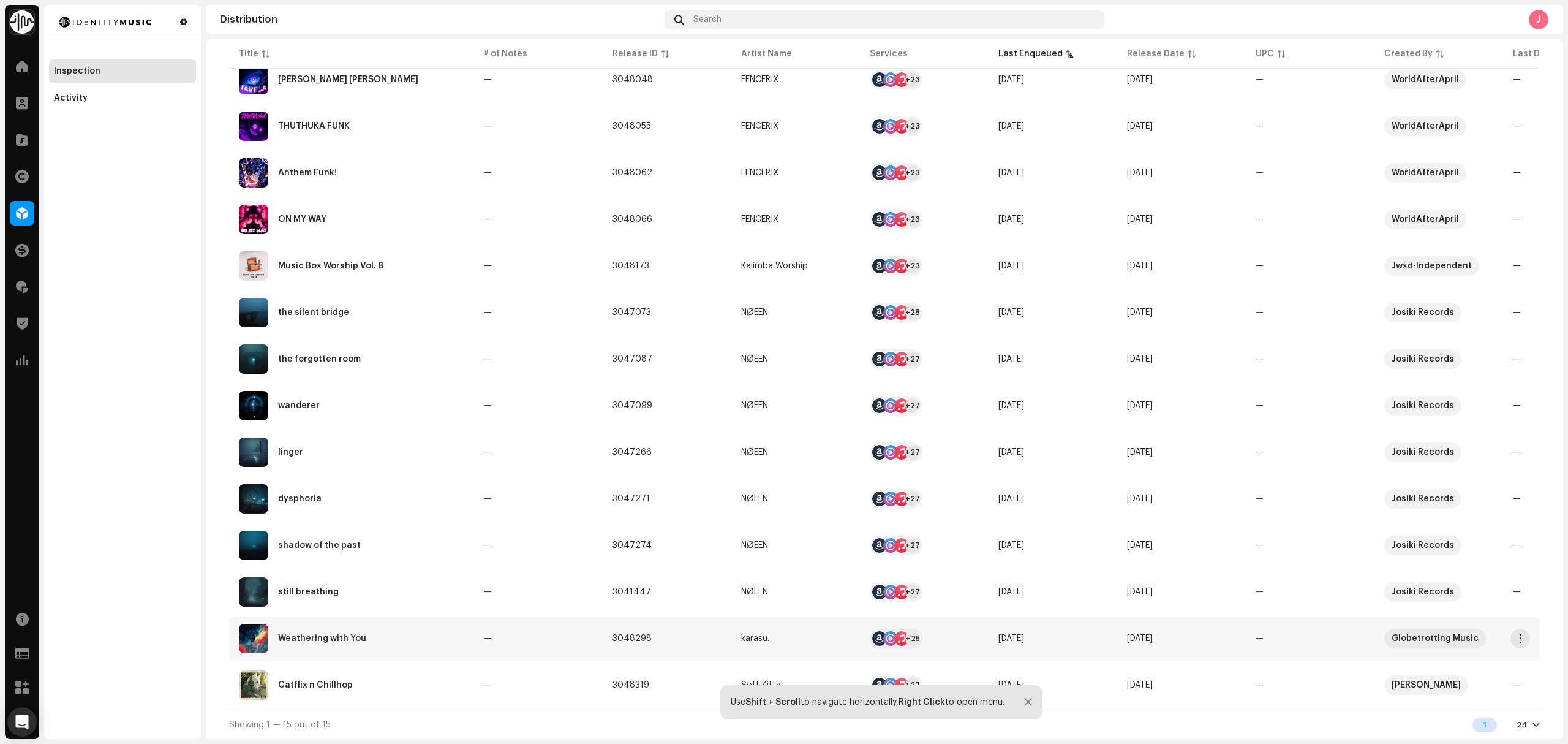
click at [426, 643] on div "Weathering with You" at bounding box center [352, 639] width 226 height 30
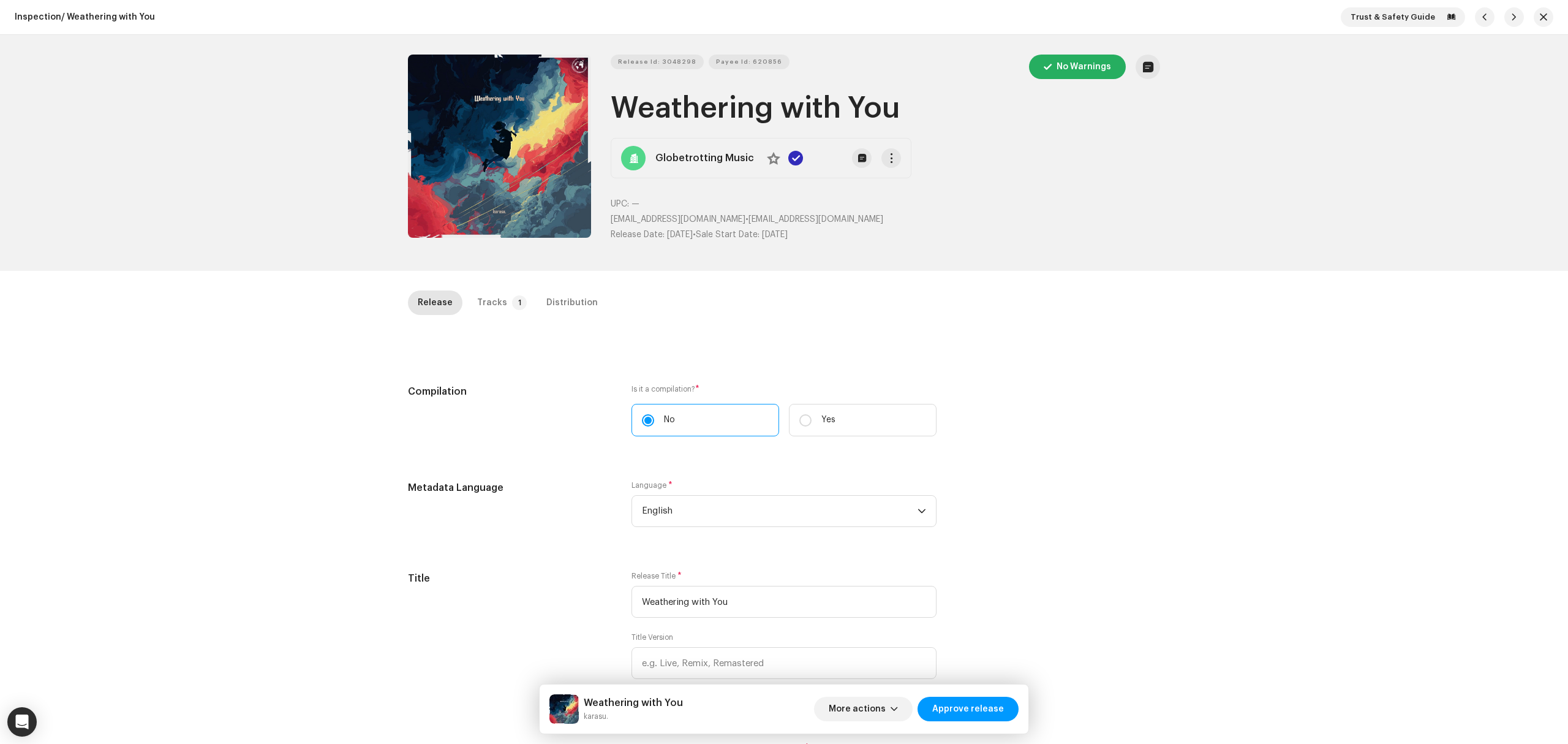
click at [297, 403] on div "Inspection / Weathering with You Trust & Safety Guide Release Id: 3048298 Payee…" at bounding box center [784, 372] width 1568 height 744
click at [455, 163] on button "Zoom Image" at bounding box center [500, 147] width 183 height 184
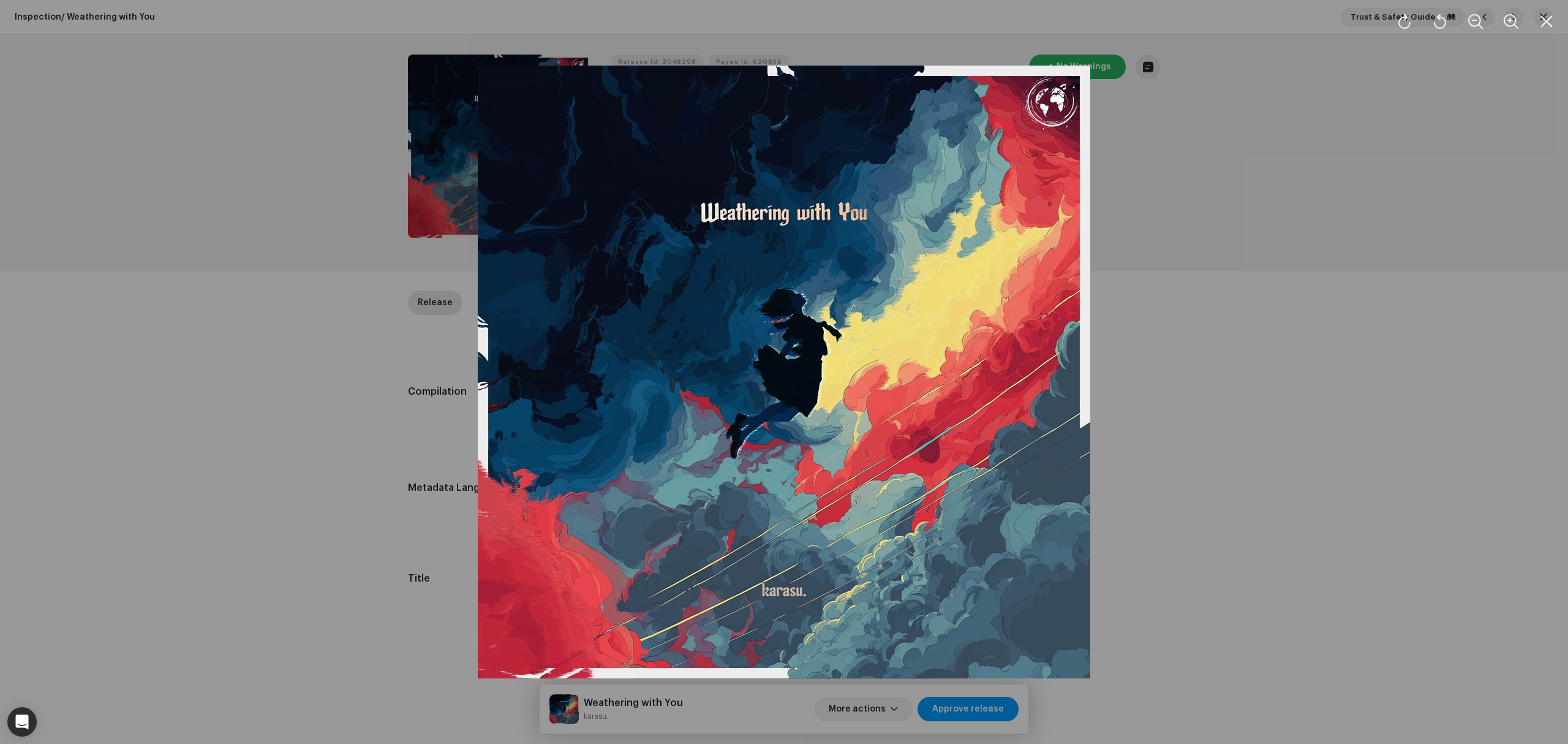
click at [351, 453] on div at bounding box center [784, 372] width 1568 height 744
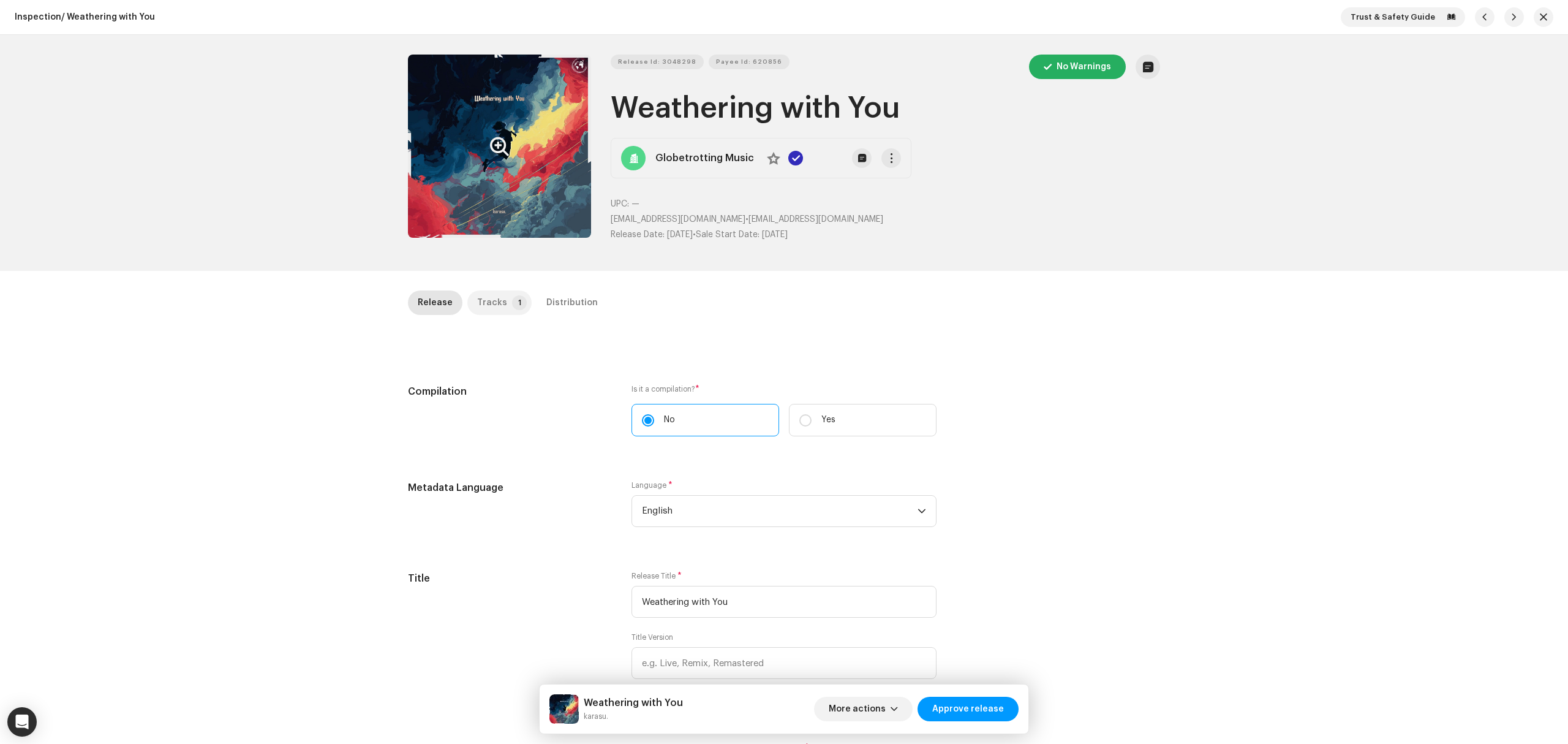
click at [495, 307] on div "Tracks" at bounding box center [492, 302] width 30 height 24
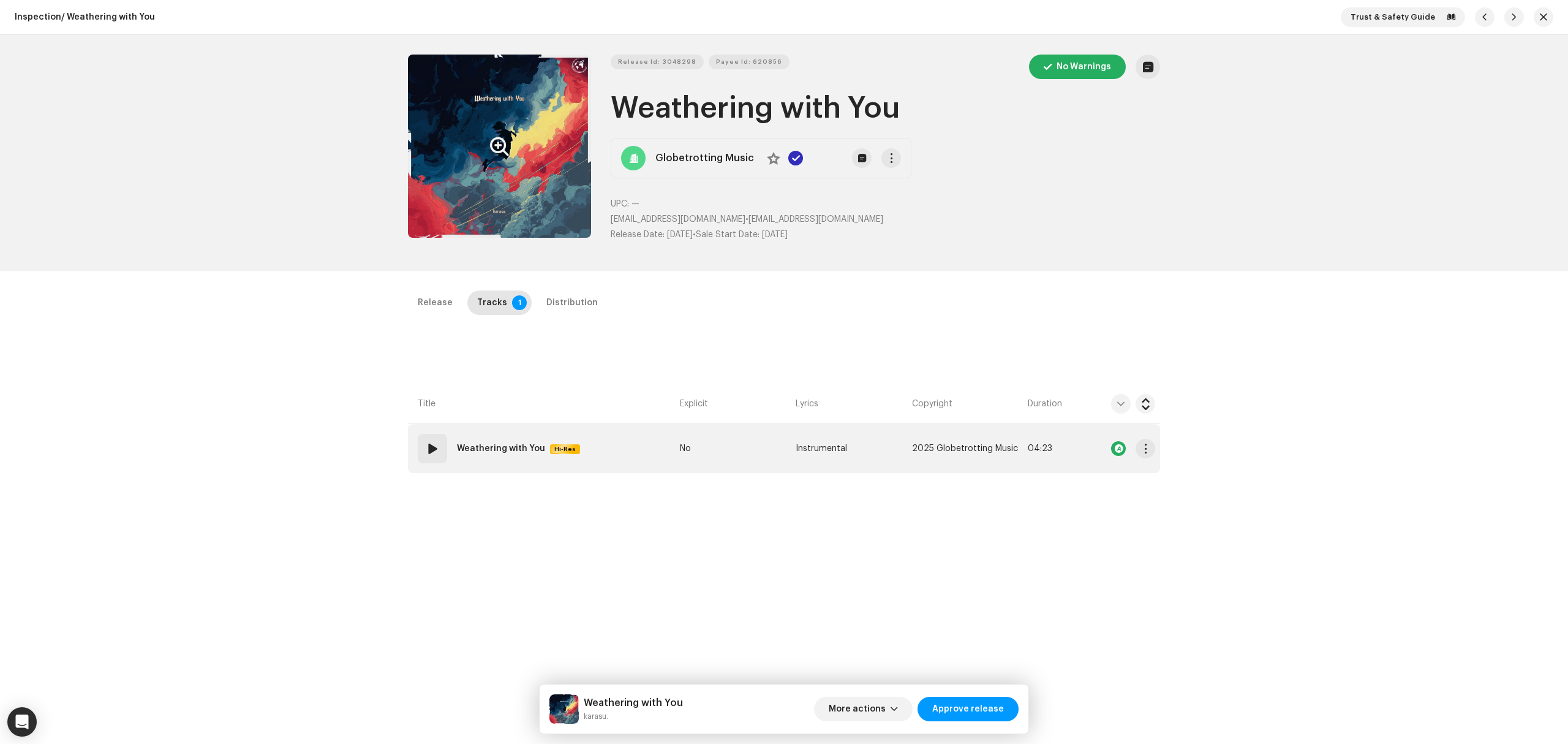
click at [647, 463] on td "01 Weathering with You Hi-Res" at bounding box center [541, 449] width 267 height 49
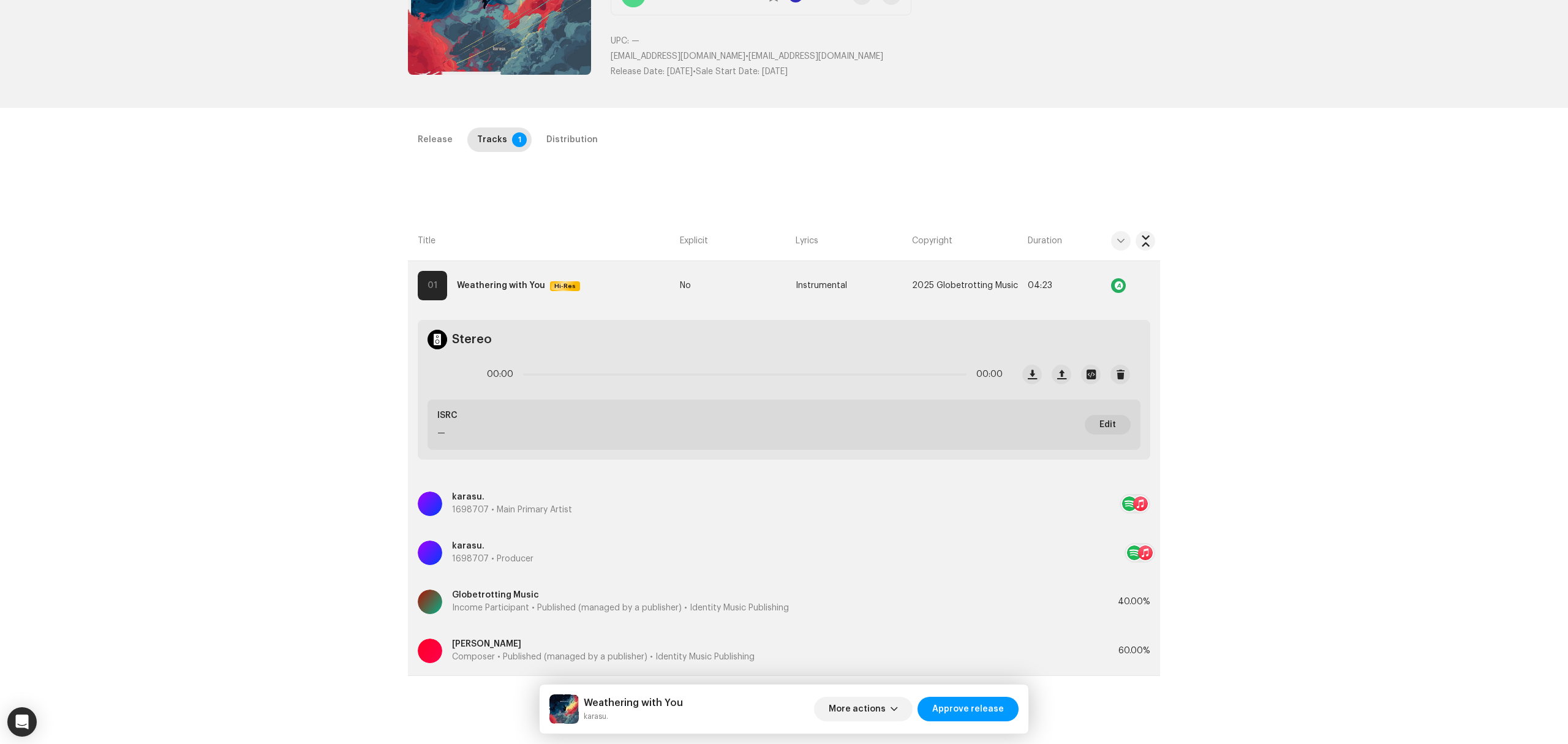
scroll to position [291, 0]
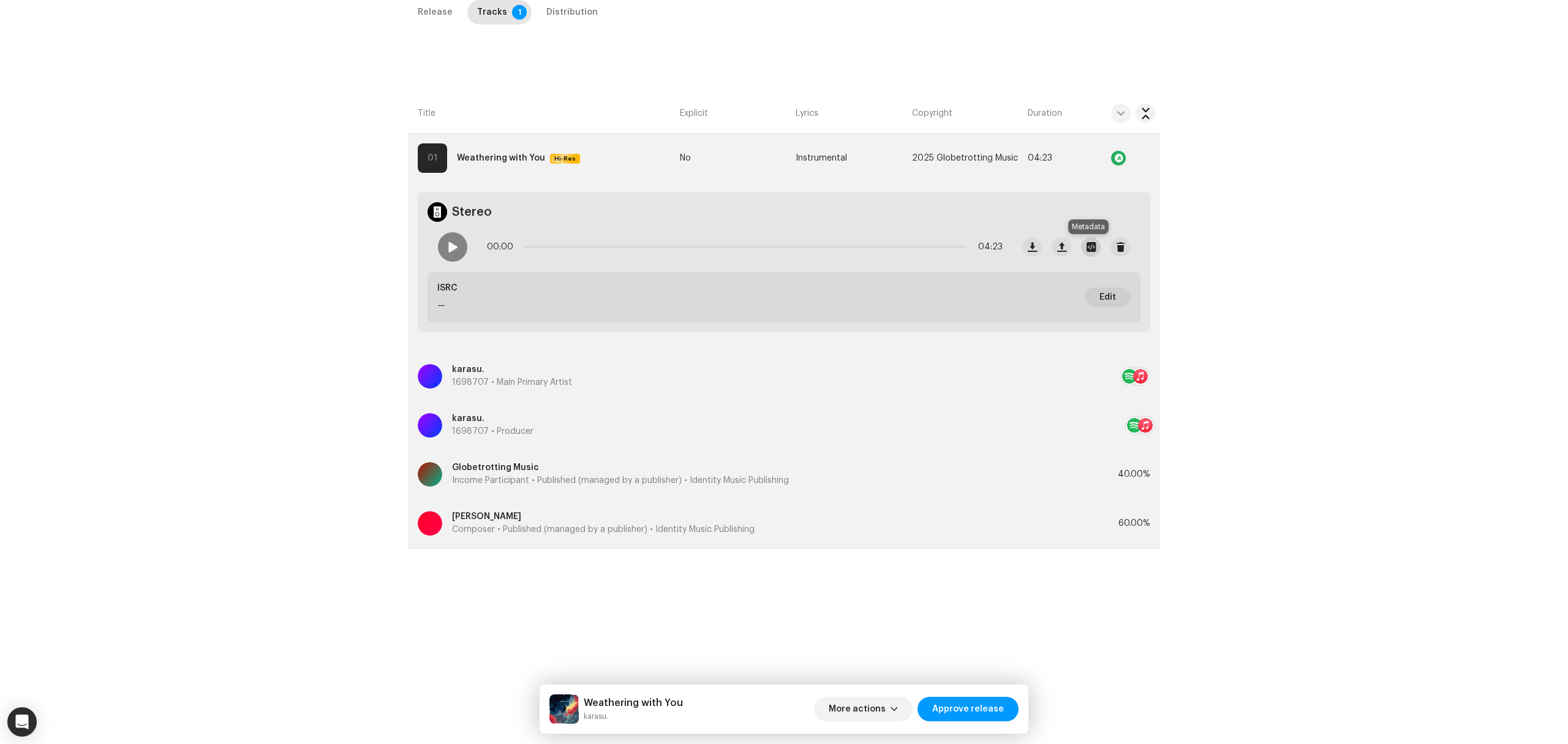
click at [1091, 250] on span "button" at bounding box center [1091, 247] width 9 height 10
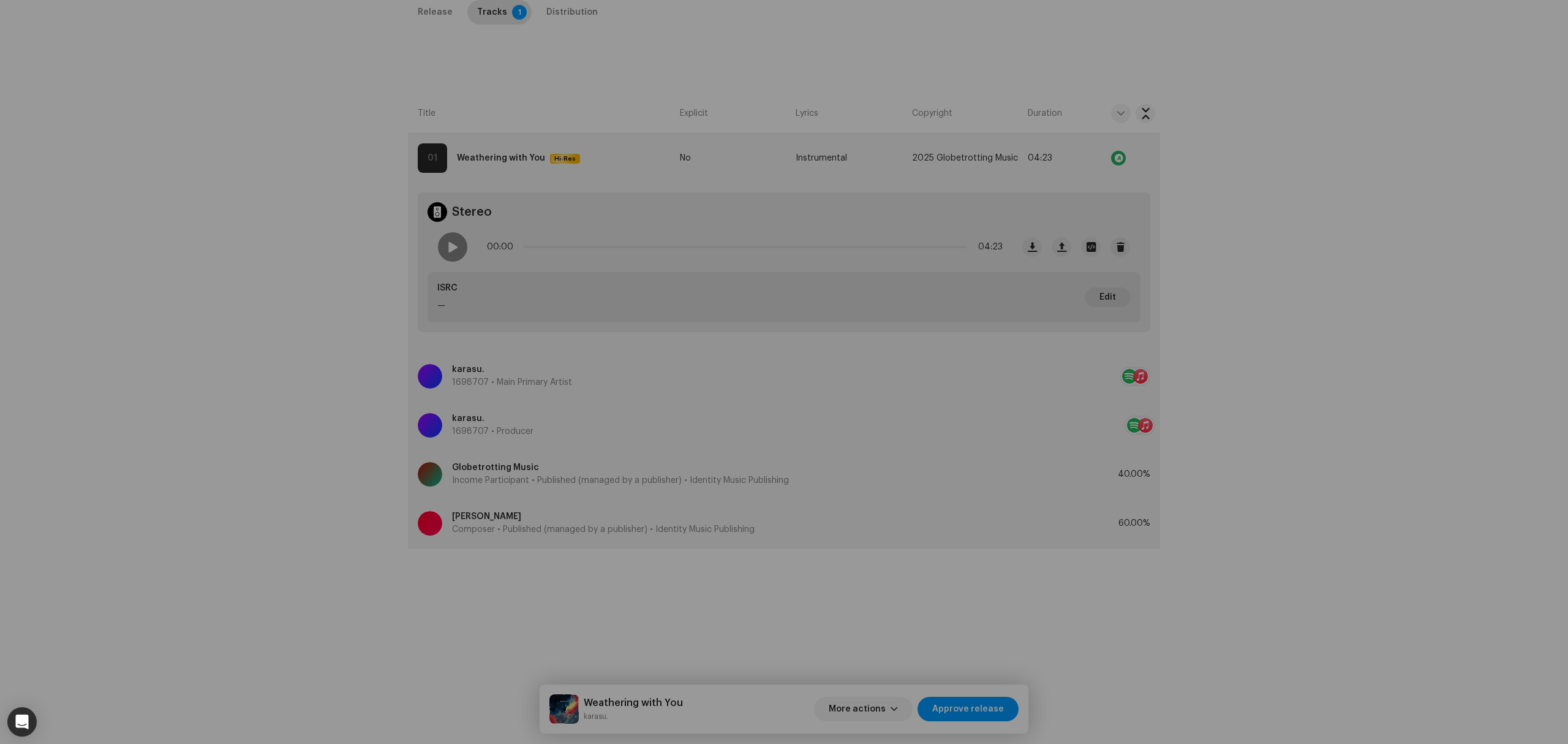
click at [346, 410] on div "karasu. - Weathering with You_MASTER_V2.wav Hi-Res File Name karasu. - Weatheri…" at bounding box center [784, 372] width 1568 height 744
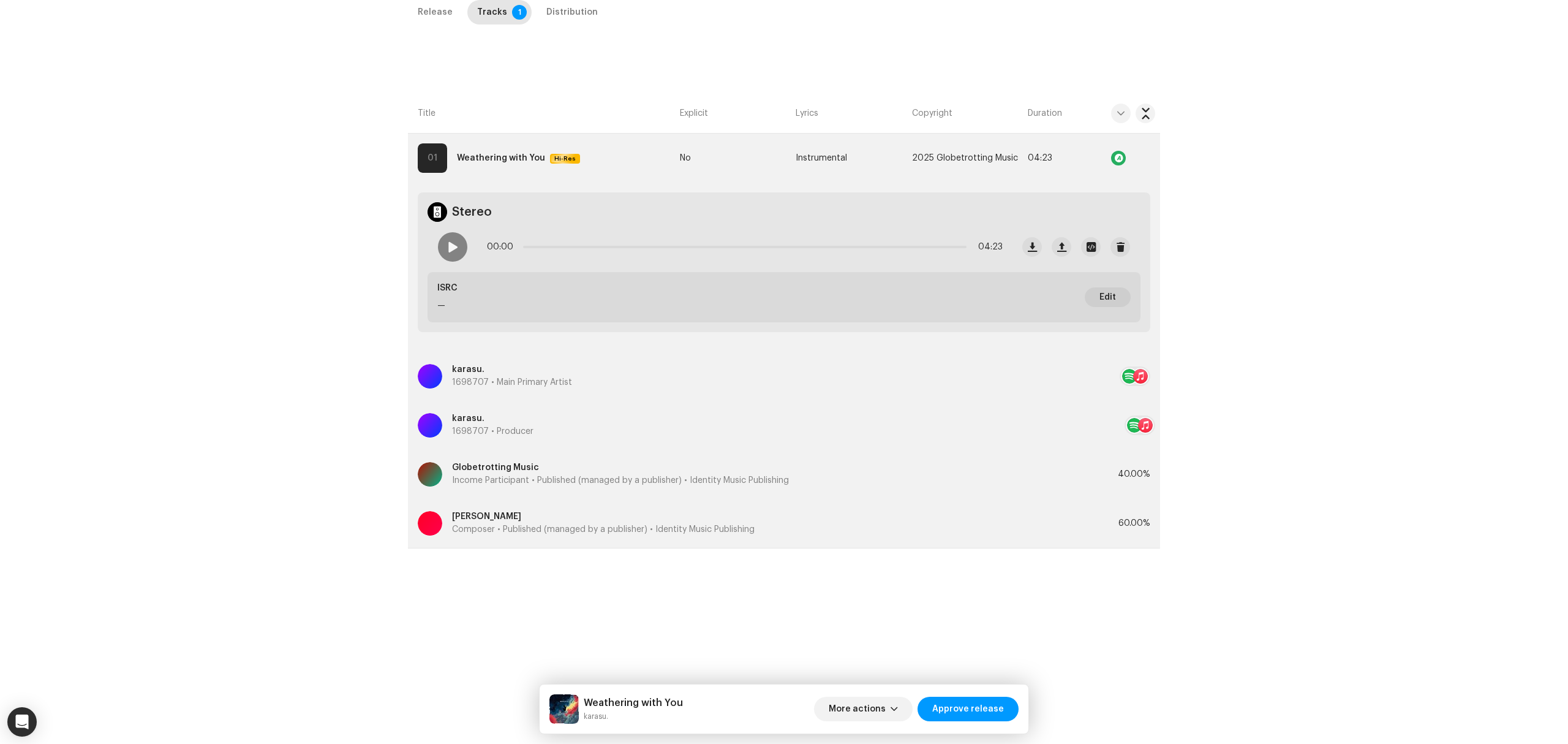
scroll to position [209, 0]
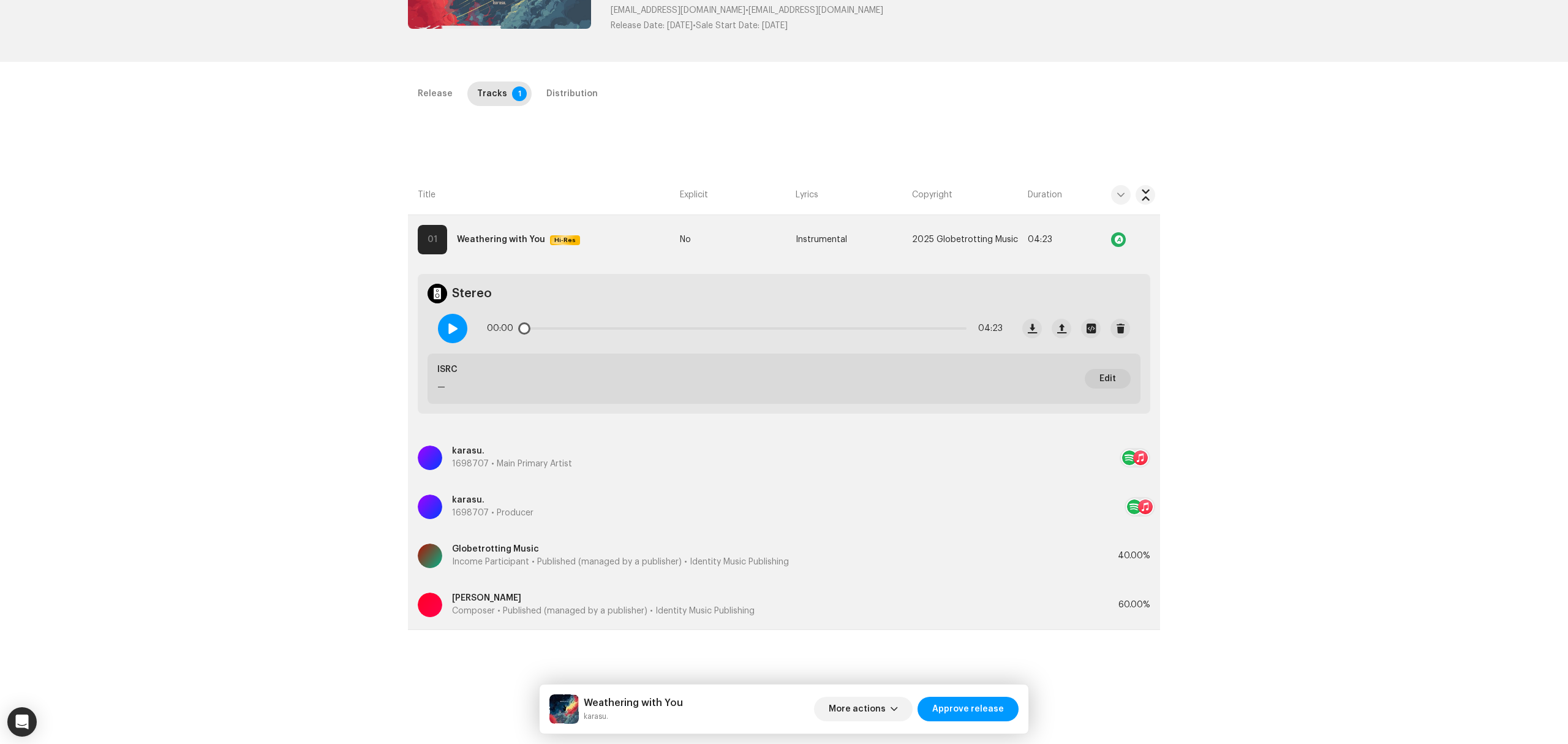
click at [449, 332] on span at bounding box center [452, 328] width 11 height 10
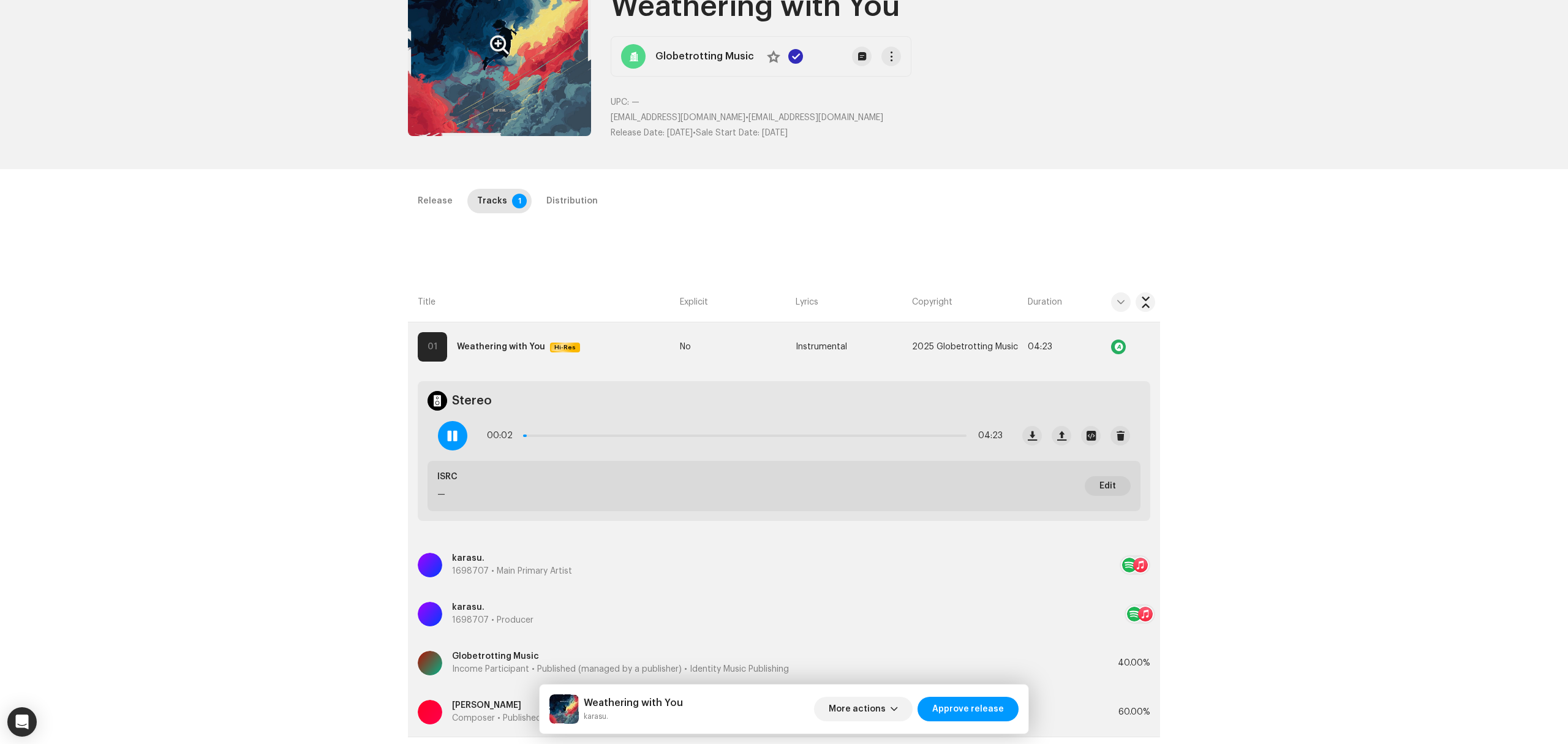
scroll to position [0, 0]
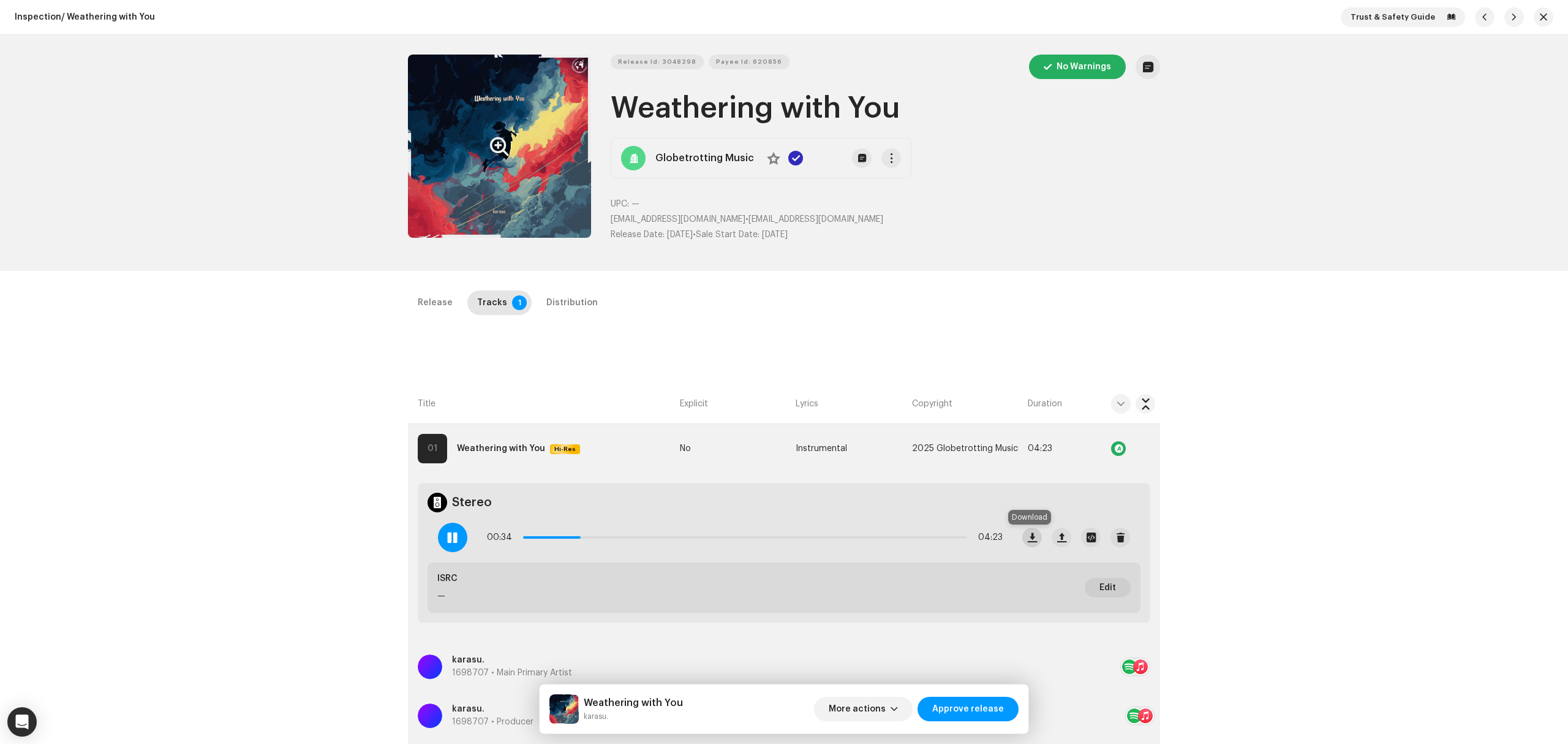
click at [1032, 537] on span "button" at bounding box center [1032, 537] width 9 height 10
click at [1394, 295] on div "Inspection / Weathering with You Trust & Safety Guide Release Id: 3048298 Payee…" at bounding box center [784, 372] width 1568 height 744
drag, startPoint x: 660, startPoint y: 538, endPoint x: 832, endPoint y: 547, distance: 172.2
click at [832, 547] on div "01:26 04:23" at bounding box center [745, 537] width 516 height 24
drag, startPoint x: 824, startPoint y: 538, endPoint x: 858, endPoint y: 537, distance: 34.0
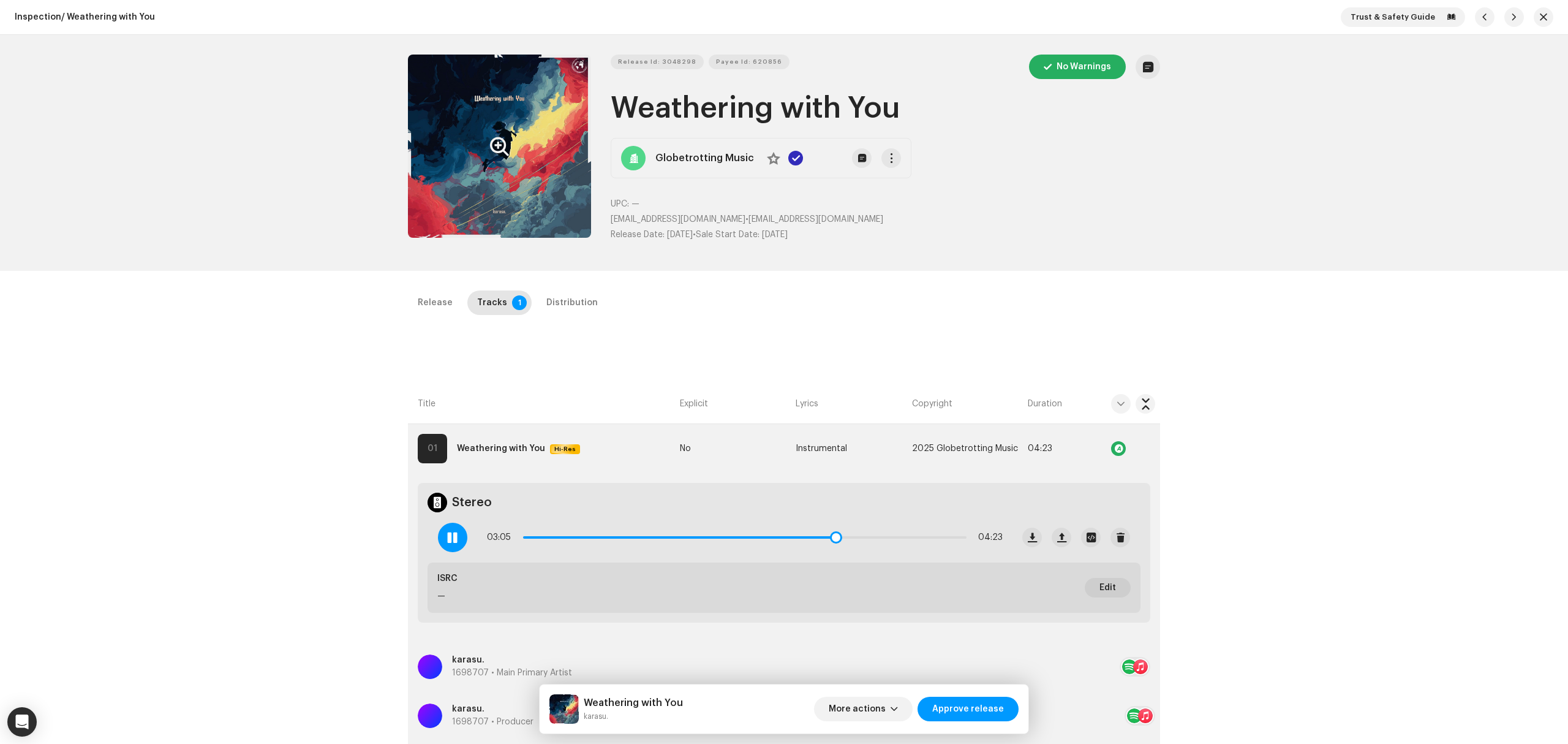
click at [858, 537] on p-slider at bounding box center [744, 537] width 443 height 3
drag, startPoint x: 839, startPoint y: 534, endPoint x: 961, endPoint y: 543, distance: 122.3
click at [961, 543] on span at bounding box center [965, 538] width 13 height 13
click at [575, 281] on div "Inspection / Weathering with You Trust & Safety Guide Release Id: 3048298 Payee…" at bounding box center [784, 372] width 1568 height 744
click at [570, 302] on div "Distribution" at bounding box center [572, 302] width 51 height 24
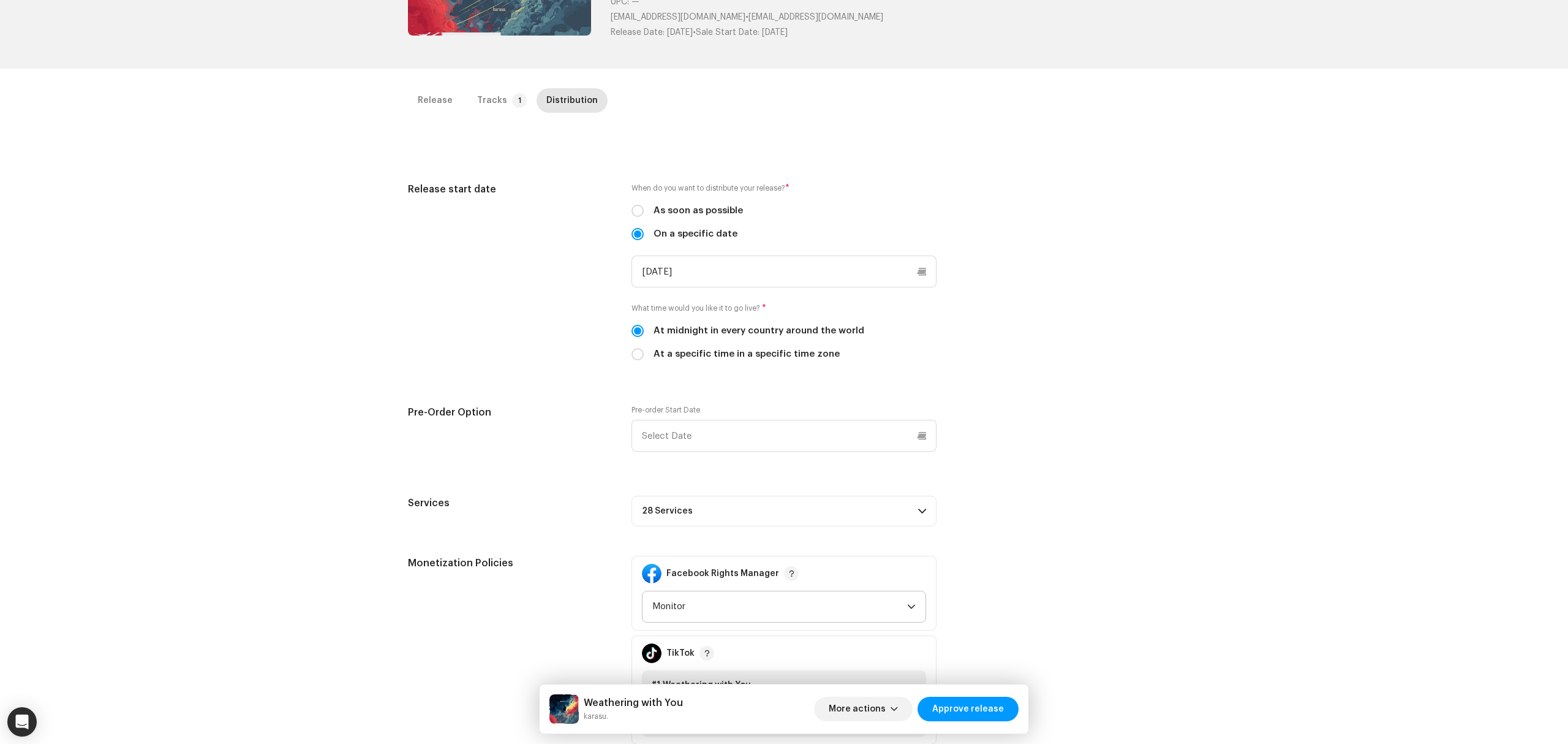
scroll to position [354, 0]
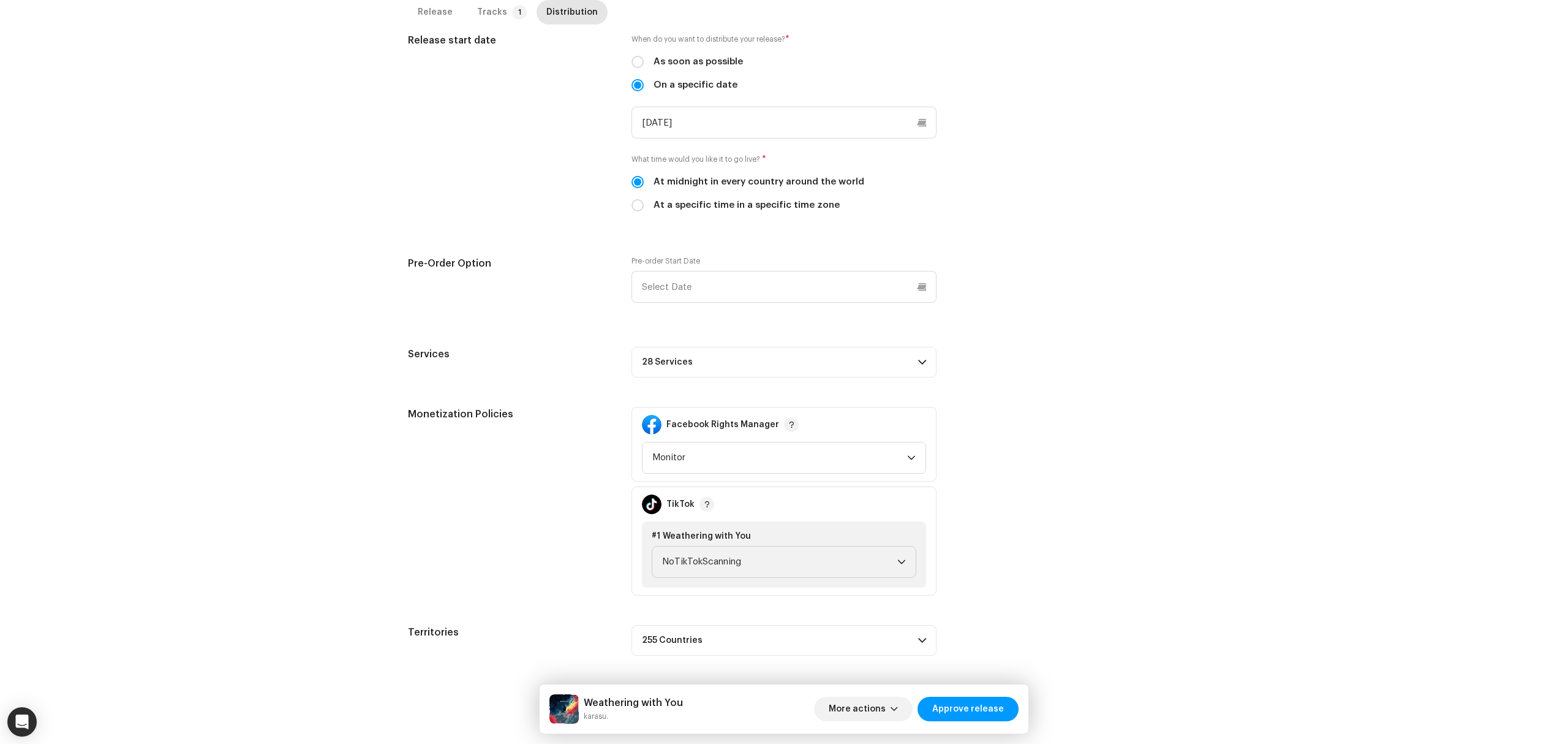
click at [805, 371] on p-accordion-header "28 Services" at bounding box center [783, 363] width 305 height 31
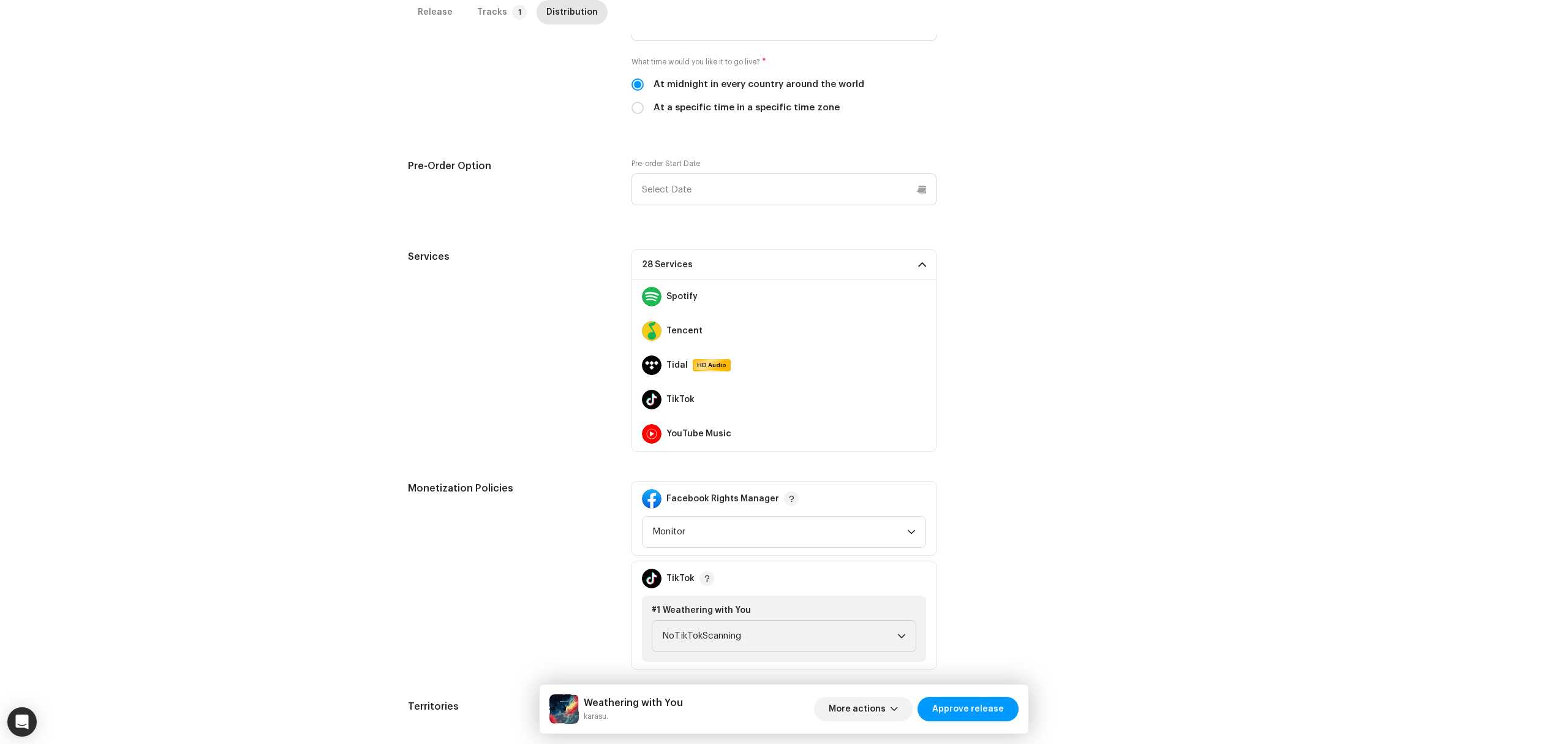
scroll to position [525, 0]
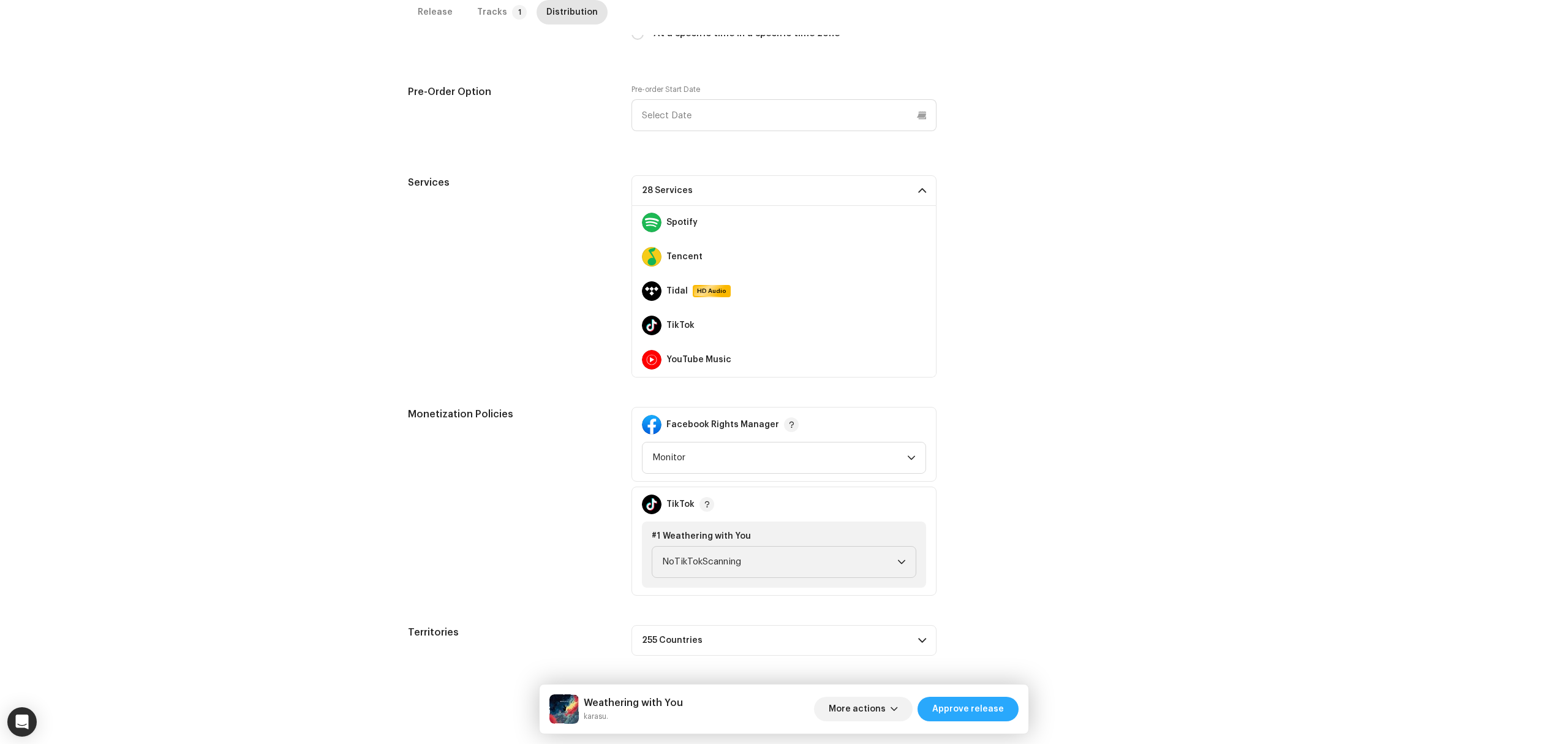
click at [971, 704] on span "Approve release" at bounding box center [968, 709] width 72 height 24
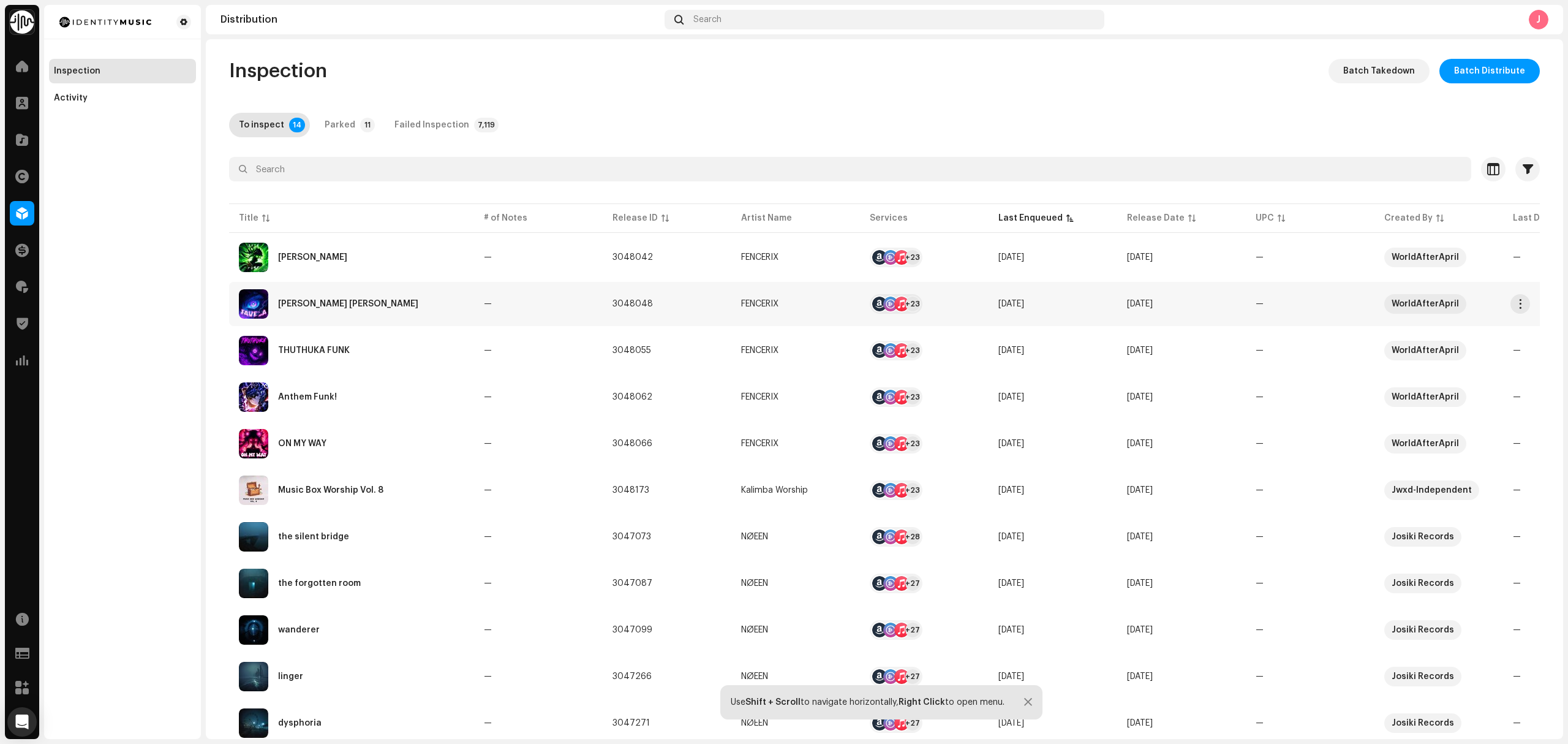
click at [400, 315] on div "[PERSON_NAME] [PERSON_NAME]" at bounding box center [352, 304] width 226 height 30
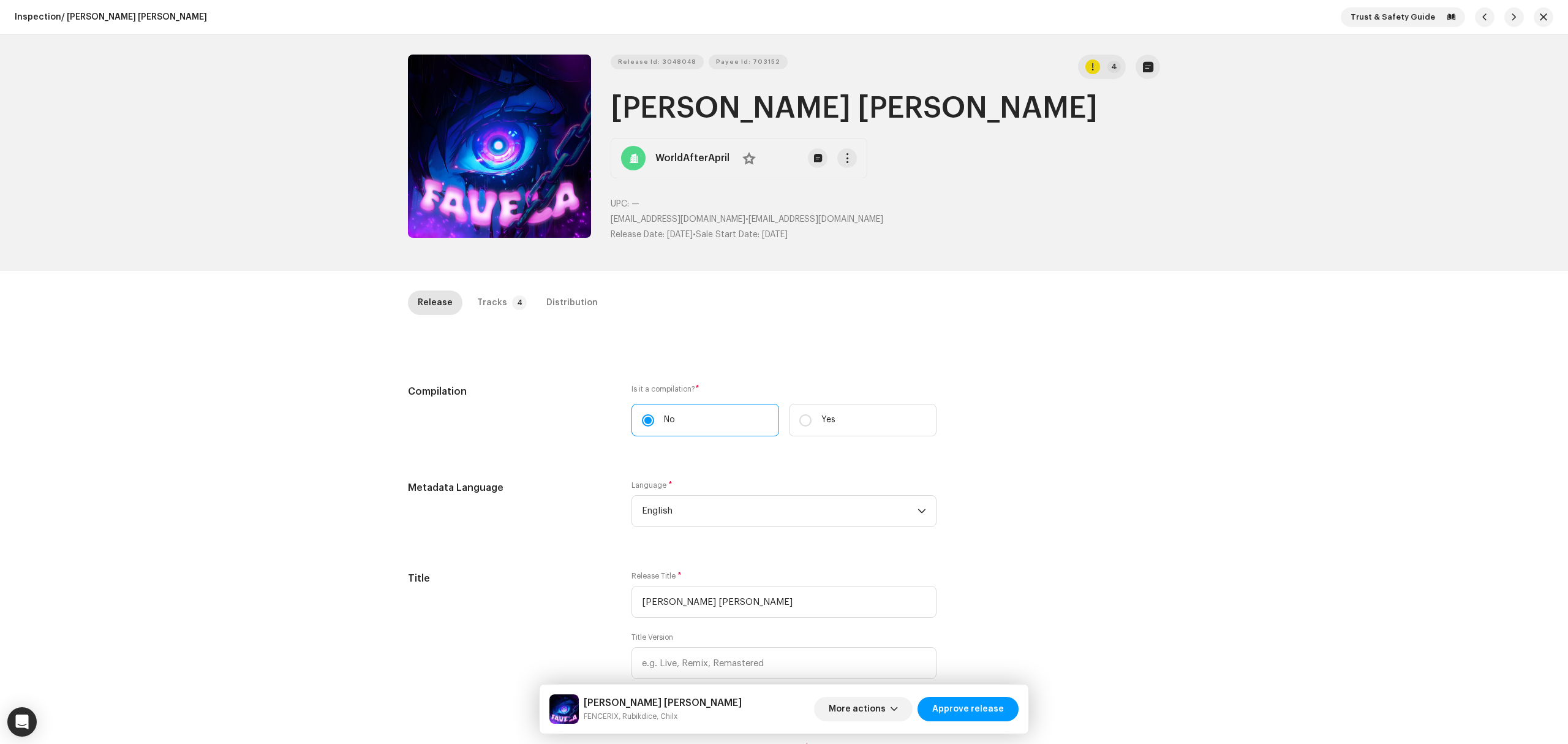
drag, startPoint x: 302, startPoint y: 338, endPoint x: 361, endPoint y: 304, distance: 68.1
click at [302, 338] on div "Inspection / FAVELA FUNK Trust & Safety Guide Release Id: 3048048 Payee Id: 703…" at bounding box center [784, 372] width 1568 height 744
click at [549, 192] on button "Zoom Image" at bounding box center [500, 147] width 183 height 184
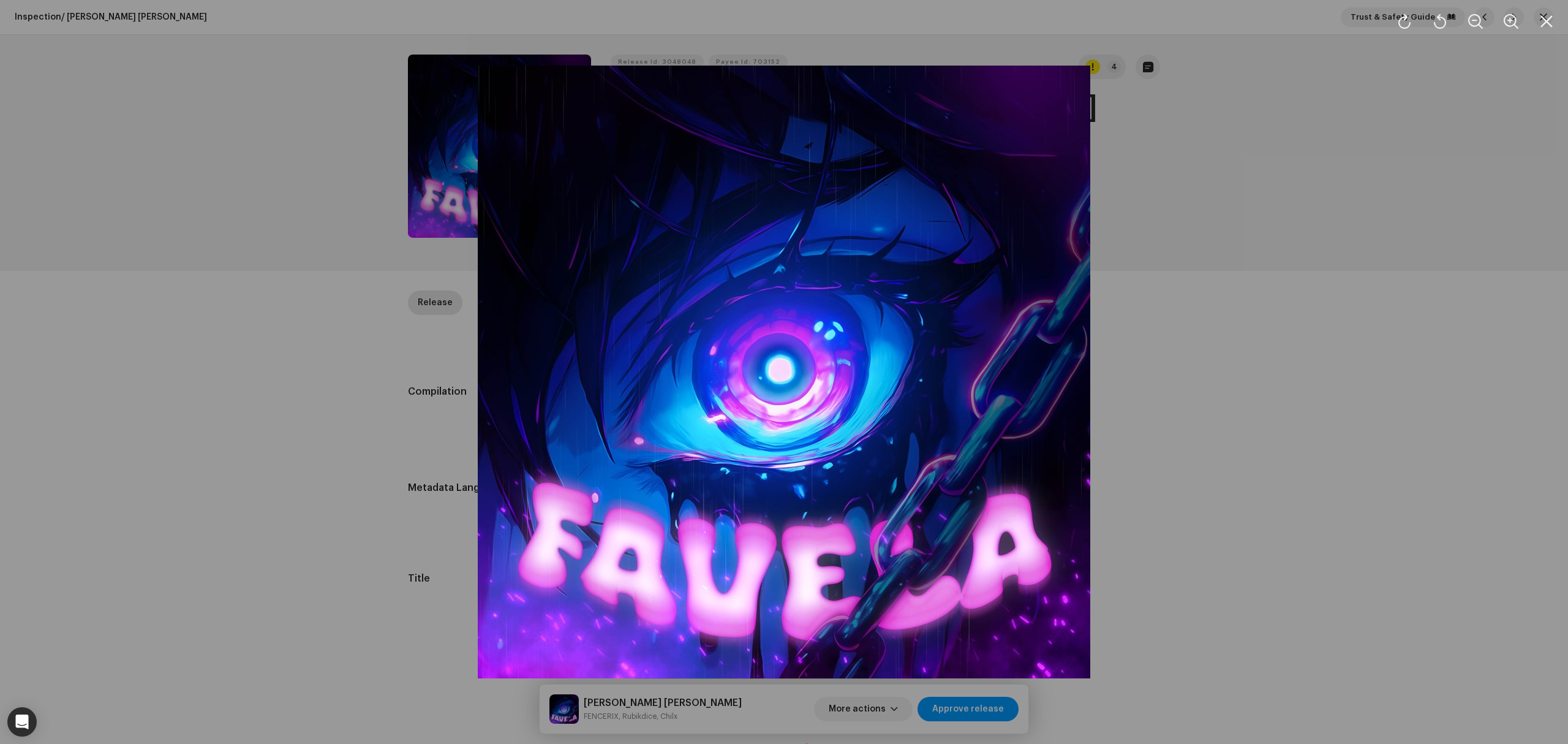
click at [299, 561] on div at bounding box center [784, 372] width 1568 height 744
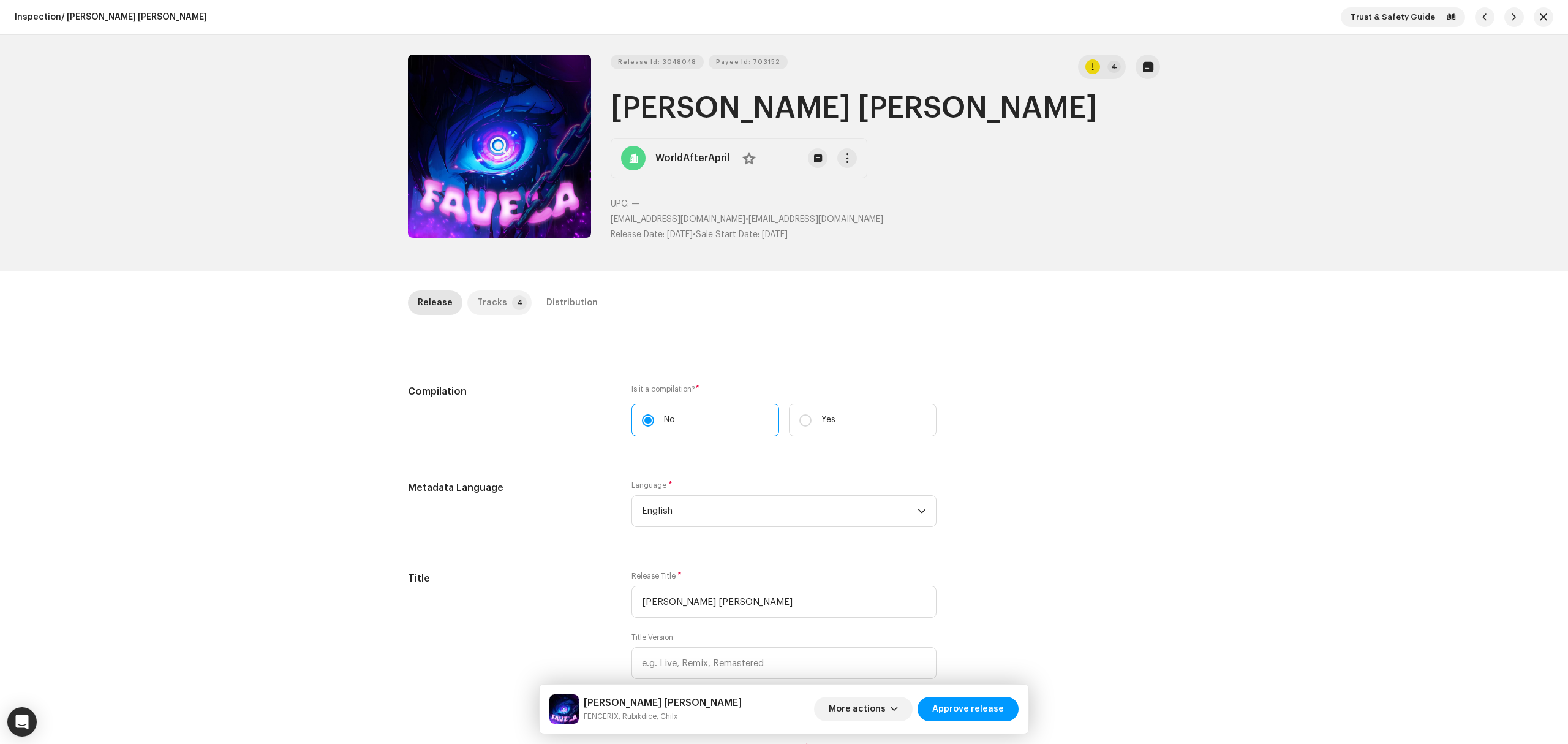
click at [497, 305] on div "Tracks" at bounding box center [492, 302] width 30 height 24
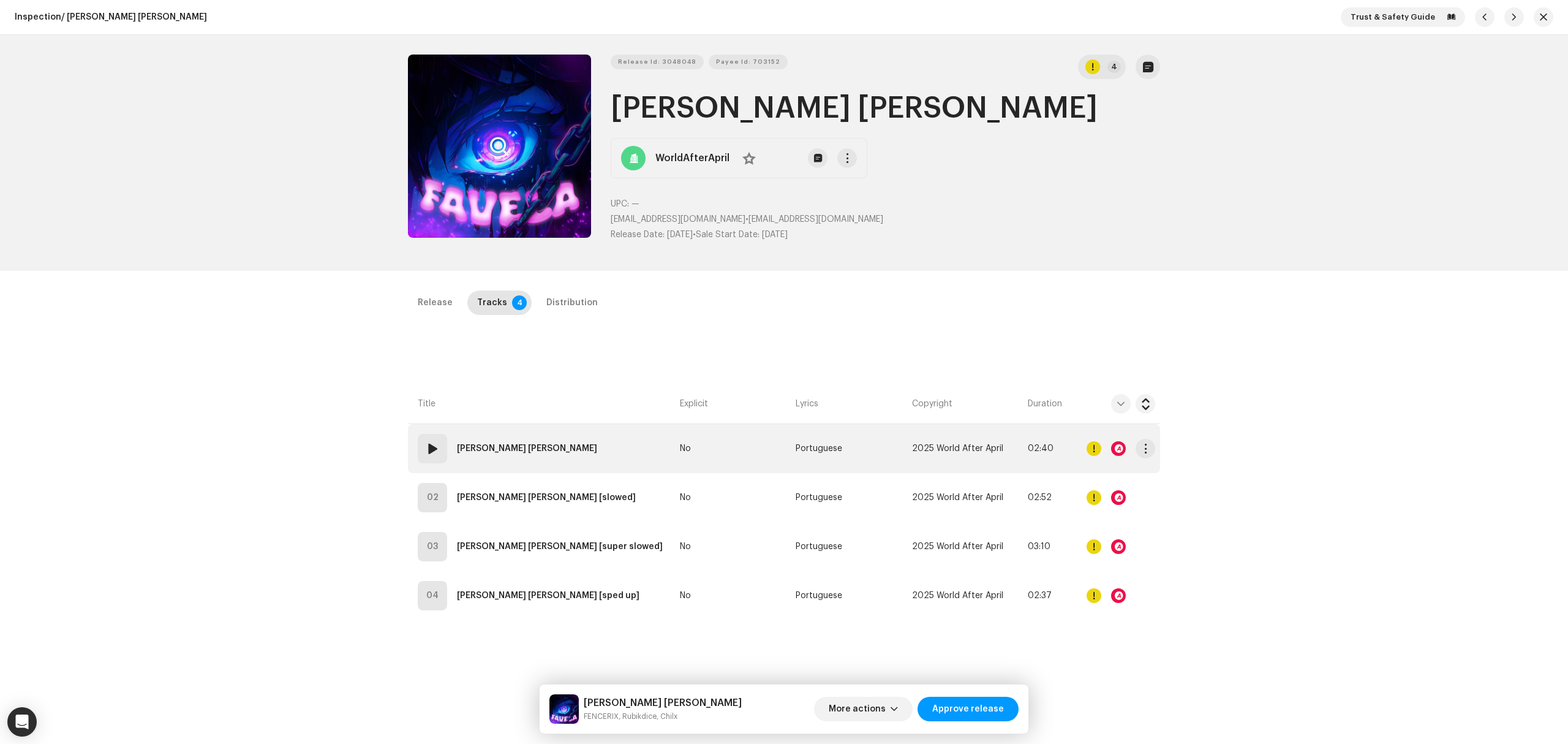
click at [618, 450] on td "01 FAVELA FUNK" at bounding box center [541, 449] width 267 height 49
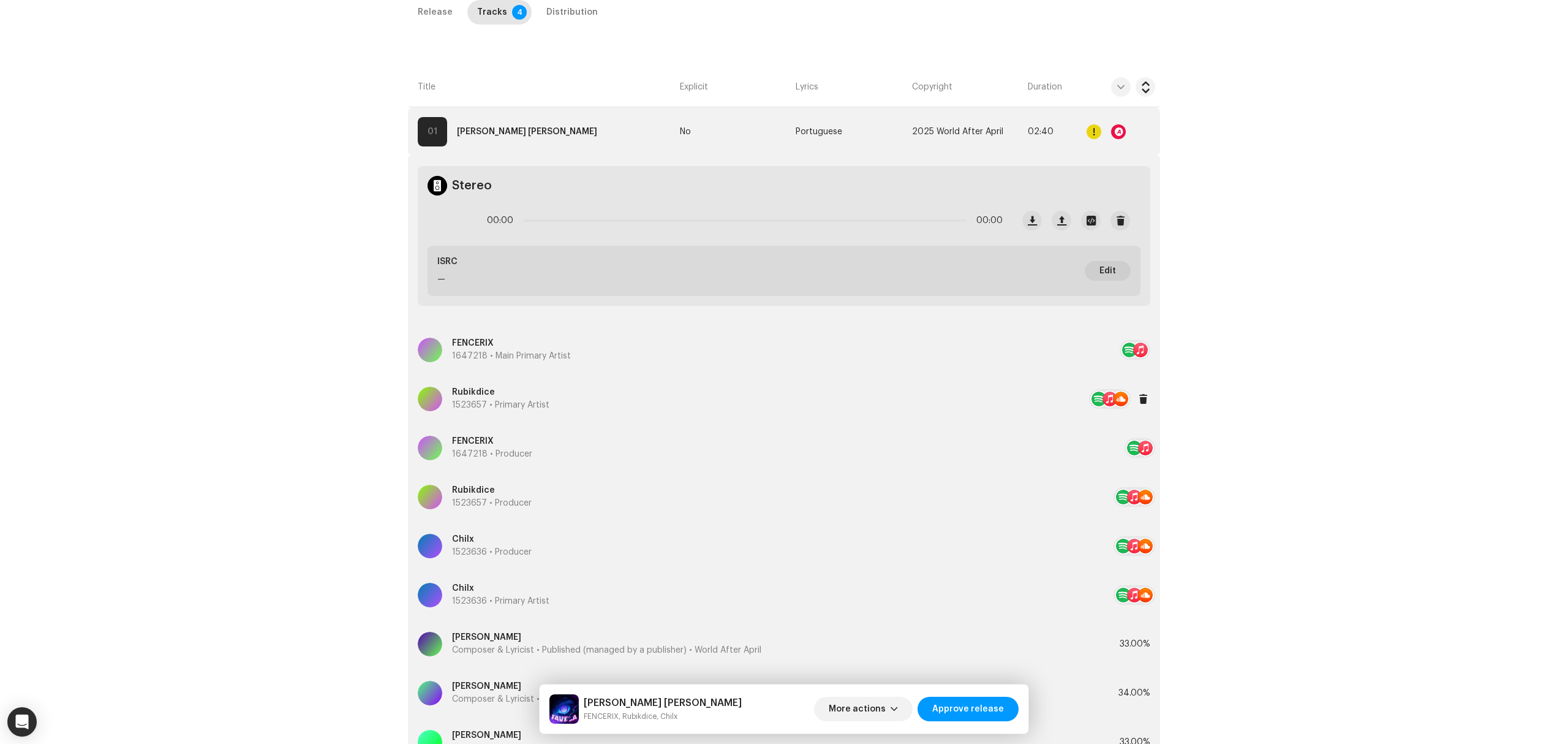
scroll to position [327, 0]
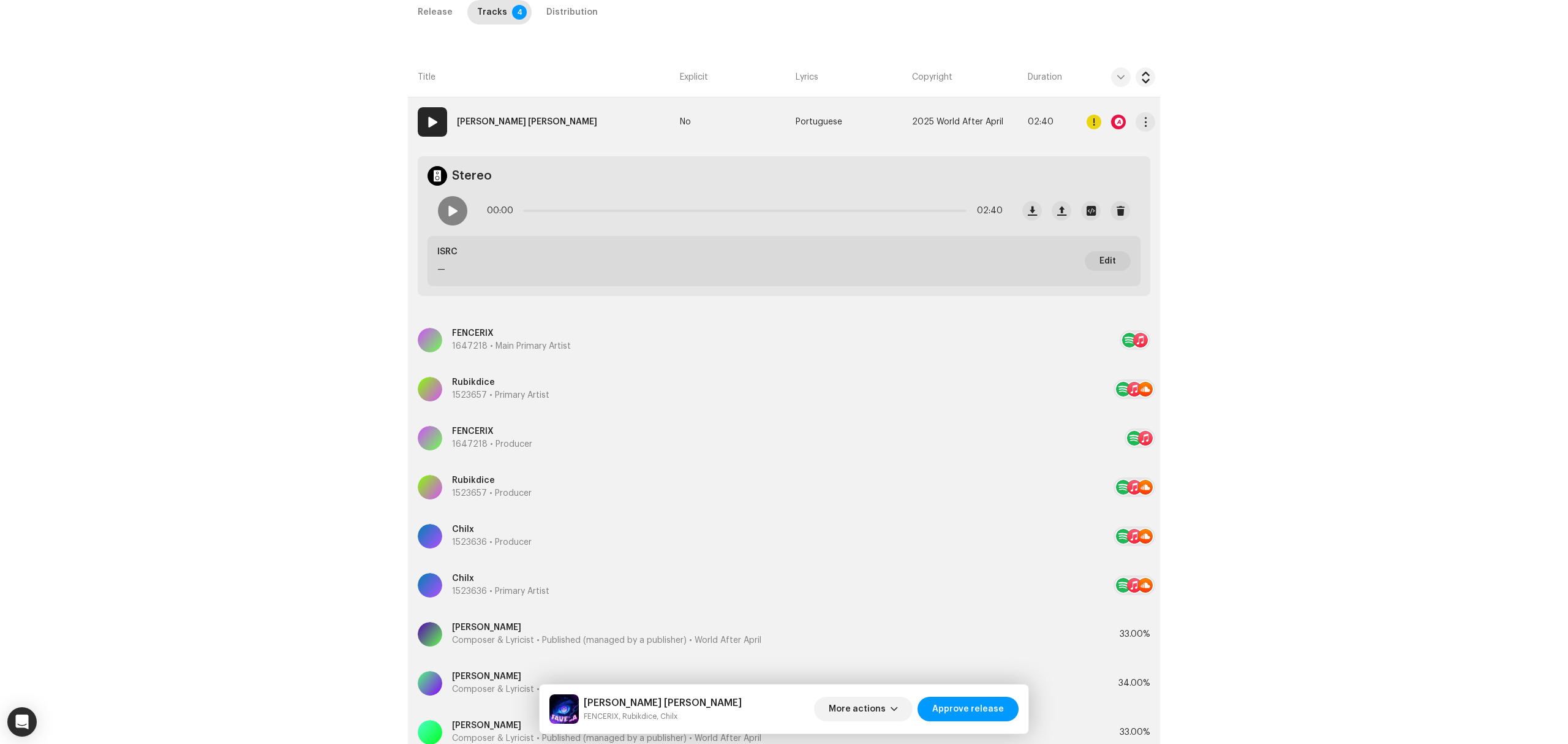
click at [1118, 121] on div at bounding box center [1118, 121] width 14 height 14
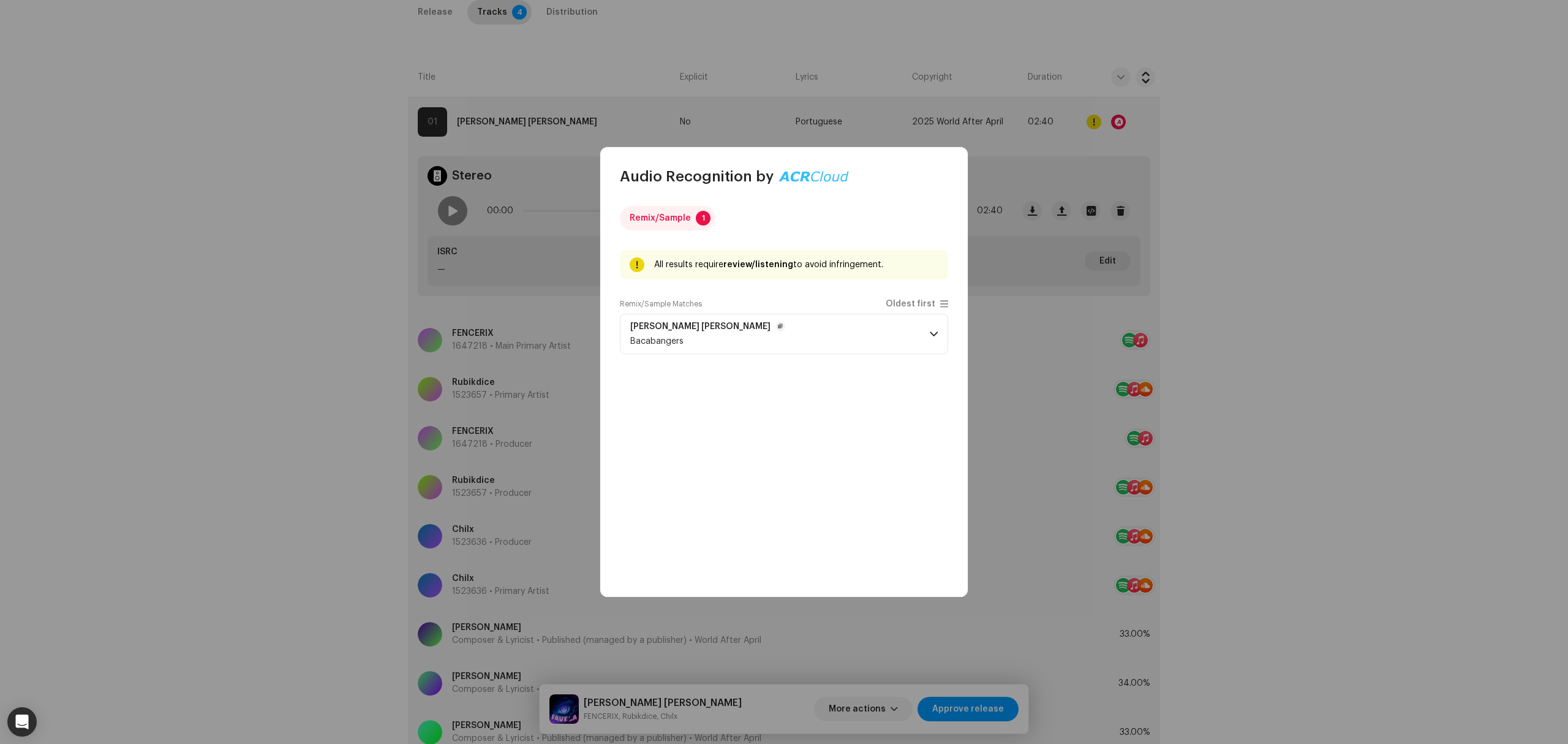
click at [696, 345] on div "Bacabangers" at bounding box center [708, 341] width 155 height 10
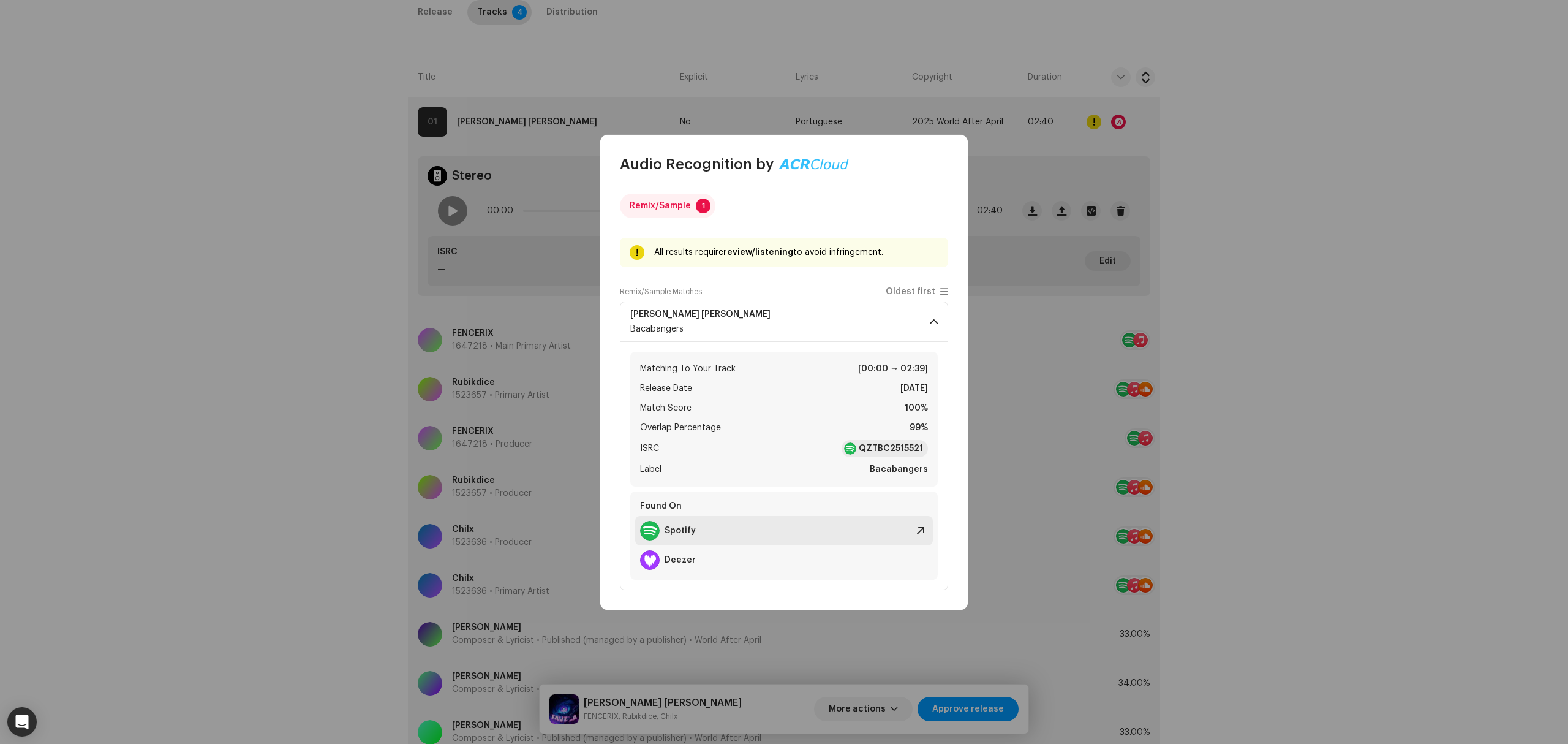
click at [707, 540] on div "Spotify" at bounding box center [784, 531] width 298 height 30
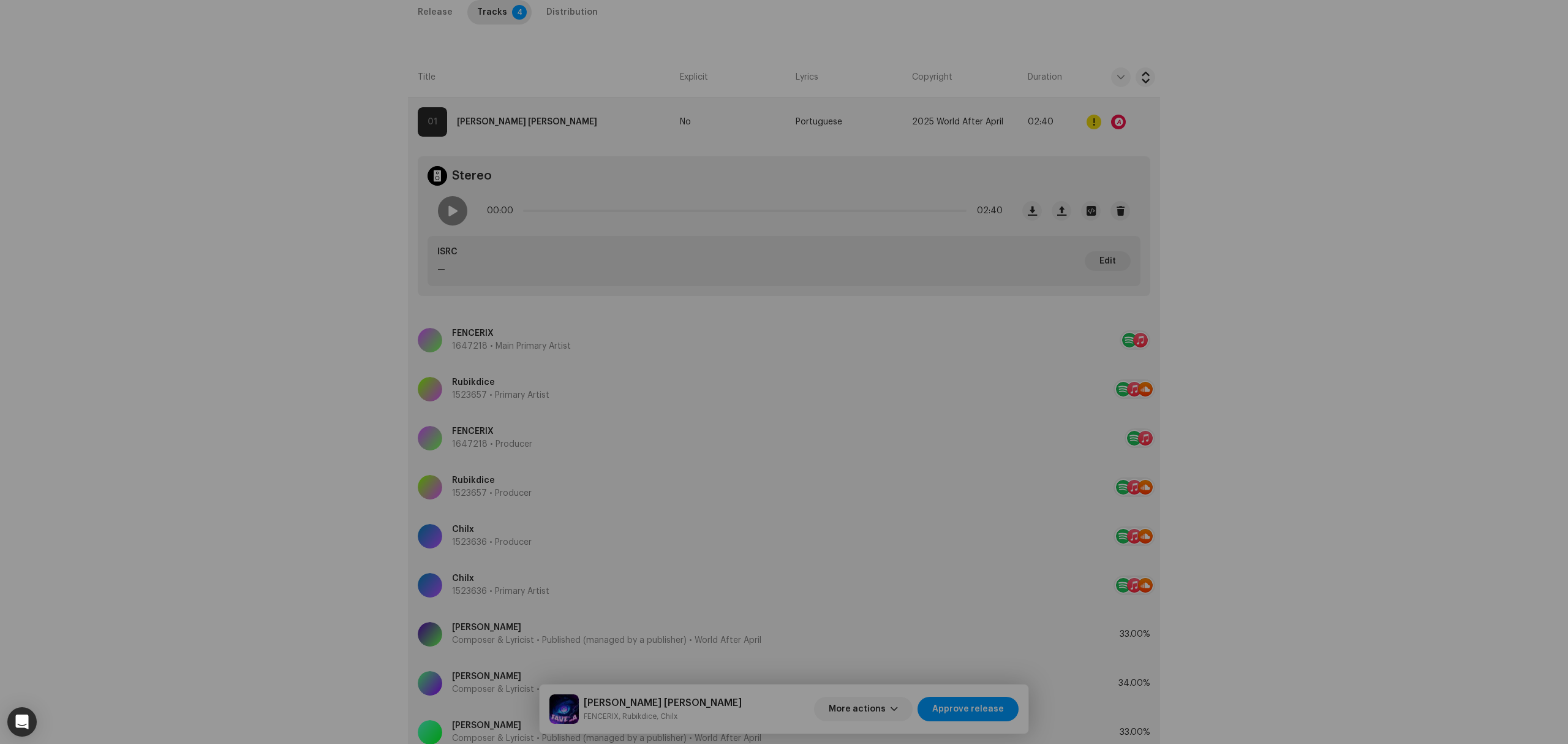
click at [165, 383] on div "Audio Recognition by Remix/Sample 1 All results require review/listening to avo…" at bounding box center [784, 372] width 1568 height 744
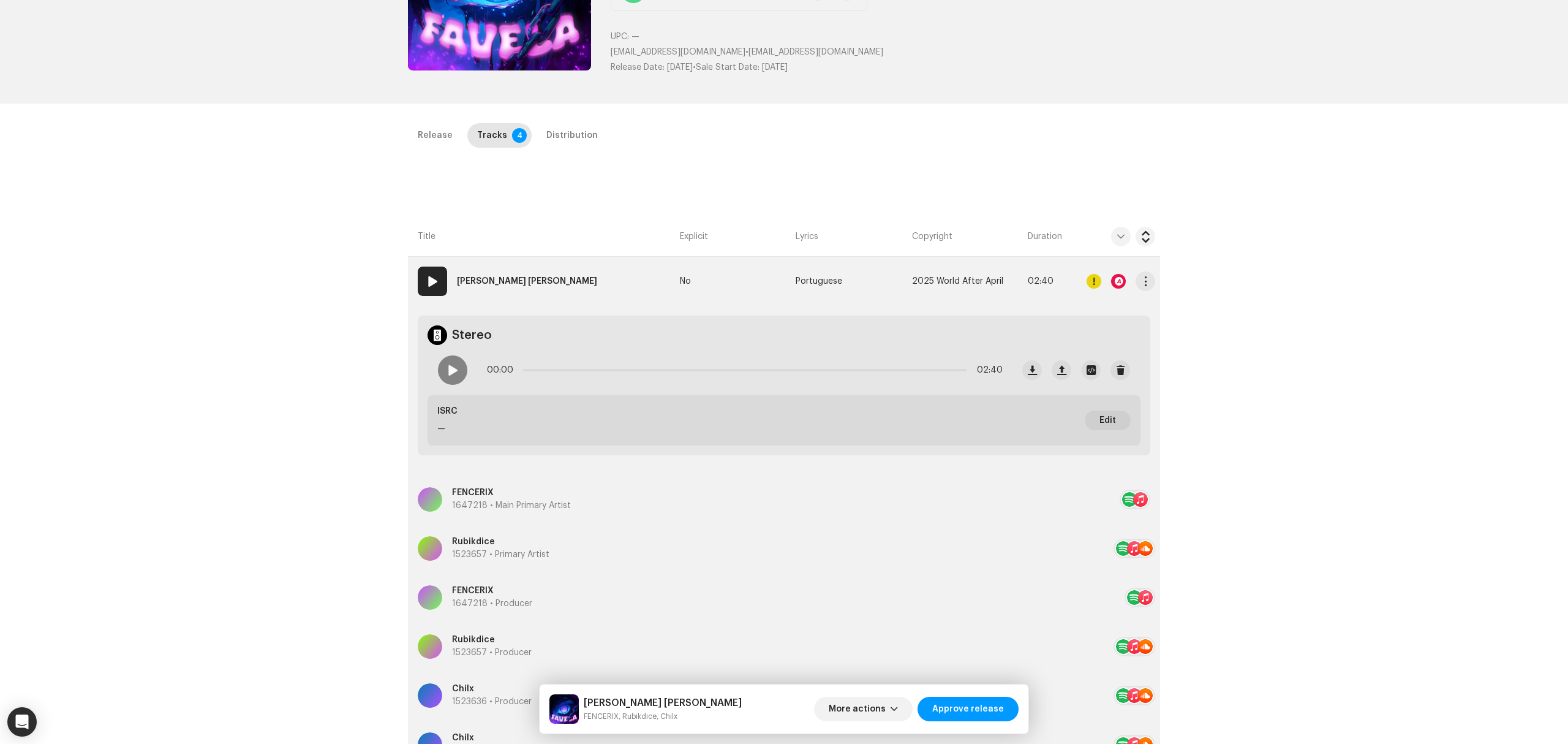
scroll to position [163, 0]
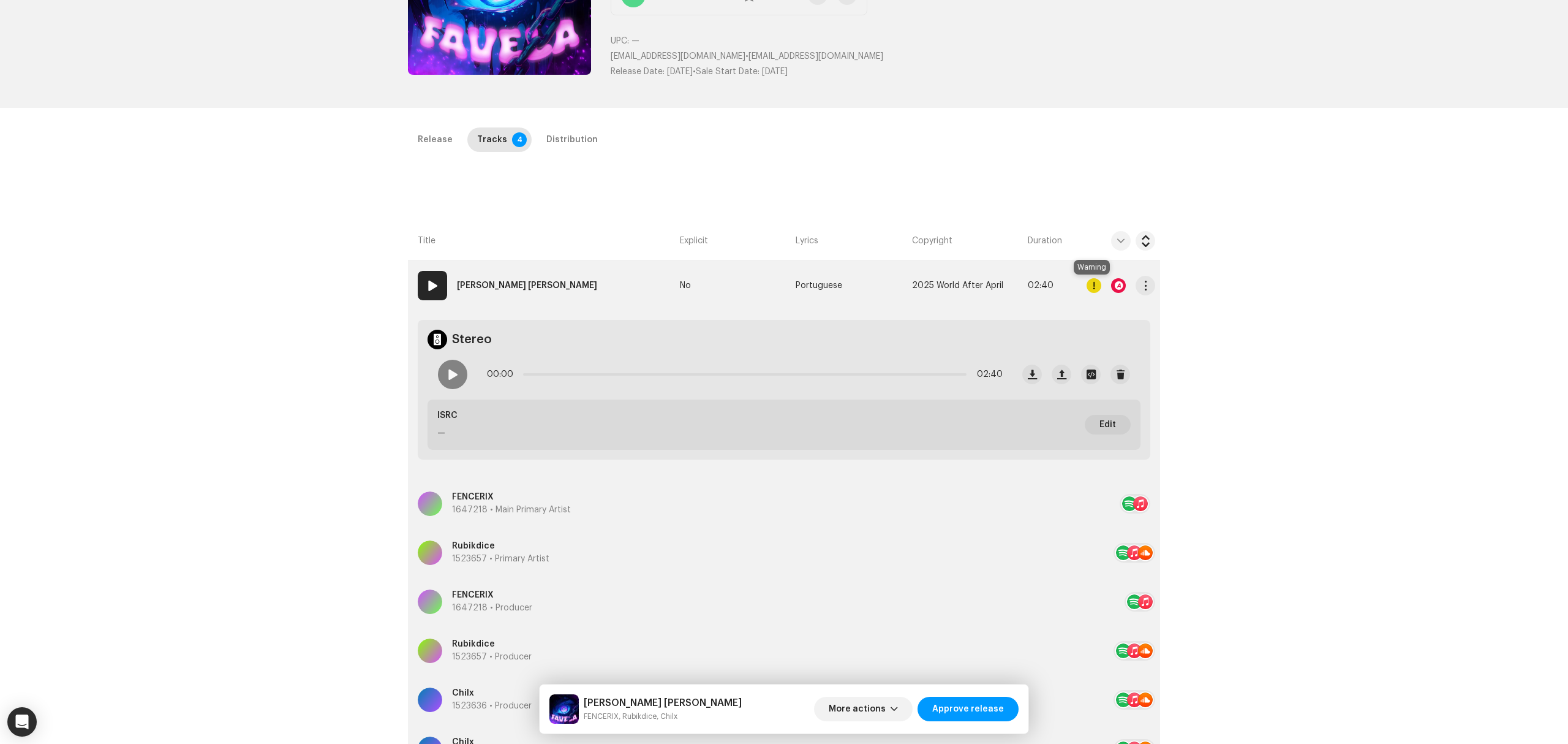
click at [1118, 288] on div at bounding box center [1118, 285] width 14 height 14
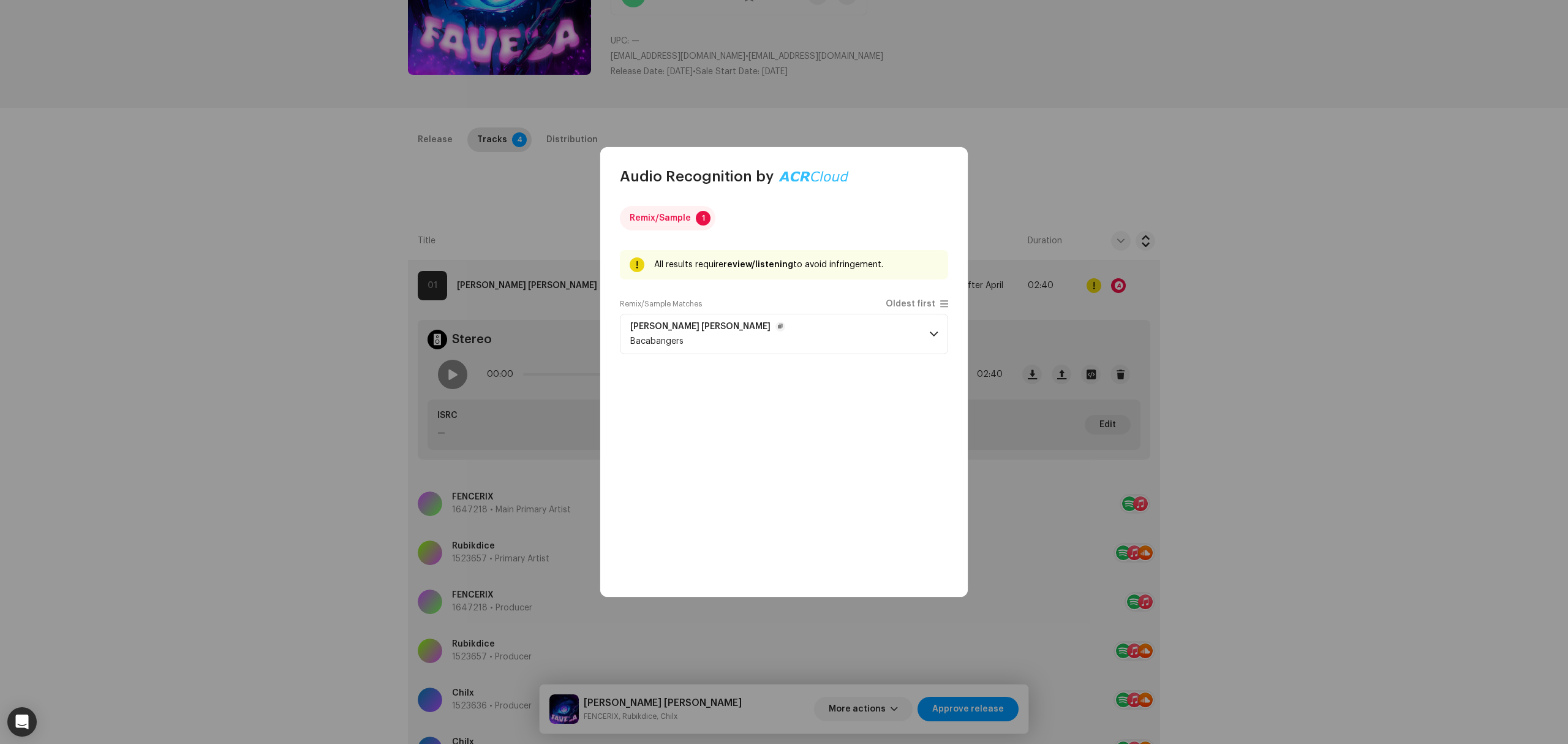
click at [757, 352] on p-accordion-header "FAVELA FUNK Bacabangers" at bounding box center [784, 334] width 328 height 40
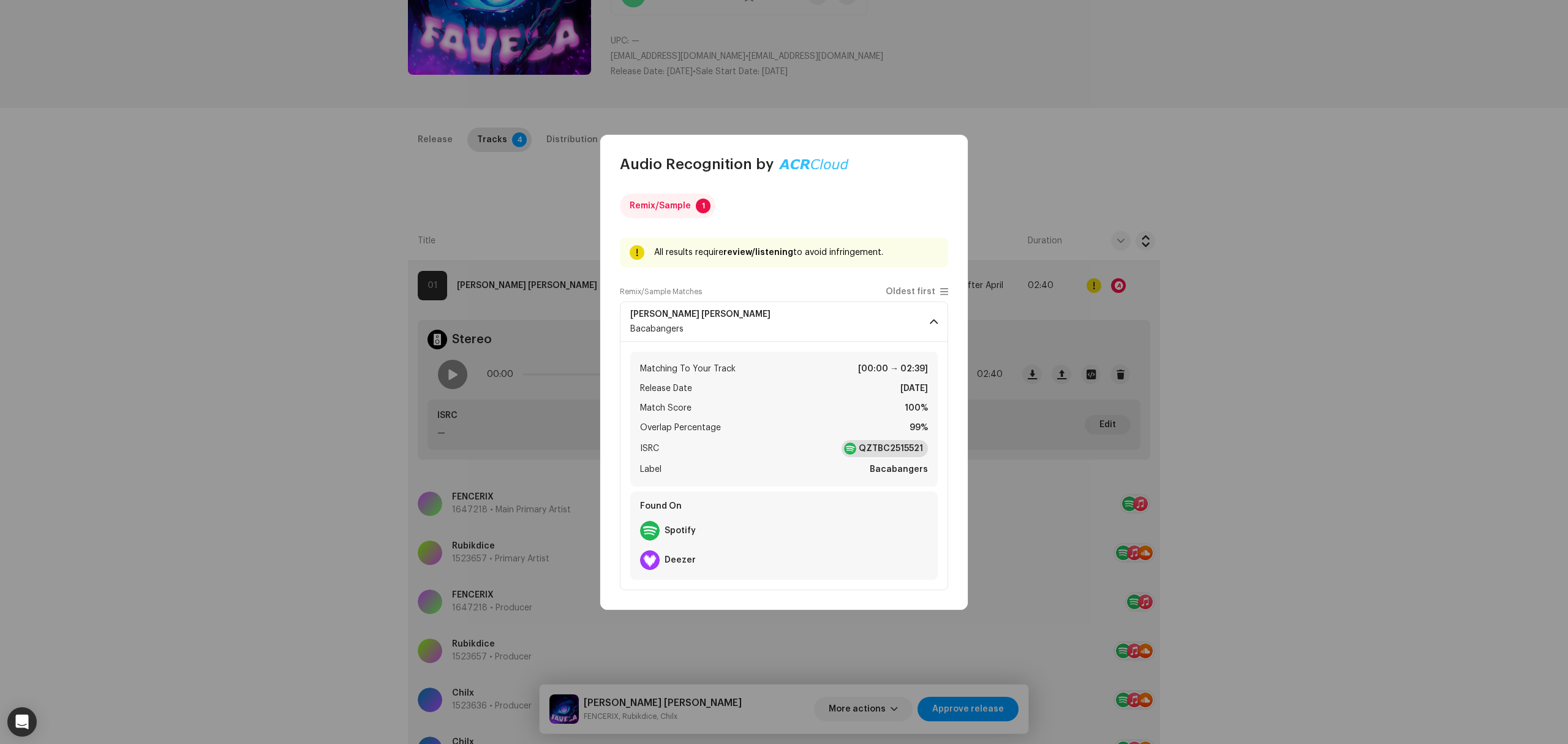
click at [886, 446] on strong "QZTBC2515521" at bounding box center [891, 449] width 65 height 13
copy strong "QZTBC2515521"
drag, startPoint x: 927, startPoint y: 453, endPoint x: 339, endPoint y: 444, distance: 588.1
click at [357, 444] on div "Audio Recognition by Remix/Sample 1 All results require review/listening to avo…" at bounding box center [784, 372] width 1568 height 744
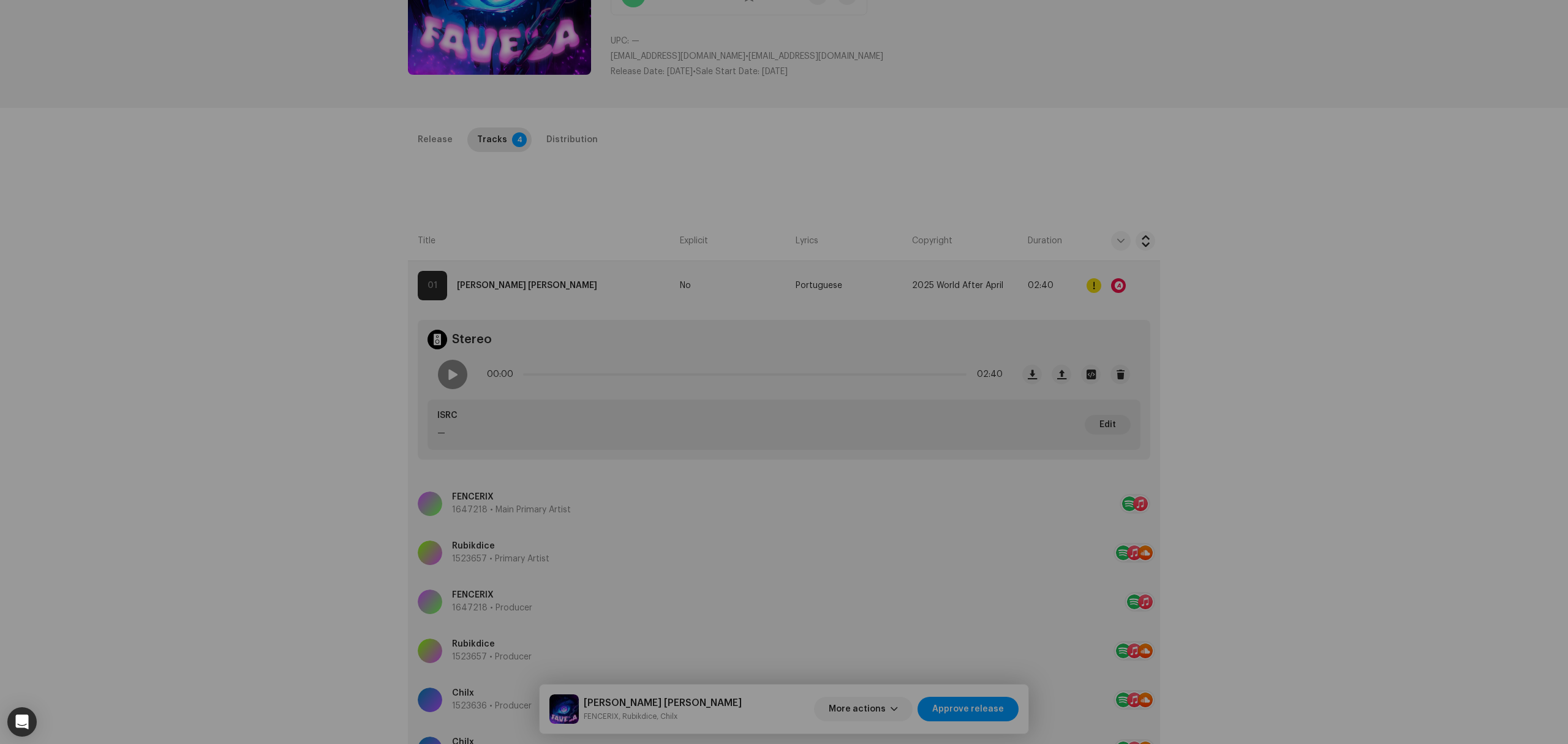
click at [245, 436] on div "Audio Recognition by Remix/Sample 1 All results require review/listening to avo…" at bounding box center [784, 372] width 1568 height 744
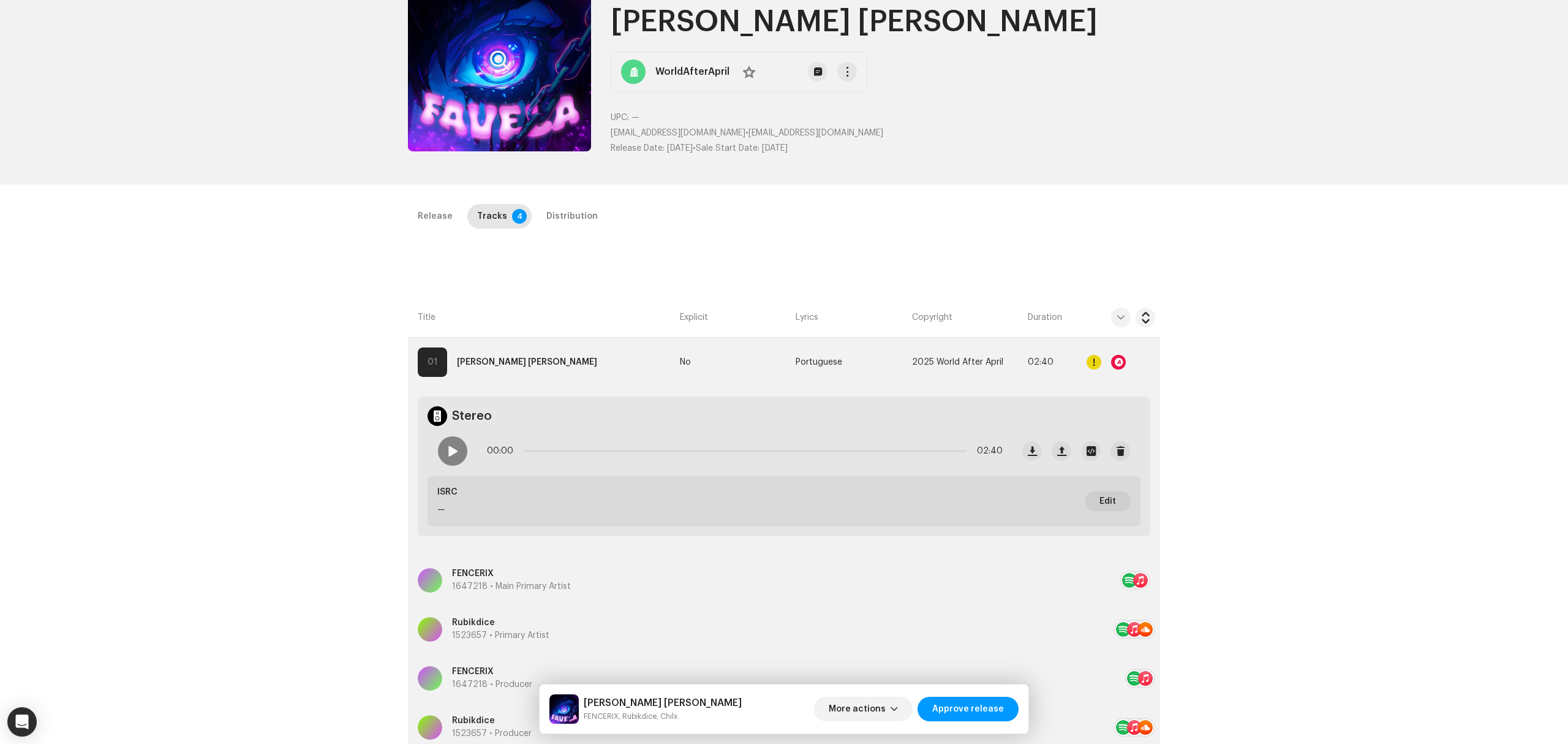
scroll to position [0, 0]
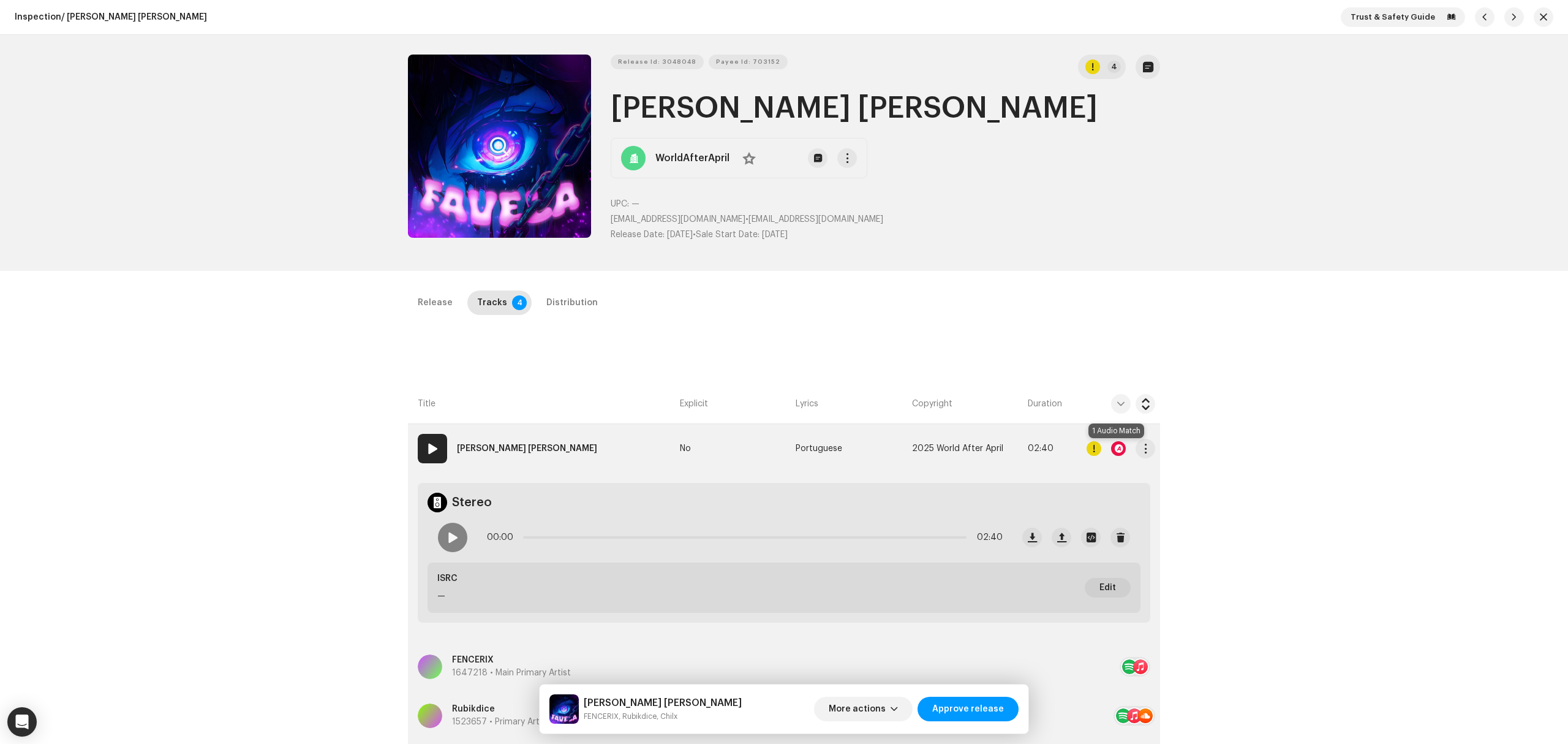
click at [1111, 450] on div at bounding box center [1118, 449] width 14 height 14
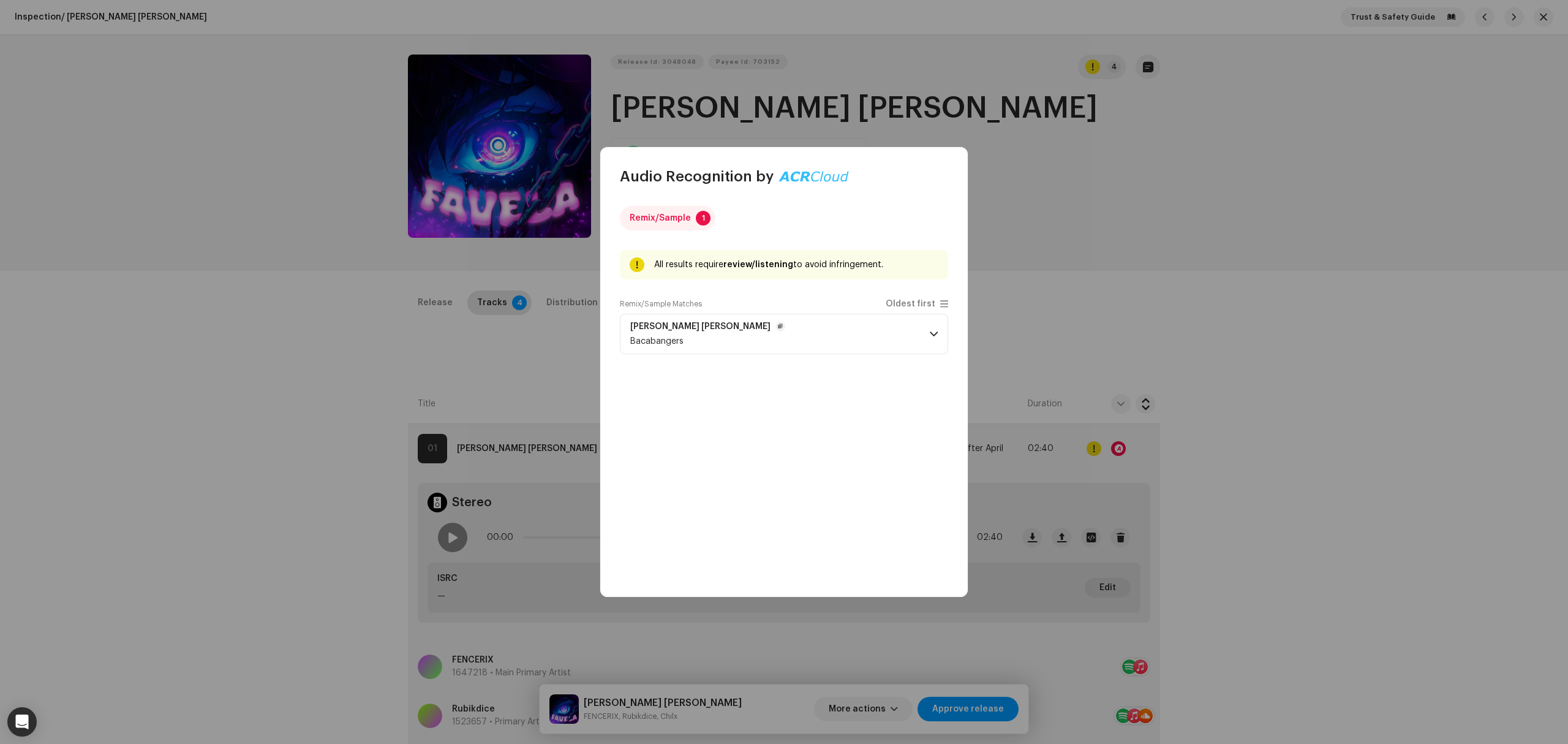
click at [754, 349] on p-accordion-header "FAVELA FUNK Bacabangers" at bounding box center [784, 334] width 328 height 40
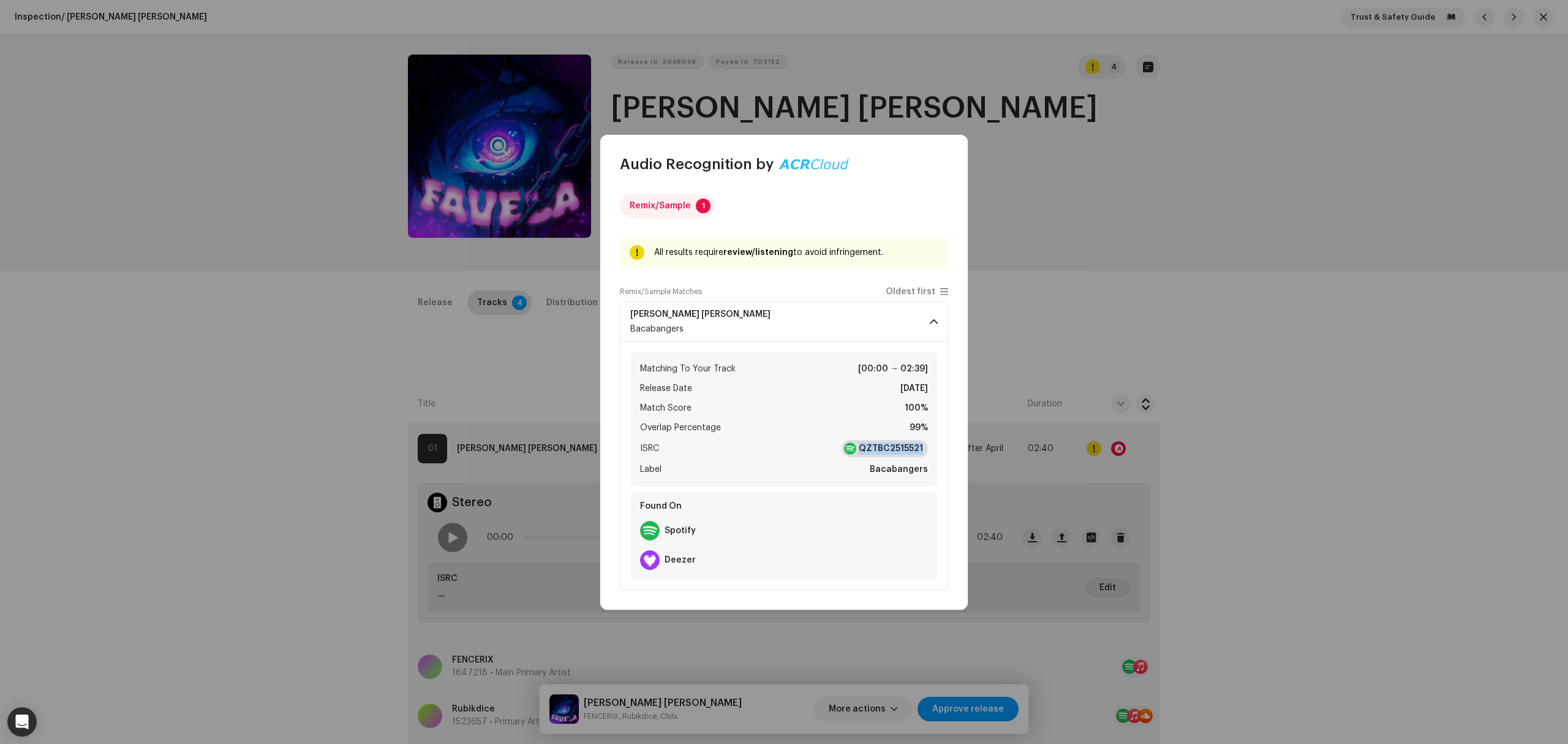
copy strong "QZTBC2515521"
drag, startPoint x: 923, startPoint y: 449, endPoint x: 746, endPoint y: 511, distance: 187.5
click at [741, 548] on div "Matching To Your Track [00:00 → 02:39] Release Date Jul 22, 2025 Match Score 10…" at bounding box center [784, 461] width 307 height 238
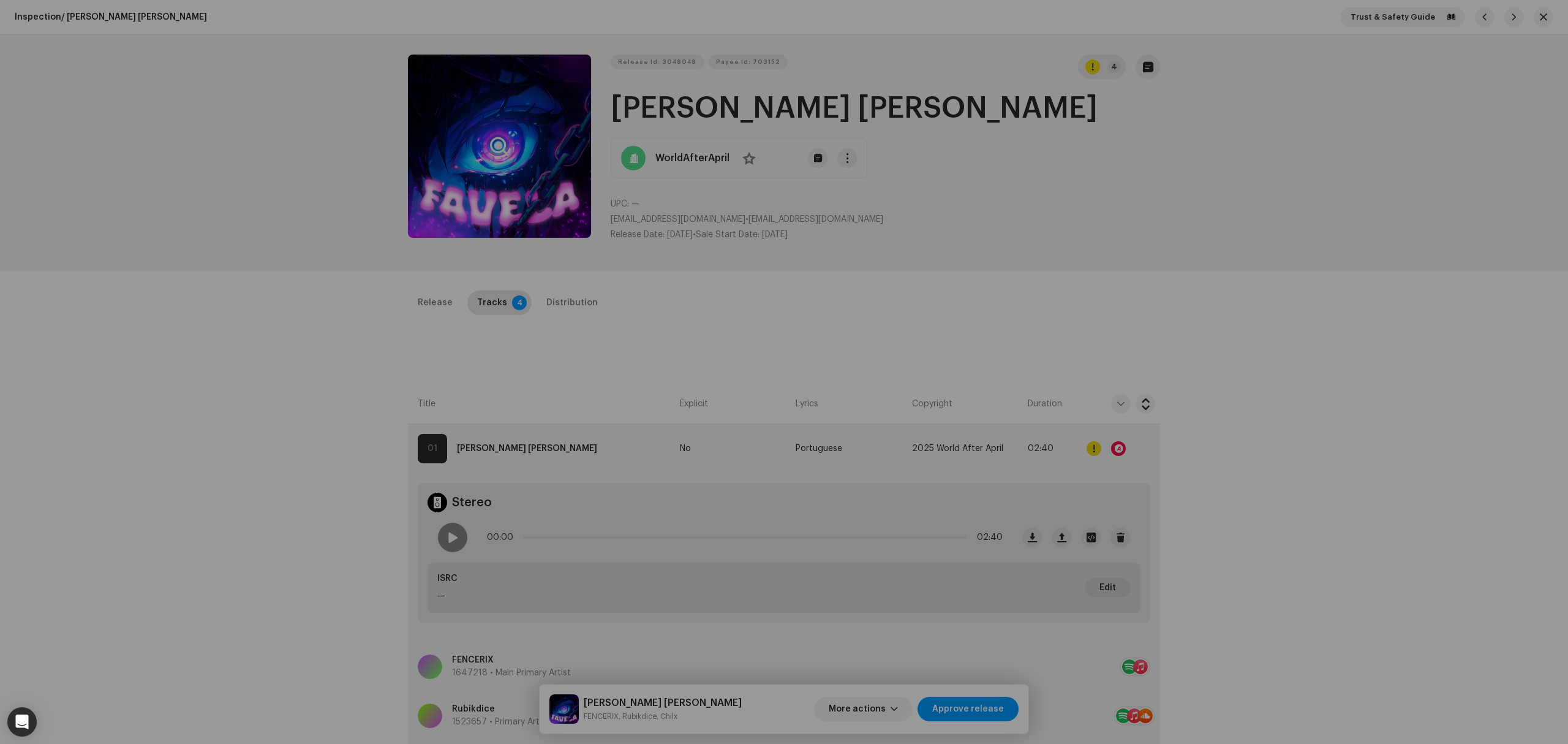
click at [292, 405] on div "Audio Recognition by Remix/Sample 1 All results require review/listening to avo…" at bounding box center [784, 372] width 1568 height 744
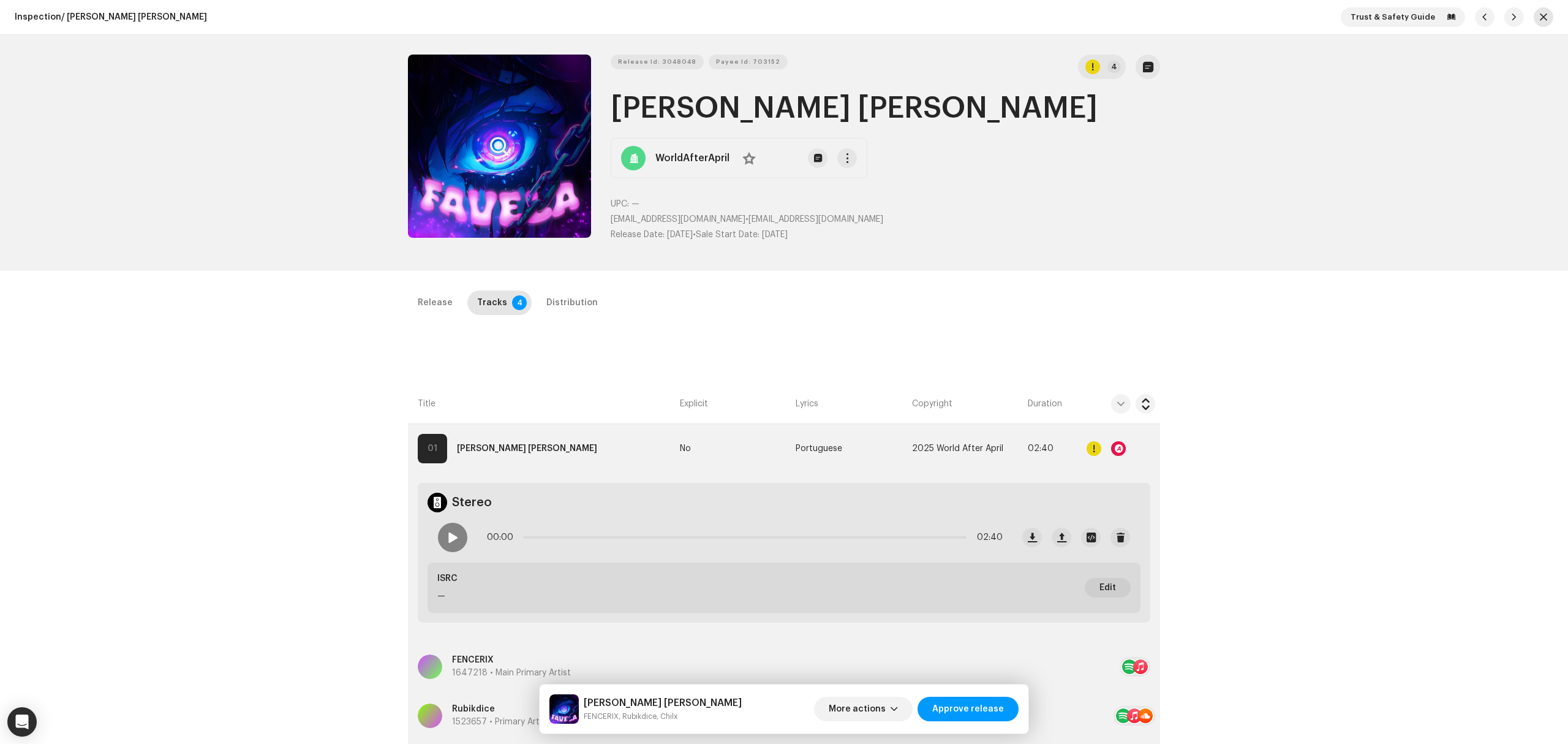
click at [1540, 13] on span "button" at bounding box center [1544, 17] width 7 height 10
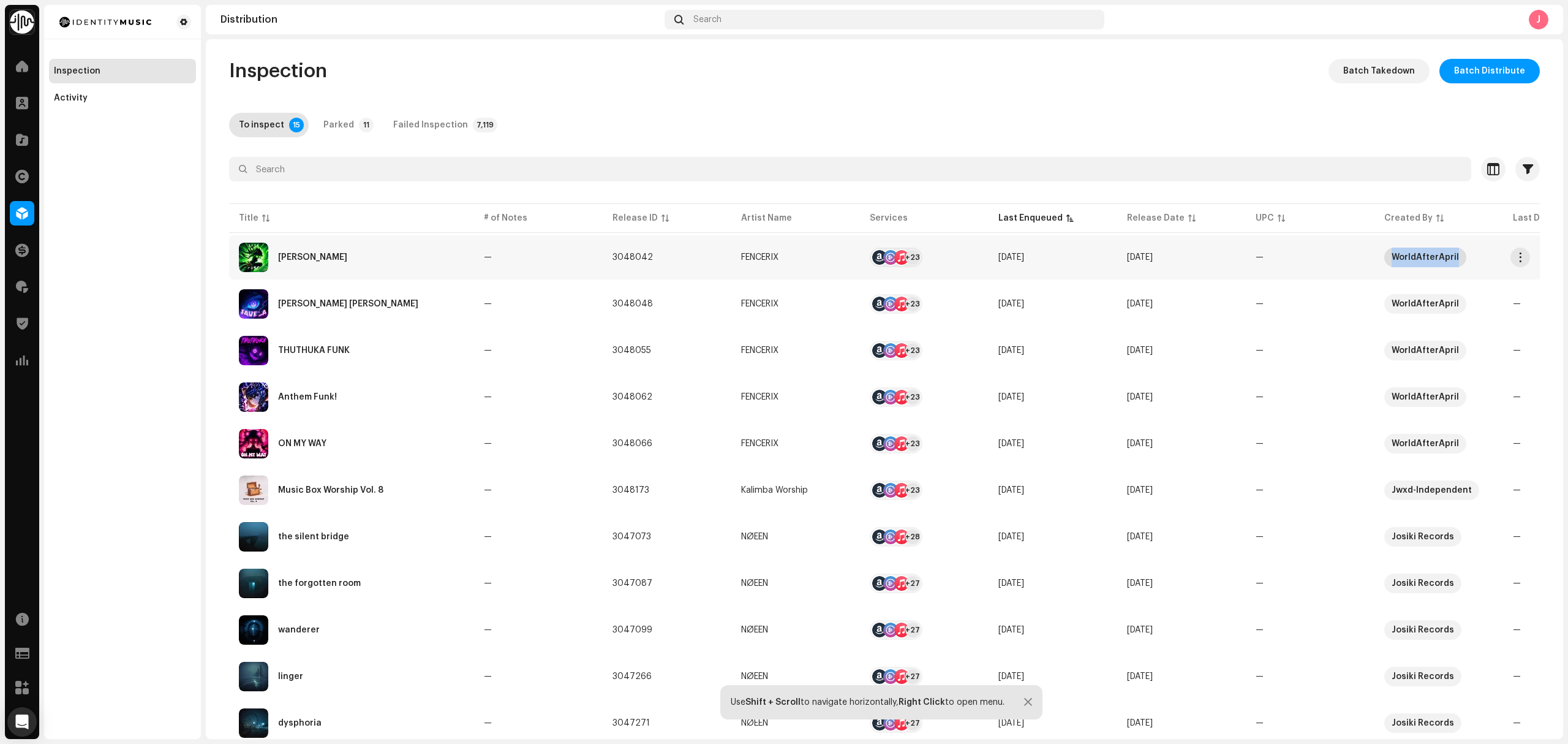
copy div "WorldAfterApril"
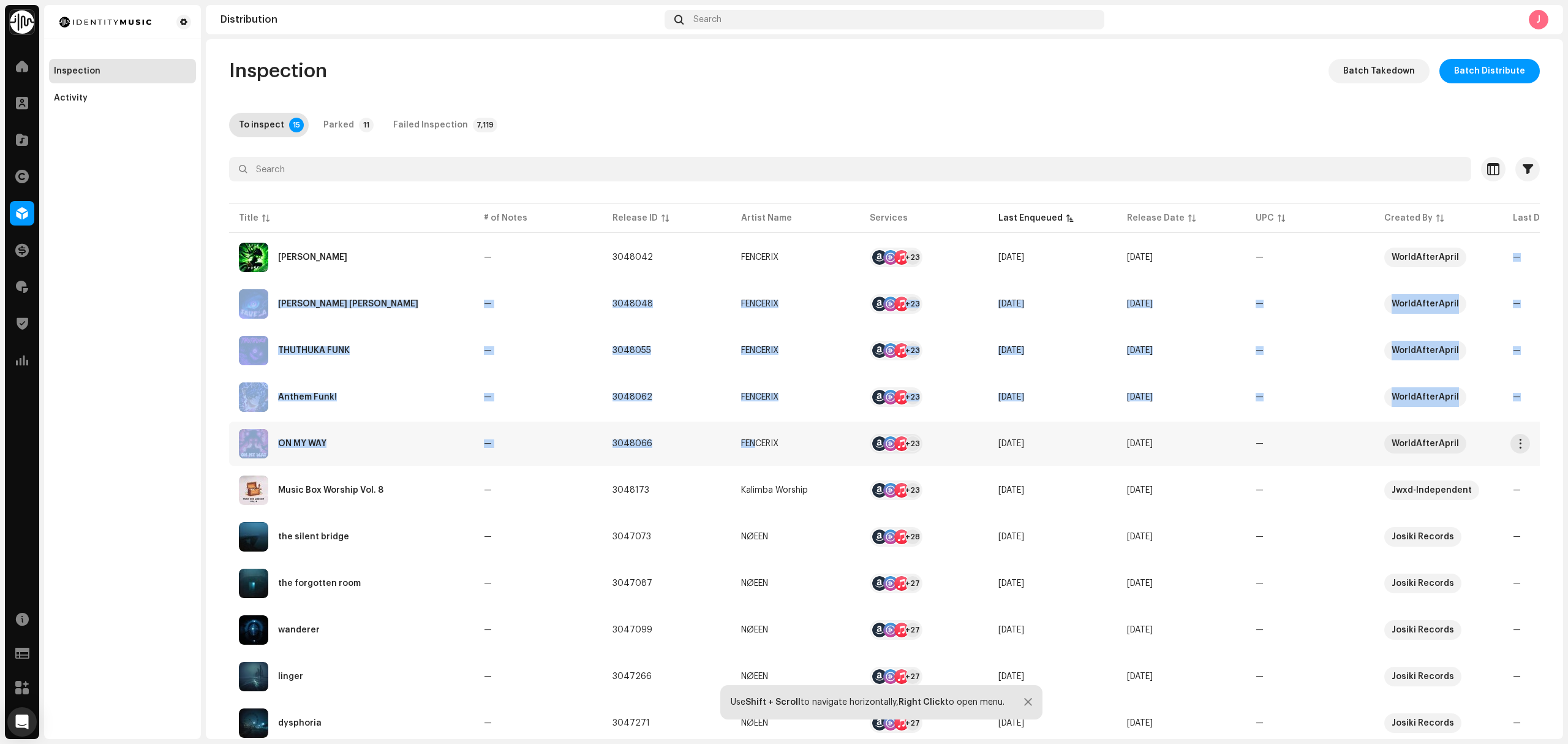
drag, startPoint x: 1466, startPoint y: 255, endPoint x: 750, endPoint y: 436, distance: 738.5
click at [750, 436] on tbody "Ella Funk — 3048042 FENCERIX +23 Oct 9, 2025 Oct 15, 2025 — WorldAfterApril — F…" at bounding box center [931, 584] width 1403 height 696
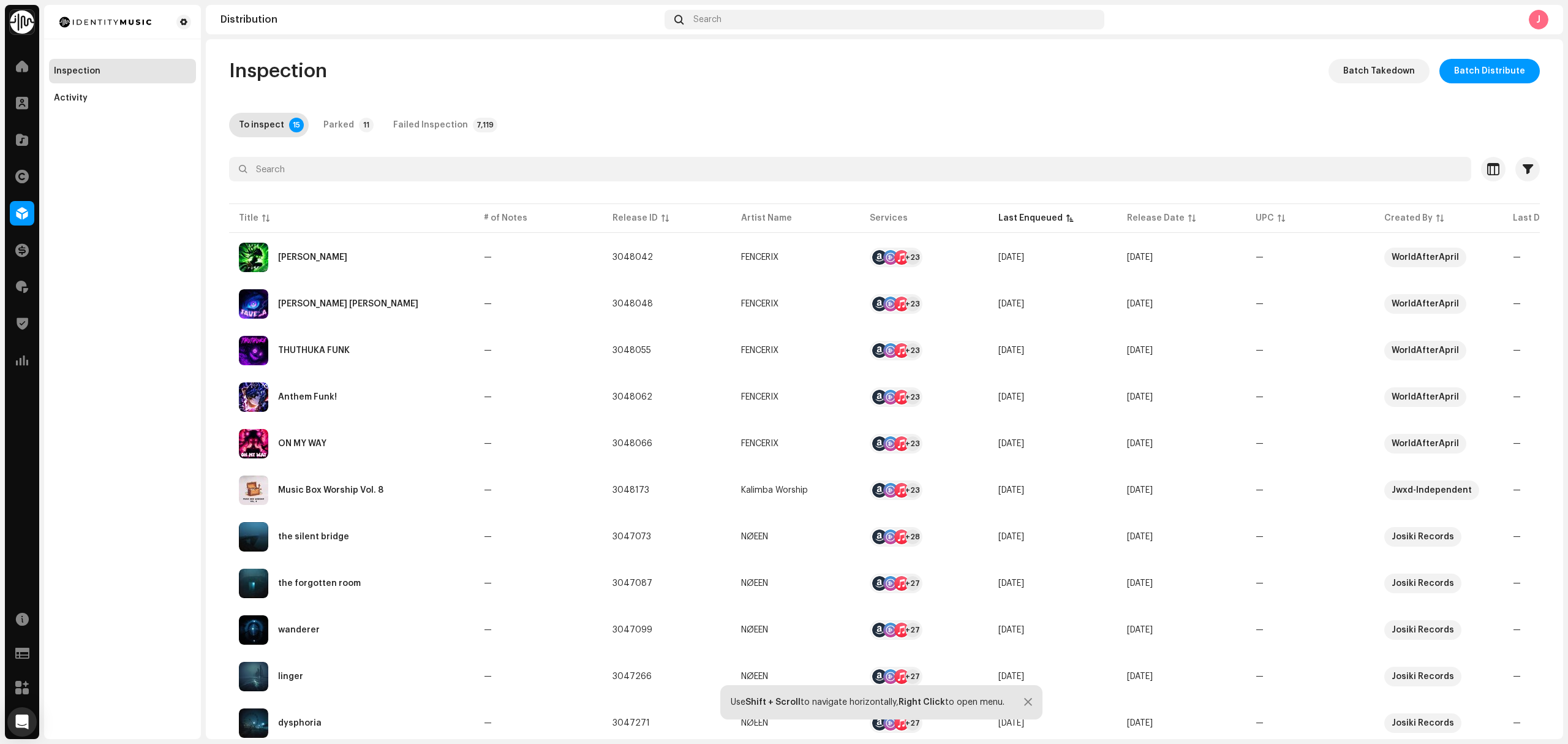
click at [880, 101] on div "Inspection Batch Takedown Batch Distribute To inspect 15 Parked 11 Failed Inspe…" at bounding box center [885, 511] width 1350 height 905
copy div "FENCERIX"
drag, startPoint x: 799, startPoint y: 268, endPoint x: 749, endPoint y: 463, distance: 201.3
click at [741, 433] on tbody "Ella Funk — 3048042 FENCERIX +23 Oct 9, 2025 Oct 15, 2025 — WorldAfterApril — F…" at bounding box center [931, 584] width 1403 height 696
click at [772, 75] on div "Inspection Batch Takedown Batch Distribute" at bounding box center [885, 70] width 1311 height 24
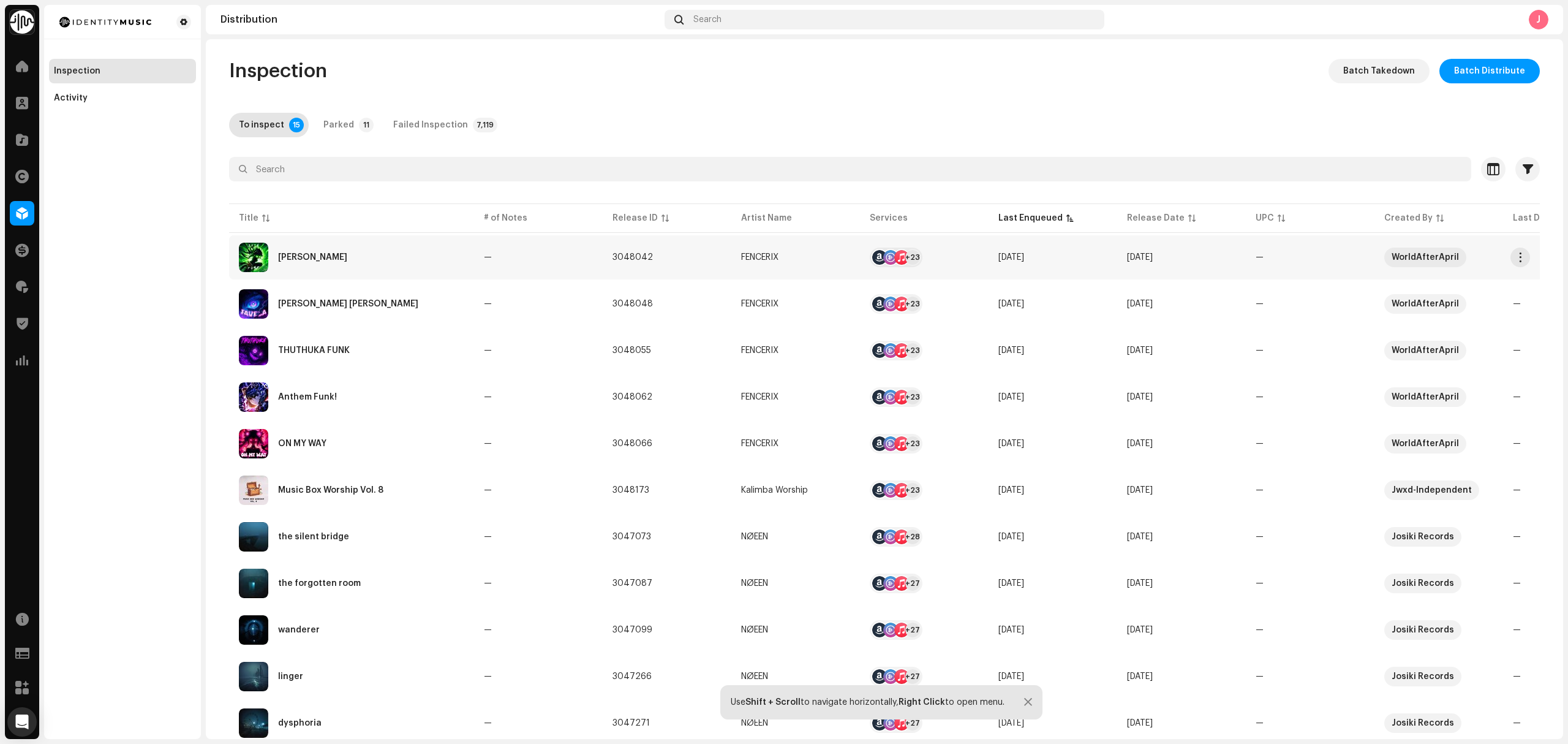
click at [361, 263] on div "[PERSON_NAME]" at bounding box center [352, 257] width 226 height 30
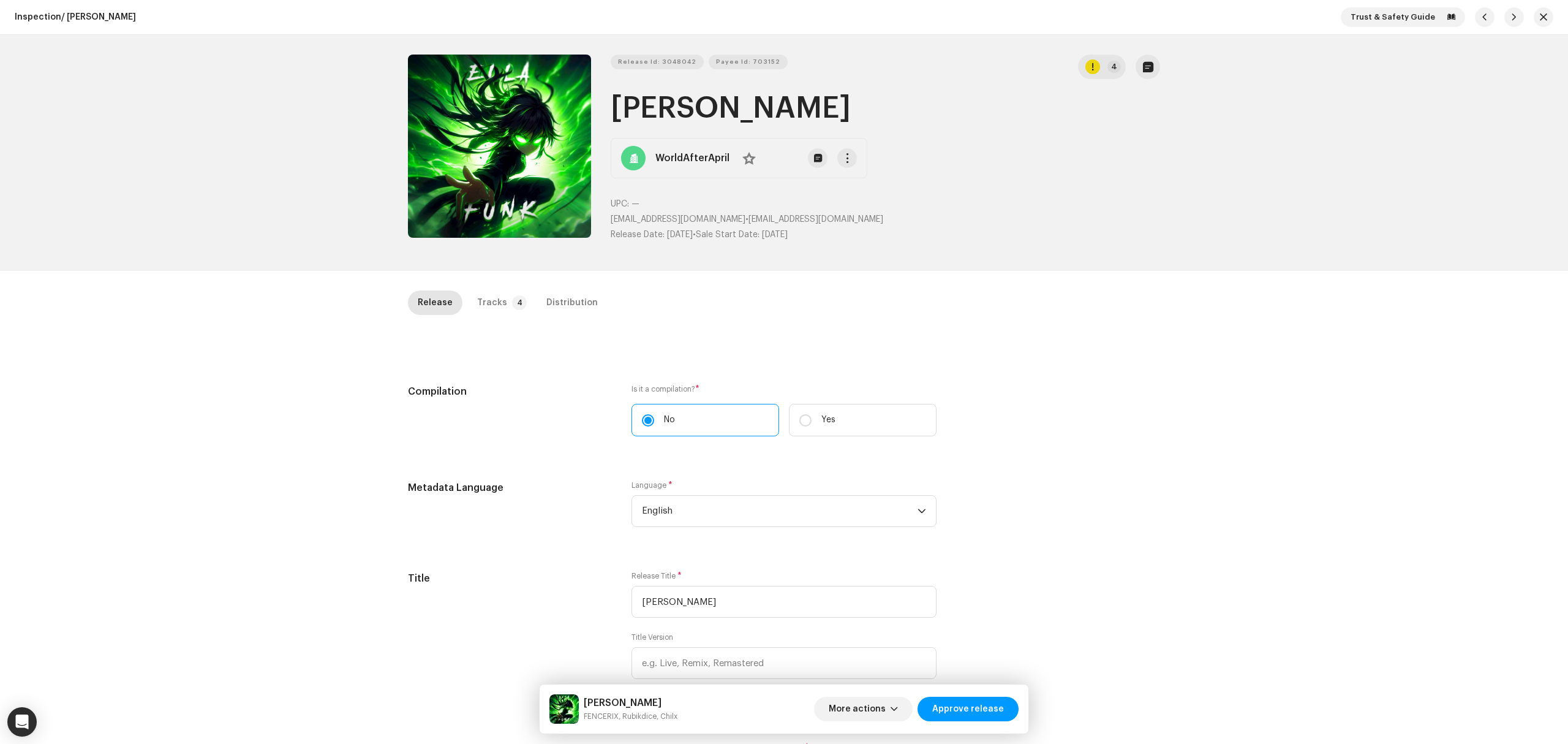
click at [686, 166] on div "WorldAfterApril No" at bounding box center [738, 157] width 256 height 40
click at [670, 156] on strong "WorldAfterApril" at bounding box center [692, 158] width 74 height 14
click at [324, 295] on div "Inspection / Ella Funk Trust & Safety Guide Release Id: 3048042 Payee Id: 70315…" at bounding box center [784, 372] width 1568 height 744
click at [495, 311] on div "Tracks" at bounding box center [492, 302] width 30 height 24
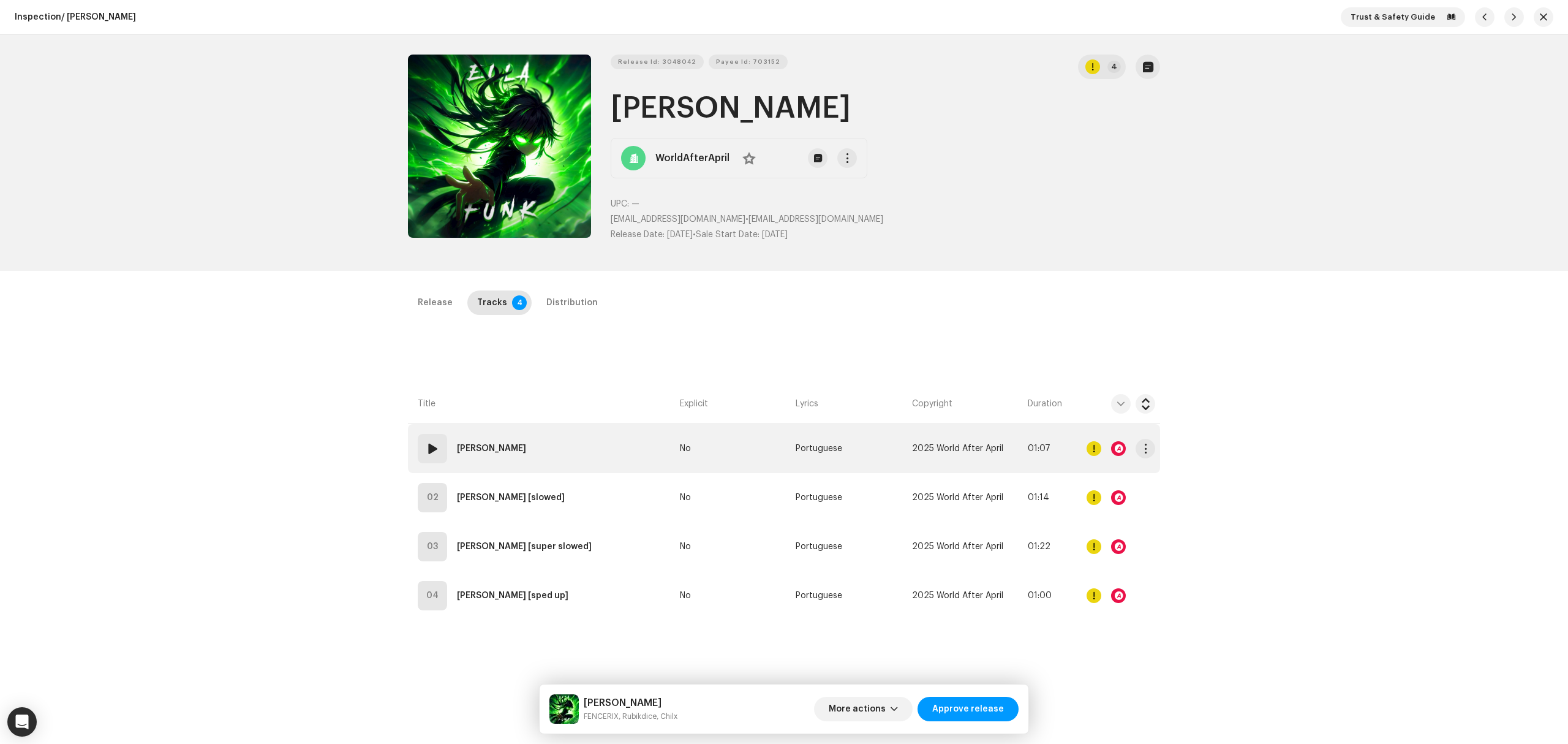
click at [518, 449] on td "01 Ella Funk" at bounding box center [541, 449] width 267 height 49
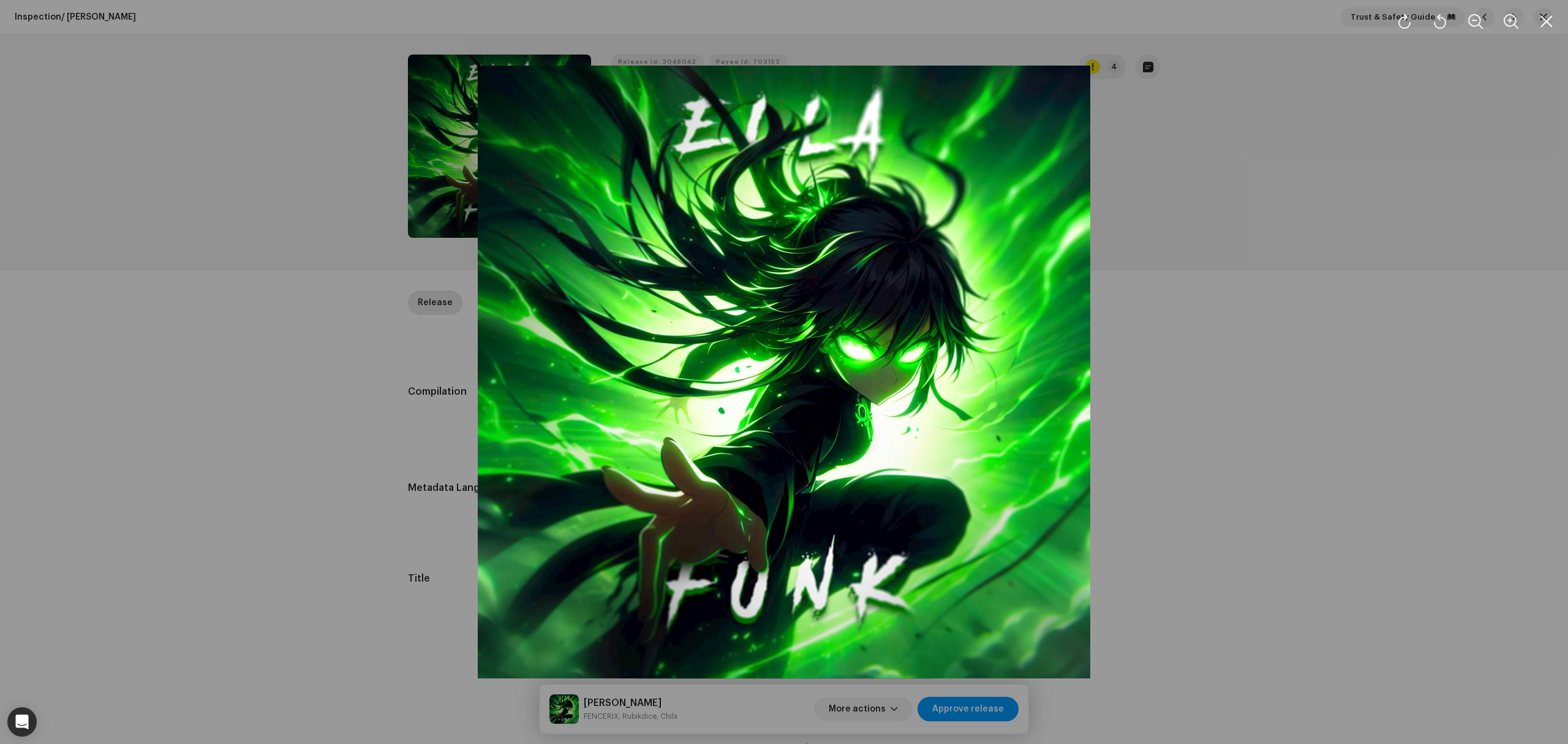
drag, startPoint x: 216, startPoint y: 609, endPoint x: 224, endPoint y: 5, distance: 604.1
click at [218, 603] on div at bounding box center [784, 372] width 1568 height 744
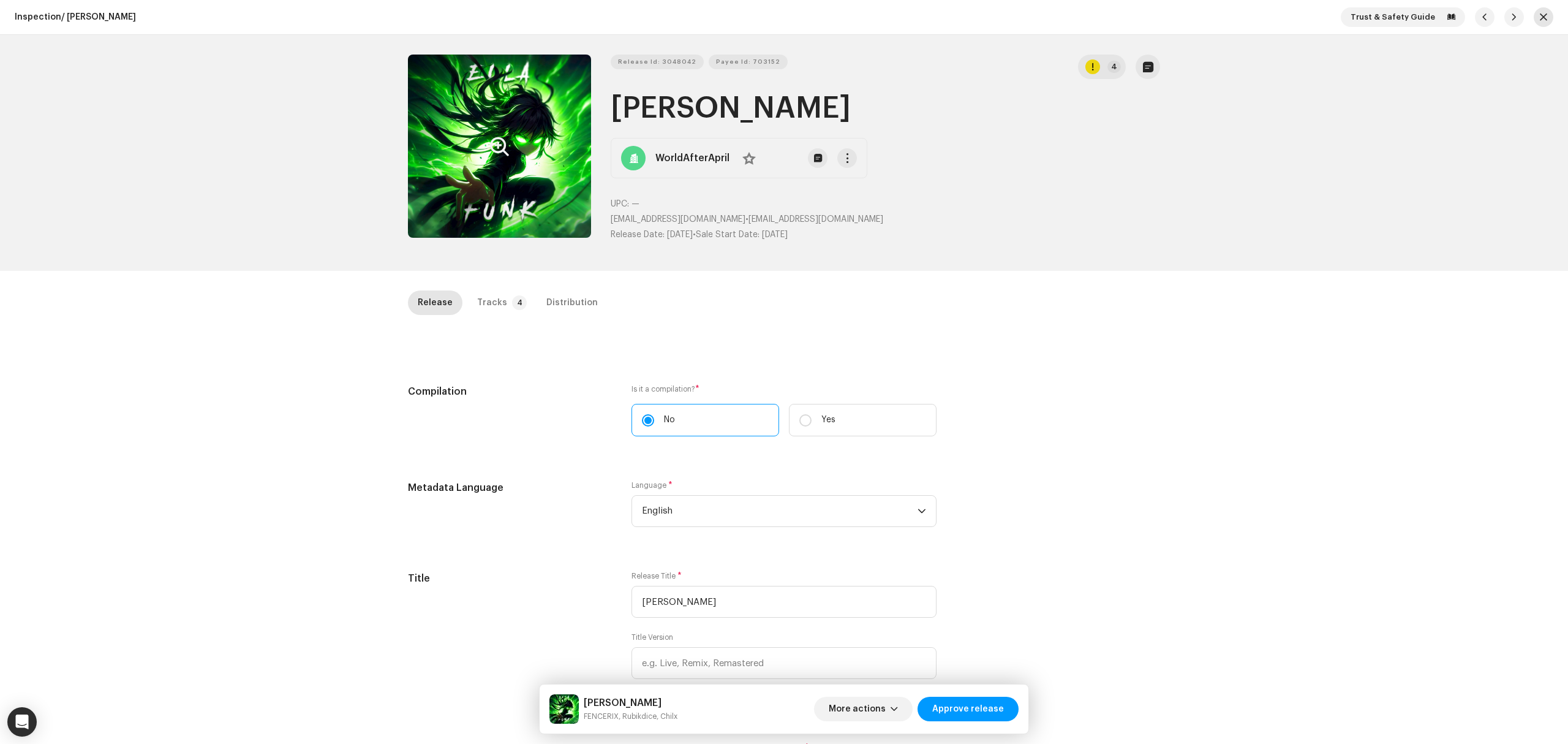
click at [1534, 13] on button "button" at bounding box center [1544, 17] width 20 height 20
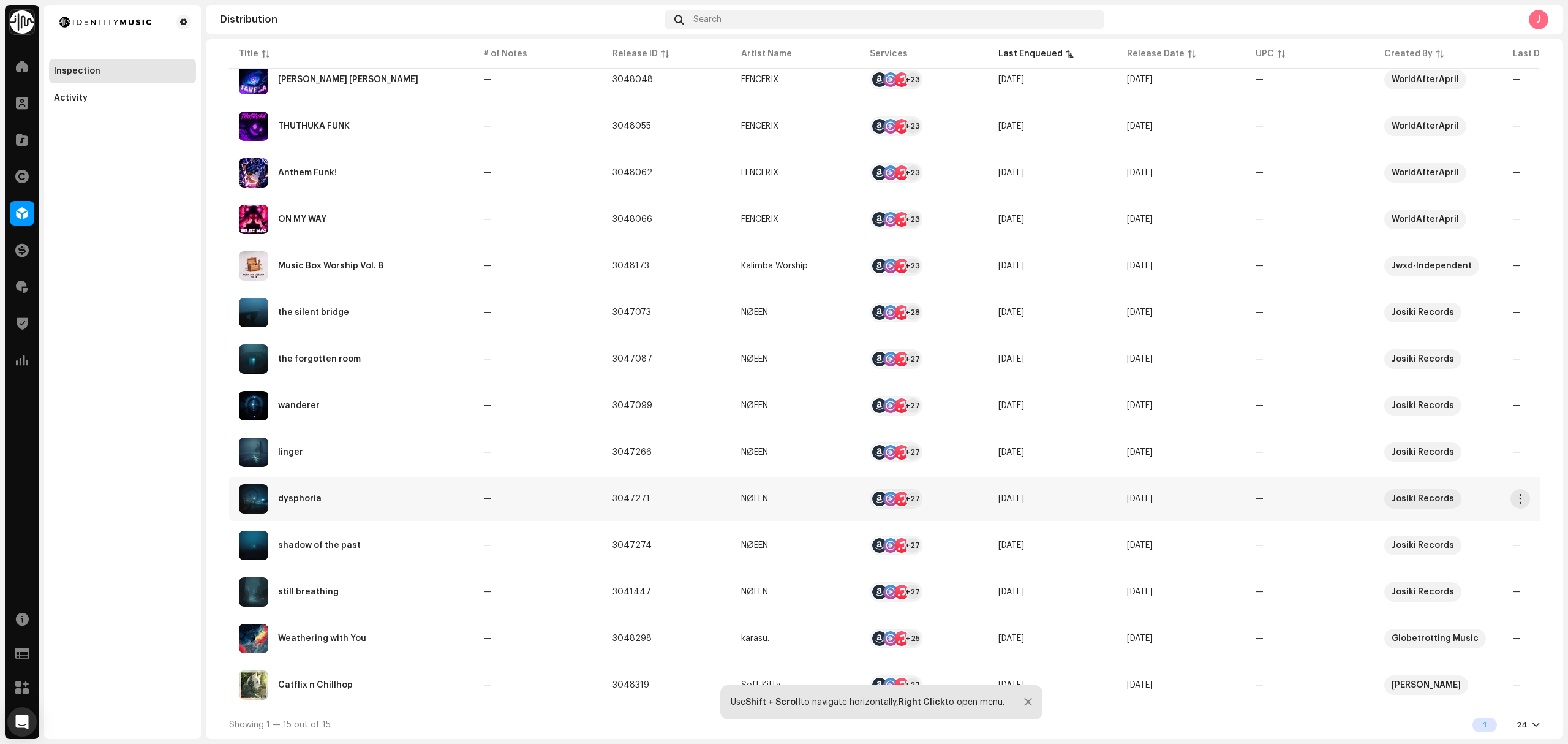
scroll to position [232, 0]
click at [401, 677] on div "Catflix n Chillhop" at bounding box center [352, 685] width 226 height 30
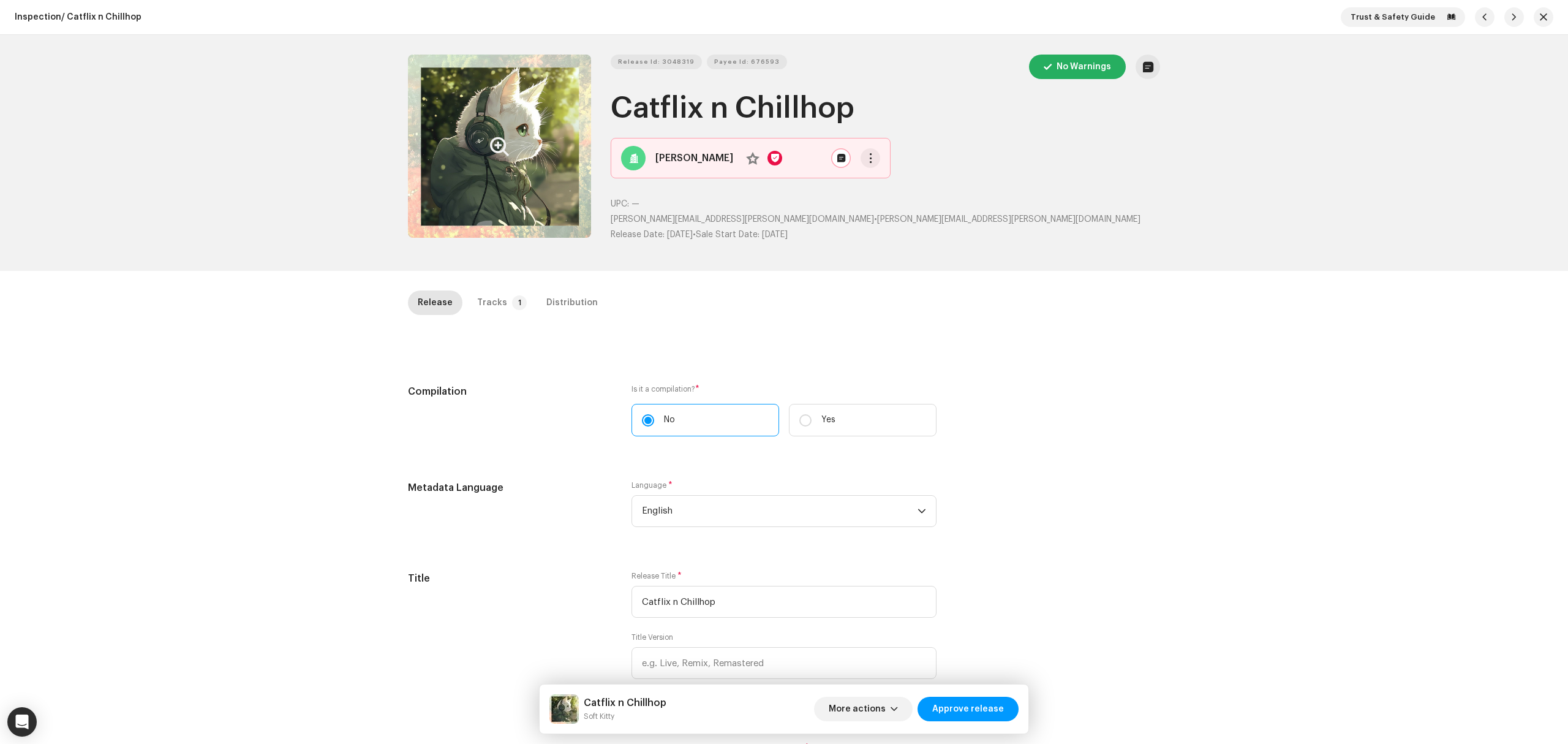
click at [486, 170] on button "Zoom Image" at bounding box center [500, 147] width 183 height 184
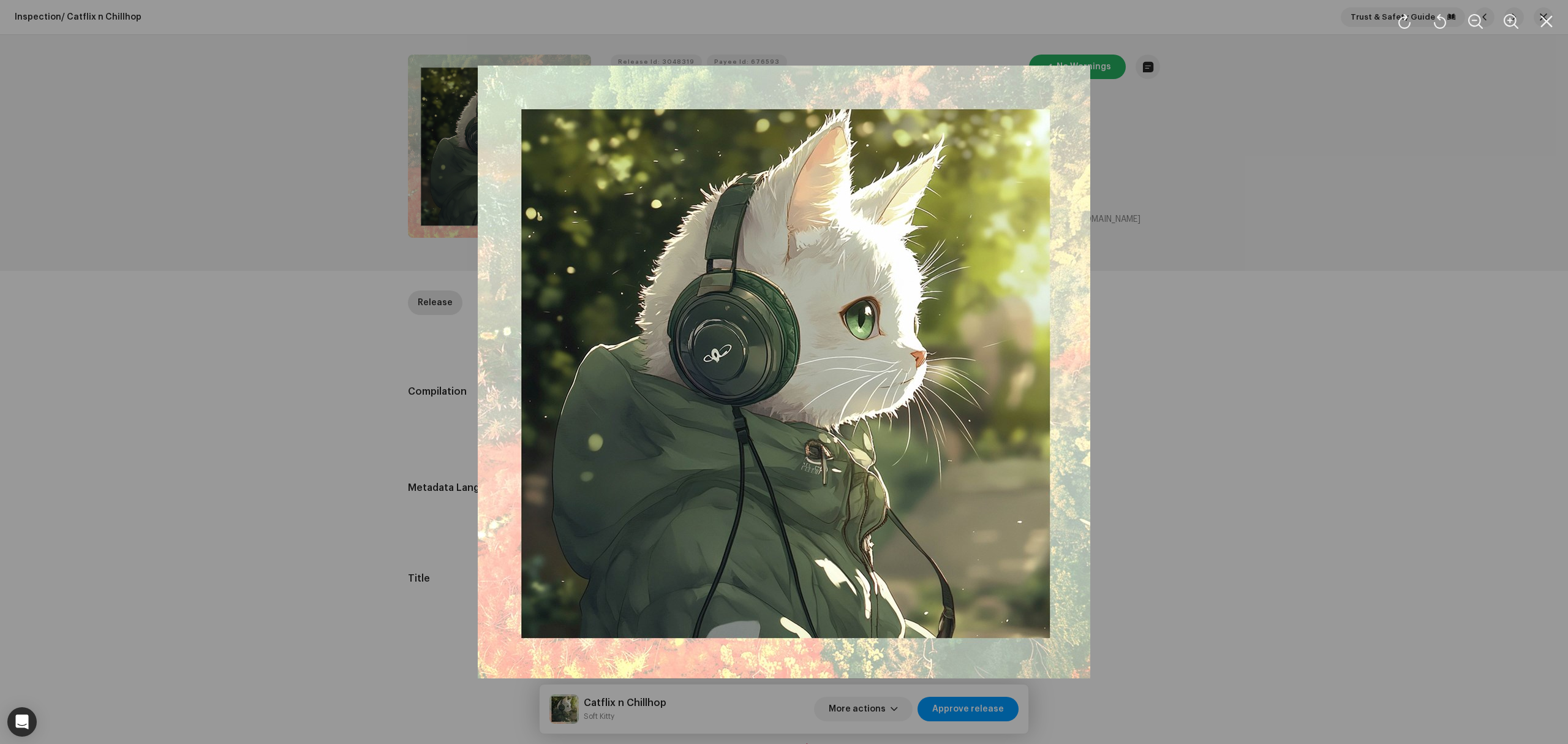
click at [261, 301] on div at bounding box center [784, 372] width 1568 height 744
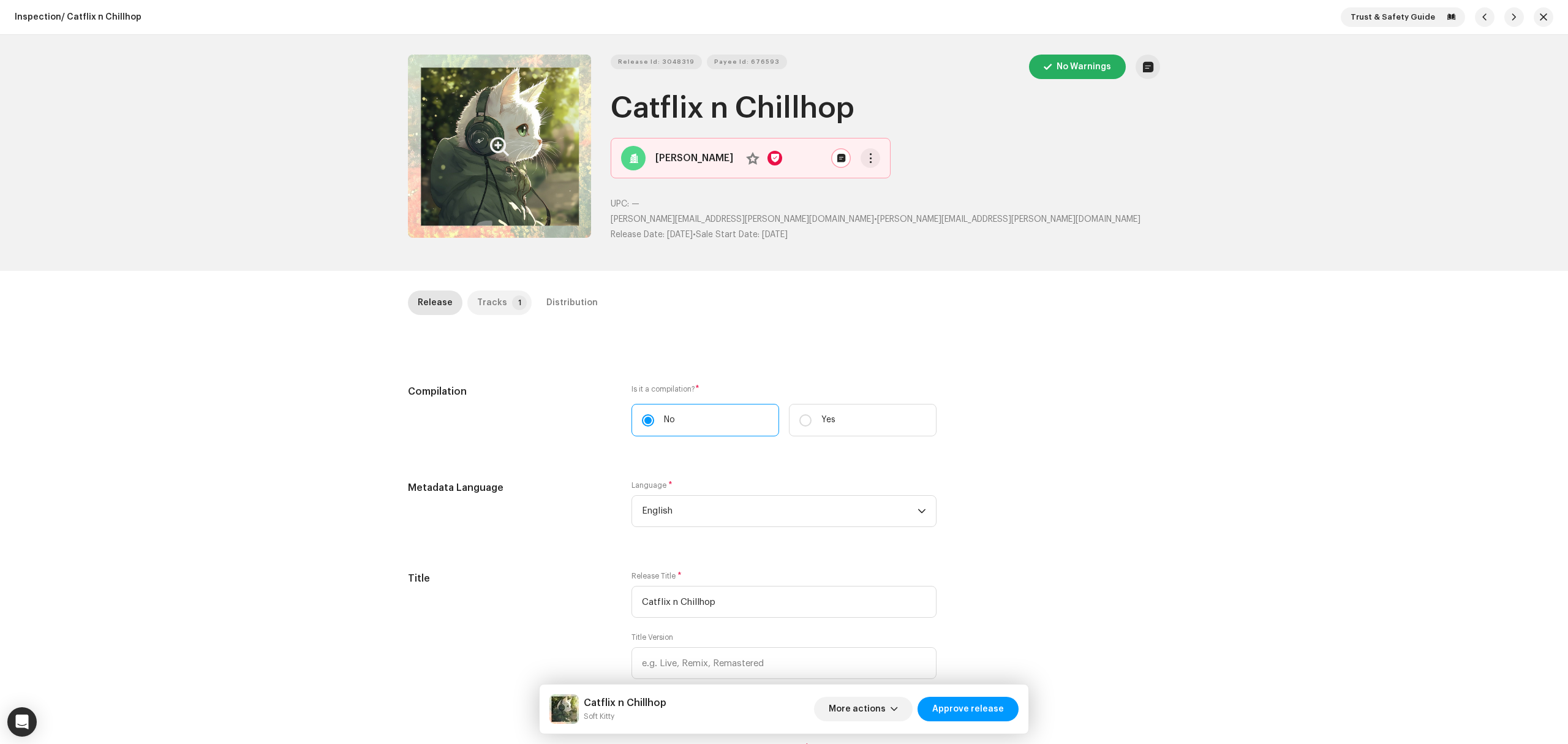
drag, startPoint x: 486, startPoint y: 308, endPoint x: 495, endPoint y: 307, distance: 9.1
click at [490, 308] on div "Tracks" at bounding box center [492, 302] width 30 height 24
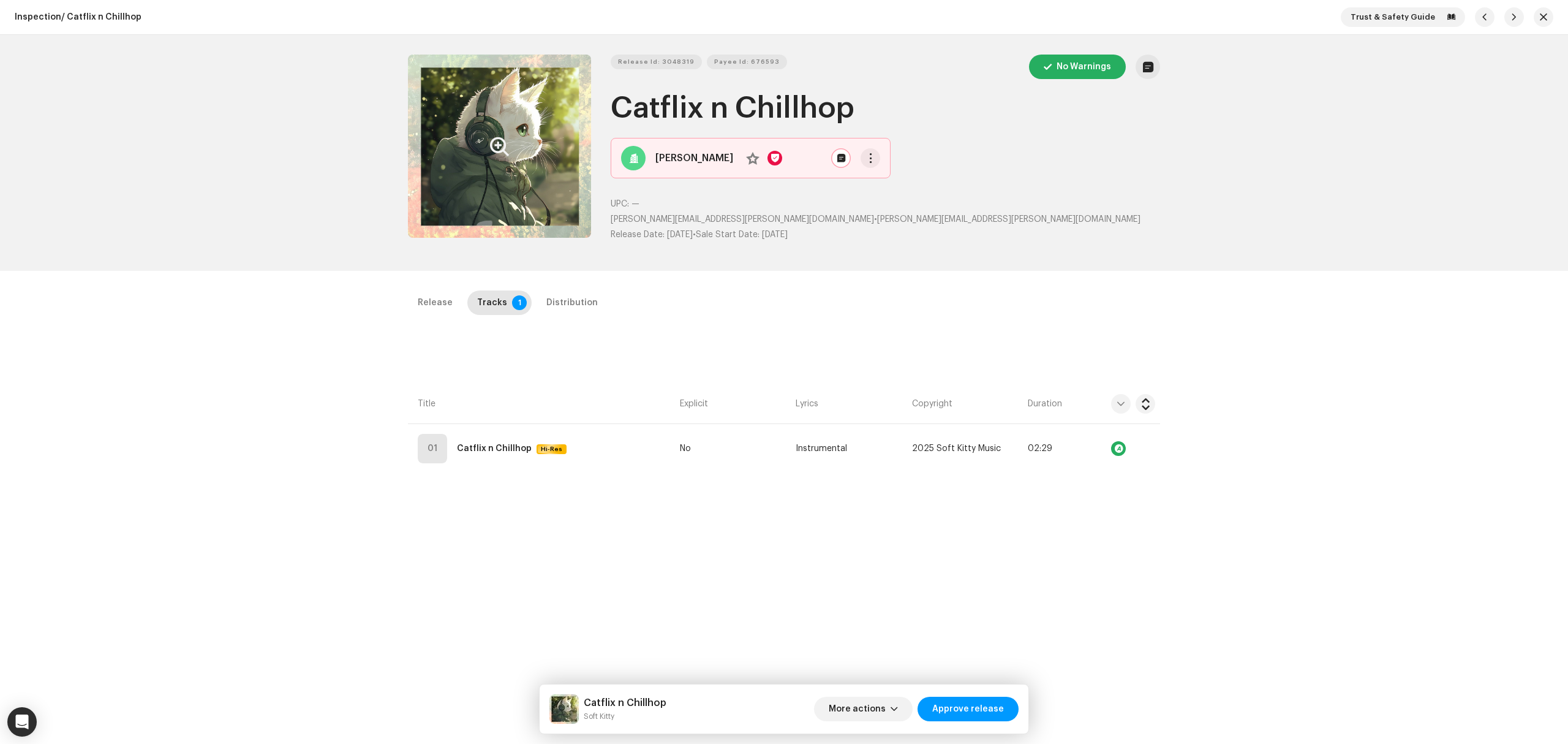
click at [628, 477] on div "Release Tracks 1 Distribution Compilation Is it a compilation? * No Yes Metadat…" at bounding box center [784, 633] width 791 height 686
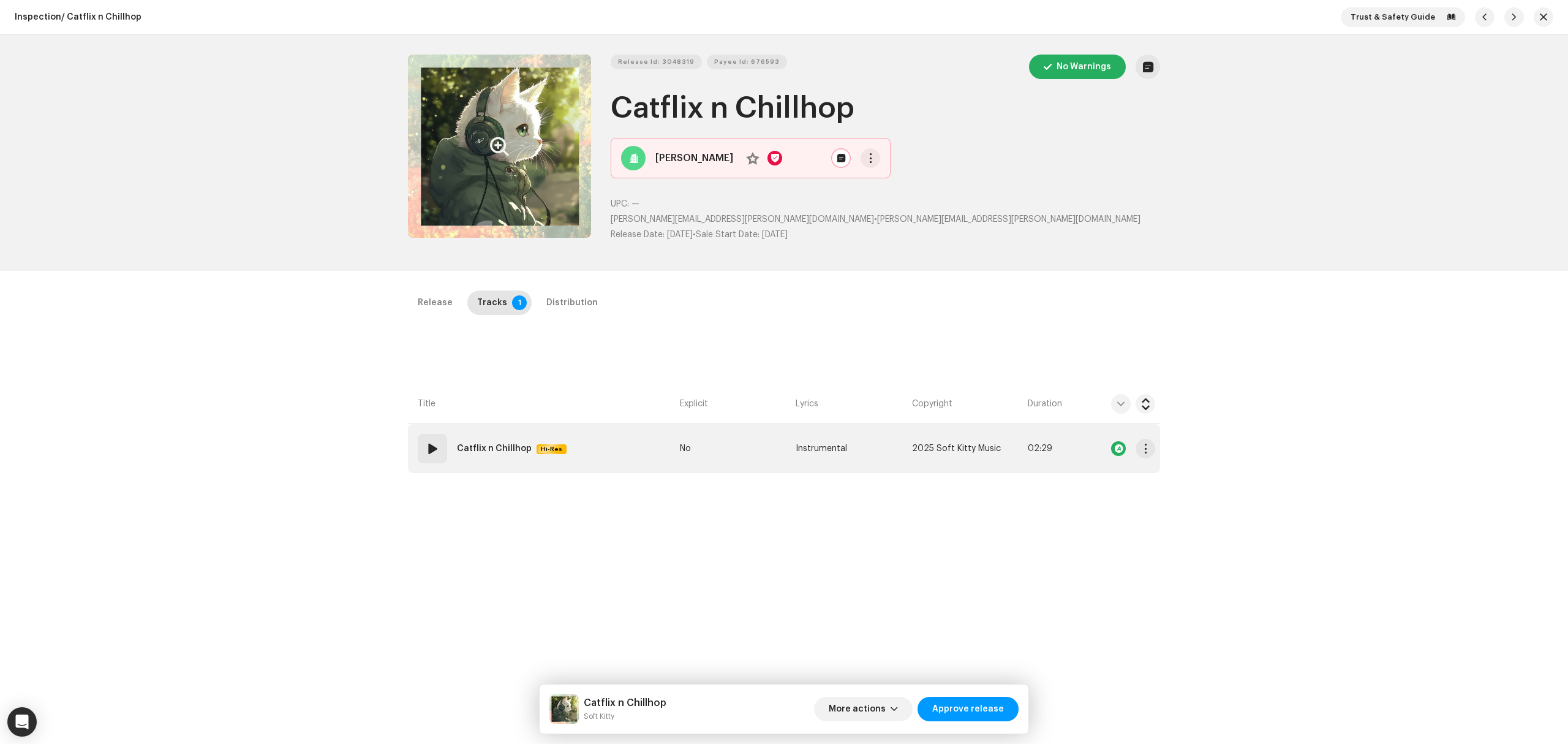
click at [622, 462] on td "01 Catflix n Chillhop Hi-Res" at bounding box center [541, 449] width 267 height 49
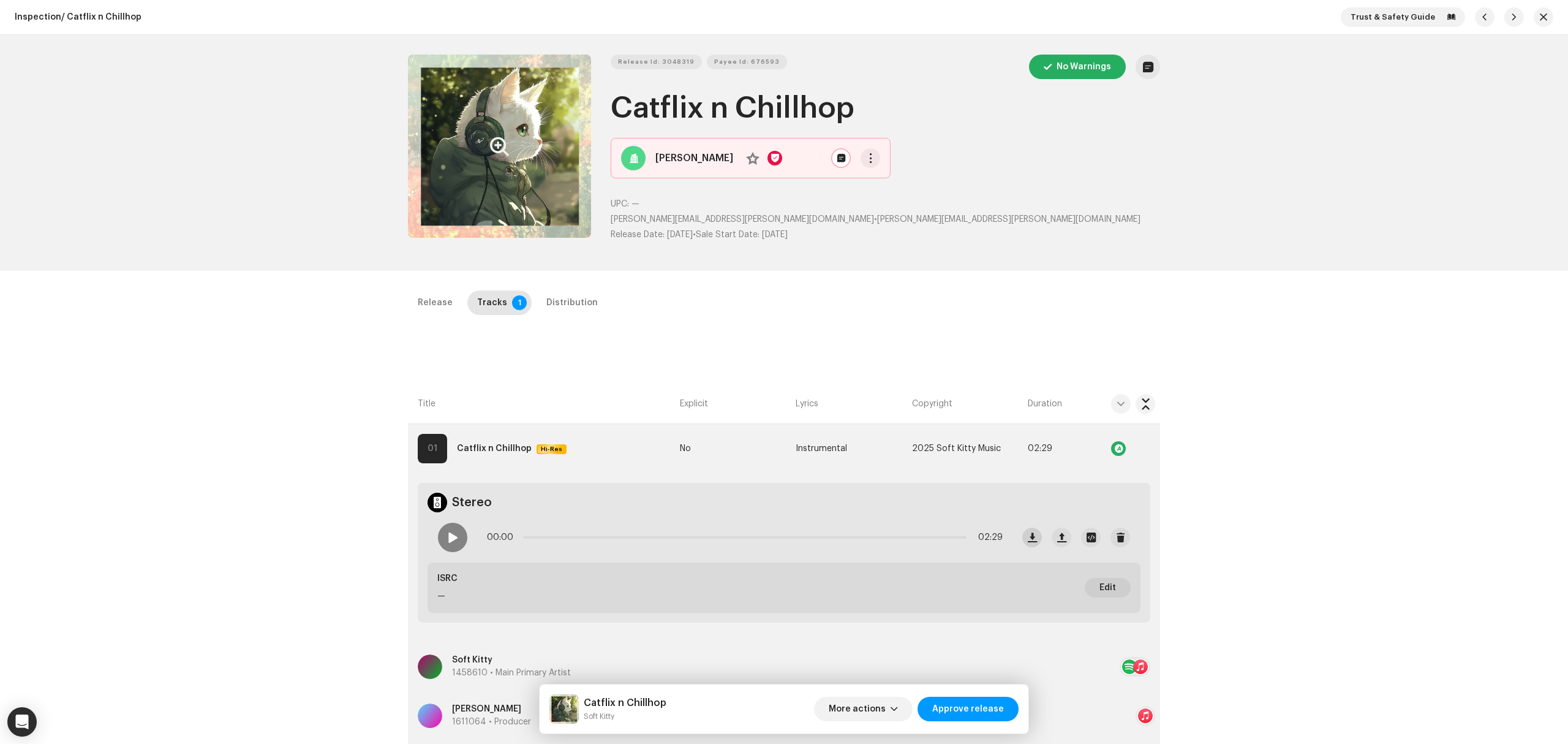
click at [1020, 538] on div "00:00 02:29" at bounding box center [784, 538] width 713 height 50
click at [1030, 540] on span "button" at bounding box center [1032, 537] width 9 height 10
click at [466, 547] on div "00:00 02:29" at bounding box center [720, 537] width 584 height 49
click at [447, 544] on div at bounding box center [452, 537] width 30 height 30
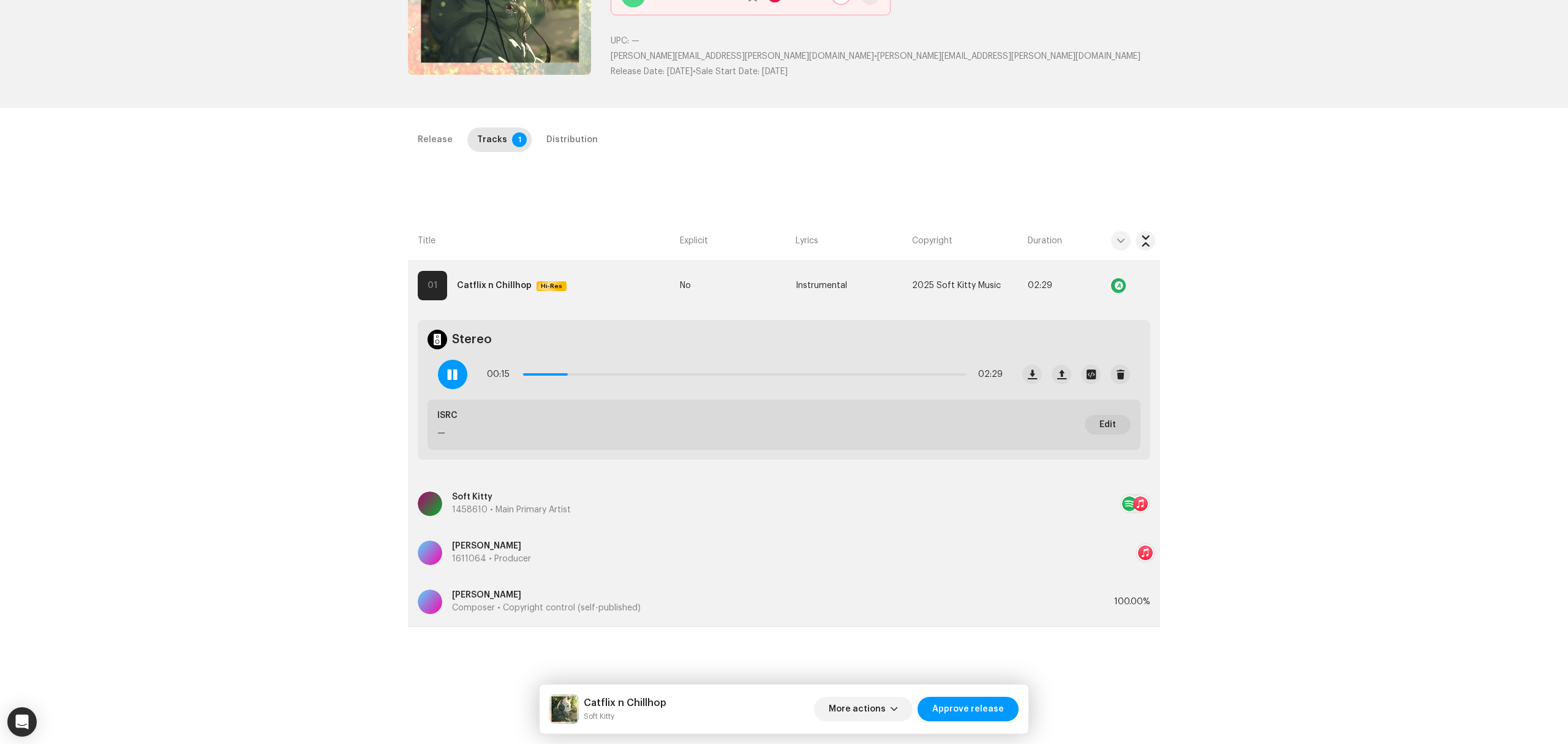
click at [764, 187] on div "Release Tracks 1 Distribution Compilation Is it a compilation? * No Yes Metadat…" at bounding box center [784, 471] width 791 height 686
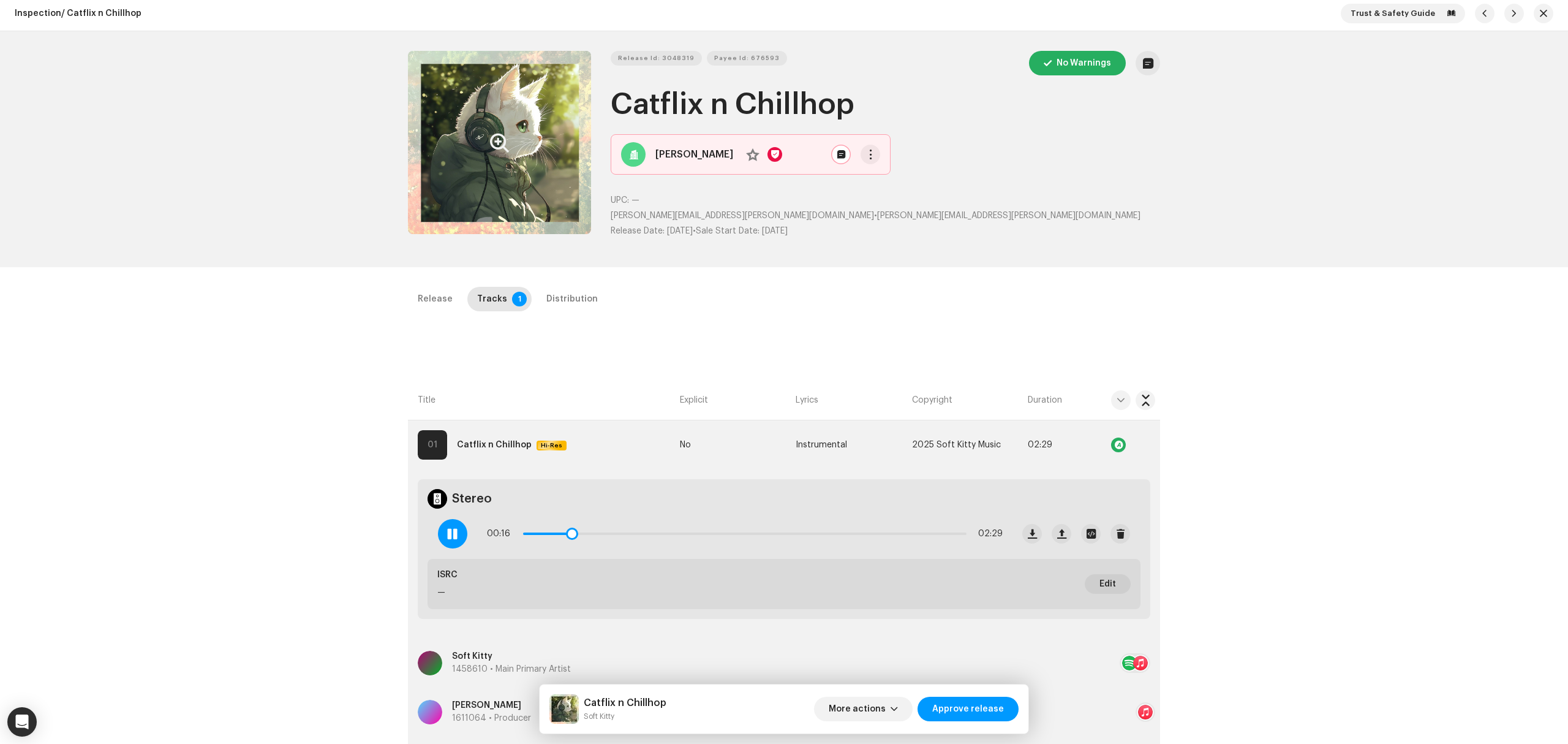
scroll to position [0, 0]
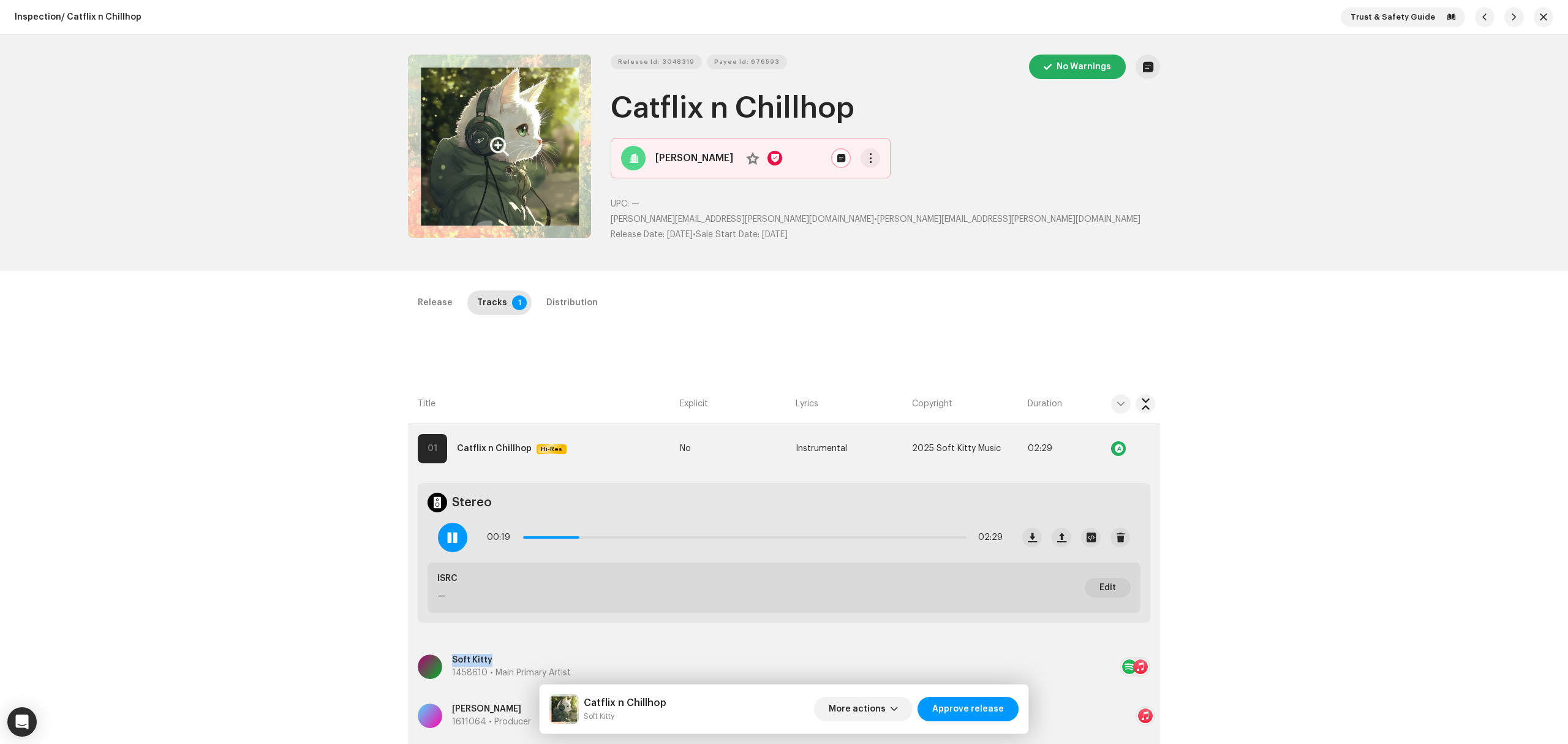
copy p "Soft Kitty"
drag, startPoint x: 490, startPoint y: 659, endPoint x: 1, endPoint y: 714, distance: 492.1
click at [24, 714] on body "Identity Music Home Clients Catalog Rights Distribution Finance Royalties Trust…" at bounding box center [784, 372] width 1568 height 744
drag, startPoint x: 612, startPoint y: 544, endPoint x: 755, endPoint y: 565, distance: 144.5
click at [758, 565] on div "Stereo 00:30 02:29 ISRC — Edit" at bounding box center [784, 552] width 733 height 139
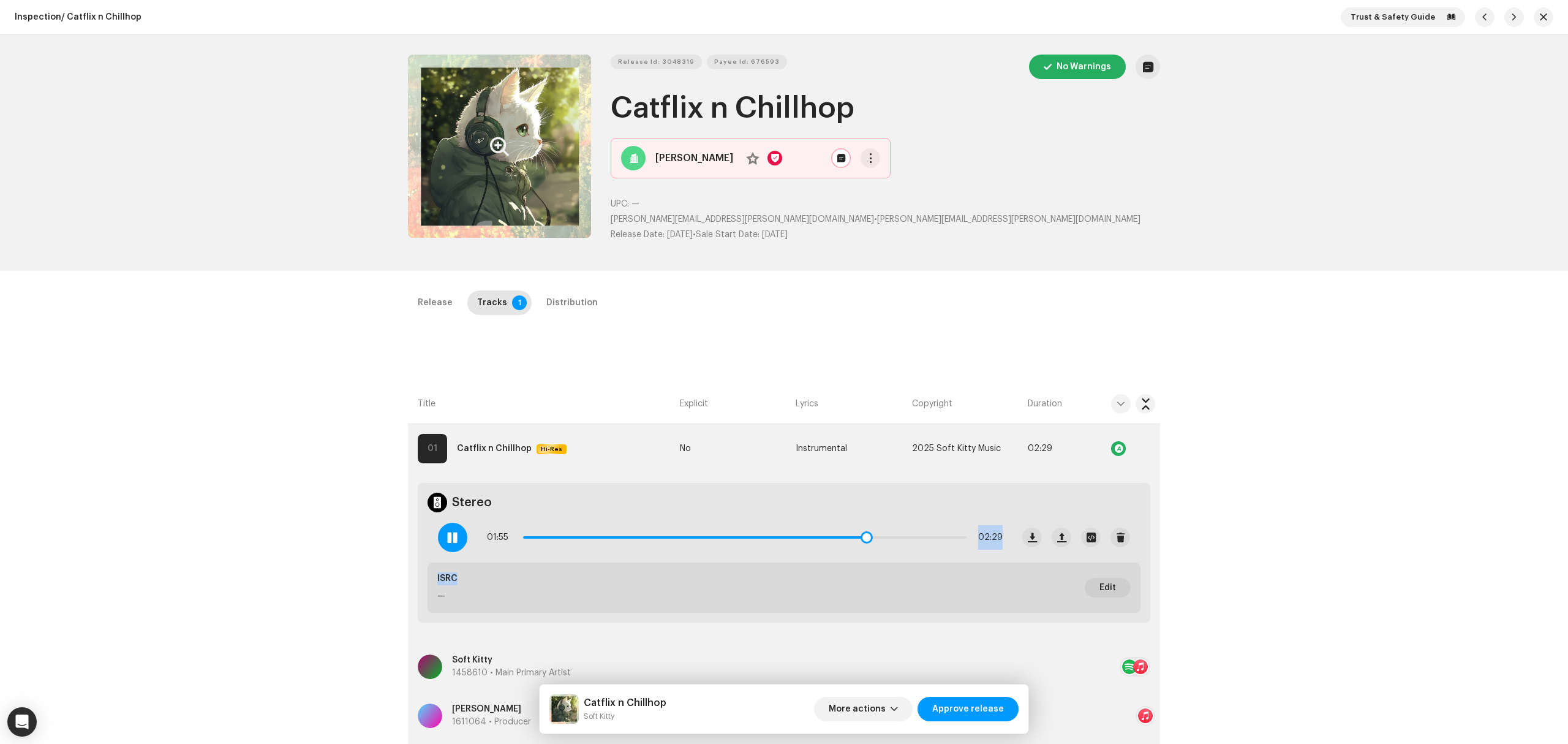
drag, startPoint x: 612, startPoint y: 540, endPoint x: 866, endPoint y: 559, distance: 254.7
click at [866, 559] on div "01:55 02:29" at bounding box center [720, 537] width 584 height 49
drag, startPoint x: 873, startPoint y: 540, endPoint x: 947, endPoint y: 545, distance: 74.2
click at [947, 545] on div "02:23 02:29" at bounding box center [745, 537] width 516 height 24
click at [662, 165] on strong "Donna Lugassy" at bounding box center [694, 158] width 78 height 14
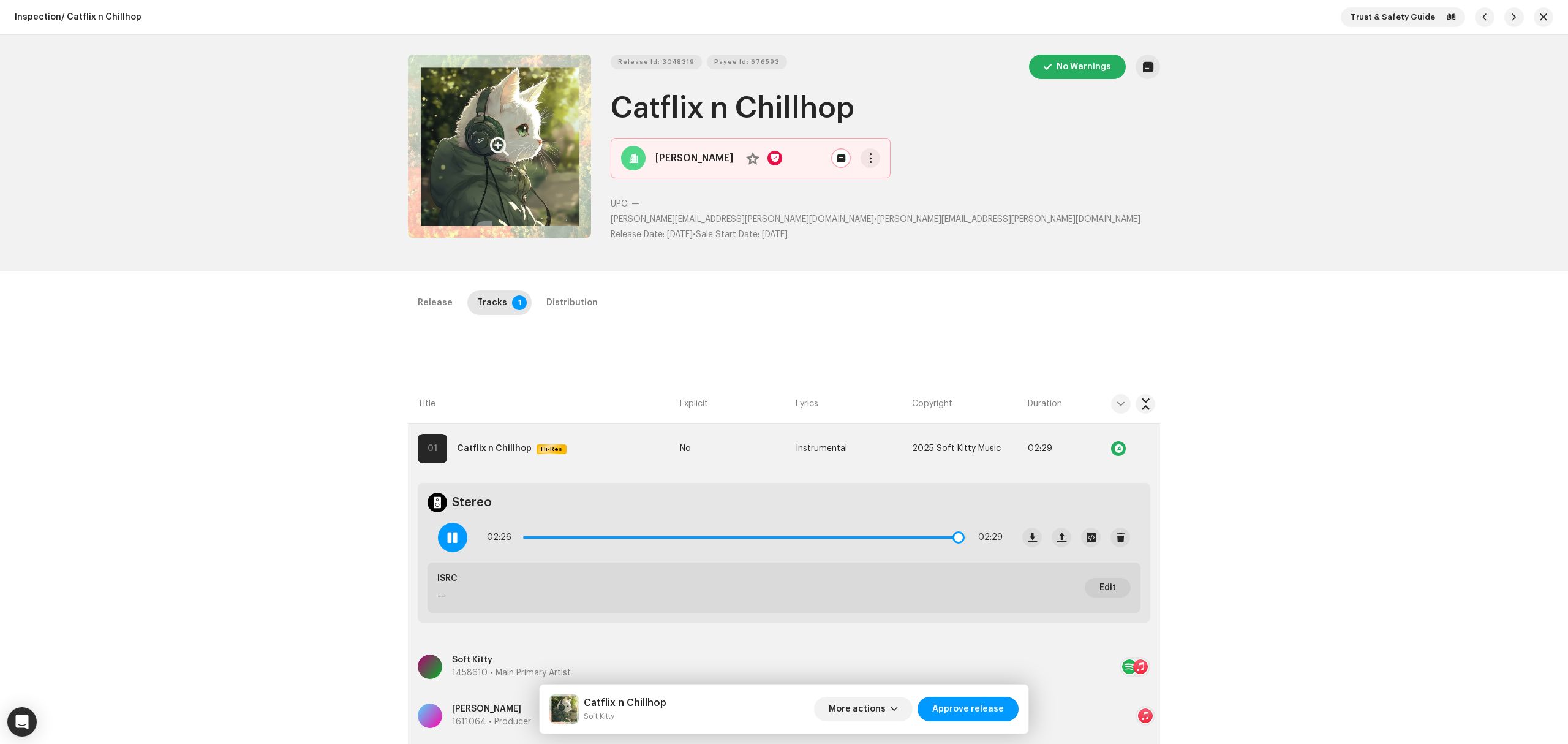
click at [459, 541] on div at bounding box center [452, 537] width 30 height 30
click at [217, 406] on div "Inspection / Catflix n Chillhop Trust & Safety Guide Release Id: 3048319 Payee …" at bounding box center [784, 372] width 1568 height 744
click at [655, 59] on span "Release Id: 3048319" at bounding box center [655, 61] width 76 height 24
click at [560, 202] on button "Zoom Image" at bounding box center [500, 147] width 183 height 184
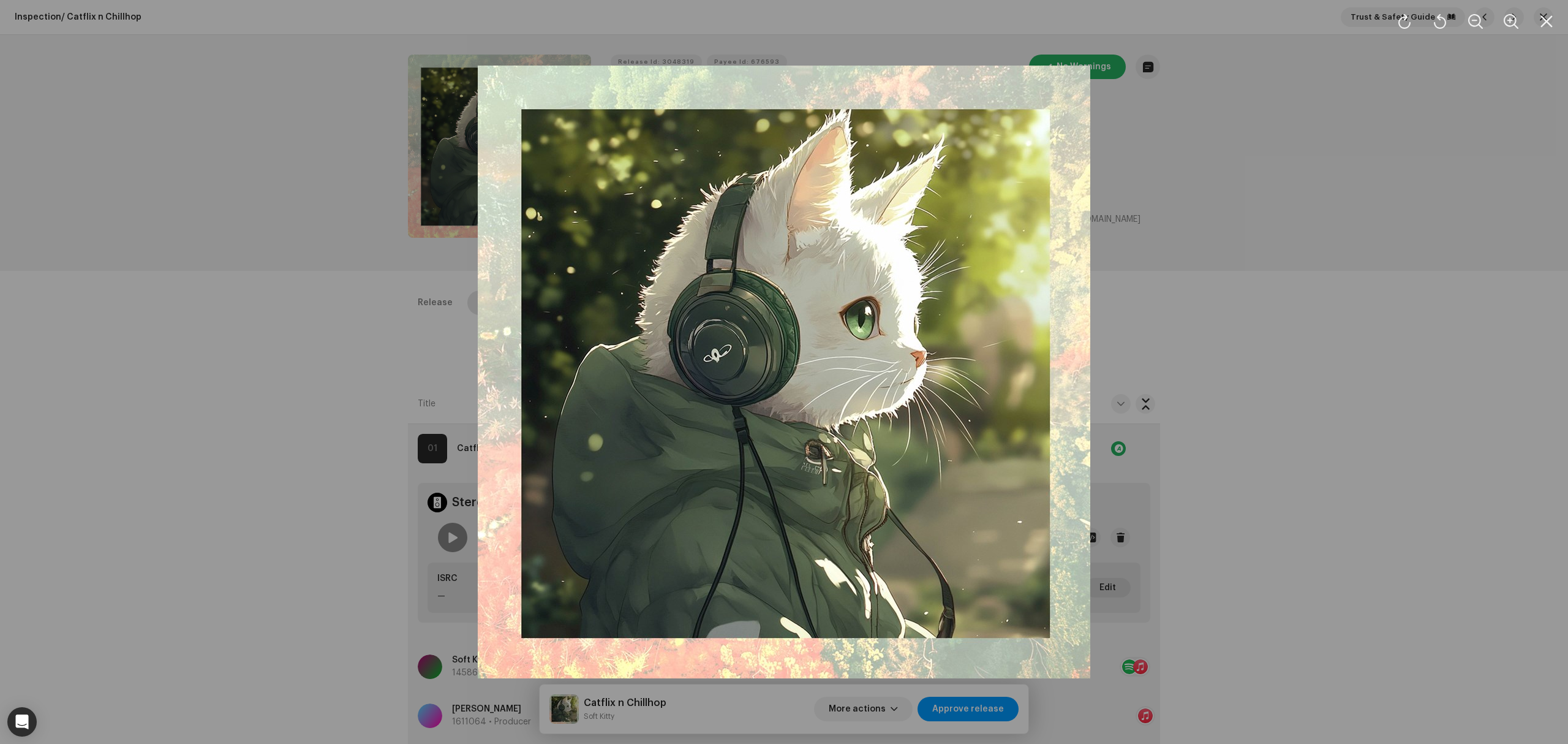
click at [286, 361] on div at bounding box center [784, 372] width 1568 height 744
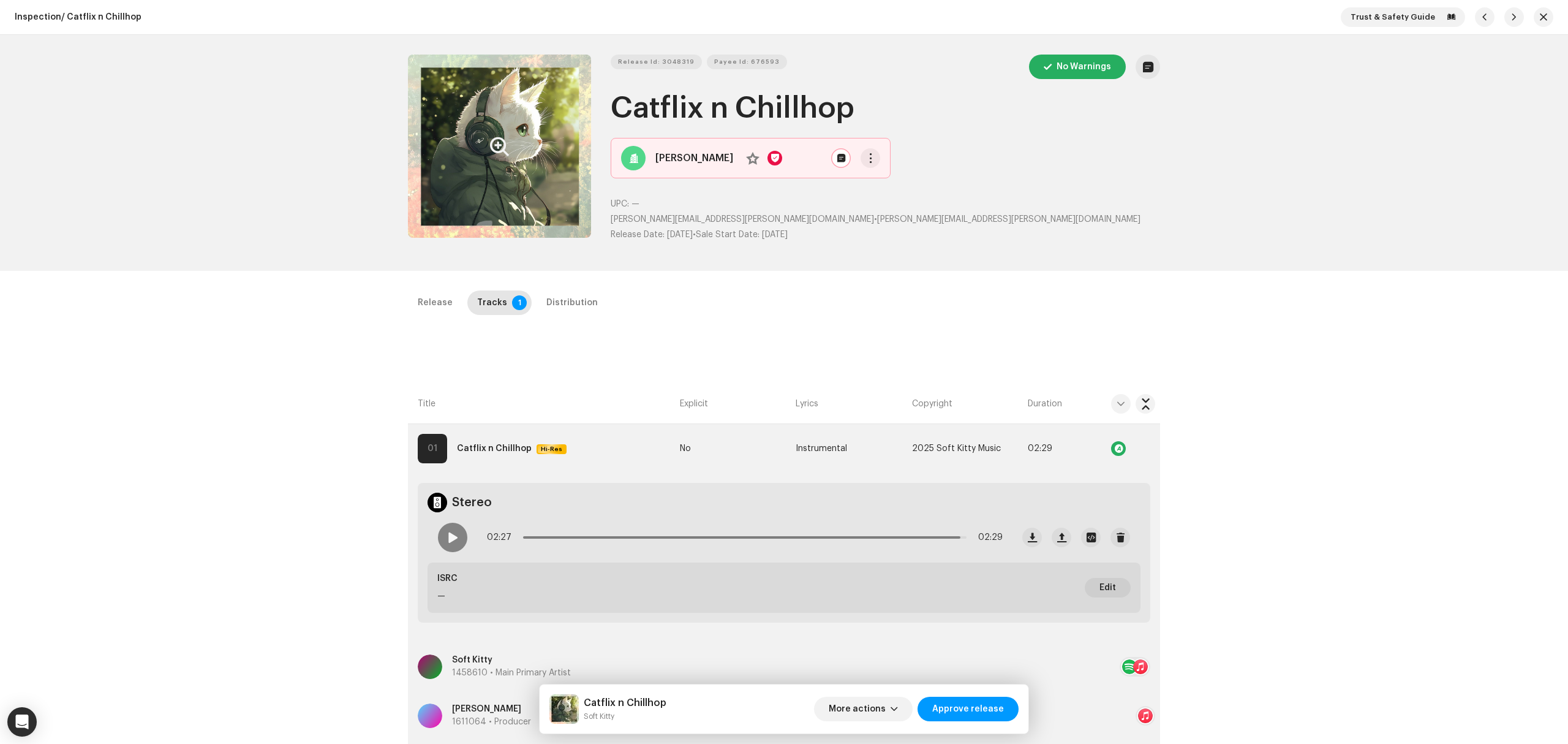
drag, startPoint x: 913, startPoint y: 102, endPoint x: 601, endPoint y: 111, distance: 312.1
click at [601, 111] on div "Release Id: 3048319 Payee Id: 676593 No Warnings Catflix n Chillhop Donna Lugas…" at bounding box center [784, 153] width 753 height 197
click at [651, 62] on span "Release Id: 3048319" at bounding box center [655, 61] width 76 height 24
copy h1 "Catflix n Chillhop"
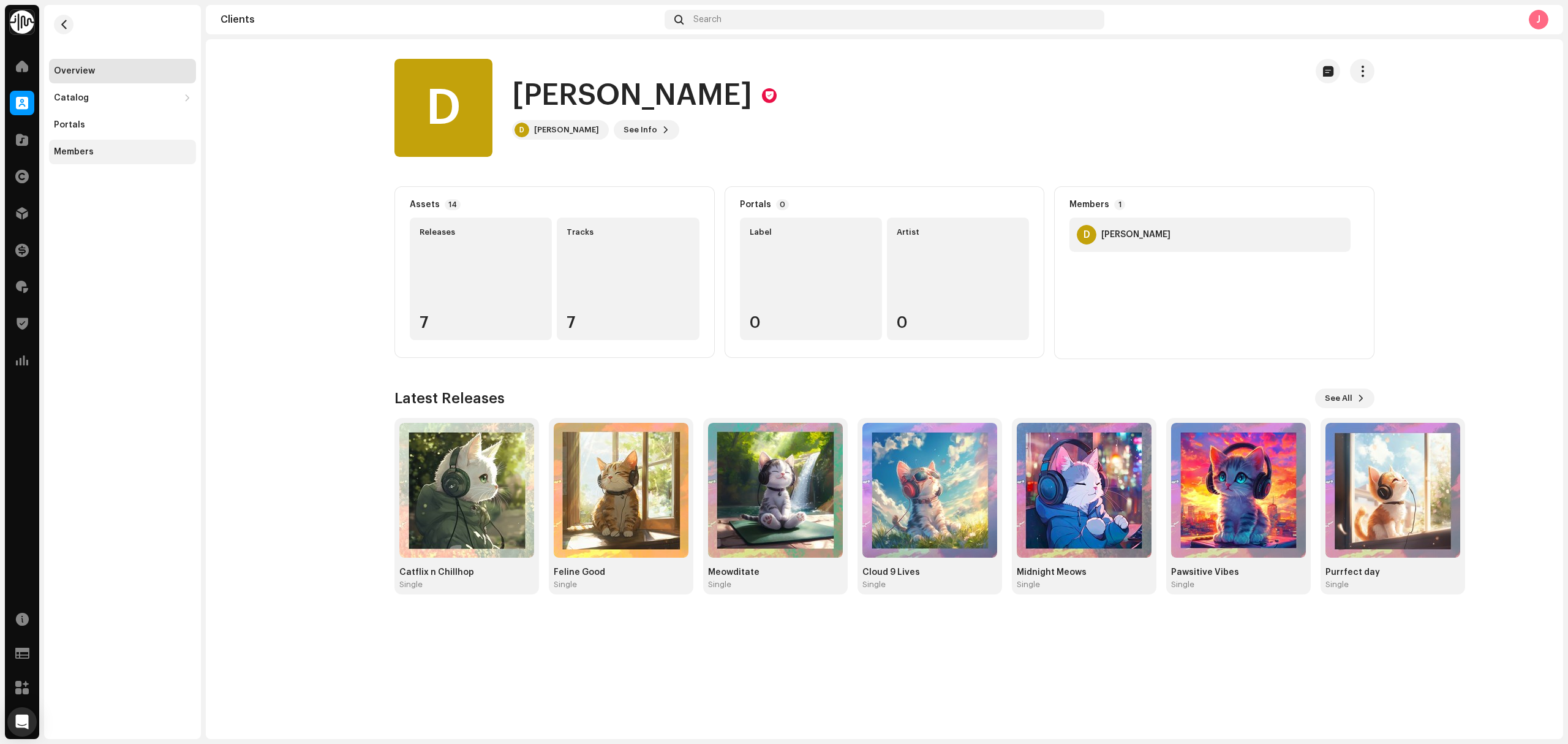
click at [131, 148] on div "Members" at bounding box center [122, 152] width 138 height 10
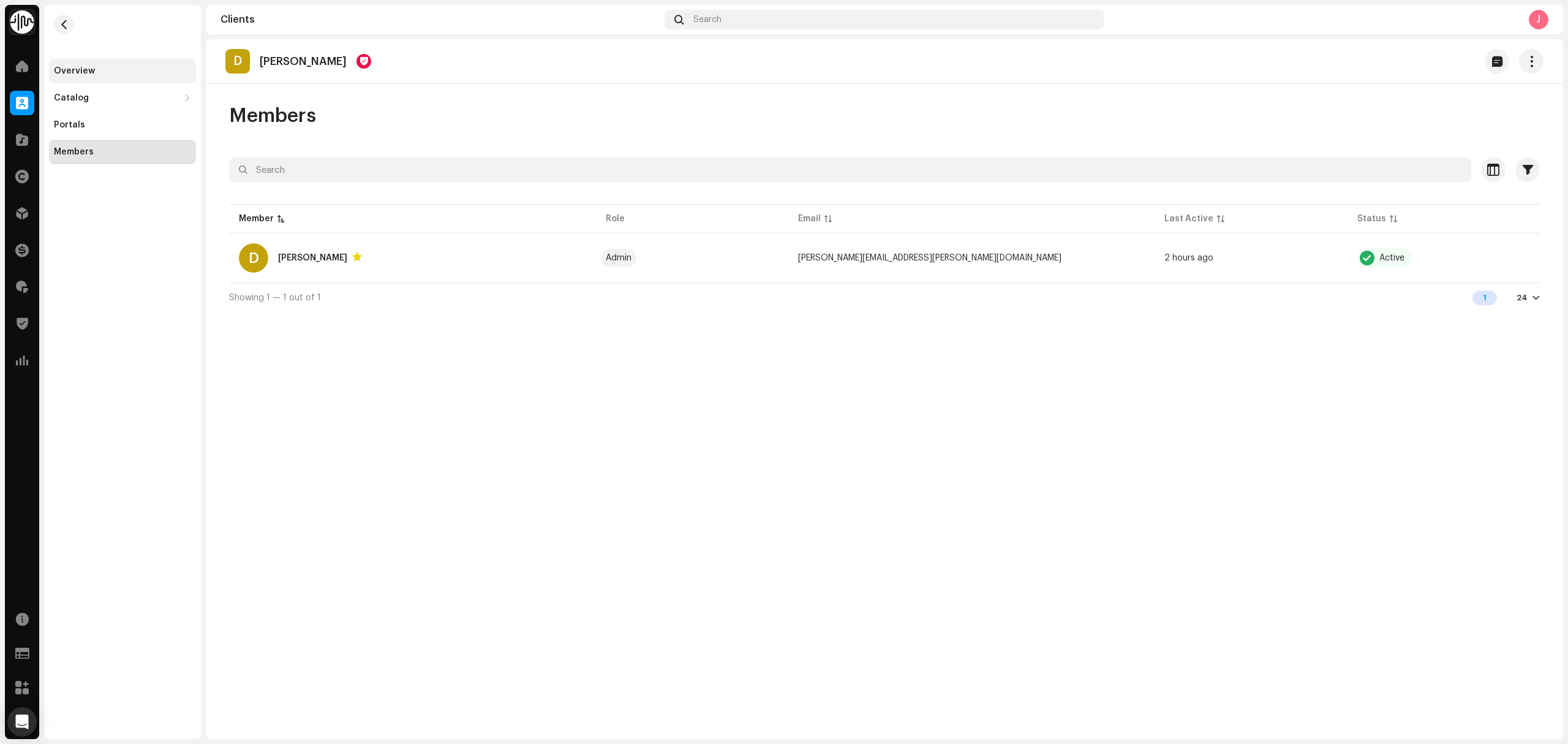
click at [104, 71] on div "Overview" at bounding box center [122, 71] width 138 height 10
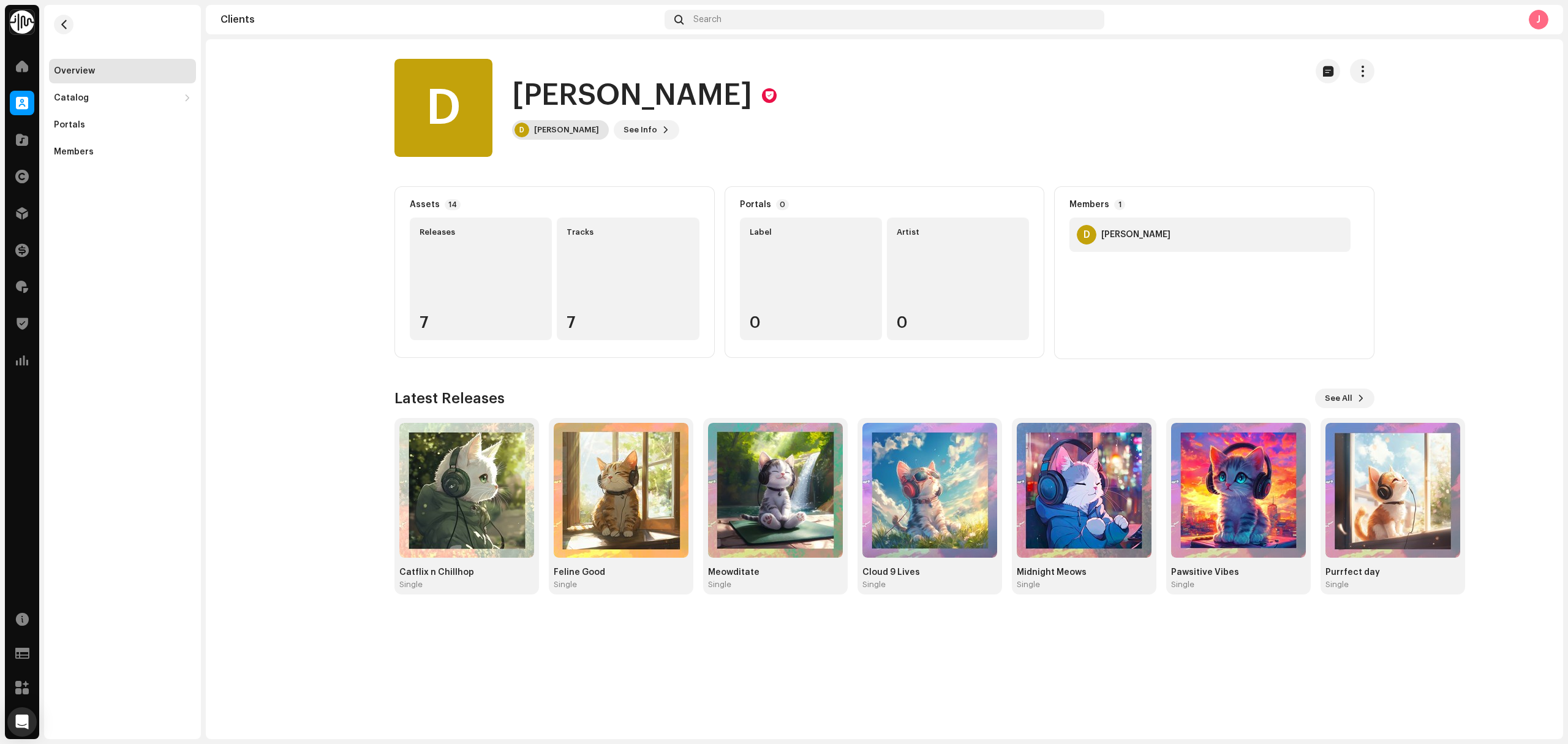
click at [541, 138] on div "D [PERSON_NAME]" at bounding box center [561, 130] width 97 height 20
click at [554, 130] on div "[PERSON_NAME]" at bounding box center [566, 130] width 65 height 10
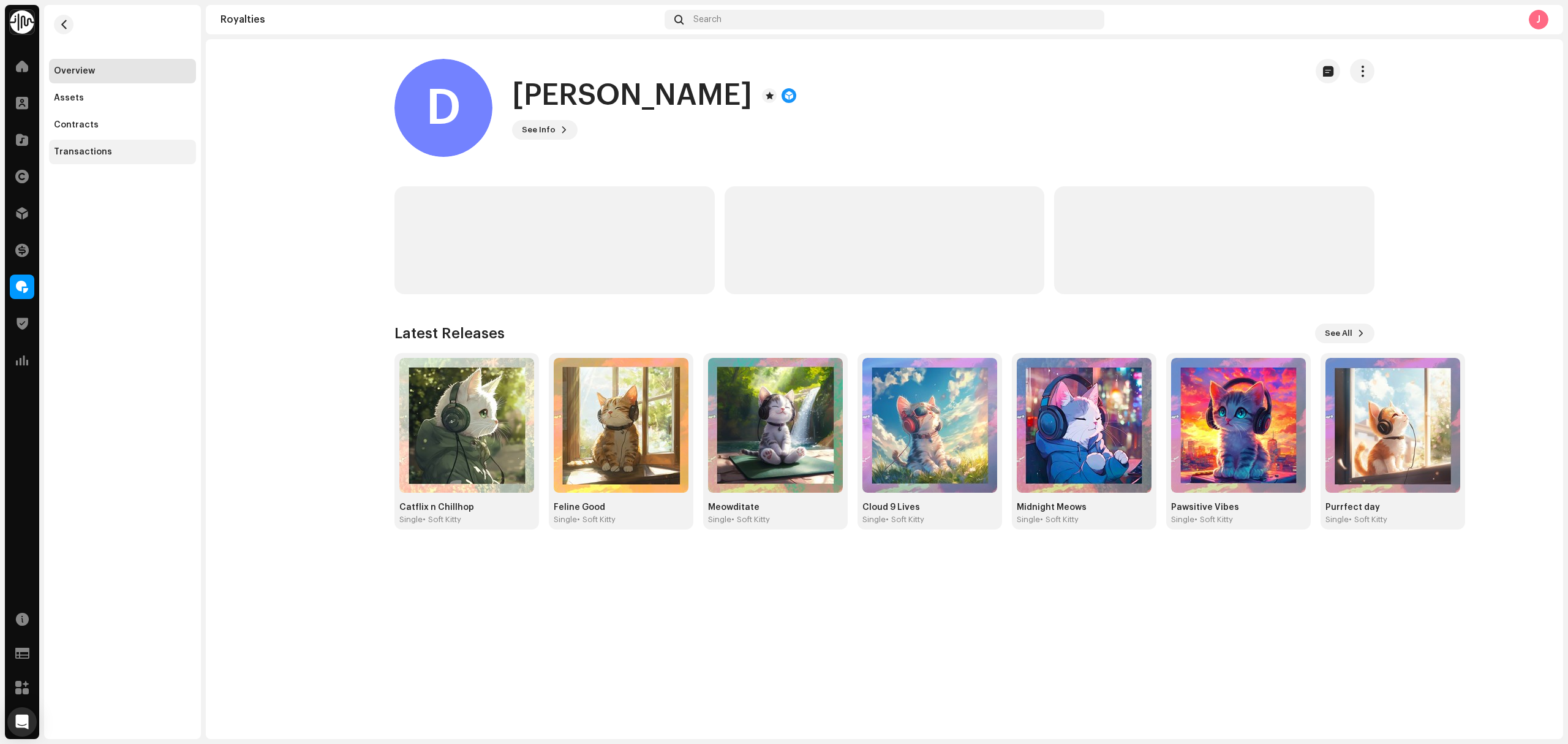
click at [79, 149] on div "Transactions" at bounding box center [83, 152] width 58 height 10
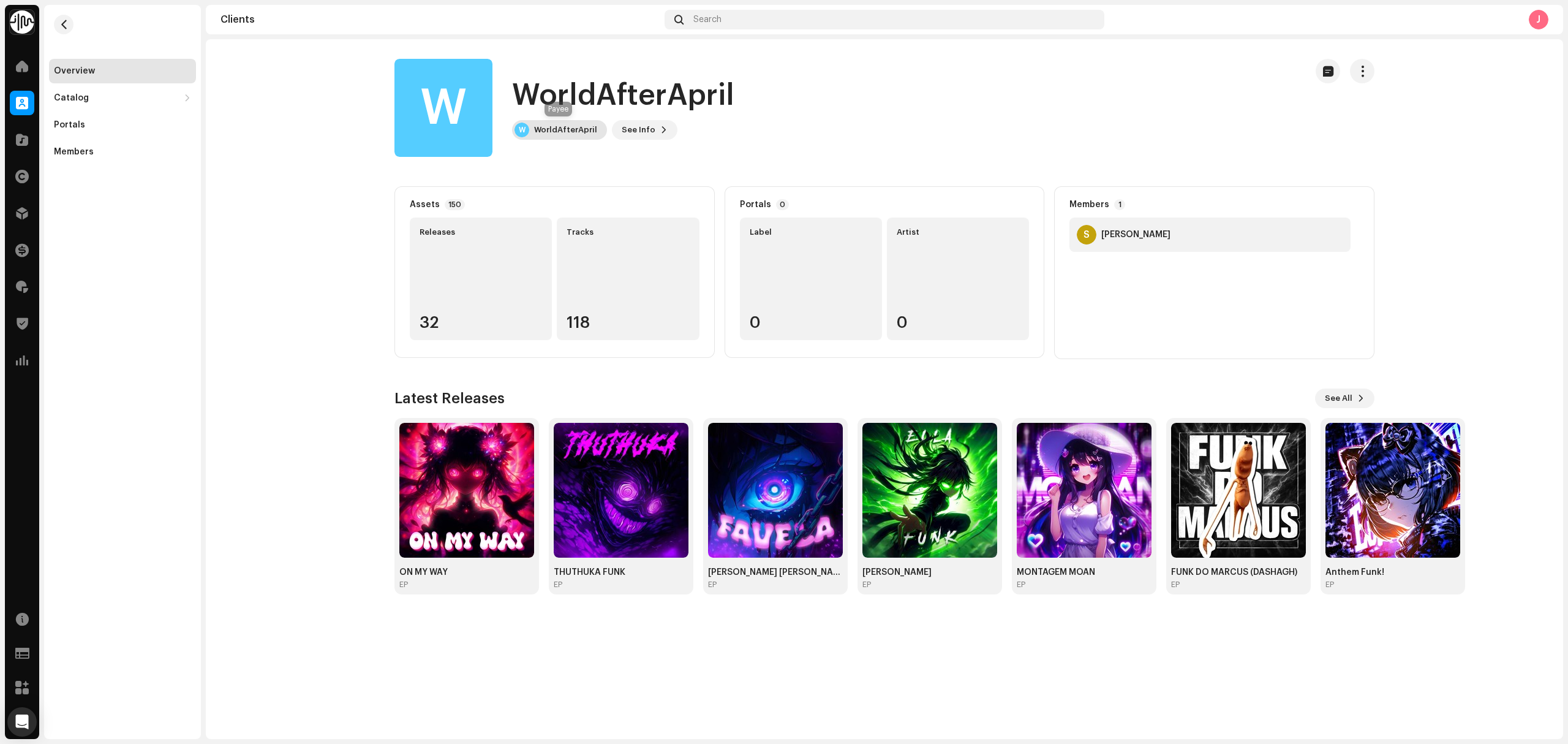
click at [551, 135] on div "W WorldAfterApril" at bounding box center [560, 130] width 95 height 20
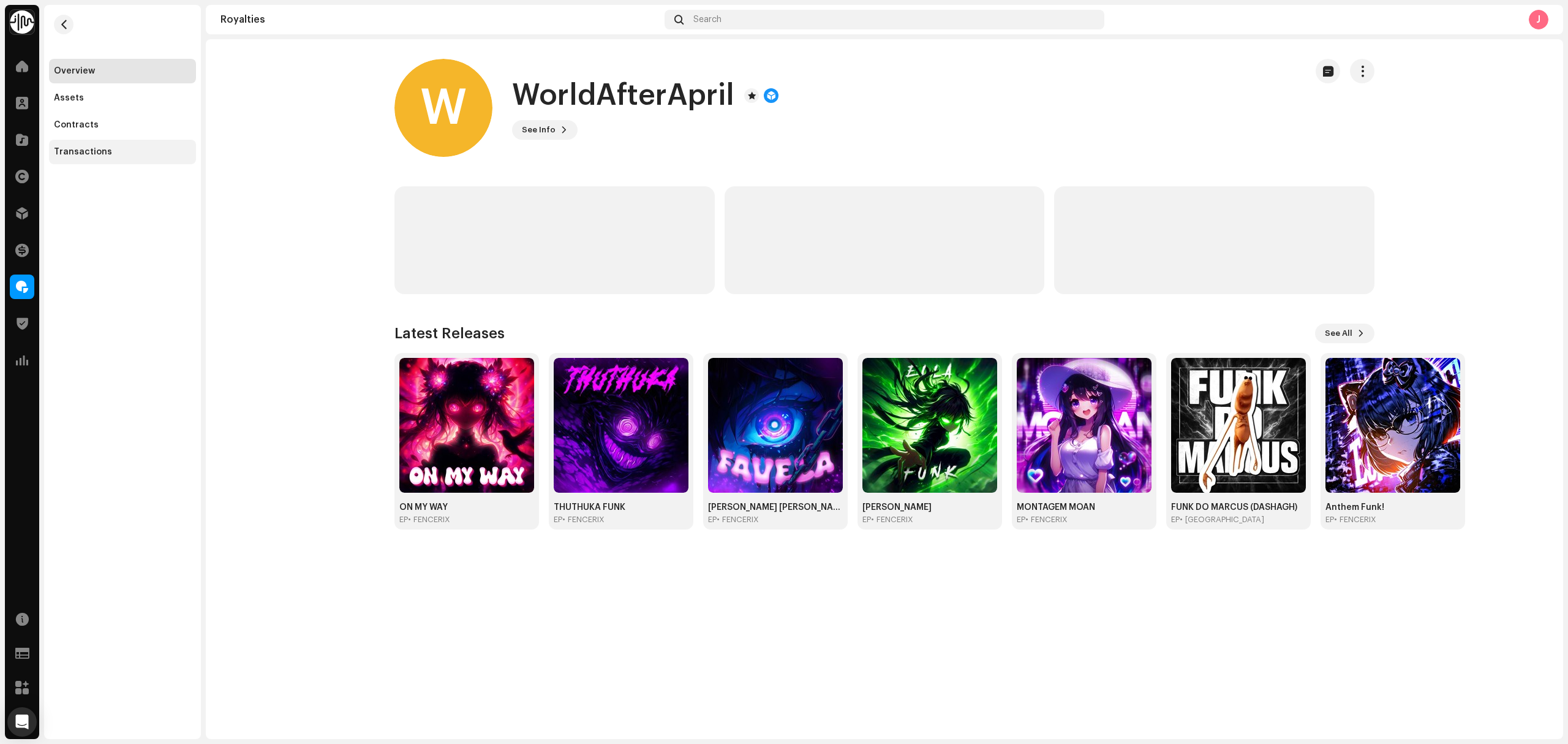
click at [145, 156] on div "Transactions" at bounding box center [122, 152] width 138 height 10
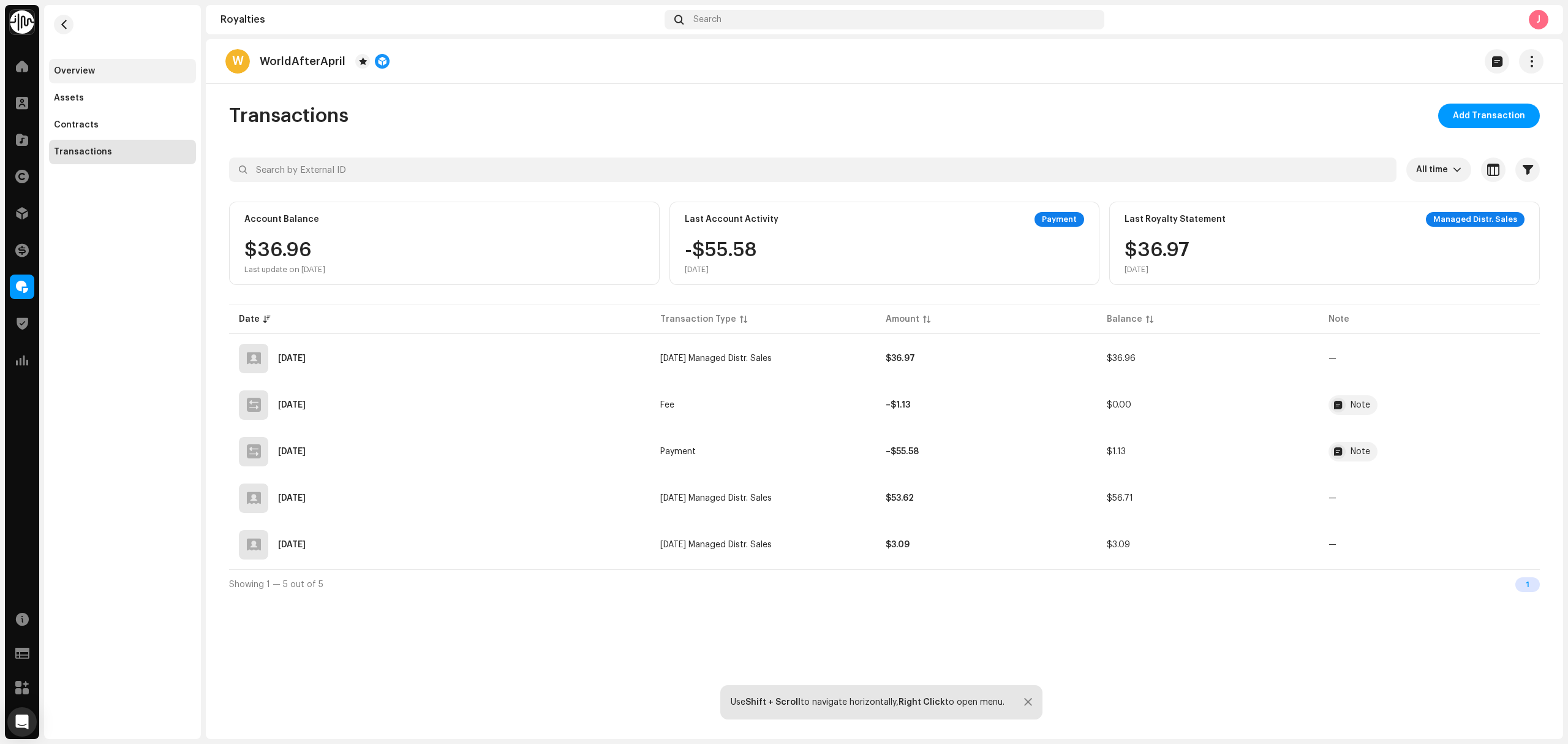
click at [111, 72] on div "Overview" at bounding box center [122, 71] width 138 height 10
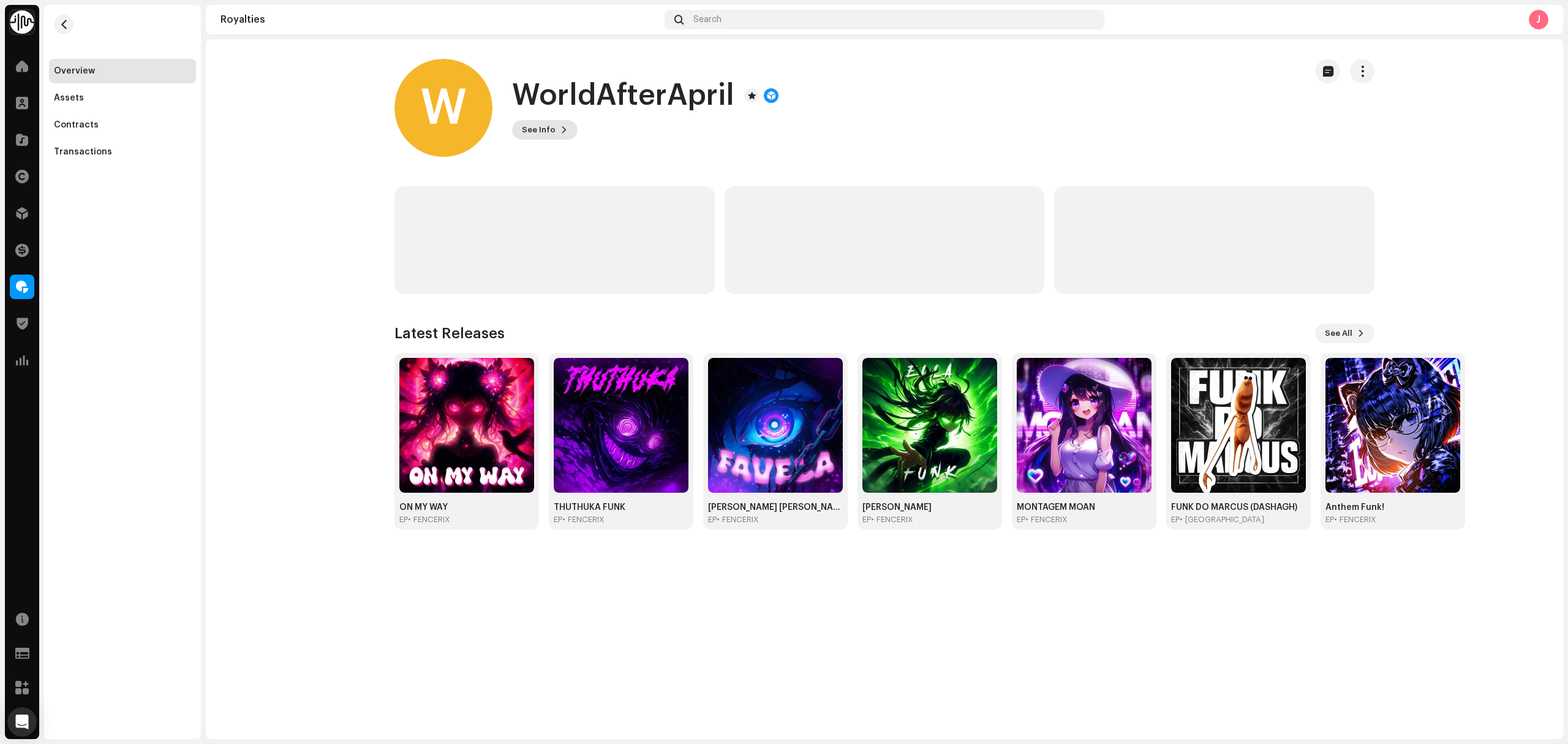
click at [545, 130] on span "See Info" at bounding box center [539, 130] width 33 height 24
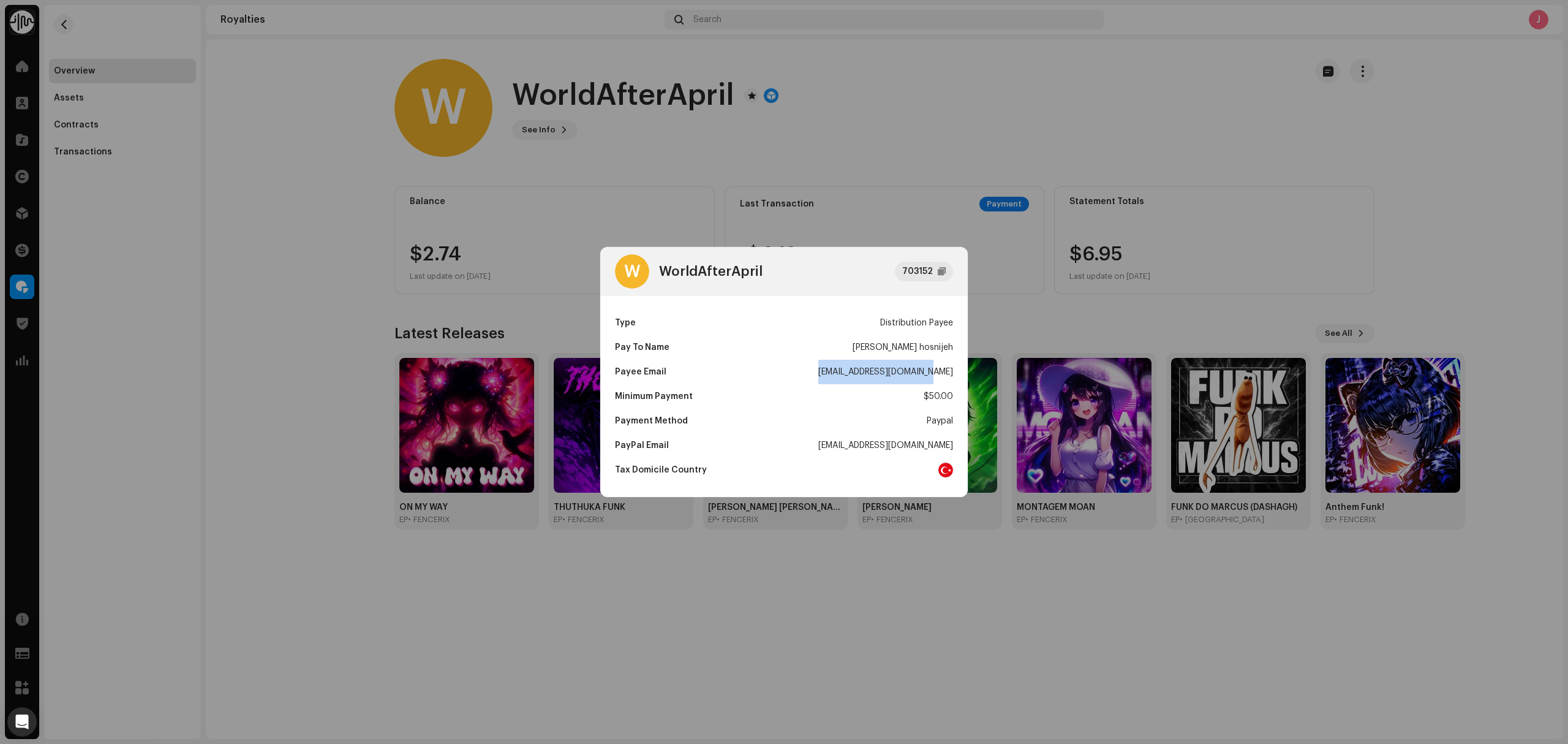
copy div "[EMAIL_ADDRESS][DOMAIN_NAME]"
drag, startPoint x: 833, startPoint y: 372, endPoint x: 951, endPoint y: 388, distance: 119.1
click at [953, 381] on div "Type Distribution Payee Pay To Name [PERSON_NAME] Email [EMAIL_ADDRESS][DOMAIN_…" at bounding box center [784, 396] width 368 height 201
